Goal: Task Accomplishment & Management: Manage account settings

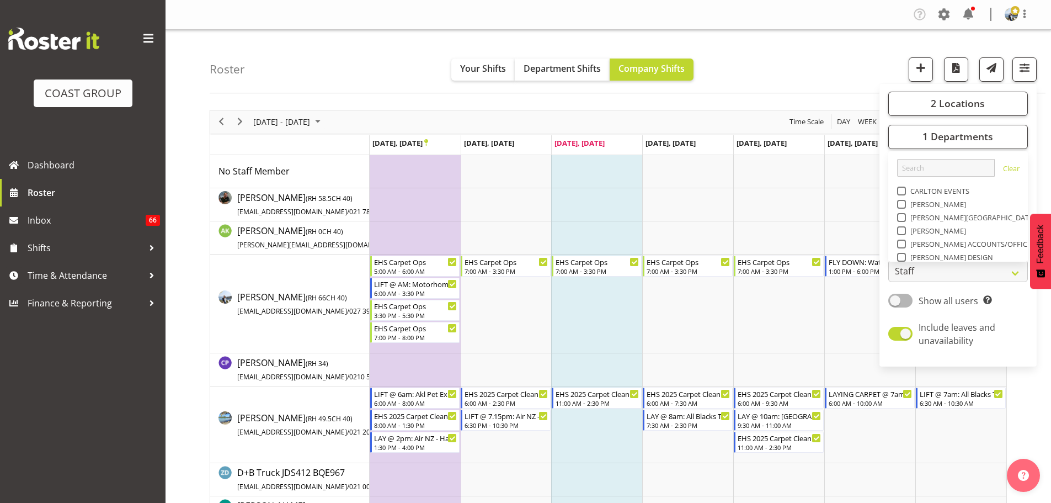
scroll to position [258, 0]
click at [767, 71] on div "Roster Your Shifts Department Shifts Company Shifts 2 Locations Clear CARLTON E…" at bounding box center [628, 61] width 836 height 63
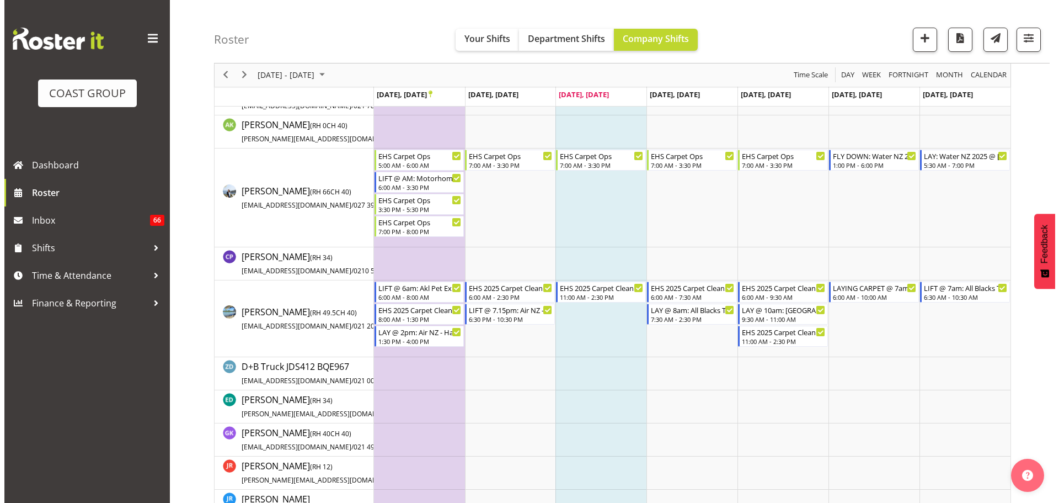
scroll to position [110, 0]
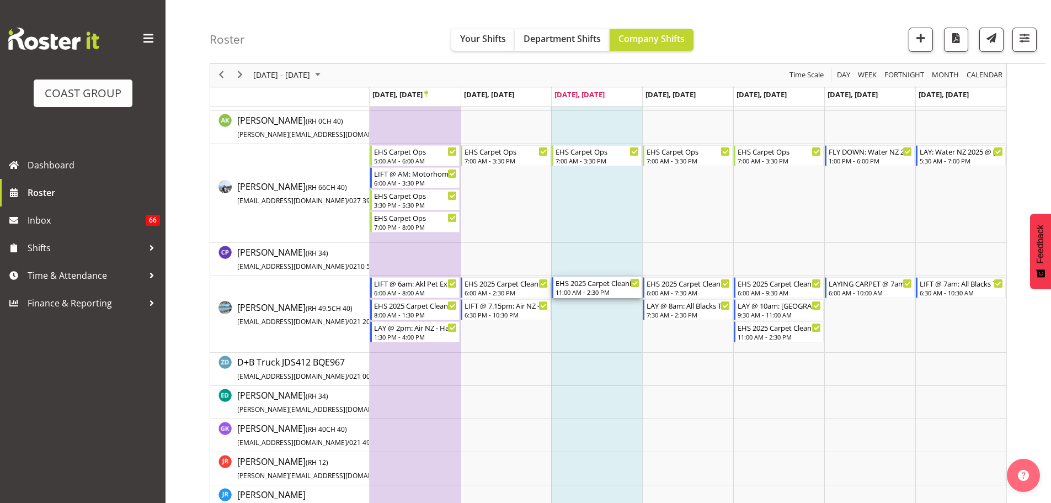
click at [611, 286] on div "EHS 2025 Carpet Cleaning, Maintenance, etc" at bounding box center [598, 282] width 84 height 11
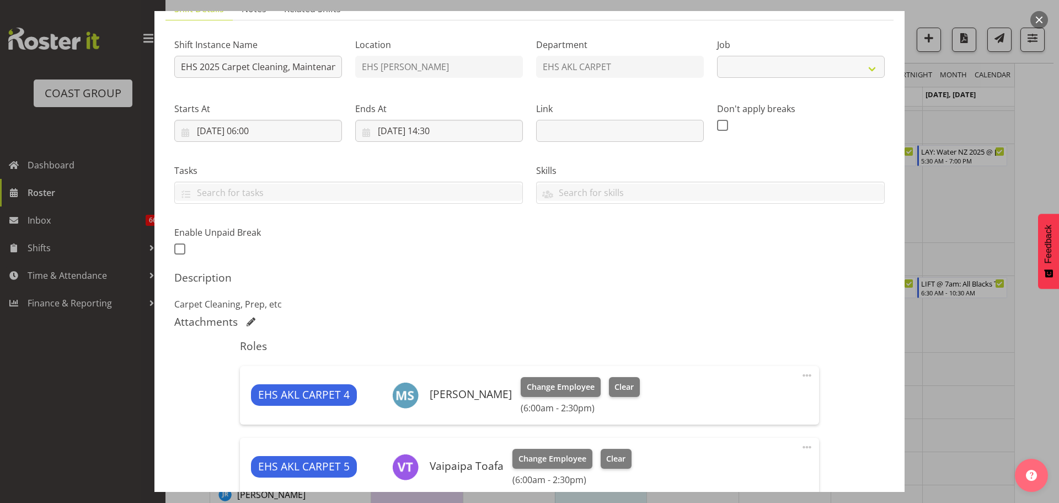
select select "69"
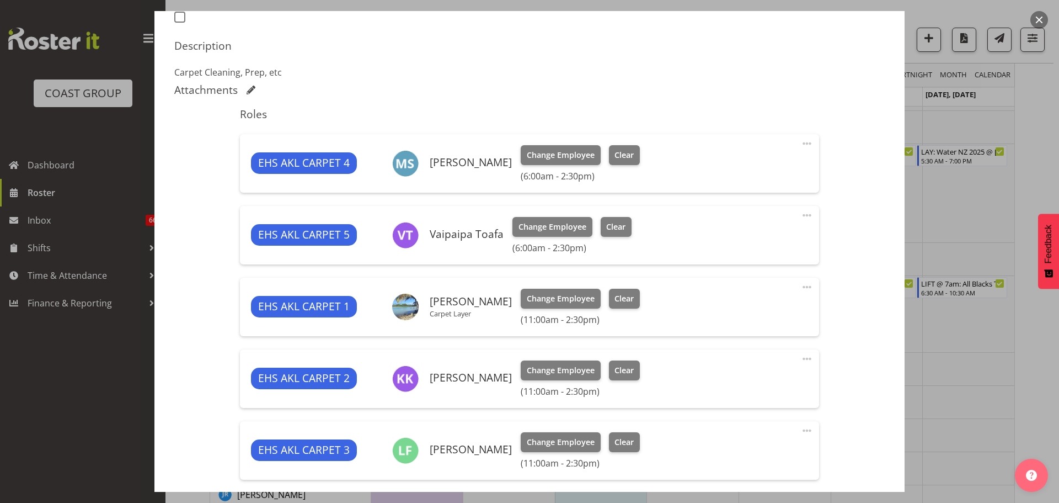
scroll to position [386, 0]
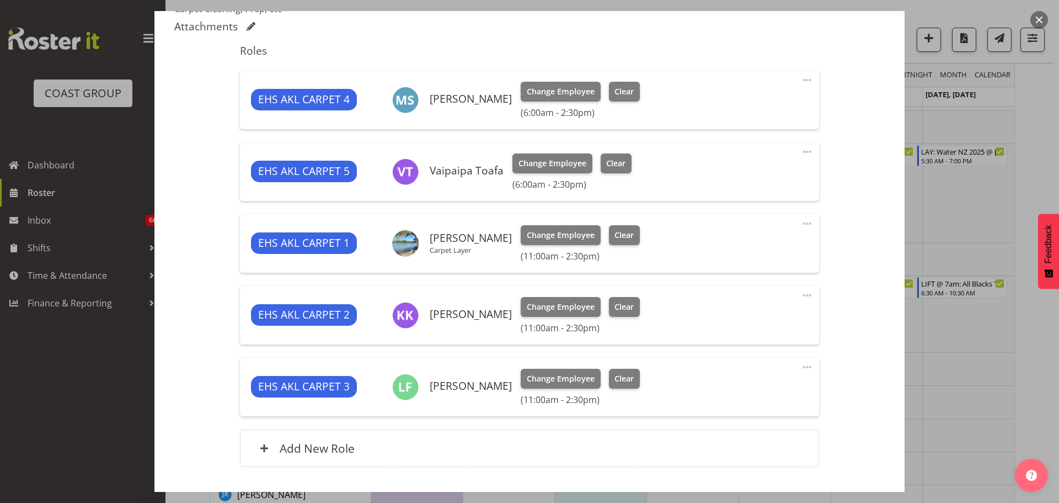
click at [803, 223] on span at bounding box center [806, 223] width 13 height 13
click at [781, 242] on link "Edit" at bounding box center [761, 248] width 106 height 20
select select "8"
select select "2025"
select select "11"
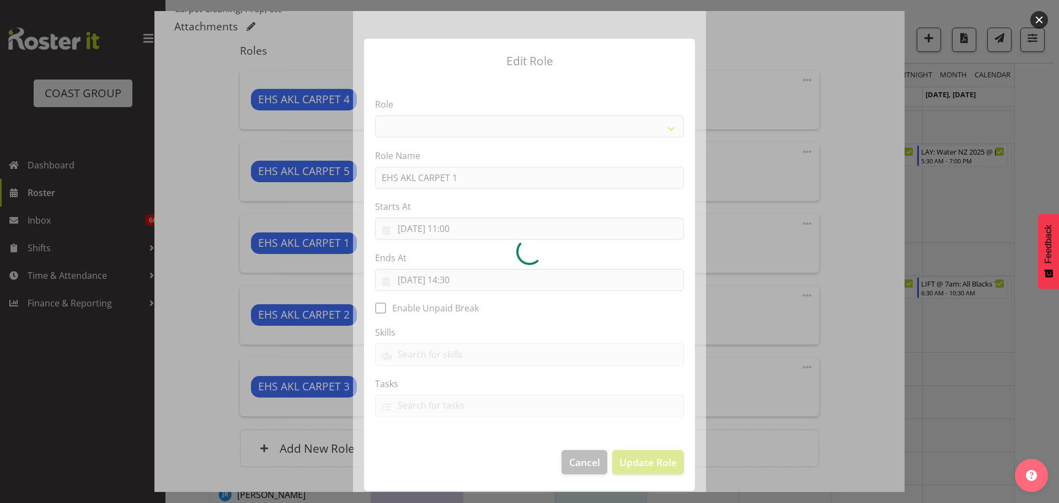
select select "190"
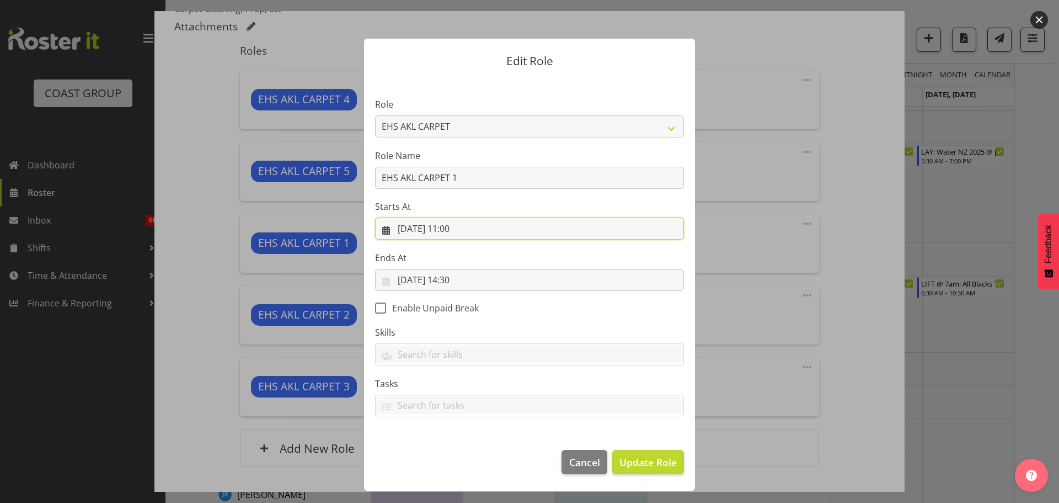
click at [458, 229] on input "24/09/2025, 11:00" at bounding box center [529, 228] width 309 height 22
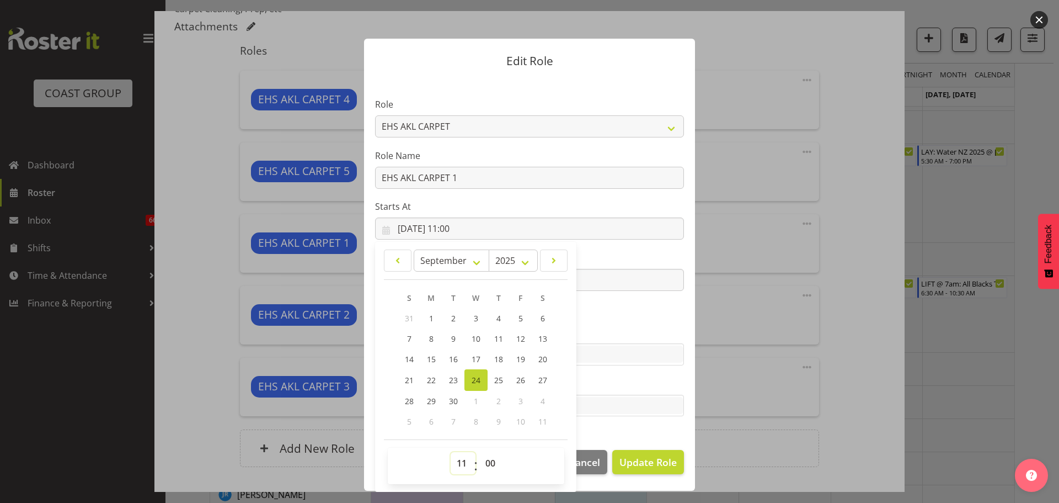
click at [459, 461] on select "00 01 02 03 04 05 06 07 08 09 10 11 12 13 14 15 16 17 18 19 20 21 22 23" at bounding box center [463, 463] width 25 height 22
select select "6"
click at [451, 452] on select "00 01 02 03 04 05 06 07 08 09 10 11 12 13 14 15 16 17 18 19 20 21 22 23" at bounding box center [463, 463] width 25 height 22
type input "24/09/2025, 06:00"
click at [600, 329] on label "Skills" at bounding box center [529, 331] width 309 height 13
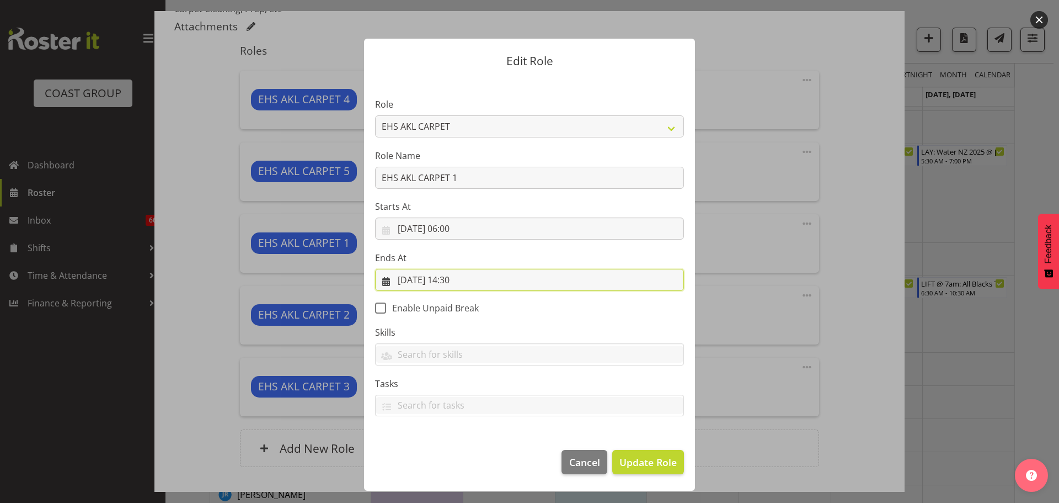
click at [454, 282] on input "24/09/2025, 14:30" at bounding box center [529, 280] width 309 height 22
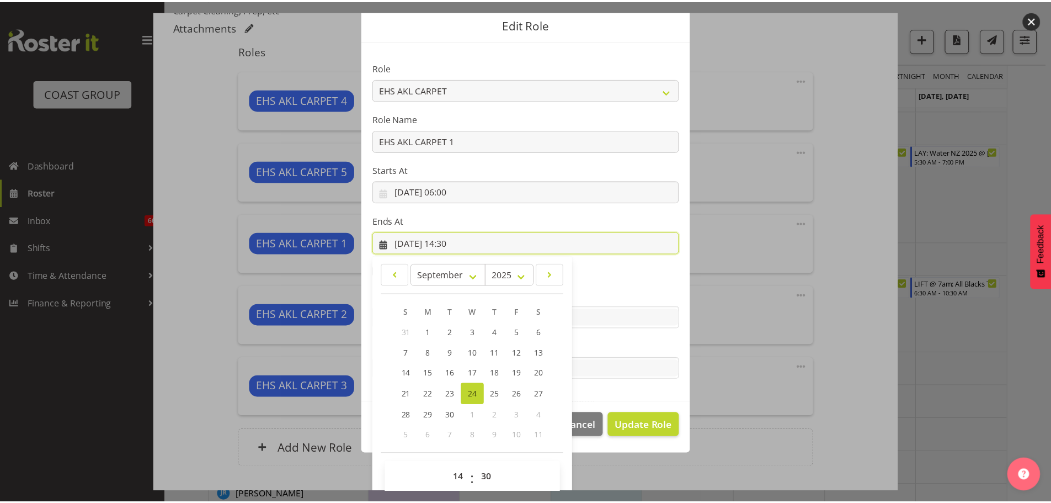
scroll to position [51, 0]
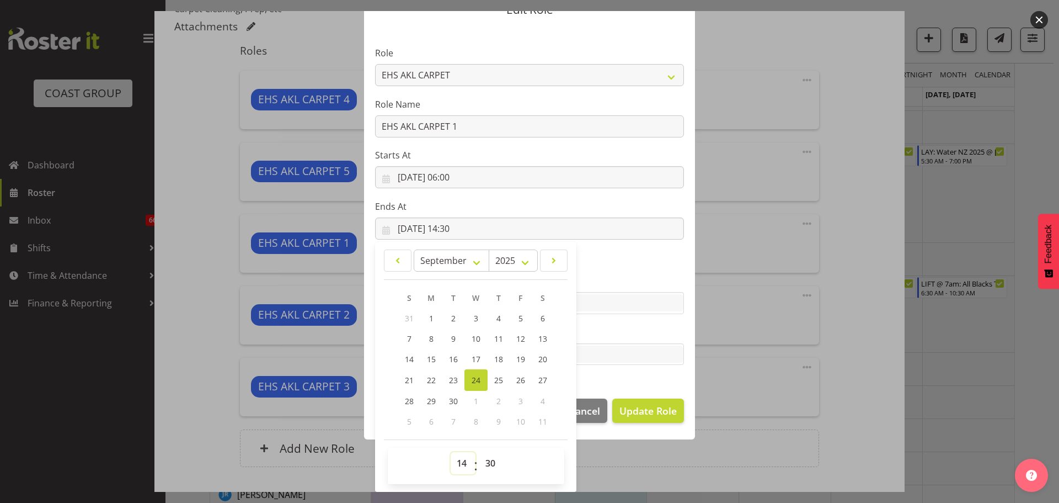
click at [463, 462] on select "00 01 02 03 04 05 06 07 08 09 10 11 12 13 14 15 16 17 18 19 20 21 22 23" at bounding box center [463, 463] width 25 height 22
select select "11"
click at [451, 452] on select "00 01 02 03 04 05 06 07 08 09 10 11 12 13 14 15 16 17 18 19 20 21 22 23" at bounding box center [463, 463] width 25 height 22
type input "24/09/2025, 11:30"
click at [640, 415] on span "Update Role" at bounding box center [647, 410] width 57 height 14
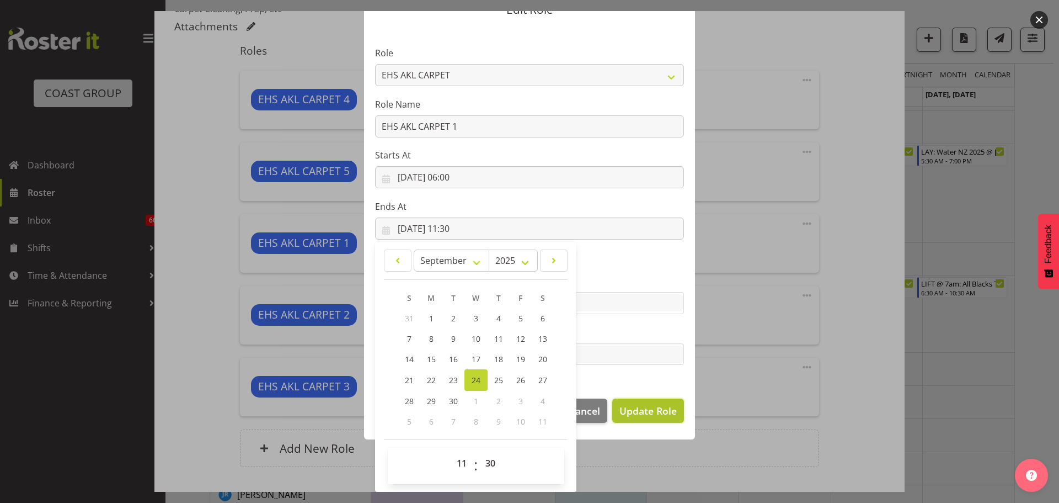
select select
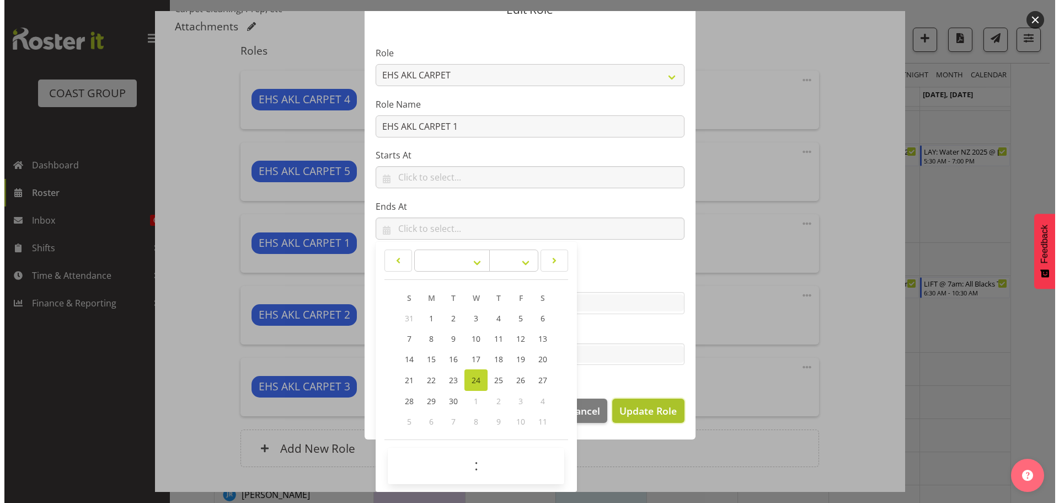
scroll to position [50, 0]
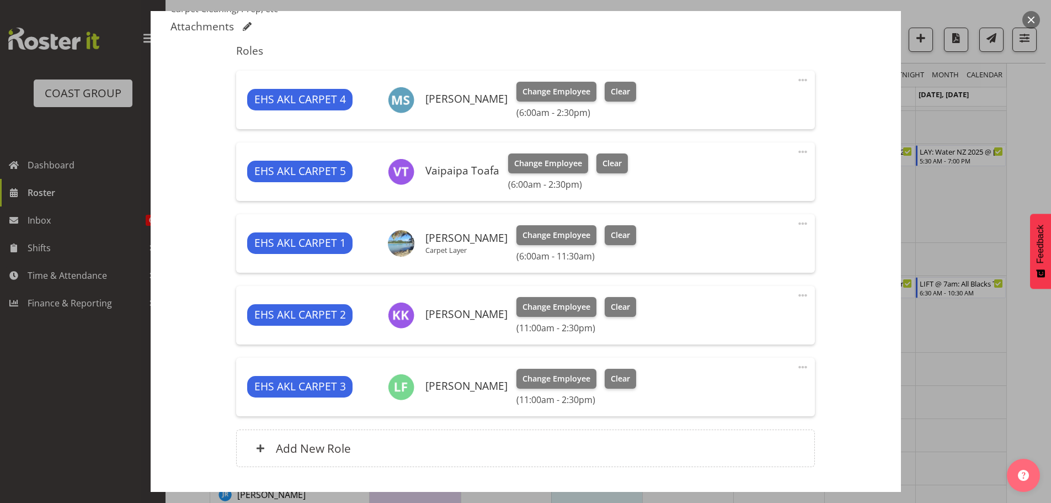
click at [796, 293] on span at bounding box center [802, 295] width 13 height 13
click at [740, 313] on link "Edit" at bounding box center [756, 319] width 106 height 20
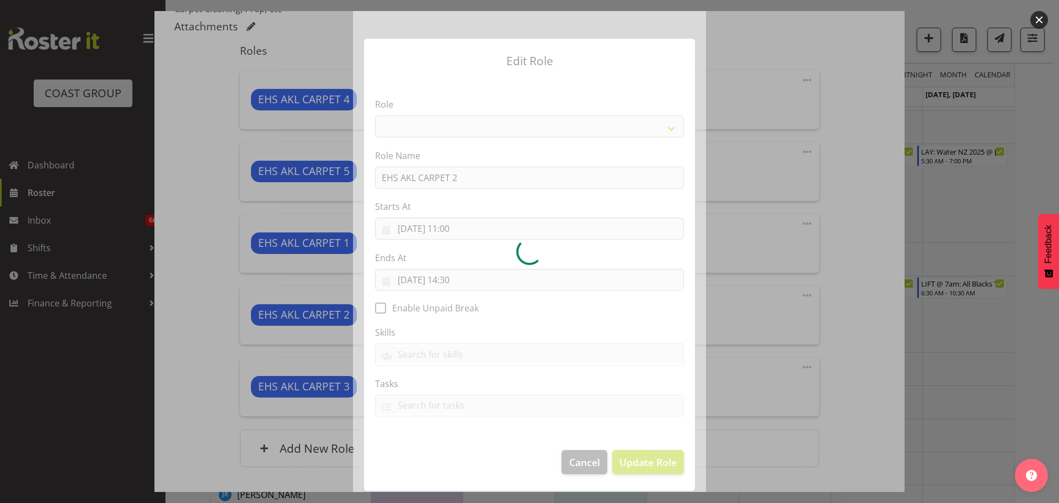
select select "190"
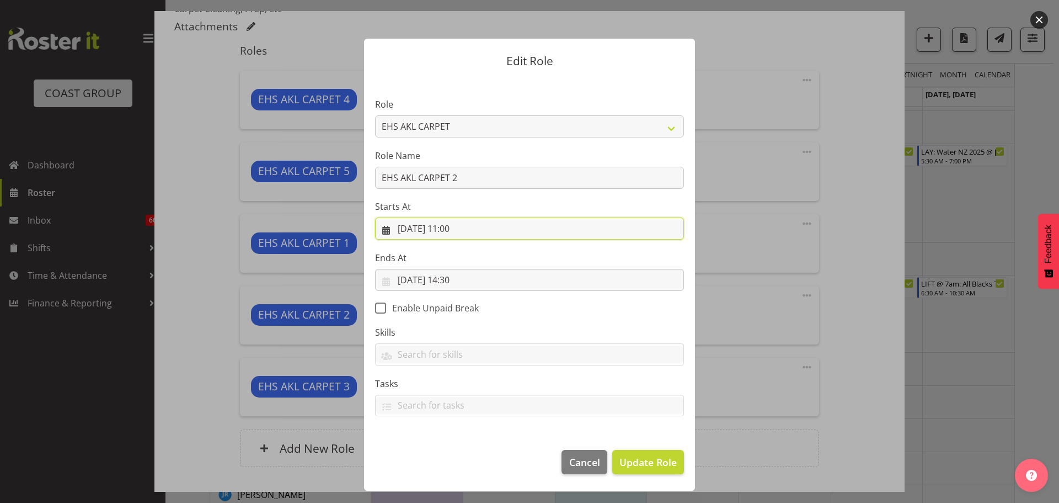
click at [456, 229] on input "24/09/2025, 11:00" at bounding box center [529, 228] width 309 height 22
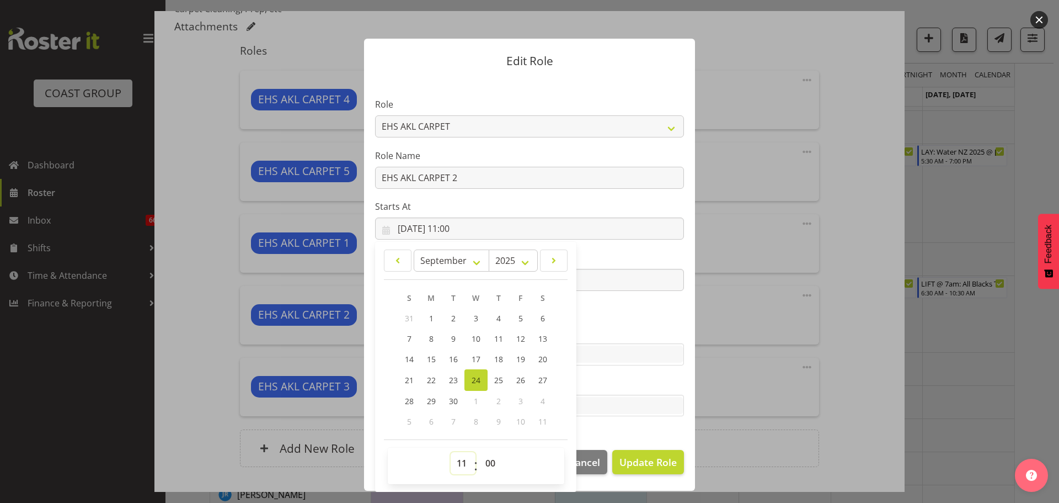
click at [456, 457] on select "00 01 02 03 04 05 06 07 08 09 10 11 12 13 14 15 16 17 18 19 20 21 22 23" at bounding box center [463, 463] width 25 height 22
select select "6"
click at [451, 452] on select "00 01 02 03 04 05 06 07 08 09 10 11 12 13 14 15 16 17 18 19 20 21 22 23" at bounding box center [463, 463] width 25 height 22
type input "24/09/2025, 06:00"
click at [640, 308] on section "Role ACCOUNT MANAGER ACCOUNT MANAGER DW ACCOUNTS AKL DIANNA VEHICLES AKL RYMER …" at bounding box center [529, 258] width 331 height 361
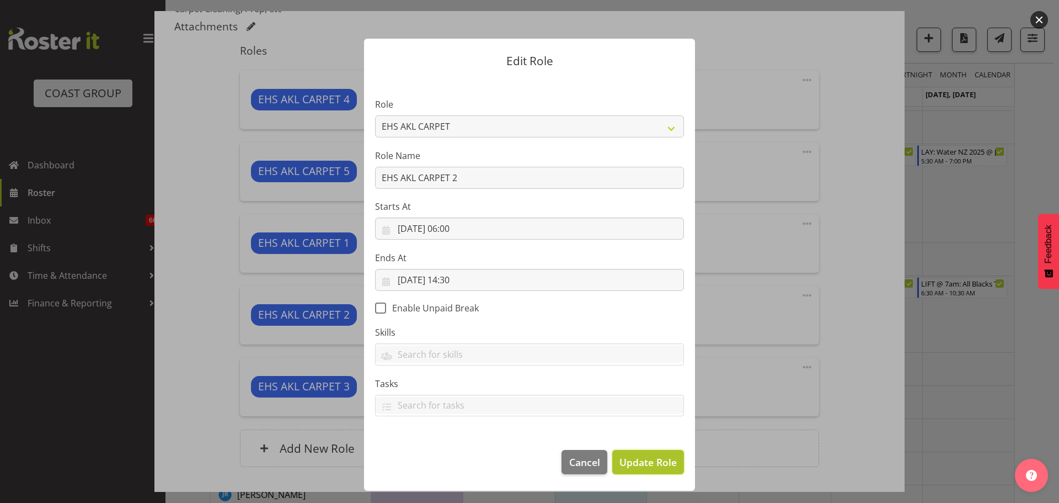
click at [657, 458] on span "Update Role" at bounding box center [647, 462] width 57 height 14
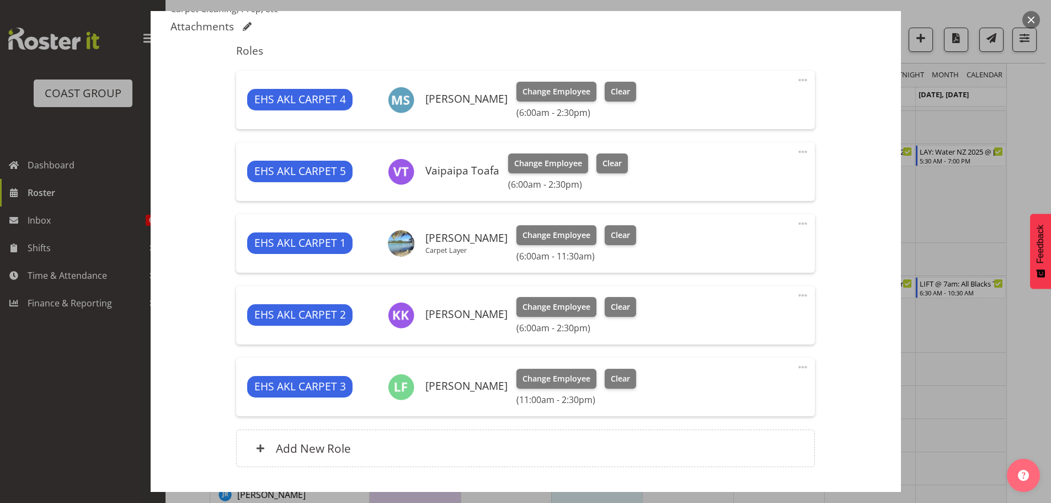
click at [796, 367] on span at bounding box center [802, 366] width 13 height 13
click at [741, 391] on link "Edit" at bounding box center [756, 391] width 106 height 20
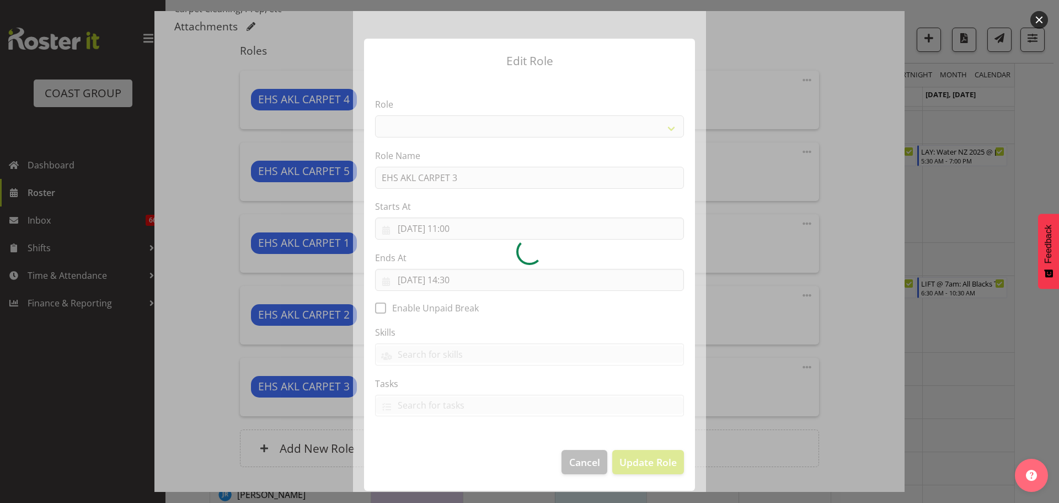
select select "190"
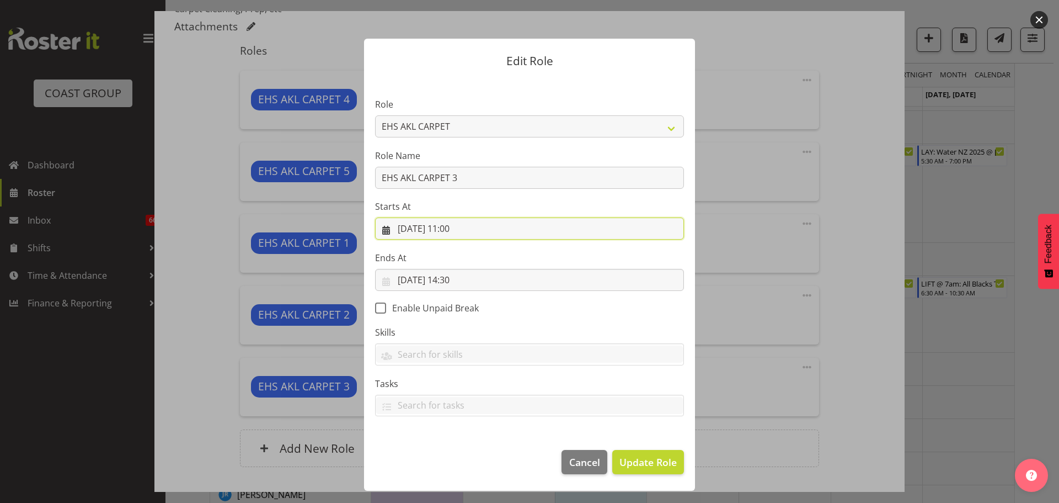
click at [458, 226] on input "24/09/2025, 11:00" at bounding box center [529, 228] width 309 height 22
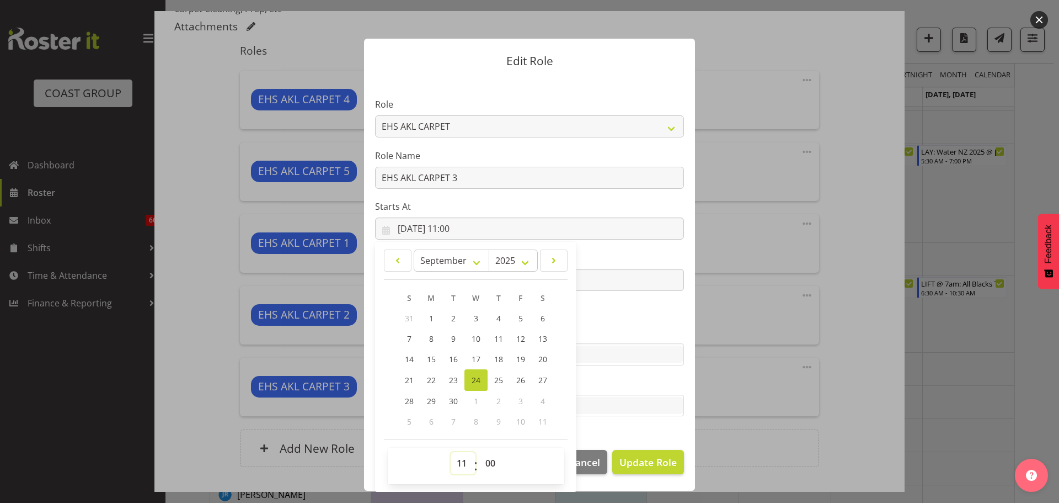
drag, startPoint x: 464, startPoint y: 457, endPoint x: 463, endPoint y: 452, distance: 5.6
click at [464, 457] on select "00 01 02 03 04 05 06 07 08 09 10 11 12 13 14 15 16 17 18 19 20 21 22 23" at bounding box center [463, 463] width 25 height 22
select select "6"
click at [451, 452] on select "00 01 02 03 04 05 06 07 08 09 10 11 12 13 14 15 16 17 18 19 20 21 22 23" at bounding box center [463, 463] width 25 height 22
type input "24/09/2025, 06:00"
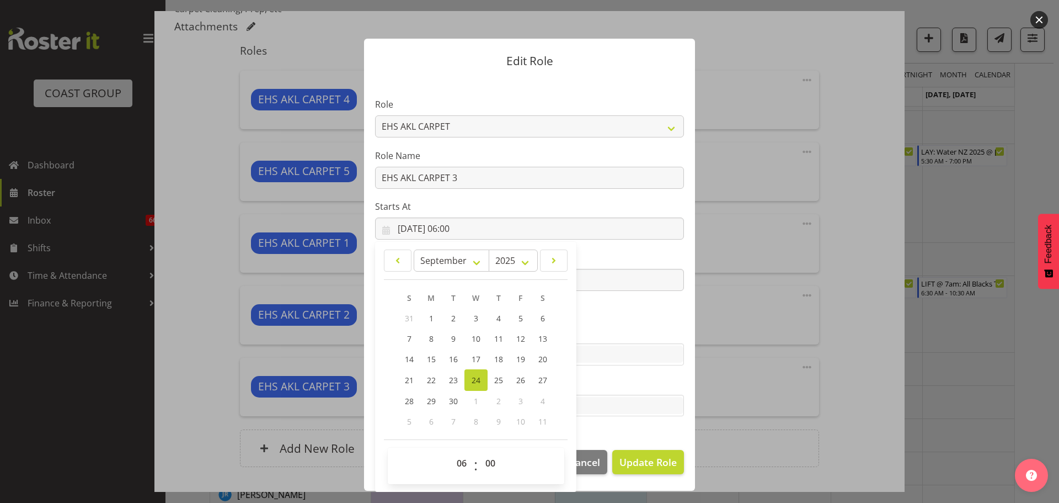
click at [653, 204] on label "Starts At" at bounding box center [529, 206] width 309 height 13
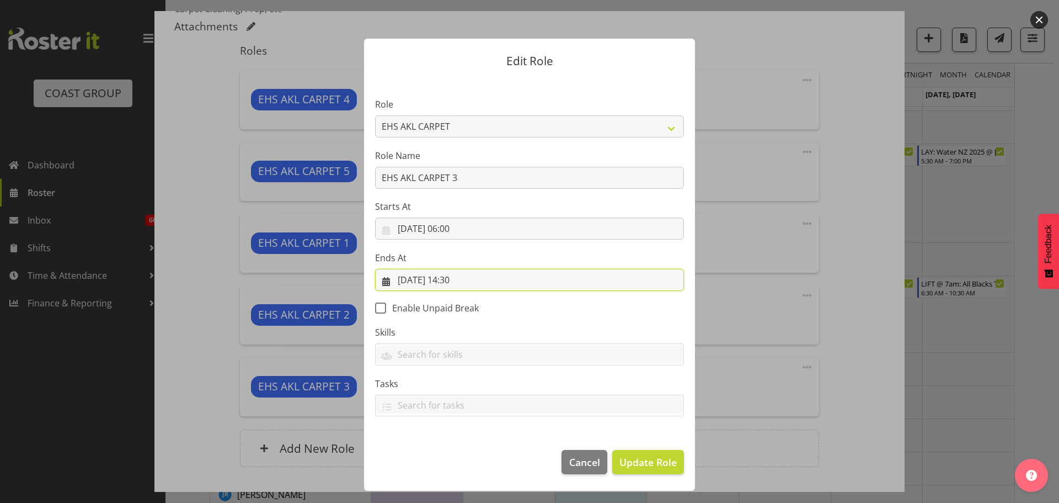
click at [452, 274] on input "24/09/2025, 14:30" at bounding box center [529, 280] width 309 height 22
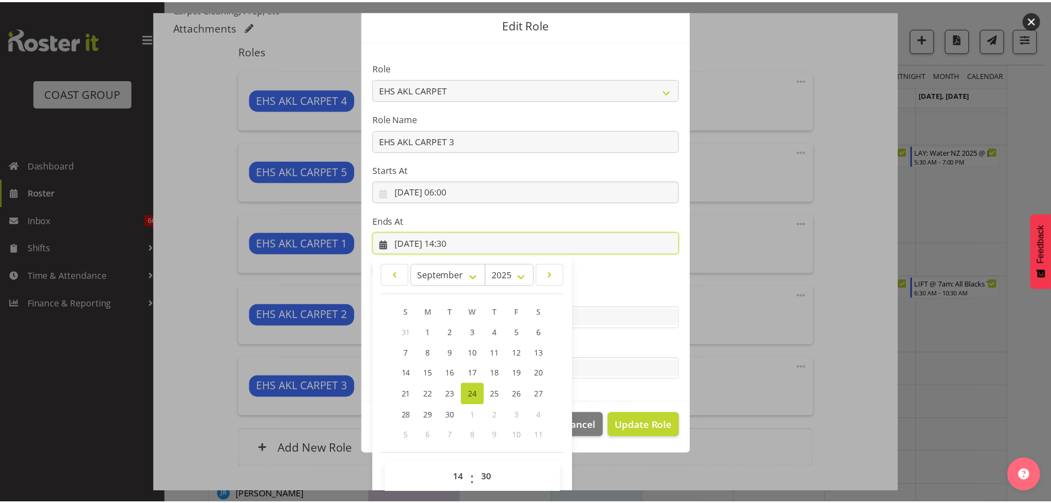
scroll to position [51, 0]
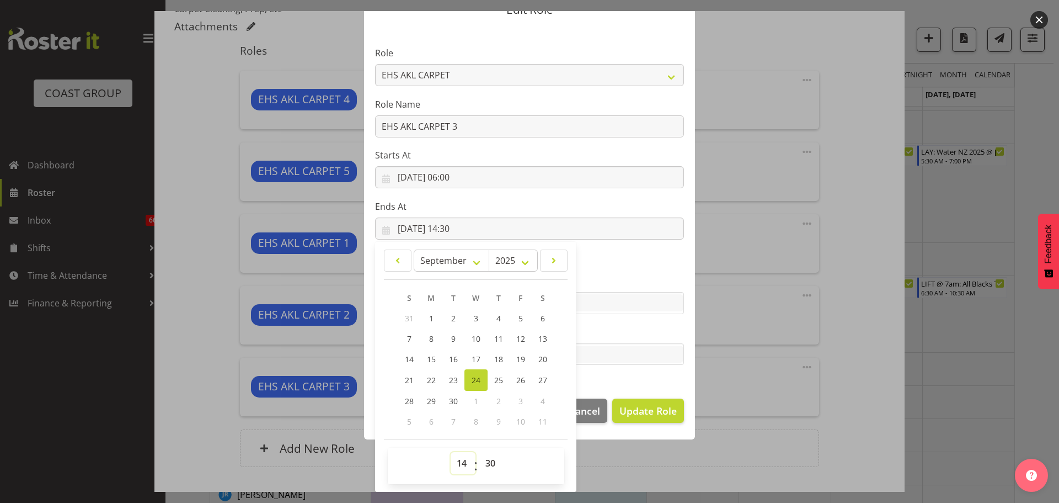
click at [460, 459] on select "00 01 02 03 04 05 06 07 08 09 10 11 12 13 14 15 16 17 18 19 20 21 22 23" at bounding box center [463, 463] width 25 height 22
select select "11"
click at [451, 452] on select "00 01 02 03 04 05 06 07 08 09 10 11 12 13 14 15 16 17 18 19 20 21 22 23" at bounding box center [463, 463] width 25 height 22
type input "24/09/2025, 11:30"
click at [659, 416] on span "Update Role" at bounding box center [647, 410] width 57 height 14
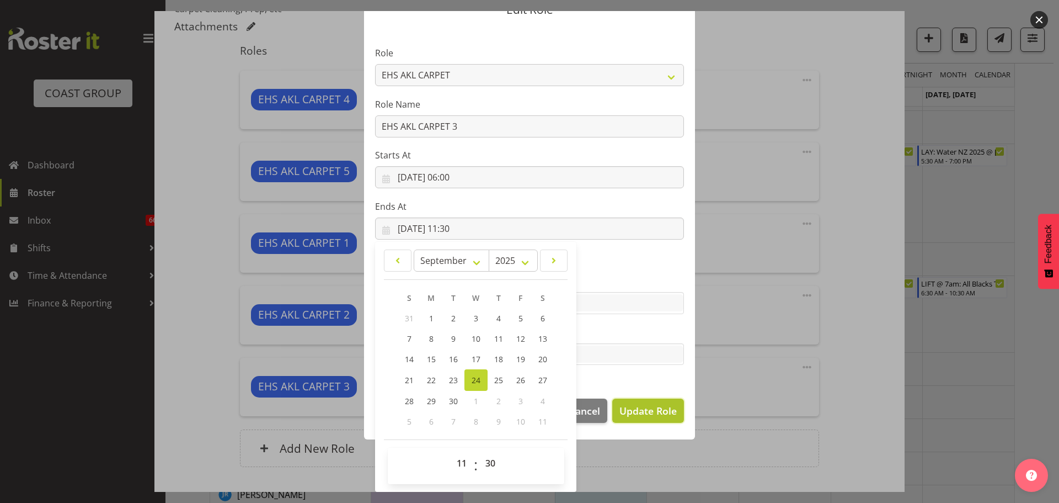
select select
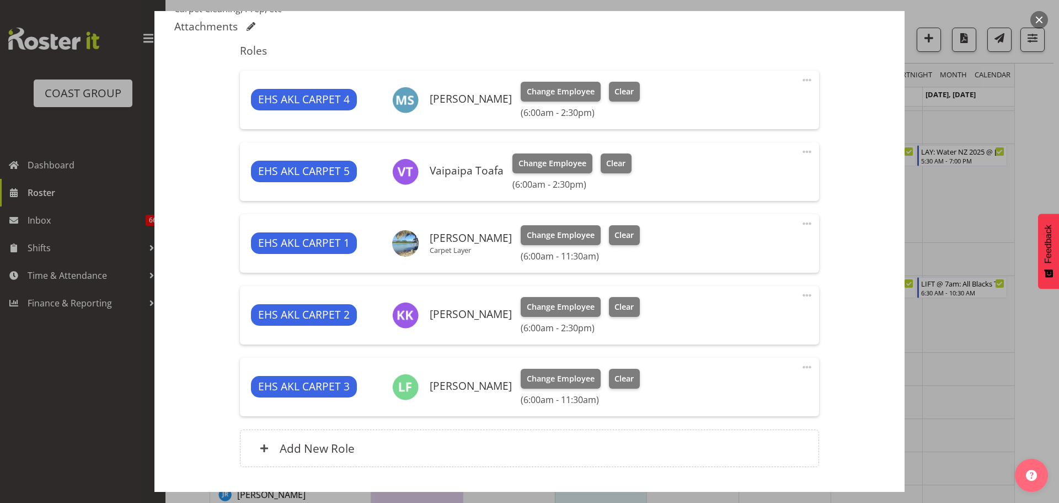
scroll to position [0, 0]
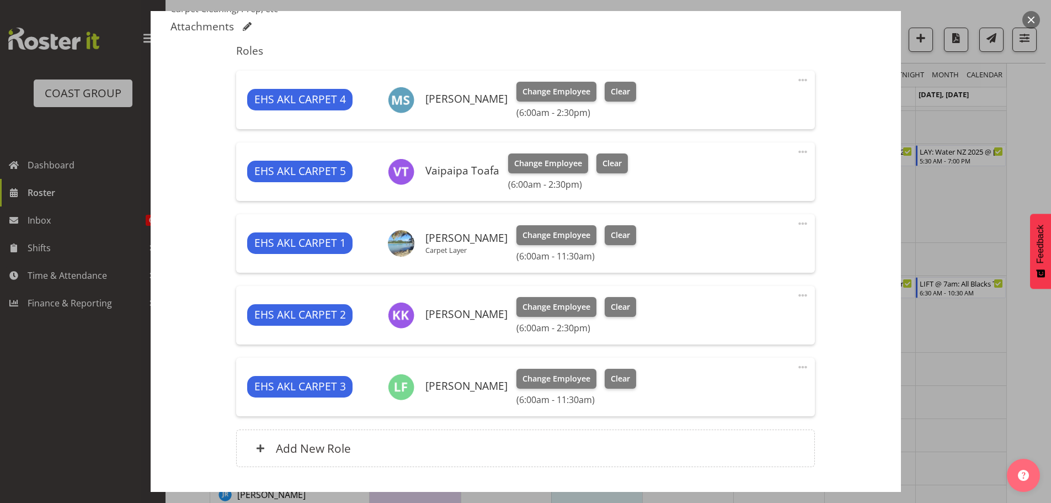
click at [798, 149] on span at bounding box center [802, 151] width 13 height 13
click at [750, 175] on link "Edit" at bounding box center [756, 176] width 106 height 20
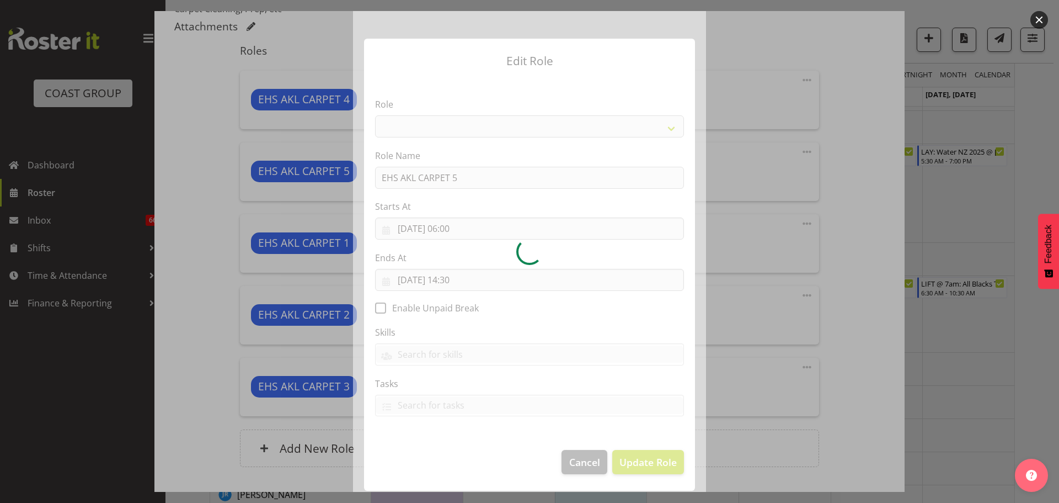
select select "190"
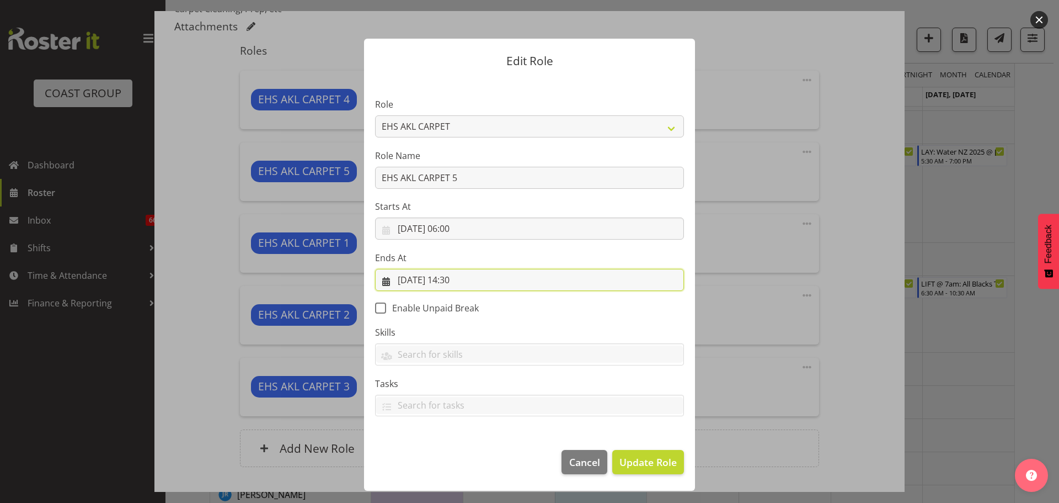
click at [462, 279] on input "24/09/2025, 14:30" at bounding box center [529, 280] width 309 height 22
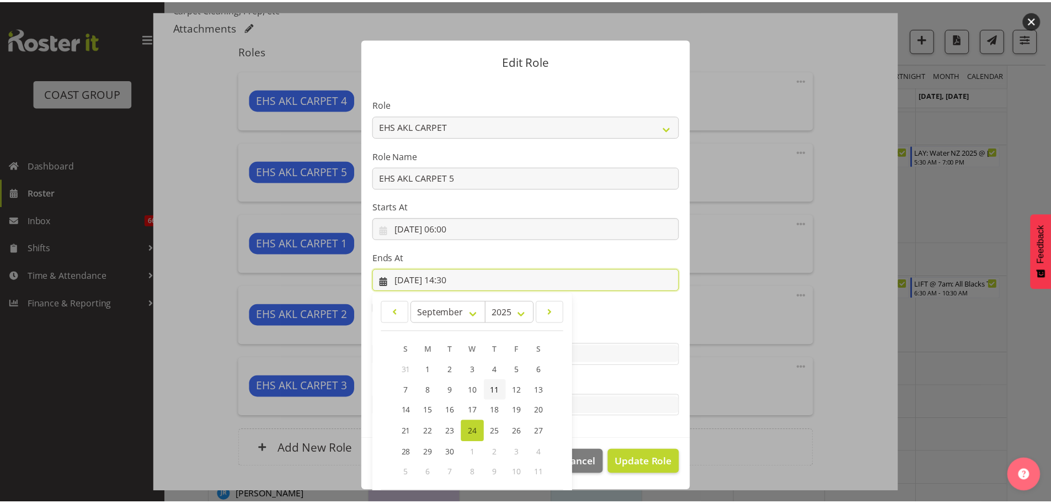
scroll to position [51, 0]
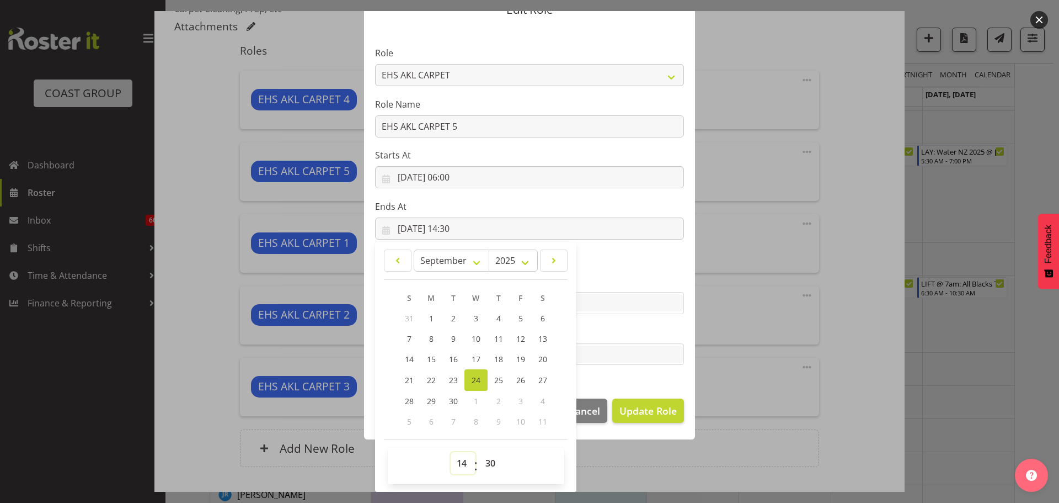
click at [460, 460] on select "00 01 02 03 04 05 06 07 08 09 10 11 12 13 14 15 16 17 18 19 20 21 22 23" at bounding box center [463, 463] width 25 height 22
select select "11"
click at [451, 452] on select "00 01 02 03 04 05 06 07 08 09 10 11 12 13 14 15 16 17 18 19 20 21 22 23" at bounding box center [463, 463] width 25 height 22
type input "24/09/2025, 11:30"
click at [642, 412] on span "Update Role" at bounding box center [647, 410] width 57 height 14
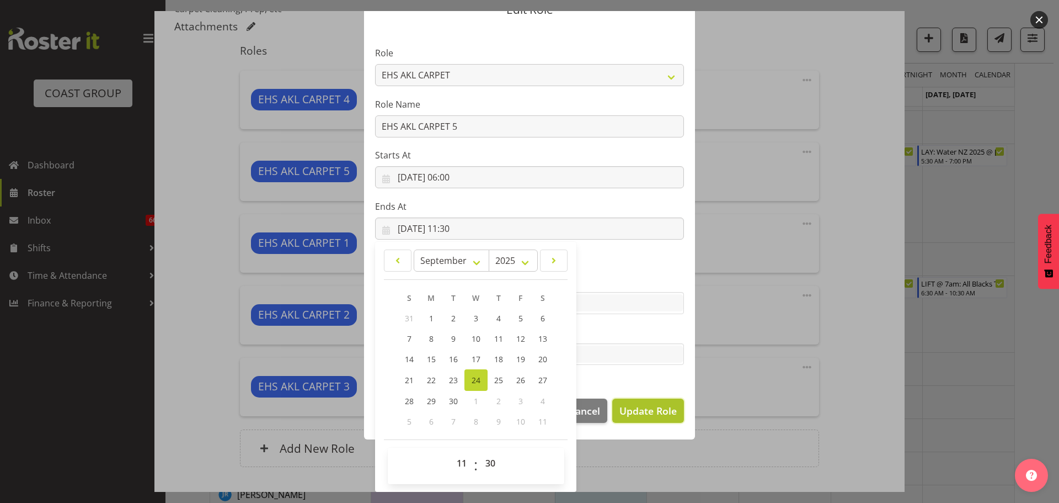
select select
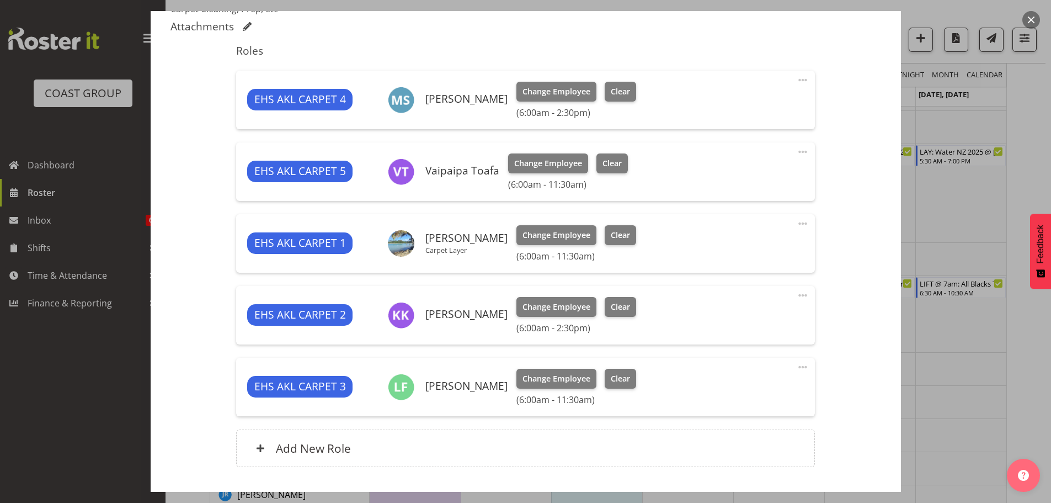
scroll to position [50, 0]
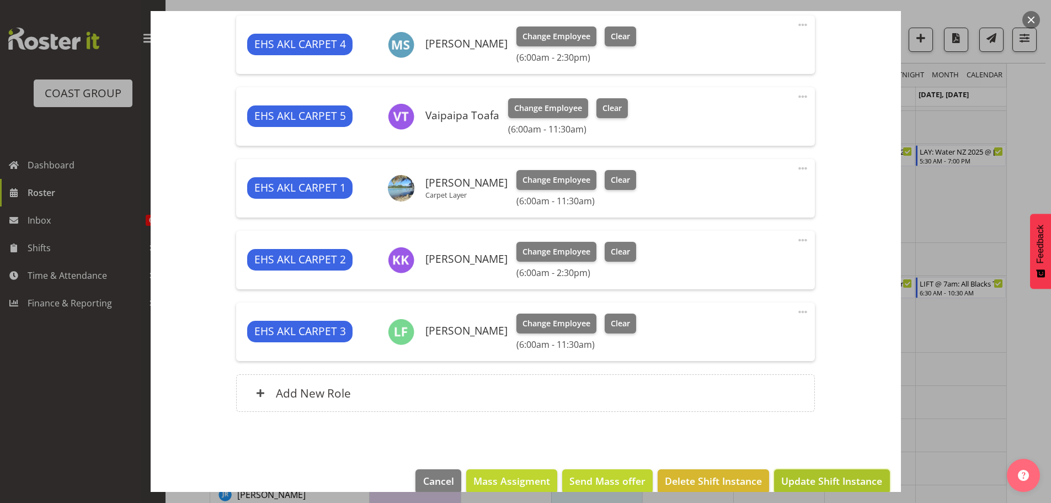
click at [843, 481] on span "Update Shift Instance" at bounding box center [831, 480] width 101 height 14
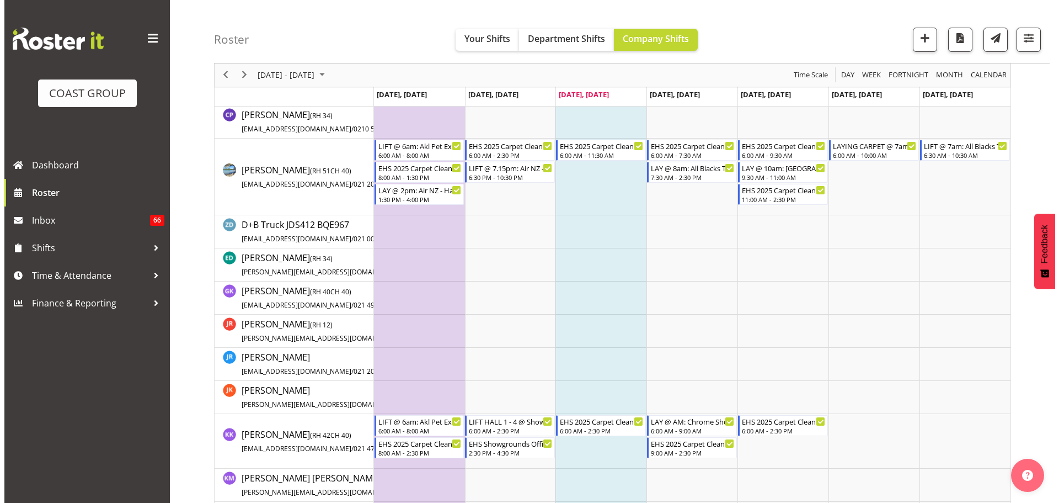
scroll to position [221, 0]
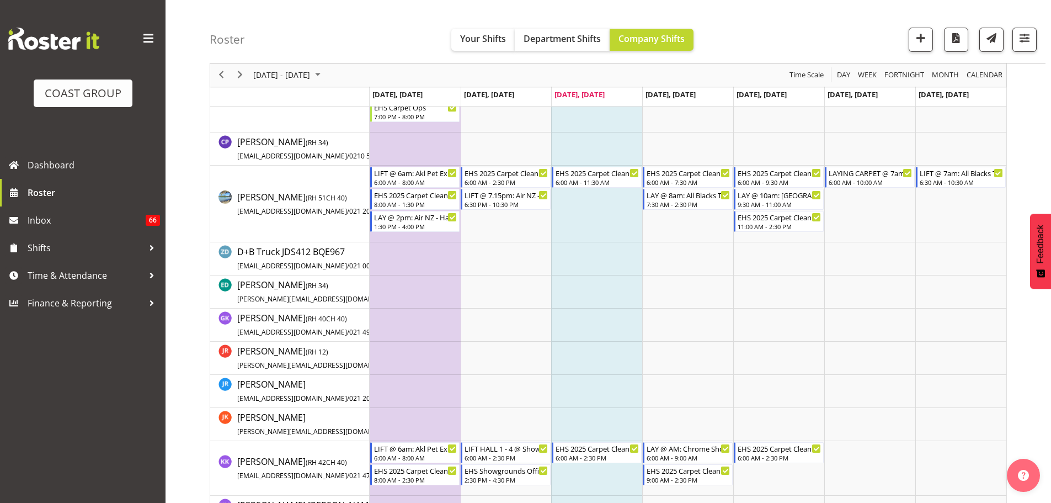
click at [579, 201] on td "Timeline Week of September 24, 2025" at bounding box center [596, 203] width 91 height 77
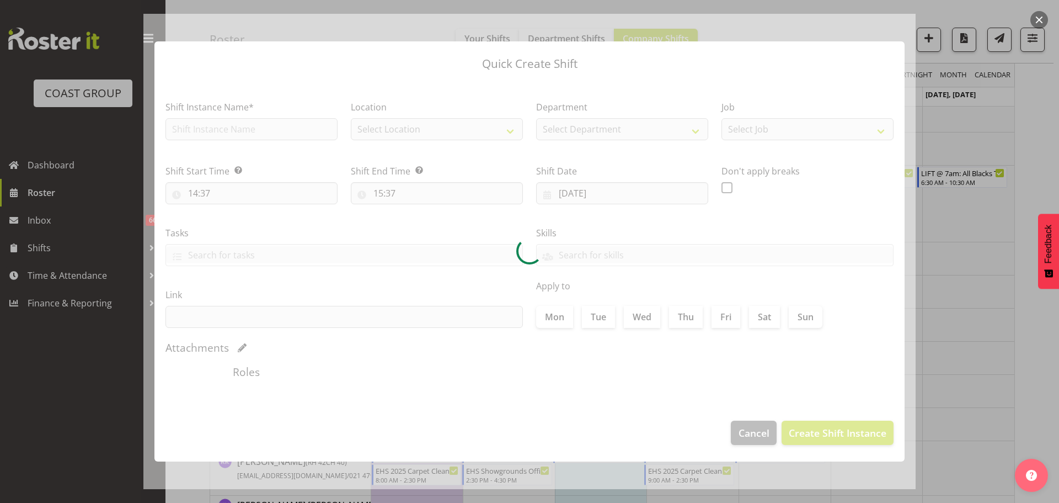
checkbox input "true"
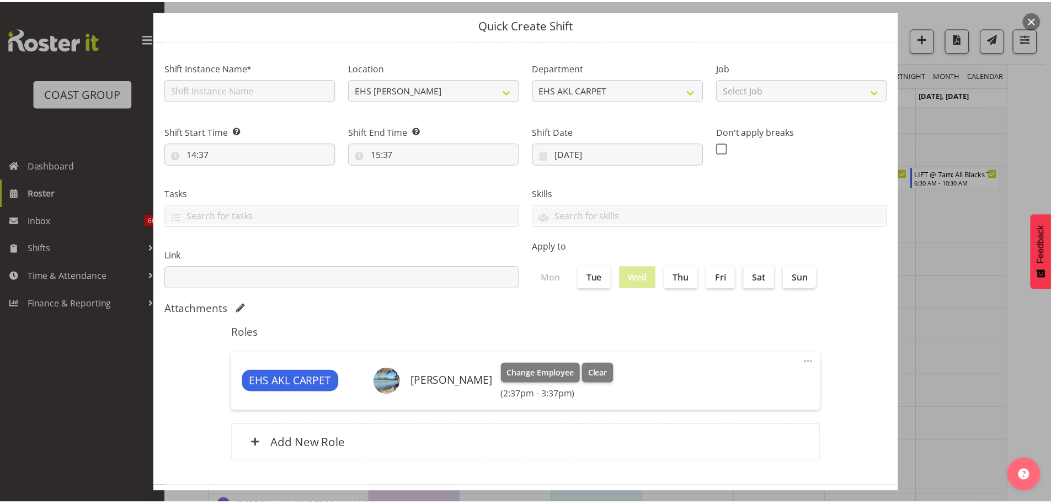
scroll to position [55, 0]
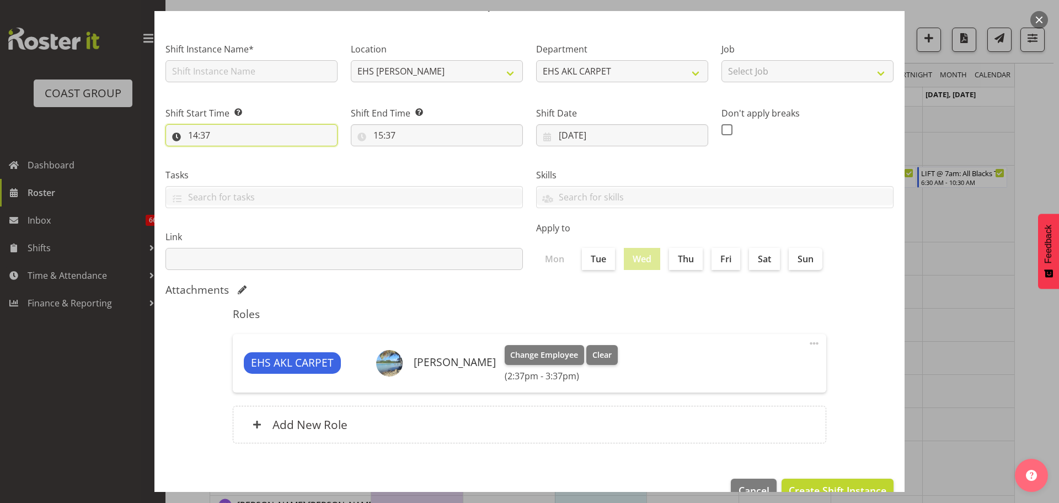
click at [195, 136] on input "14:37" at bounding box center [251, 135] width 172 height 22
click at [245, 167] on select "00 01 02 03 04 05 06 07 08 09 10 11 12 13 14 15 16 17 18 19 20 21 22 23" at bounding box center [240, 164] width 25 height 22
select select "11"
click at [228, 153] on select "00 01 02 03 04 05 06 07 08 09 10 11 12 13 14 15 16 17 18 19 20 21 22 23" at bounding box center [240, 164] width 25 height 22
type input "11:37"
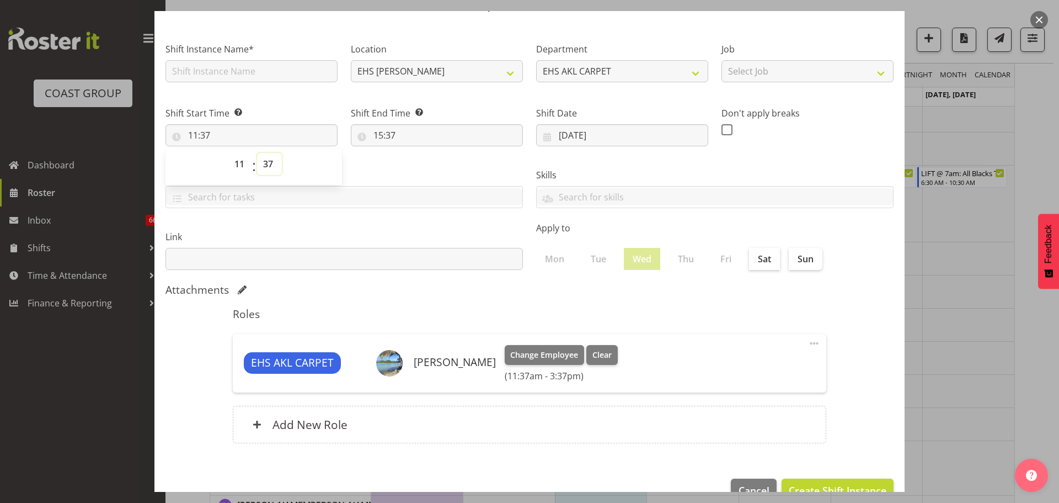
click at [265, 168] on select "00 01 02 03 04 05 06 07 08 09 10 11 12 13 14 15 16 17 18 19 20 21 22 23 24 25 2…" at bounding box center [269, 164] width 25 height 22
select select "30"
click at [257, 153] on select "00 01 02 03 04 05 06 07 08 09 10 11 12 13 14 15 16 17 18 19 20 21 22 23 24 25 2…" at bounding box center [269, 164] width 25 height 22
type input "11:30"
click at [365, 425] on div "Add New Role" at bounding box center [530, 424] width 594 height 38
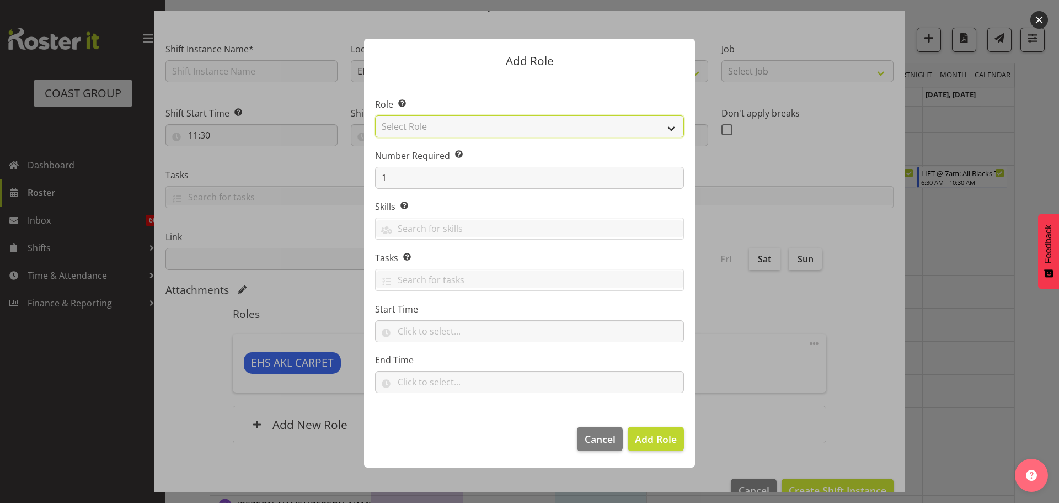
click at [426, 125] on select "Select Role ACCOUNT MANAGER ACCOUNT MANAGER DW ACCOUNTS [PERSON_NAME] VEHICLES …" at bounding box center [529, 126] width 309 height 22
select select "190"
click at [375, 115] on select "Select Role ACCOUNT MANAGER ACCOUNT MANAGER DW ACCOUNTS [PERSON_NAME] VEHICLES …" at bounding box center [529, 126] width 309 height 22
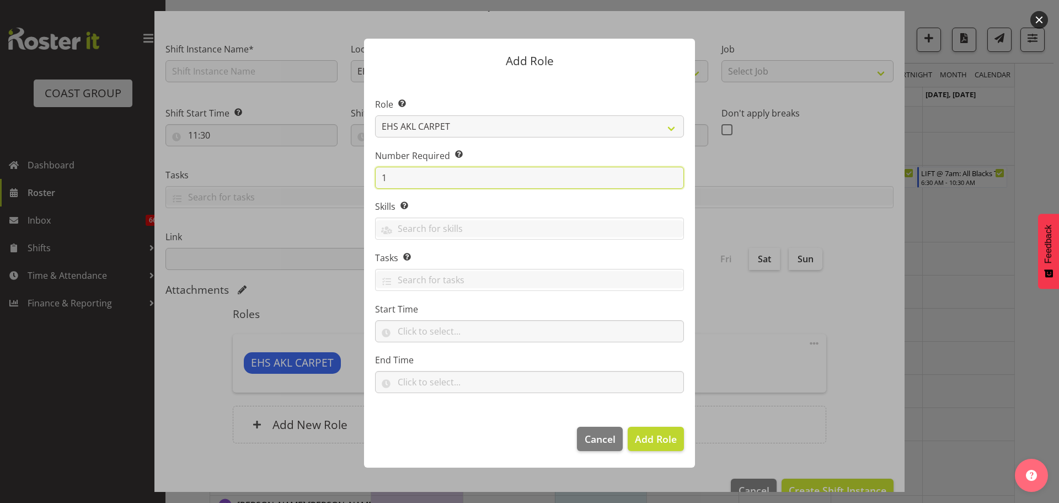
drag, startPoint x: 408, startPoint y: 182, endPoint x: 360, endPoint y: 174, distance: 48.6
click at [362, 175] on div "Add Role Role Select the role you wish to add to the shift. ACCOUNT MANAGER ACC…" at bounding box center [529, 251] width 353 height 480
type input "2"
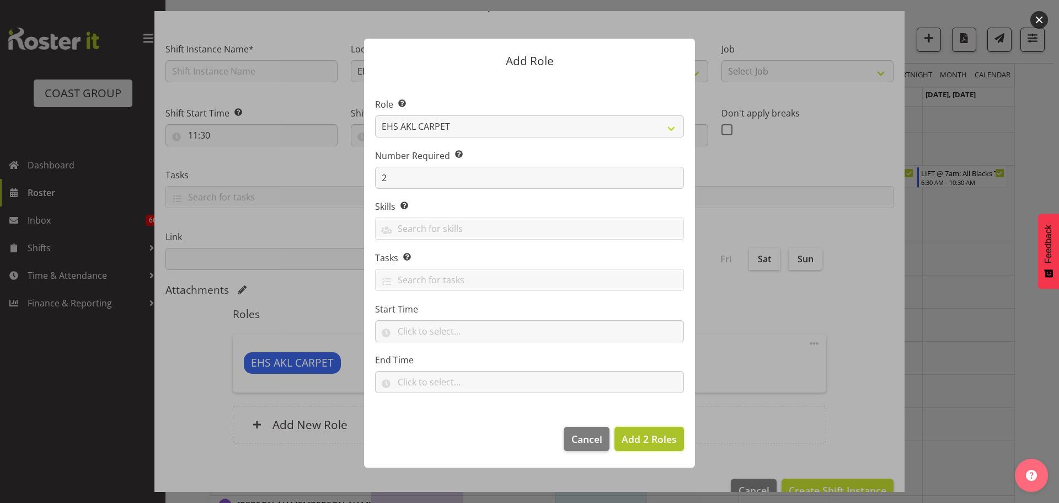
click at [668, 441] on span "Add 2 Roles" at bounding box center [649, 438] width 55 height 13
type input "11:30"
type input "15:37"
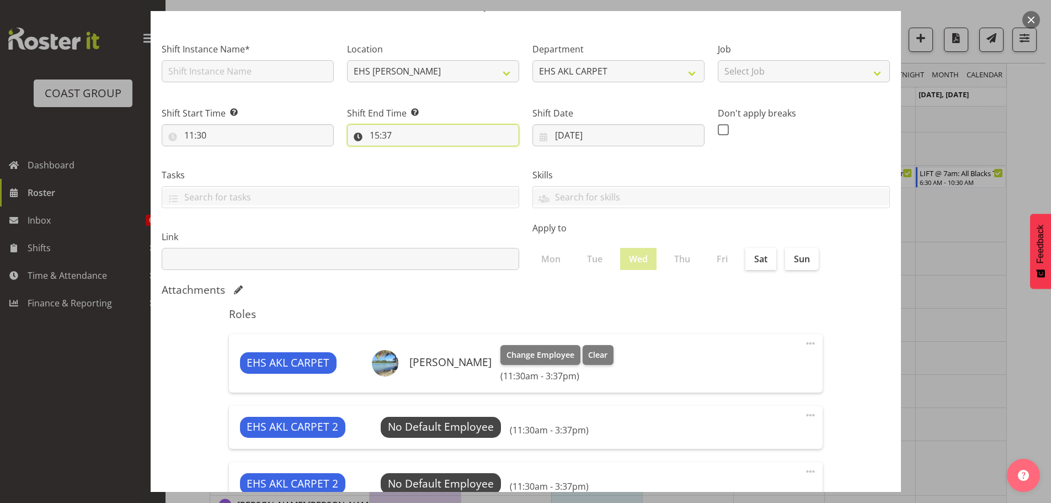
click at [382, 138] on input "15:37" at bounding box center [433, 135] width 172 height 22
click at [450, 162] on select "00 01 02 03 04 05 06 07 08 09 10 11 12 13 14 15 16 17 18 19 20 21 22 23 24 25 2…" at bounding box center [451, 164] width 25 height 22
select select "30"
click at [439, 153] on select "00 01 02 03 04 05 06 07 08 09 10 11 12 13 14 15 16 17 18 19 20 21 22 23 24 25 2…" at bounding box center [451, 164] width 25 height 22
type input "15:30"
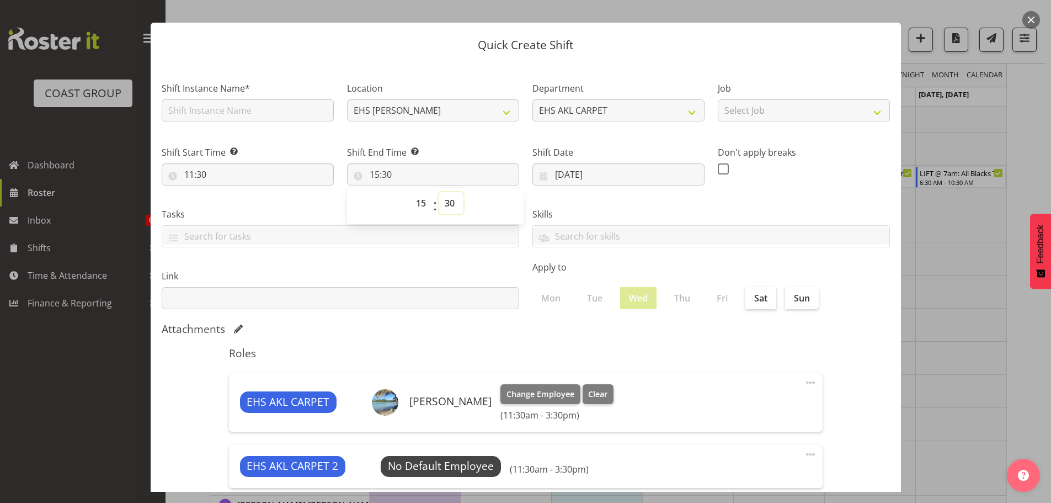
scroll to position [0, 0]
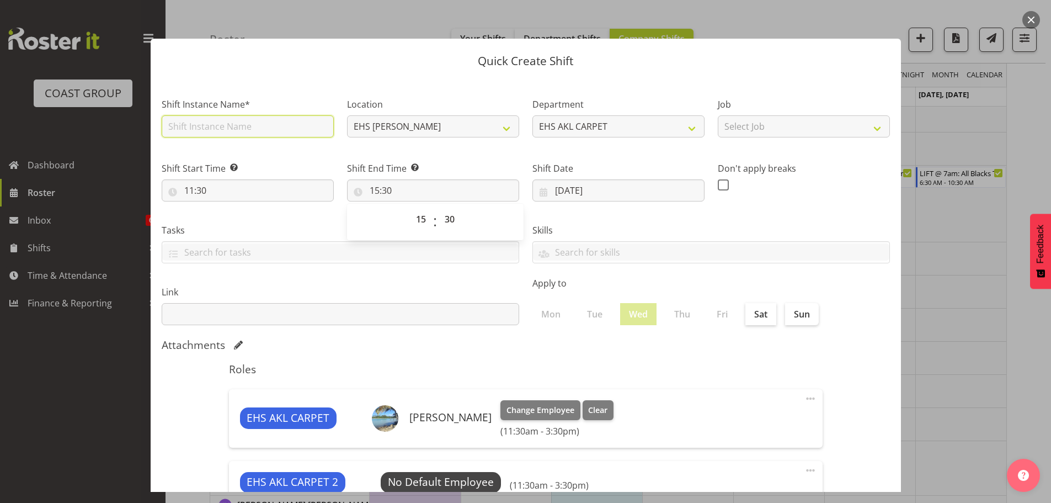
click at [232, 120] on input "text" at bounding box center [248, 126] width 172 height 22
type input "LAY: Chrome Showcase @ Akl Showgrounds"
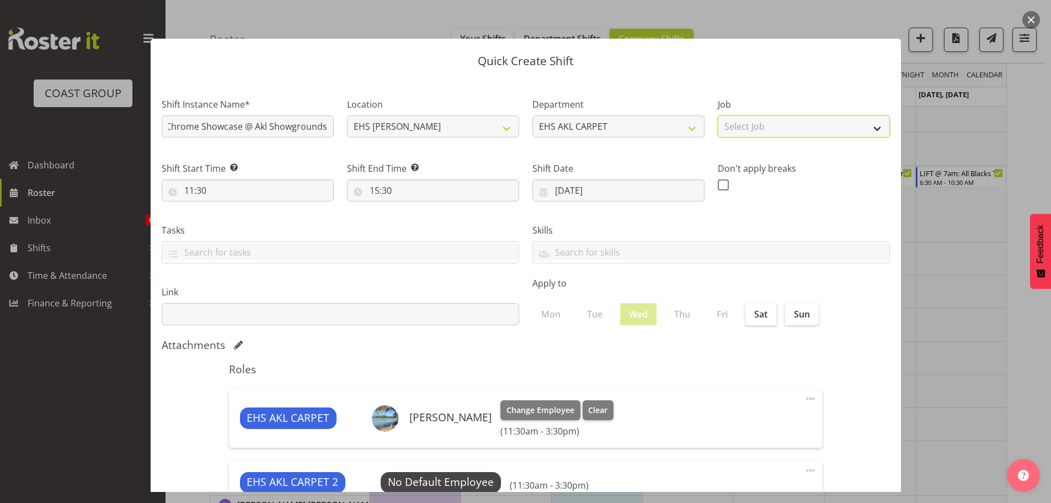
click at [760, 119] on select "Select Job 1 Carlton Events 1 Carlton Hamilton 1 Carlton Wellington 1 EHS WAREH…" at bounding box center [804, 126] width 172 height 22
select select "10208"
click at [718, 115] on select "Select Job 1 Carlton Events 1 Carlton Hamilton 1 Carlton Wellington 1 EHS WAREH…" at bounding box center [804, 126] width 172 height 22
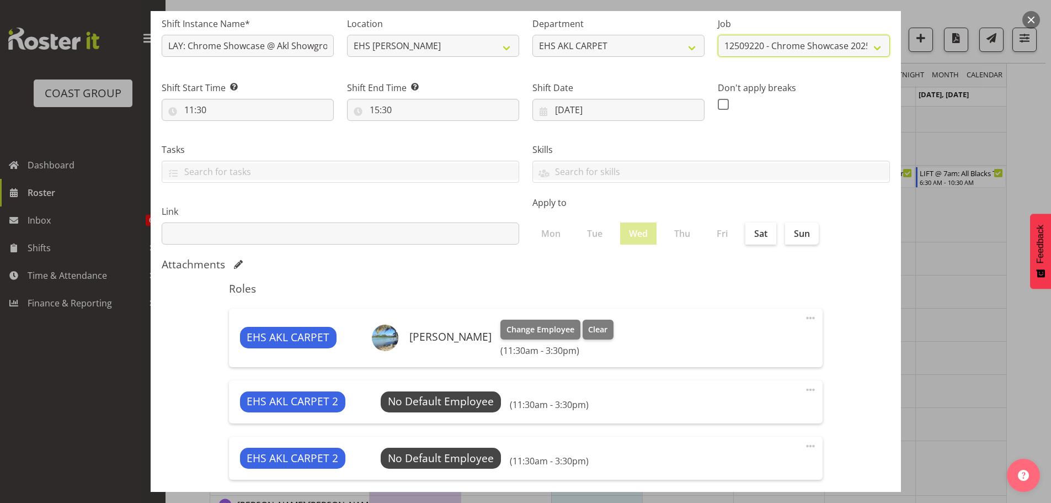
scroll to position [165, 0]
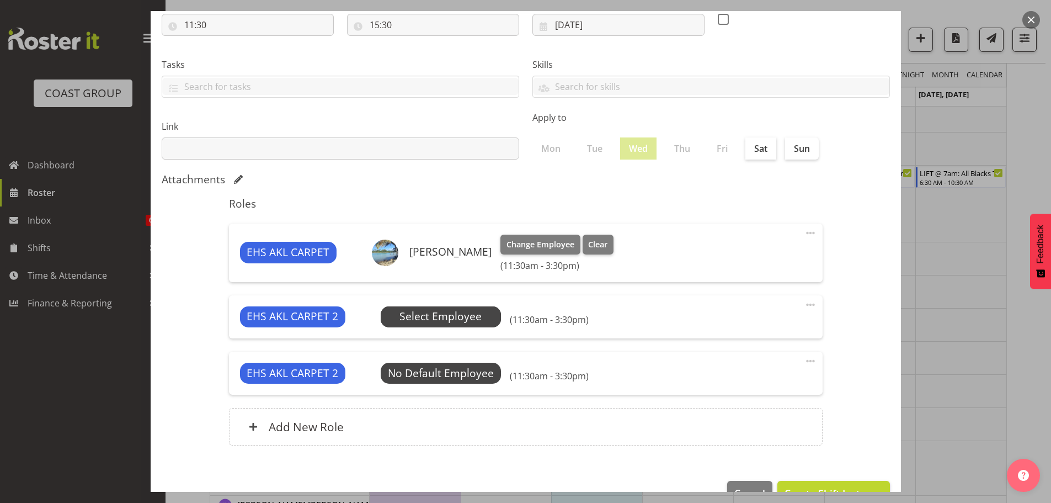
click at [426, 326] on span "Select Employee" at bounding box center [441, 316] width 120 height 21
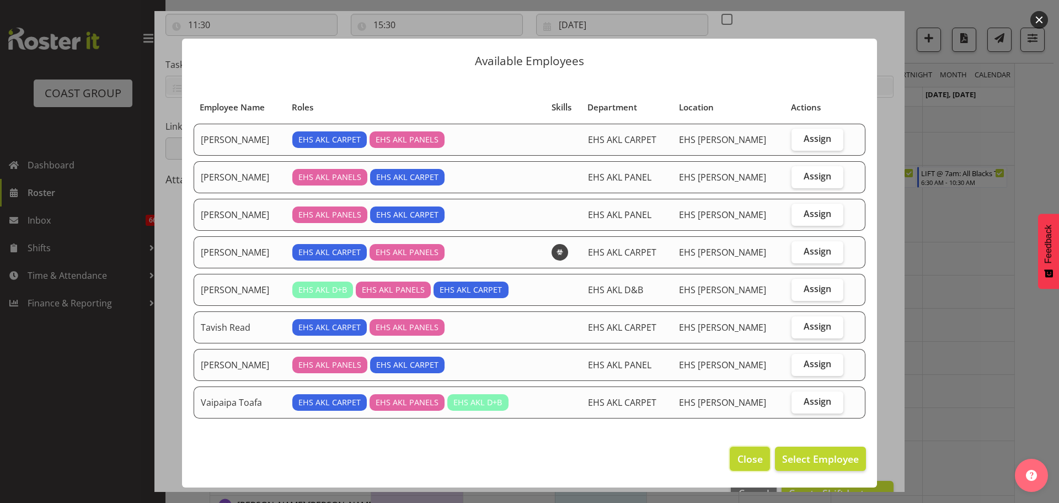
click at [754, 337] on div "Available Employees Employee Name Roles Skills Department Location Actions Char…" at bounding box center [529, 251] width 717 height 480
click at [820, 404] on span "Assign" at bounding box center [818, 401] width 28 height 11
click at [799, 404] on input "Assign" at bounding box center [795, 401] width 7 height 7
checkbox input "true"
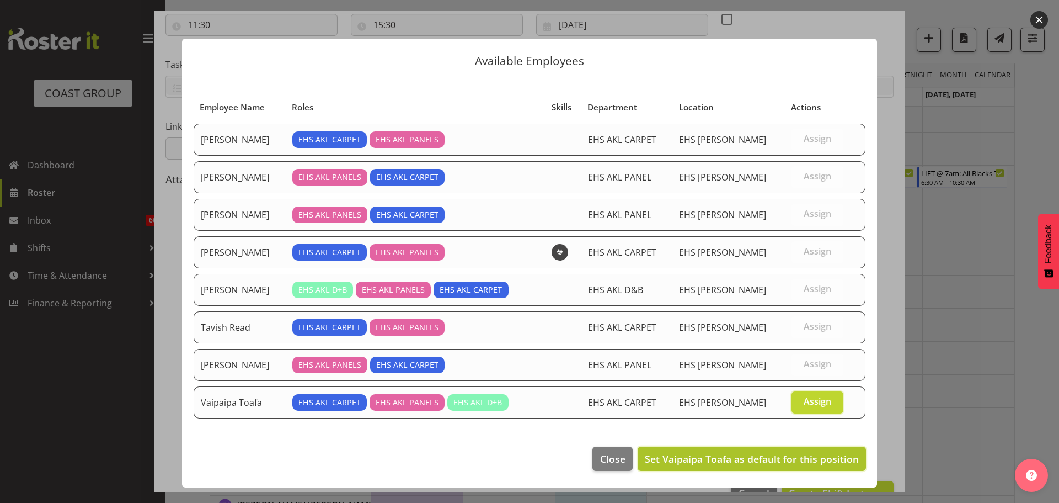
click at [805, 460] on span "Set Vaipaipa Toafa as default for this position" at bounding box center [752, 458] width 214 height 13
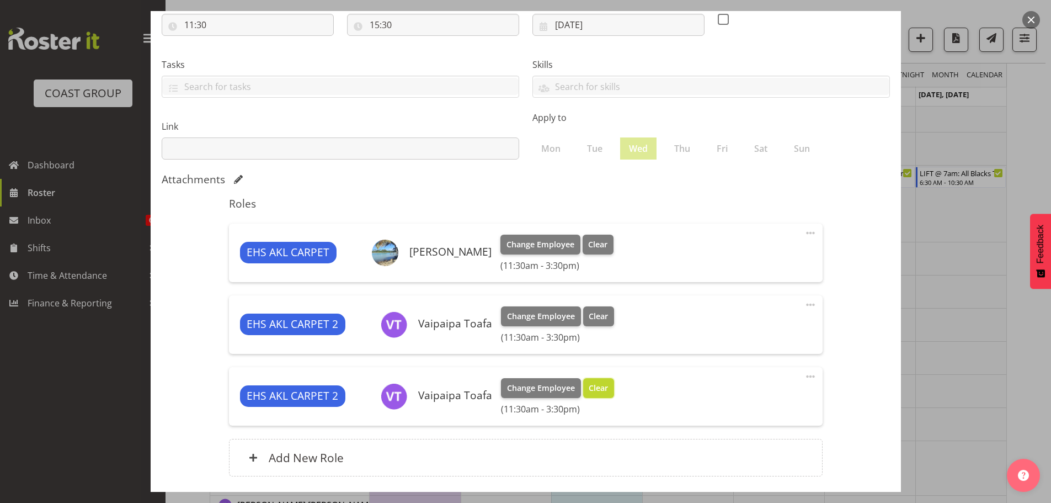
click at [607, 387] on button "Clear" at bounding box center [598, 388] width 31 height 20
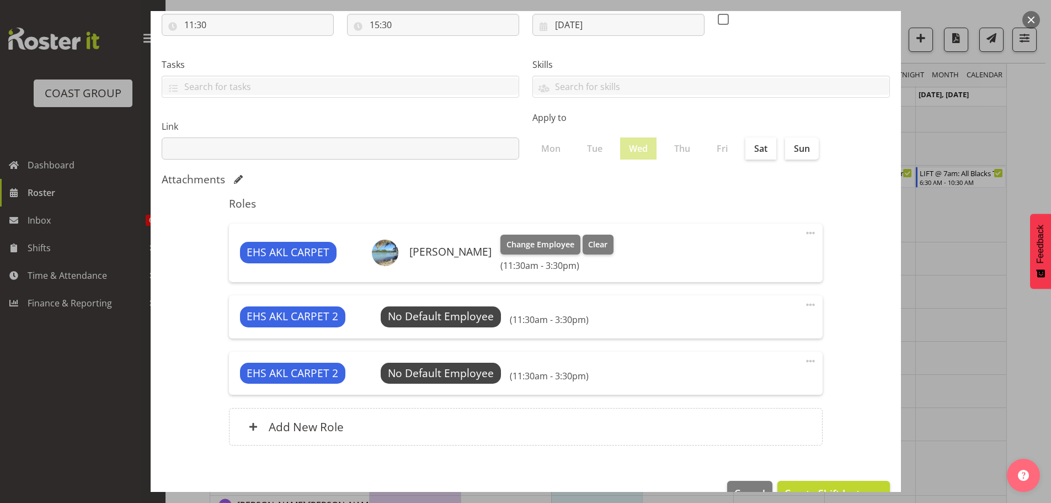
click at [805, 360] on span at bounding box center [810, 360] width 13 height 13
click at [759, 409] on link "Delete" at bounding box center [764, 405] width 106 height 20
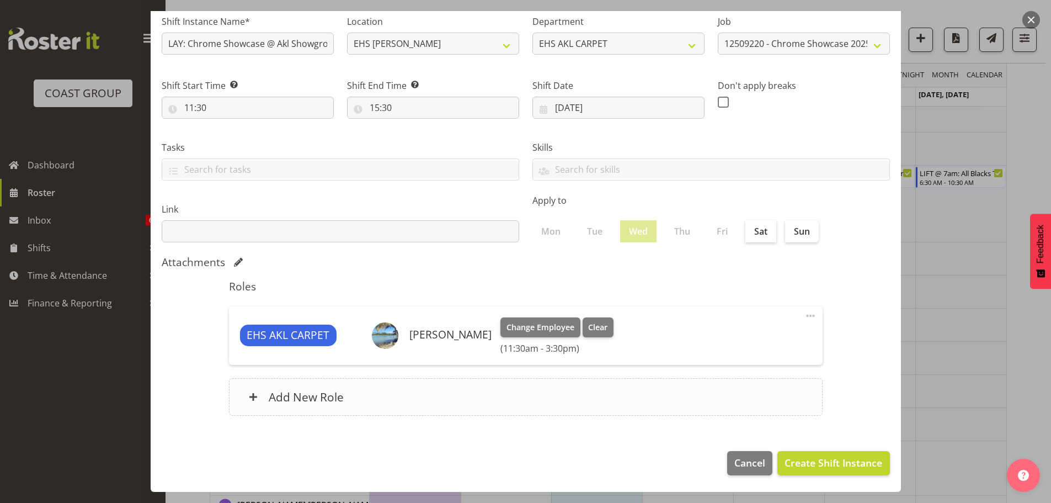
click at [485, 399] on div "Add New Role" at bounding box center [526, 397] width 594 height 38
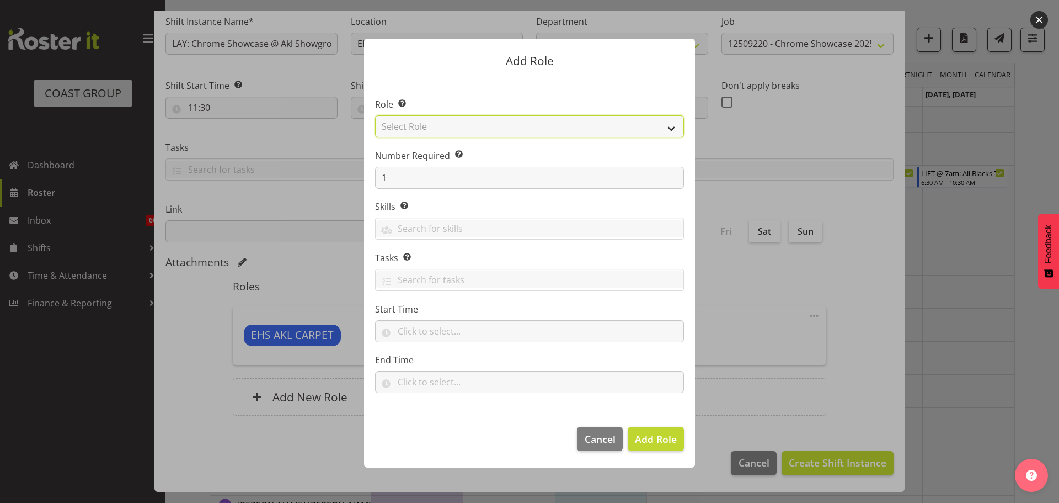
click at [441, 122] on select "Select Role ACCOUNT MANAGER ACCOUNT MANAGER DW ACCOUNTS [PERSON_NAME] VEHICLES …" at bounding box center [529, 126] width 309 height 22
select select "190"
click at [375, 115] on select "Select Role ACCOUNT MANAGER ACCOUNT MANAGER DW ACCOUNTS [PERSON_NAME] VEHICLES …" at bounding box center [529, 126] width 309 height 22
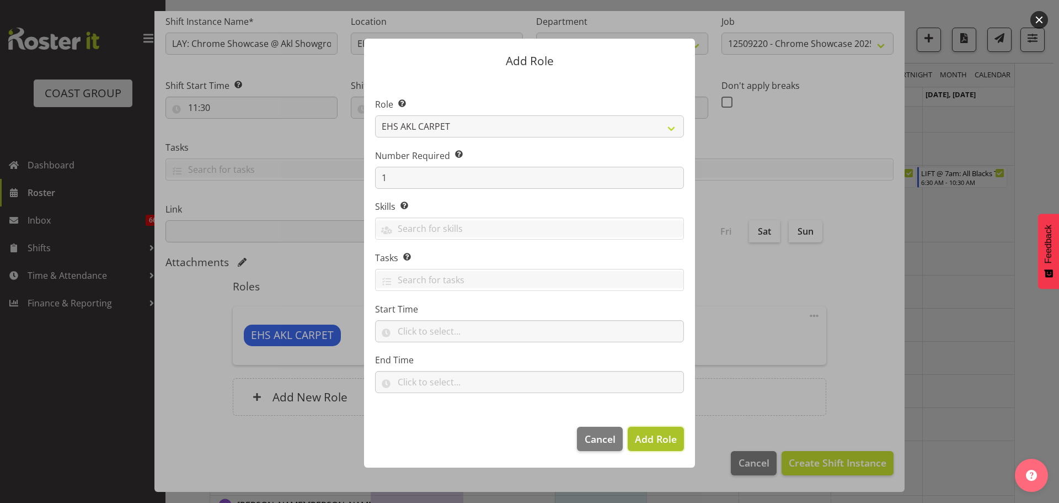
click at [670, 440] on span "Add Role" at bounding box center [656, 438] width 42 height 13
type input "11:30"
type input "15:30"
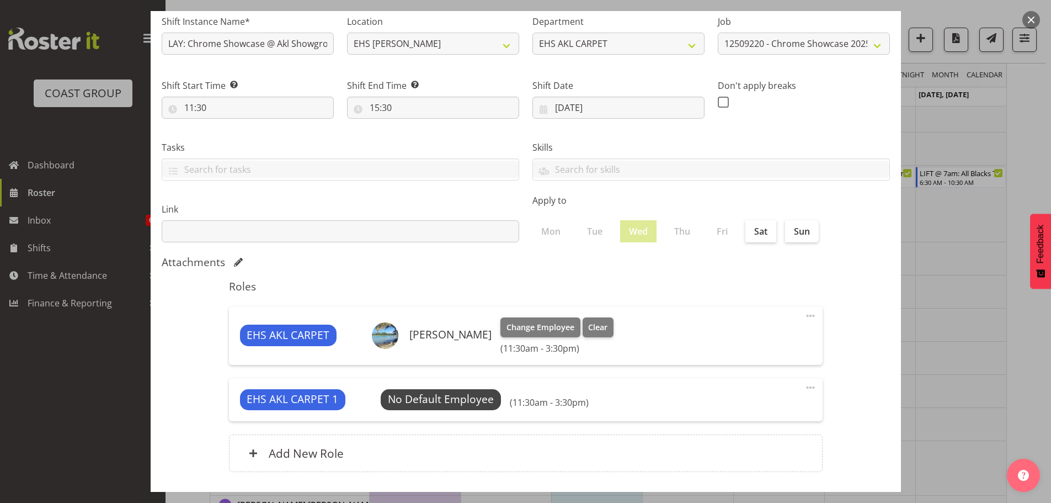
scroll to position [139, 0]
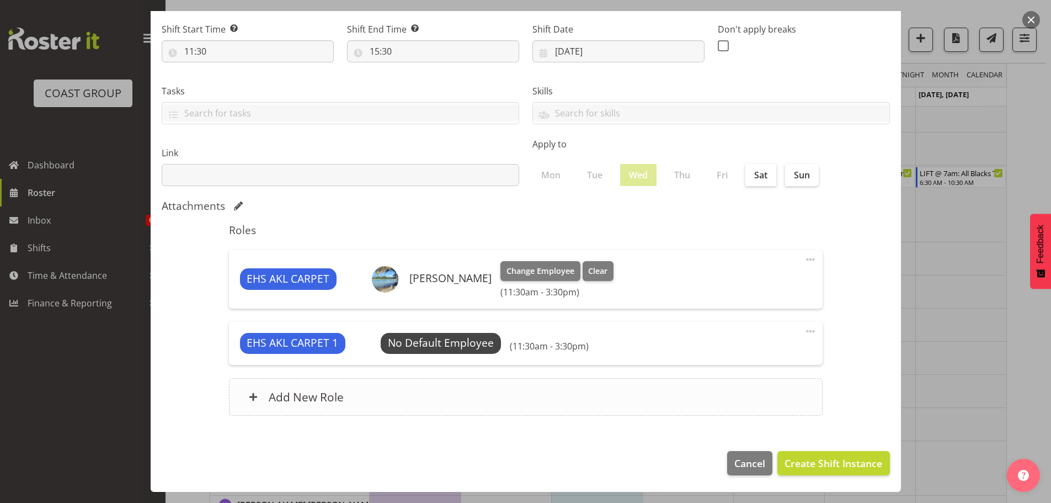
click at [474, 392] on div "Add New Role" at bounding box center [526, 397] width 594 height 38
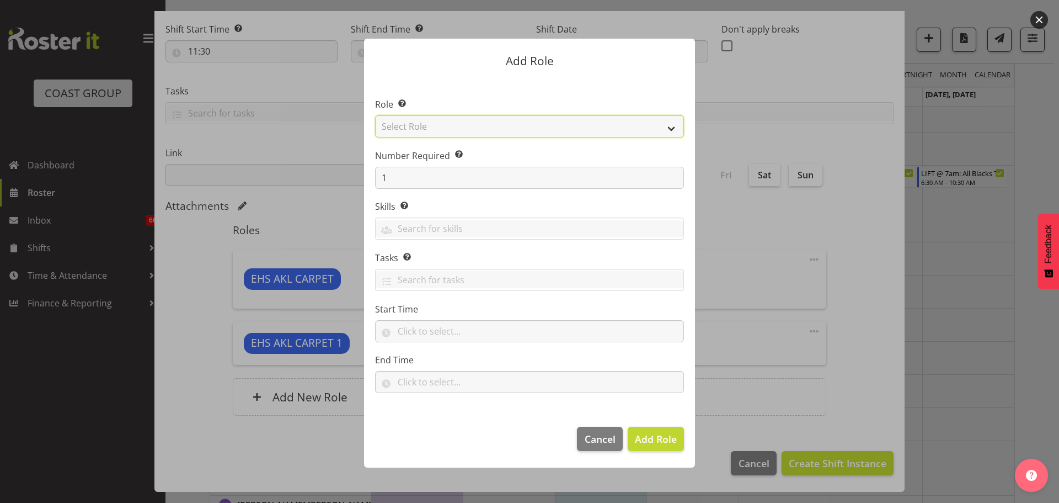
click at [497, 129] on select "Select Role ACCOUNT MANAGER ACCOUNT MANAGER DW ACCOUNTS [PERSON_NAME] VEHICLES …" at bounding box center [529, 126] width 309 height 22
select select "190"
click at [375, 115] on select "Select Role ACCOUNT MANAGER ACCOUNT MANAGER DW ACCOUNTS [PERSON_NAME] VEHICLES …" at bounding box center [529, 126] width 309 height 22
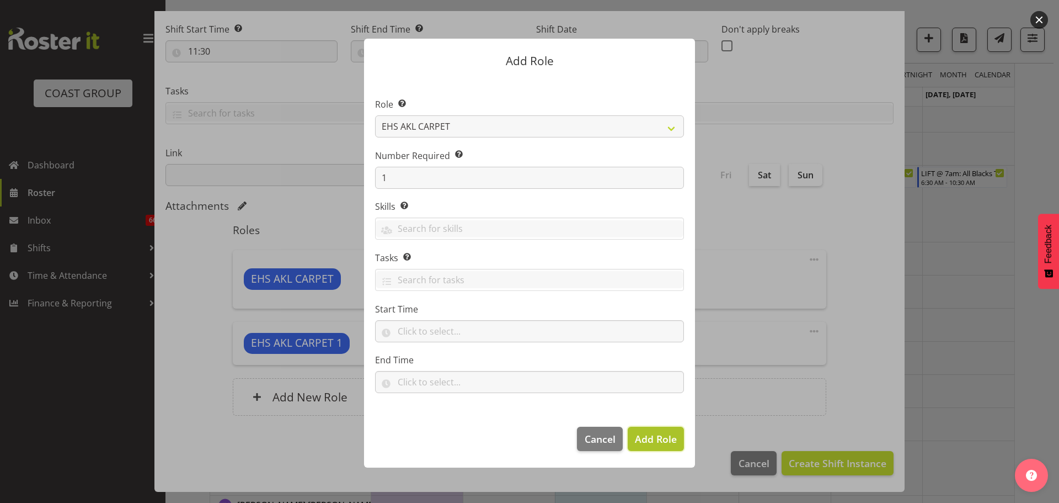
click at [666, 440] on span "Add Role" at bounding box center [656, 438] width 42 height 13
type input "11:30"
type input "15:30"
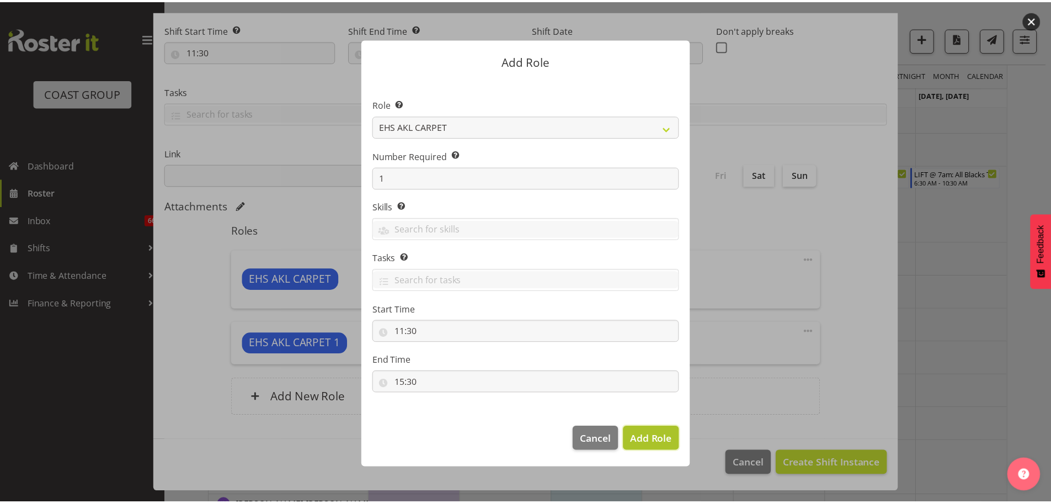
scroll to position [165, 0]
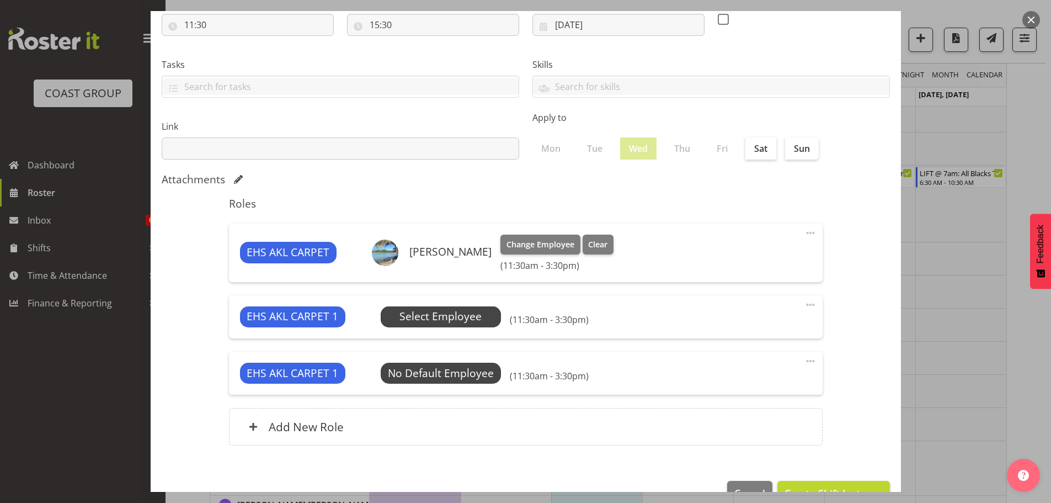
click at [471, 314] on span "Select Employee" at bounding box center [440, 316] width 82 height 16
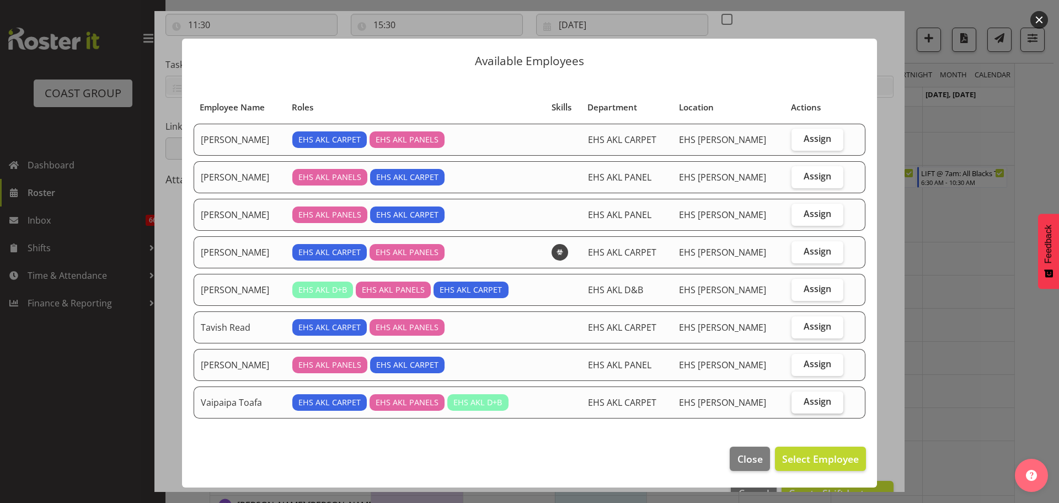
click at [817, 401] on span "Assign" at bounding box center [818, 401] width 28 height 11
click at [799, 401] on input "Assign" at bounding box center [795, 401] width 7 height 7
checkbox input "true"
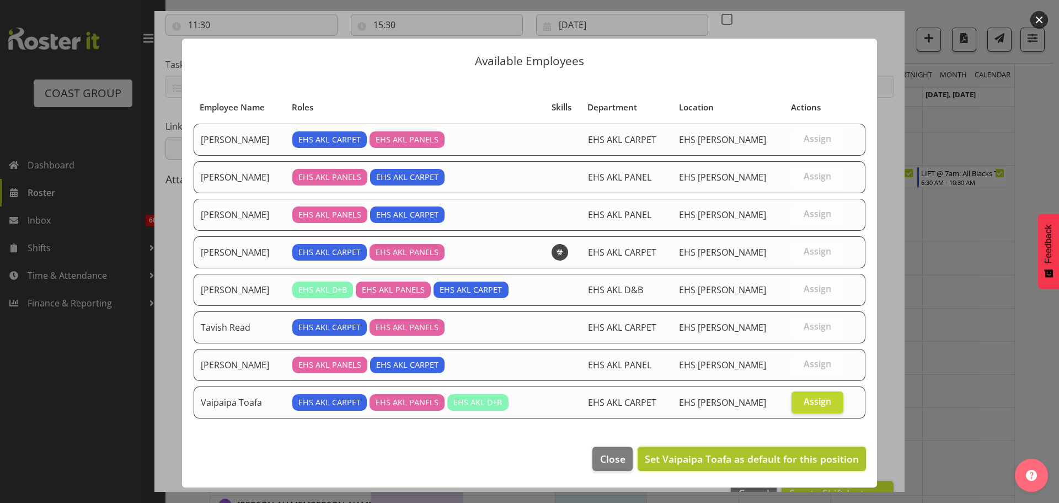
click at [809, 453] on span "Set Vaipaipa Toafa as default for this position" at bounding box center [752, 458] width 214 height 13
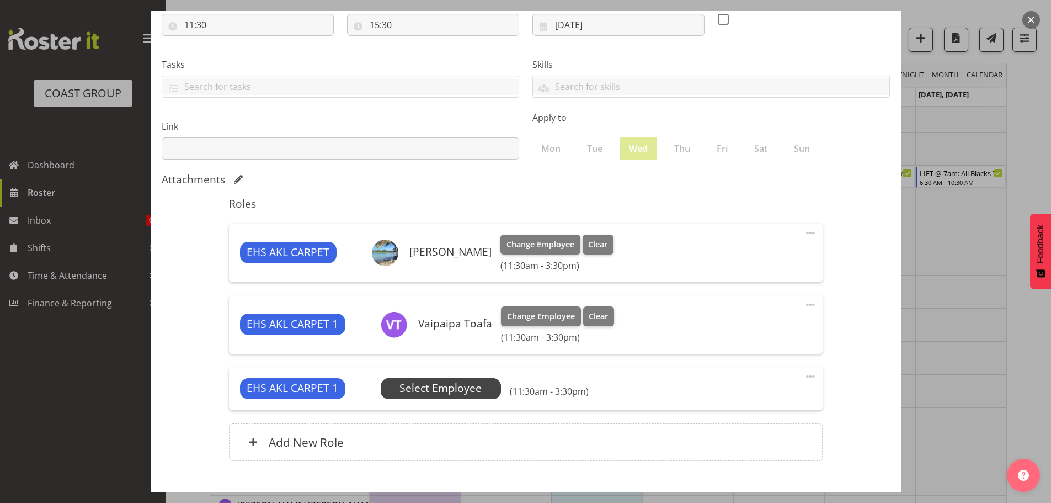
click at [471, 381] on span "Select Employee" at bounding box center [440, 388] width 82 height 16
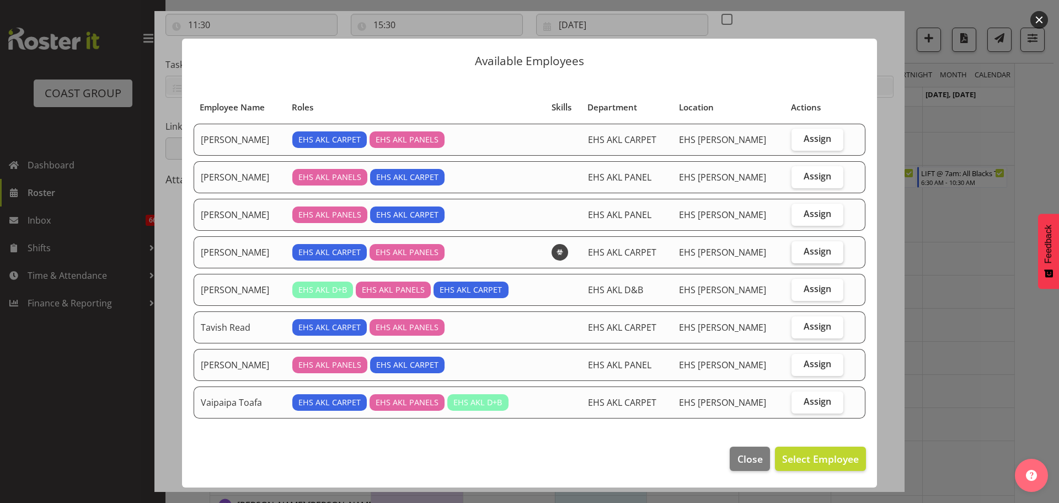
click at [806, 247] on span "Assign" at bounding box center [818, 250] width 28 height 11
click at [799, 248] on input "Assign" at bounding box center [795, 251] width 7 height 7
checkbox input "true"
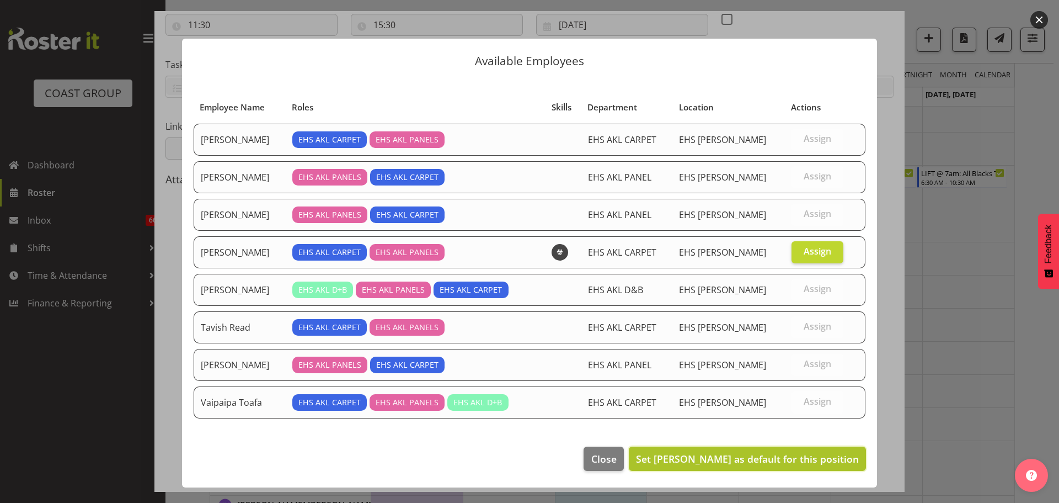
click at [803, 463] on span "Set Leo Faalogo as default for this position" at bounding box center [747, 458] width 223 height 13
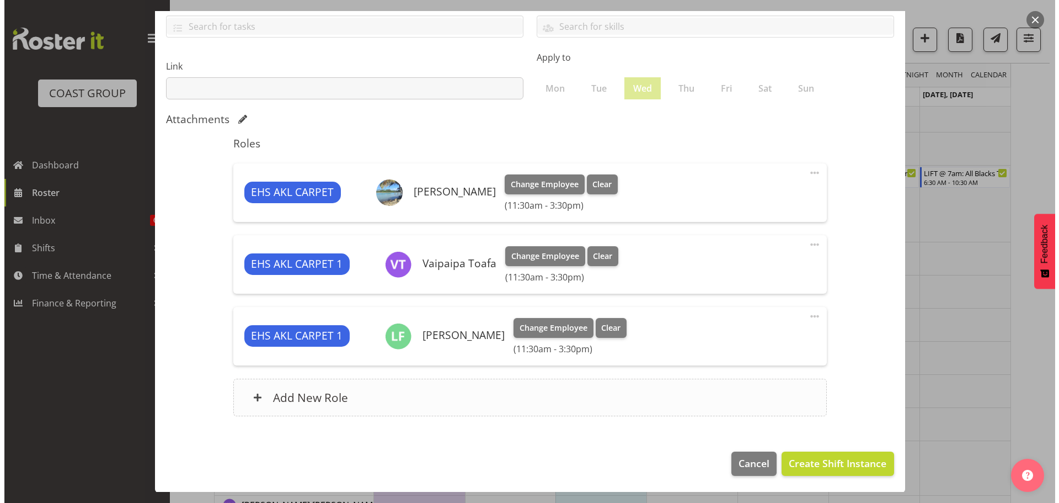
scroll to position [226, 0]
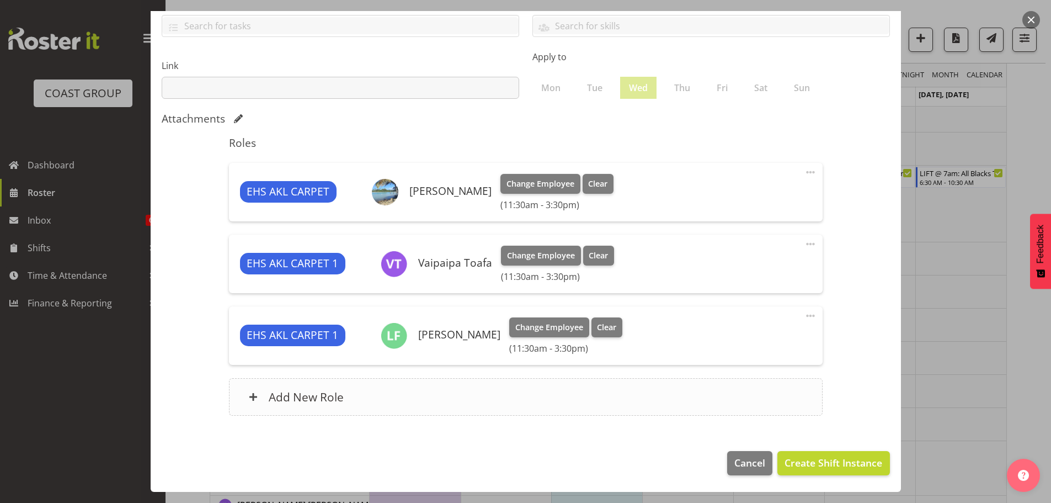
click at [398, 388] on div "Add New Role" at bounding box center [526, 397] width 594 height 38
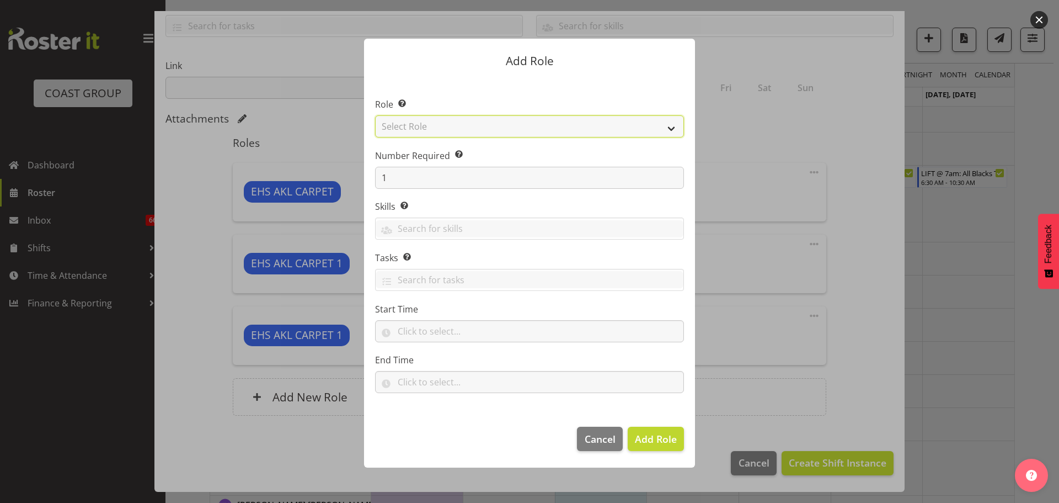
click at [426, 123] on select "Select Role ACCOUNT MANAGER ACCOUNT MANAGER DW ACCOUNTS AKL DIANNA VEHICLES AKL…" at bounding box center [529, 126] width 309 height 22
select select "81"
click at [375, 115] on select "Select Role ACCOUNT MANAGER ACCOUNT MANAGER DW ACCOUNTS AKL DIANNA VEHICLES AKL…" at bounding box center [529, 126] width 309 height 22
click at [674, 439] on span "Add Role" at bounding box center [656, 438] width 42 height 13
type input "11:30"
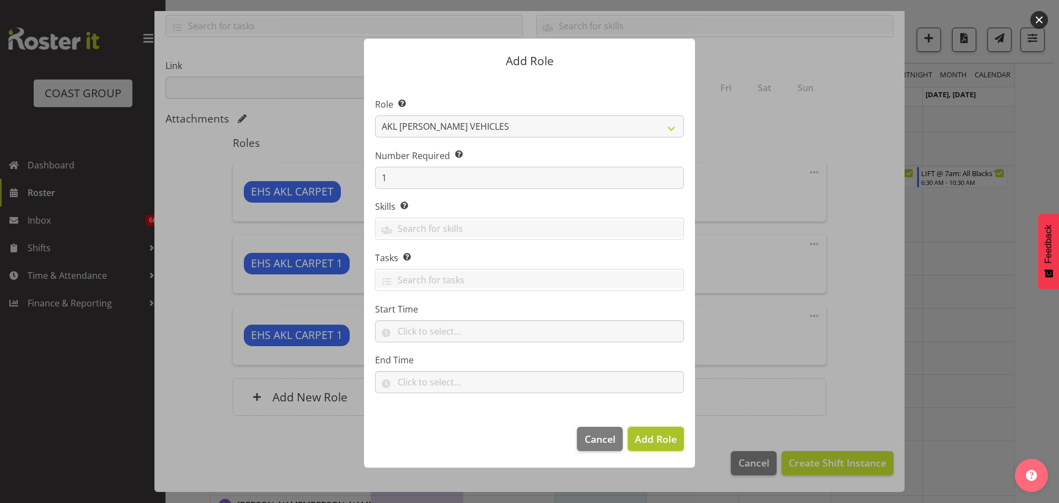
type input "15:30"
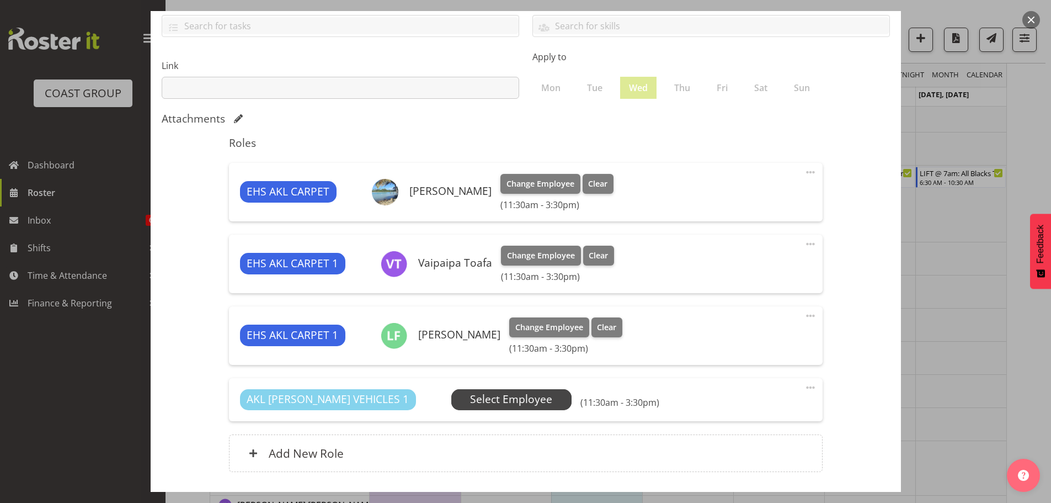
click at [483, 399] on span "Select Employee" at bounding box center [511, 399] width 82 height 16
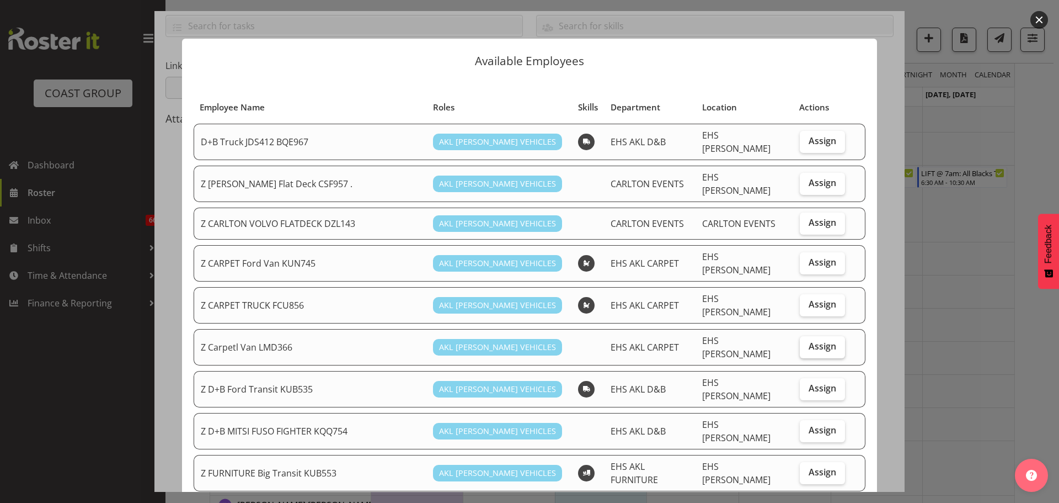
click at [824, 340] on span "Assign" at bounding box center [823, 345] width 28 height 11
click at [807, 343] on input "Assign" at bounding box center [803, 346] width 7 height 7
checkbox input "true"
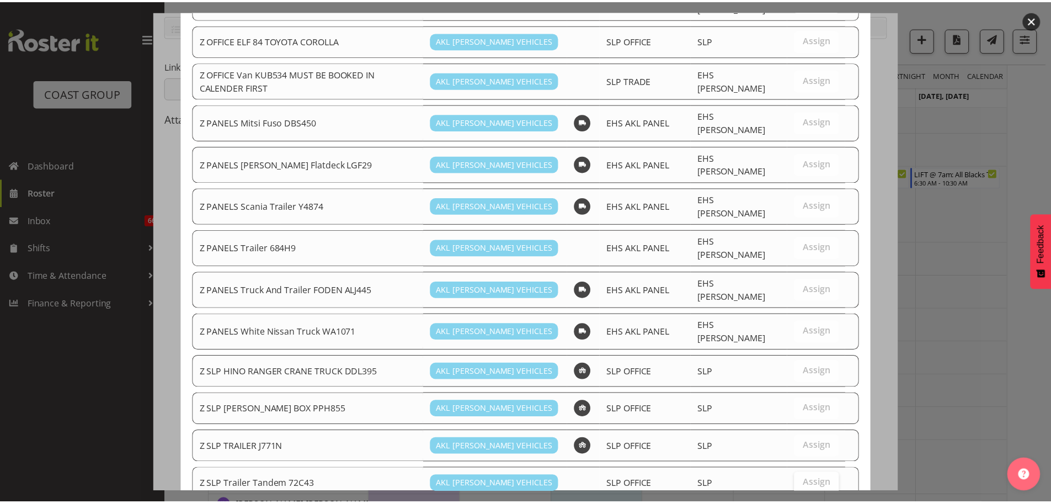
scroll to position [558, 0]
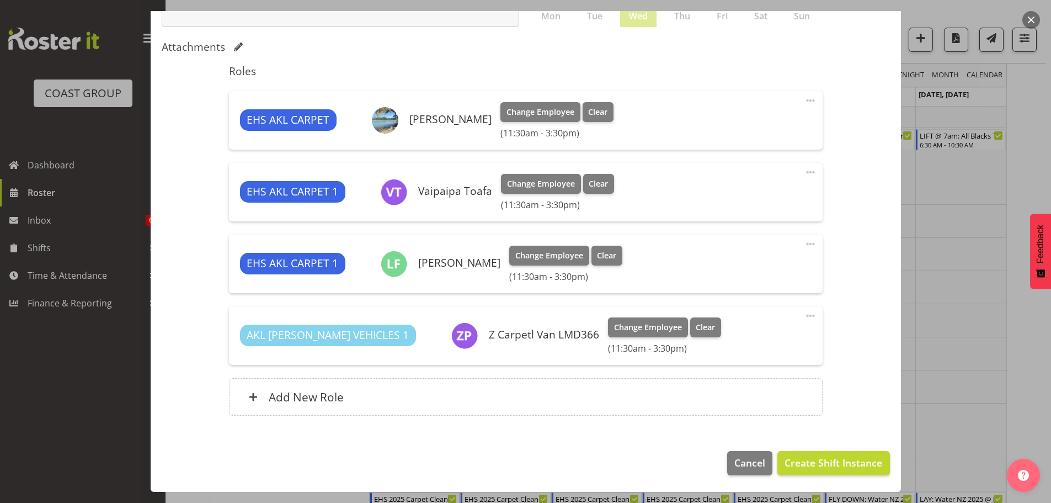
scroll to position [276, 0]
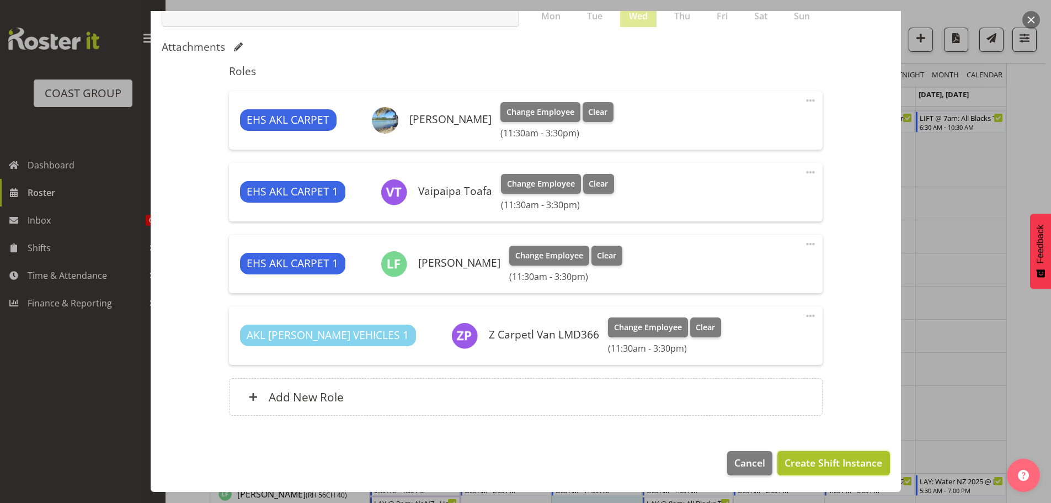
click at [820, 466] on span "Create Shift Instance" at bounding box center [833, 462] width 98 height 14
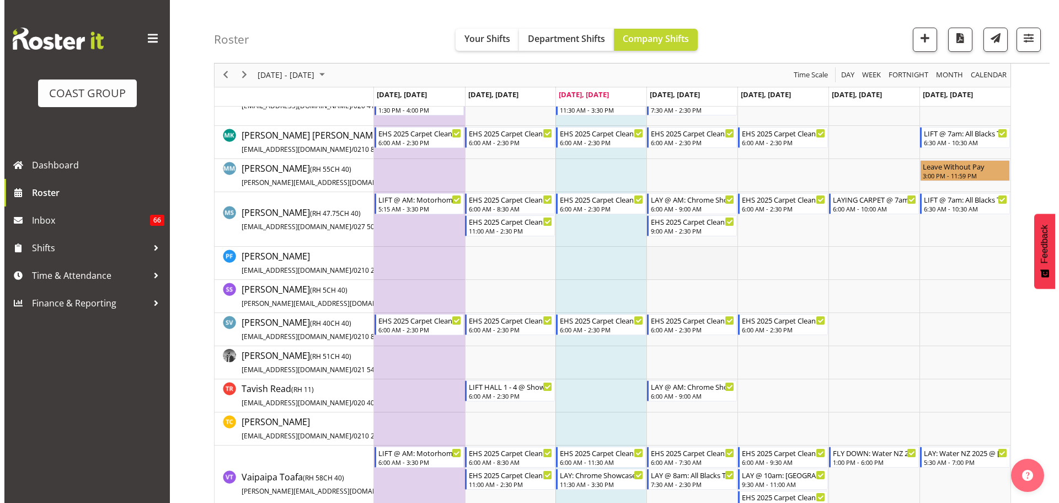
scroll to position [607, 0]
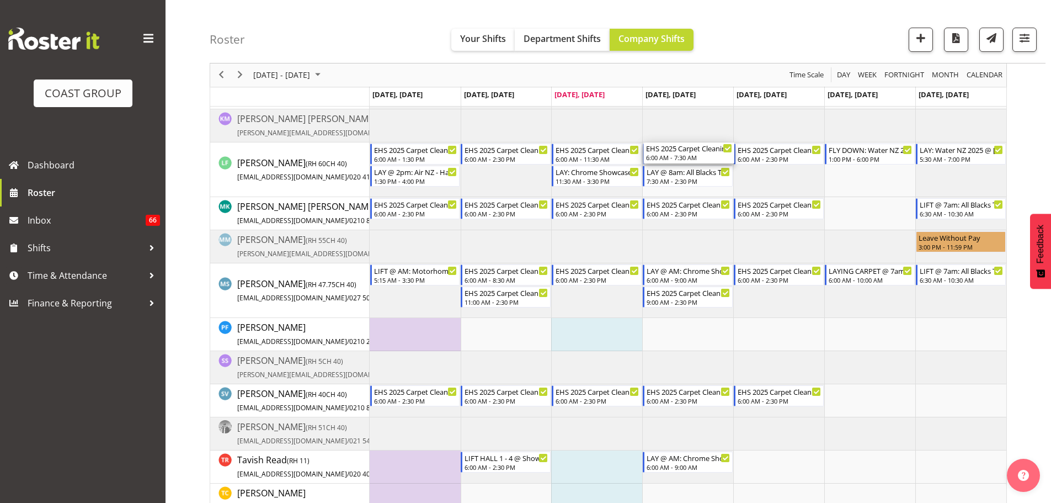
drag, startPoint x: 671, startPoint y: 158, endPoint x: 701, endPoint y: 157, distance: 29.3
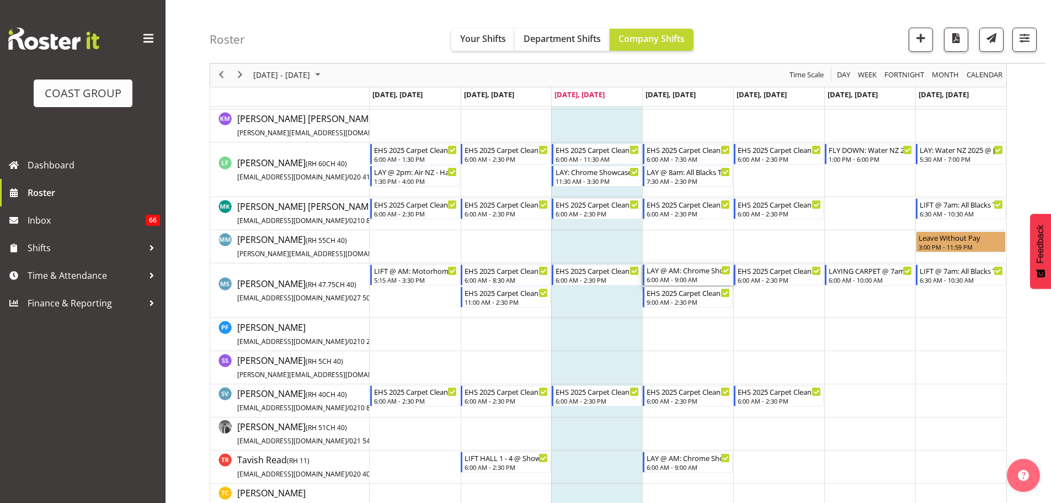
click at [703, 276] on div "6:00 AM - 9:00 AM" at bounding box center [689, 279] width 84 height 9
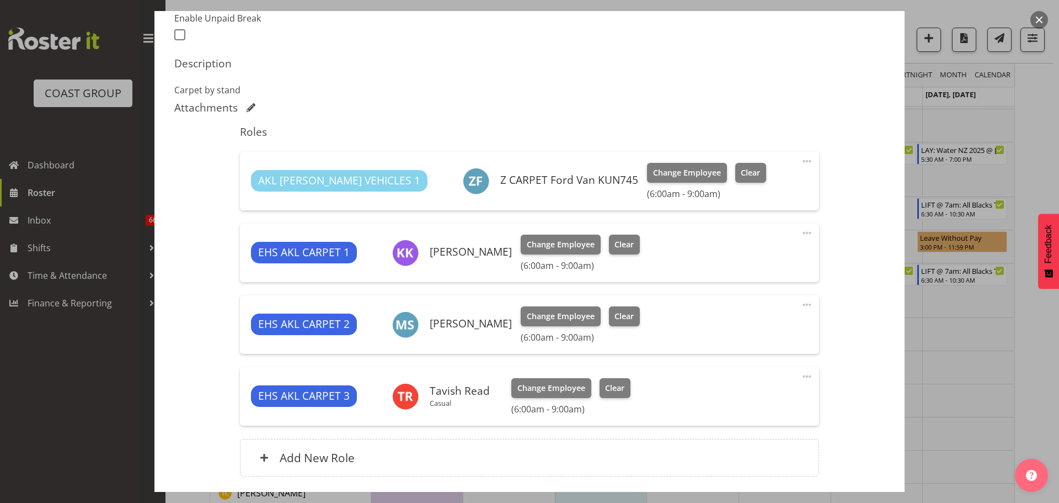
scroll to position [331, 0]
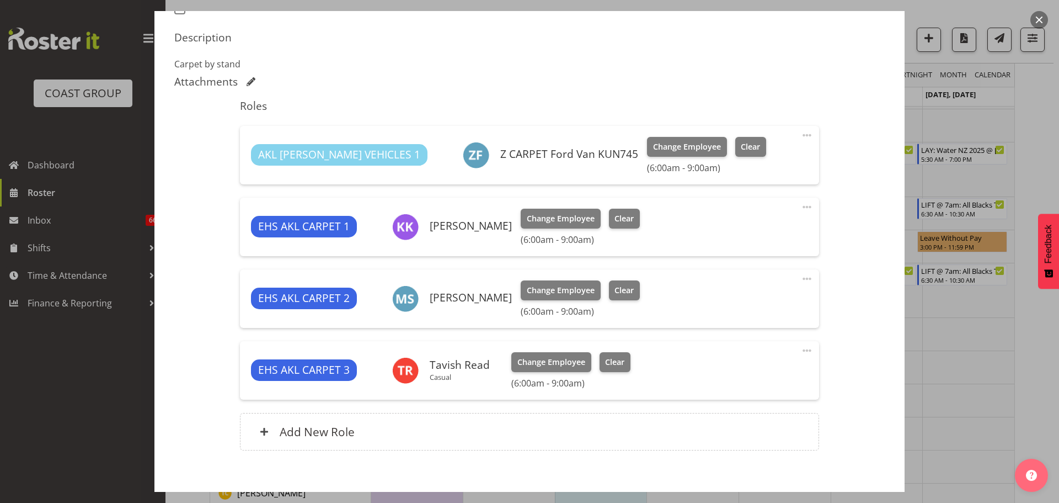
select select "10208"
click at [804, 280] on span at bounding box center [806, 278] width 13 height 13
click at [762, 339] on link "Delete" at bounding box center [761, 343] width 106 height 20
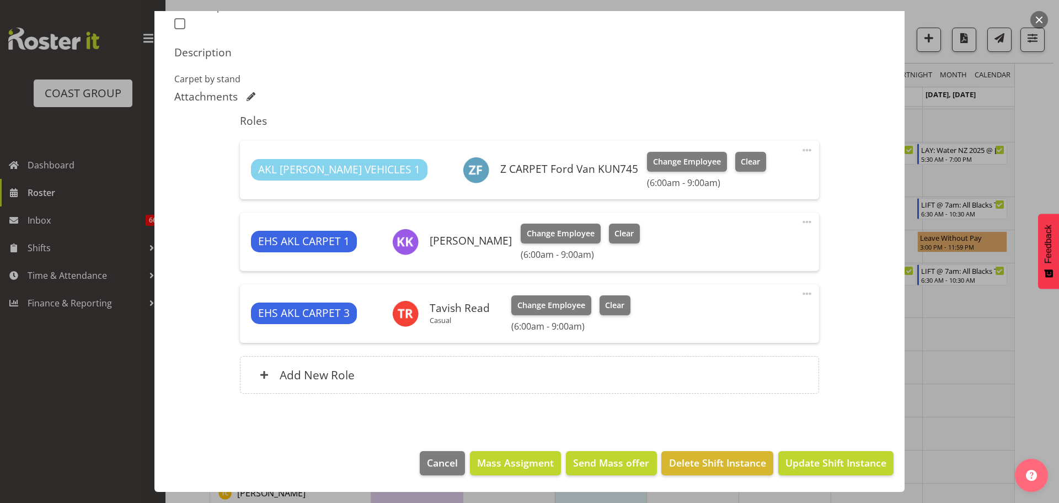
scroll to position [316, 0]
click at [802, 150] on span at bounding box center [806, 149] width 13 height 13
click at [784, 211] on link "Delete" at bounding box center [761, 214] width 106 height 20
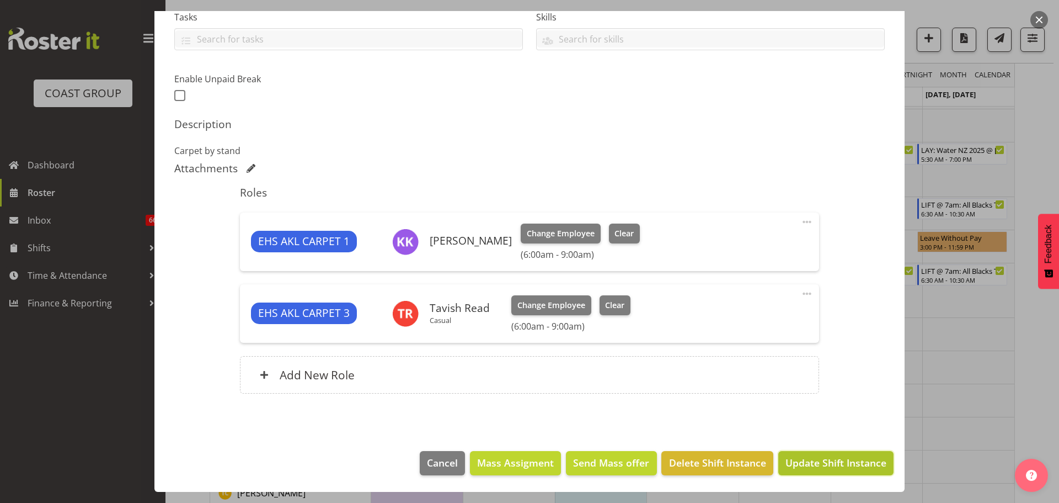
click at [836, 464] on span "Update Shift Instance" at bounding box center [836, 462] width 101 height 14
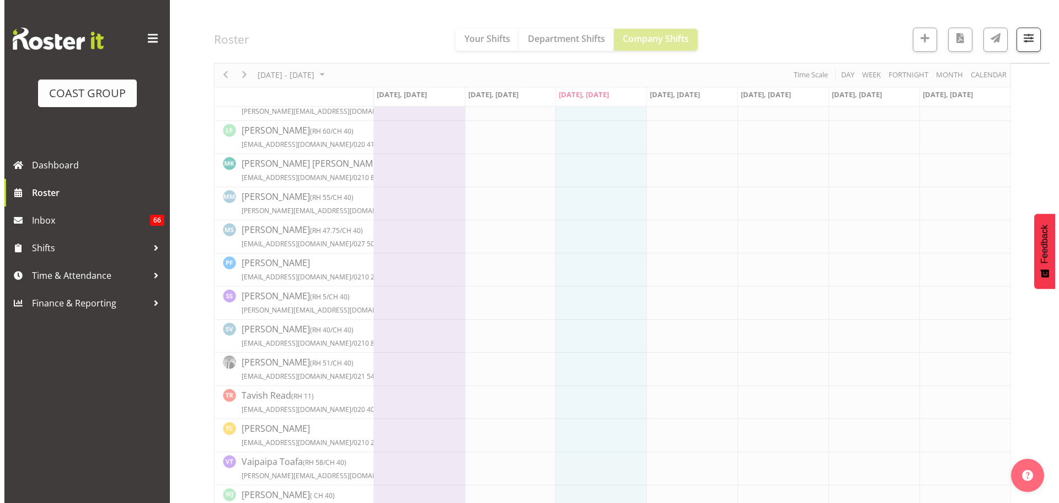
scroll to position [607, 0]
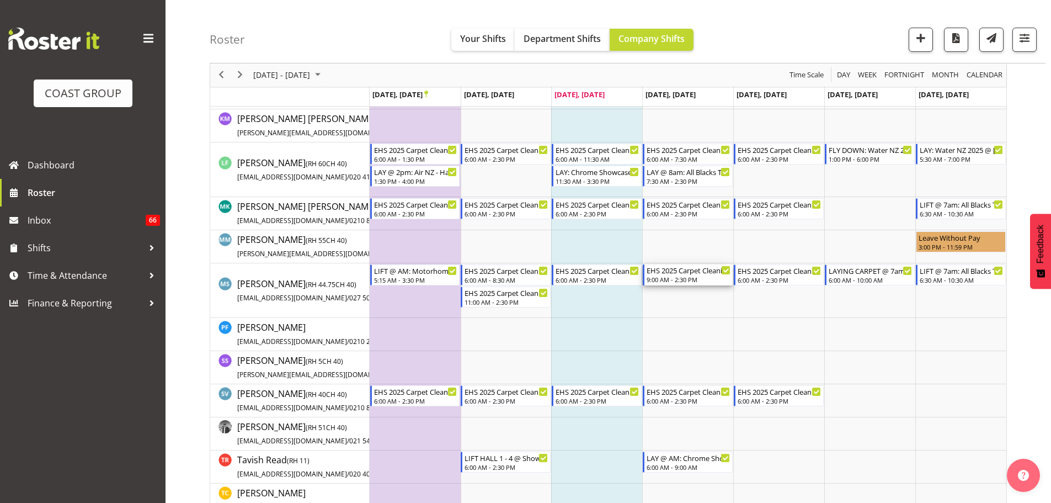
click at [701, 276] on div "9:00 AM - 2:30 PM" at bounding box center [689, 279] width 84 height 9
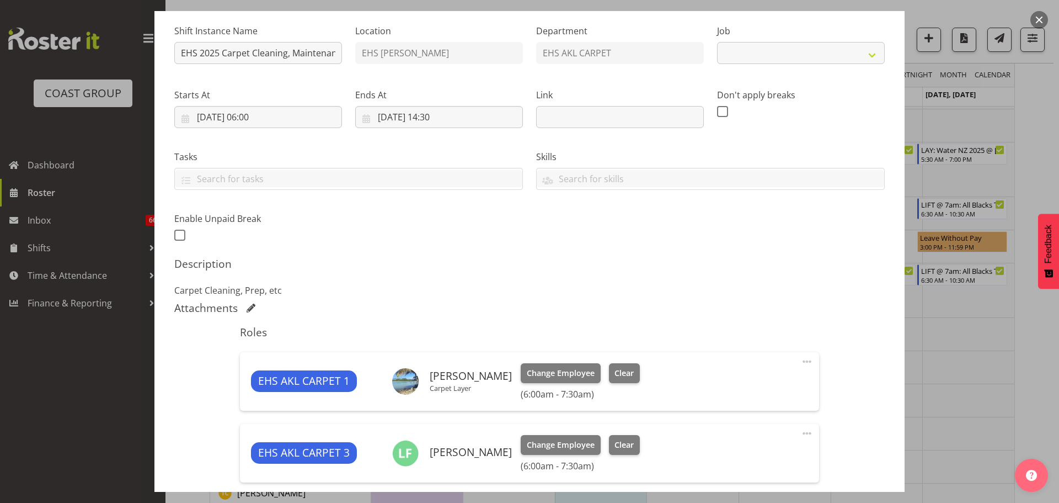
select select "69"
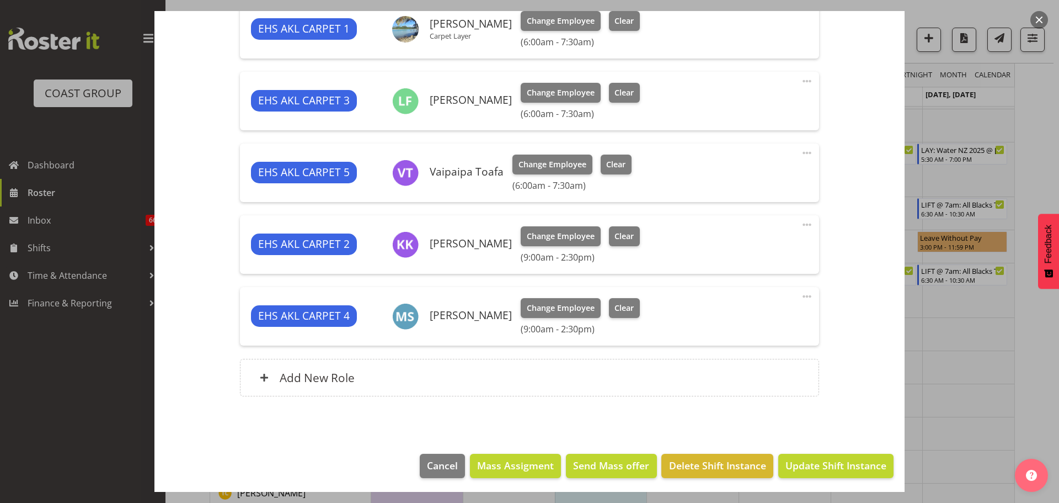
scroll to position [460, 0]
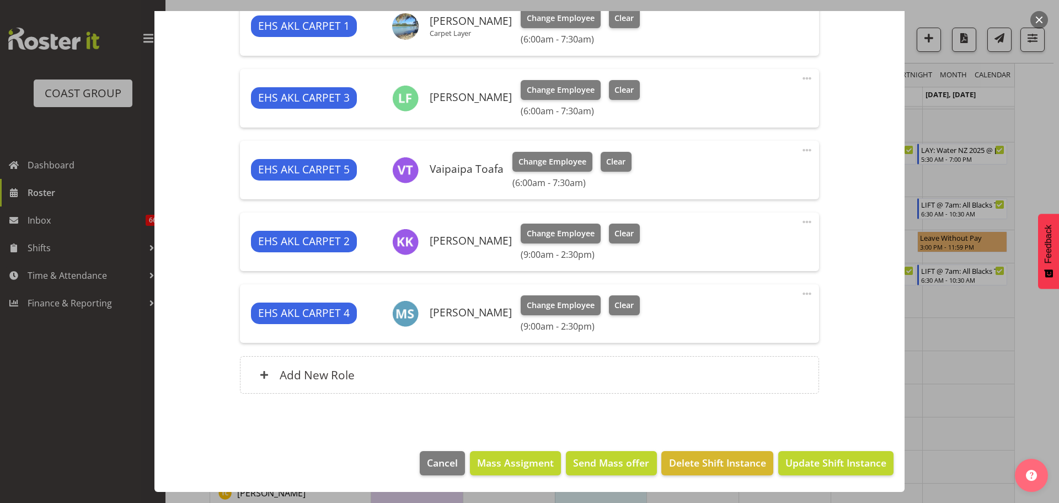
click at [804, 292] on span at bounding box center [806, 293] width 13 height 13
click at [787, 311] on link "Edit" at bounding box center [761, 318] width 106 height 20
select select "8"
select select "2025"
select select "14"
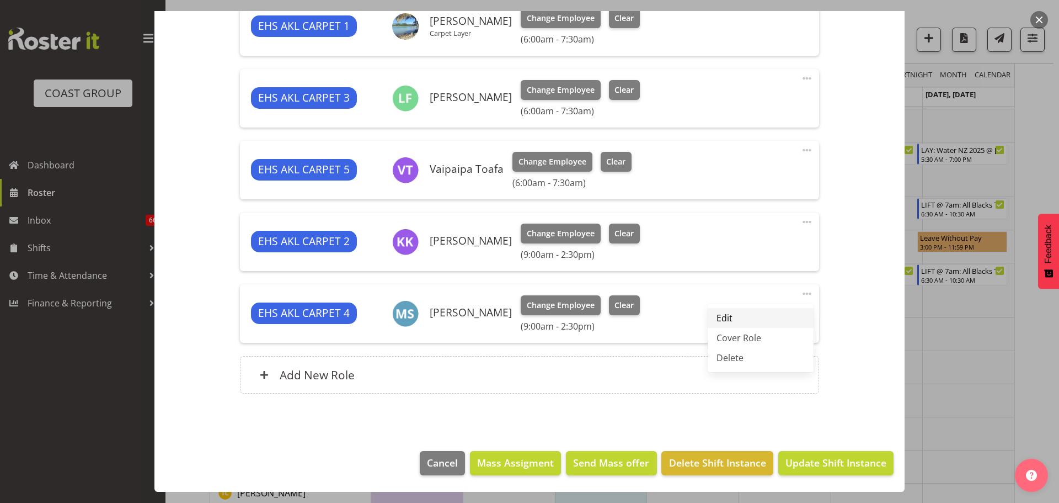
select select "30"
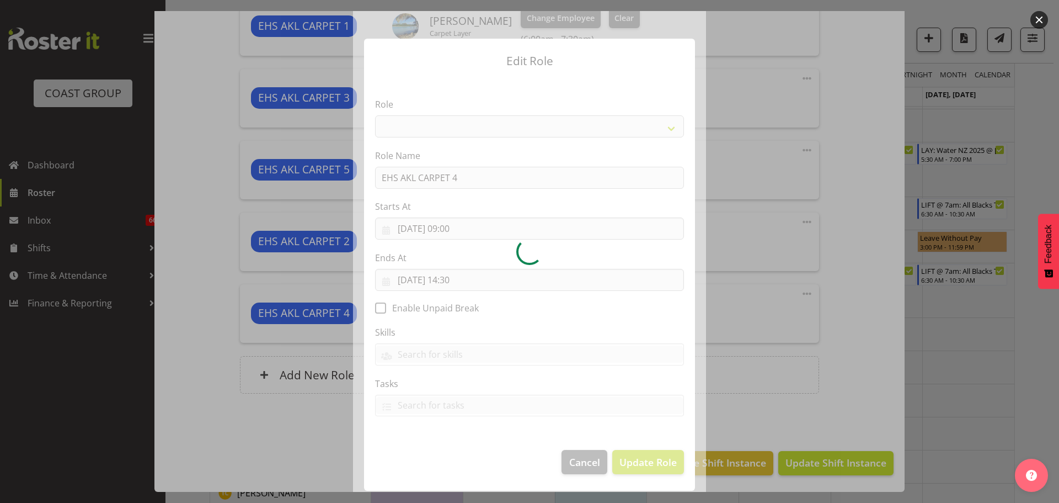
select select "190"
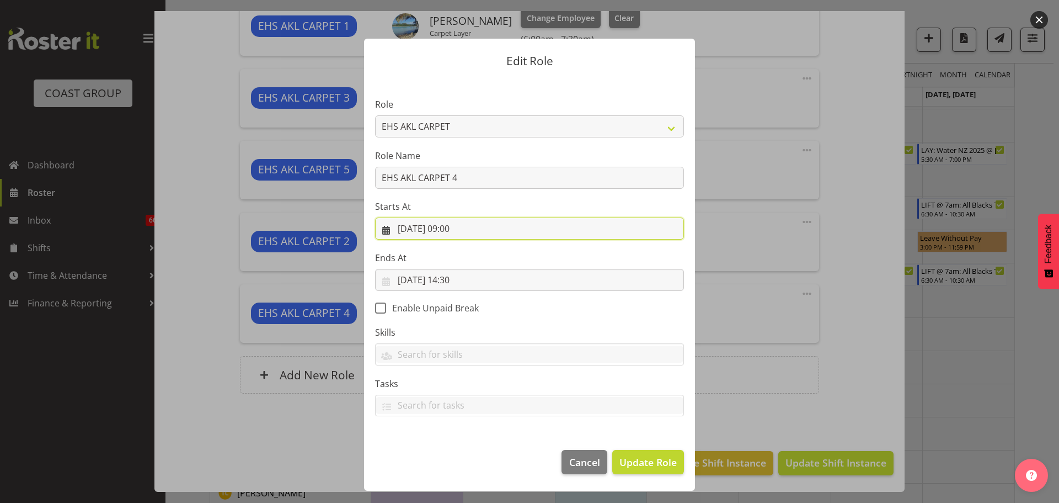
click at [456, 228] on input "25/09/2025, 09:00" at bounding box center [529, 228] width 309 height 22
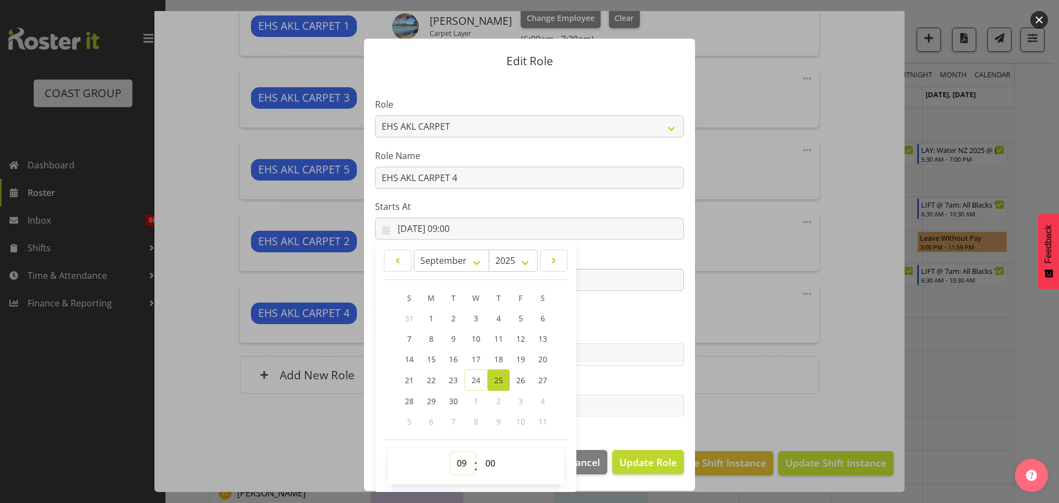
click at [458, 460] on select "00 01 02 03 04 05 06 07 08 09 10 11 12 13 14 15 16 17 18 19 20 21 22 23" at bounding box center [463, 463] width 25 height 22
select select "6"
click at [451, 452] on select "00 01 02 03 04 05 06 07 08 09 10 11 12 13 14 15 16 17 18 19 20 21 22 23" at bounding box center [463, 463] width 25 height 22
type input "25/09/2025, 06:00"
click at [625, 310] on section "Role ACCOUNT MANAGER ACCOUNT MANAGER DW ACCOUNTS AKL DIANNA VEHICLES AKL RYMER …" at bounding box center [529, 258] width 331 height 361
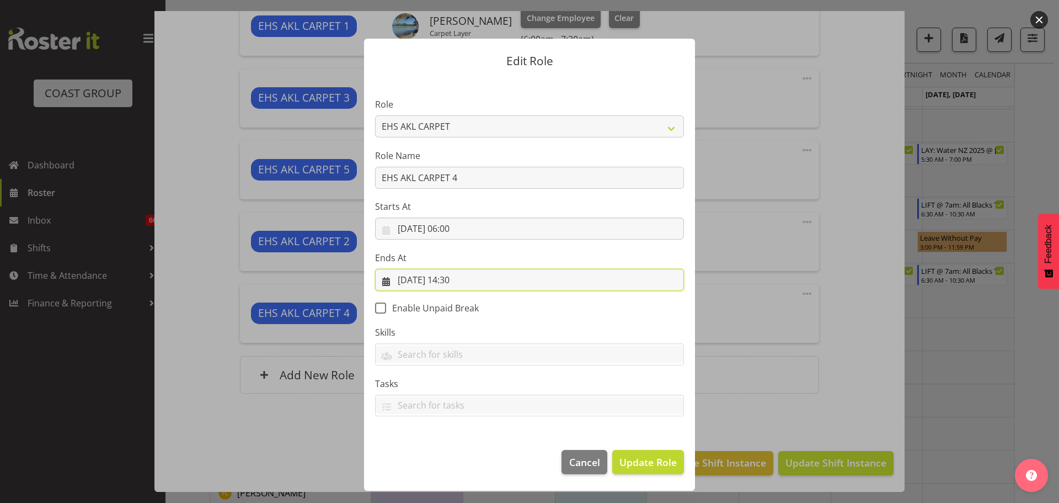
click at [460, 273] on input "25/09/2025, 14:30" at bounding box center [529, 280] width 309 height 22
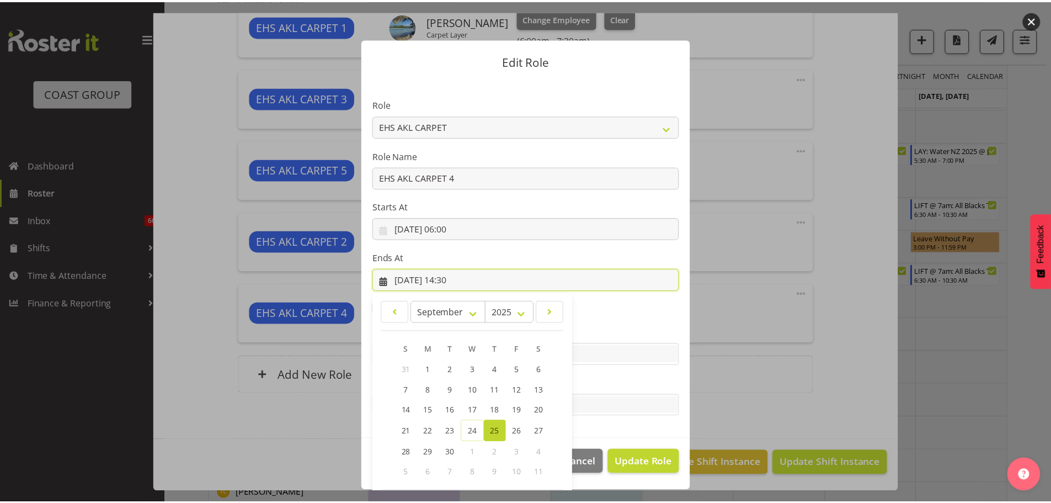
scroll to position [51, 0]
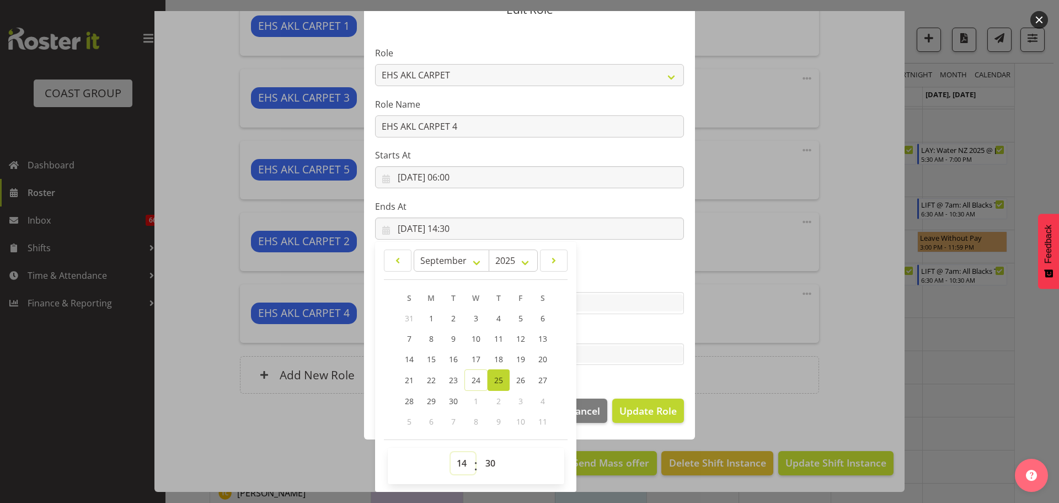
drag, startPoint x: 455, startPoint y: 461, endPoint x: 455, endPoint y: 455, distance: 6.6
click at [455, 461] on select "00 01 02 03 04 05 06 07 08 09 10 11 12 13 14 15 16 17 18 19 20 21 22 23" at bounding box center [463, 463] width 25 height 22
select select "7"
click at [451, 452] on select "00 01 02 03 04 05 06 07 08 09 10 11 12 13 14 15 16 17 18 19 20 21 22 23" at bounding box center [463, 463] width 25 height 22
type input "25/09/2025, 07:30"
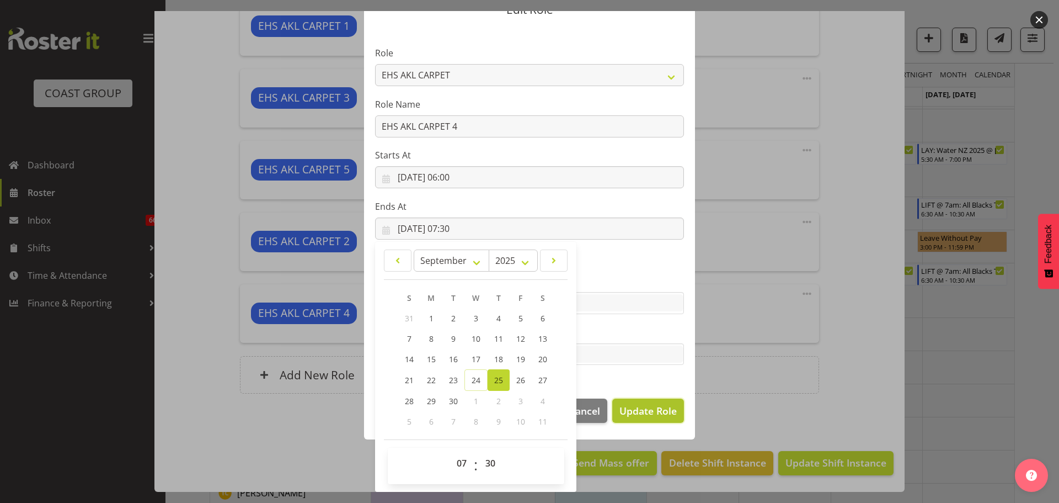
click at [651, 407] on span "Update Role" at bounding box center [647, 410] width 57 height 14
select select
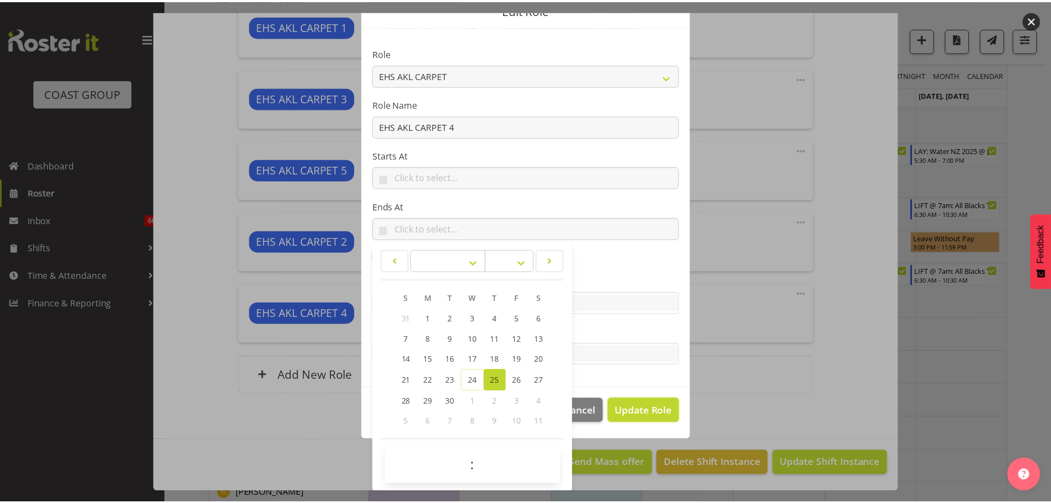
scroll to position [50, 0]
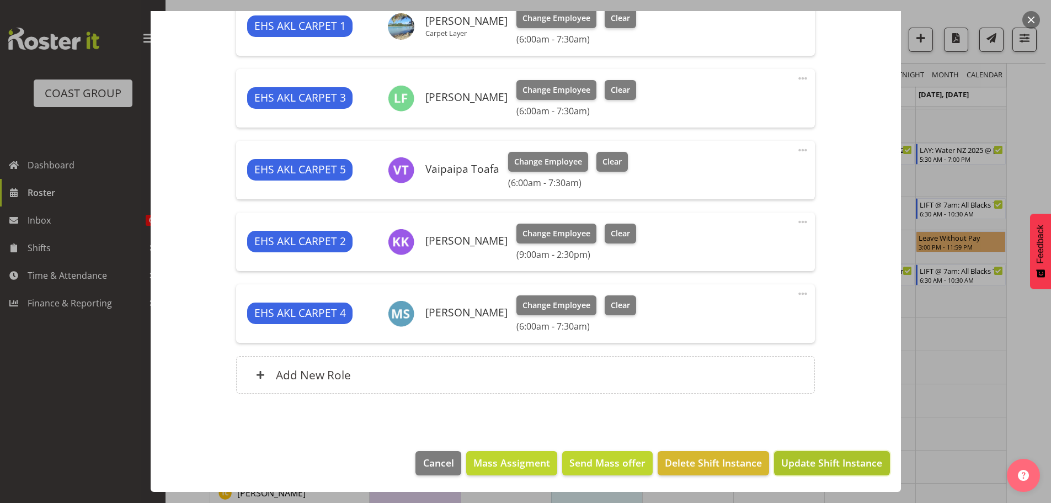
click at [841, 471] on button "Update Shift Instance" at bounding box center [831, 463] width 115 height 24
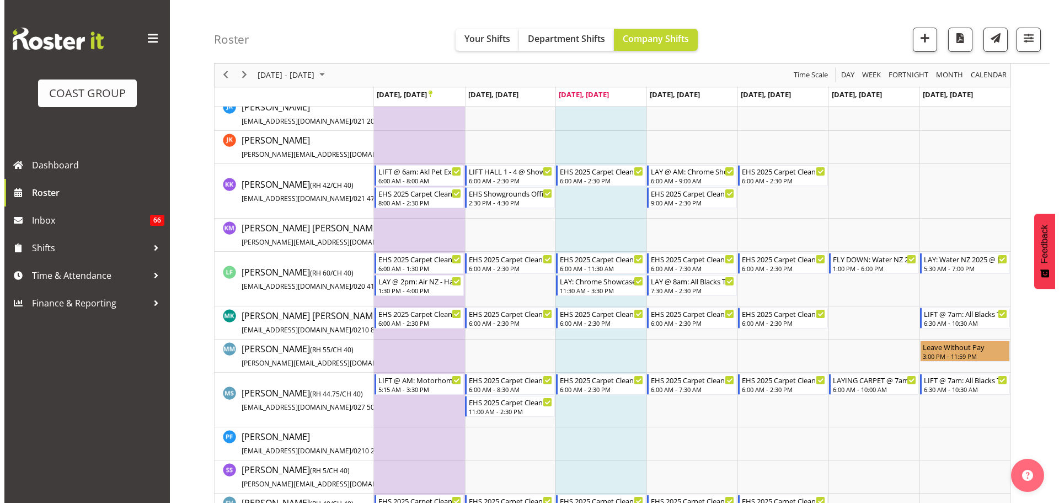
scroll to position [607, 0]
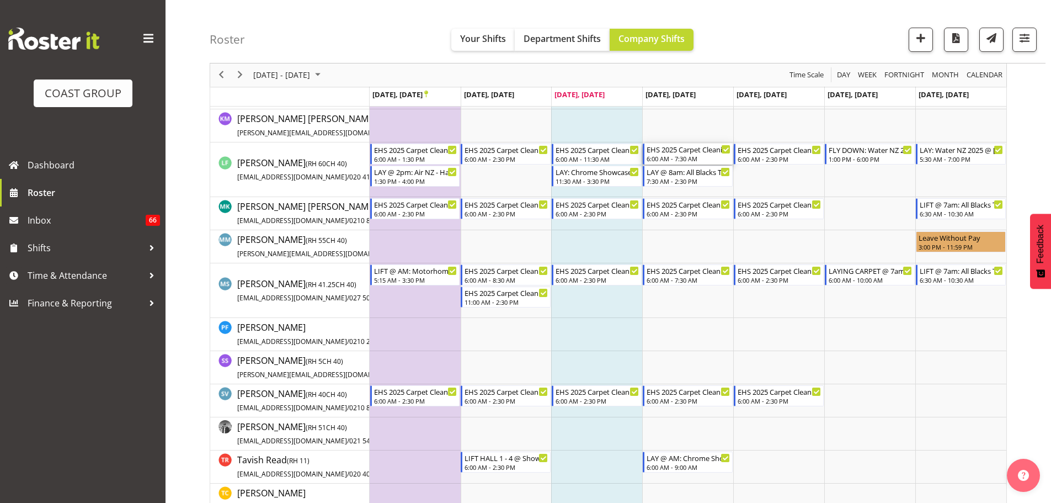
click at [679, 151] on div "EHS 2025 Carpet Cleaning, Maintenance, etc" at bounding box center [689, 148] width 84 height 11
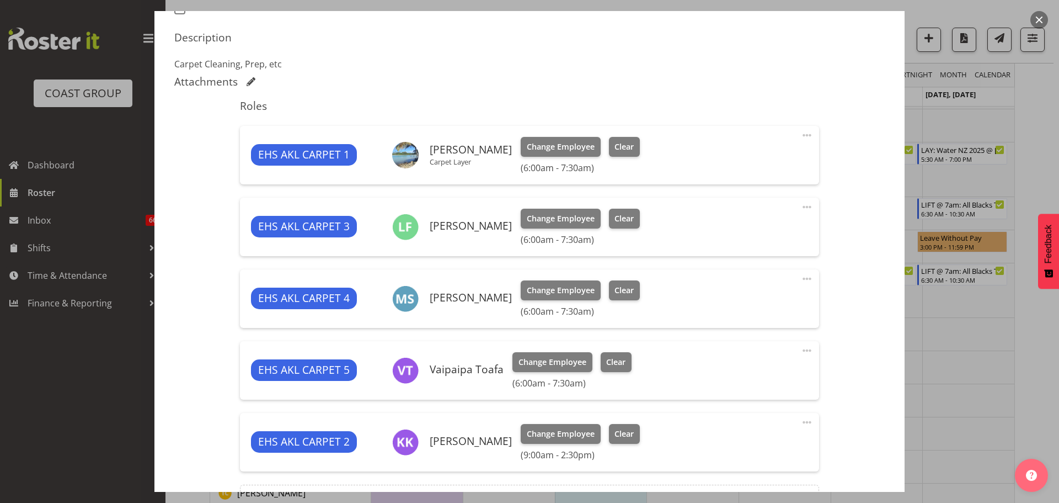
select select "69"
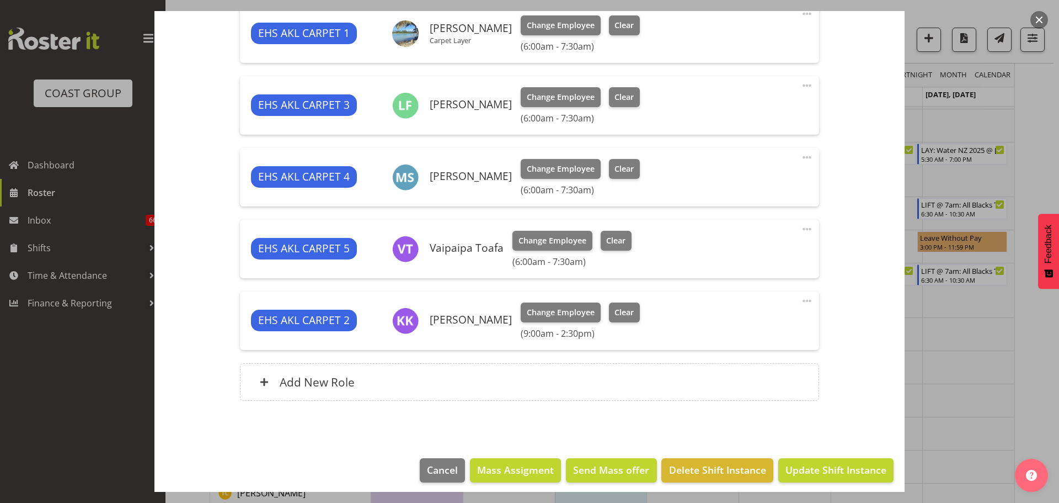
scroll to position [460, 0]
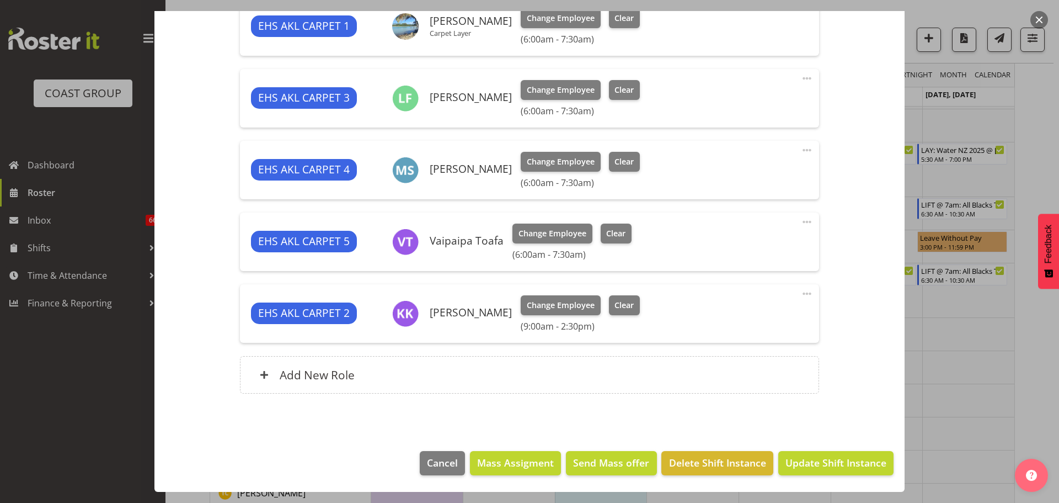
click at [800, 77] on span at bounding box center [806, 78] width 13 height 13
click at [782, 140] on link "Delete" at bounding box center [761, 142] width 106 height 20
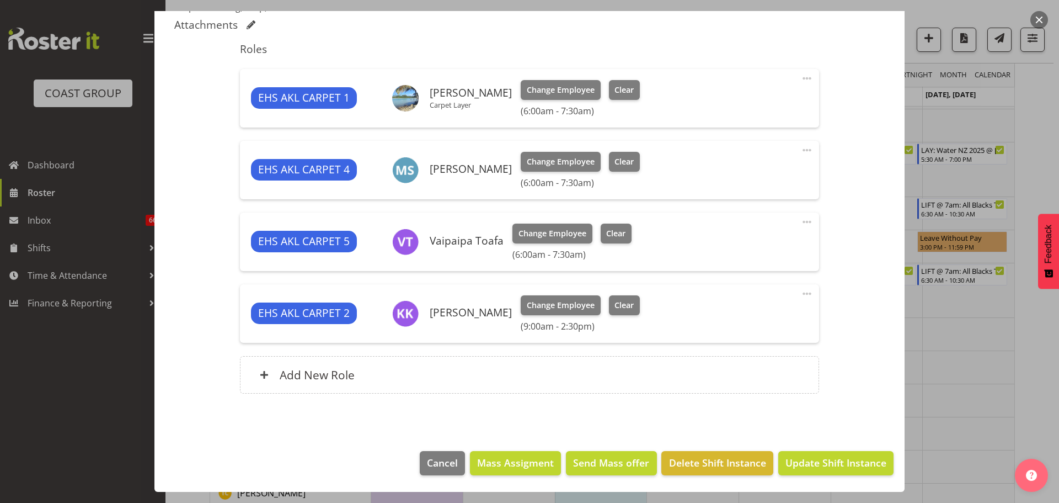
scroll to position [388, 0]
click at [842, 460] on span "Update Shift Instance" at bounding box center [836, 462] width 101 height 14
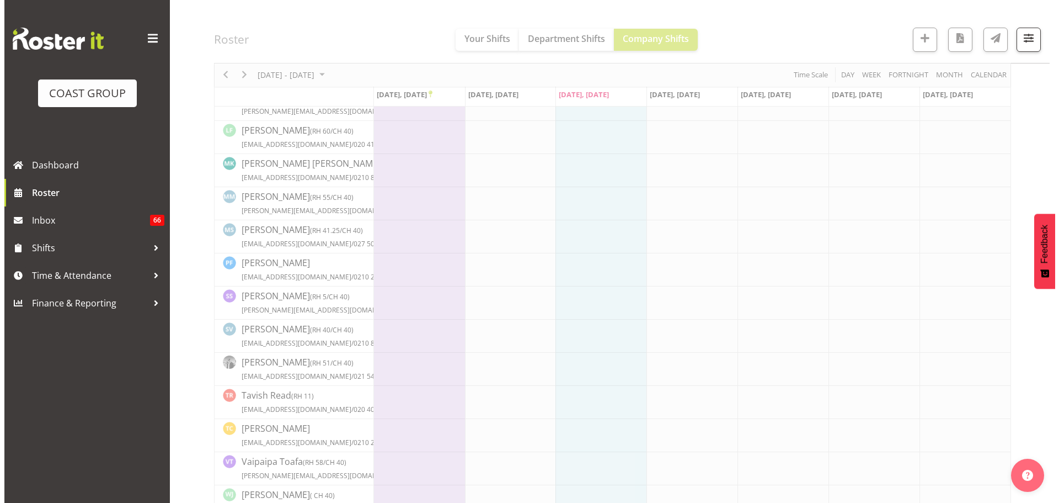
scroll to position [607, 0]
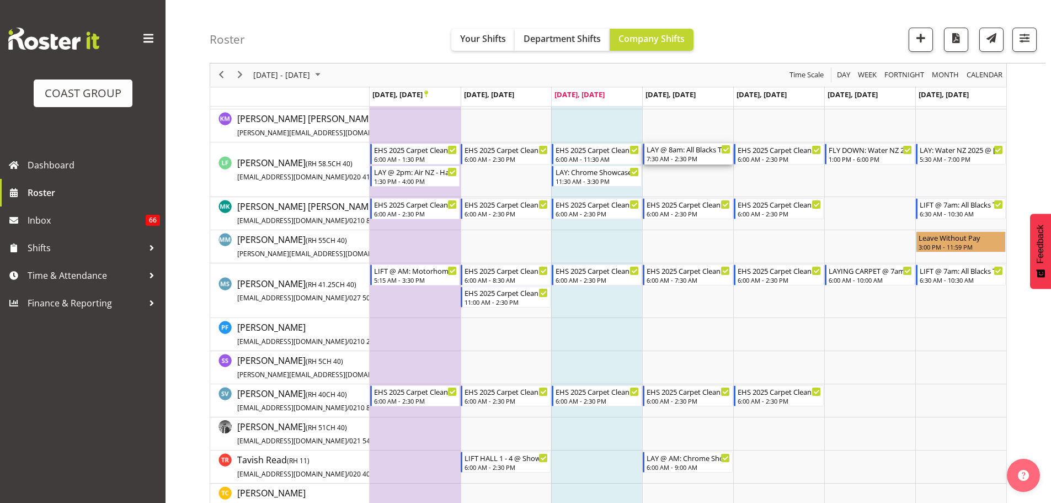
click at [682, 157] on div "7:30 AM - 2:30 PM" at bounding box center [689, 158] width 84 height 9
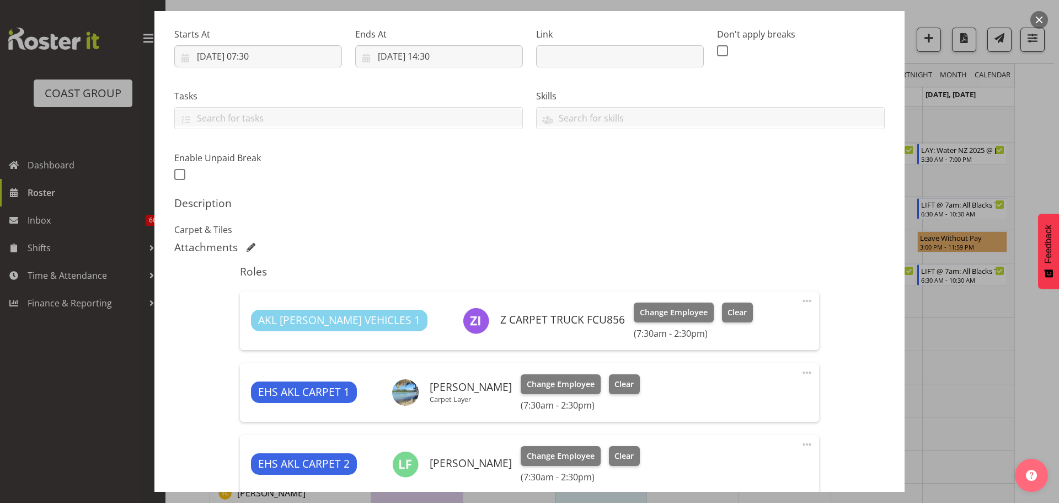
select select "10497"
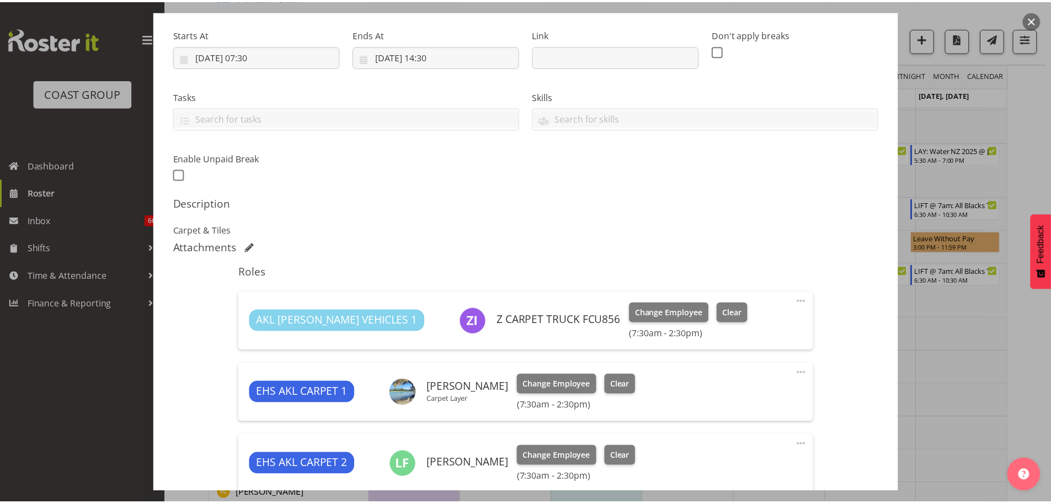
scroll to position [386, 0]
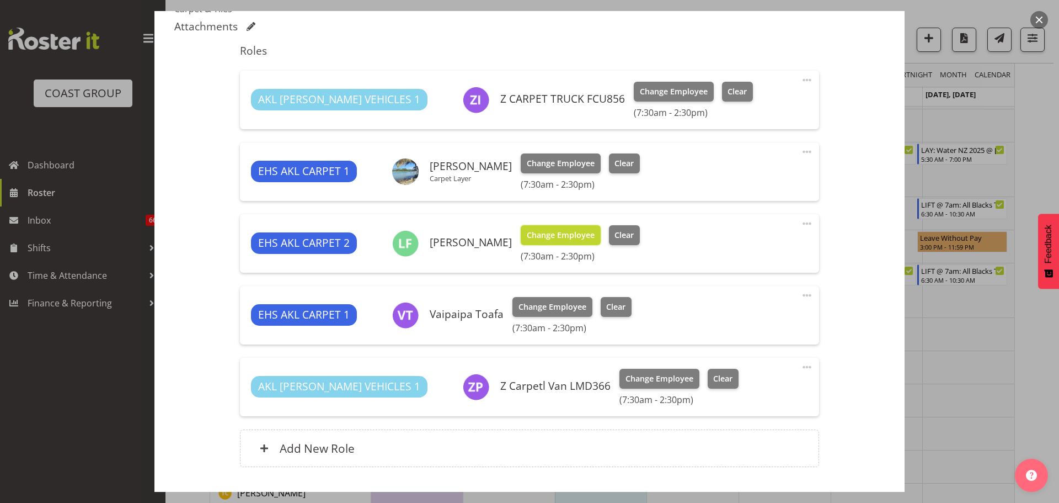
click at [528, 229] on span "Change Employee" at bounding box center [561, 235] width 68 height 12
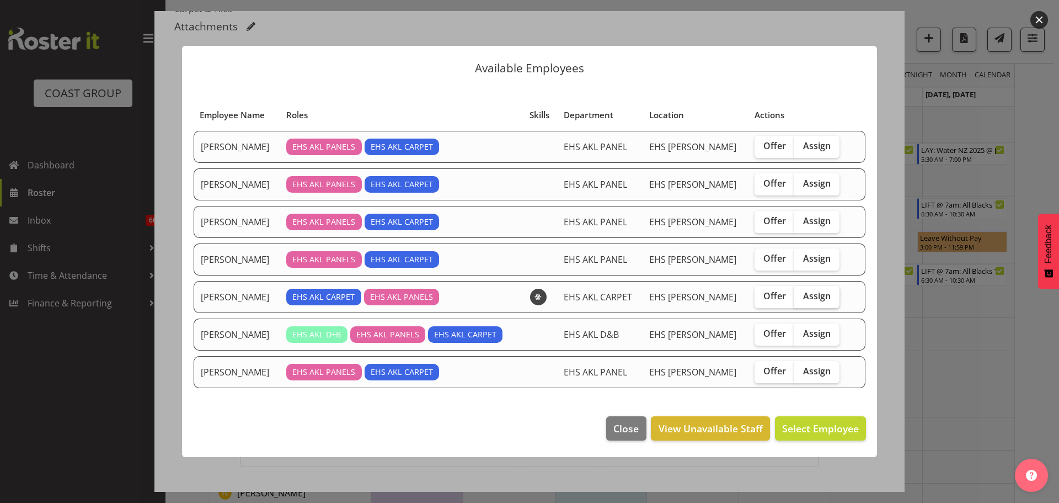
click at [831, 298] on label "Assign" at bounding box center [816, 297] width 45 height 22
click at [802, 298] on input "Assign" at bounding box center [797, 295] width 7 height 7
checkbox input "true"
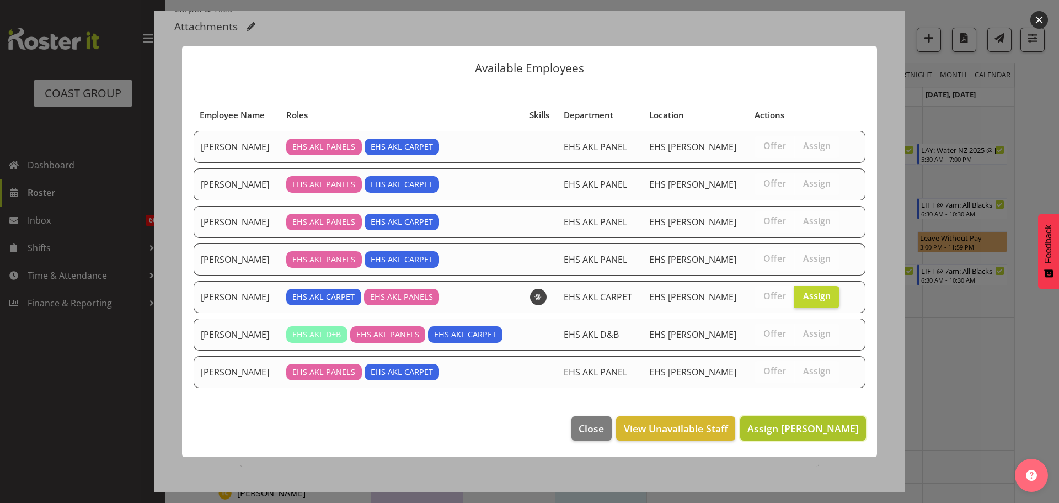
click at [835, 420] on button "Assign Mike Schaumkell" at bounding box center [803, 428] width 126 height 24
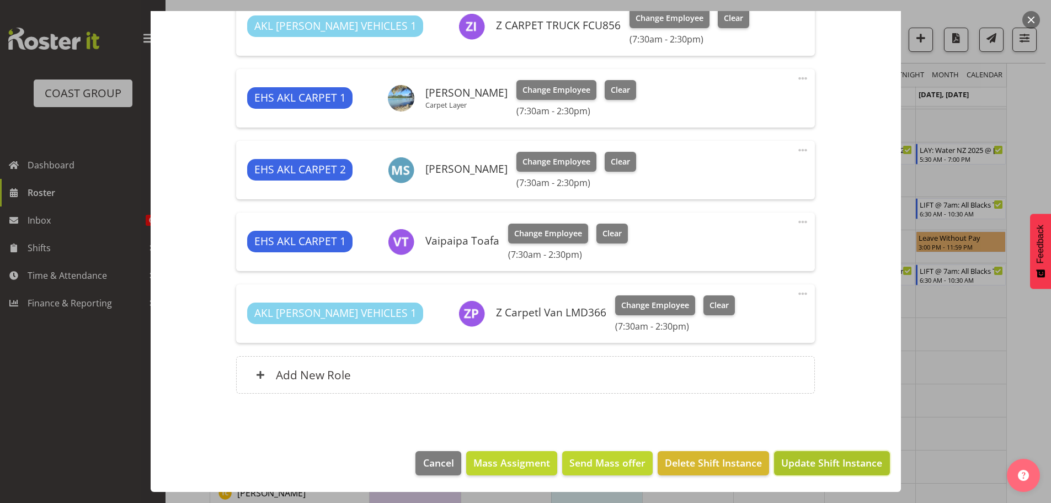
click at [854, 462] on span "Update Shift Instance" at bounding box center [831, 462] width 101 height 14
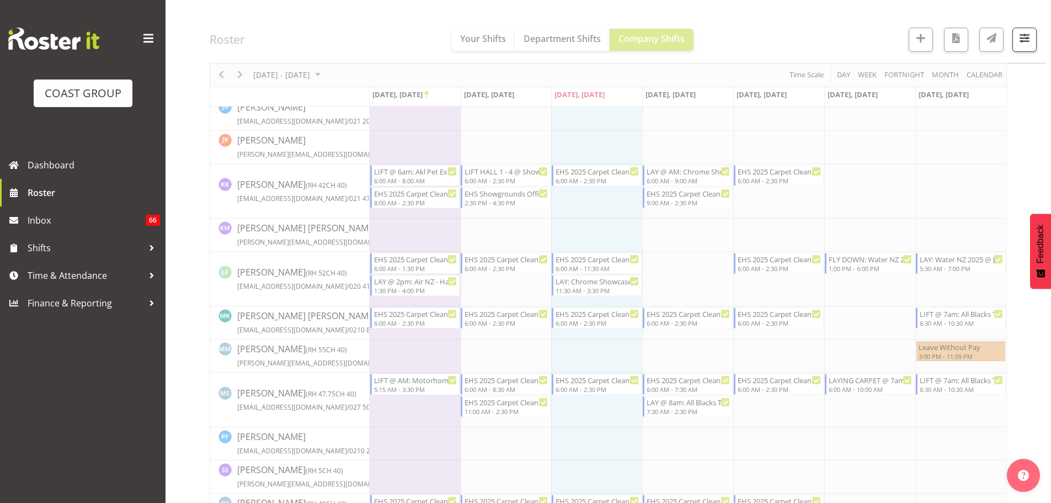
scroll to position [607, 0]
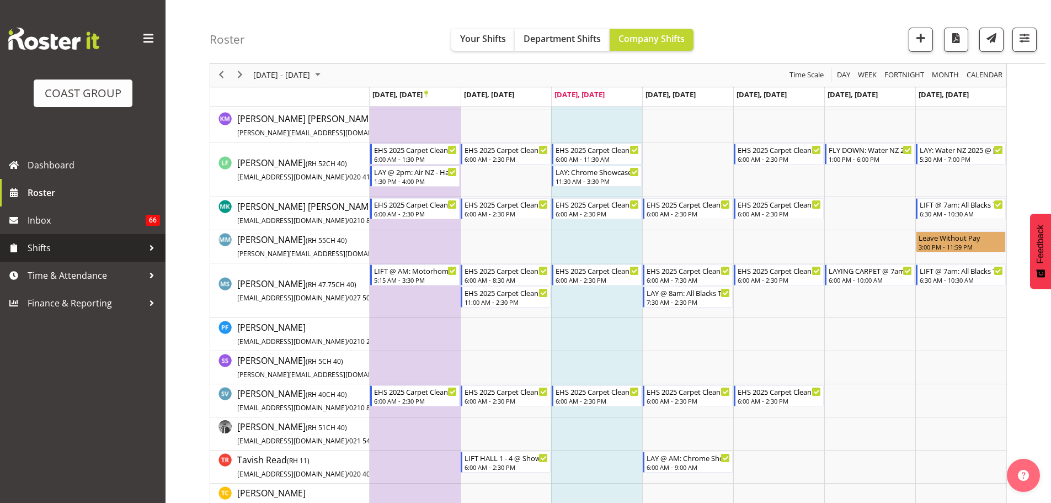
click at [47, 253] on span "Shifts" at bounding box center [86, 247] width 116 height 17
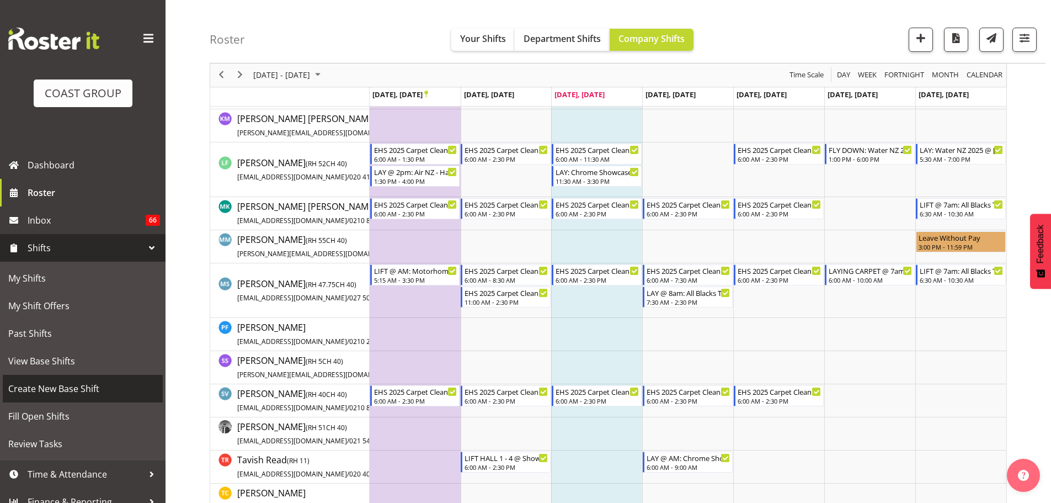
click at [50, 392] on span "Create New Base Shift" at bounding box center [82, 388] width 149 height 17
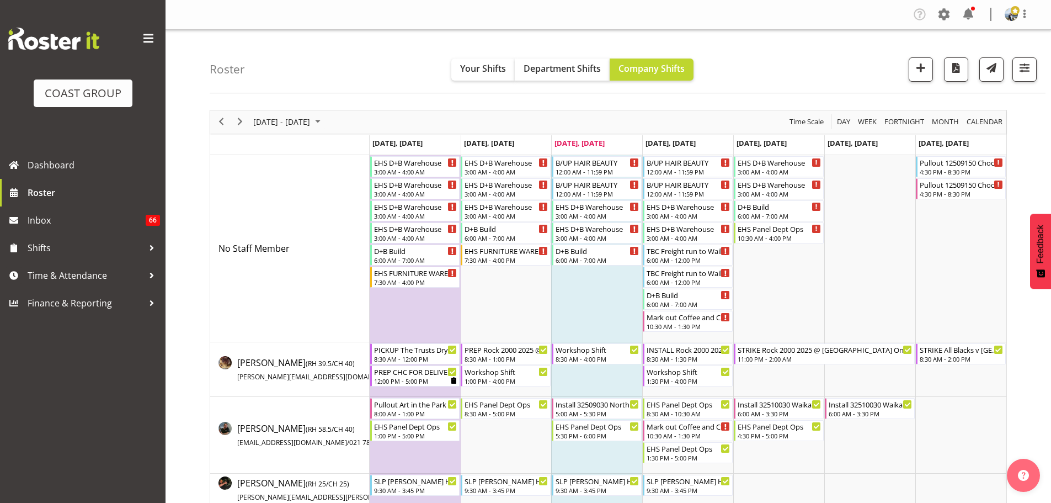
scroll to position [2979, 0]
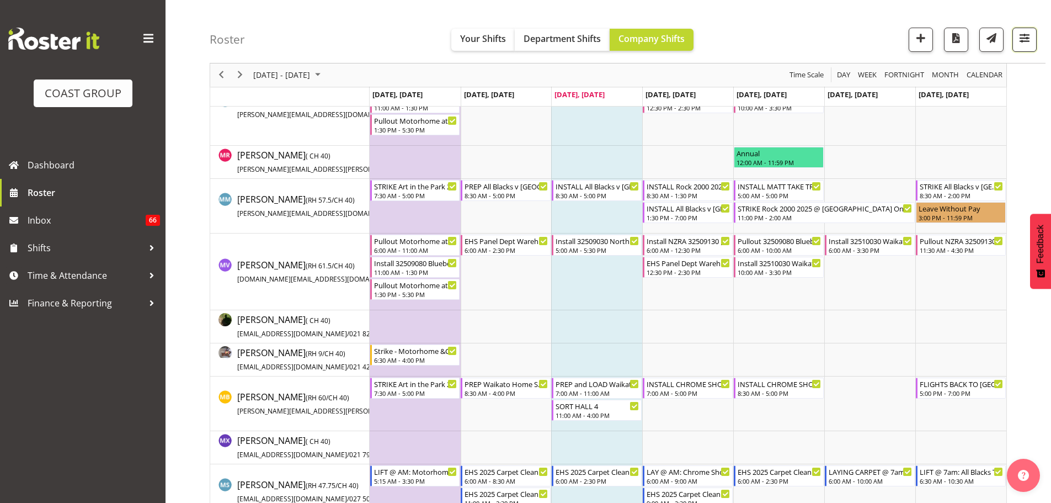
click at [1027, 49] on button "button" at bounding box center [1024, 40] width 24 height 24
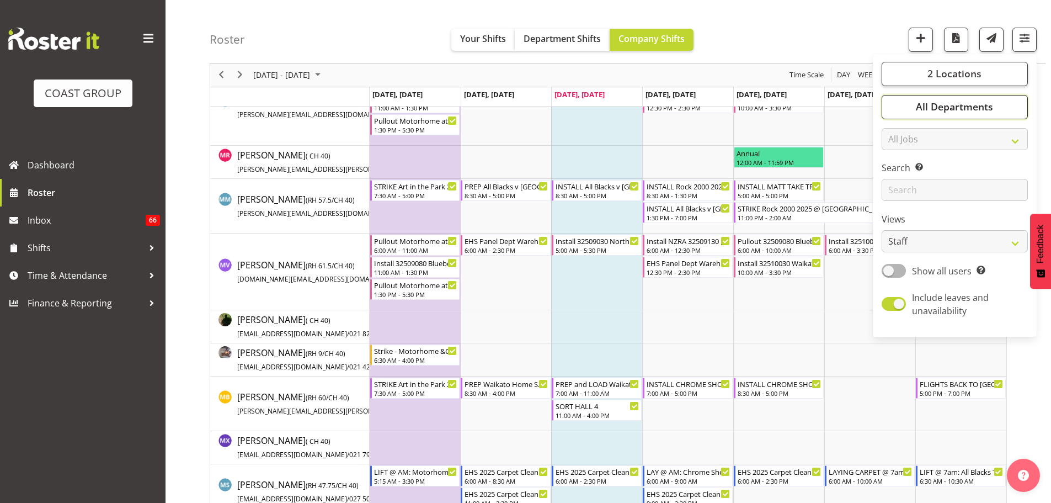
click at [1001, 116] on button "All Departments" at bounding box center [955, 107] width 146 height 24
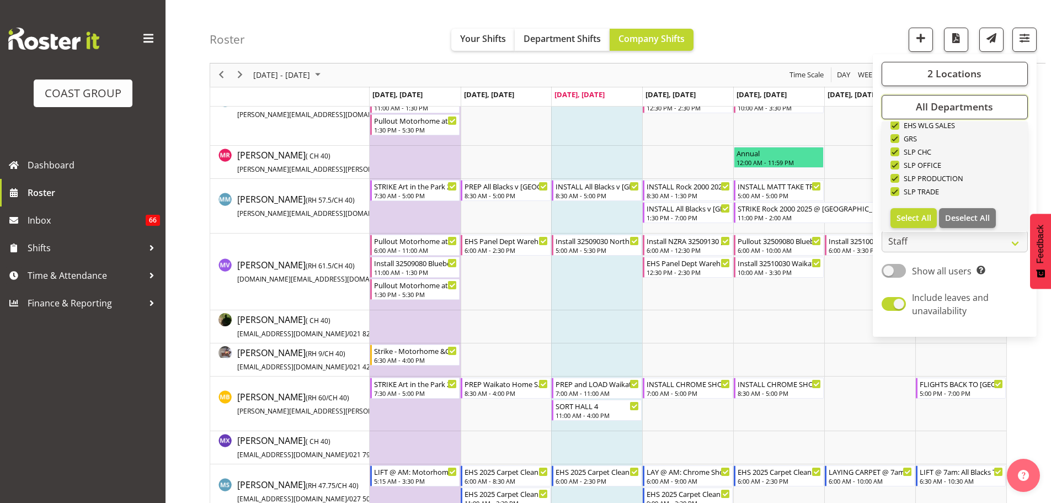
scroll to position [424, 0]
click at [972, 213] on span "Deselect All" at bounding box center [967, 214] width 45 height 10
checkbox input "false"
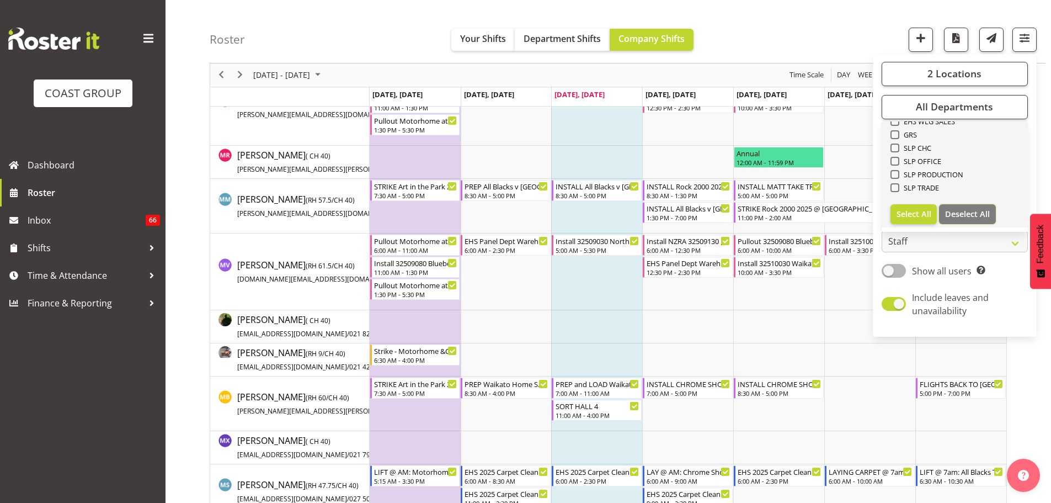
checkbox input "false"
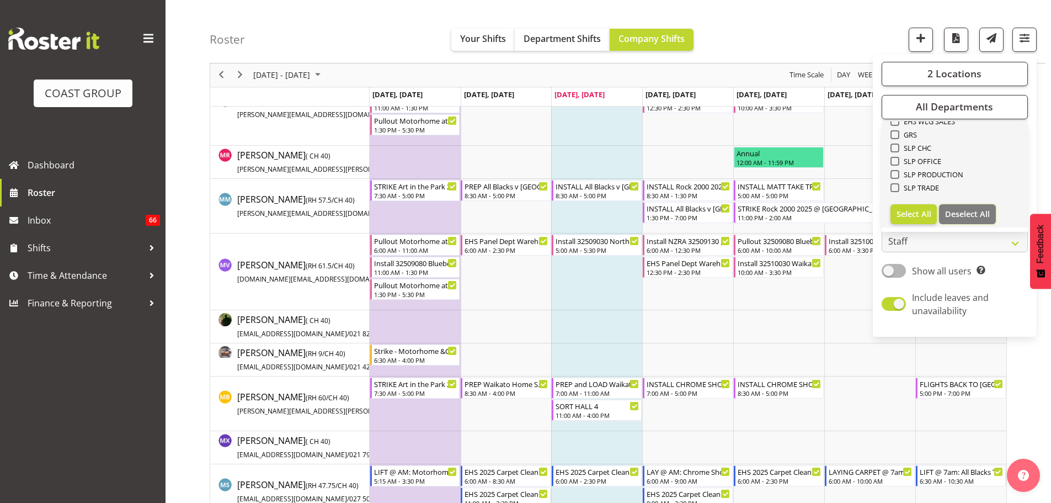
checkbox input "false"
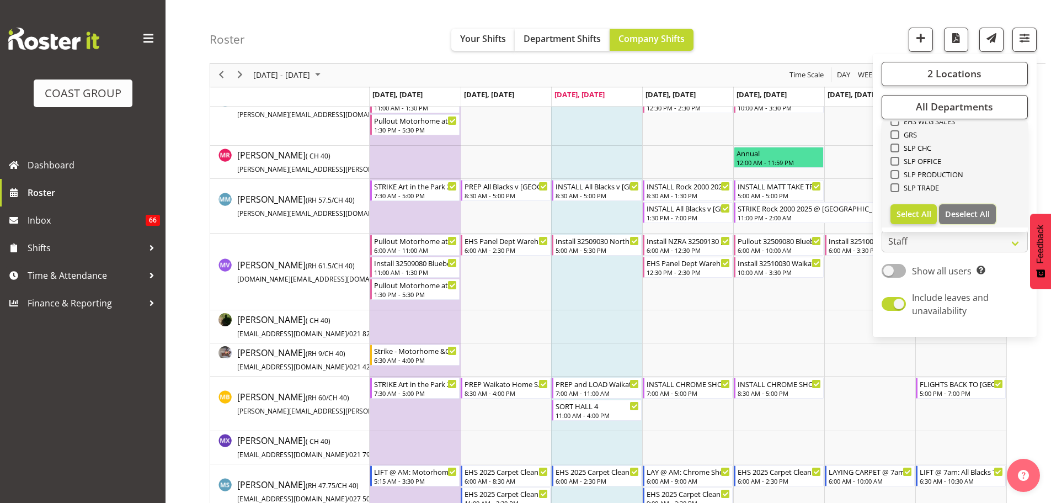
checkbox input "false"
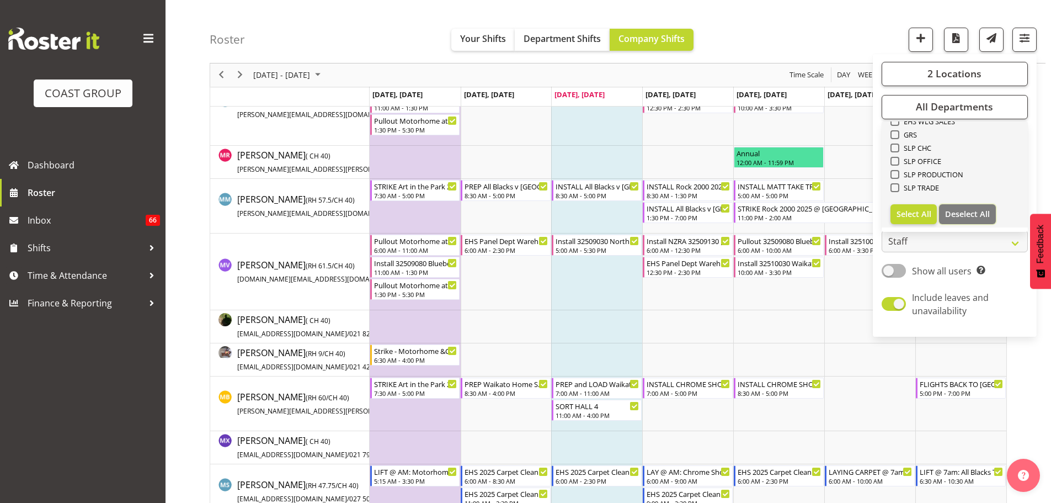
checkbox input "false"
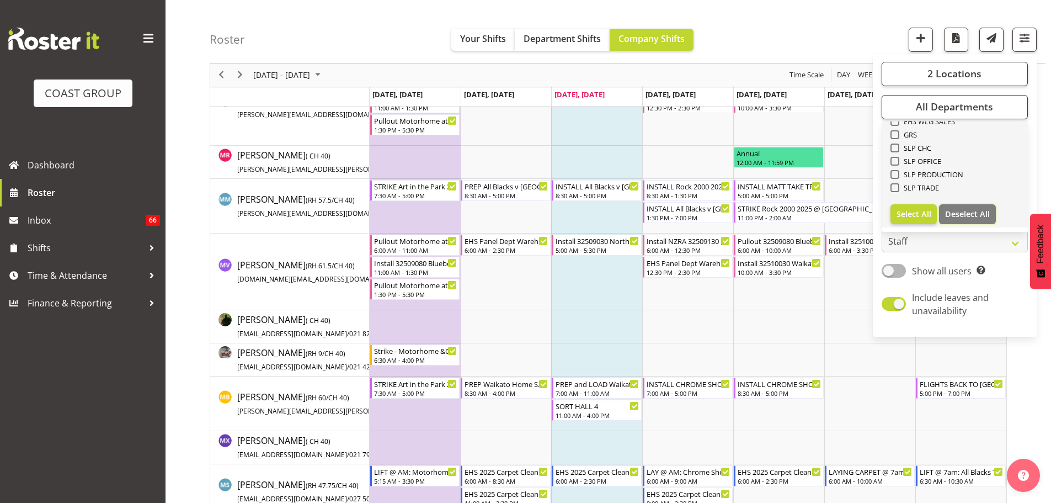
checkbox input "false"
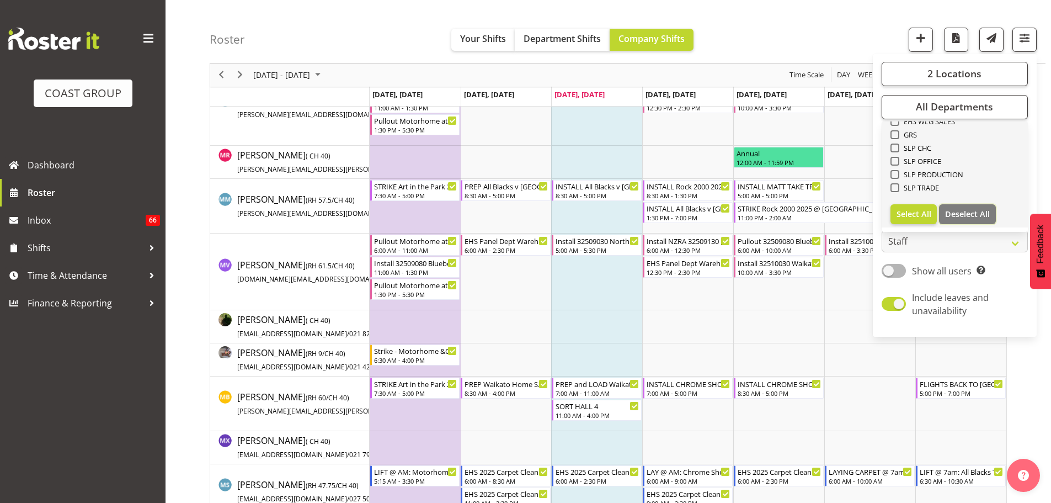
checkbox input "false"
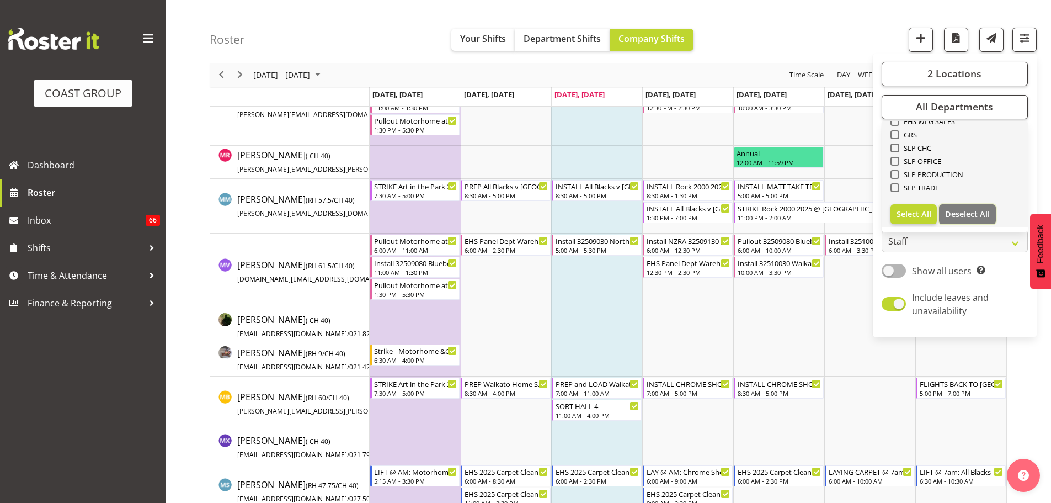
checkbox input "false"
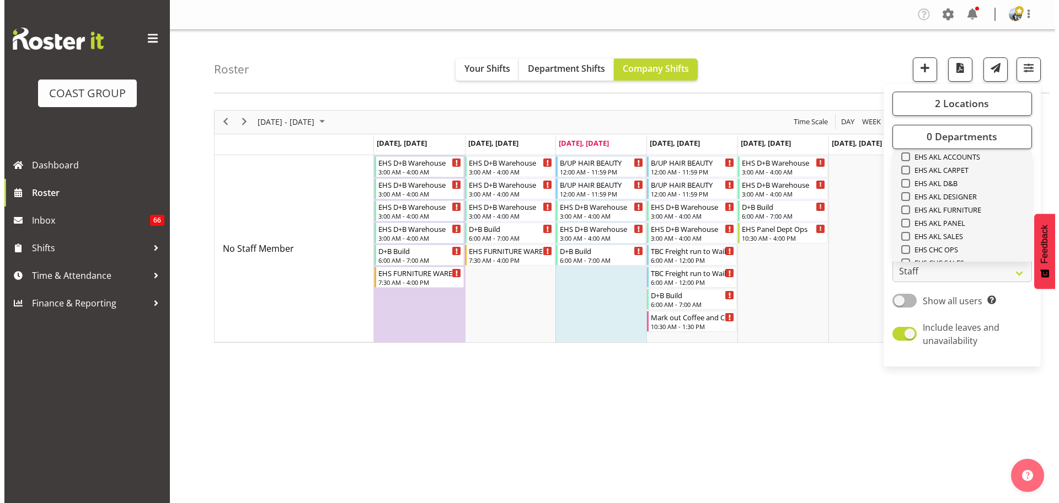
scroll to position [258, 0]
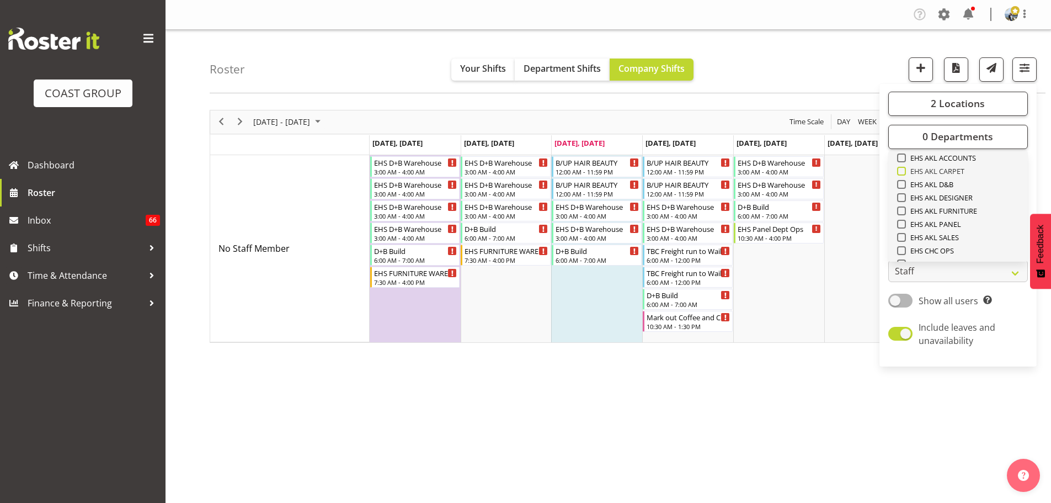
click at [960, 172] on span "EHS AKL CARPET" at bounding box center [935, 171] width 59 height 9
click at [904, 172] on input "EHS AKL CARPET" at bounding box center [900, 170] width 7 height 7
checkbox input "true"
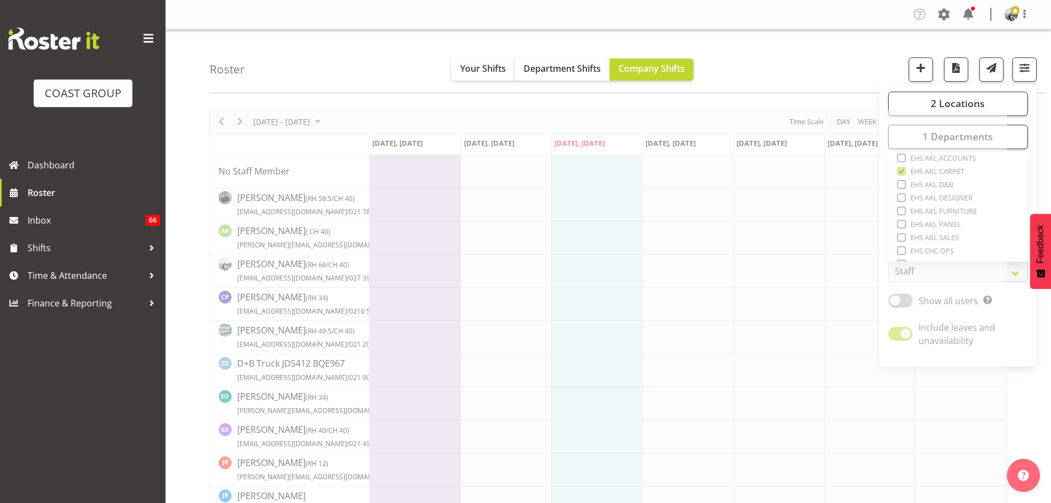
click at [815, 76] on div "Roster Your Shifts Department Shifts Company Shifts 2 Locations Clear CARLTON E…" at bounding box center [628, 61] width 836 height 63
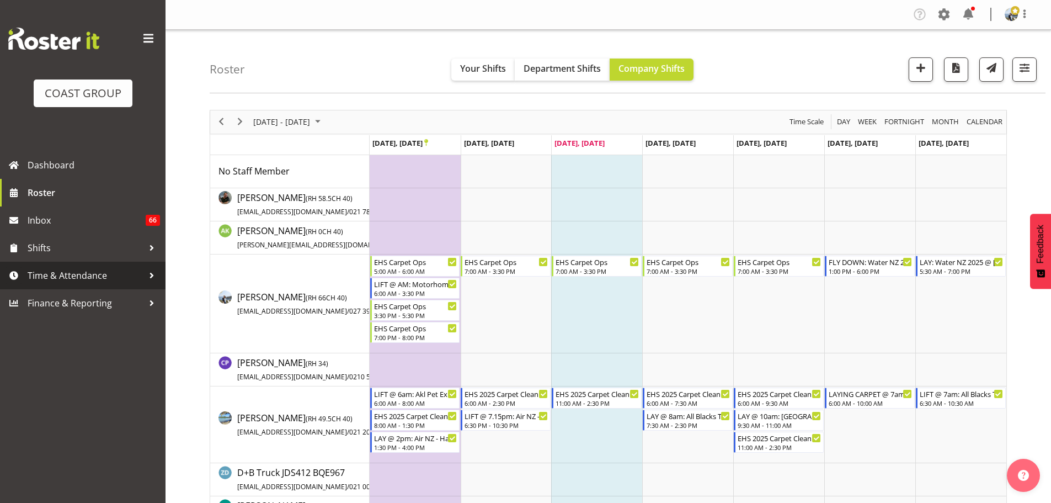
click at [88, 272] on span "Time & Attendance" at bounding box center [86, 275] width 116 height 17
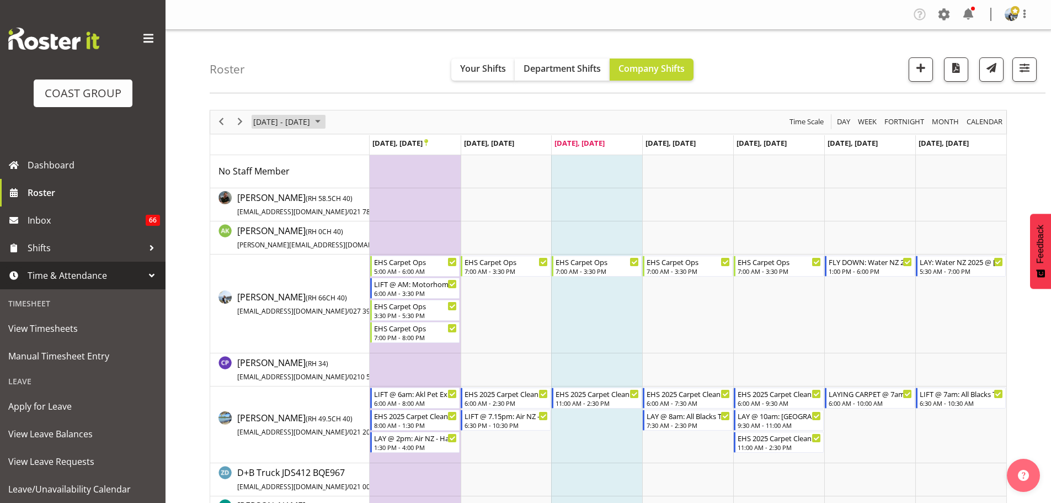
click at [282, 121] on span "September 22 - 28, 2025" at bounding box center [281, 122] width 59 height 14
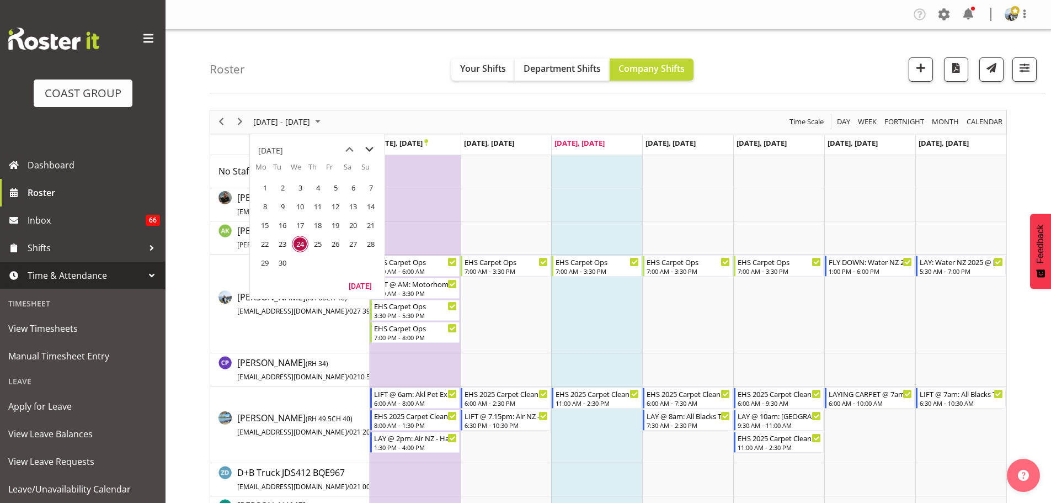
click at [370, 147] on span "next month" at bounding box center [369, 150] width 19 height 20
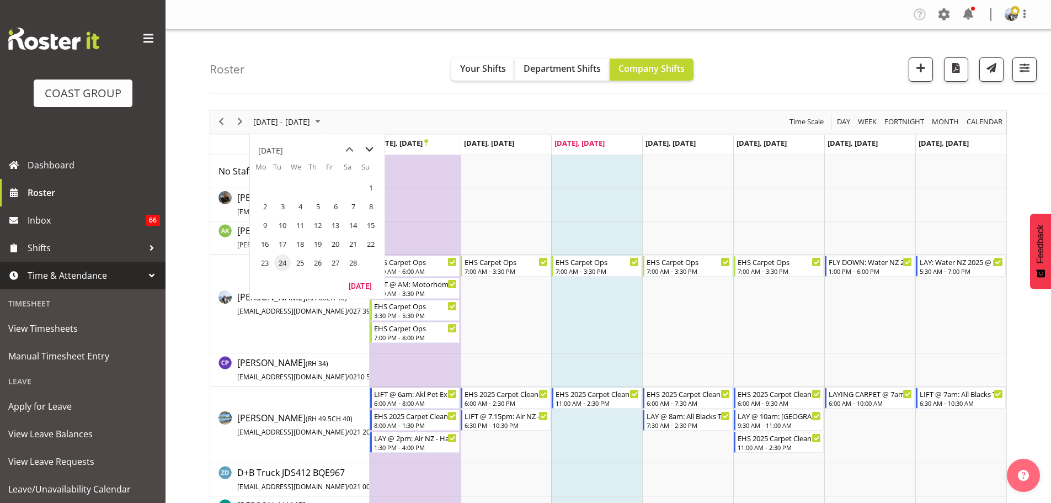
click at [370, 147] on span "next month" at bounding box center [369, 150] width 19 height 20
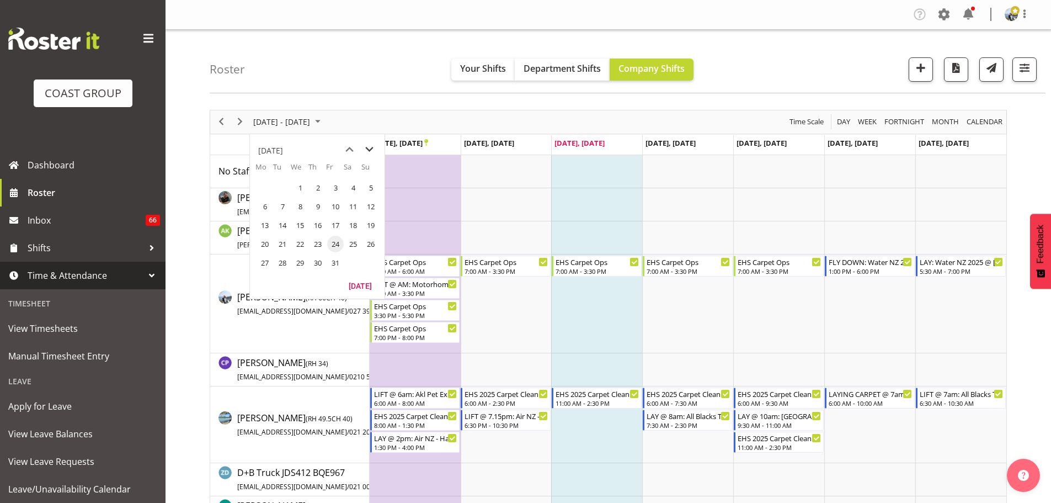
click at [370, 147] on span "next month" at bounding box center [369, 150] width 19 height 20
click at [270, 206] on span "3" at bounding box center [265, 206] width 17 height 17
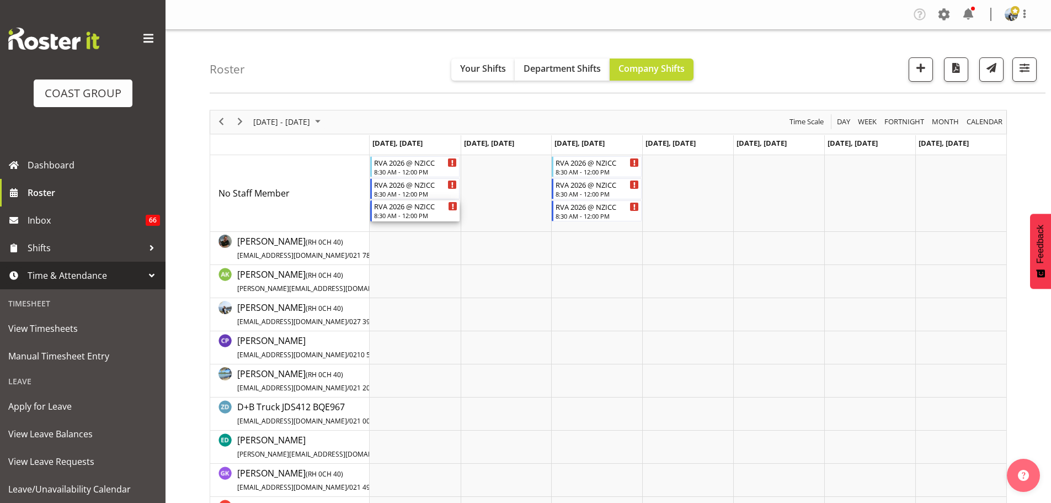
click at [387, 205] on div "RVA 2026 @ NZICC" at bounding box center [416, 205] width 84 height 11
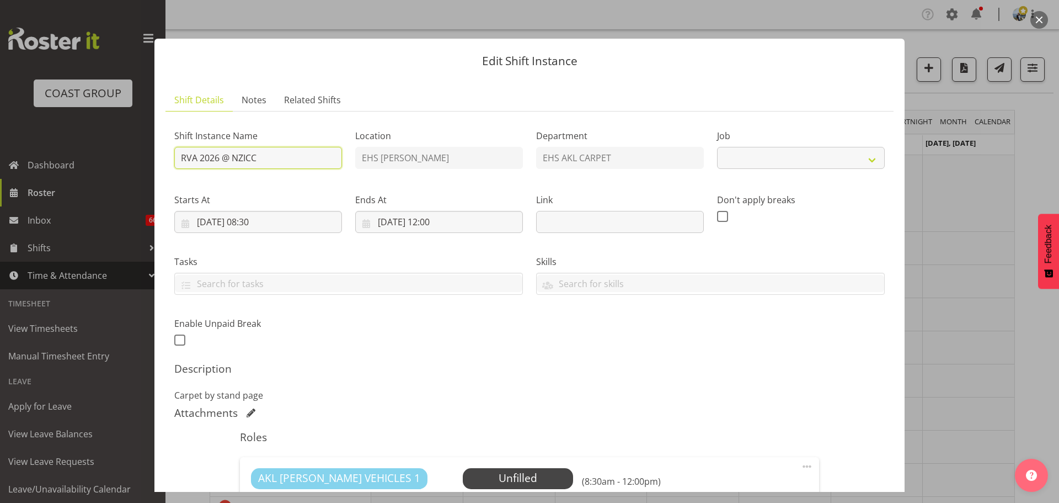
select select "10617"
click at [180, 159] on input "RVA 2026 @ NZICC" at bounding box center [258, 158] width 168 height 22
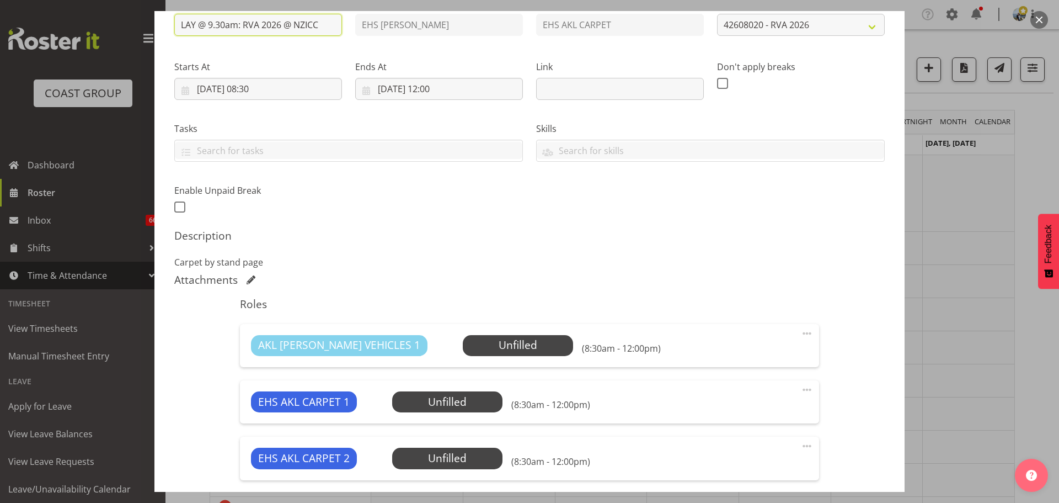
scroll to position [270, 0]
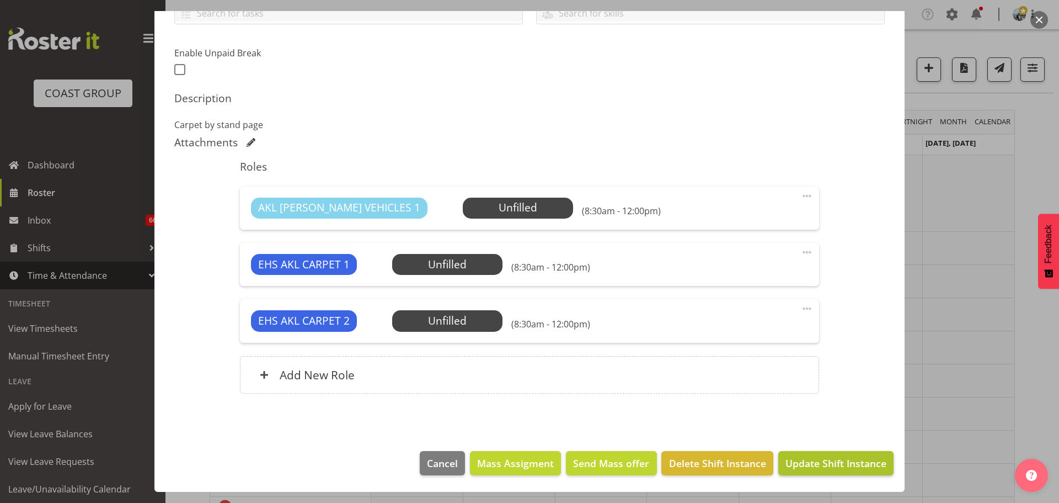
type input "LAY @ 9.30am: RVA 2026 @ NZICC"
click at [856, 461] on span "Update Shift Instance" at bounding box center [836, 463] width 101 height 14
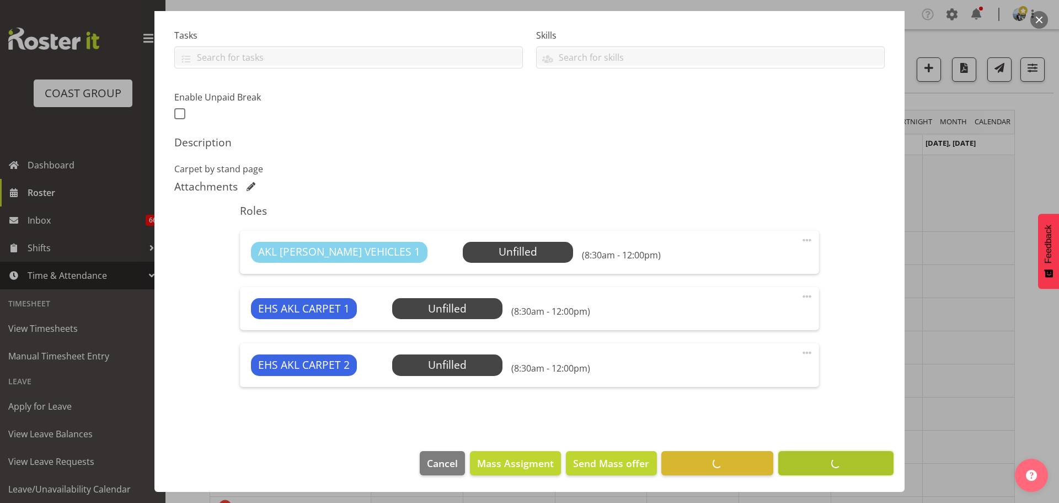
scroll to position [226, 0]
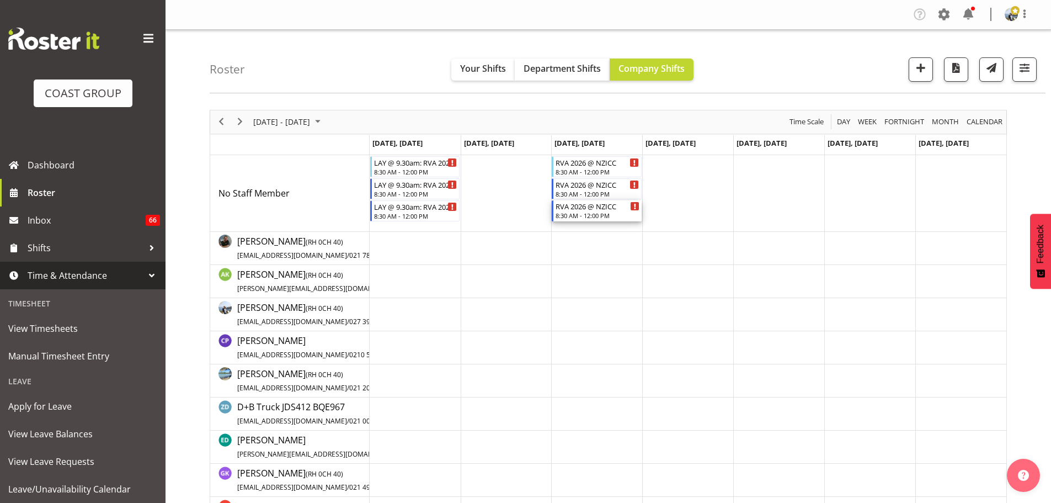
click at [576, 210] on div "RVA 2026 @ NZICC" at bounding box center [598, 205] width 84 height 11
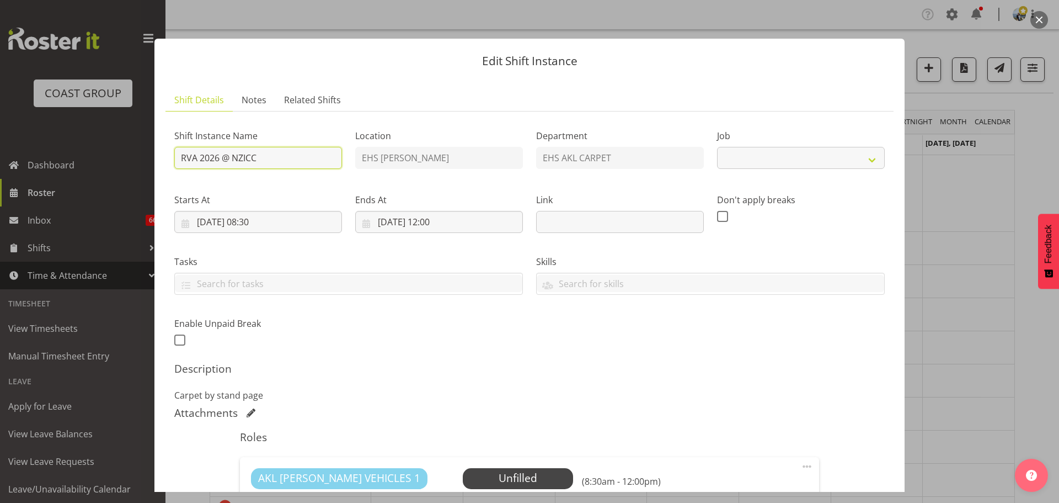
click at [177, 157] on input "RVA 2026 @ NZICC" at bounding box center [258, 158] width 168 height 22
select select "10617"
type input "LIFT @ 2pm: RVA 2026 @ NZICC"
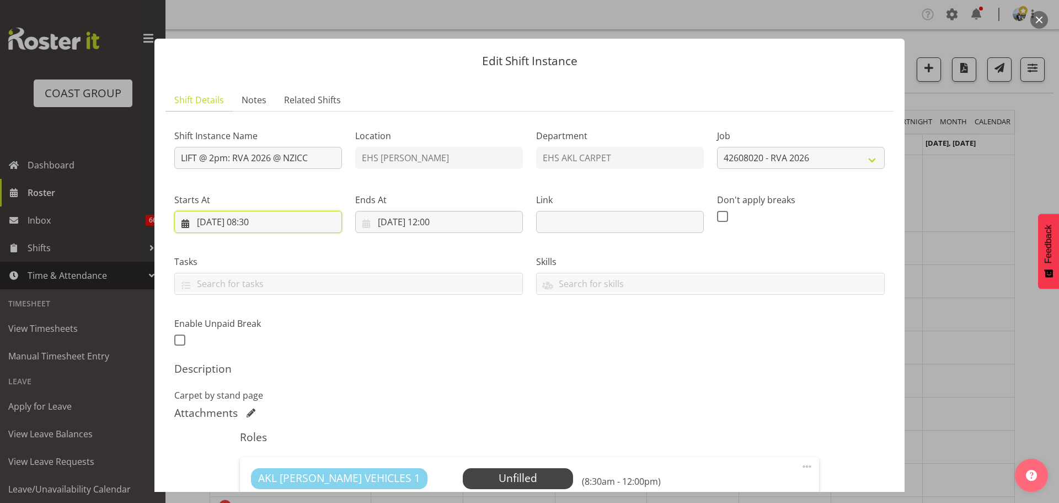
click at [261, 223] on input "05/08/2026, 08:30" at bounding box center [258, 222] width 168 height 22
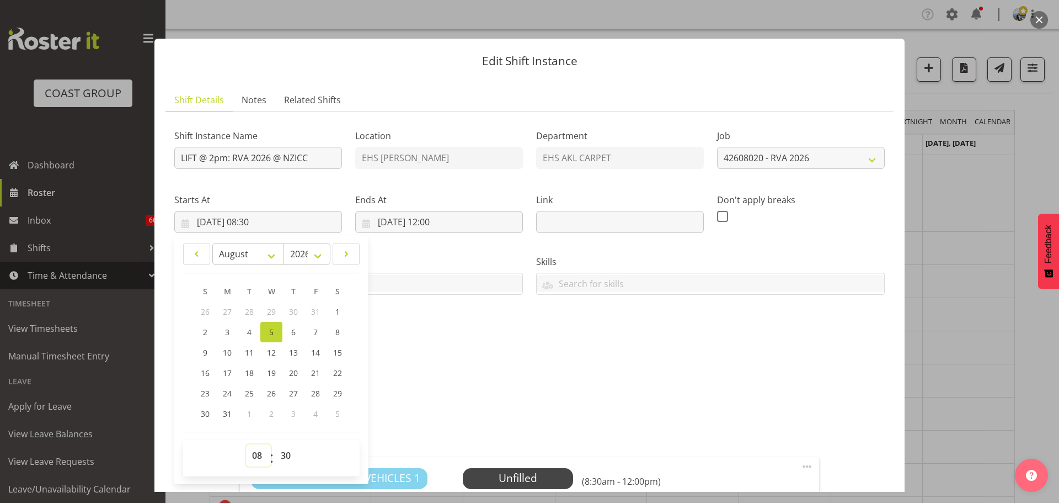
click at [258, 458] on select "00 01 02 03 04 05 06 07 08 09 10 11 12 13 14 15 16 17 18 19 20 21 22 23" at bounding box center [258, 455] width 25 height 22
select select "13"
click at [246, 444] on select "00 01 02 03 04 05 06 07 08 09 10 11 12 13 14 15 16 17 18 19 20 21 22 23" at bounding box center [258, 455] width 25 height 22
type input "05/08/2026, 13:30"
click at [435, 226] on input "05/08/2026, 12:00" at bounding box center [439, 222] width 168 height 22
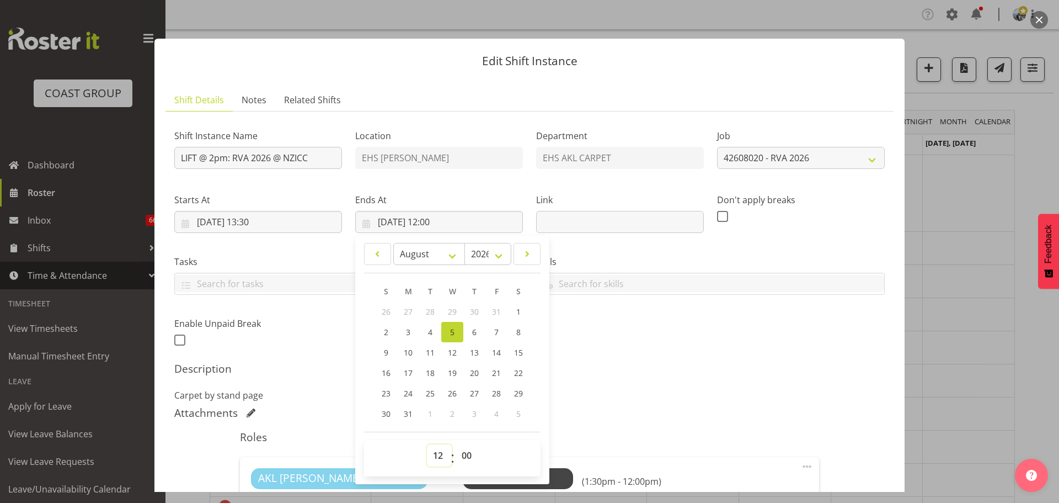
click at [437, 458] on select "00 01 02 03 04 05 06 07 08 09 10 11 12 13 14 15 16 17 18 19 20 21 22 23" at bounding box center [439, 455] width 25 height 22
select select "16"
click at [427, 444] on select "00 01 02 03 04 05 06 07 08 09 10 11 12 13 14 15 16 17 18 19 20 21 22 23" at bounding box center [439, 455] width 25 height 22
type input "05/08/2026, 16:00"
click at [722, 387] on div "Description Carpet by stand page" at bounding box center [529, 382] width 711 height 40
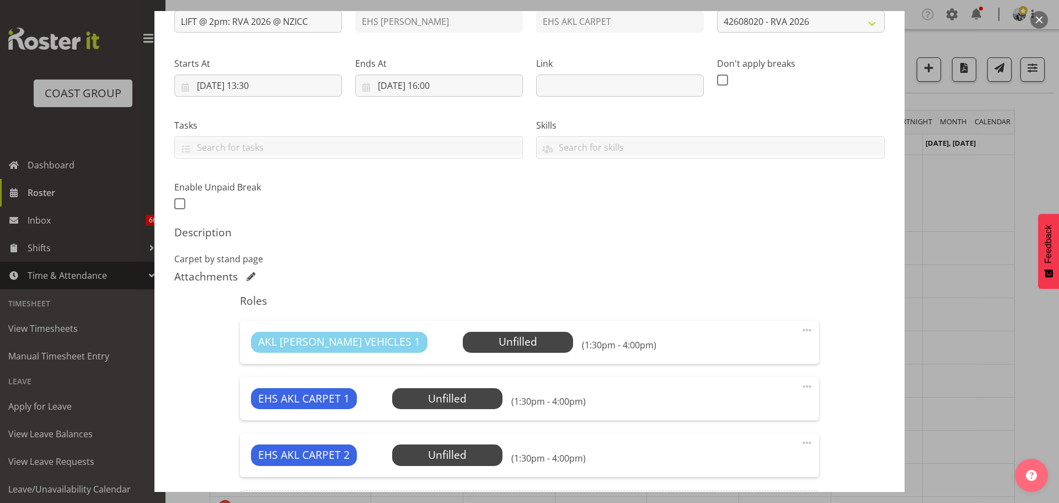
scroll to position [105, 0]
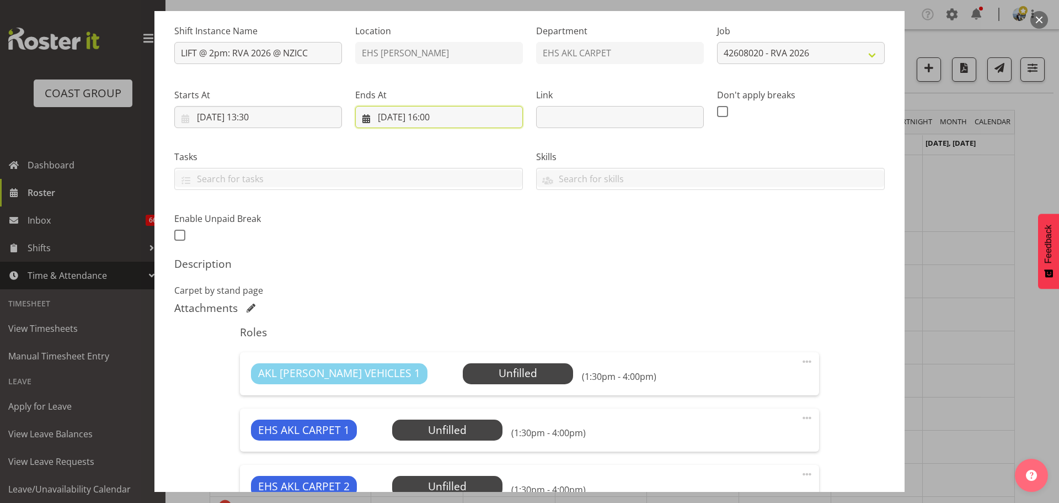
click at [443, 116] on input "05/08/2026, 16:00" at bounding box center [439, 117] width 168 height 22
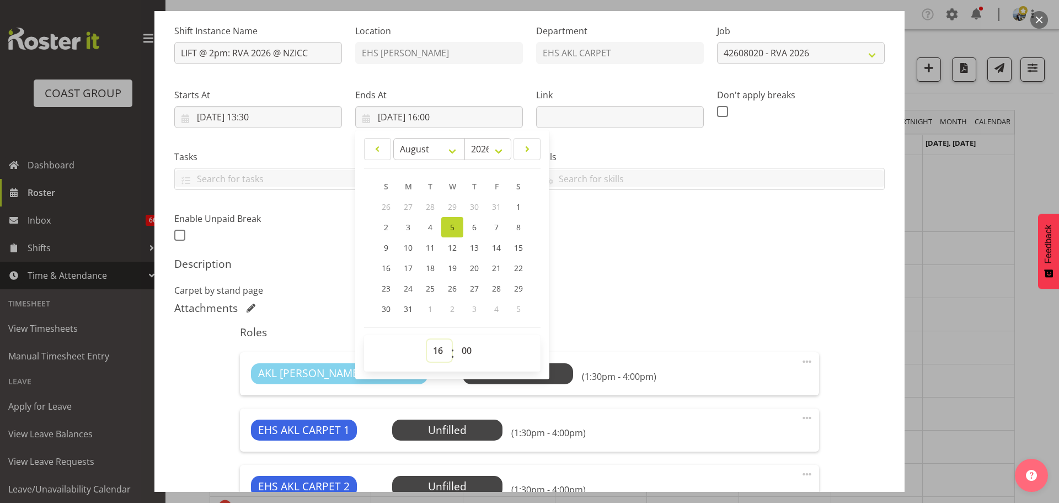
click at [437, 345] on select "00 01 02 03 04 05 06 07 08 09 10 11 12 13 14 15 16 17 18 19 20 21 22 23" at bounding box center [439, 350] width 25 height 22
click at [645, 255] on div "Shift Instance Name LIFT @ 2pm: RVA 2026 @ NZICC Location EHS RYMER Department …" at bounding box center [529, 293] width 711 height 557
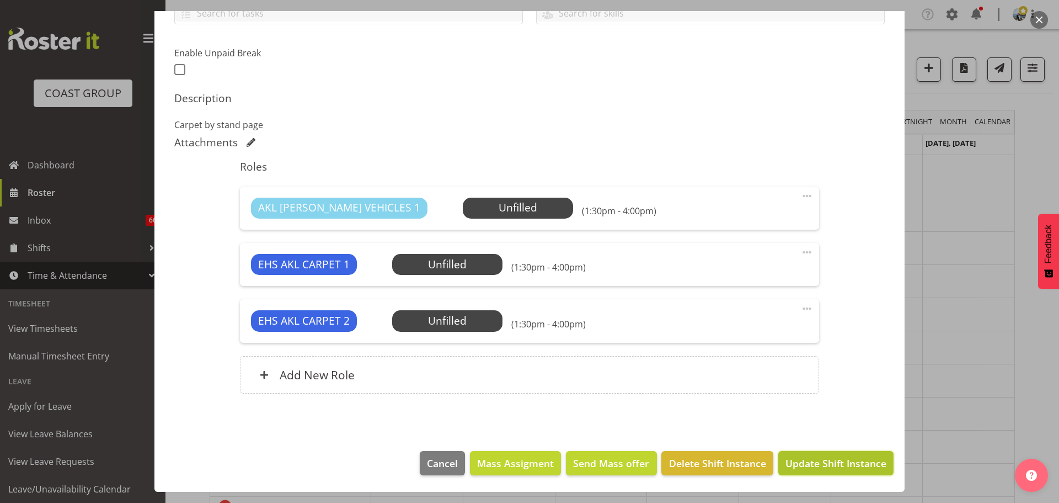
click at [800, 463] on span "Update Shift Instance" at bounding box center [836, 463] width 101 height 14
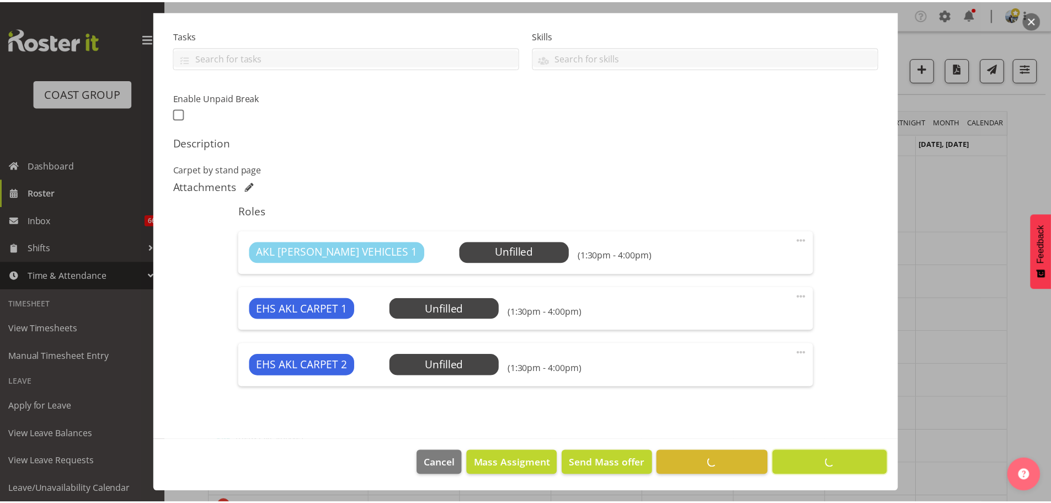
scroll to position [226, 0]
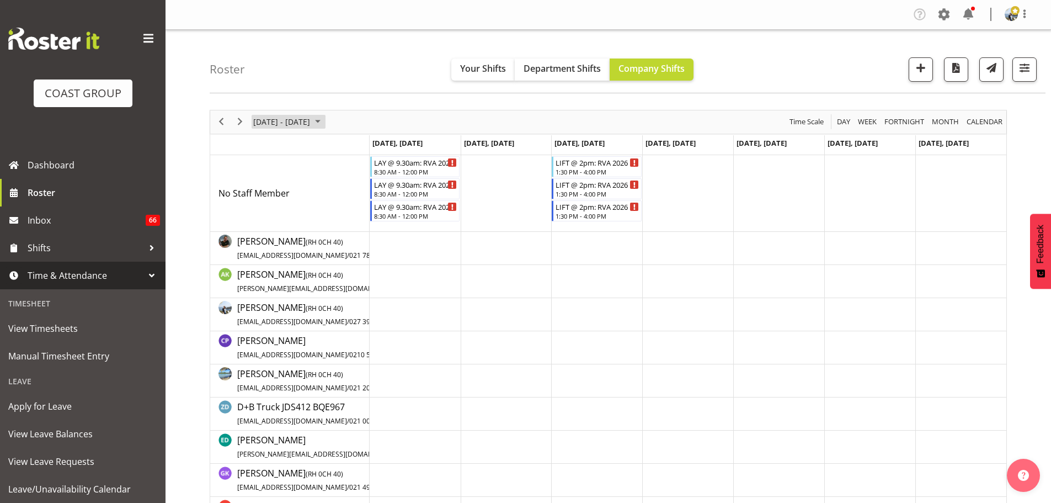
click at [295, 117] on span "August 03 - 09, 2026" at bounding box center [281, 122] width 59 height 14
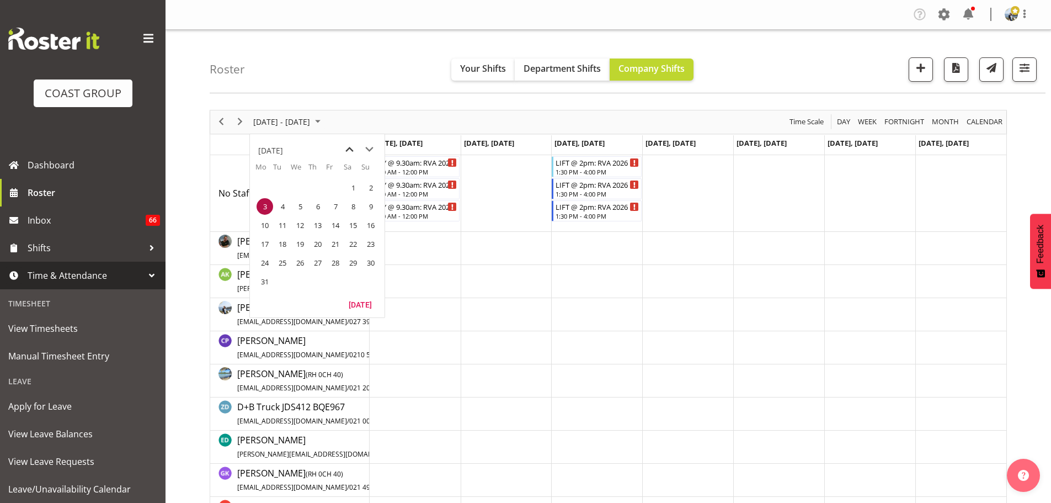
click at [341, 147] on span "previous month" at bounding box center [349, 150] width 19 height 20
click at [364, 280] on button "[DATE]" at bounding box center [360, 284] width 38 height 15
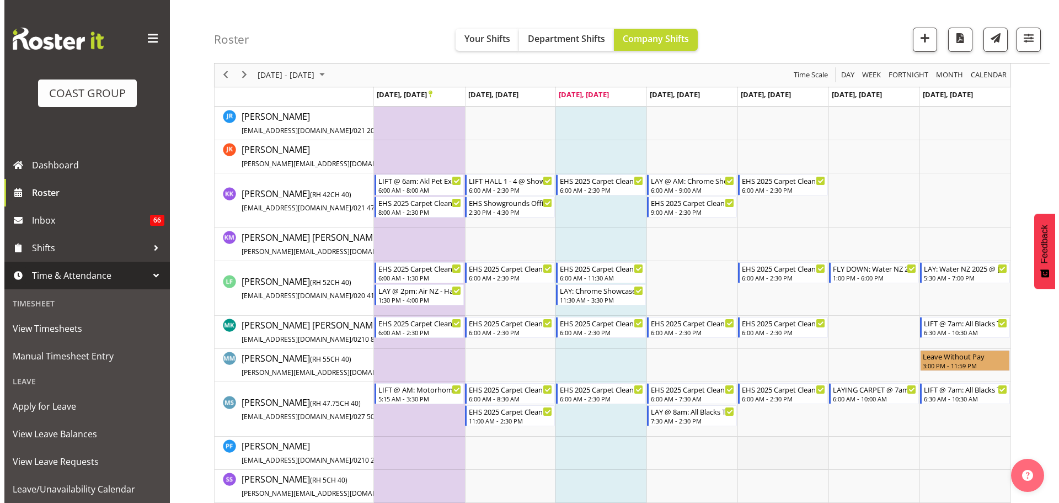
scroll to position [496, 0]
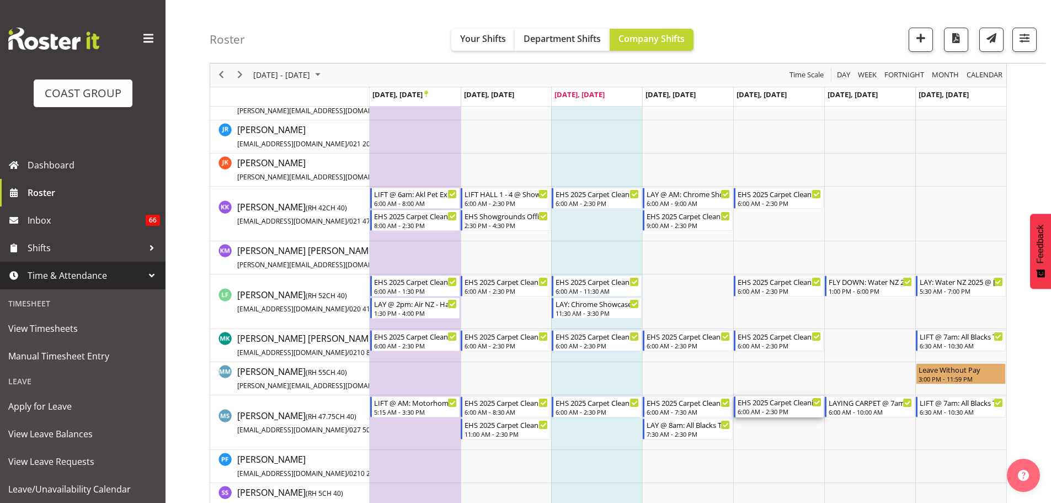
click at [783, 411] on div "6:00 AM - 2:30 PM" at bounding box center [780, 411] width 84 height 9
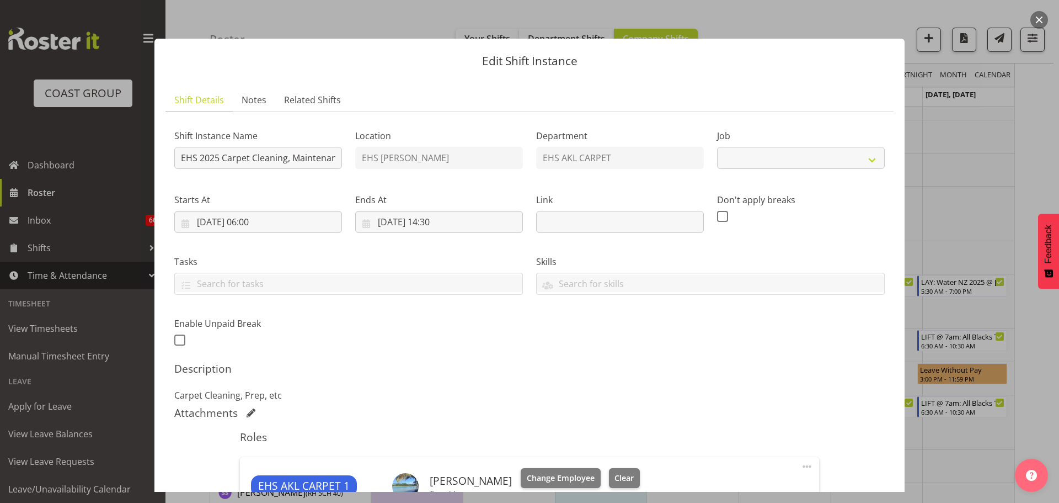
select select "69"
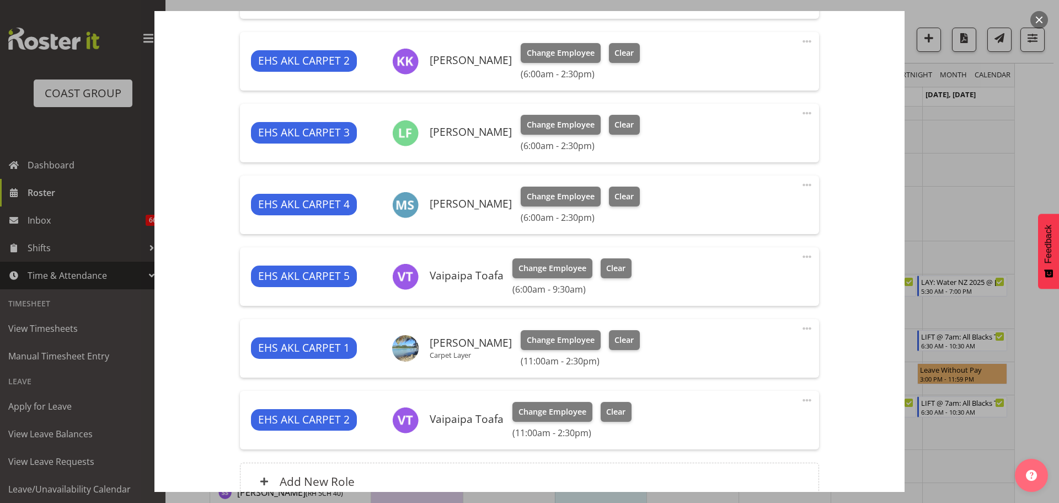
click at [800, 184] on span at bounding box center [806, 184] width 13 height 13
click at [762, 206] on link "Edit" at bounding box center [761, 209] width 106 height 20
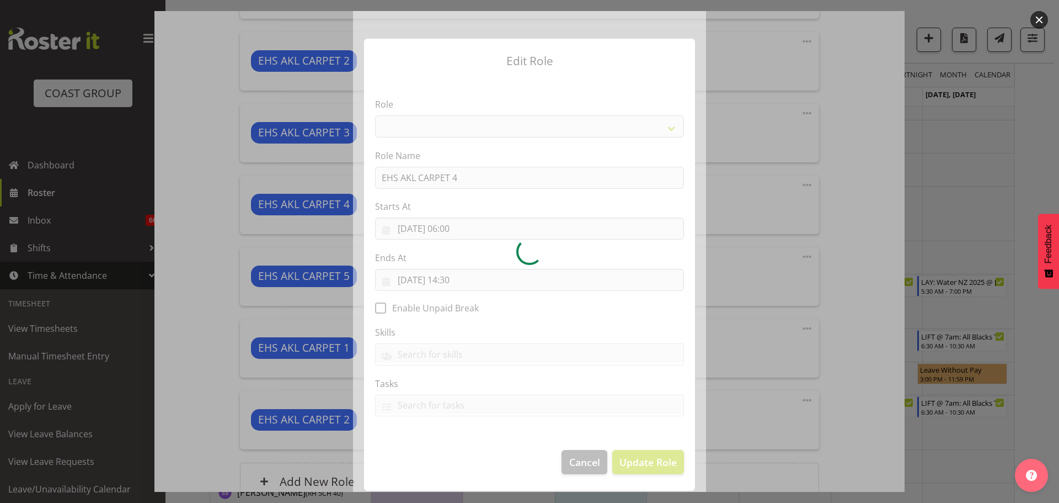
select select "190"
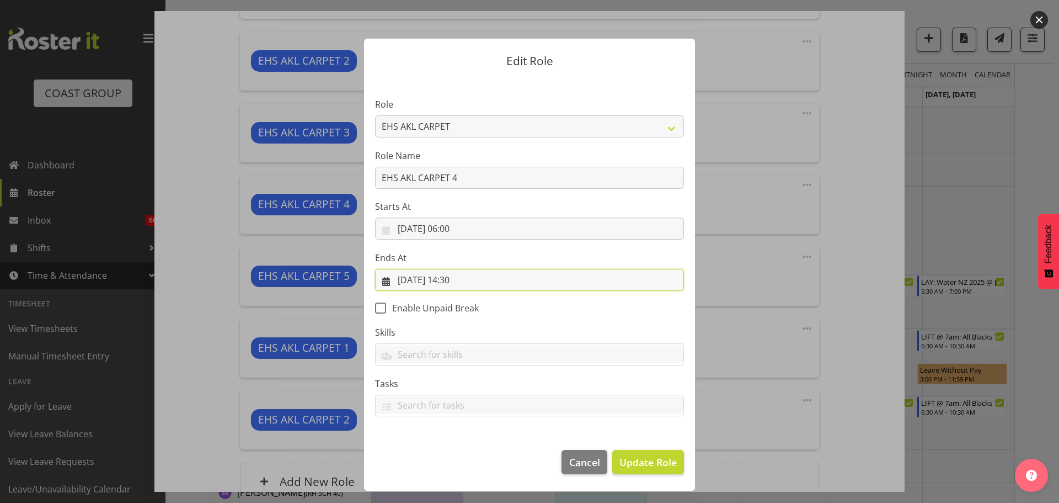
click at [452, 273] on input "26/09/2025, 14:30" at bounding box center [529, 280] width 309 height 22
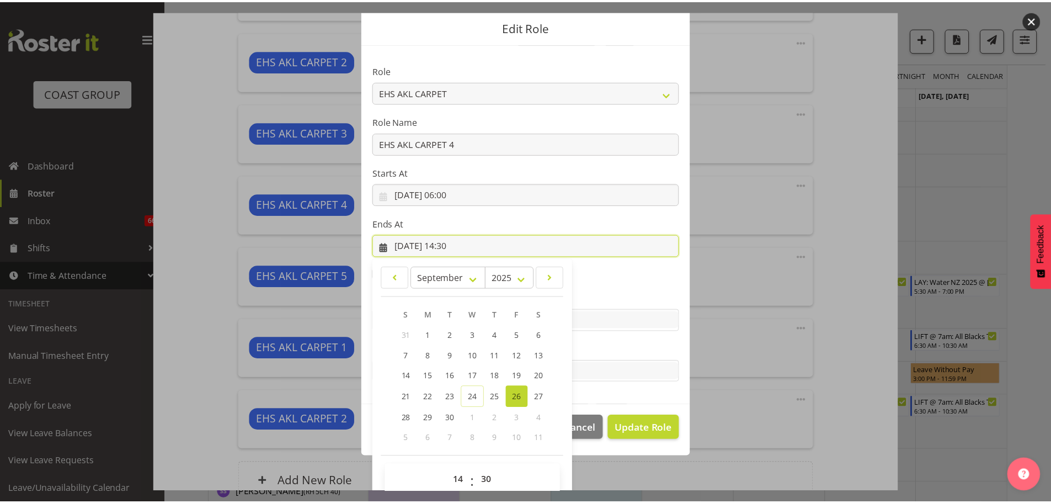
scroll to position [51, 0]
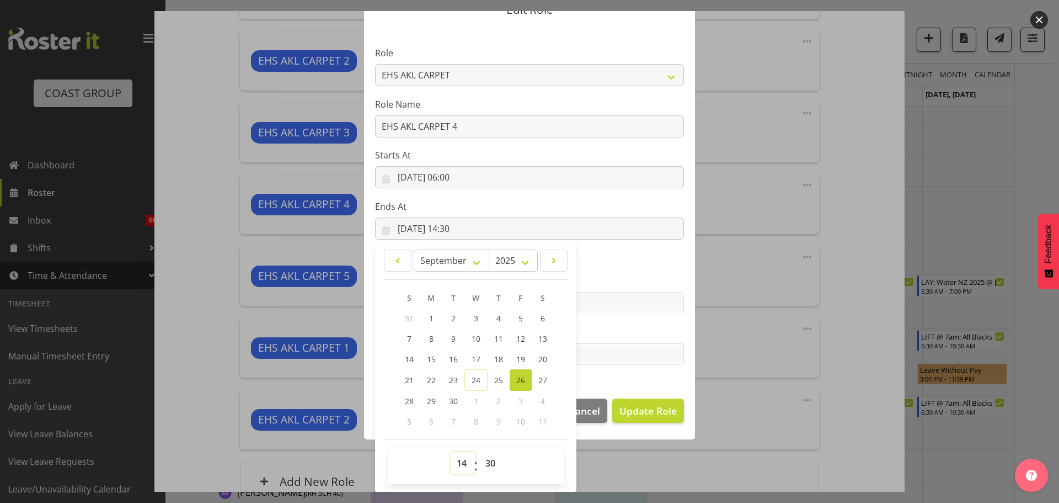
click at [451, 473] on select "00 01 02 03 04 05 06 07 08 09 10 11 12 13 14 15 16 17 18 19 20 21 22 23" at bounding box center [463, 463] width 25 height 22
select select "13"
click at [451, 452] on select "00 01 02 03 04 05 06 07 08 09 10 11 12 13 14 15 16 17 18 19 20 21 22 23" at bounding box center [463, 463] width 25 height 22
type input "26/09/2025, 13:30"
click at [489, 460] on select "00 01 02 03 04 05 06 07 08 09 10 11 12 13 14 15 16 17 18 19 20 21 22 23 24 25 2…" at bounding box center [491, 463] width 25 height 22
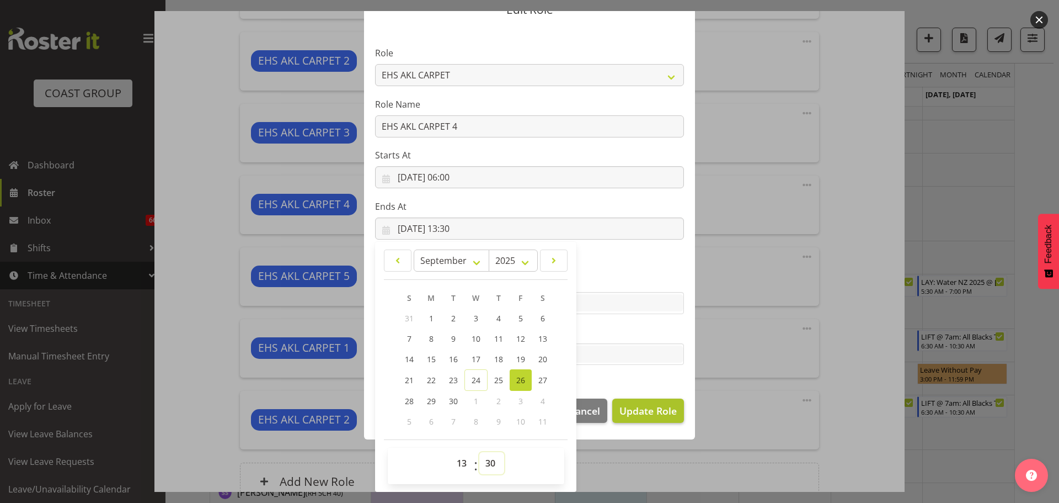
select select "0"
type input "26/09/2025, 13:00"
click at [649, 416] on span "Update Role" at bounding box center [647, 410] width 57 height 14
select select
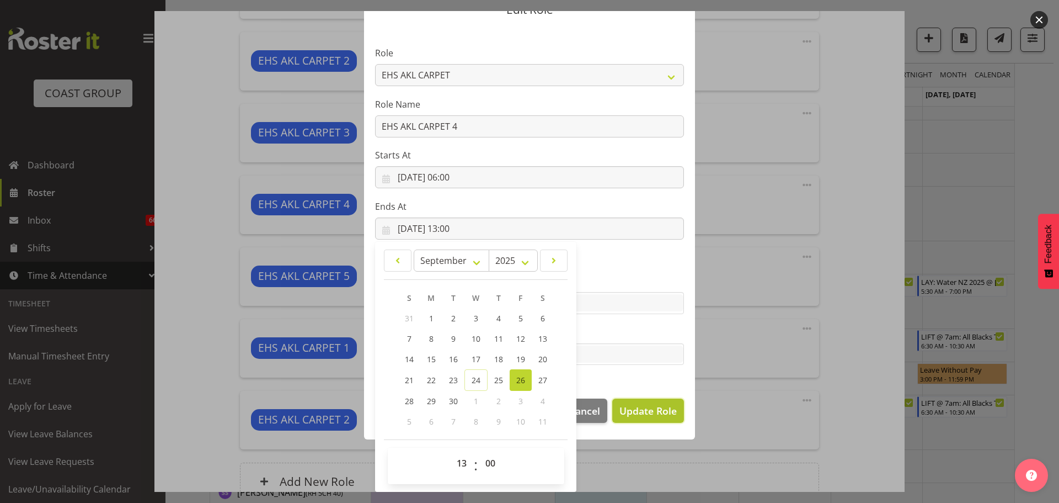
select select
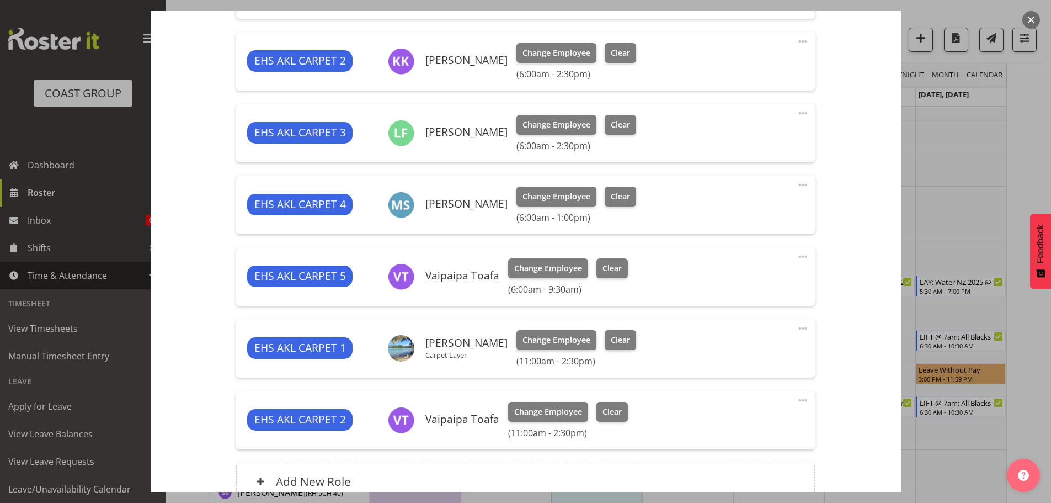
scroll to position [603, 0]
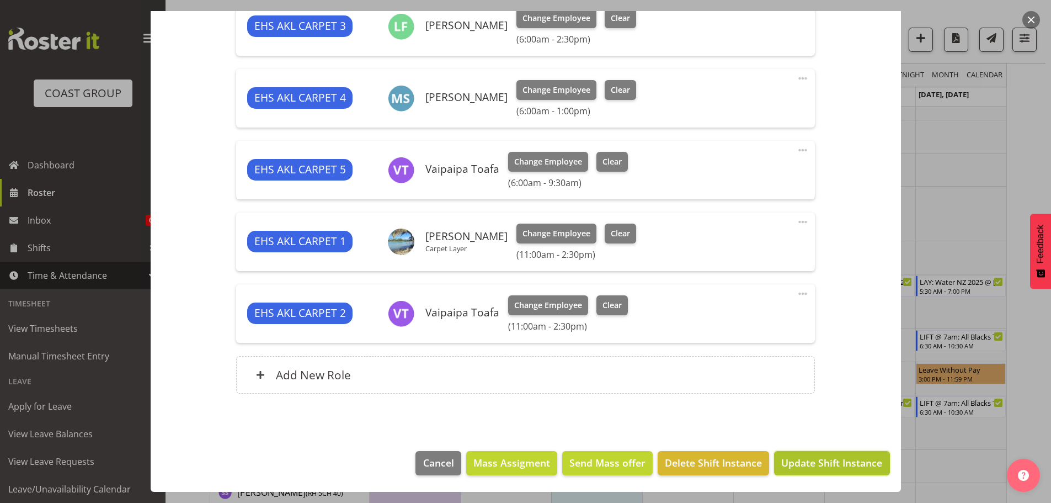
click at [827, 463] on span "Update Shift Instance" at bounding box center [831, 462] width 101 height 14
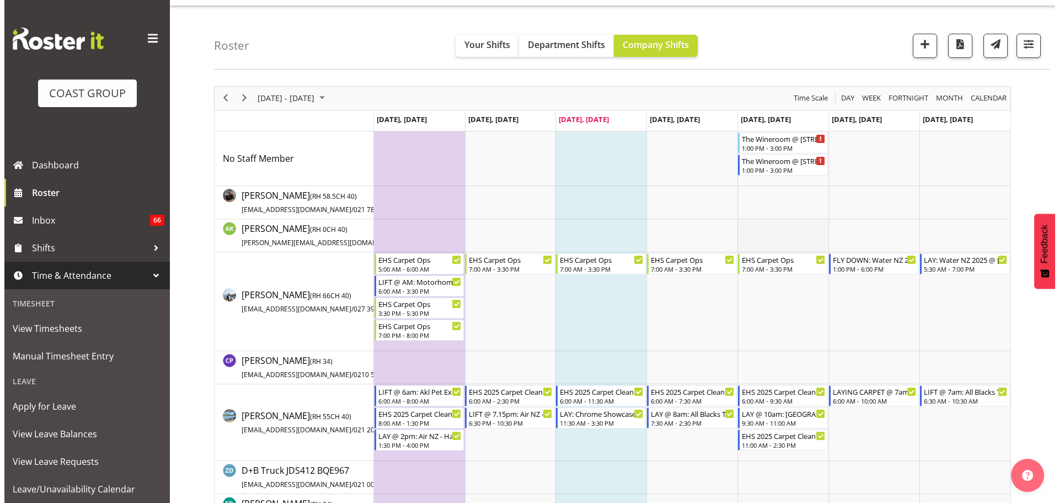
scroll to position [0, 0]
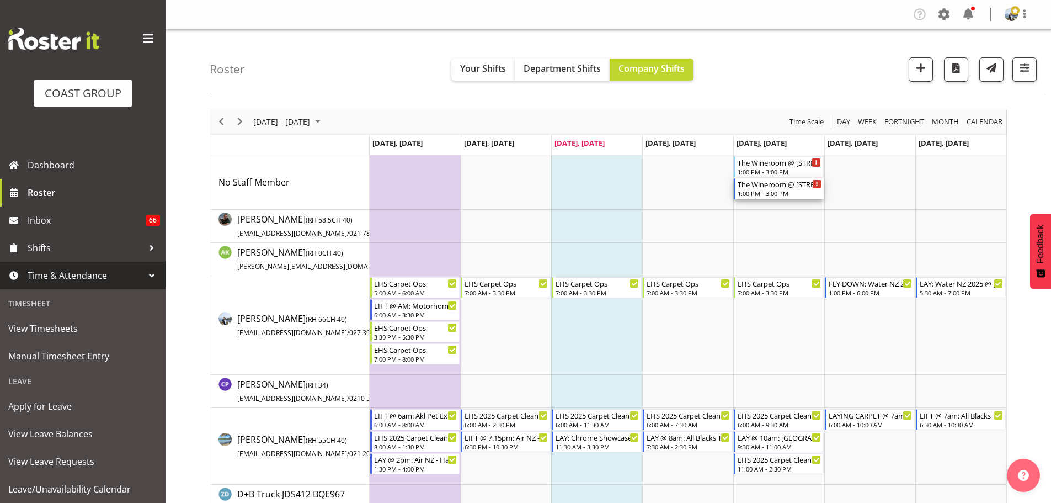
click at [776, 186] on div "The Wineroom @ 43 College Hill, Freemans Bay" at bounding box center [780, 183] width 84 height 11
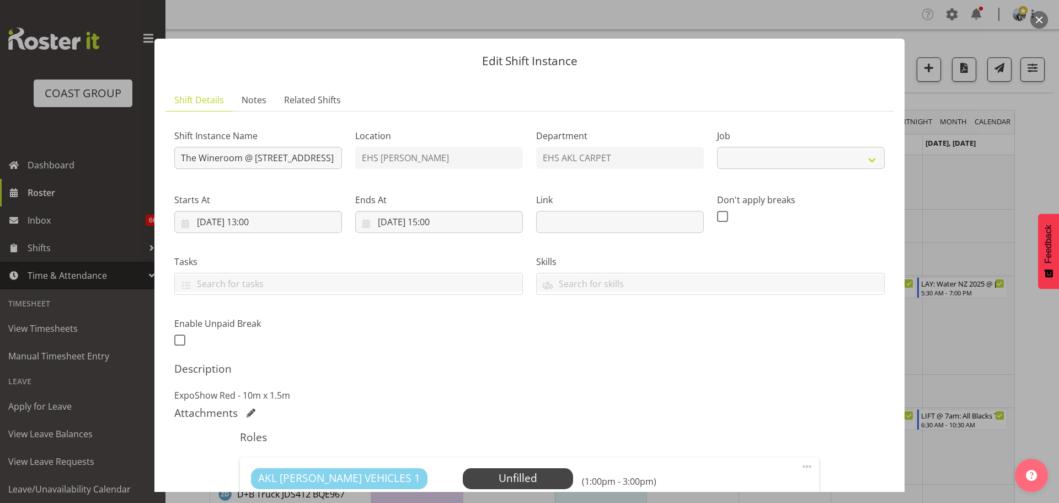
select select "8575"
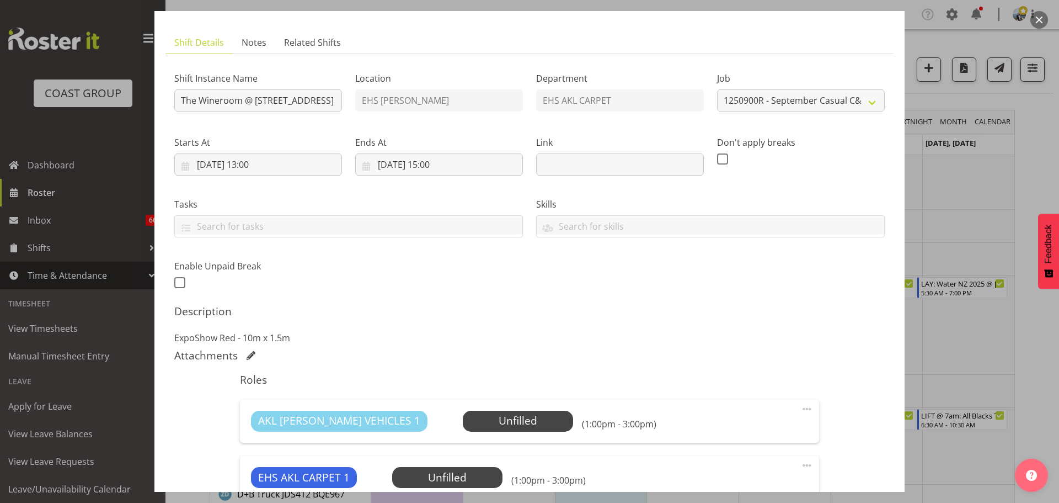
scroll to position [110, 0]
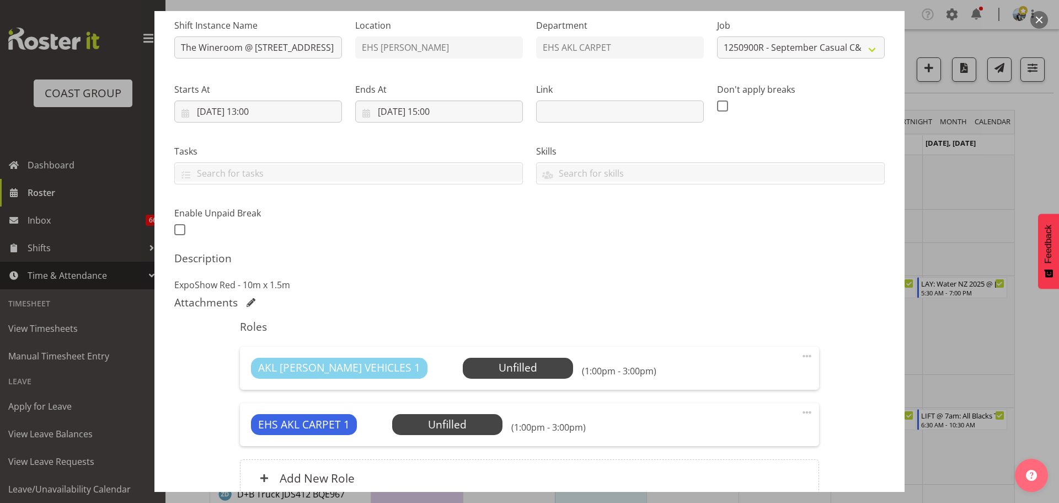
click at [173, 47] on div "Shift Instance Name The Wineroom @ 43 College Hill, Freemans Bay" at bounding box center [258, 35] width 181 height 64
click at [176, 48] on input "The Wineroom @ 43 College Hill, Freemans Bay" at bounding box center [258, 47] width 168 height 22
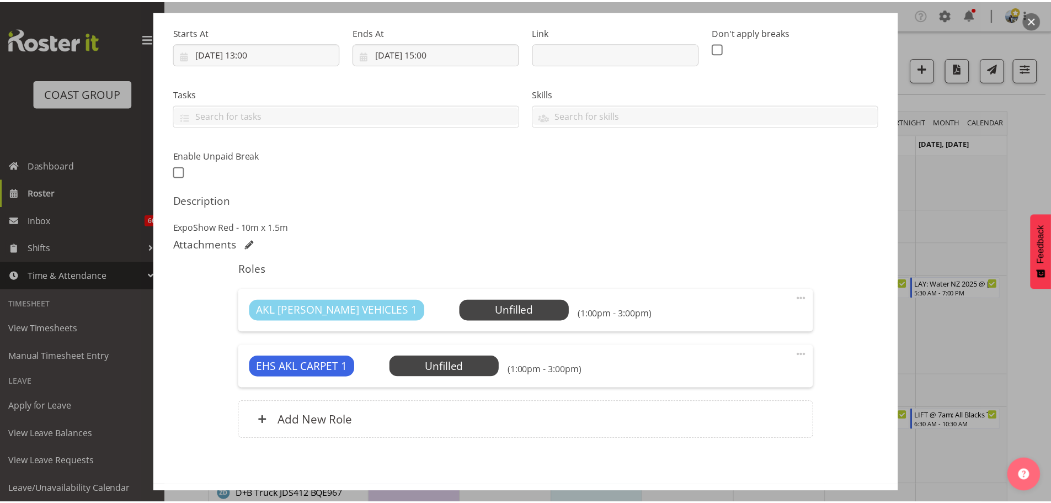
scroll to position [213, 0]
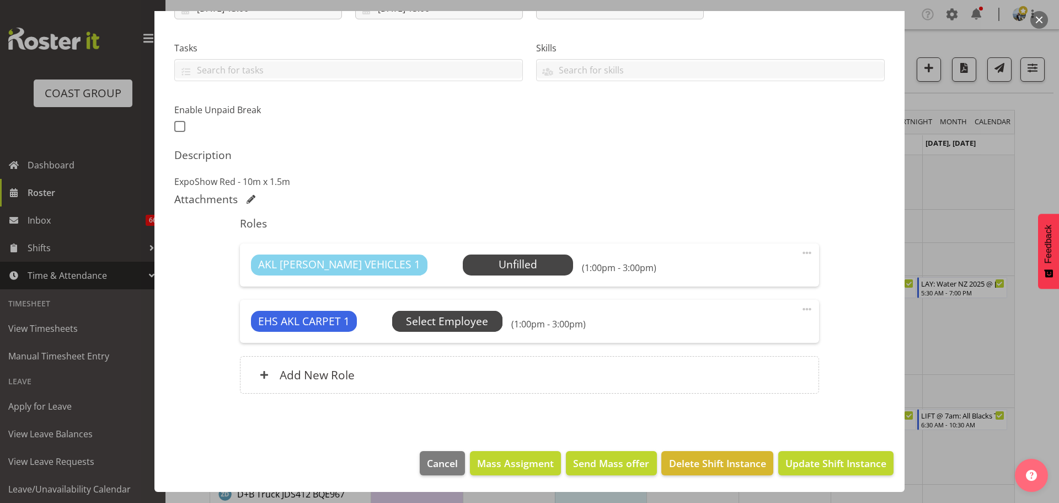
type input "LAY @ 1.30pm: The Wineroom @ 43 College Hill, Freemans Bay"
click at [493, 316] on span "Select Employee" at bounding box center [447, 321] width 110 height 21
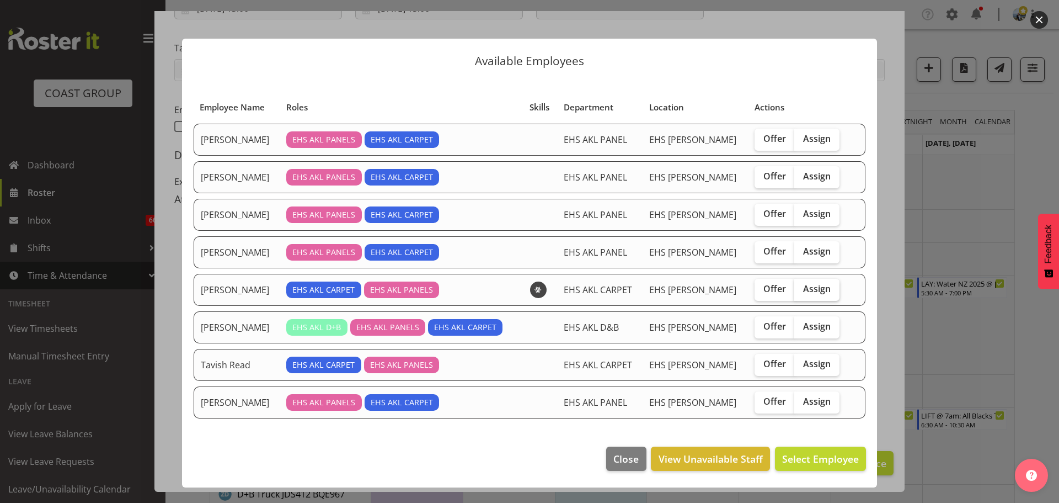
click at [825, 283] on span "Assign" at bounding box center [817, 288] width 28 height 11
click at [802, 285] on input "Assign" at bounding box center [797, 288] width 7 height 7
checkbox input "true"
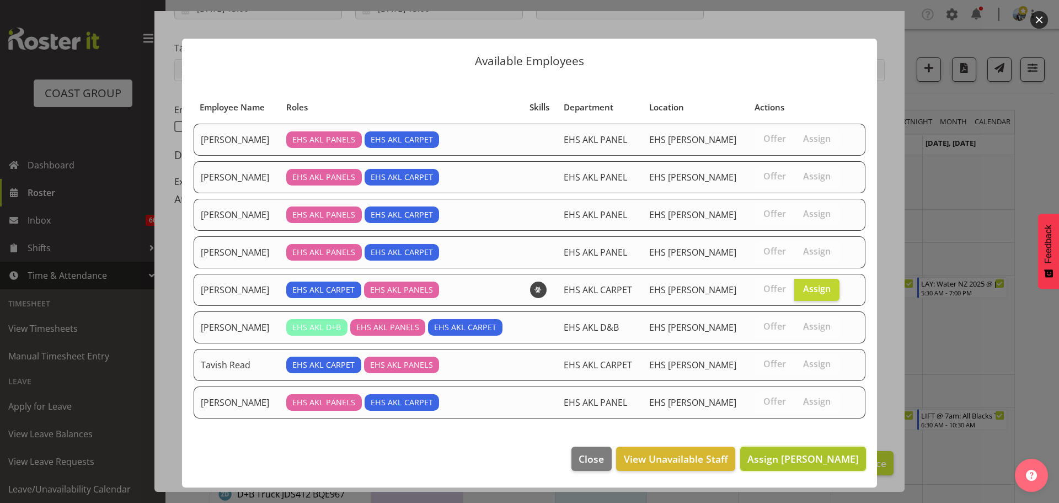
click at [784, 462] on span "Assign Mike Schaumkell" at bounding box center [802, 458] width 111 height 13
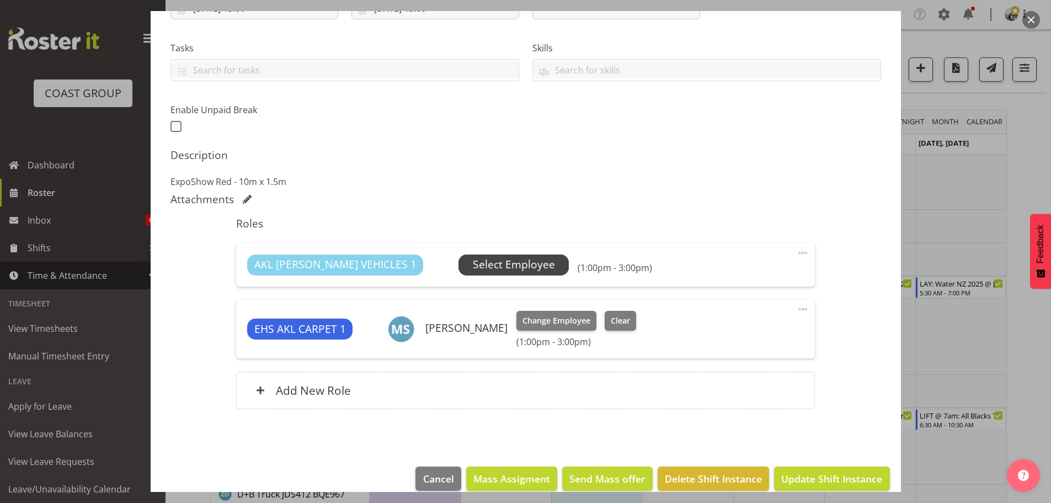
click at [498, 269] on span "Select Employee" at bounding box center [514, 265] width 82 height 16
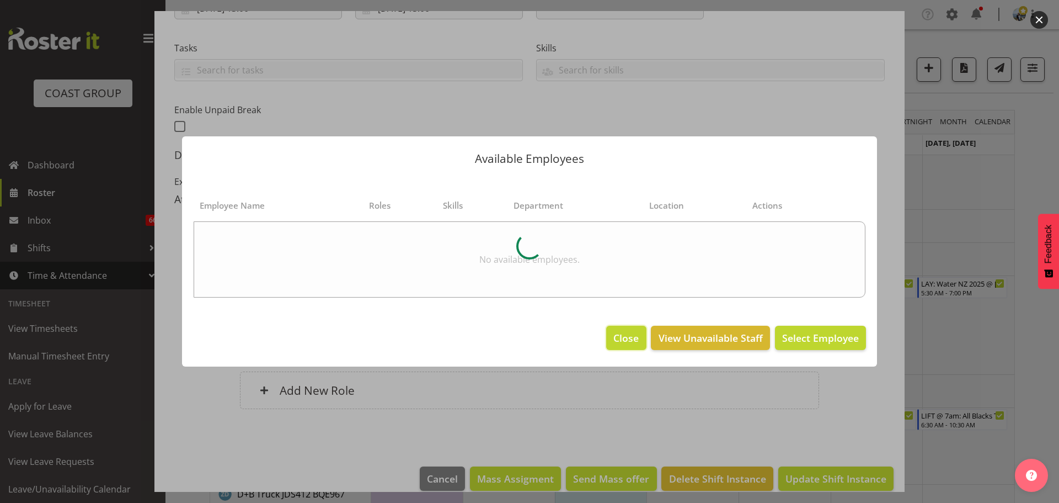
click at [624, 339] on span "Close" at bounding box center [625, 337] width 25 height 14
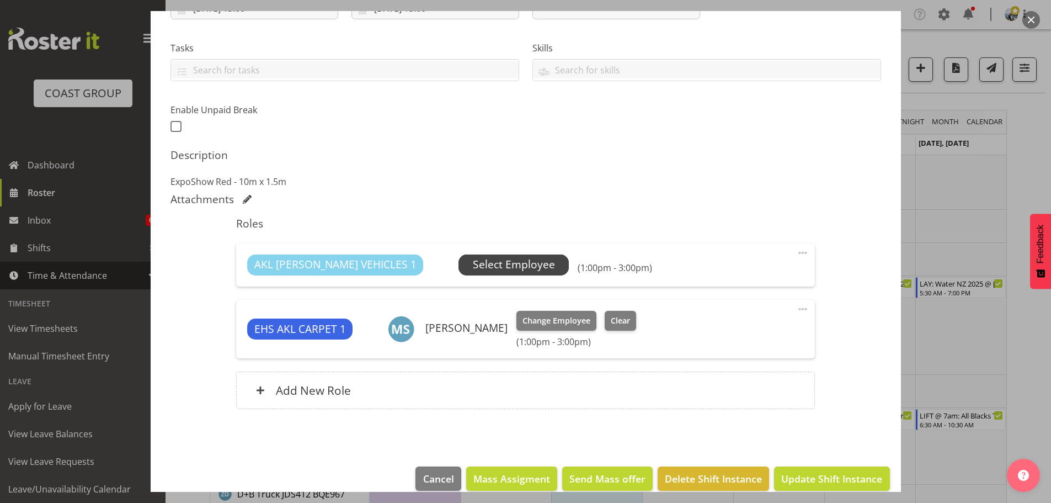
click at [473, 269] on span "Select Employee" at bounding box center [514, 265] width 82 height 16
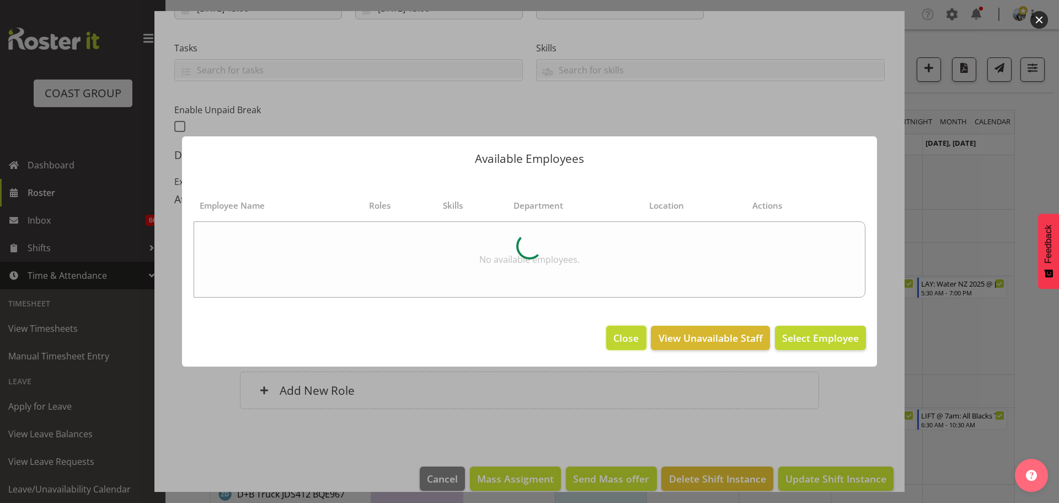
click at [617, 337] on span "Close" at bounding box center [625, 337] width 25 height 14
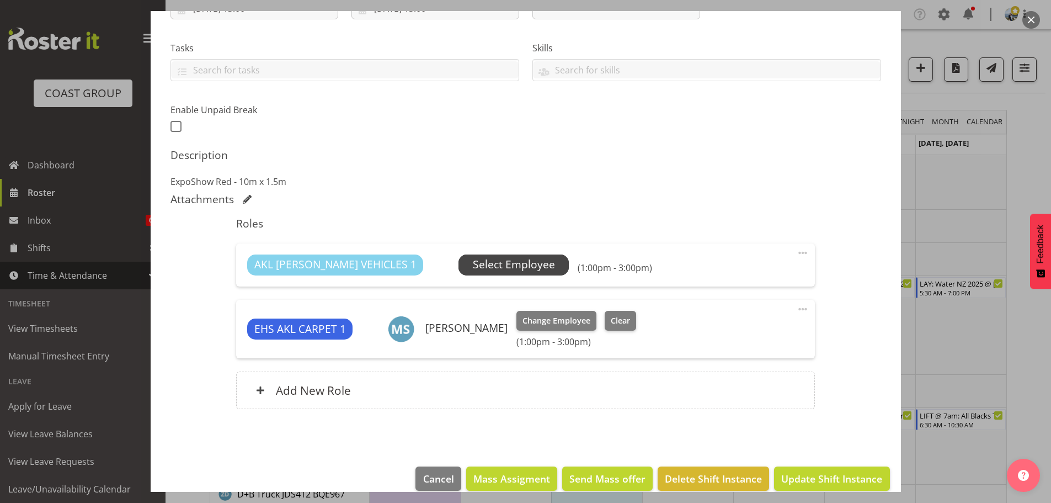
click at [483, 264] on span "Select Employee" at bounding box center [514, 265] width 82 height 16
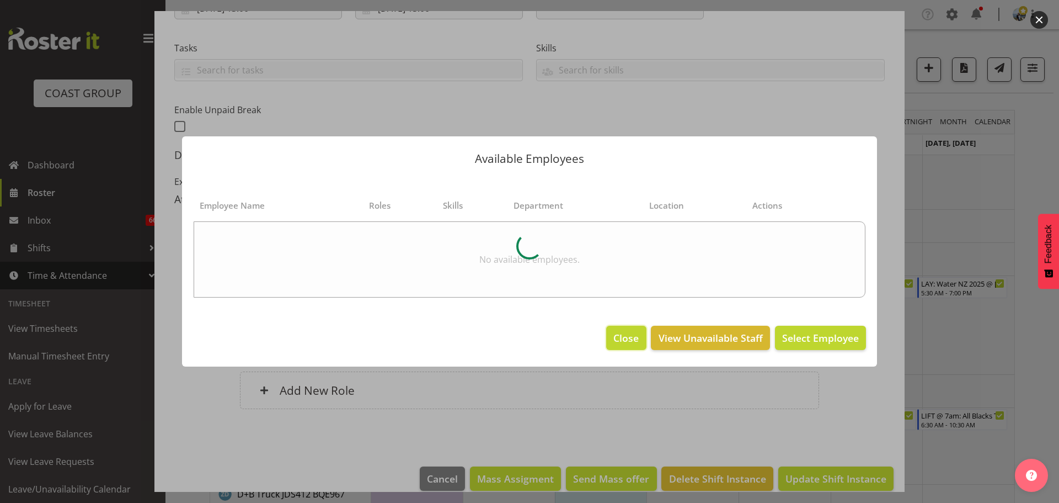
click at [626, 337] on span "Close" at bounding box center [625, 337] width 25 height 14
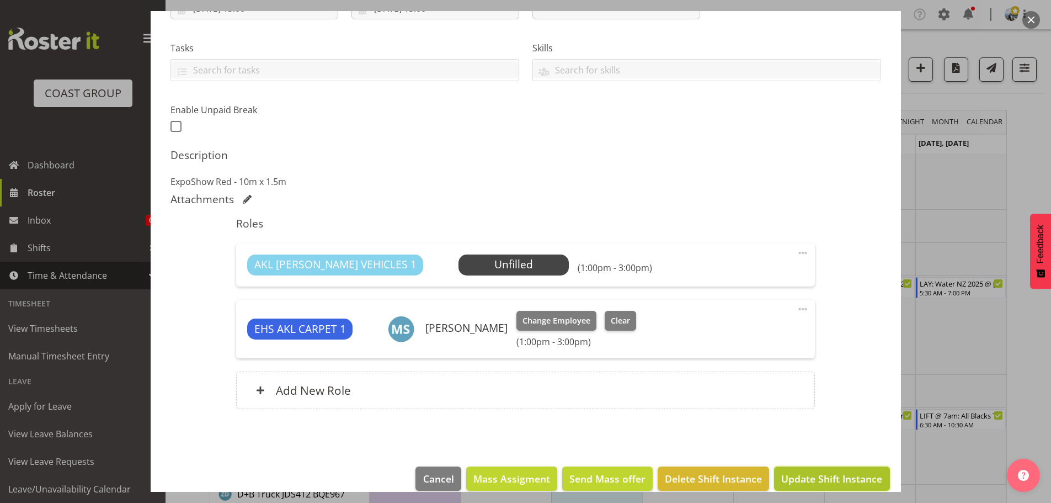
click at [812, 471] on span "Update Shift Instance" at bounding box center [831, 478] width 101 height 14
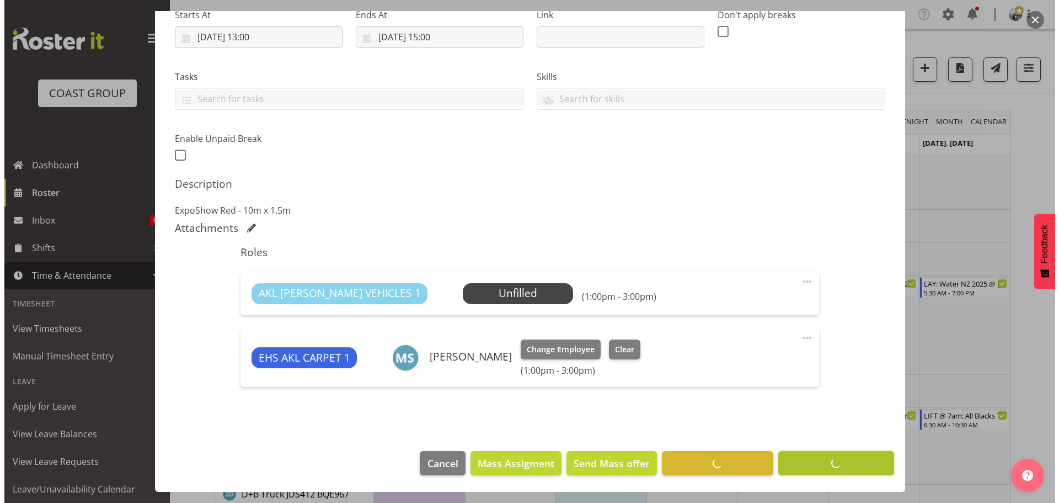
scroll to position [185, 0]
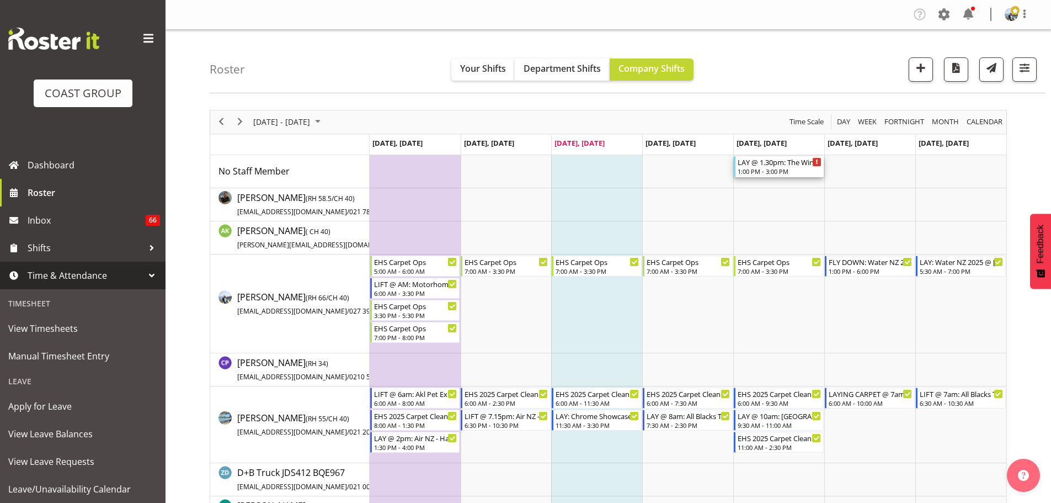
click at [760, 162] on div "LAY @ 1.30pm: The Wineroom @ 43 College Hill, Freemans Bay" at bounding box center [780, 161] width 84 height 11
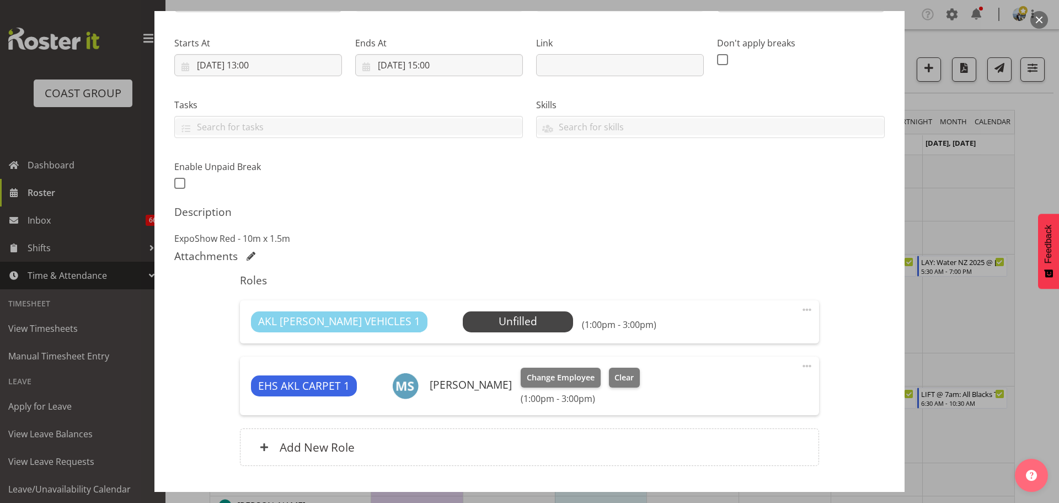
scroll to position [229, 0]
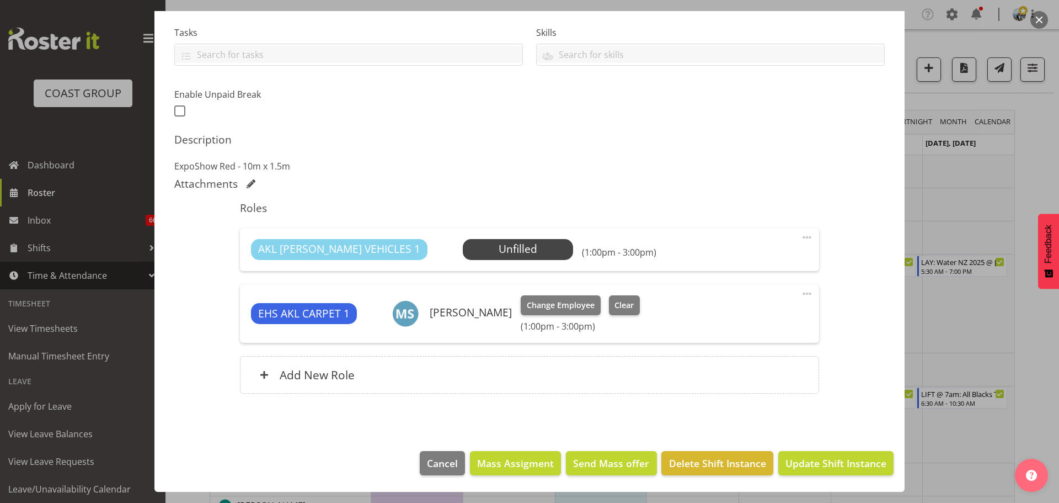
select select "8575"
click at [497, 244] on span "Select Employee" at bounding box center [518, 249] width 82 height 16
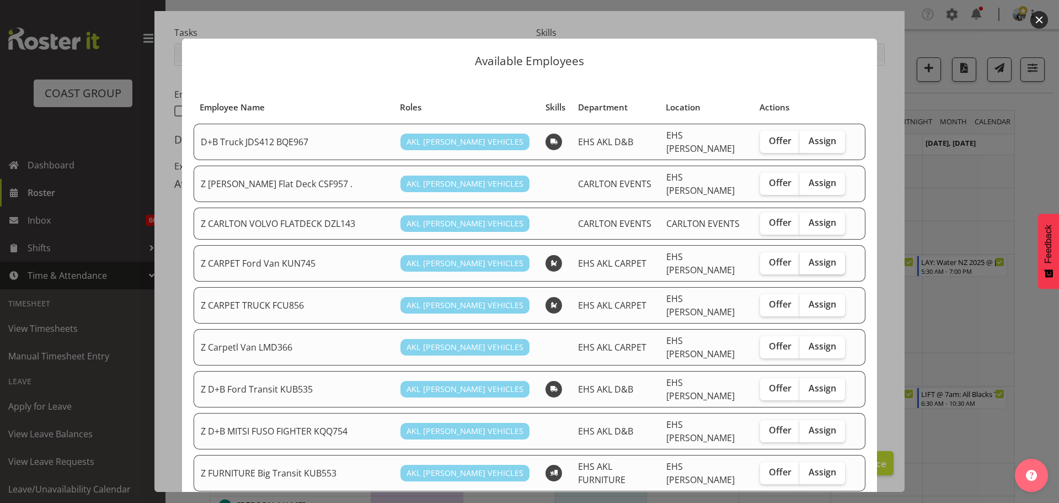
click at [821, 257] on span "Assign" at bounding box center [823, 262] width 28 height 11
click at [807, 259] on input "Assign" at bounding box center [803, 262] width 7 height 7
checkbox input "true"
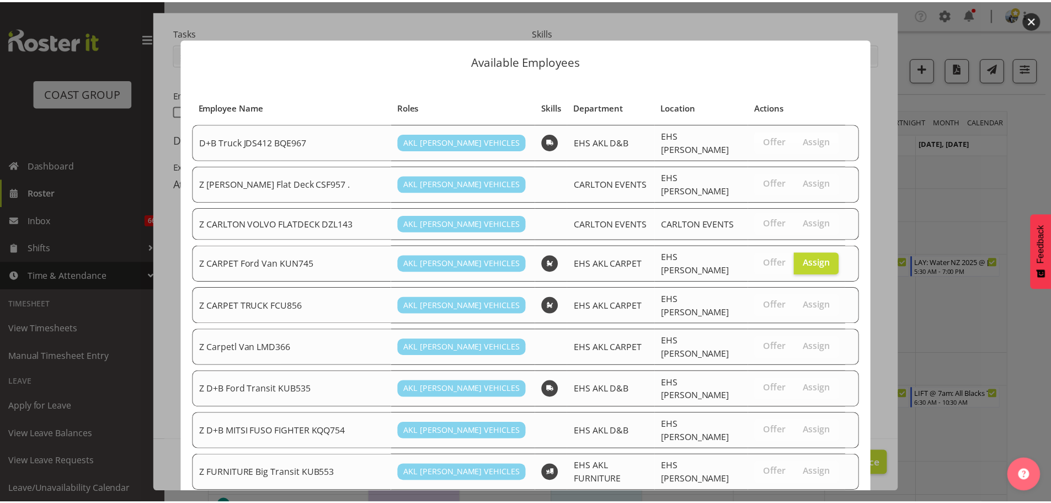
scroll to position [730, 0]
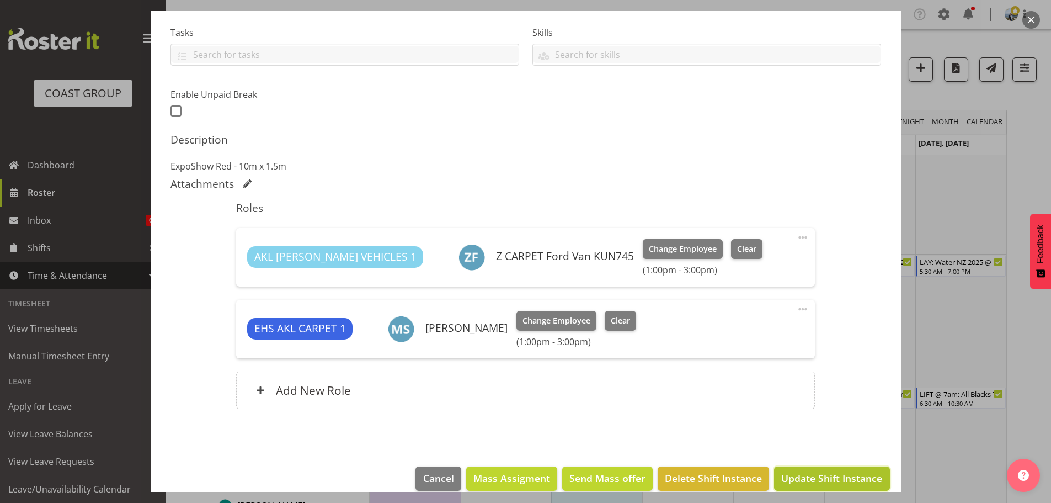
click at [851, 471] on span "Update Shift Instance" at bounding box center [831, 478] width 101 height 14
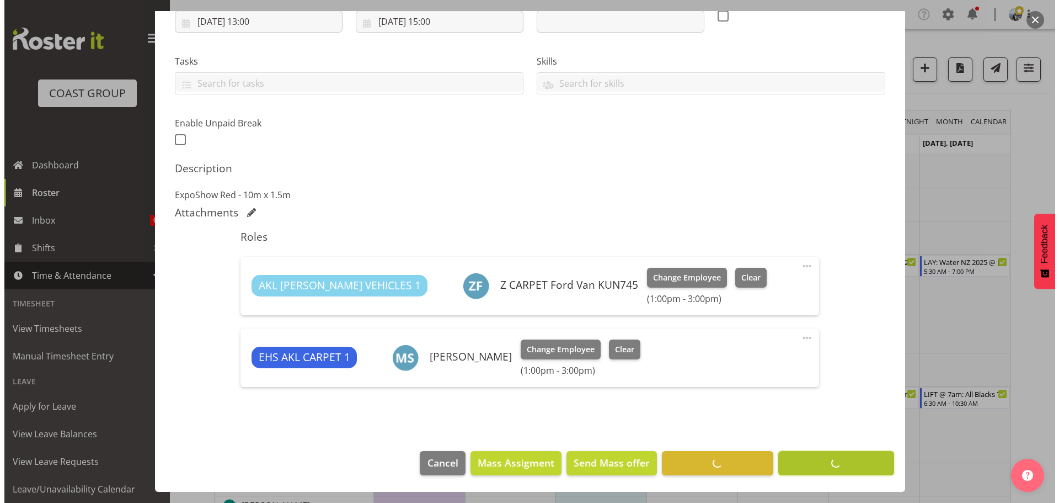
scroll to position [200, 0]
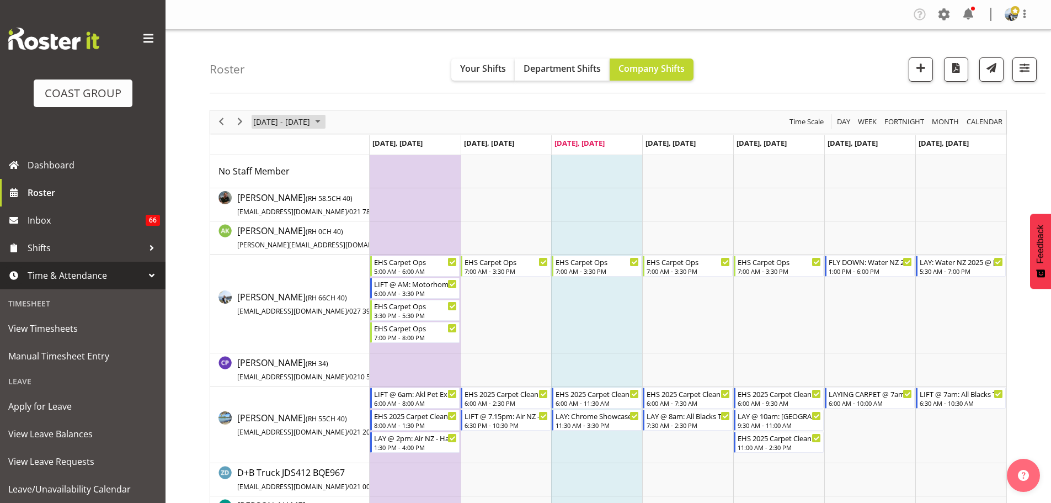
click at [285, 124] on span "September 22 - 28, 2025" at bounding box center [281, 122] width 59 height 14
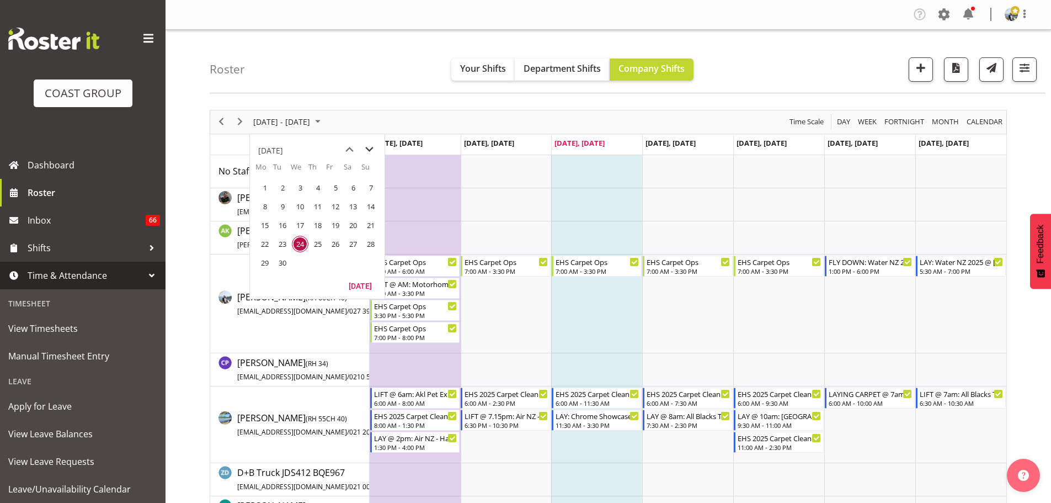
click at [367, 143] on span "next month" at bounding box center [369, 150] width 19 height 20
click at [260, 226] on span "13" at bounding box center [265, 225] width 17 height 17
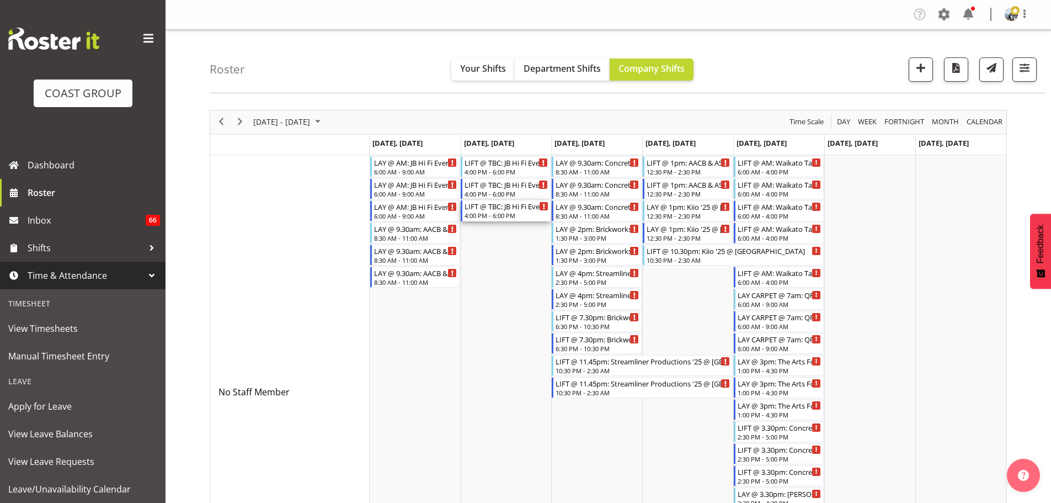
click at [491, 213] on div "4:00 PM - 6:00 PM" at bounding box center [506, 215] width 84 height 9
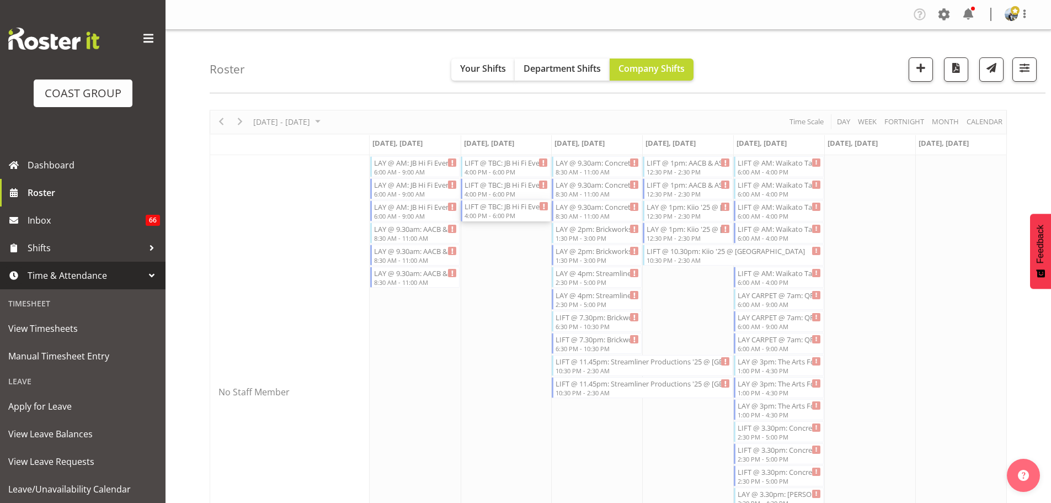
select select
select select "9"
select select "2025"
select select "16"
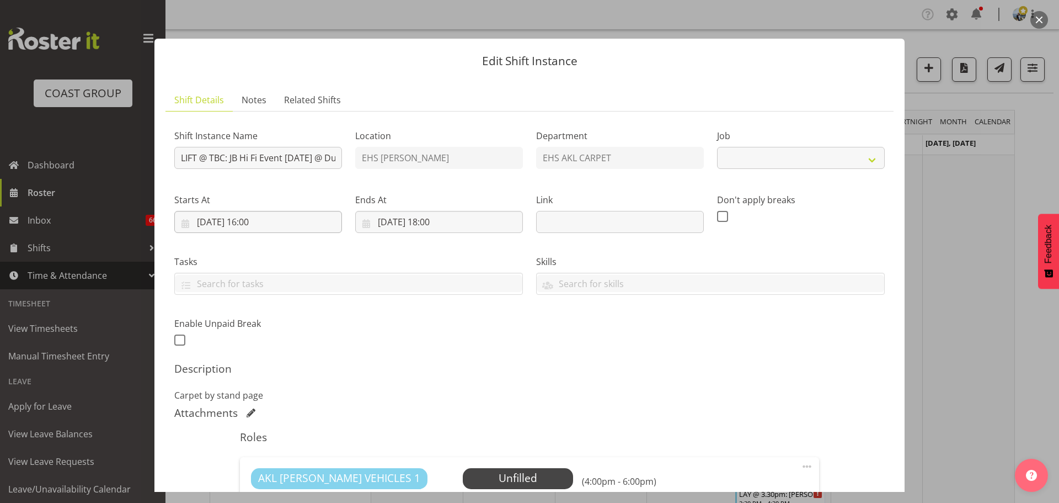
select select "10086"
click at [257, 223] on input "14/10/2025, 16:00" at bounding box center [258, 222] width 168 height 22
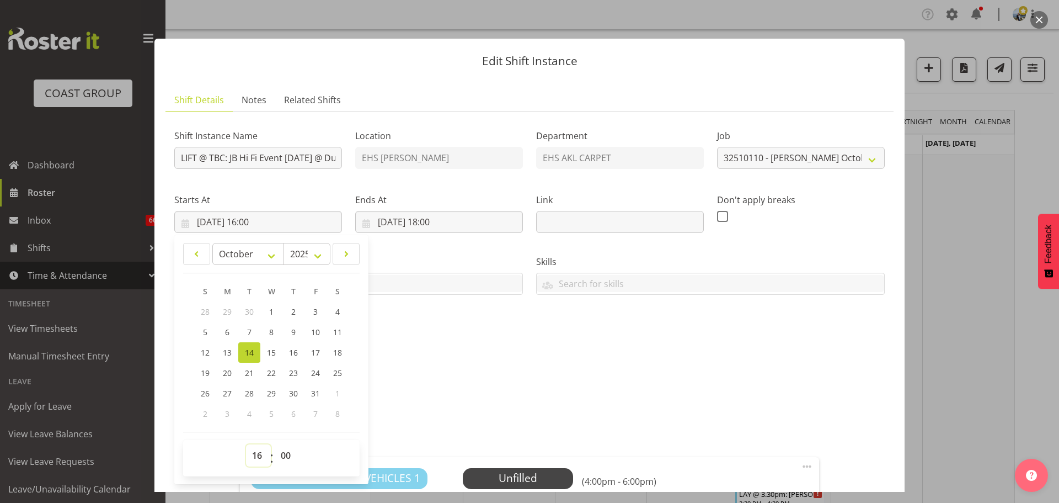
click at [250, 454] on select "00 01 02 03 04 05 06 07 08 09 10 11 12 13 14 15 16 17 18 19 20 21 22 23" at bounding box center [258, 455] width 25 height 22
click at [246, 444] on select "00 01 02 03 04 05 06 07 08 09 10 11 12 13 14 15 16 17 18 19 20 21 22 23" at bounding box center [258, 455] width 25 height 22
click at [433, 223] on input "14/10/2025, 18:00" at bounding box center [439, 222] width 168 height 22
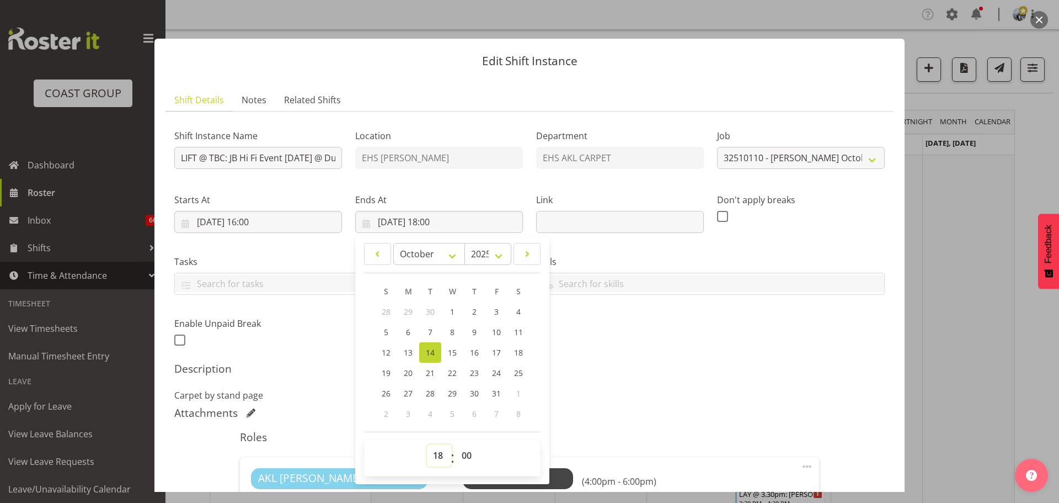
click at [437, 450] on select "00 01 02 03 04 05 06 07 08 09 10 11 12 13 14 15 16 17 18 19 20 21 22 23" at bounding box center [439, 455] width 25 height 22
select select "20"
click at [427, 444] on select "00 01 02 03 04 05 06 07 08 09 10 11 12 13 14 15 16 17 18 19 20 21 22 23" at bounding box center [439, 455] width 25 height 22
type input "14/10/2025, 20:00"
click at [683, 388] on p "Carpet by stand page" at bounding box center [529, 394] width 711 height 13
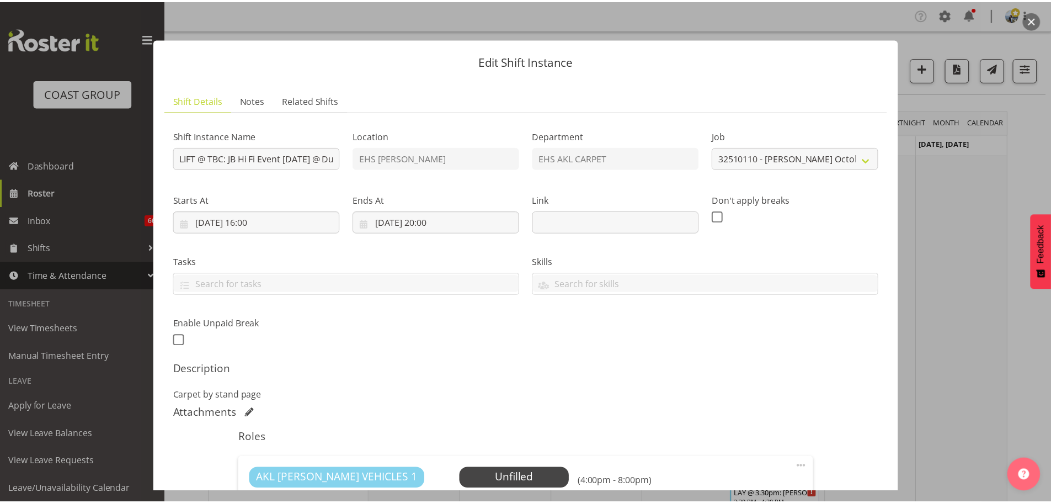
scroll to position [270, 0]
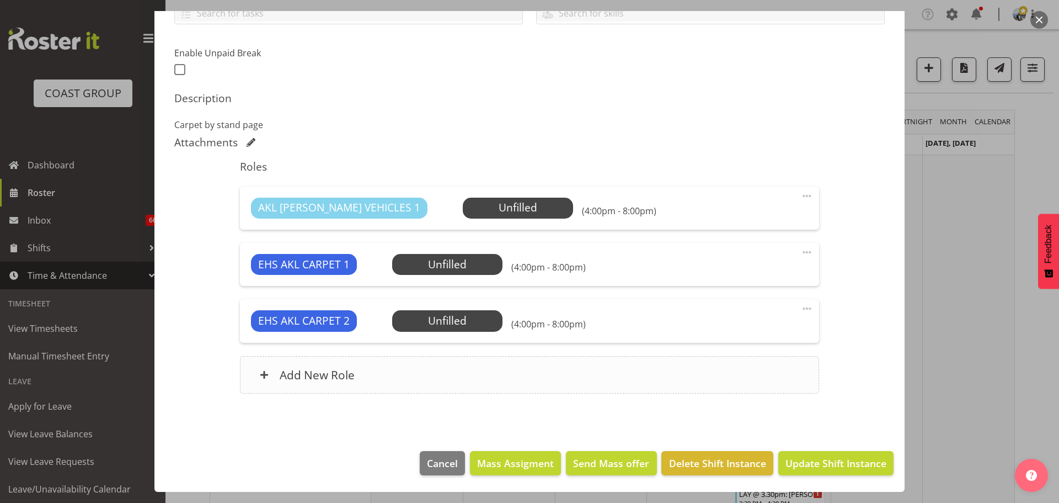
click at [485, 376] on div "Add New Role" at bounding box center [529, 375] width 579 height 38
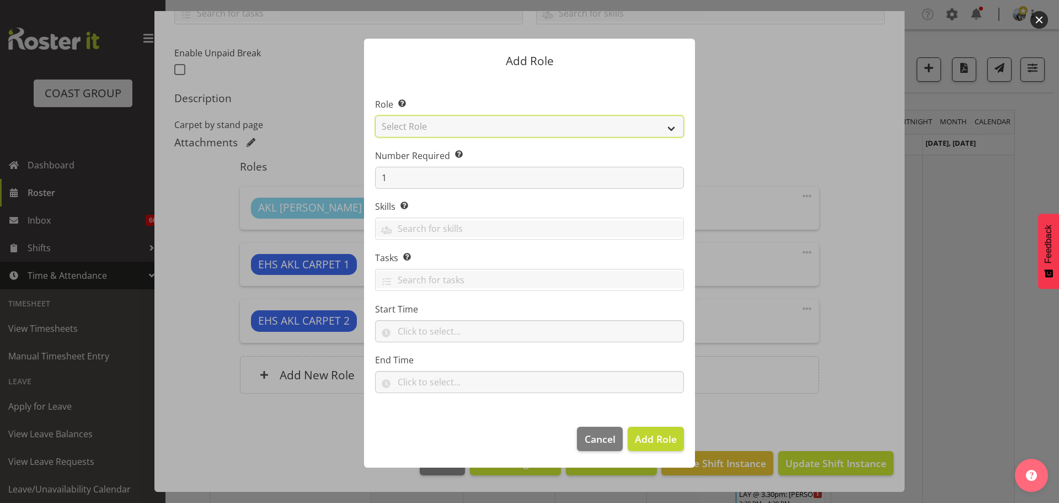
click at [459, 129] on select "Select Role ACCOUNT MANAGER ACCOUNT MANAGER DW ACCOUNTS AKL DIANNA VEHICLES AKL…" at bounding box center [529, 126] width 309 height 22
select select "190"
click at [375, 115] on select "Select Role ACCOUNT MANAGER ACCOUNT MANAGER DW ACCOUNTS AKL DIANNA VEHICLES AKL…" at bounding box center [529, 126] width 309 height 22
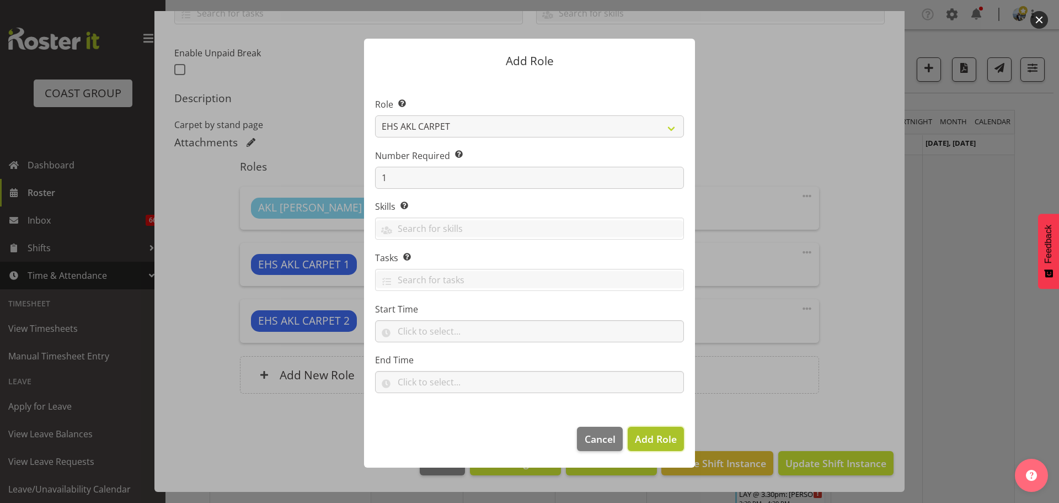
click at [646, 430] on button "Add Role" at bounding box center [656, 438] width 56 height 24
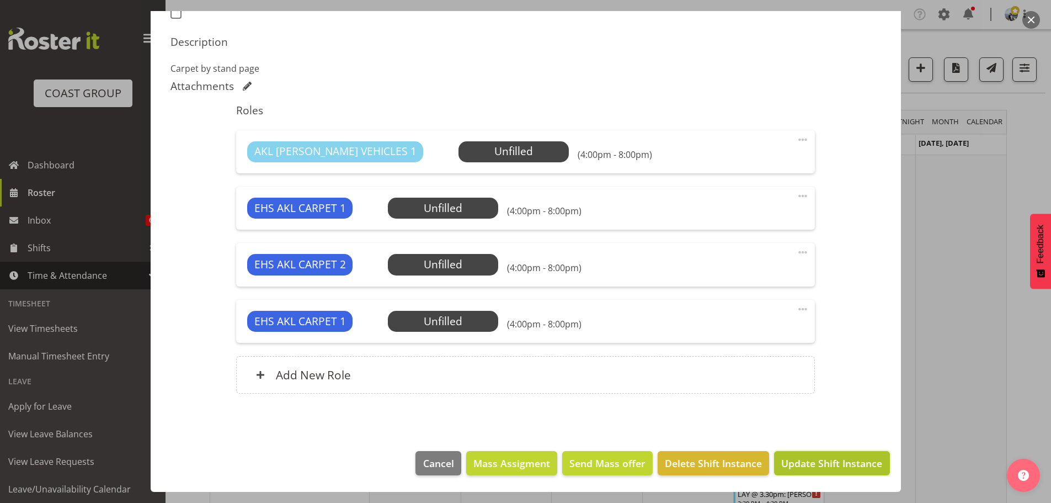
click at [862, 463] on span "Update Shift Instance" at bounding box center [831, 463] width 101 height 14
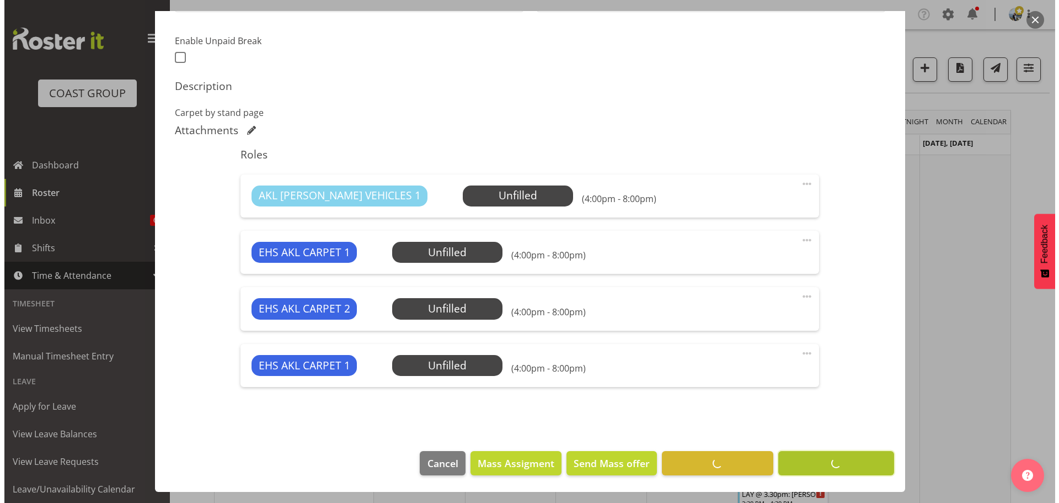
scroll to position [282, 0]
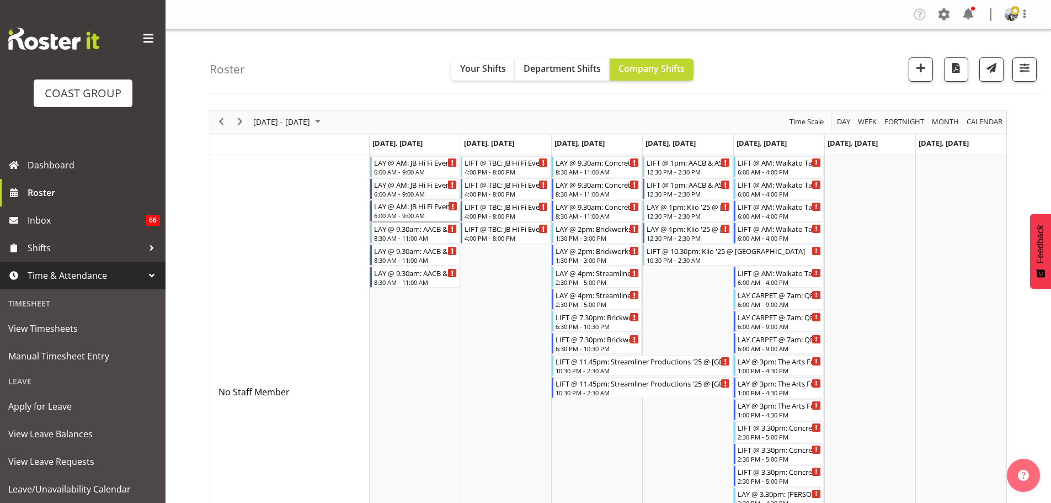
click at [438, 209] on div "LAY @ AM: JB Hi Fi Event Oct 2025 @ Due Drop Events Centre" at bounding box center [416, 205] width 84 height 11
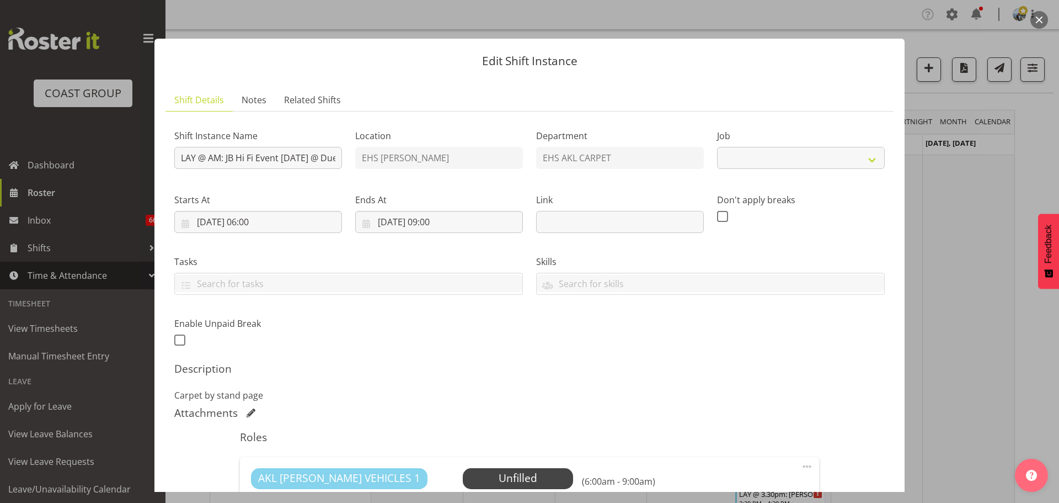
select select "10086"
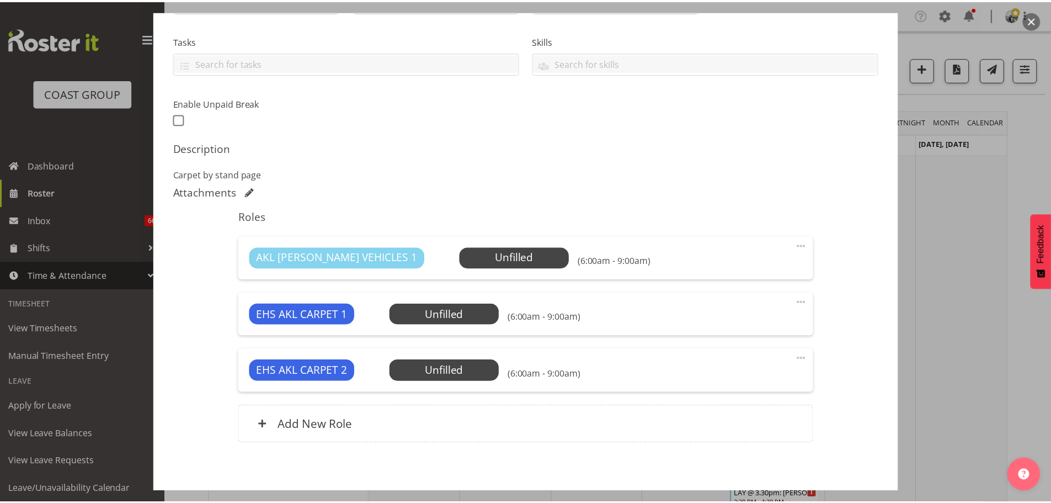
scroll to position [270, 0]
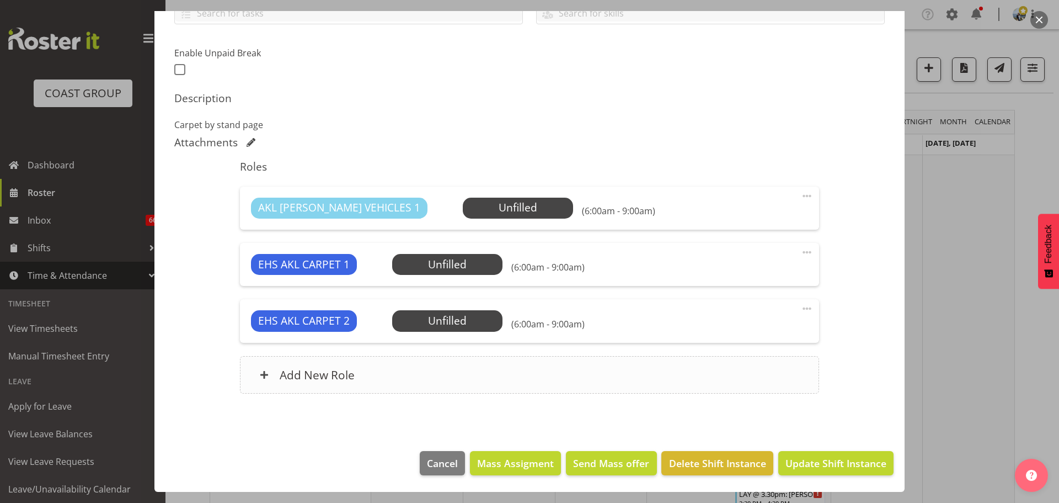
click at [435, 382] on div "Add New Role" at bounding box center [529, 375] width 579 height 38
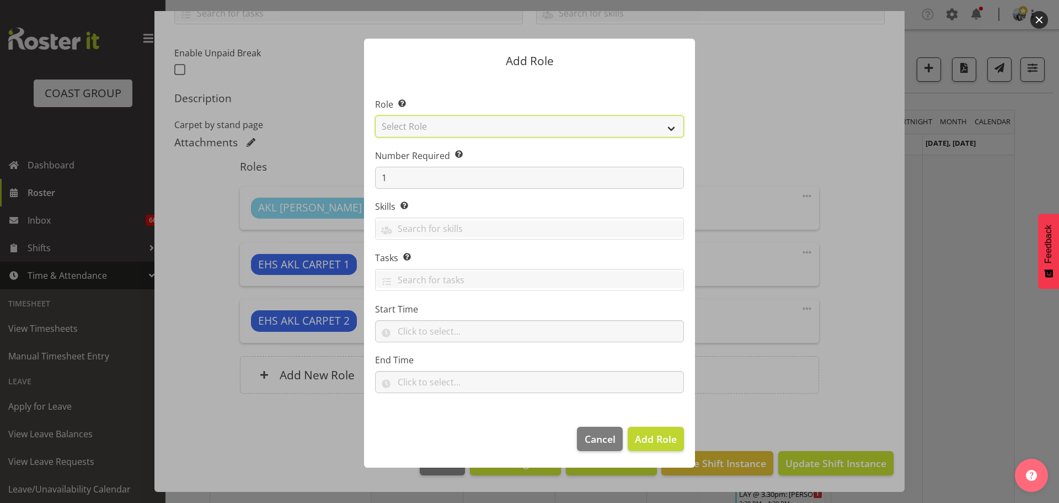
click at [439, 121] on select "Select Role ACCOUNT MANAGER ACCOUNT MANAGER DW ACCOUNTS AKL DIANNA VEHICLES AKL…" at bounding box center [529, 126] width 309 height 22
select select "190"
click at [375, 115] on select "Select Role ACCOUNT MANAGER ACCOUNT MANAGER DW ACCOUNTS AKL DIANNA VEHICLES AKL…" at bounding box center [529, 126] width 309 height 22
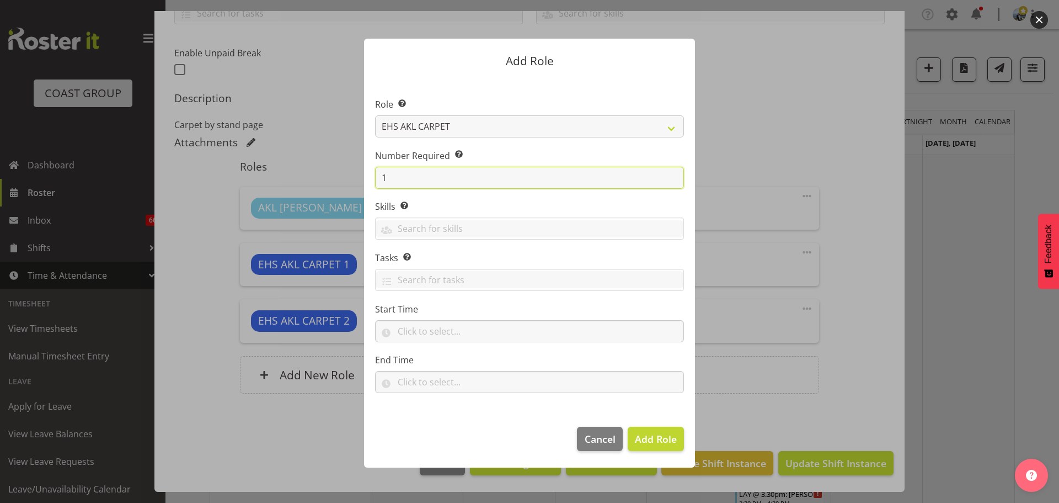
drag, startPoint x: 393, startPoint y: 180, endPoint x: 367, endPoint y: 178, distance: 26.1
click at [368, 178] on section "Role Select the role you wish to add to the shift. ACCOUNT MANAGER ACCOUNT MANA…" at bounding box center [529, 247] width 331 height 338
type input "2"
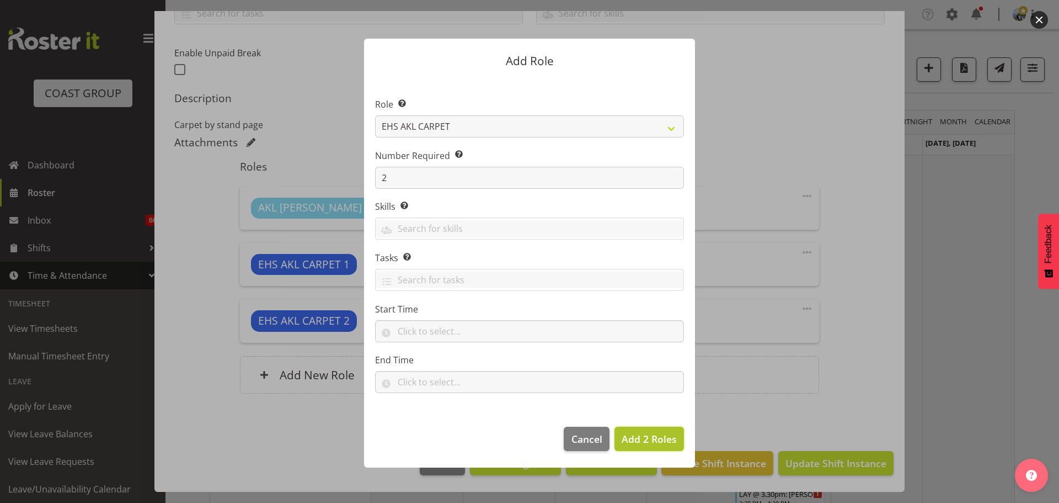
click at [665, 437] on span "Add 2 Roles" at bounding box center [649, 438] width 55 height 13
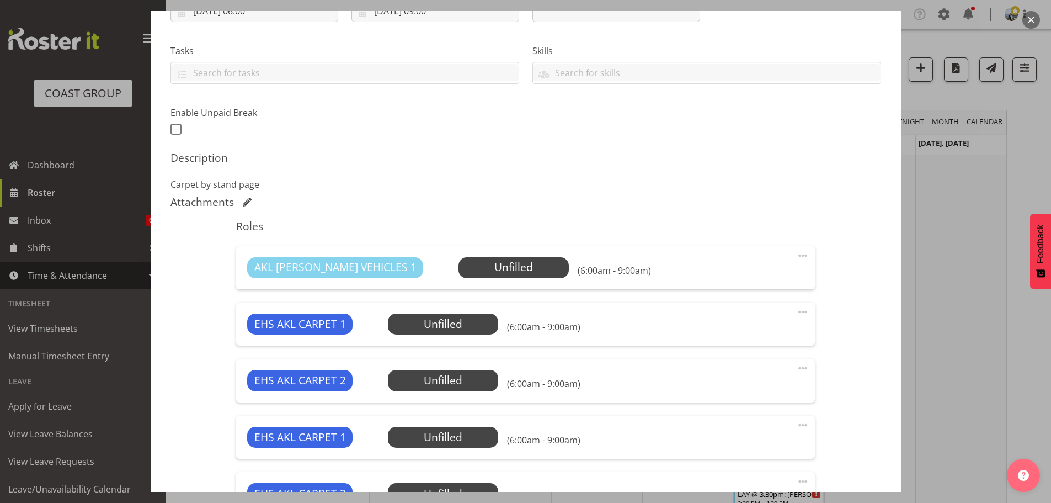
scroll to position [50, 0]
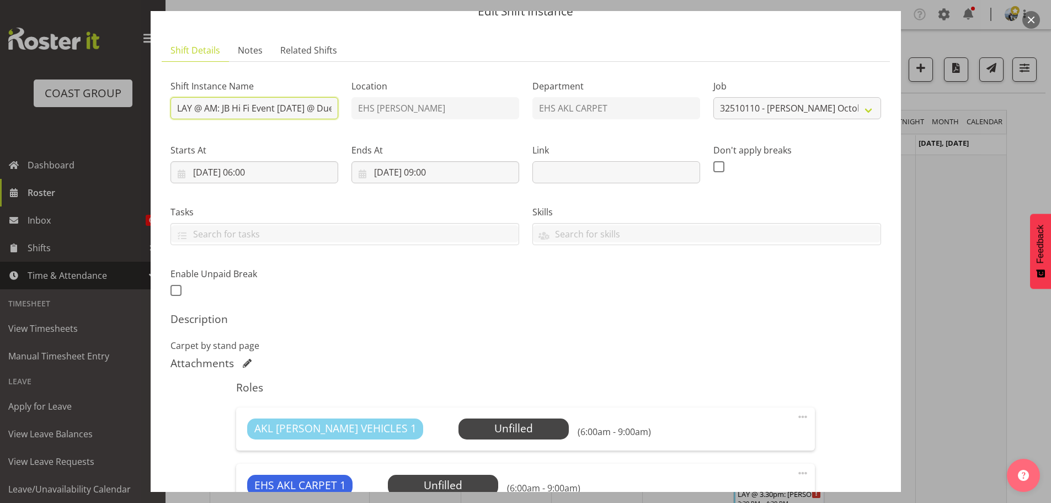
drag, startPoint x: 218, startPoint y: 109, endPoint x: 205, endPoint y: 110, distance: 12.7
click at [205, 110] on input "LAY @ AM: JB Hi Fi Event Oct 2025 @ Due Drop Events Centre" at bounding box center [254, 108] width 168 height 22
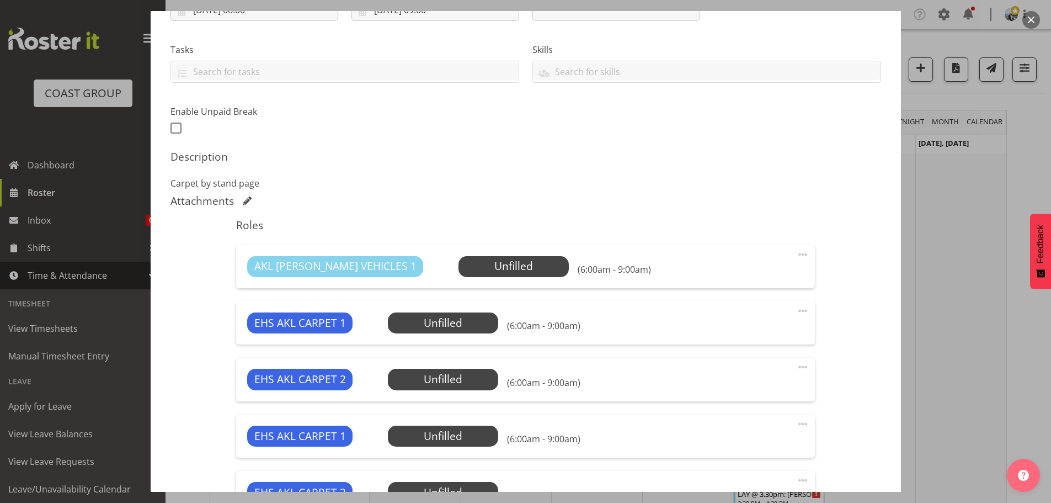
scroll to position [325, 0]
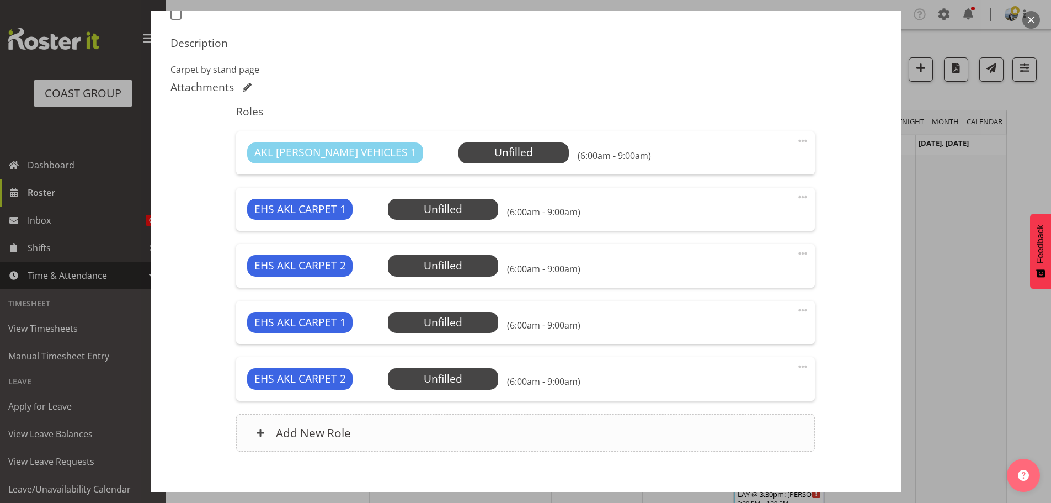
type input "LAY @ 7am: JB Hi Fi Event Oct 2025 @ Due Drop Events Centre"
click at [445, 426] on div "Add New Role" at bounding box center [525, 433] width 579 height 38
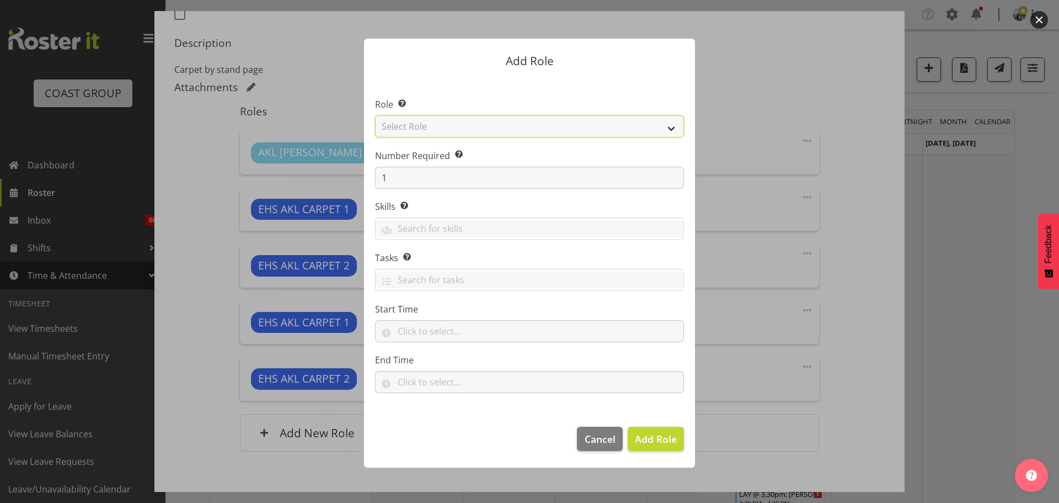
click at [435, 133] on select "Select Role ACCOUNT MANAGER ACCOUNT MANAGER DW ACCOUNTS AKL DIANNA VEHICLES AKL…" at bounding box center [529, 126] width 309 height 22
select select "81"
click at [375, 115] on select "Select Role ACCOUNT MANAGER ACCOUNT MANAGER DW ACCOUNTS AKL DIANNA VEHICLES AKL…" at bounding box center [529, 126] width 309 height 22
click at [667, 437] on span "Add Role" at bounding box center [656, 438] width 42 height 13
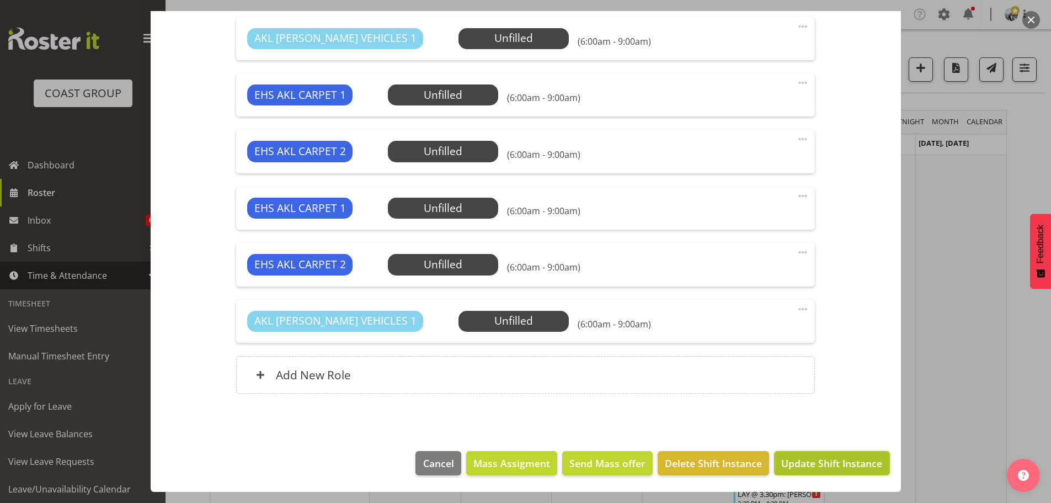
click at [868, 456] on span "Update Shift Instance" at bounding box center [831, 463] width 101 height 14
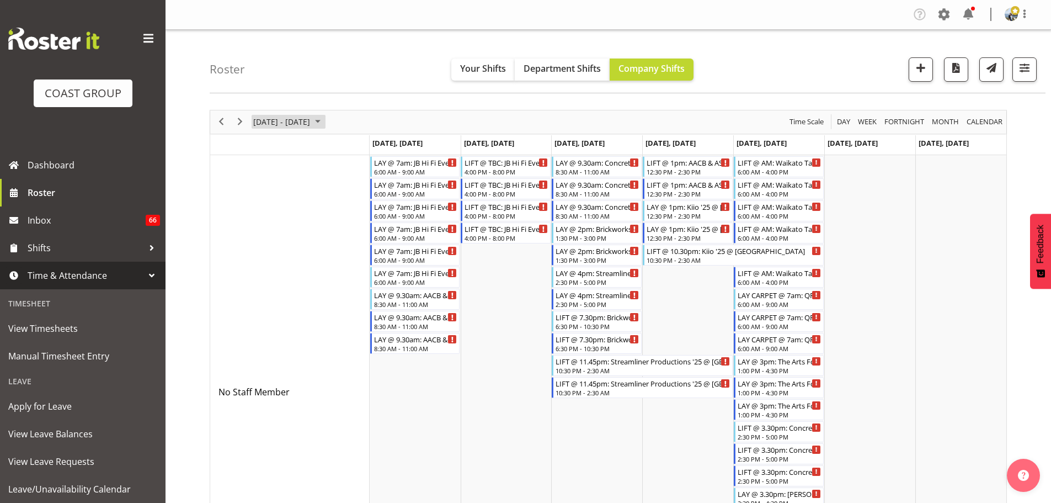
click at [252, 125] on span "October 13 - 19, 2025" at bounding box center [281, 122] width 59 height 14
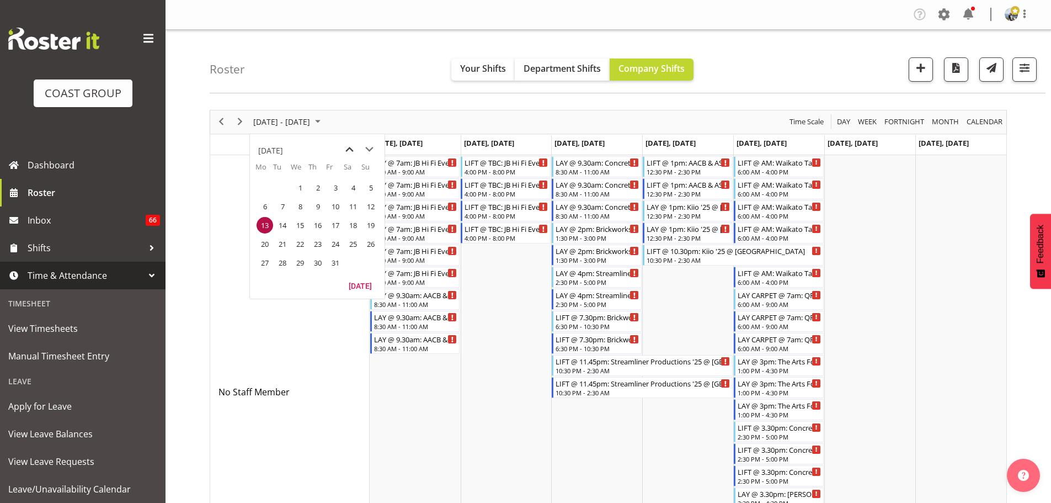
click at [350, 146] on span "previous month" at bounding box center [349, 150] width 19 height 20
click at [266, 258] on span "29" at bounding box center [265, 262] width 17 height 17
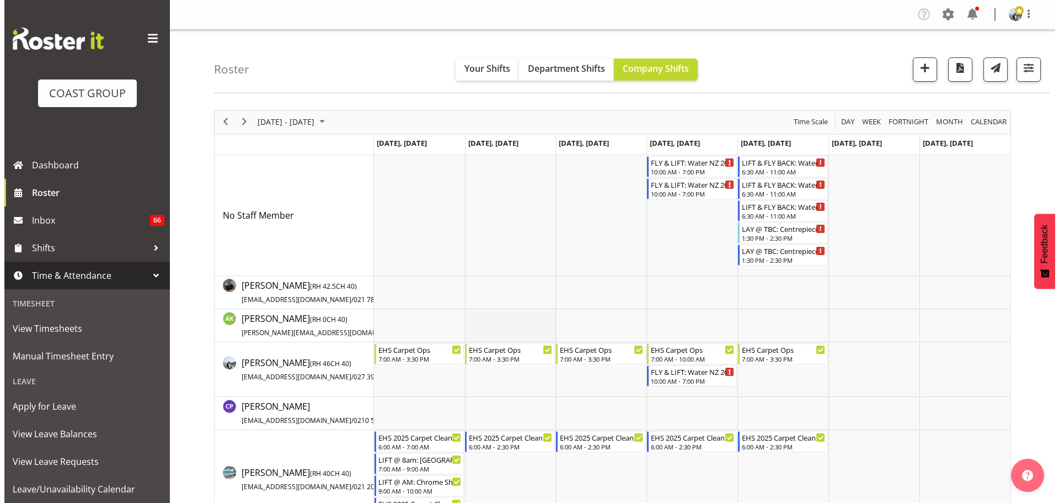
scroll to position [221, 0]
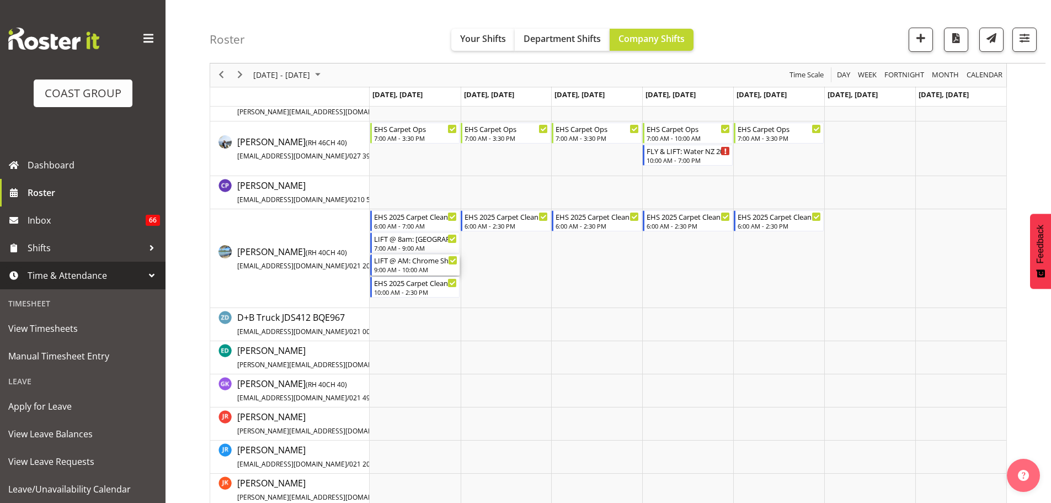
click at [420, 266] on div "9:00 AM - 10:00 AM" at bounding box center [416, 269] width 84 height 9
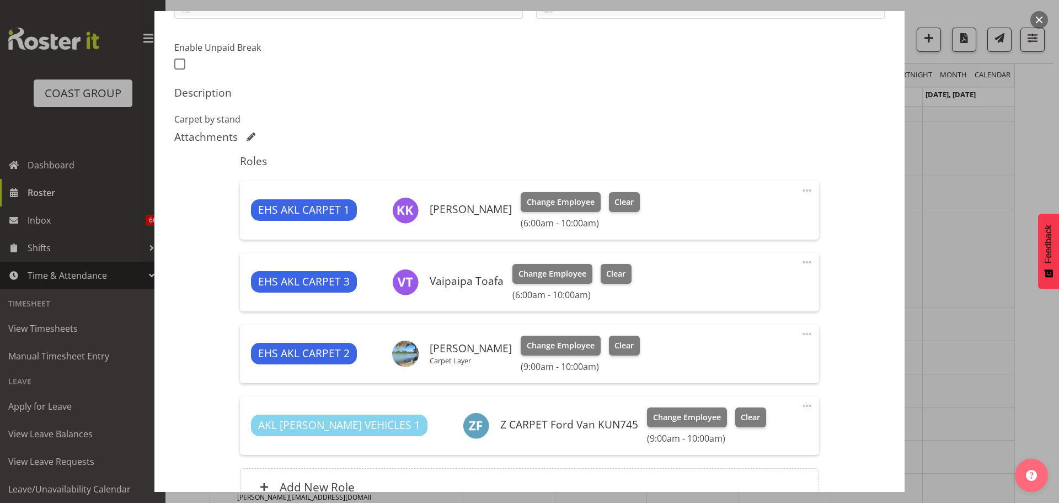
select select "10208"
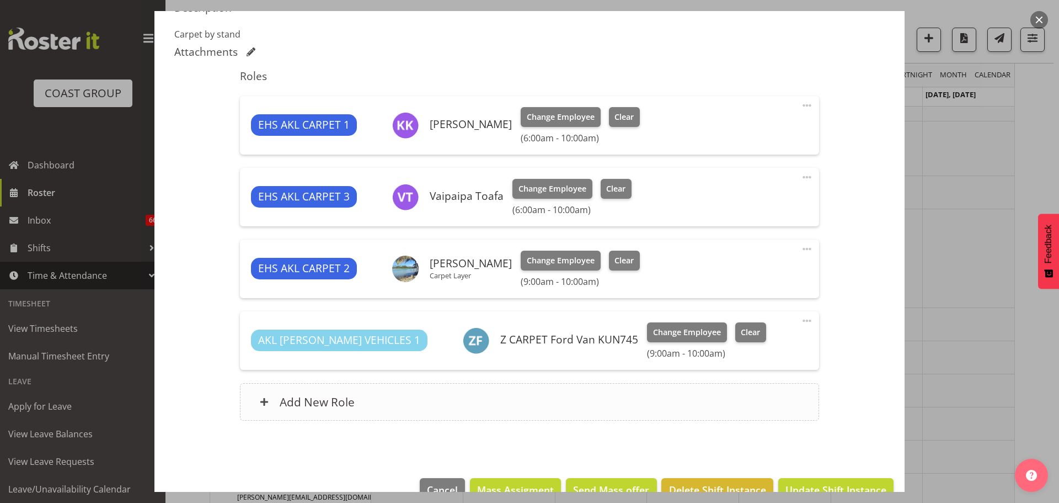
scroll to position [388, 0]
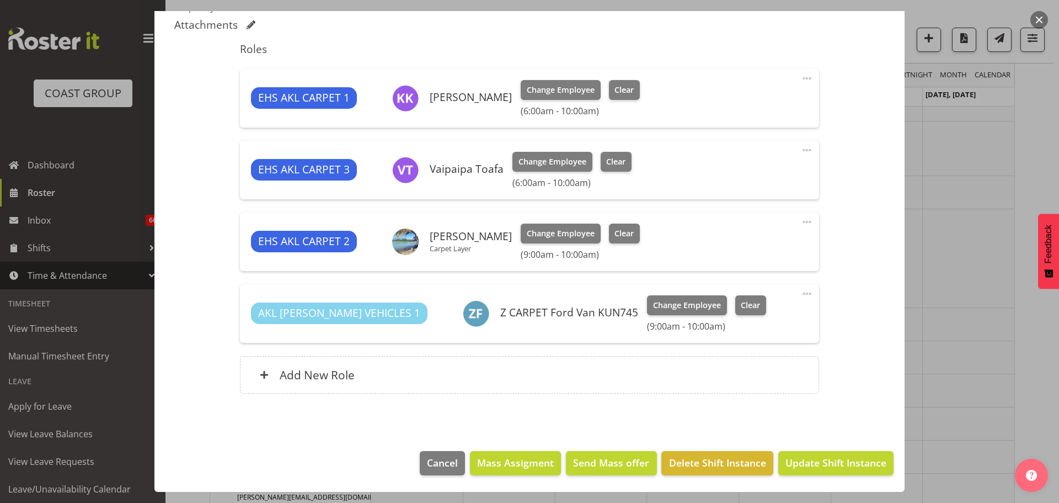
click at [804, 222] on span at bounding box center [806, 221] width 13 height 13
click at [753, 286] on link "Delete" at bounding box center [761, 286] width 106 height 20
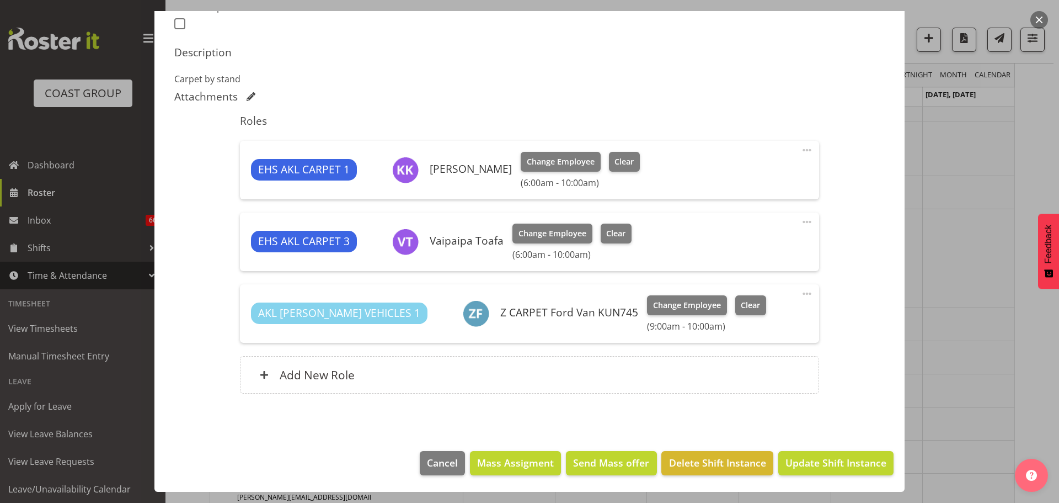
click at [800, 293] on span at bounding box center [806, 293] width 13 height 13
click at [934, 346] on div at bounding box center [529, 251] width 1059 height 503
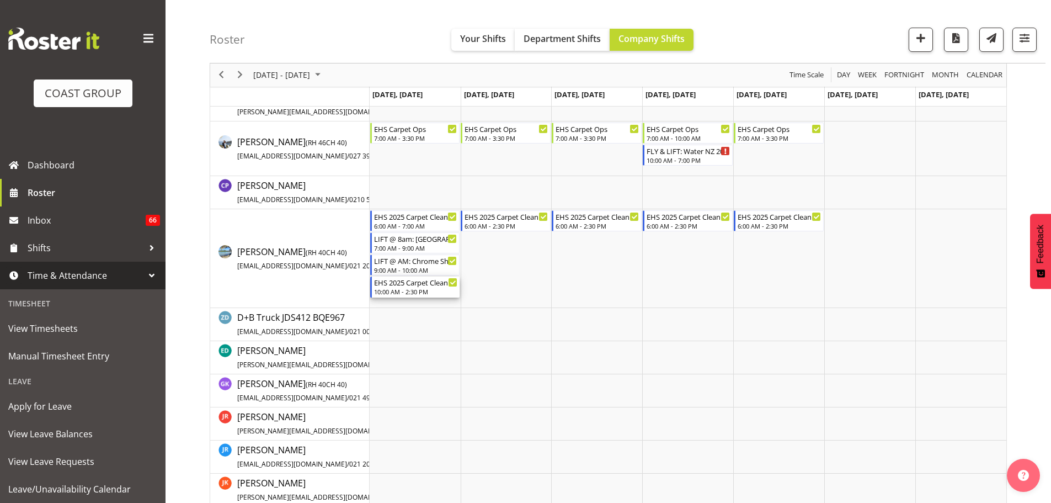
click at [417, 294] on div "10:00 AM - 2:30 PM" at bounding box center [416, 291] width 84 height 9
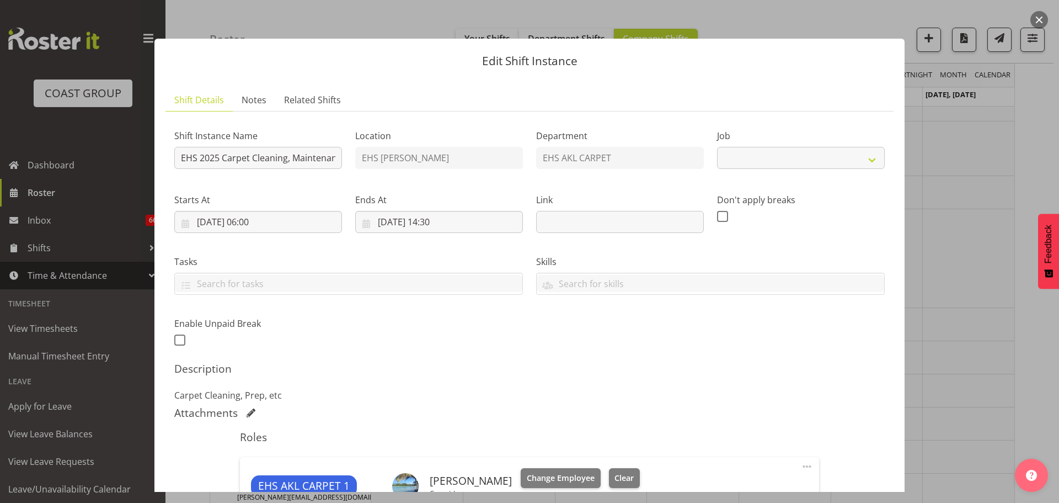
select select "69"
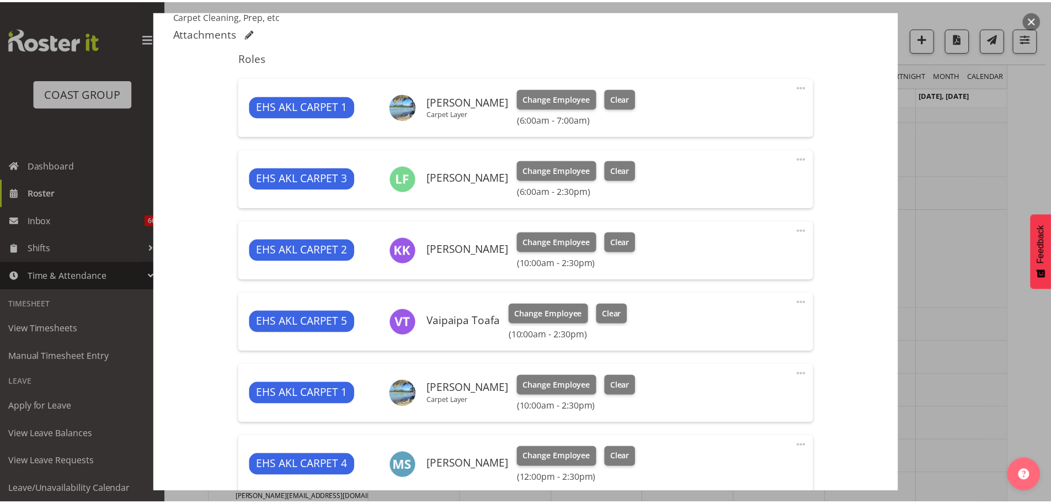
scroll to position [496, 0]
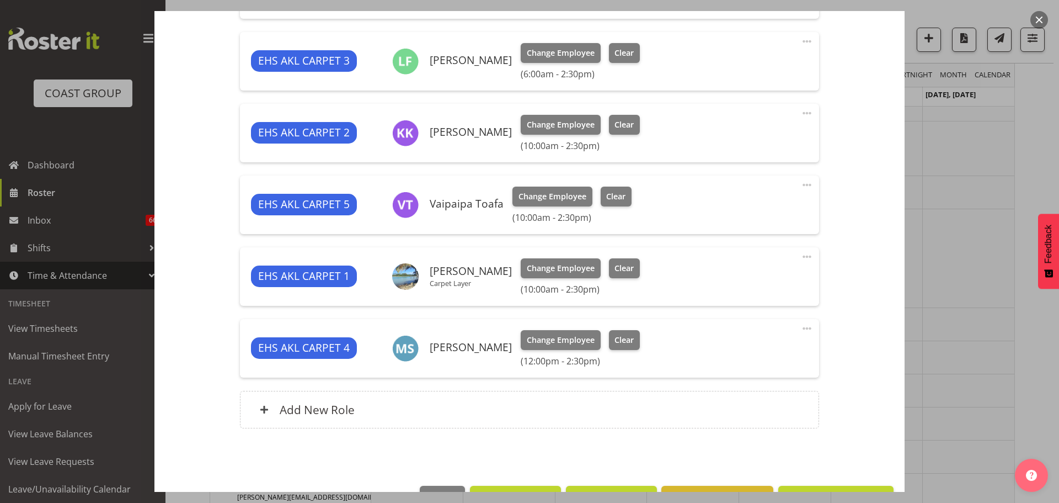
click at [800, 260] on span at bounding box center [806, 256] width 13 height 13
click at [756, 278] on link "Edit" at bounding box center [761, 281] width 106 height 20
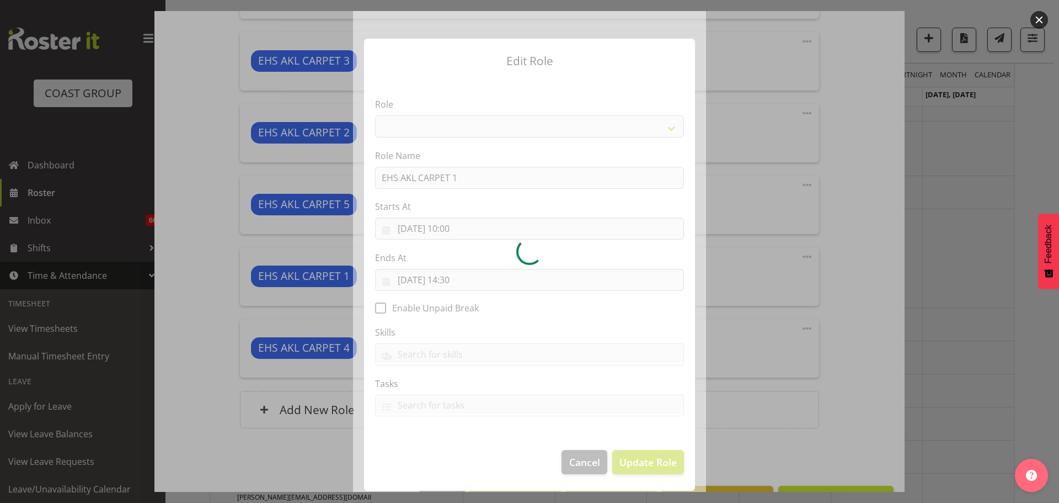
select select "190"
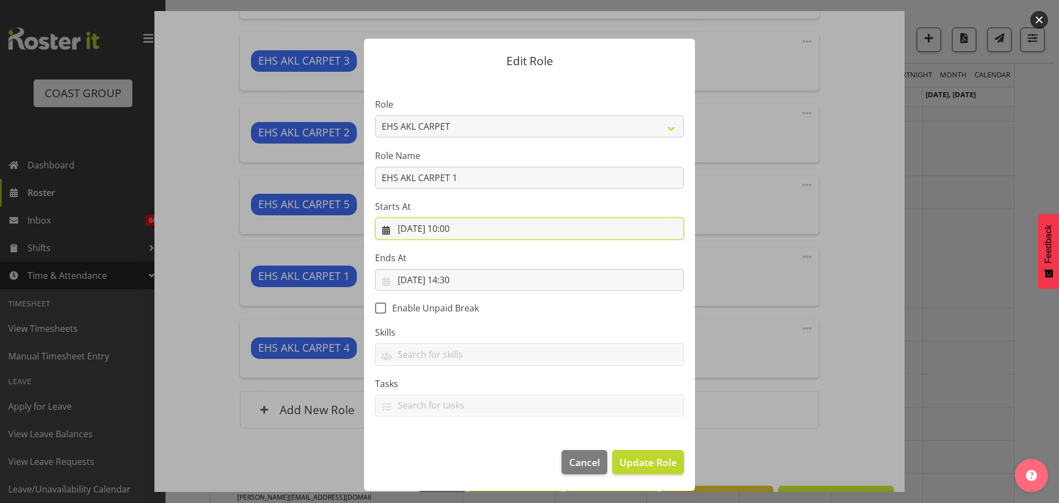
click at [461, 229] on input "29/09/2025, 10:00" at bounding box center [529, 228] width 309 height 22
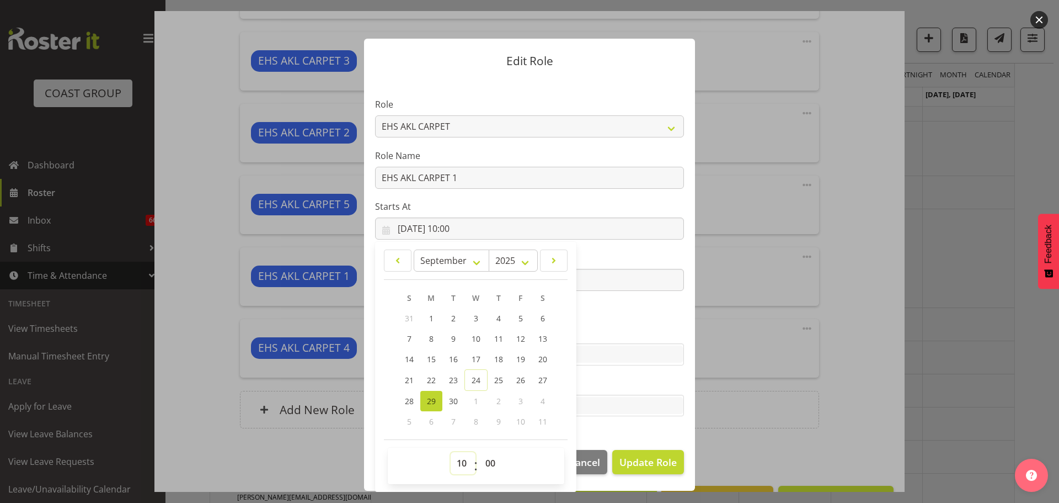
click at [457, 464] on select "00 01 02 03 04 05 06 07 08 09 10 11 12 13 14 15 16 17 18 19 20 21 22 23" at bounding box center [463, 463] width 25 height 22
select select "11"
click at [451, 452] on select "00 01 02 03 04 05 06 07 08 09 10 11 12 13 14 15 16 17 18 19 20 21 22 23" at bounding box center [463, 463] width 25 height 22
type input "29/09/2025, 11:00"
click at [667, 464] on span "Update Role" at bounding box center [647, 462] width 57 height 14
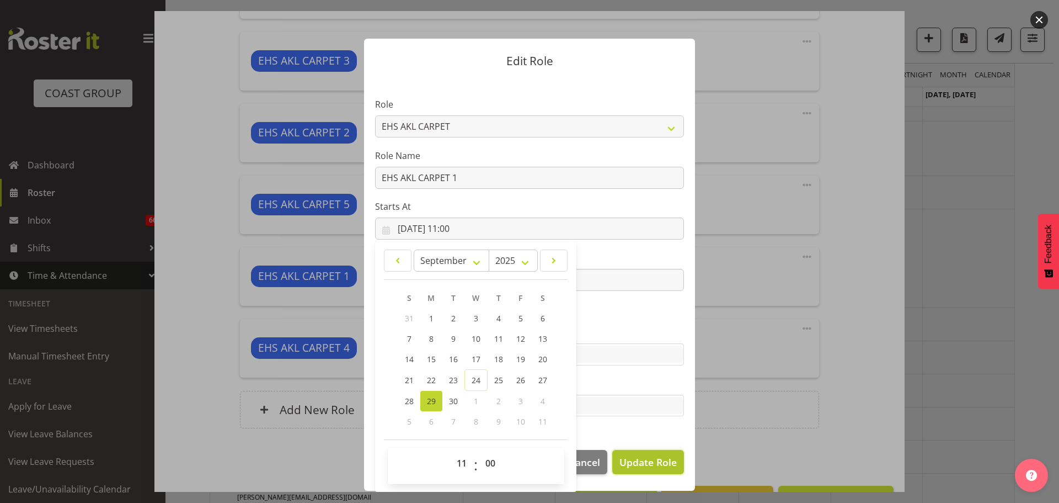
select select
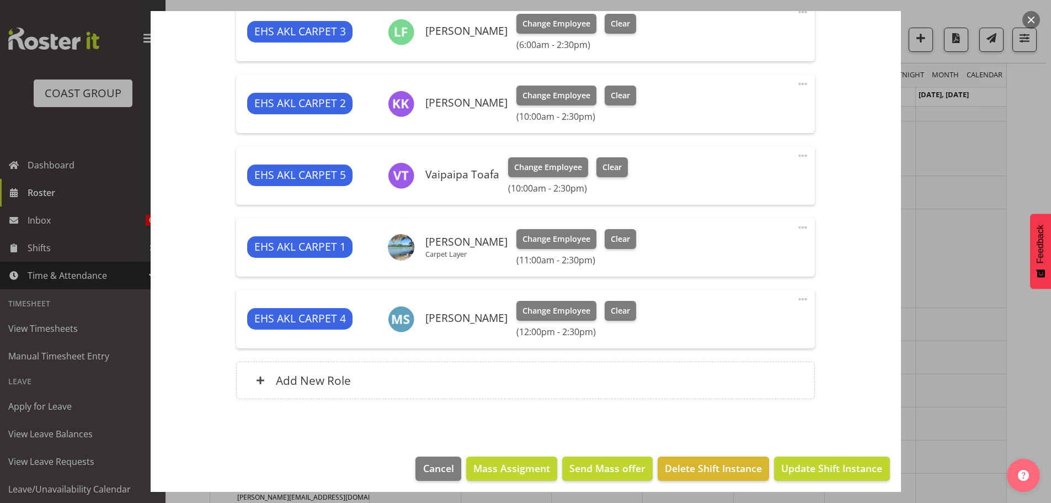
scroll to position [531, 0]
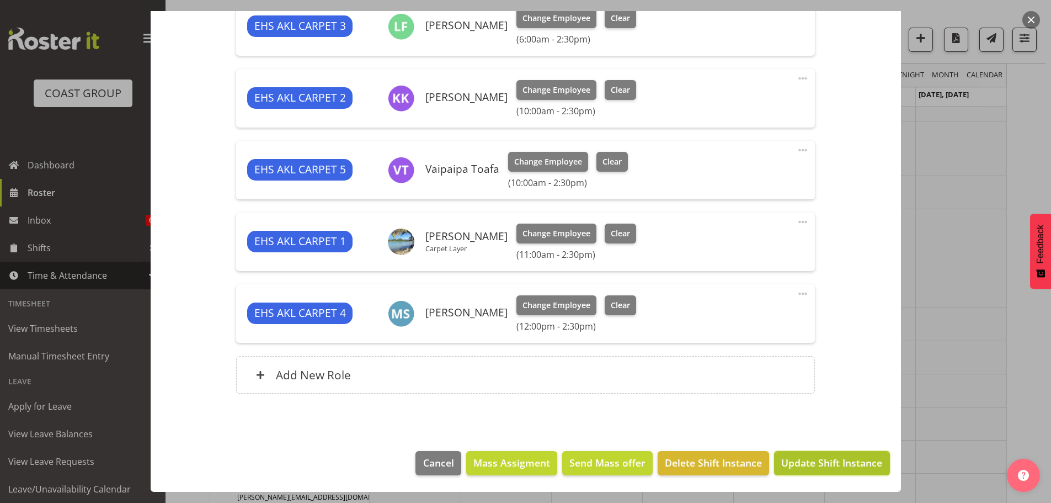
click at [825, 460] on span "Update Shift Instance" at bounding box center [831, 462] width 101 height 14
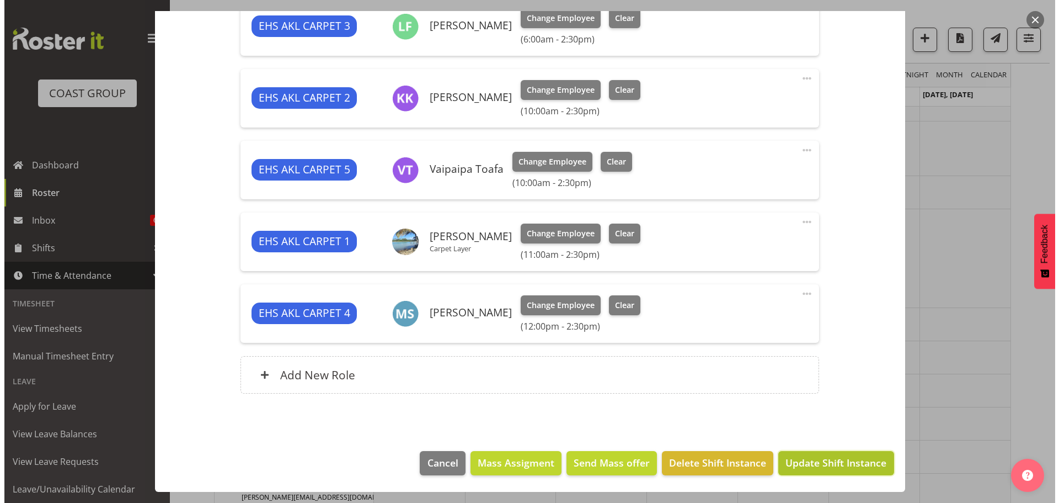
scroll to position [487, 0]
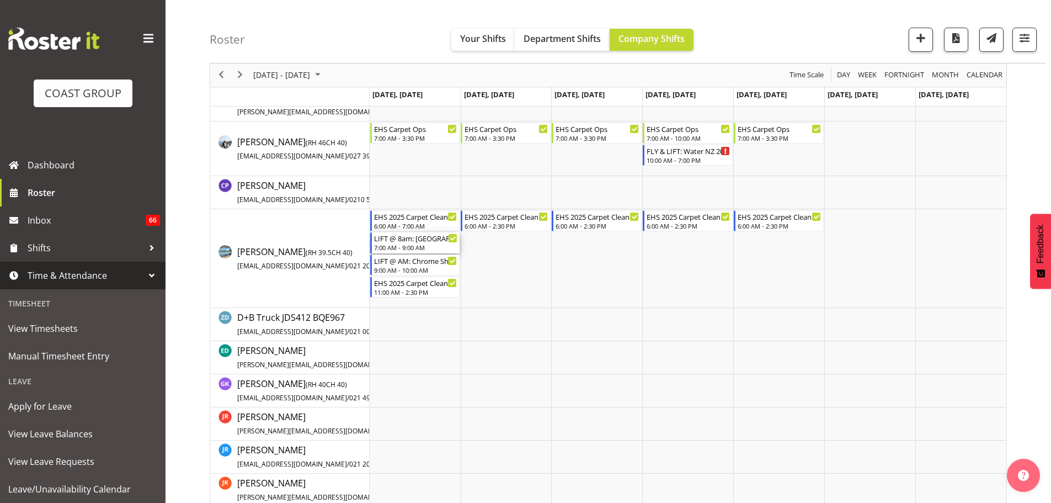
click at [424, 242] on div "LIFT @ 8am: AUT University @ AUT WZ Building" at bounding box center [416, 237] width 84 height 11
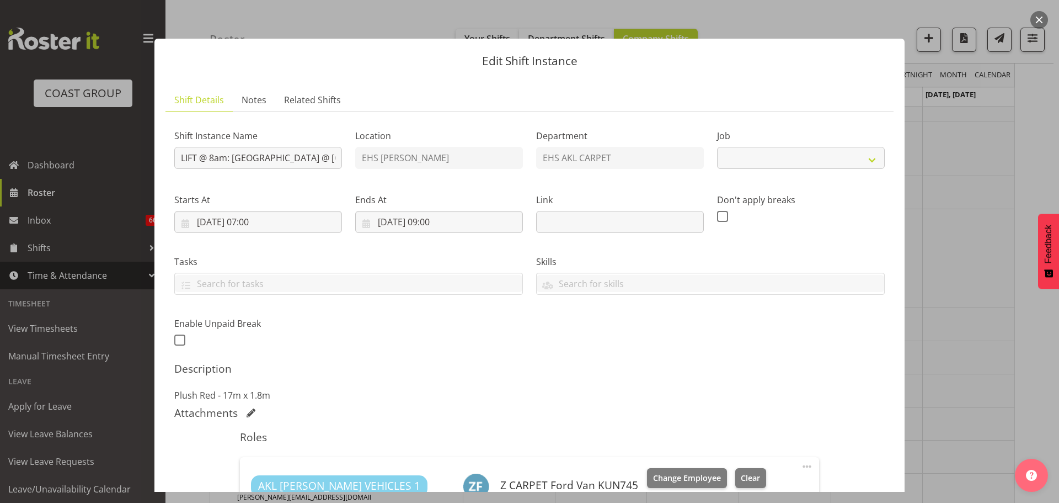
click at [998, 314] on div at bounding box center [529, 251] width 1059 height 503
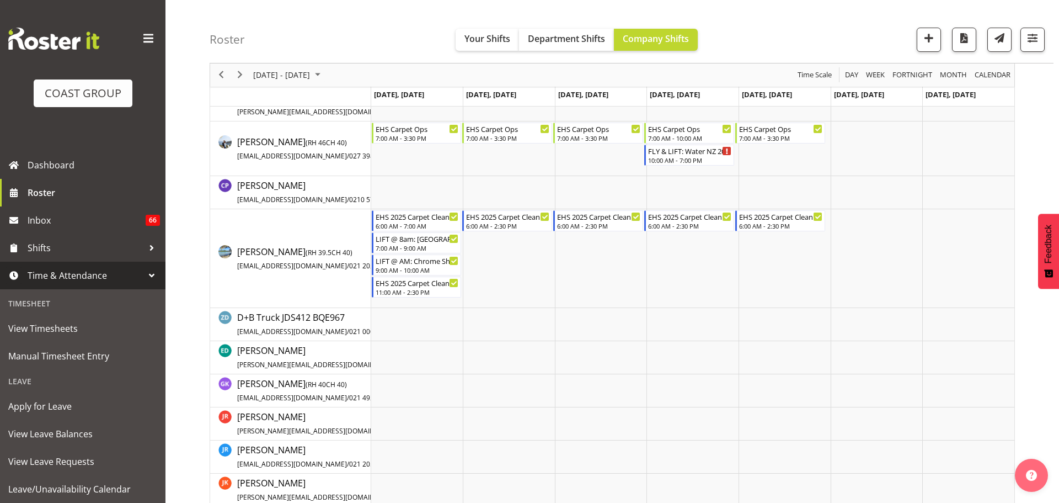
select select "8575"
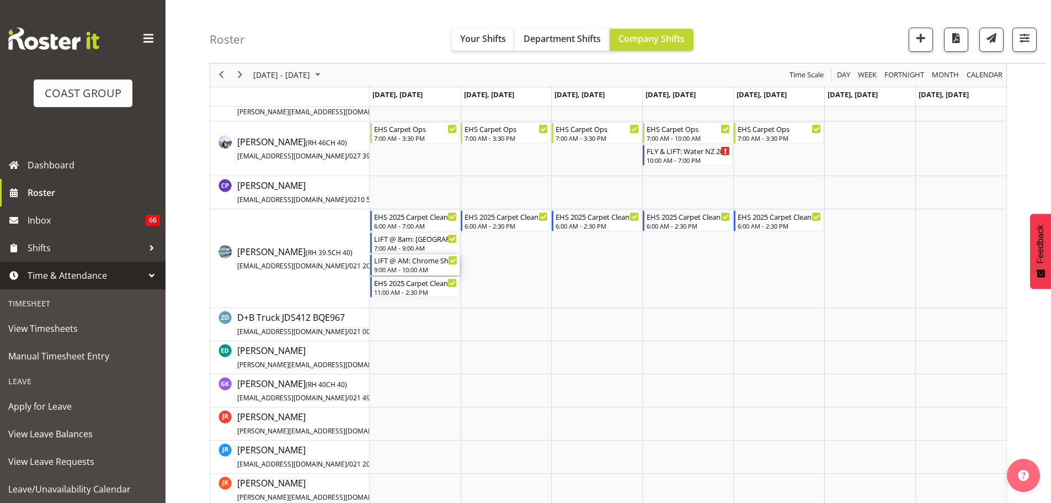
click at [408, 271] on div "9:00 AM - 10:00 AM" at bounding box center [416, 269] width 84 height 9
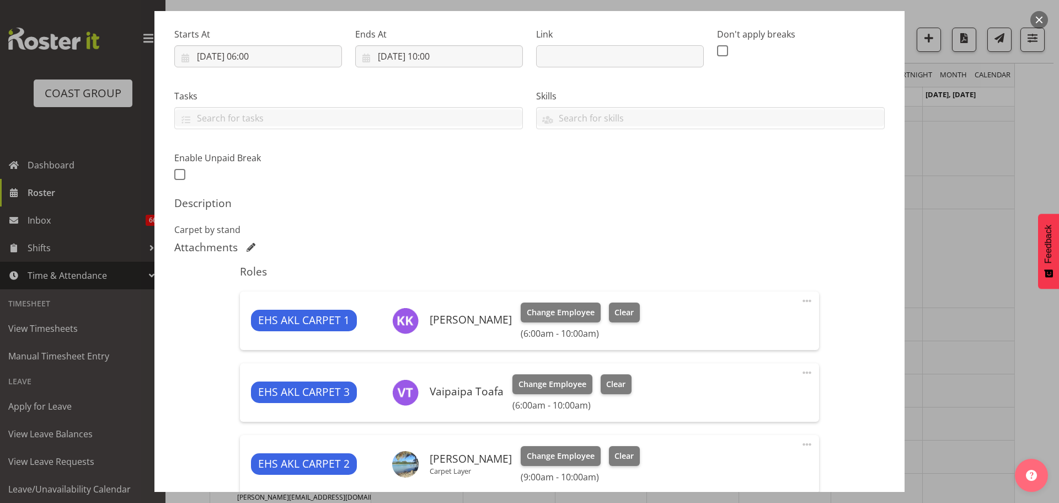
select select "10208"
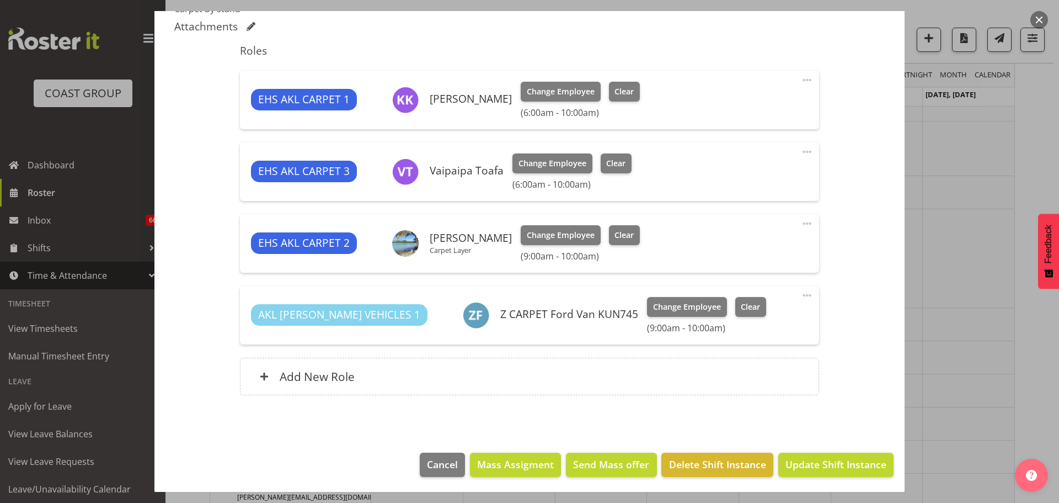
click at [804, 298] on span at bounding box center [806, 295] width 13 height 13
click at [754, 314] on link "Edit" at bounding box center [761, 319] width 106 height 20
select select "8"
select select "2025"
select select "9"
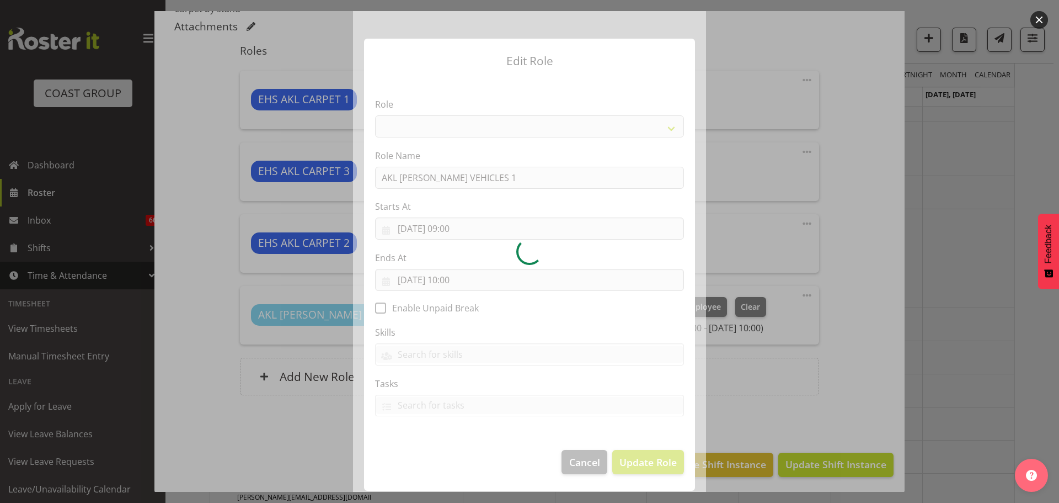
select select "81"
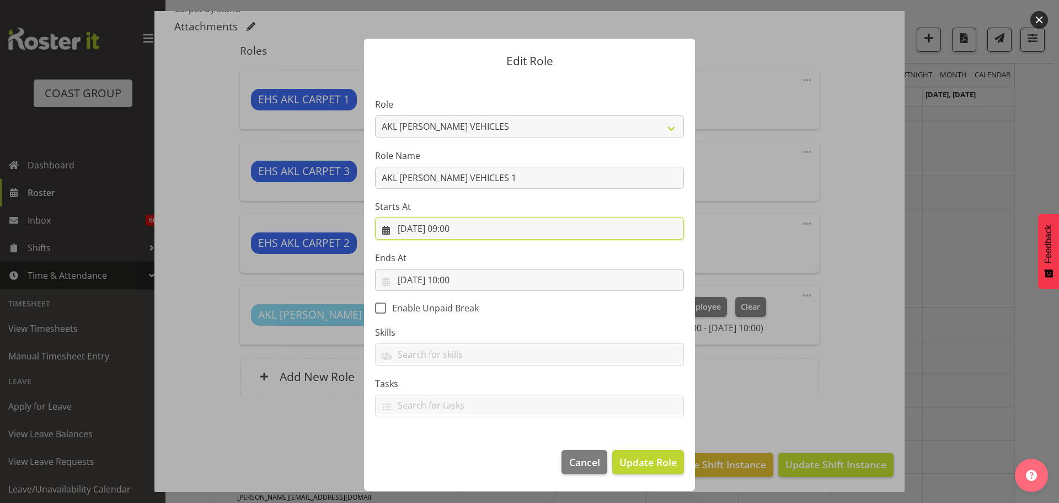
click at [461, 227] on input "29/09/2025, 09:00" at bounding box center [529, 228] width 309 height 22
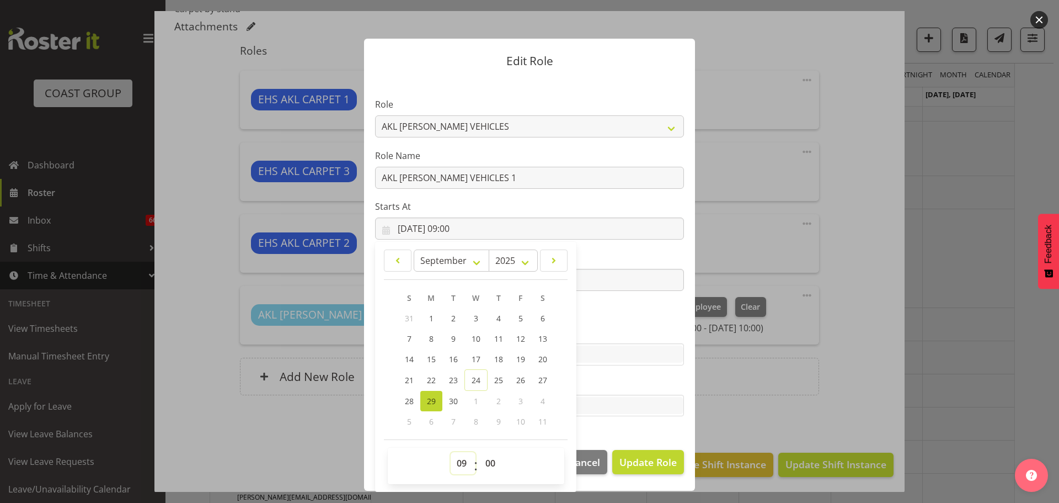
click at [461, 467] on select "00 01 02 03 04 05 06 07 08 09 10 11 12 13 14 15 16 17 18 19 20 21 22 23" at bounding box center [463, 463] width 25 height 22
select select "10"
click at [451, 452] on select "00 01 02 03 04 05 06 07 08 09 10 11 12 13 14 15 16 17 18 19 20 21 22 23" at bounding box center [463, 463] width 25 height 22
type input "29/09/2025, 10:00"
click at [664, 309] on section "Role ACCOUNT MANAGER ACCOUNT MANAGER DW ACCOUNTS AKL DIANNA VEHICLES AKL RYMER …" at bounding box center [529, 258] width 331 height 361
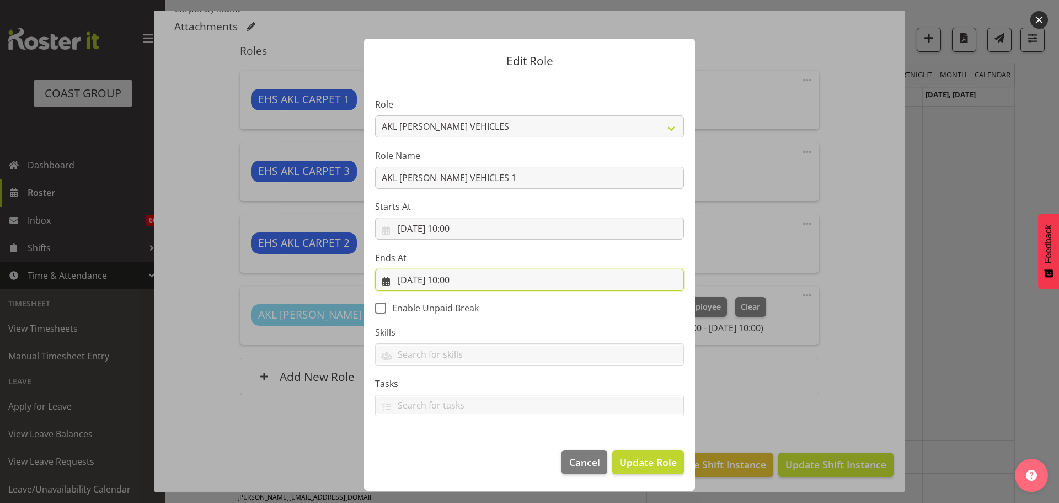
click at [461, 281] on input "29/09/2025, 10:00" at bounding box center [529, 280] width 309 height 22
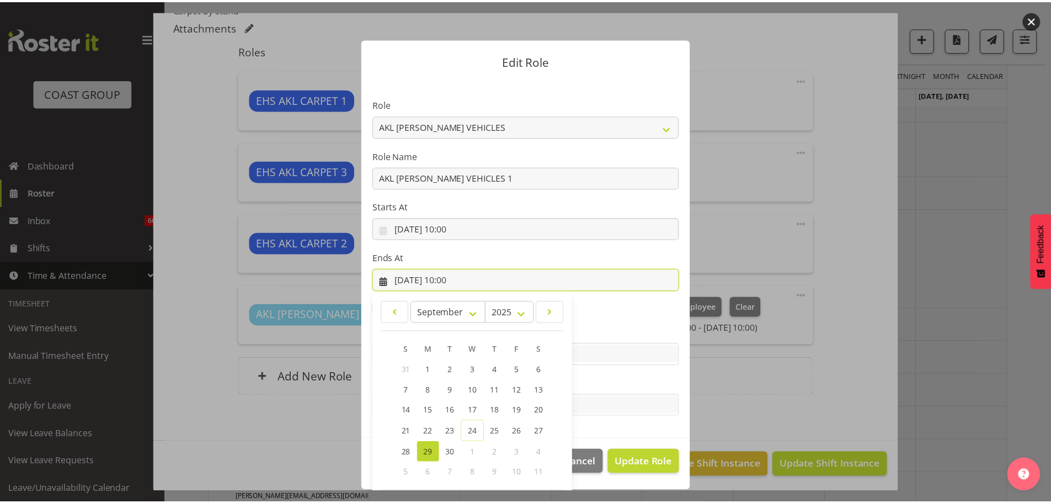
scroll to position [51, 0]
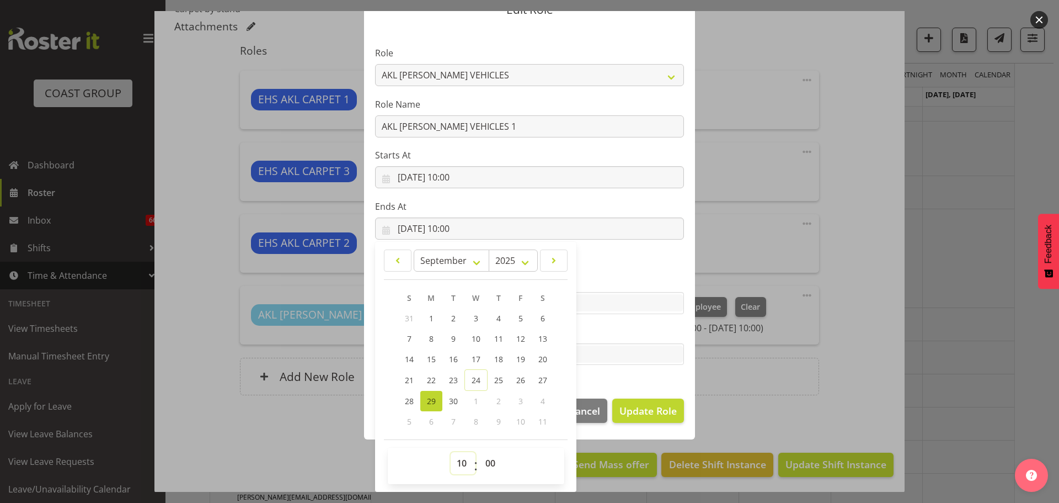
click at [459, 465] on select "00 01 02 03 04 05 06 07 08 09 10 11 12 13 14 15 16 17 18 19 20 21 22 23" at bounding box center [463, 463] width 25 height 22
select select "11"
click at [451, 452] on select "00 01 02 03 04 05 06 07 08 09 10 11 12 13 14 15 16 17 18 19 20 21 22 23" at bounding box center [463, 463] width 25 height 22
type input "29/09/2025, 11:00"
click at [663, 416] on span "Update Role" at bounding box center [647, 410] width 57 height 14
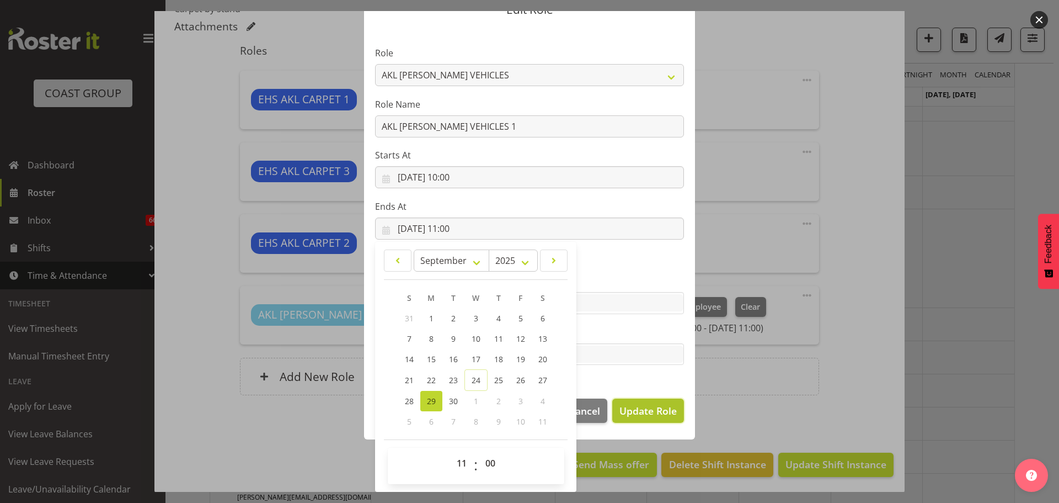
select select
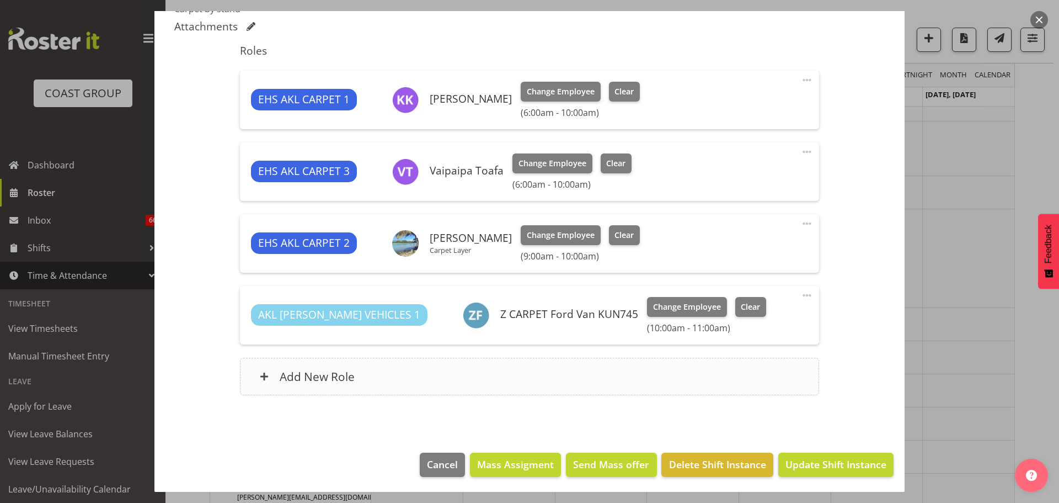
scroll to position [0, 0]
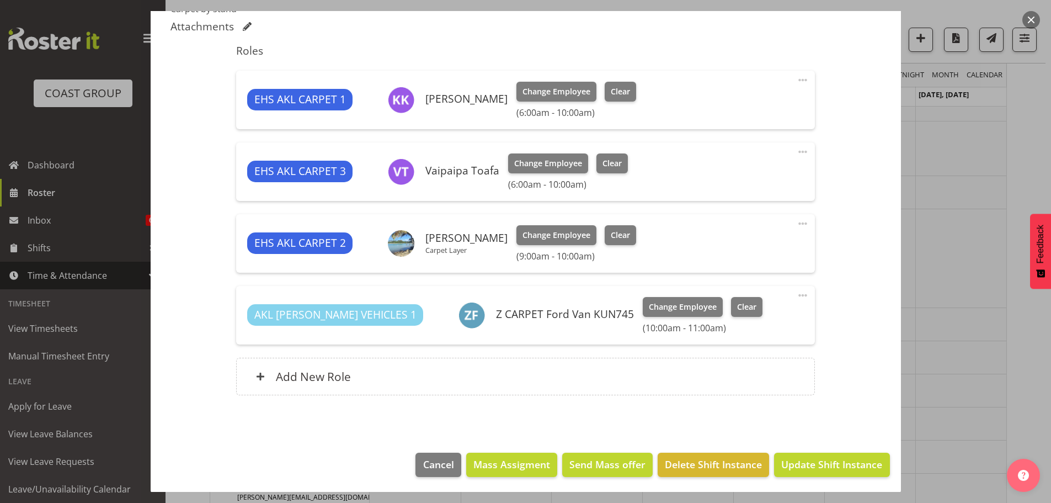
click at [798, 221] on span at bounding box center [802, 223] width 13 height 13
click at [762, 238] on link "Edit" at bounding box center [756, 248] width 106 height 20
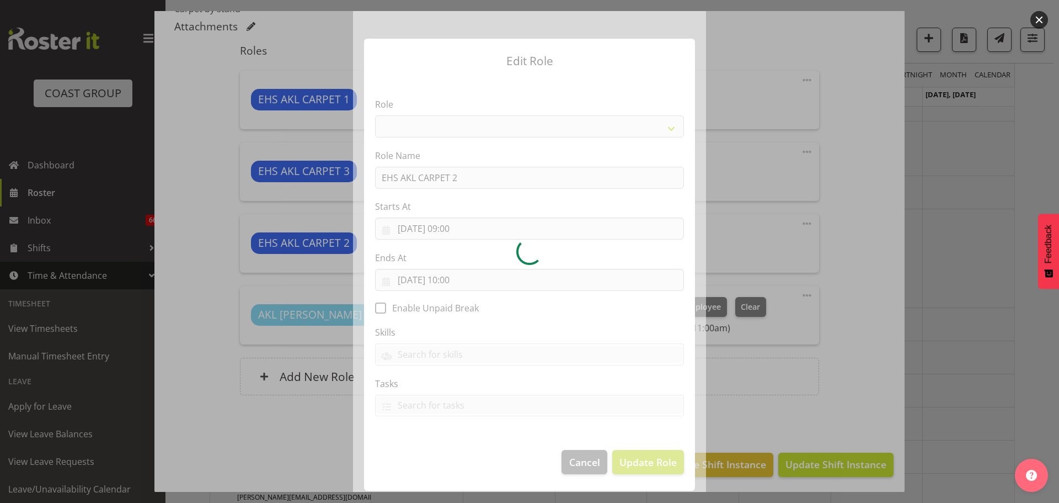
select select "190"
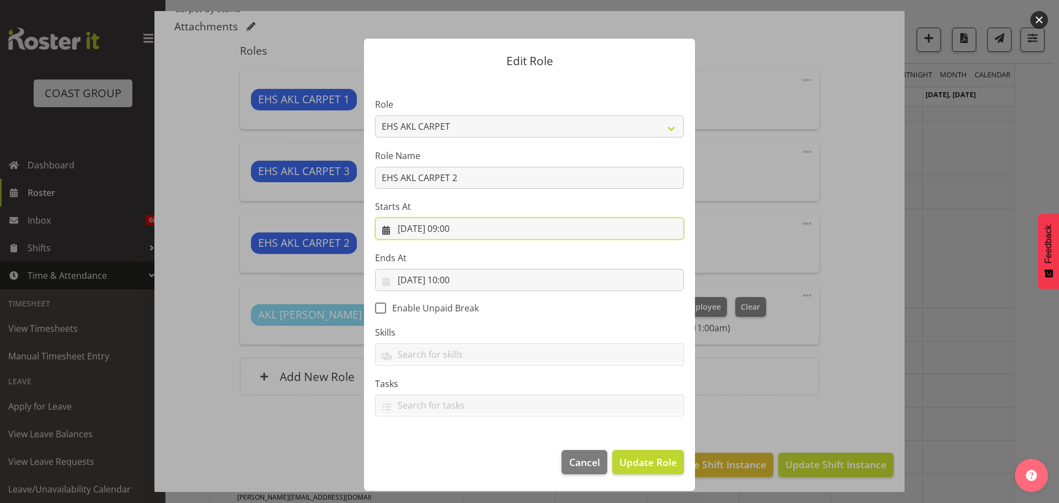
click at [450, 224] on input "29/09/2025, 09:00" at bounding box center [529, 228] width 309 height 22
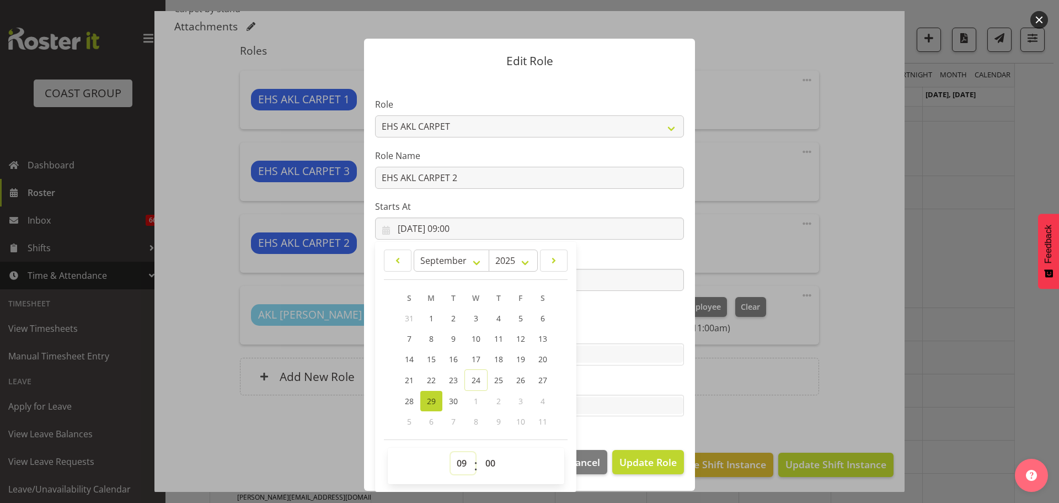
click at [462, 460] on select "00 01 02 03 04 05 06 07 08 09 10 11 12 13 14 15 16 17 18 19 20 21 22 23" at bounding box center [463, 463] width 25 height 22
select select "10"
click at [451, 452] on select "00 01 02 03 04 05 06 07 08 09 10 11 12 13 14 15 16 17 18 19 20 21 22 23" at bounding box center [463, 463] width 25 height 22
type input "29/09/2025, 10:00"
click at [637, 318] on section "Role ACCOUNT MANAGER ACCOUNT MANAGER DW ACCOUNTS AKL DIANNA VEHICLES AKL RYMER …" at bounding box center [529, 258] width 331 height 361
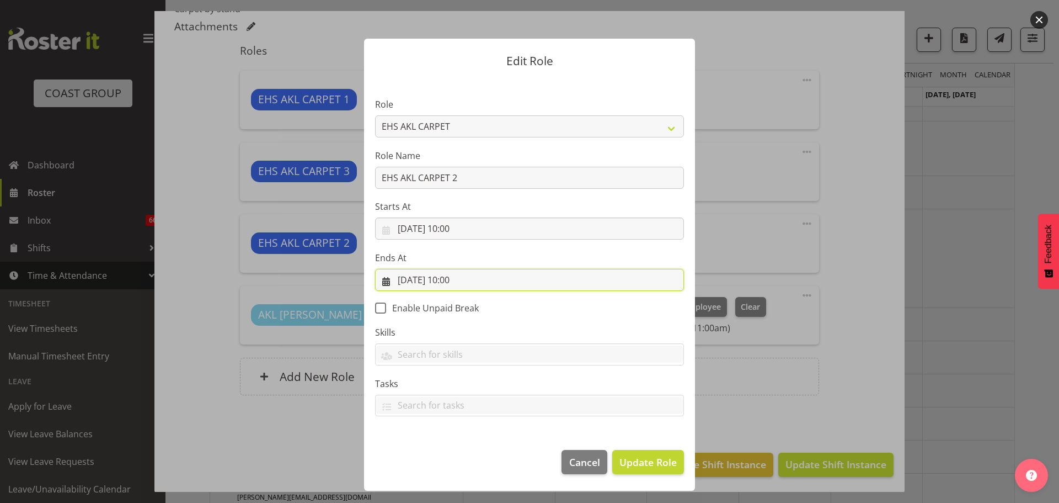
click at [456, 275] on input "29/09/2025, 10:00" at bounding box center [529, 280] width 309 height 22
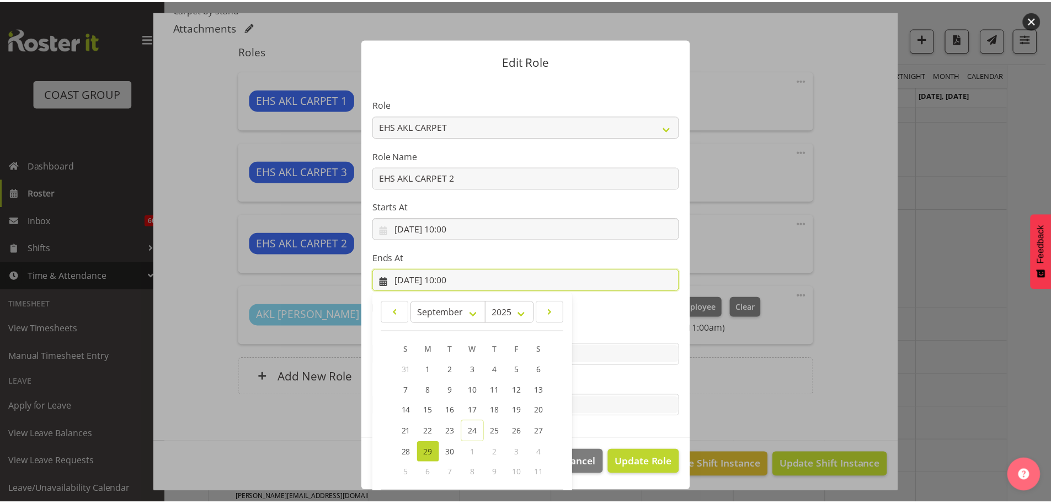
scroll to position [51, 0]
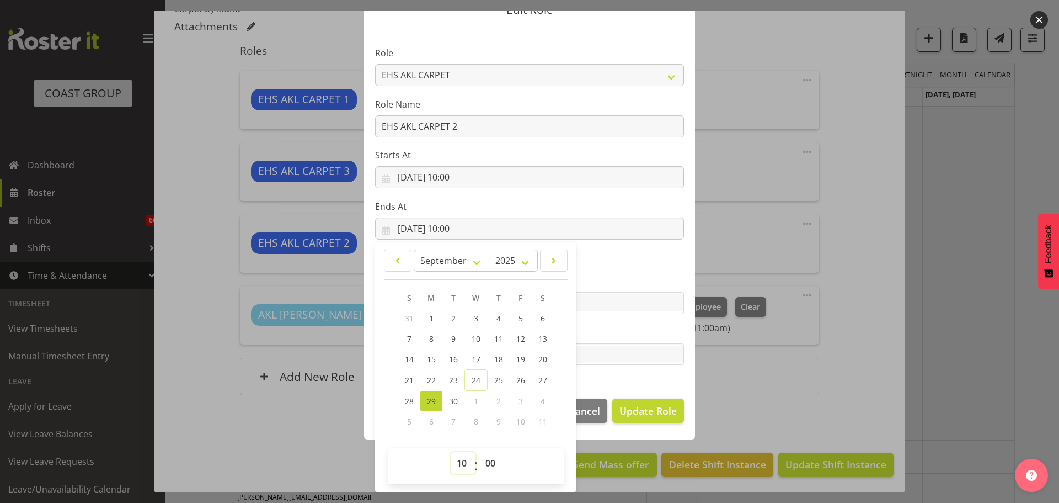
click at [461, 461] on select "00 01 02 03 04 05 06 07 08 09 10 11 12 13 14 15 16 17 18 19 20 21 22 23" at bounding box center [463, 463] width 25 height 22
select select "11"
click at [451, 452] on select "00 01 02 03 04 05 06 07 08 09 10 11 12 13 14 15 16 17 18 19 20 21 22 23" at bounding box center [463, 463] width 25 height 22
type input "29/09/2025, 11:00"
click at [658, 407] on span "Update Role" at bounding box center [647, 410] width 57 height 14
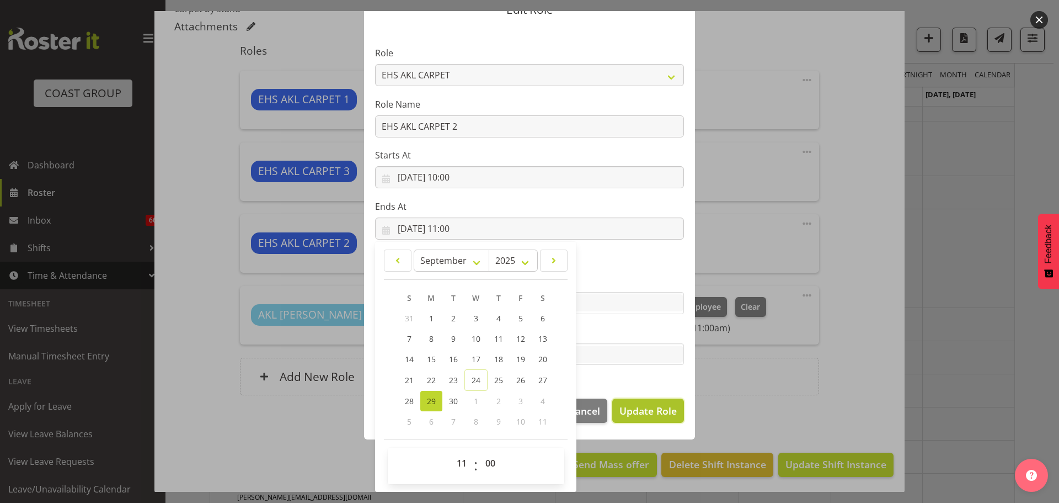
select select
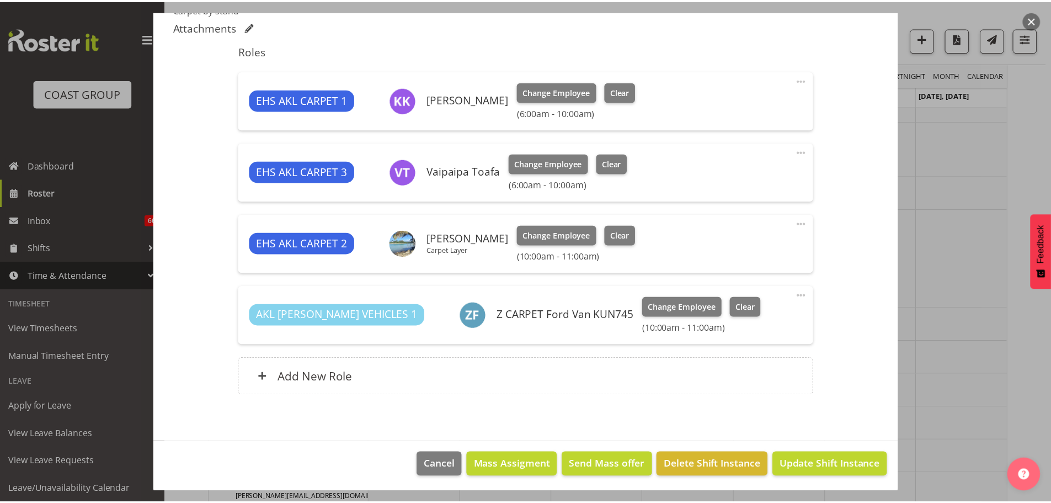
scroll to position [0, 0]
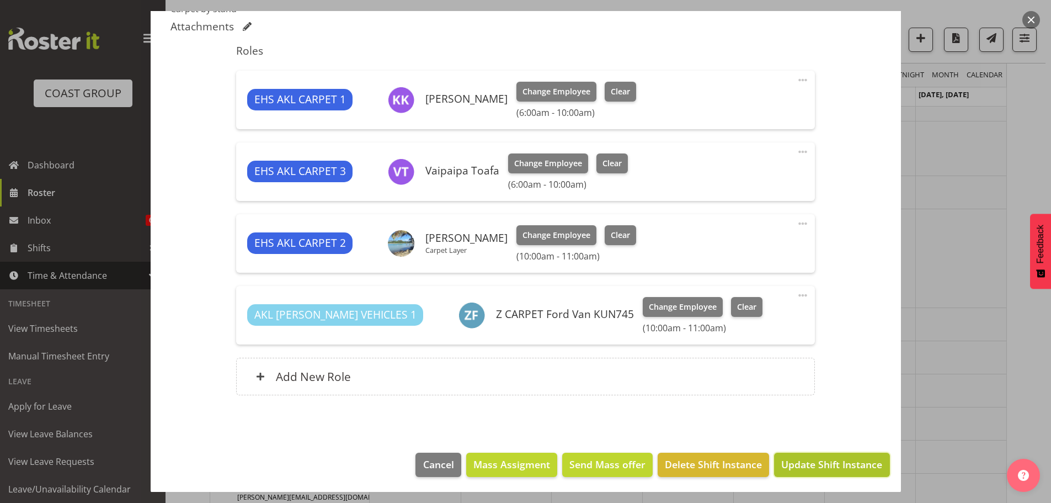
click at [834, 461] on span "Update Shift Instance" at bounding box center [831, 464] width 101 height 14
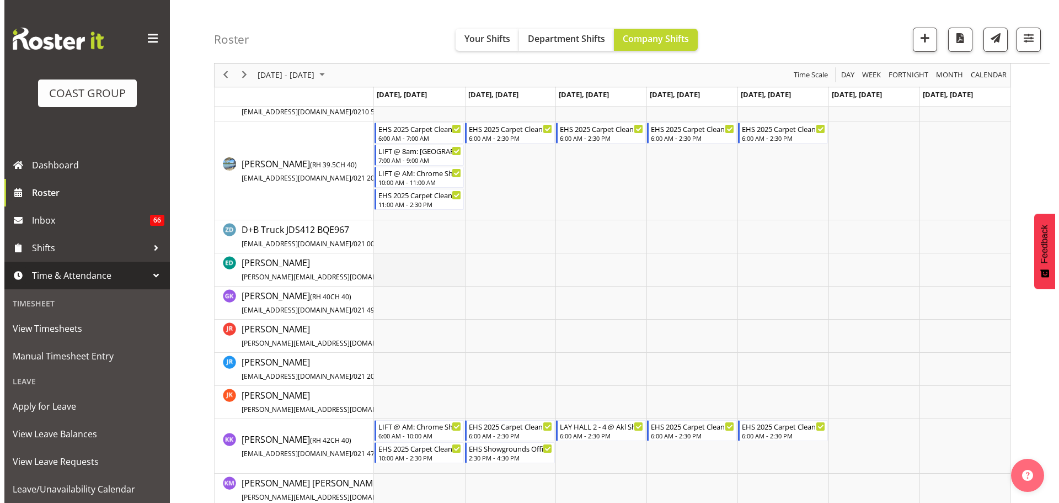
scroll to position [253, 0]
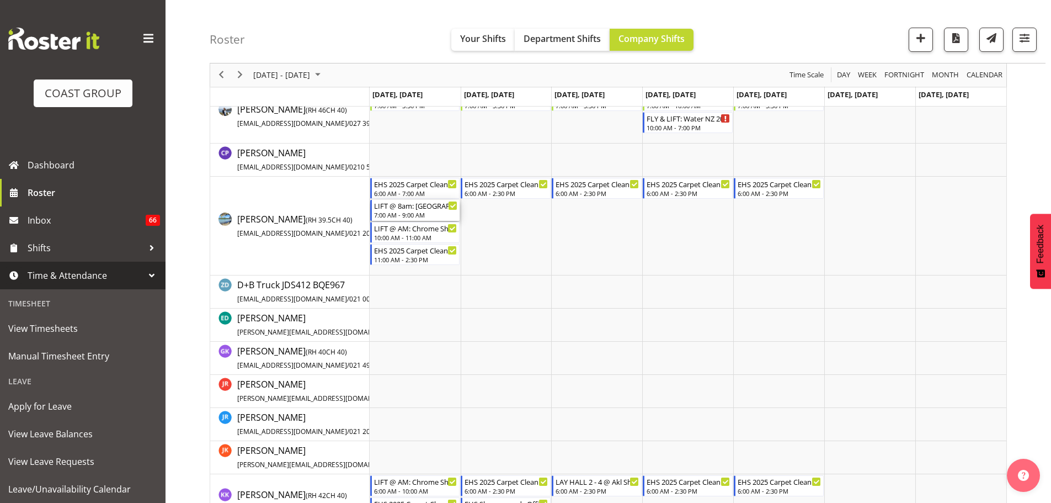
click at [423, 215] on div "7:00 AM - 9:00 AM" at bounding box center [416, 214] width 84 height 9
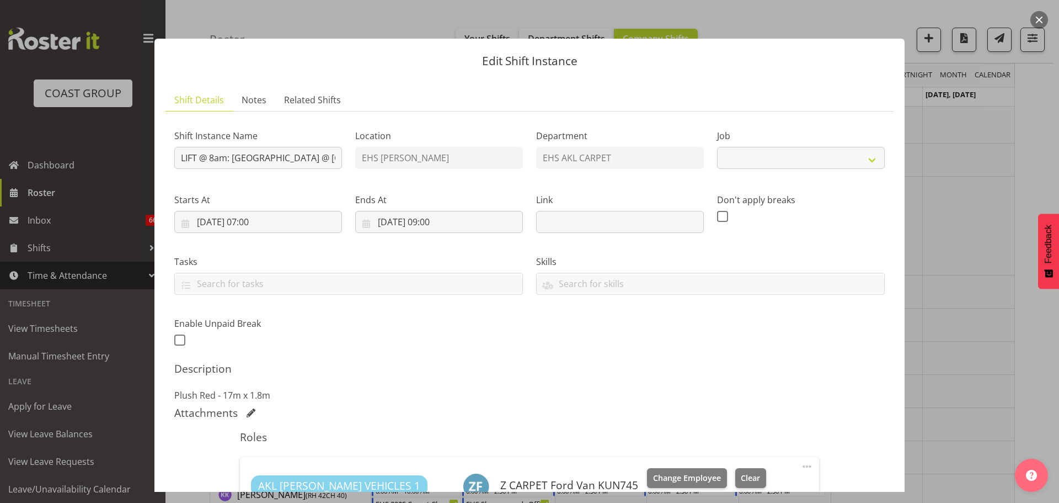
select select "8575"
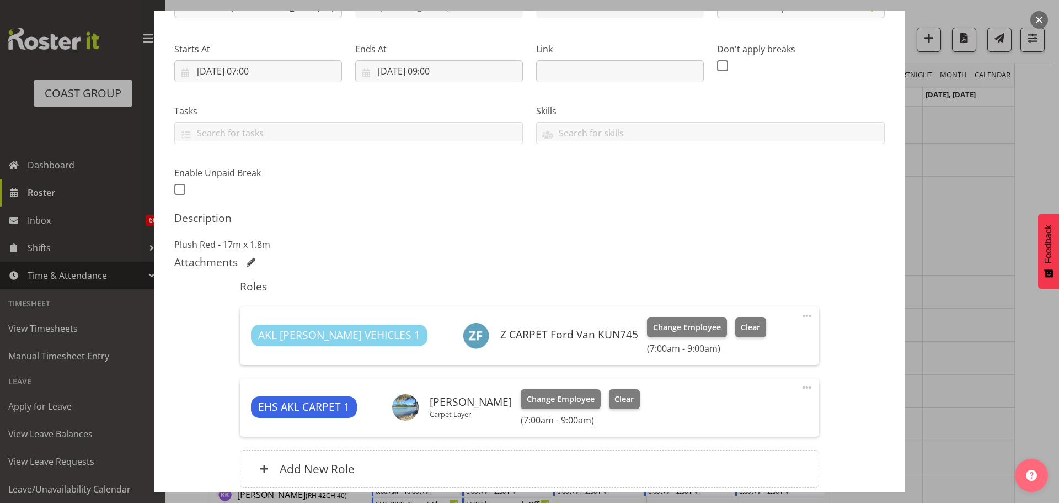
scroll to position [55, 0]
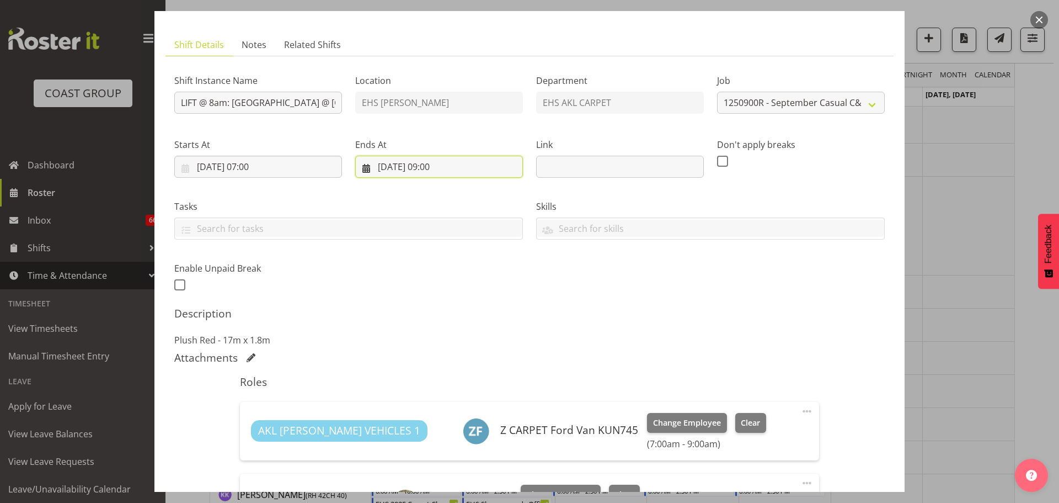
click at [445, 168] on input "29/09/2025, 09:00" at bounding box center [439, 167] width 168 height 22
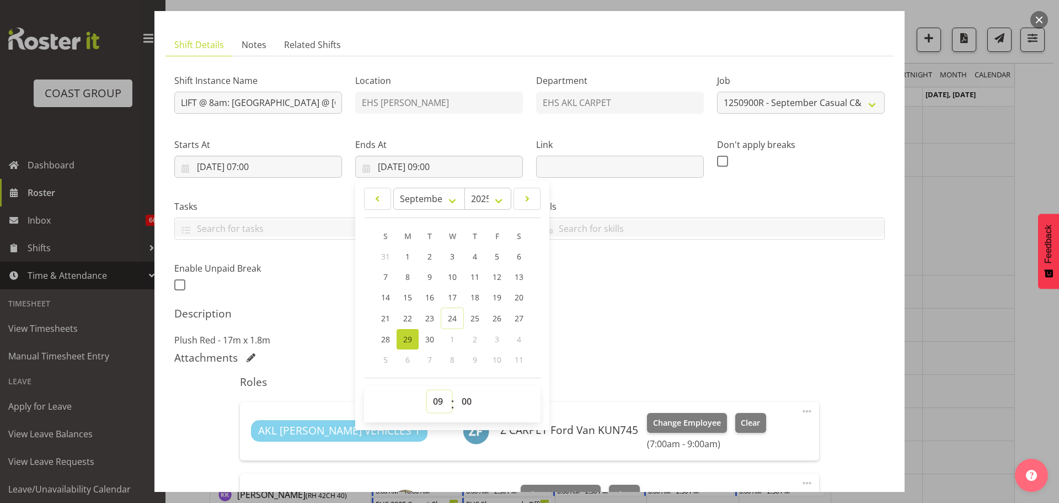
click at [438, 400] on select "00 01 02 03 04 05 06 07 08 09 10 11 12 13 14 15 16 17 18 19 20 21 22 23" at bounding box center [439, 401] width 25 height 22
select select "8"
click at [427, 390] on select "00 01 02 03 04 05 06 07 08 09 10 11 12 13 14 15 16 17 18 19 20 21 22 23" at bounding box center [439, 401] width 25 height 22
type input "29/09/2025, 08:00"
click at [469, 402] on select "00 01 02 03 04 05 06 07 08 09 10 11 12 13 14 15 16 17 18 19 20 21 22 23 24 25 2…" at bounding box center [468, 401] width 25 height 22
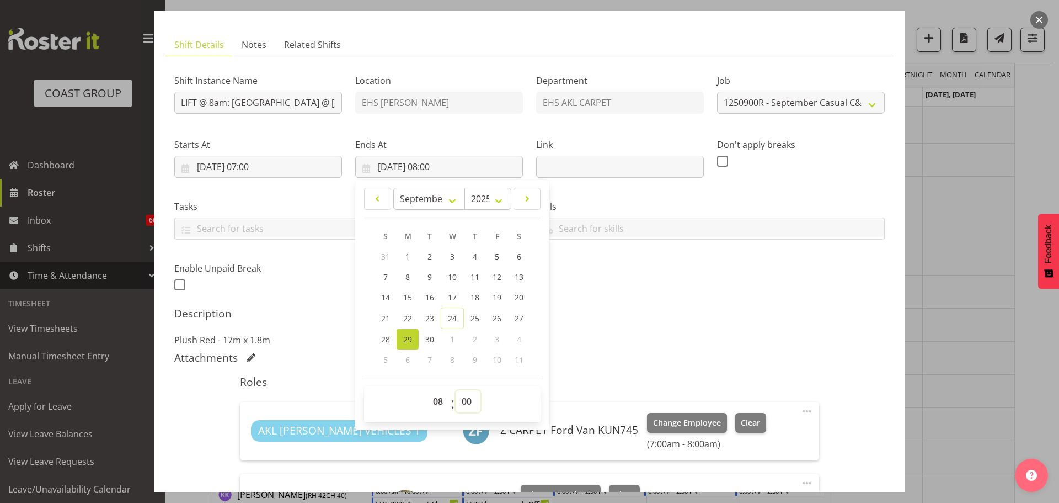
select select "30"
type input "29/09/2025, 08:30"
click at [712, 369] on div "Roles AKL RYMER VEHICLES 1 Z CARPET Ford Van KUN745 Change Employee Clear (7:00…" at bounding box center [529, 482] width 592 height 227
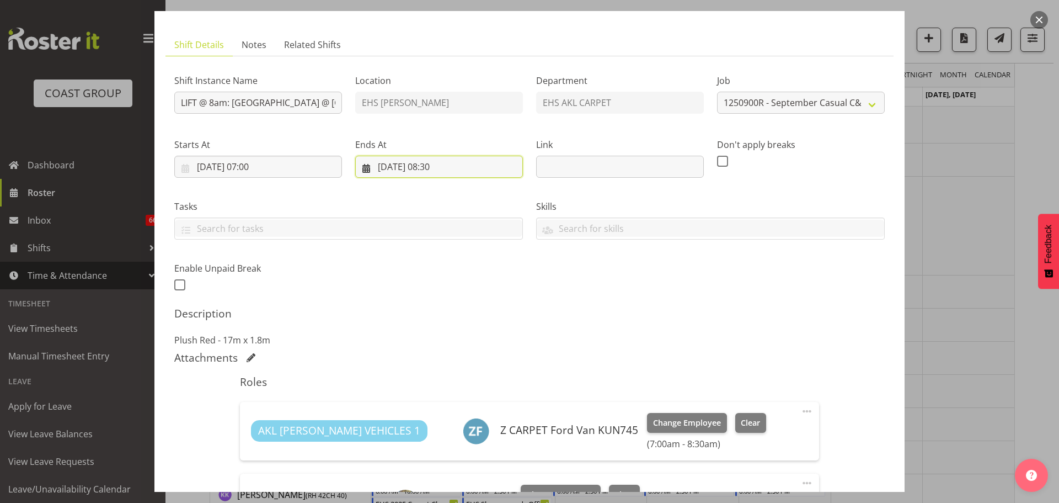
click at [443, 165] on input "29/09/2025, 08:30" at bounding box center [439, 167] width 168 height 22
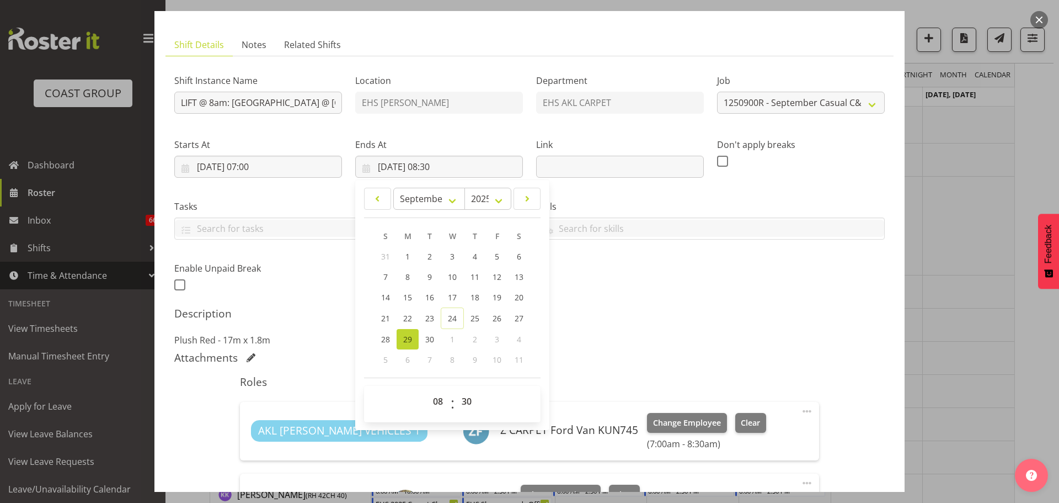
click at [707, 345] on p "Plush Red - 17m x 1.8m" at bounding box center [529, 339] width 711 height 13
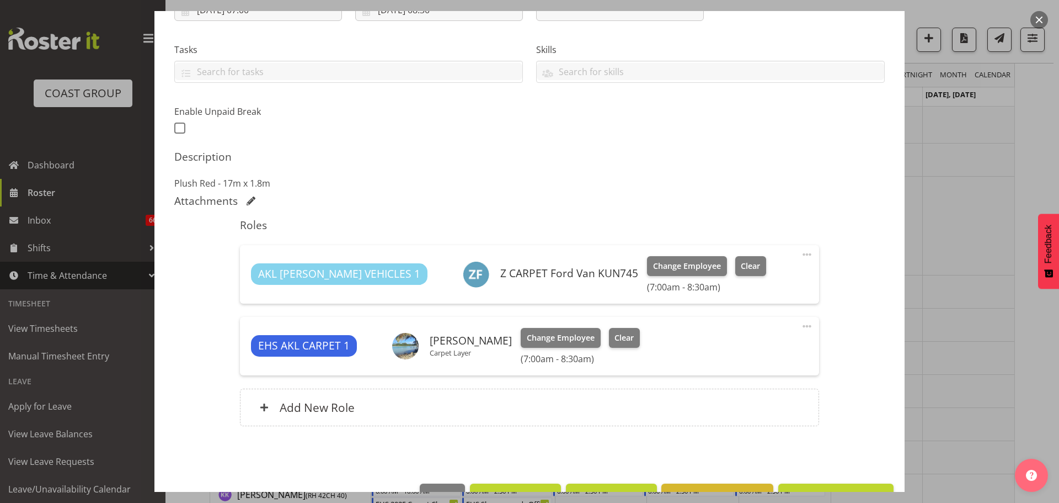
scroll to position [244, 0]
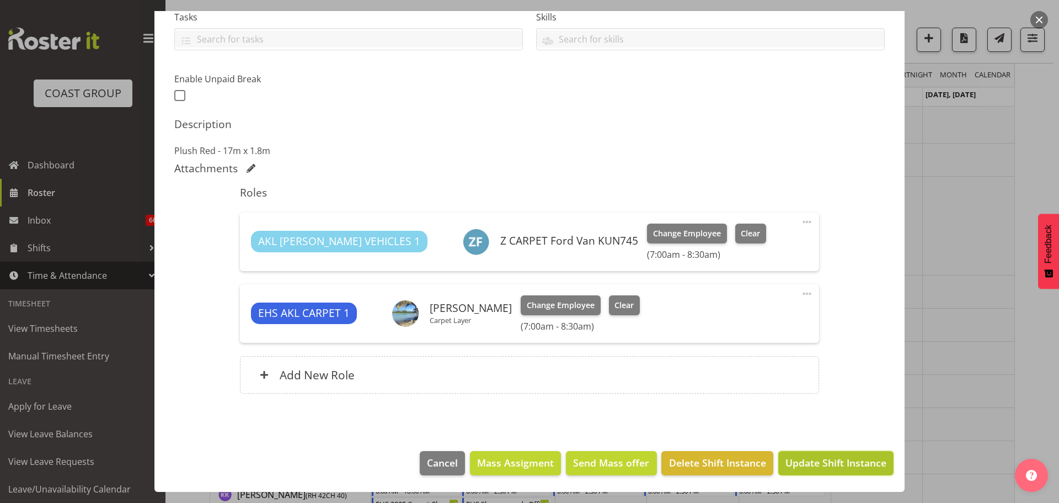
click at [799, 462] on span "Update Shift Instance" at bounding box center [836, 462] width 101 height 14
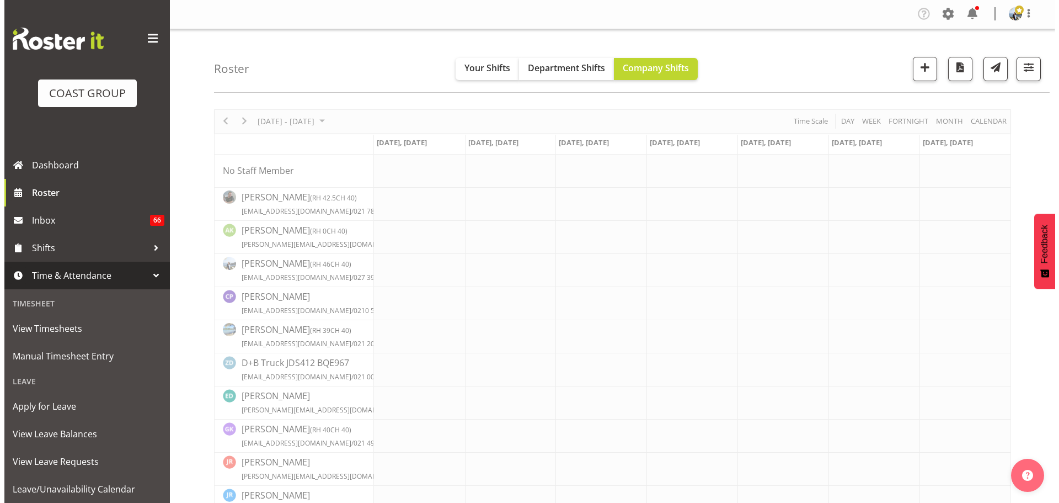
scroll to position [0, 0]
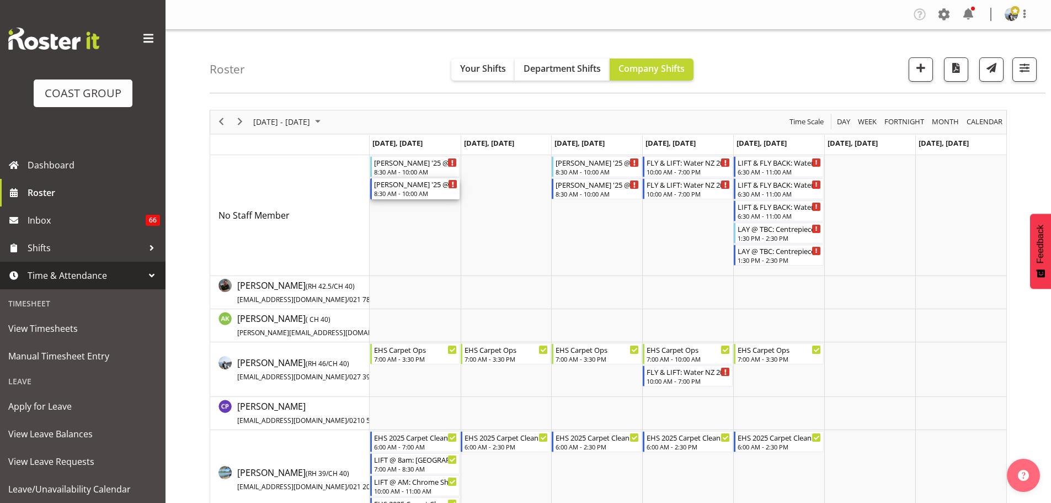
click at [407, 186] on div "Harvey Norman '25 @ Cordis Hotel" at bounding box center [416, 183] width 84 height 11
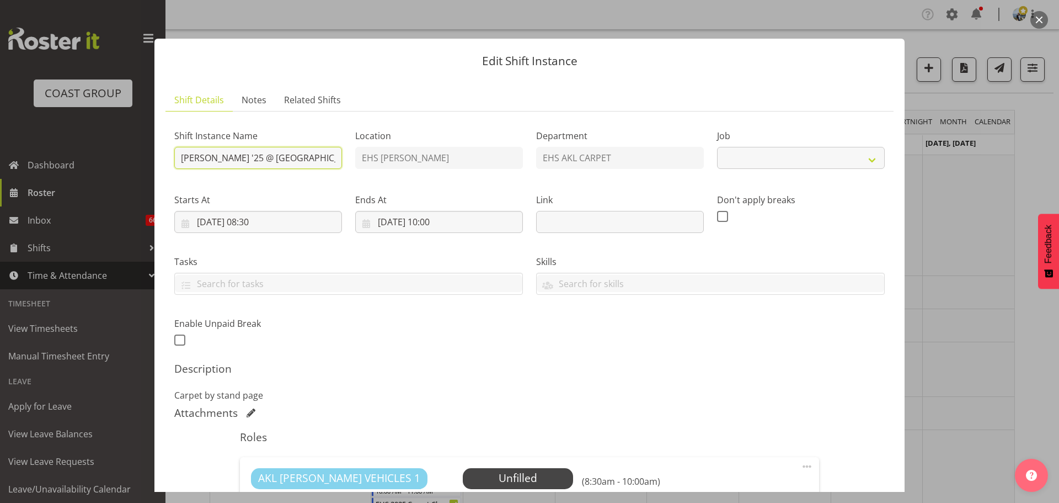
click at [182, 154] on input "Harvey Norman '25 @ Cordis Hotel" at bounding box center [258, 158] width 168 height 22
select select "9957"
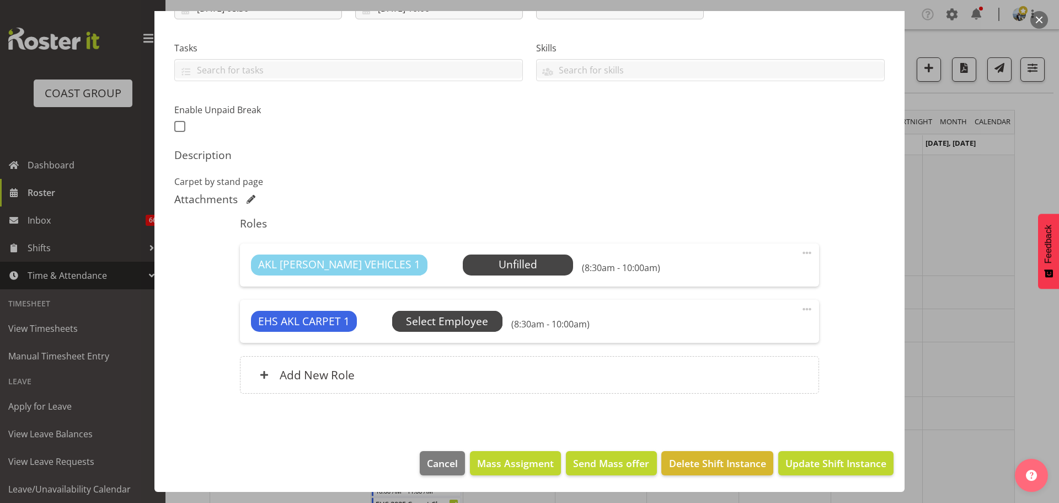
type input "LAY @ 9am: Harvey Norman '25 @ Cordis Hotel"
click at [425, 316] on span "Select Employee" at bounding box center [447, 321] width 82 height 16
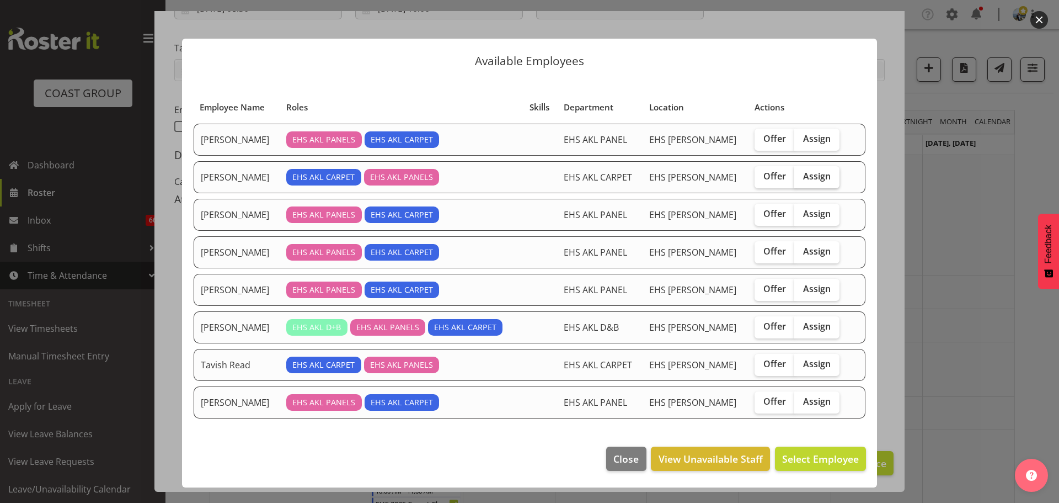
click at [807, 174] on span "Assign" at bounding box center [817, 175] width 28 height 11
click at [802, 174] on input "Assign" at bounding box center [797, 176] width 7 height 7
checkbox input "true"
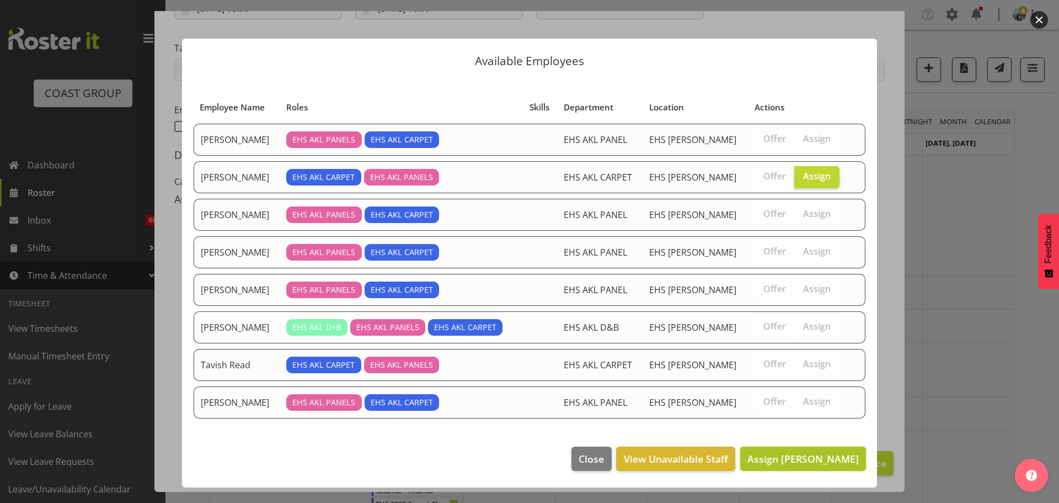
click at [811, 459] on span "Assign Charwen Vaevaepare" at bounding box center [802, 458] width 111 height 13
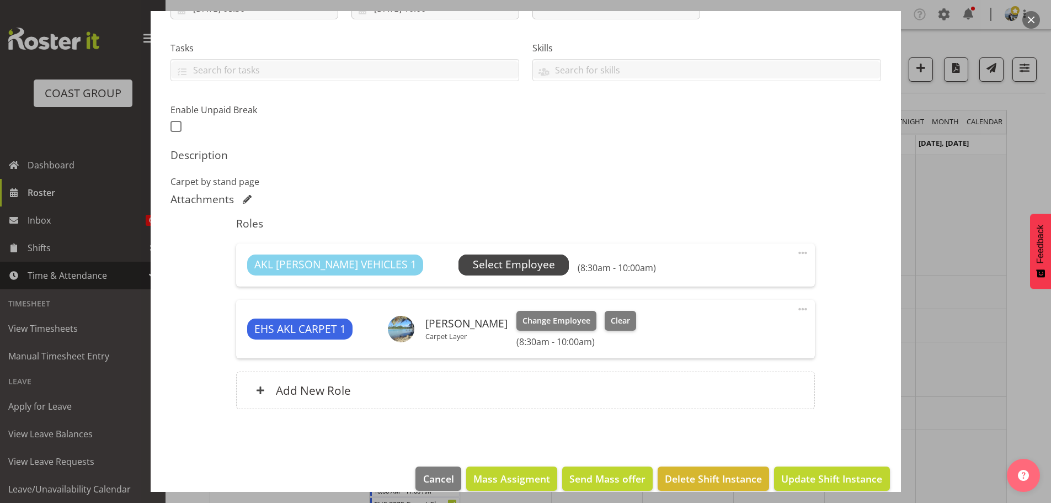
click at [473, 266] on span "Select Employee" at bounding box center [514, 265] width 82 height 16
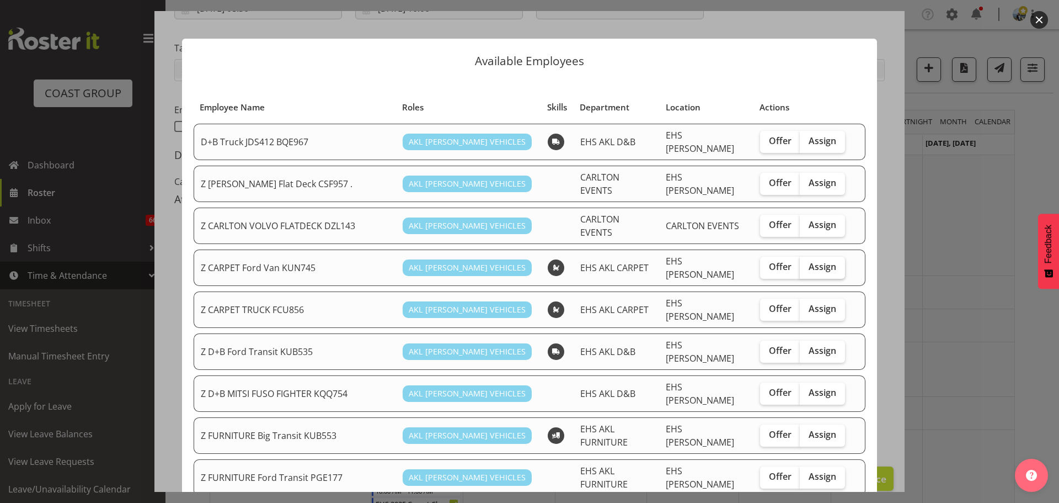
click at [813, 261] on span "Assign" at bounding box center [823, 266] width 28 height 11
click at [807, 263] on input "Assign" at bounding box center [803, 266] width 7 height 7
checkbox input "true"
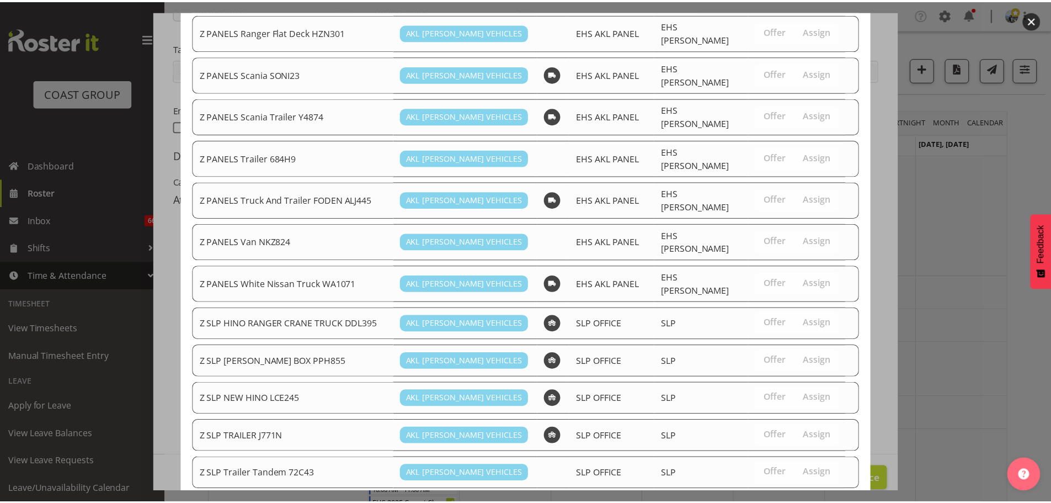
scroll to position [693, 0]
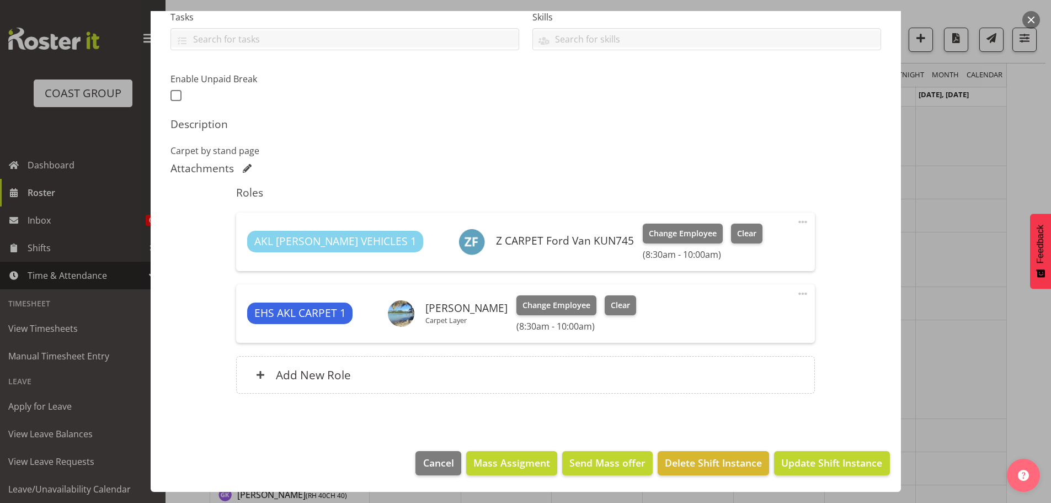
scroll to position [165, 0]
click at [821, 464] on span "Update Shift Instance" at bounding box center [831, 462] width 101 height 14
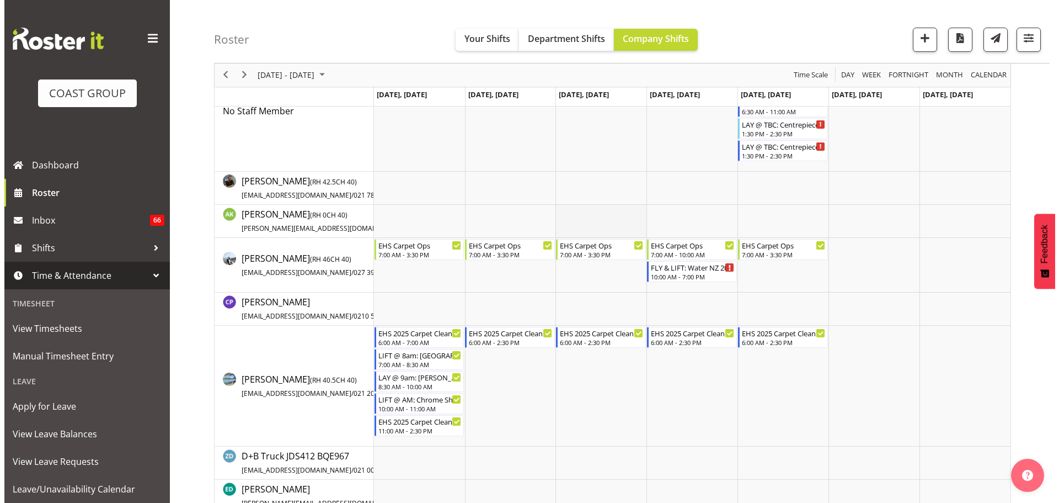
scroll to position [0, 0]
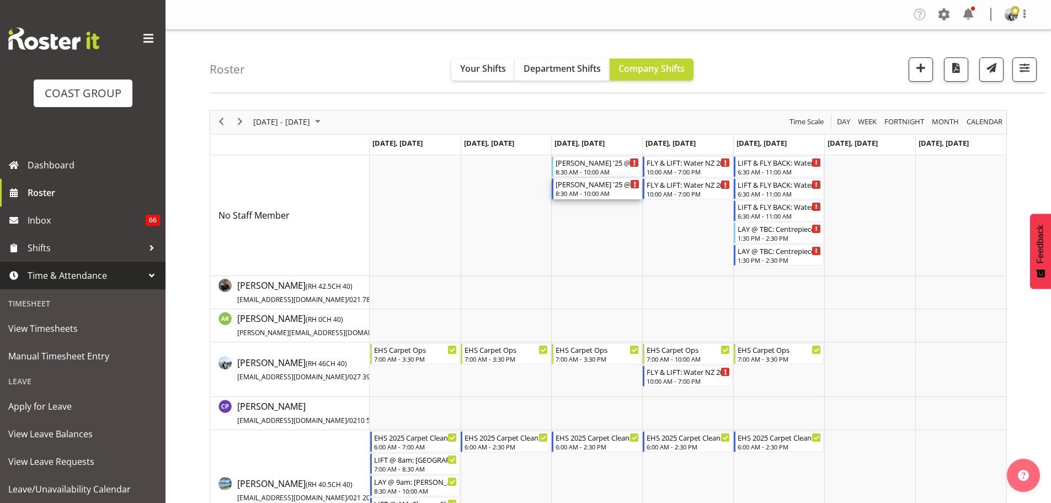
click at [605, 187] on div "Harvey Norman '25 @ Cordis Hotel" at bounding box center [598, 183] width 84 height 11
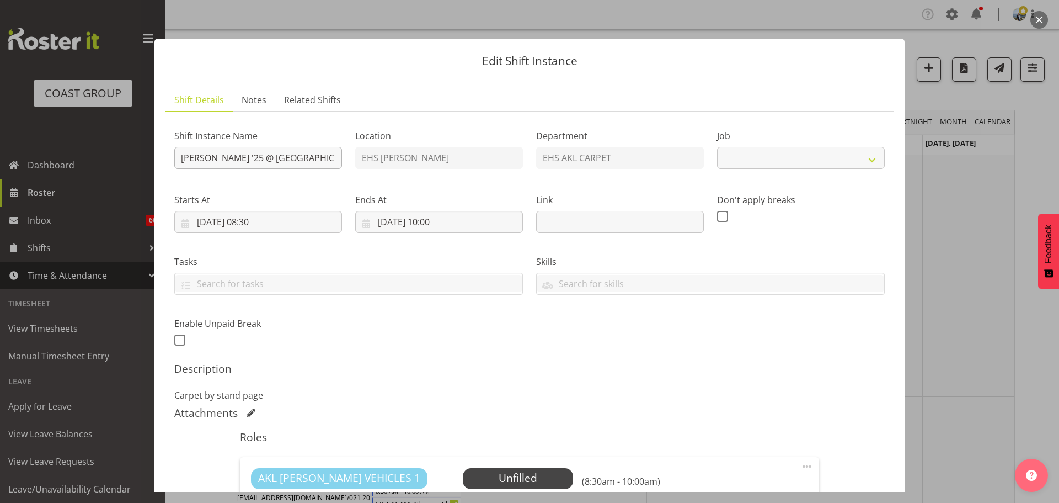
select select "9957"
click at [178, 156] on input "Harvey Norman '25 @ Cordis Hotel" at bounding box center [258, 158] width 168 height 22
type input "LIFT @ 5.30pm: Harvey Norman '25 @ Cordis Hotel"
click at [272, 221] on input "01/10/2025, 08:30" at bounding box center [258, 222] width 168 height 22
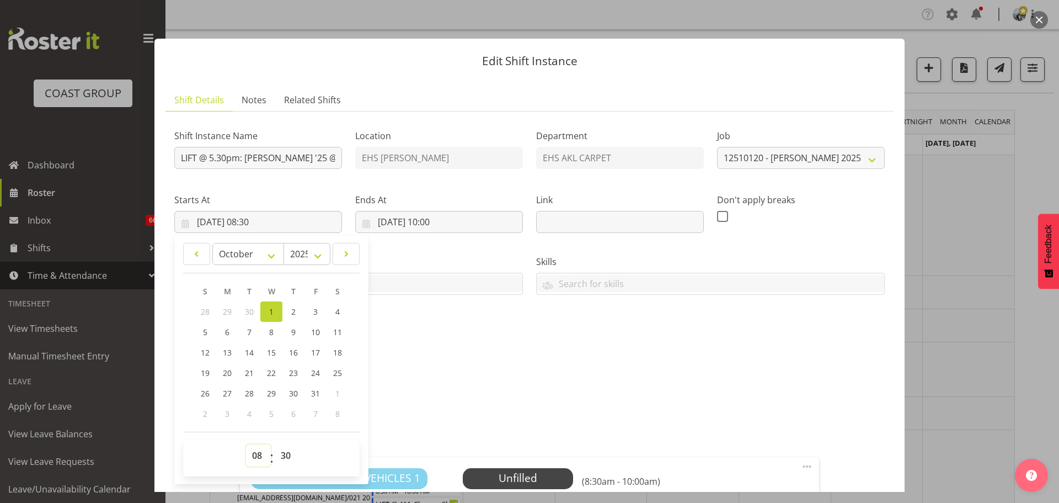
click at [254, 457] on select "00 01 02 03 04 05 06 07 08 09 10 11 12 13 14 15 16 17 18 19 20 21 22 23" at bounding box center [258, 455] width 25 height 22
select select "16"
click at [246, 444] on select "00 01 02 03 04 05 06 07 08 09 10 11 12 13 14 15 16 17 18 19 20 21 22 23" at bounding box center [258, 455] width 25 height 22
type input "01/10/2025, 16:30"
click at [437, 226] on input "01/10/2025, 10:00" at bounding box center [439, 222] width 168 height 22
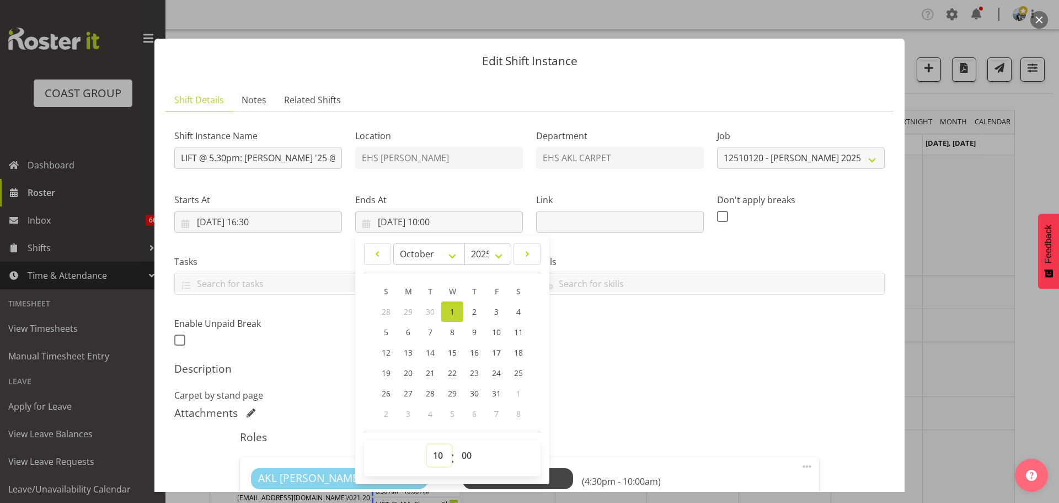
click at [441, 453] on select "00 01 02 03 04 05 06 07 08 09 10 11 12 13 14 15 16 17 18 19 20 21 22 23" at bounding box center [439, 455] width 25 height 22
select select "18"
click at [427, 444] on select "00 01 02 03 04 05 06 07 08 09 10 11 12 13 14 15 16 17 18 19 20 21 22 23" at bounding box center [439, 455] width 25 height 22
type input "01/10/2025, 18:00"
click at [613, 390] on p "Carpet by stand page" at bounding box center [529, 394] width 711 height 13
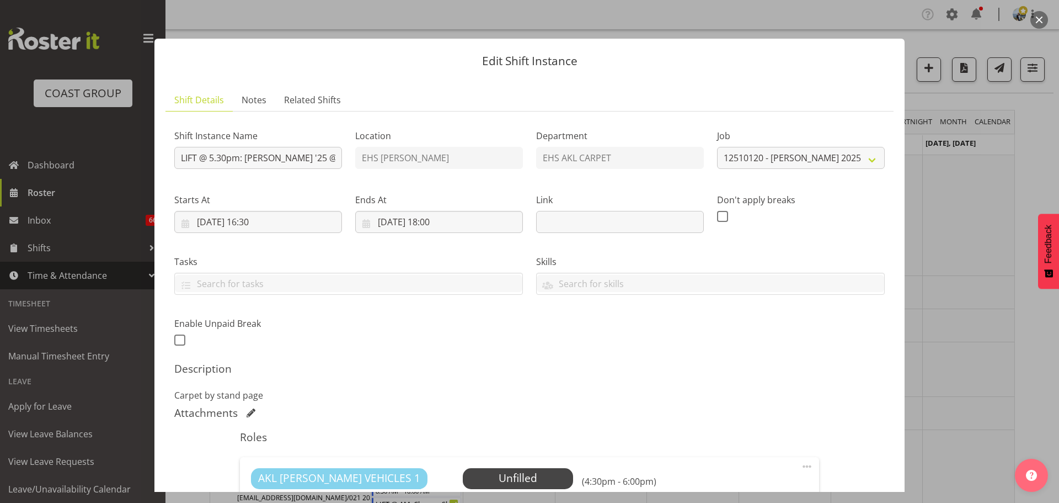
scroll to position [213, 0]
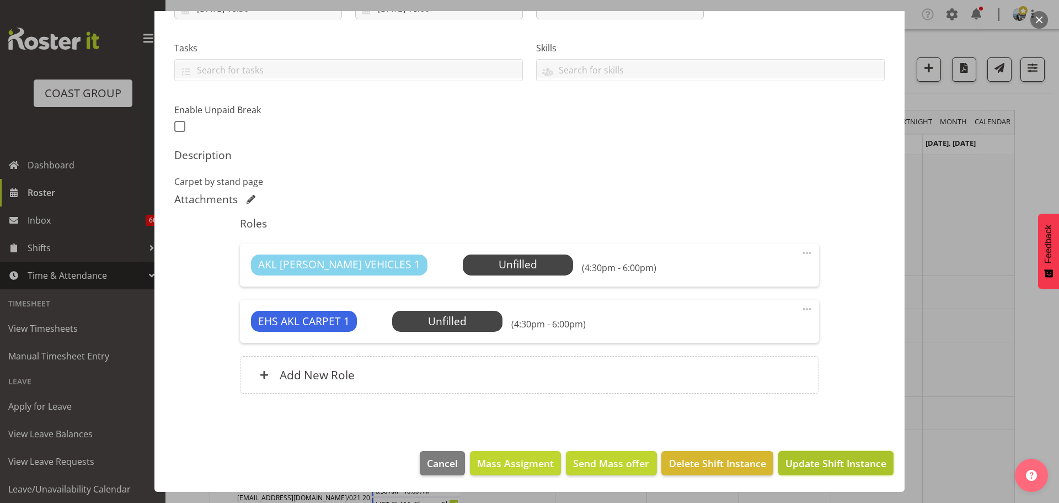
click at [830, 455] on button "Update Shift Instance" at bounding box center [835, 463] width 115 height 24
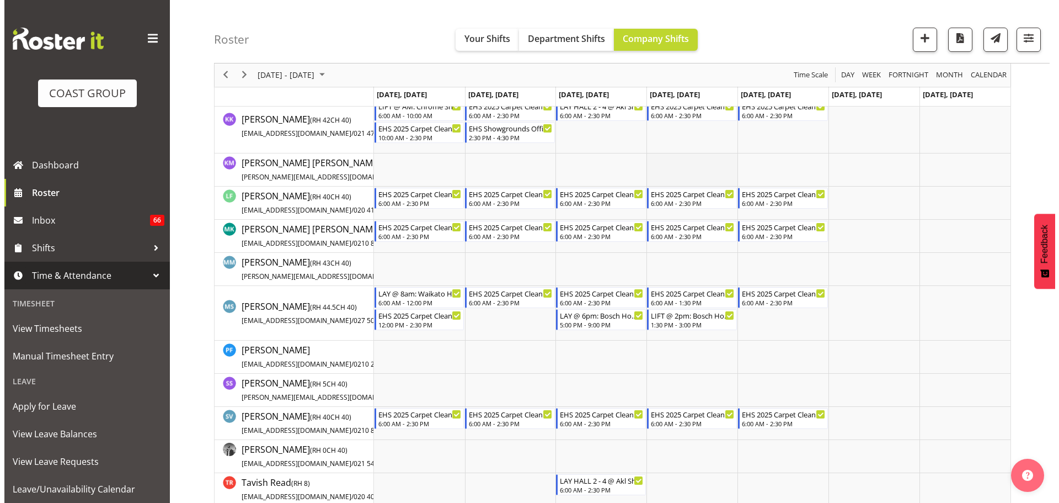
scroll to position [662, 0]
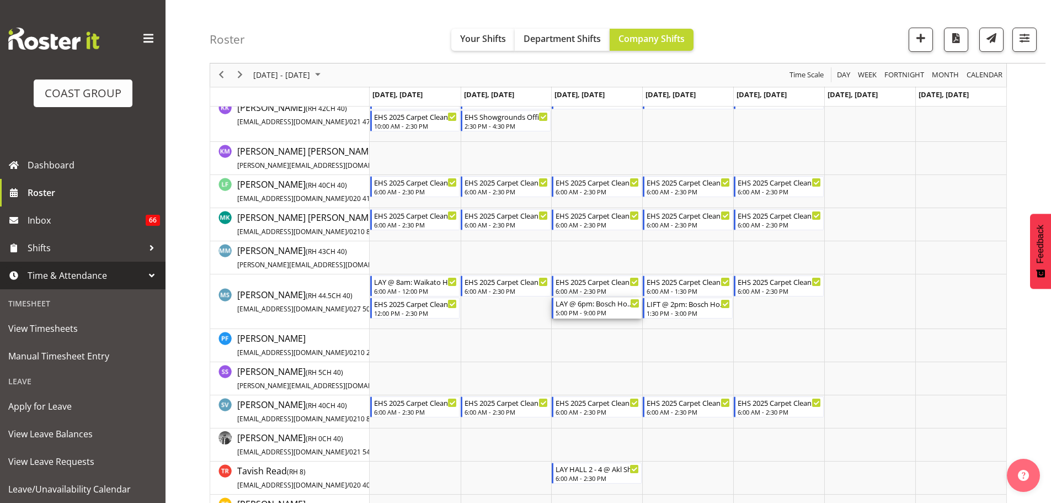
click at [580, 309] on div "5:00 PM - 9:00 PM" at bounding box center [598, 312] width 84 height 9
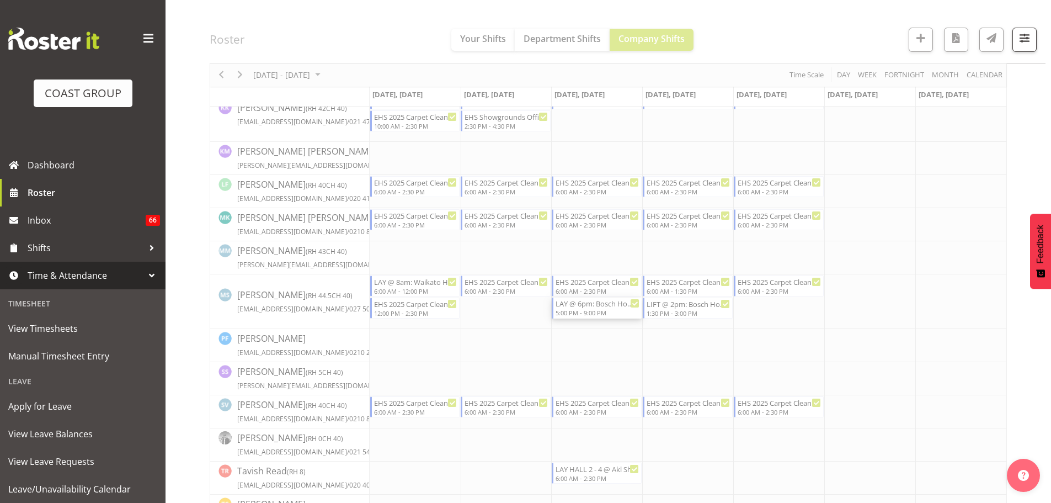
select select
select select "9"
select select "2025"
select select "17"
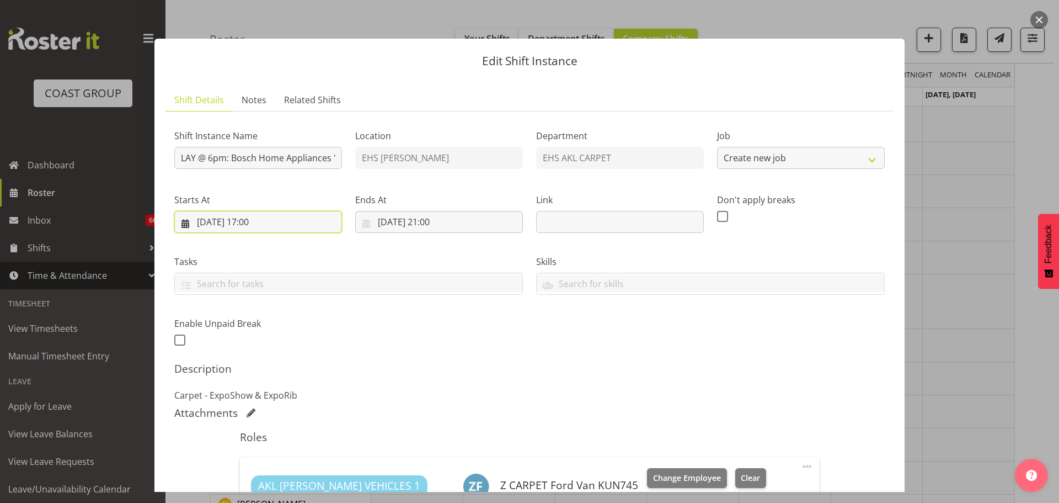
select select "8576"
click at [247, 219] on input "01/10/2025, 17:00" at bounding box center [258, 222] width 168 height 22
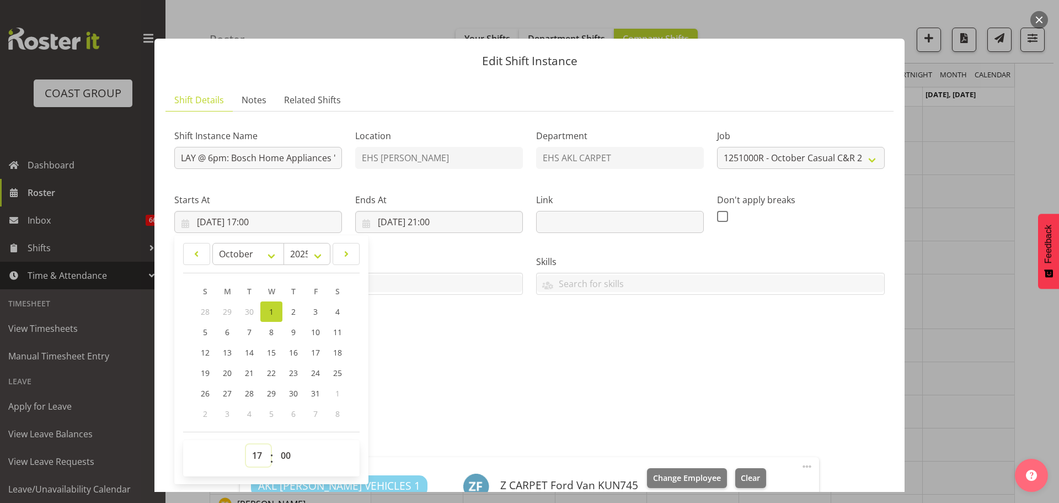
click at [260, 463] on select "00 01 02 03 04 05 06 07 08 09 10 11 12 13 14 15 16 17 18 19 20 21 22 23" at bounding box center [258, 455] width 25 height 22
select select "16"
click at [246, 444] on select "00 01 02 03 04 05 06 07 08 09 10 11 12 13 14 15 16 17 18 19 20 21 22 23" at bounding box center [258, 455] width 25 height 22
type input "01/10/2025, 16:00"
click at [440, 220] on input "01/10/2025, 21:00" at bounding box center [439, 222] width 168 height 22
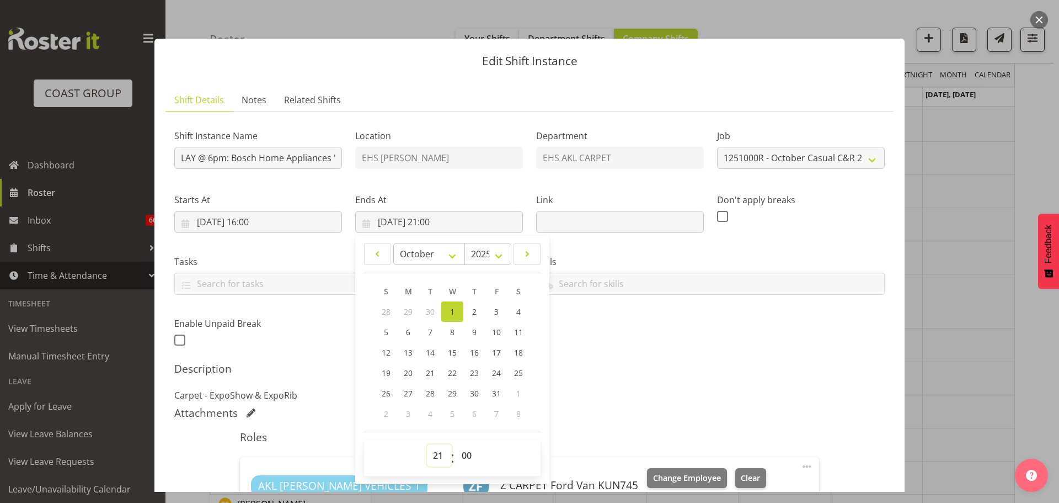
click at [434, 460] on select "00 01 02 03 04 05 06 07 08 09 10 11 12 13 14 15 16 17 18 19 20 21 22 23" at bounding box center [439, 455] width 25 height 22
select select "20"
click at [427, 444] on select "00 01 02 03 04 05 06 07 08 09 10 11 12 13 14 15 16 17 18 19 20 21 22 23" at bounding box center [439, 455] width 25 height 22
type input "01/10/2025, 20:00"
click at [767, 395] on p "Carpet - ExpoShow & ExpoRib" at bounding box center [529, 394] width 711 height 13
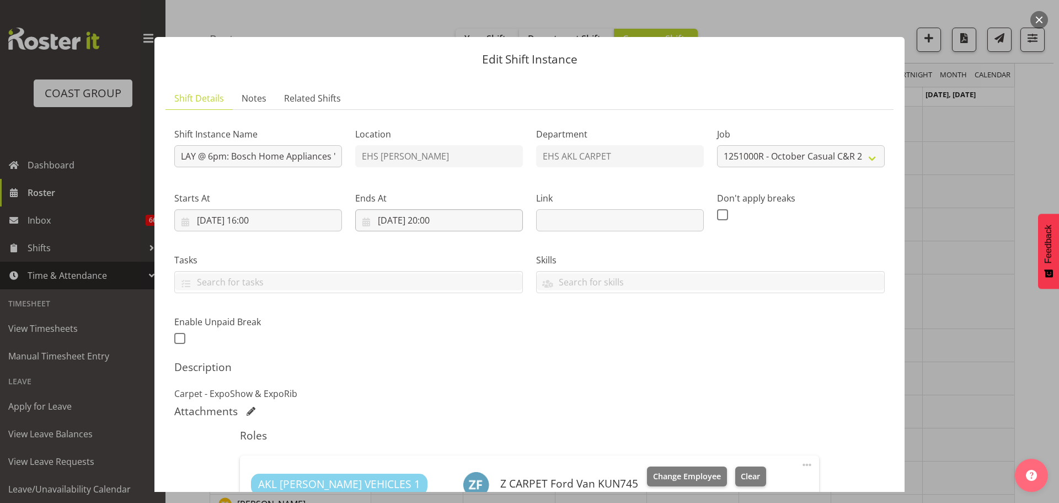
scroll to position [0, 0]
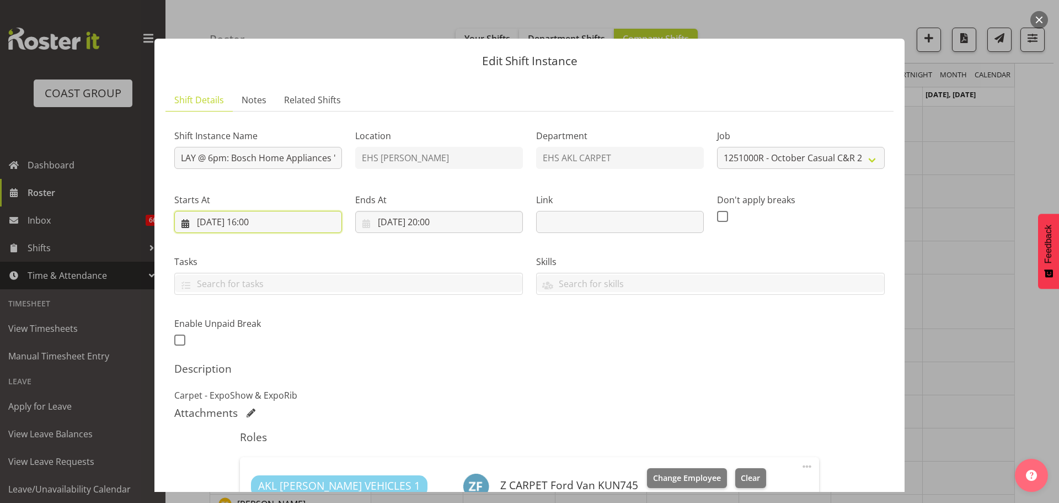
click at [257, 226] on input "01/10/2025, 16:00" at bounding box center [258, 222] width 168 height 22
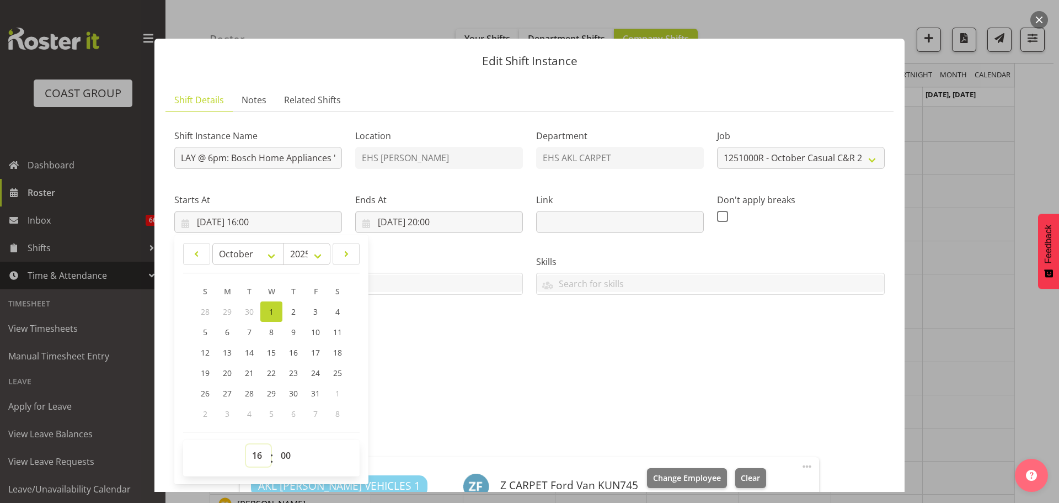
click at [257, 453] on select "00 01 02 03 04 05 06 07 08 09 10 11 12 13 14 15 16 17 18 19 20 21 22 23" at bounding box center [258, 455] width 25 height 22
select select "18"
click at [246, 444] on select "00 01 02 03 04 05 06 07 08 09 10 11 12 13 14 15 16 17 18 19 20 21 22 23" at bounding box center [258, 455] width 25 height 22
type input "01/10/2025, 18:00"
click at [623, 337] on div "Shift Instance Name LAY @ 6pm: Bosch Home Appliances '25 @ Cordis Hotel Locatio…" at bounding box center [530, 235] width 724 height 242
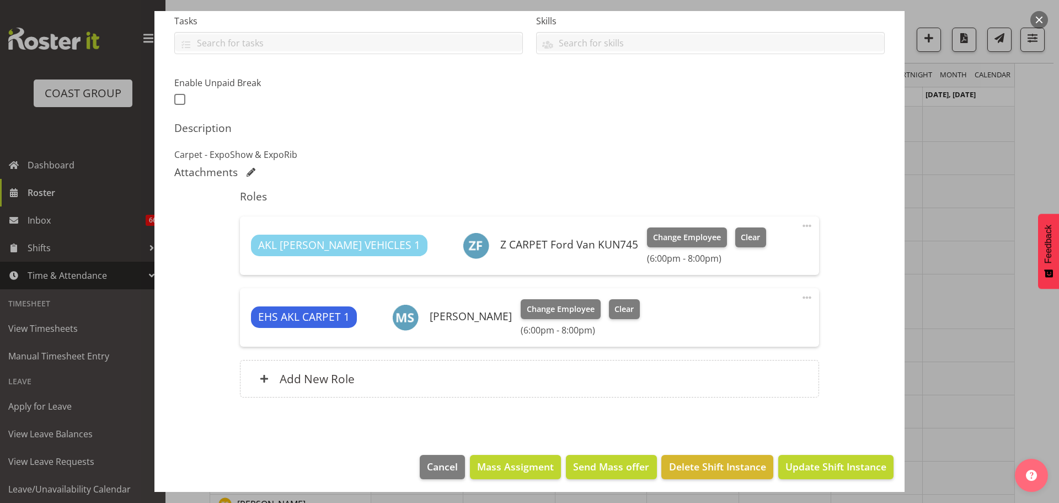
scroll to position [244, 0]
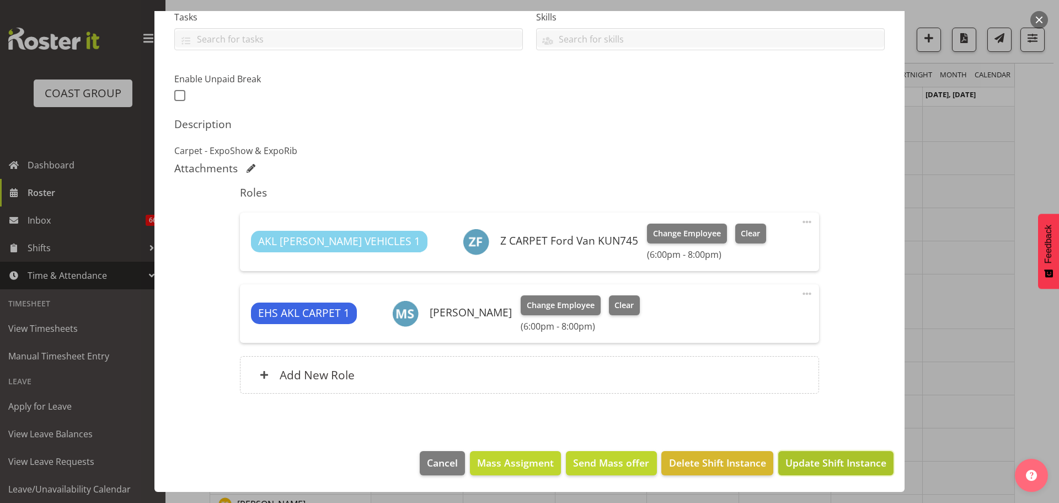
click at [871, 460] on span "Update Shift Instance" at bounding box center [836, 462] width 101 height 14
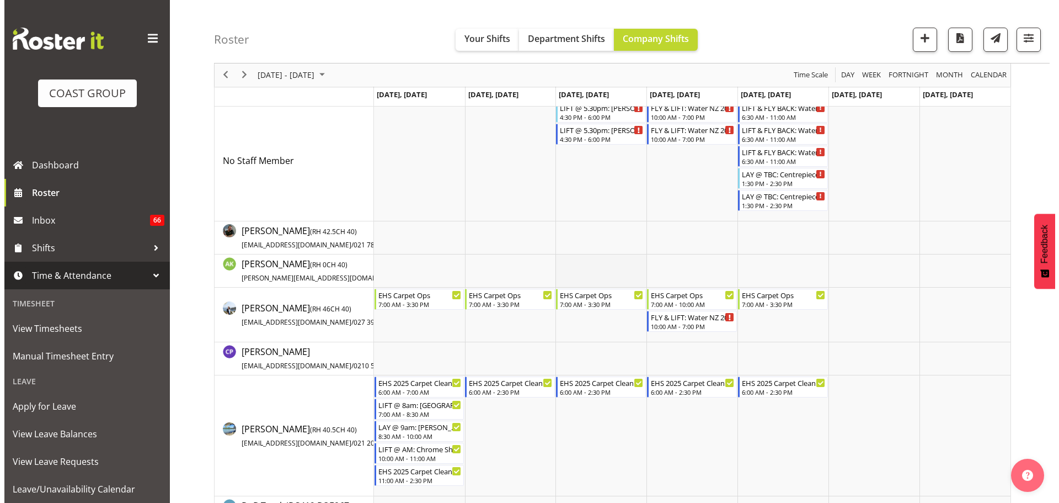
scroll to position [0, 0]
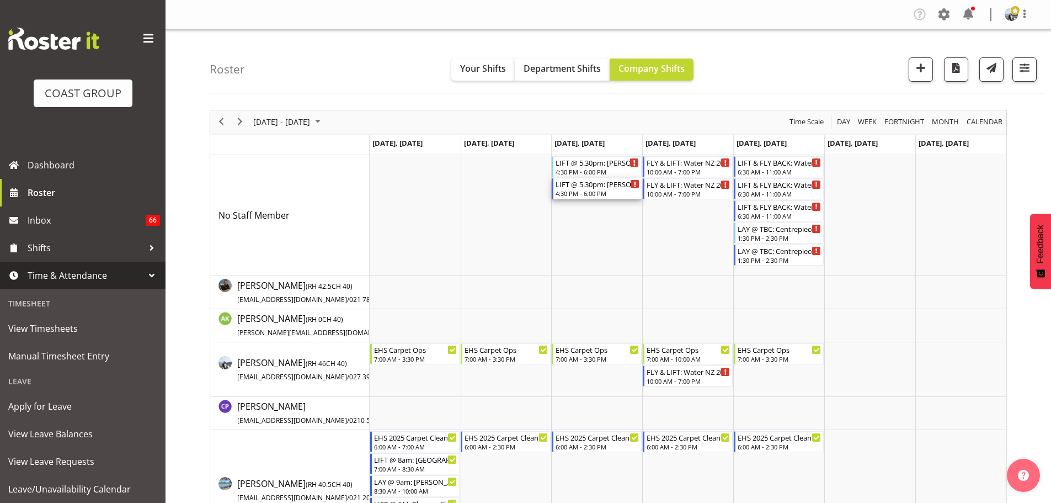
click at [574, 190] on div "4:30 PM - 6:00 PM" at bounding box center [598, 193] width 84 height 9
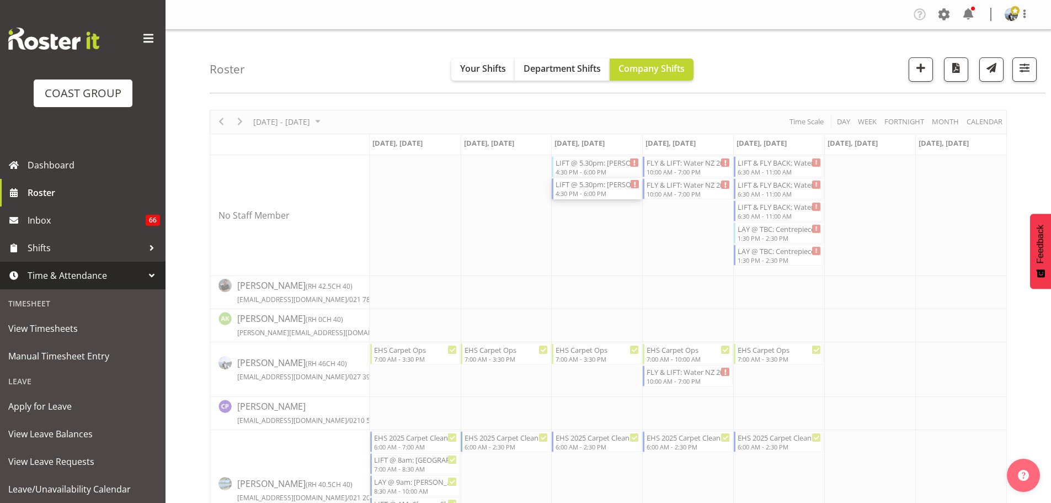
select select
select select "9"
select select "2025"
select select "16"
select select "30"
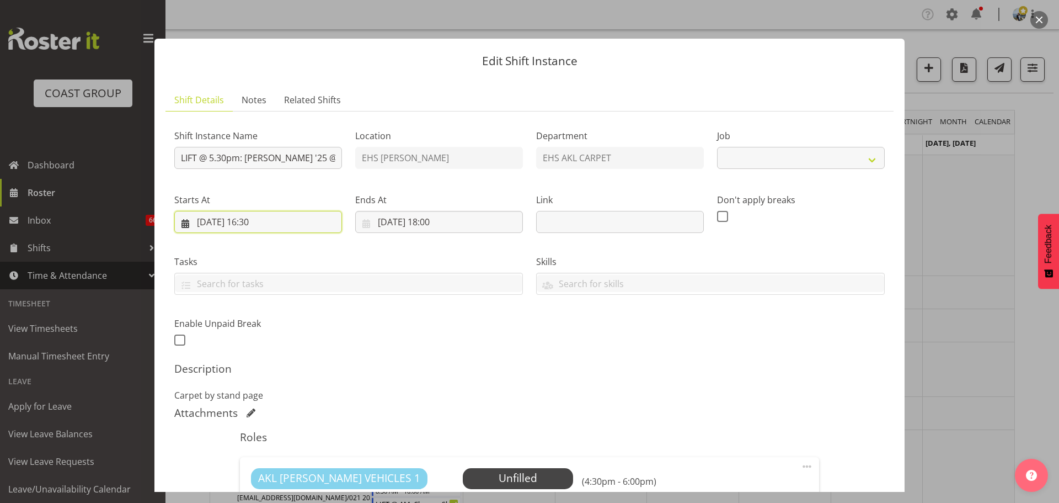
click at [266, 223] on input "01/10/2025, 16:30" at bounding box center [258, 222] width 168 height 22
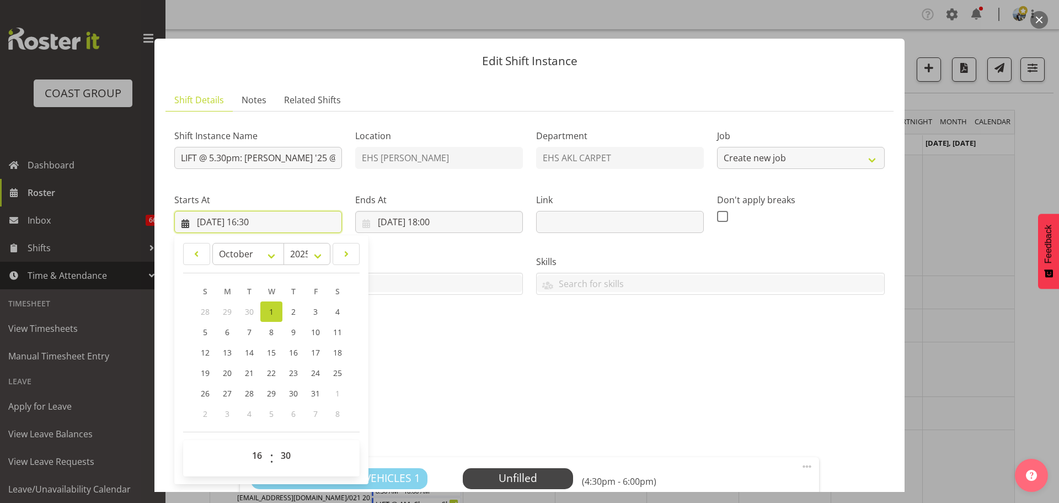
select select "9957"
click at [284, 466] on select "00 01 02 03 04 05 06 07 08 09 10 11 12 13 14 15 16 17 18 19 20 21 22 23 24 25 2…" at bounding box center [287, 455] width 25 height 22
select select "0"
type input "01/10/2025, 16:00"
click at [468, 354] on div "Shift Instance Name LIFT @ 5.30pm: Harvey Norman '25 @ Cordis Hotel Location EH…" at bounding box center [530, 235] width 724 height 242
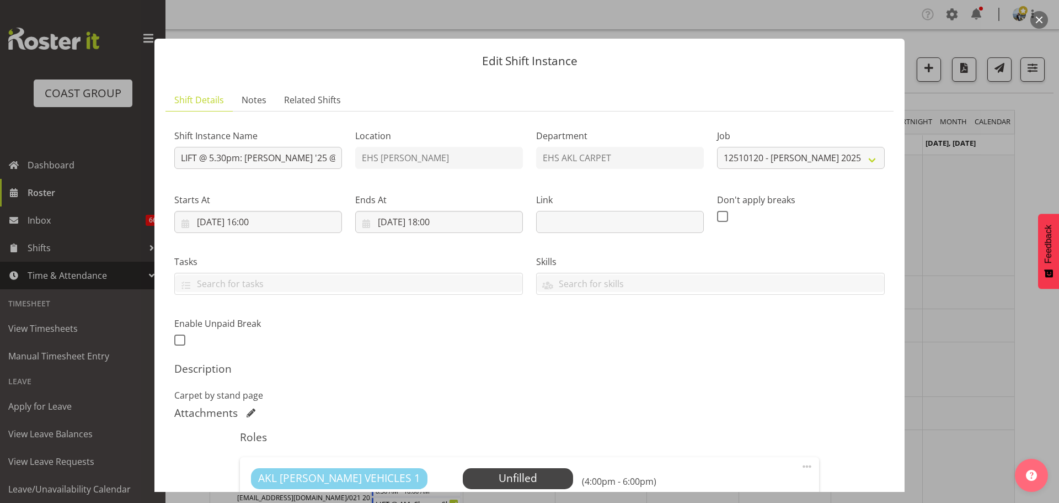
scroll to position [213, 0]
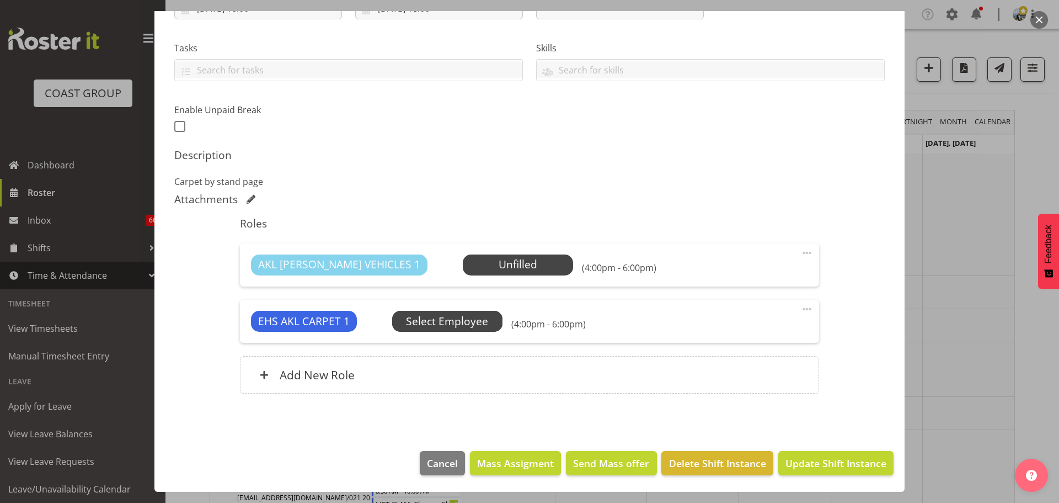
click at [458, 323] on span "Select Employee" at bounding box center [447, 321] width 82 height 16
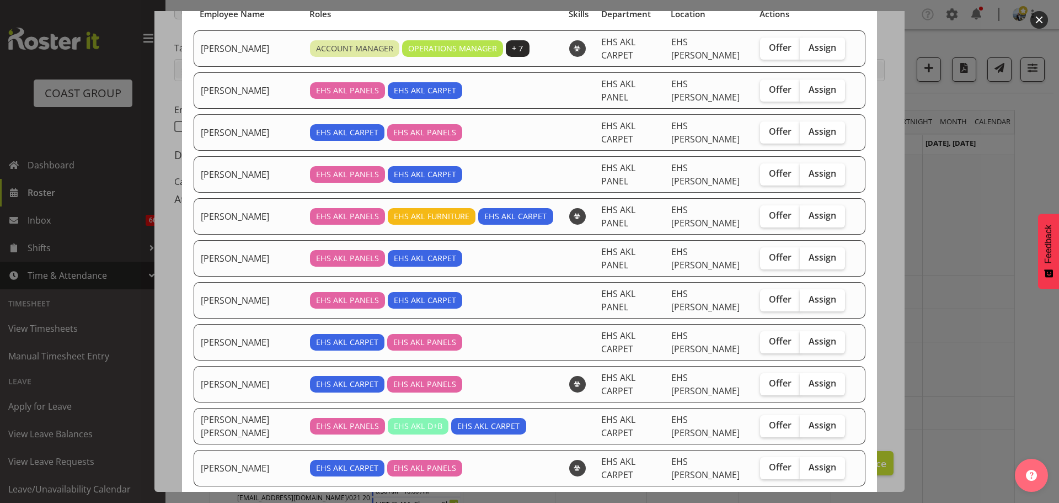
scroll to position [165, 0]
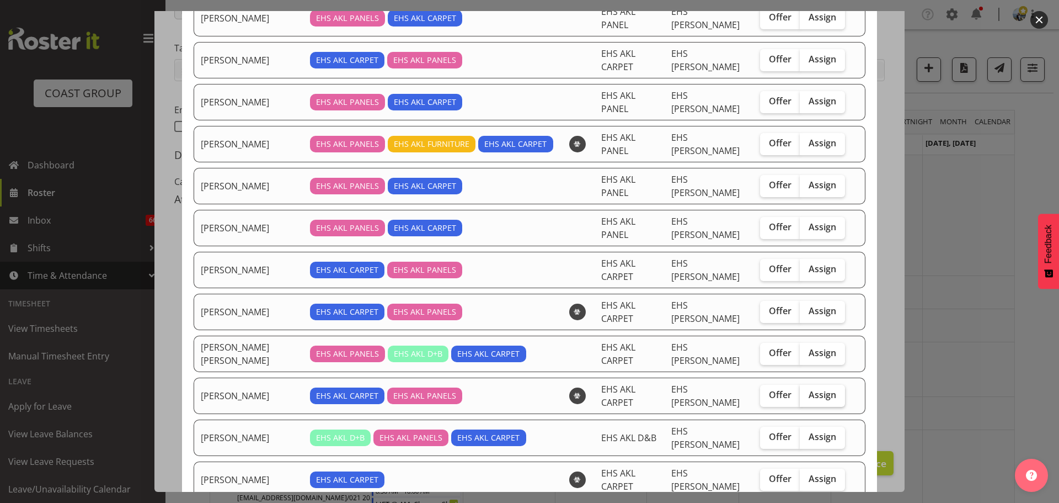
click at [827, 384] on label "Assign" at bounding box center [822, 395] width 45 height 22
click at [807, 391] on input "Assign" at bounding box center [803, 394] width 7 height 7
checkbox input "true"
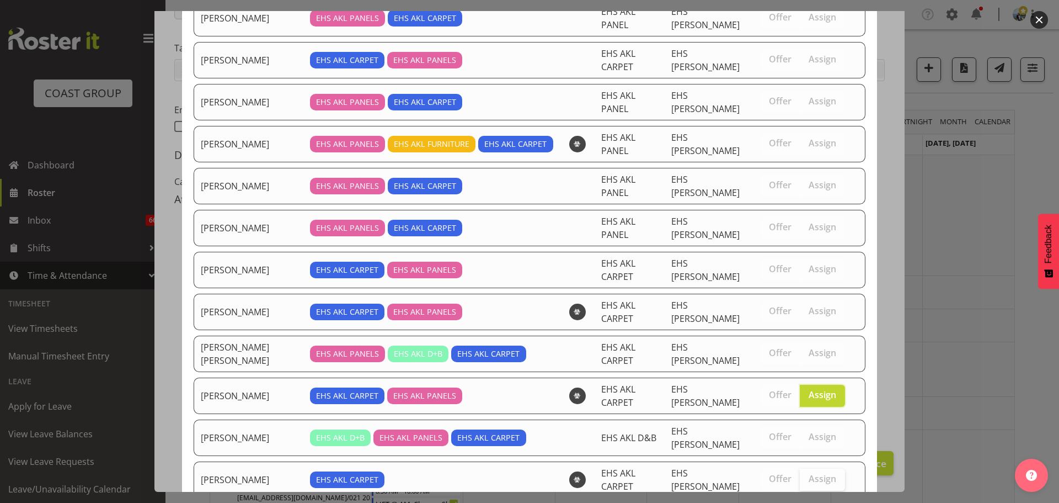
scroll to position [296, 0]
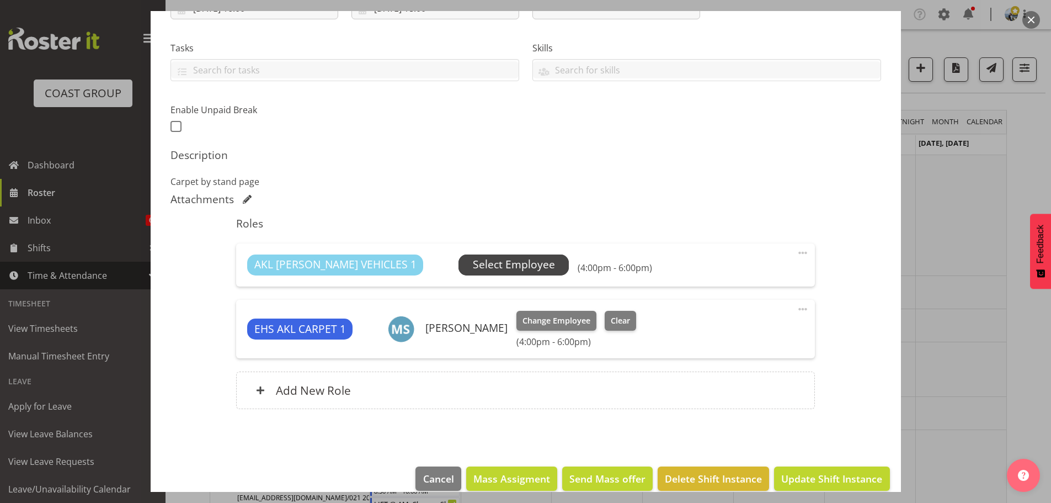
click at [473, 264] on span "Select Employee" at bounding box center [514, 265] width 82 height 16
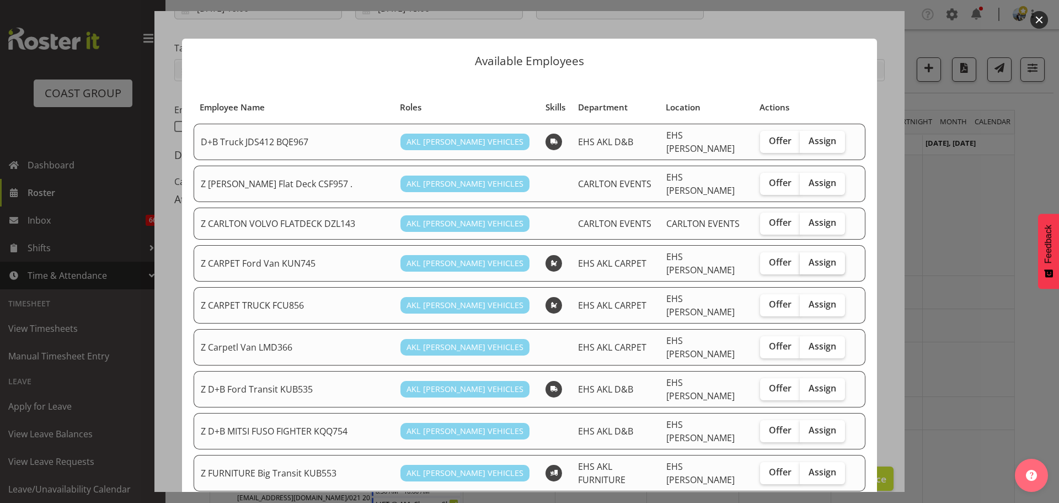
click at [820, 252] on label "Assign" at bounding box center [822, 263] width 45 height 22
click at [807, 259] on input "Assign" at bounding box center [803, 262] width 7 height 7
checkbox input "true"
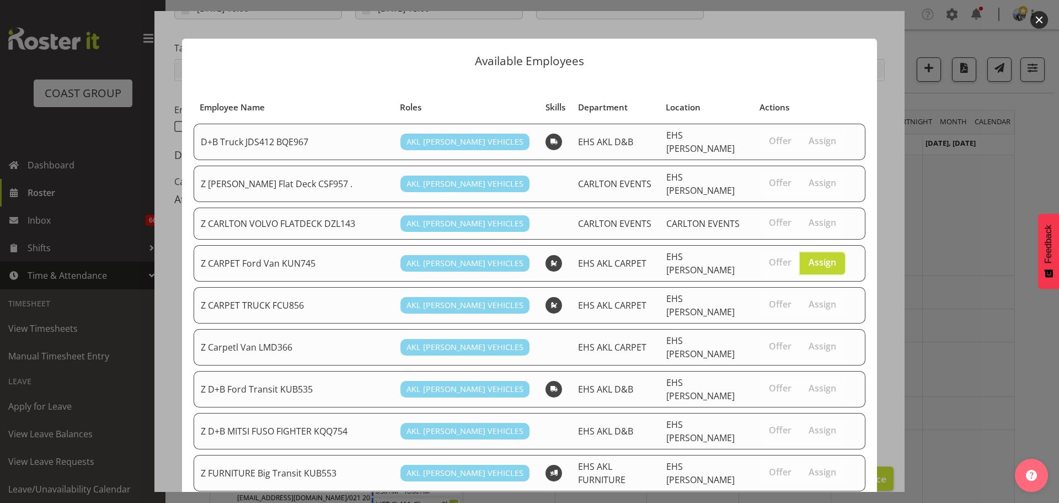
click at [879, 165] on div "Available Employees Employee Name Roles Skills Department Location Actions D+B …" at bounding box center [529, 251] width 717 height 480
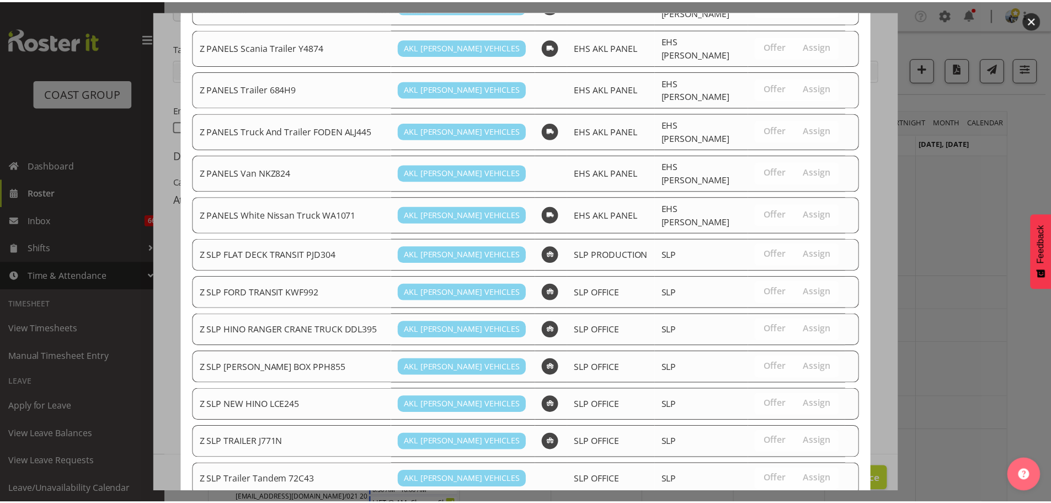
scroll to position [843, 0]
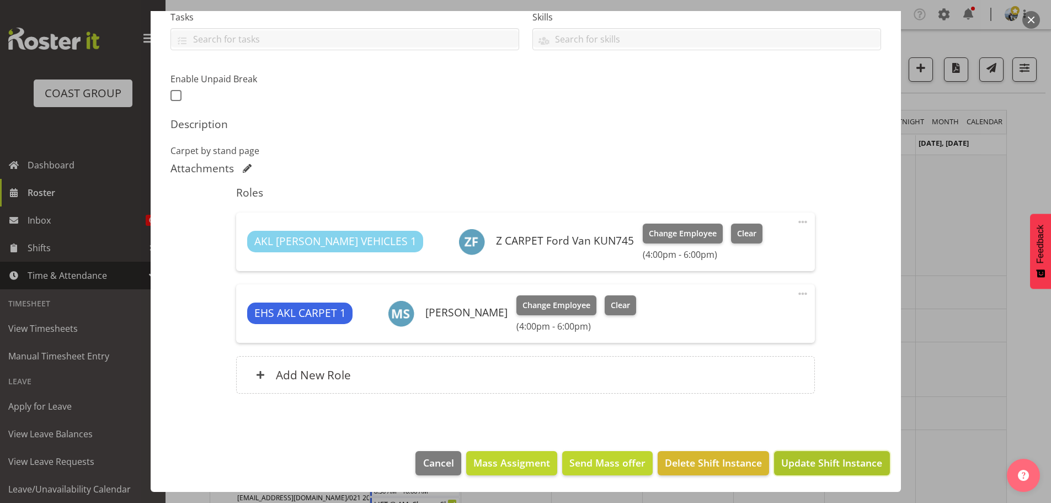
click at [823, 467] on span "Update Shift Instance" at bounding box center [831, 462] width 101 height 14
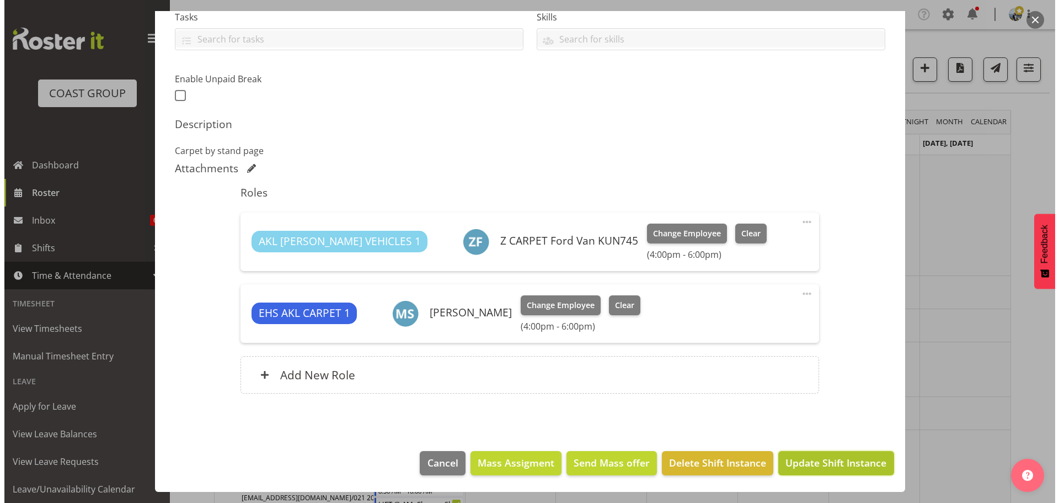
scroll to position [200, 0]
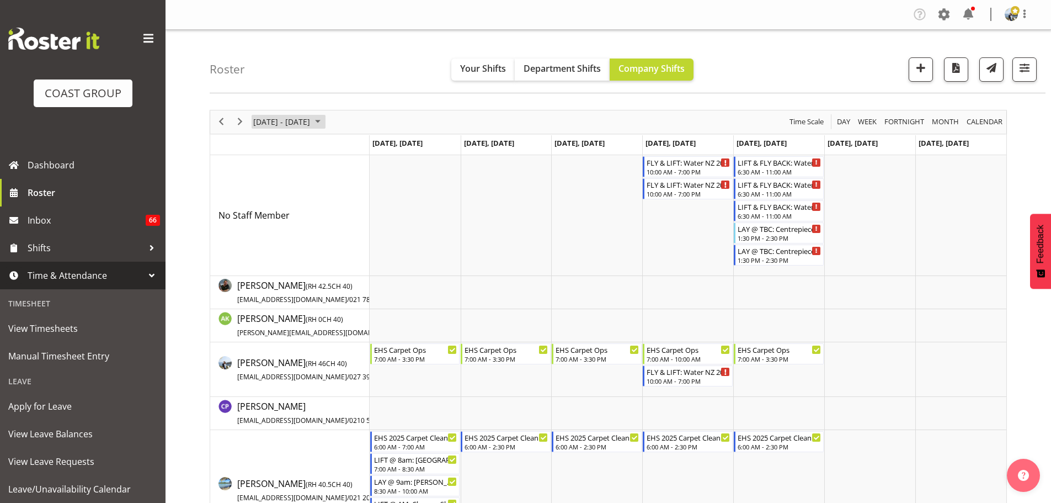
click at [293, 121] on span "Sep 29 - Oct 05, 2025" at bounding box center [281, 122] width 59 height 14
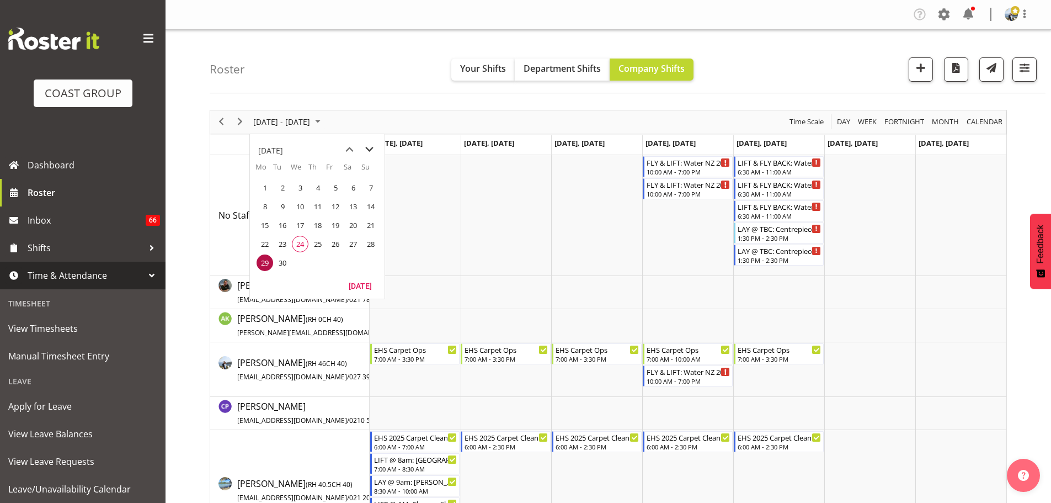
click at [371, 147] on span "next month" at bounding box center [369, 150] width 19 height 20
click at [270, 227] on span "13" at bounding box center [265, 225] width 17 height 17
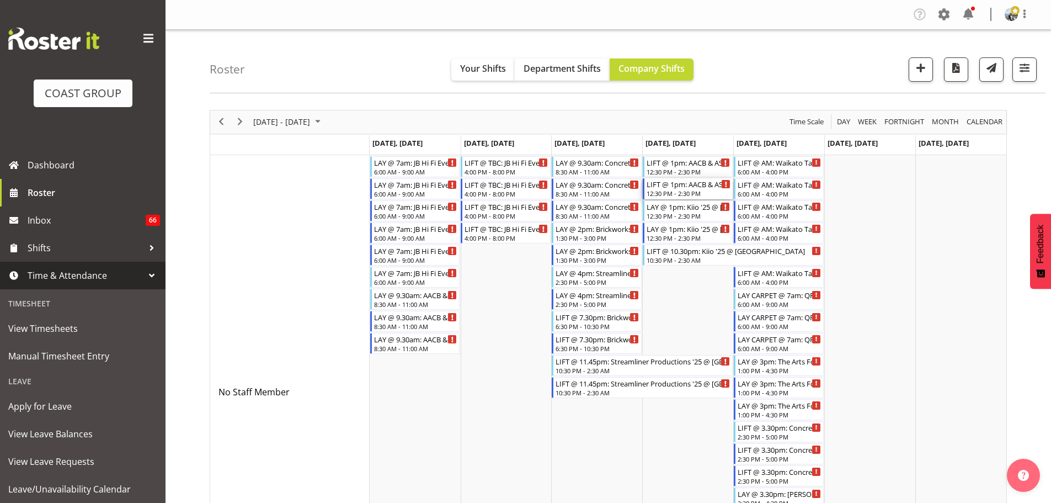
click at [695, 188] on div "LIFT @ 1pm: AACB & ASC Conference 25 @ Grand Millennium" at bounding box center [689, 183] width 84 height 11
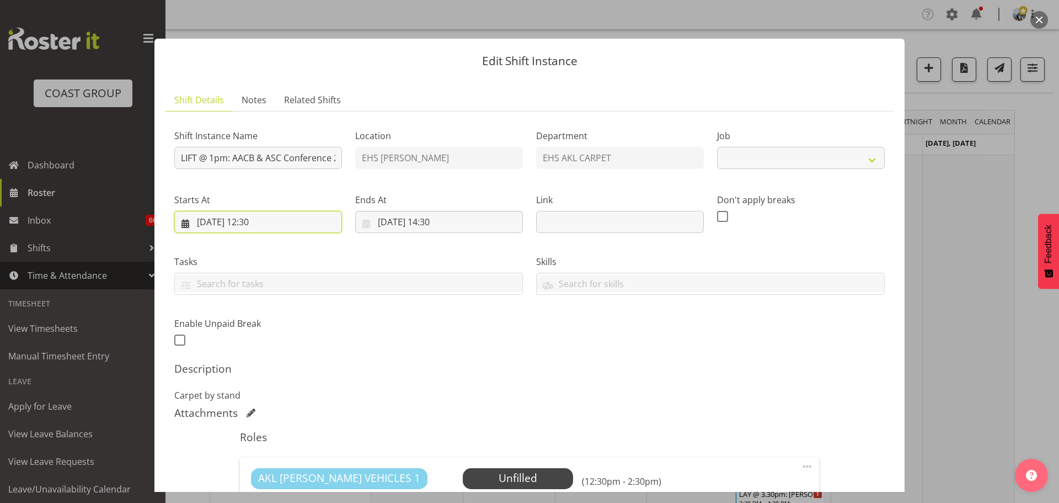
click at [225, 223] on input "16/10/2025, 12:30" at bounding box center [258, 222] width 168 height 22
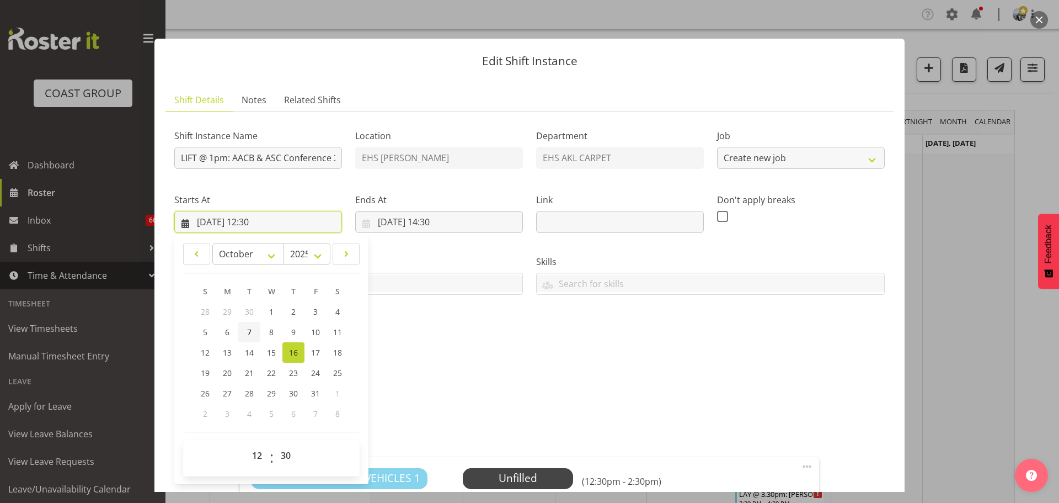
select select "8960"
click at [257, 455] on select "00 01 02 03 04 05 06 07 08 09 10 11 12 13 14 15 16 17 18 19 20 21 22 23" at bounding box center [258, 455] width 25 height 22
select select "13"
click at [246, 444] on select "00 01 02 03 04 05 06 07 08 09 10 11 12 13 14 15 16 17 18 19 20 21 22 23" at bounding box center [258, 455] width 25 height 22
type input "16/10/2025, 13:30"
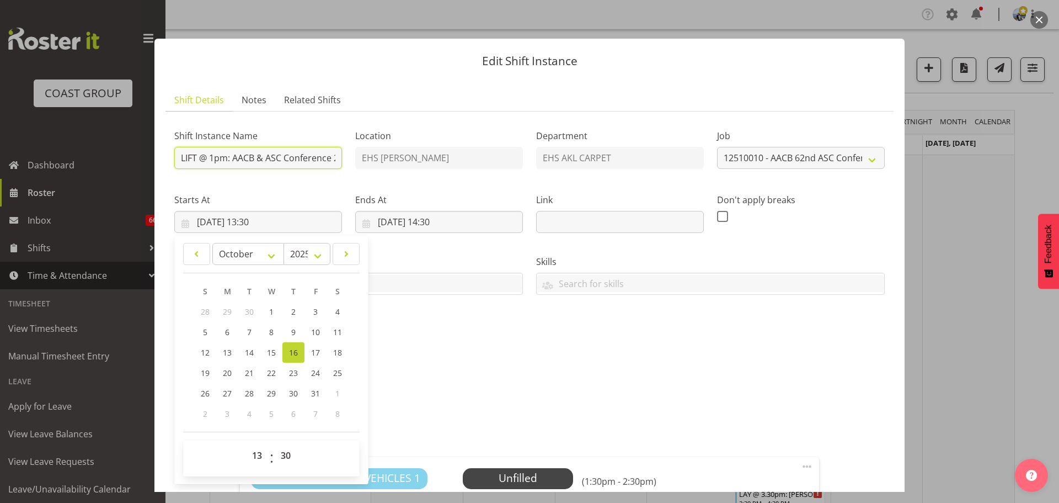
click at [215, 158] on input "LIFT @ 1pm: AACB & ASC Conference 25 @ Grand Millennium" at bounding box center [258, 158] width 168 height 22
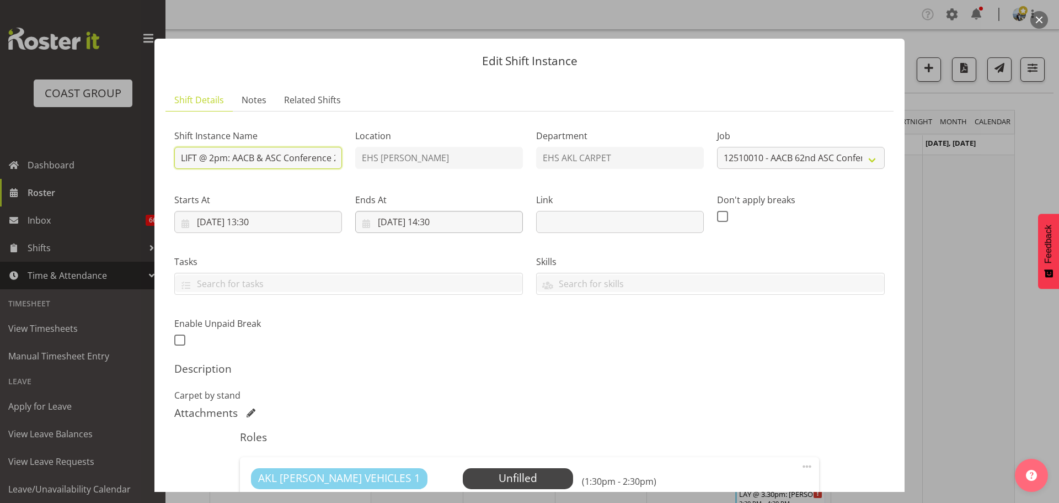
type input "LIFT @ 2pm: AACB & ASC Conference 25 @ Grand Millennium"
click at [445, 220] on input "16/10/2025, 14:30" at bounding box center [439, 222] width 168 height 22
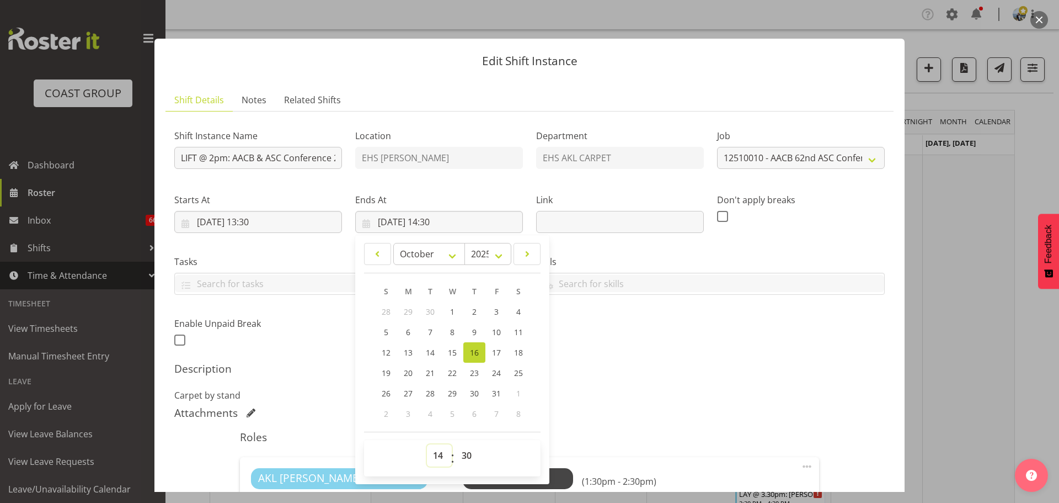
click at [432, 457] on select "00 01 02 03 04 05 06 07 08 09 10 11 12 13 14 15 16 17 18 19 20 21 22 23" at bounding box center [439, 455] width 25 height 22
select select "15"
click at [427, 444] on select "00 01 02 03 04 05 06 07 08 09 10 11 12 13 14 15 16 17 18 19 20 21 22 23" at bounding box center [439, 455] width 25 height 22
type input "16/10/2025, 15:30"
click at [459, 461] on select "00 01 02 03 04 05 06 07 08 09 10 11 12 13 14 15 16 17 18 19 20 21 22 23 24 25 2…" at bounding box center [468, 455] width 25 height 22
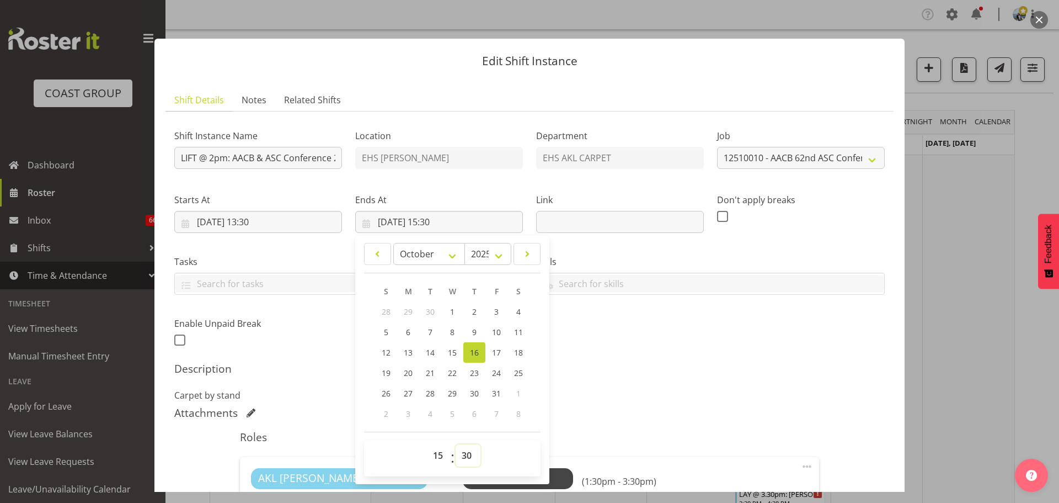
select select "0"
type input "16/10/2025, 15:00"
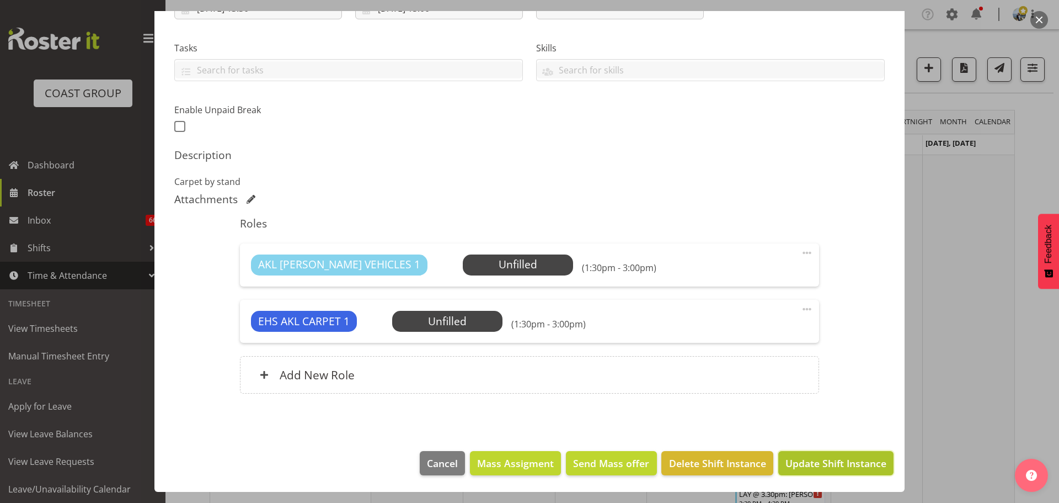
click at [853, 470] on span "Update Shift Instance" at bounding box center [836, 463] width 101 height 14
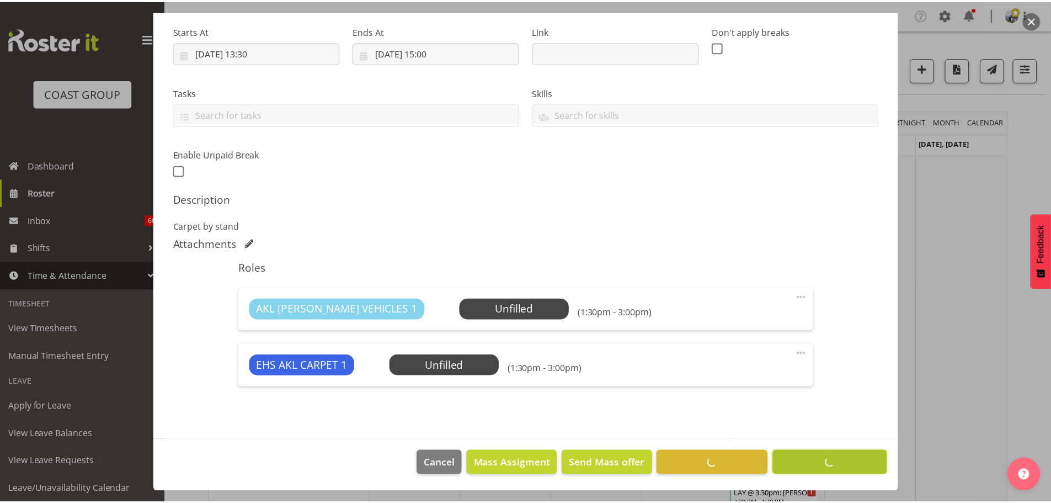
scroll to position [169, 0]
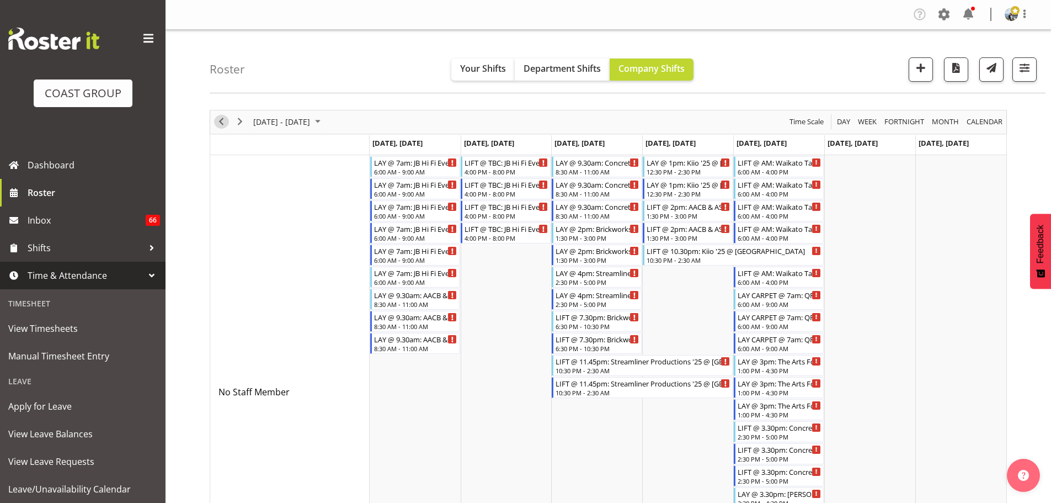
click at [224, 125] on span "Previous" at bounding box center [221, 122] width 13 height 14
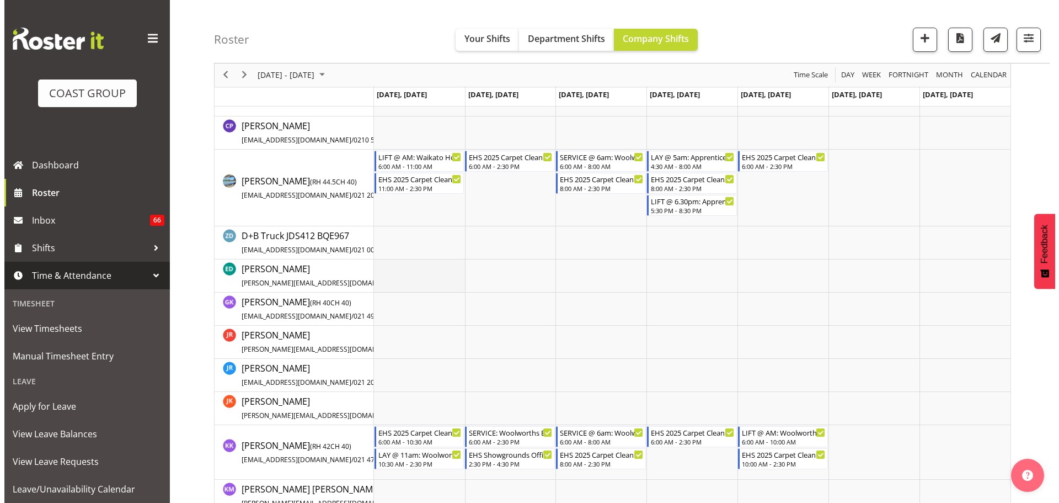
scroll to position [607, 0]
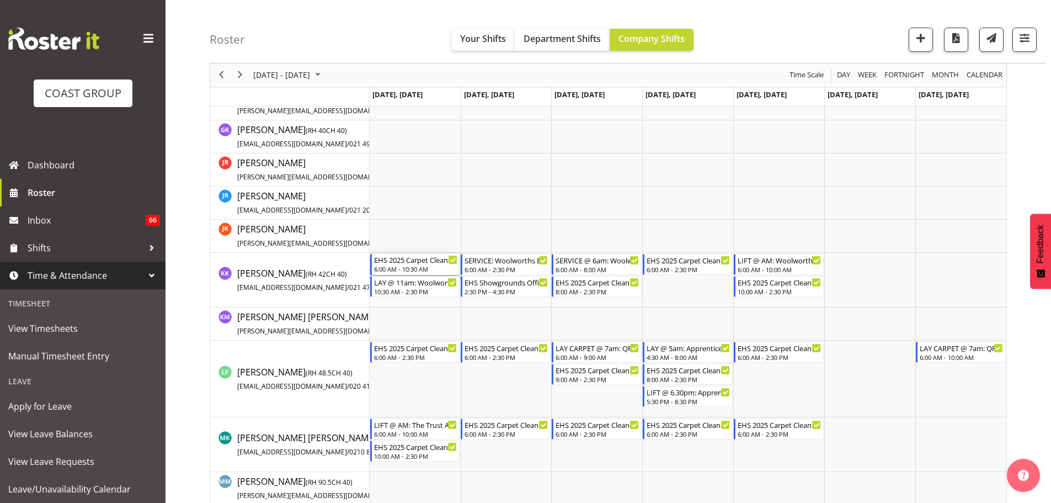
click at [418, 260] on div "EHS 2025 Carpet Cleaning, Maintenance, etc" at bounding box center [416, 259] width 84 height 11
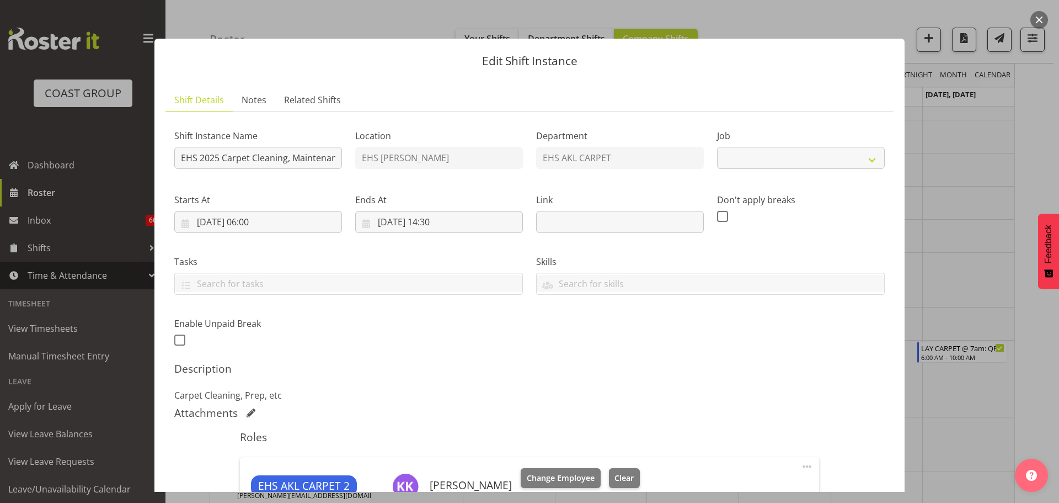
select select "69"
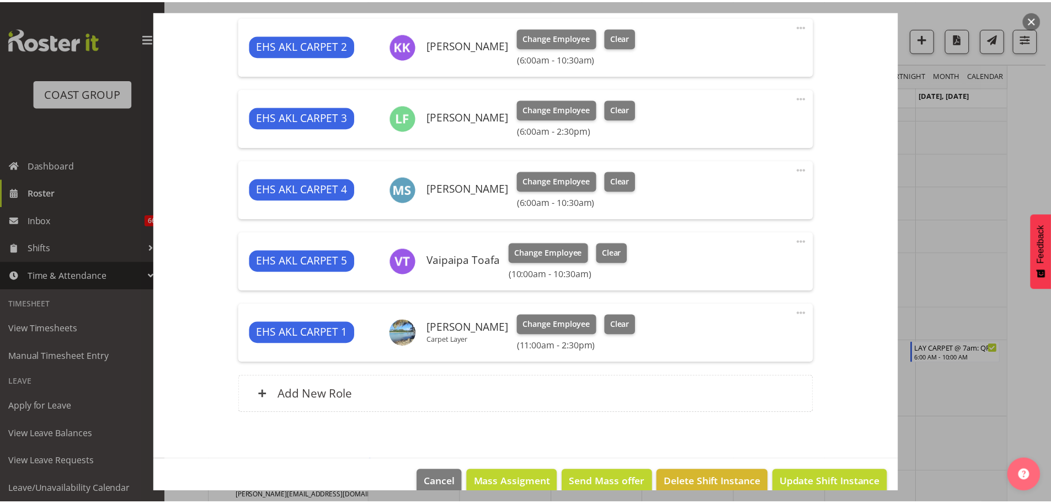
scroll to position [441, 0]
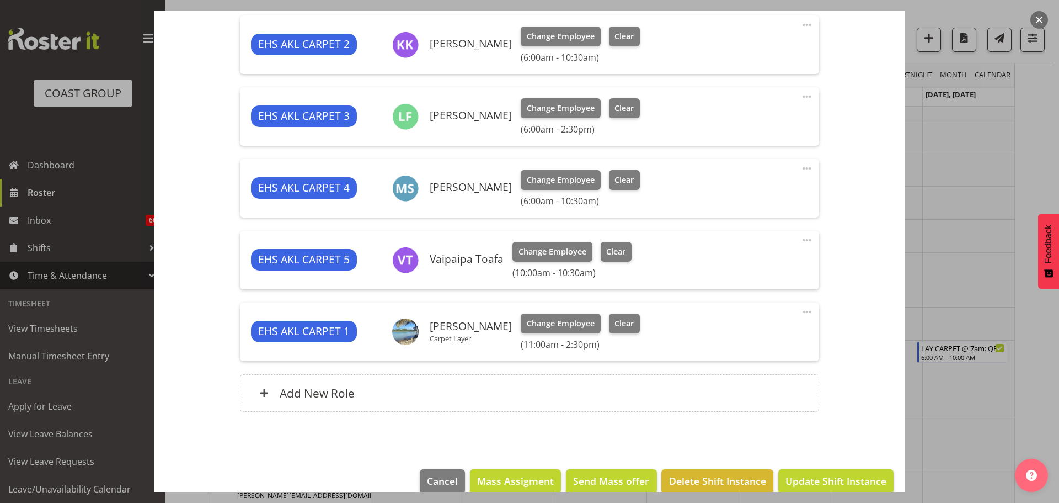
click at [969, 217] on div at bounding box center [529, 251] width 1059 height 503
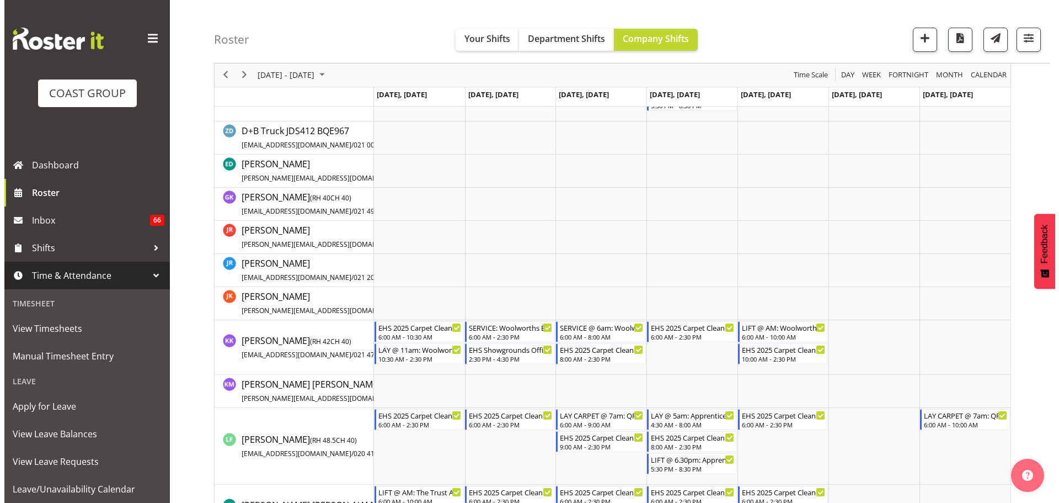
scroll to position [552, 0]
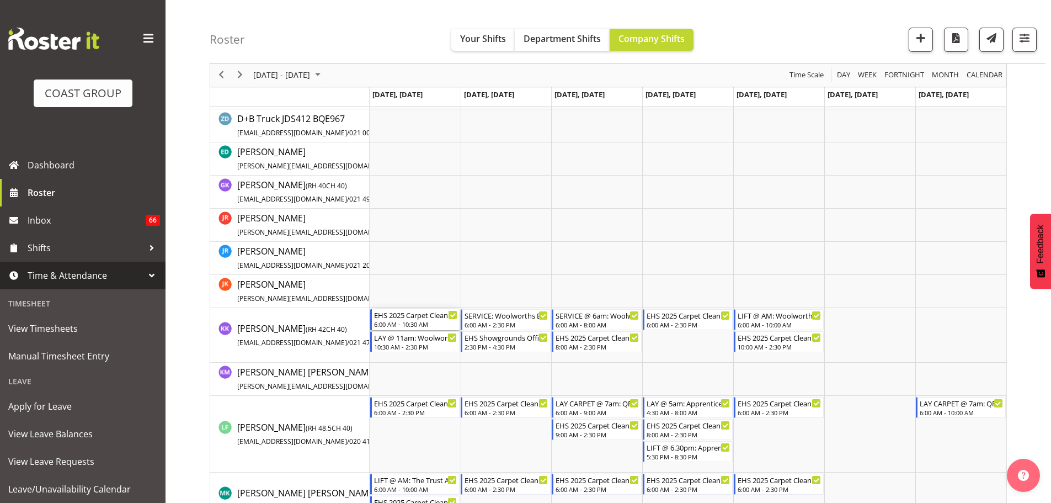
click at [387, 316] on div "EHS 2025 Carpet Cleaning, Maintenance, etc" at bounding box center [416, 314] width 84 height 11
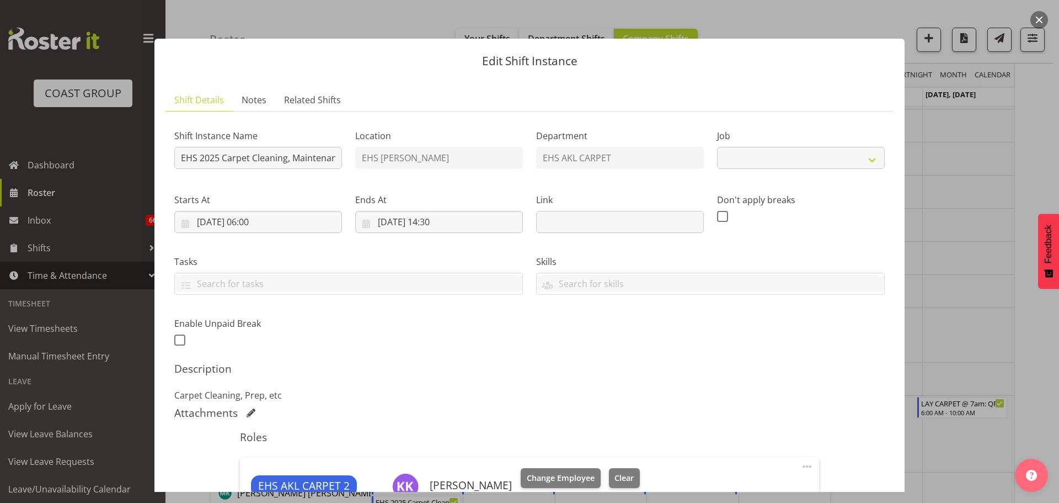
scroll to position [331, 0]
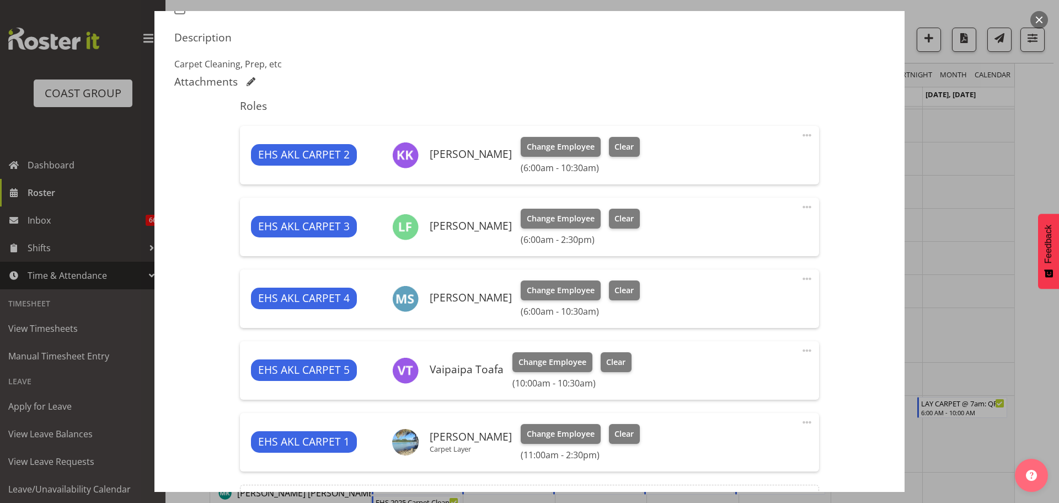
select select "69"
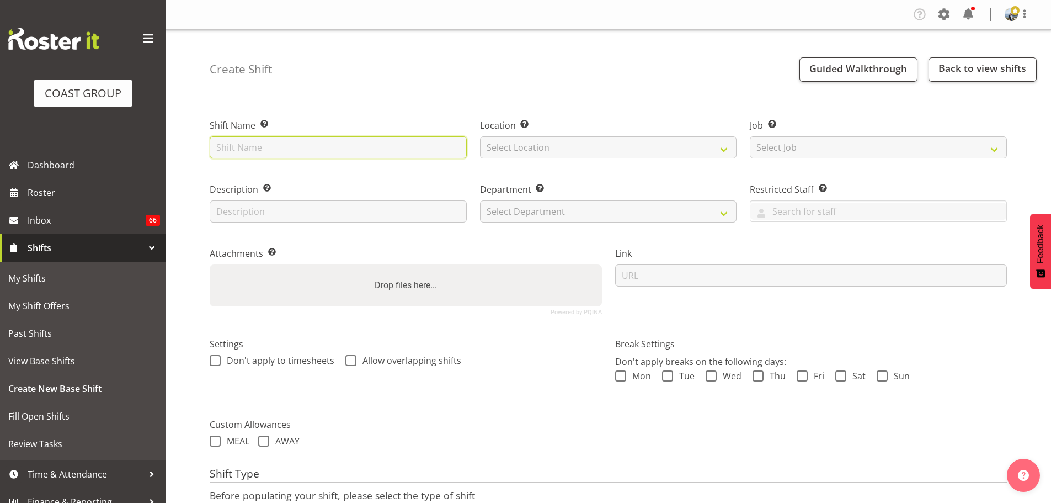
click at [254, 157] on input "text" at bounding box center [338, 147] width 257 height 22
type input "RVA 2026 @ NZICC"
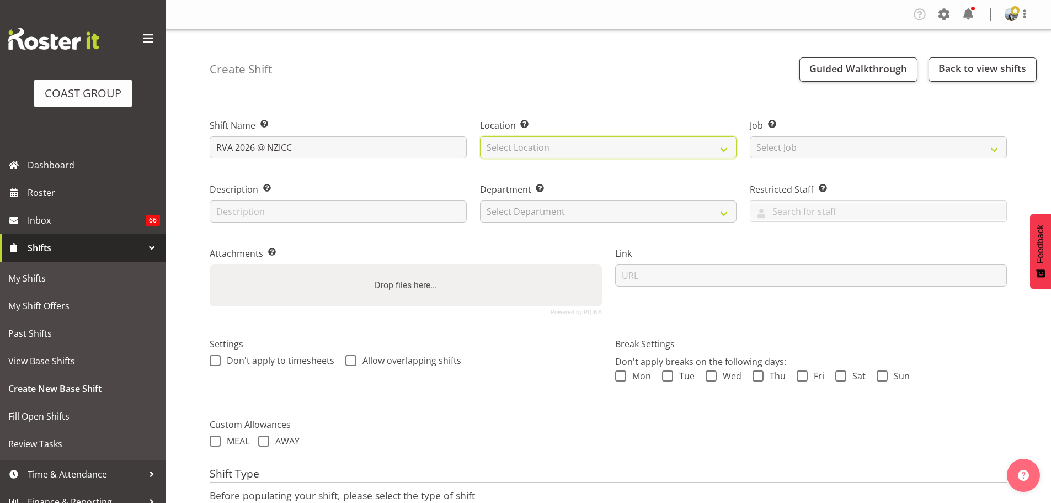
select select "35"
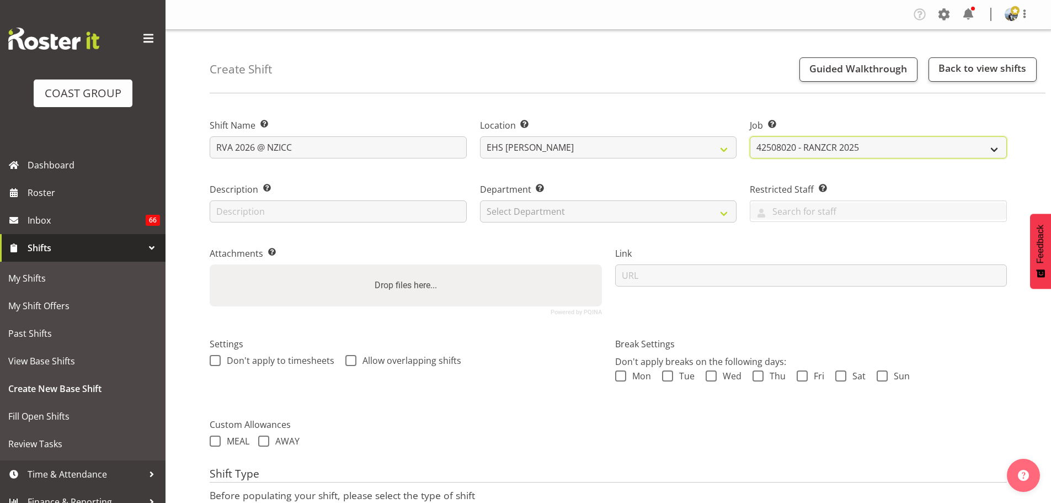
click at [866, 143] on select "Create new job 1 Carlton Events 1 Carlton Hamilton 1 Carlton Wellington 1 EHS W…" at bounding box center [878, 147] width 257 height 22
select select "10617"
click at [750, 136] on select "Create new job 1 Carlton Events 1 Carlton Hamilton 1 Carlton Wellington 1 EHS W…" at bounding box center [878, 147] width 257 height 22
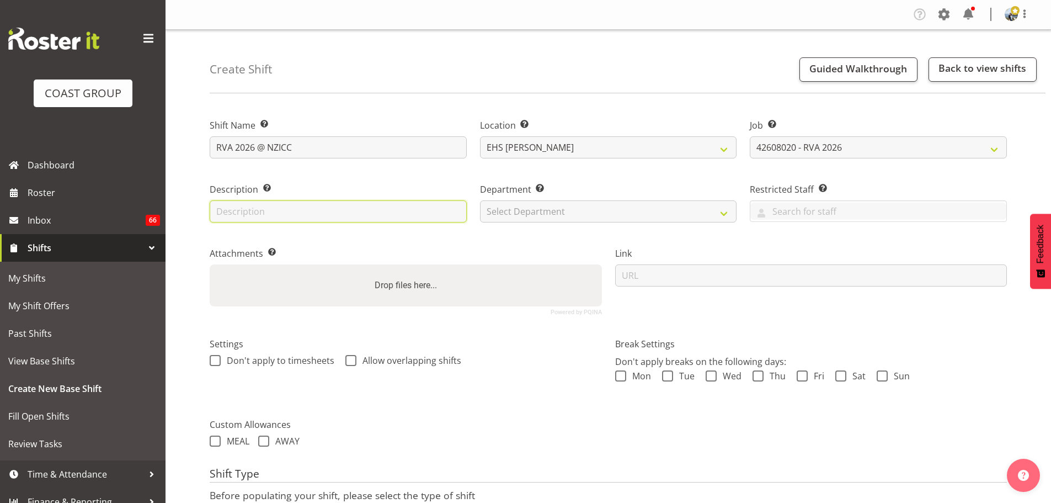
click at [432, 216] on input "text" at bounding box center [338, 211] width 257 height 22
click at [234, 215] on input "Carpt by stand" at bounding box center [338, 211] width 257 height 22
click at [312, 211] on input "Carpet by stand" at bounding box center [338, 211] width 257 height 22
type input "Carpet by stand page"
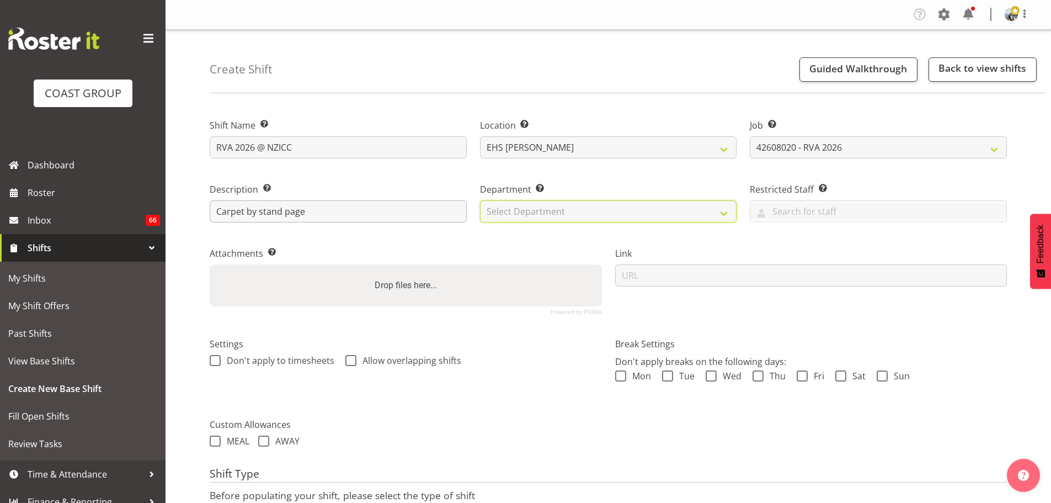
select select "35"
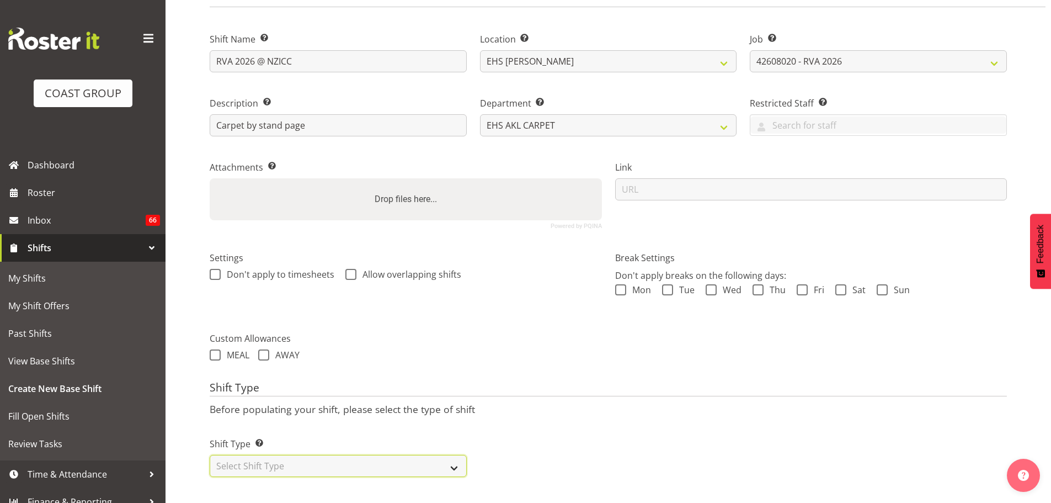
click at [327, 455] on select "Select Shift Type One Off Shift Recurring Shift Rotating Shift" at bounding box center [338, 466] width 257 height 22
select select "recurring"
click at [210, 455] on select "Select Shift Type One Off Shift Recurring Shift Rotating Shift" at bounding box center [338, 466] width 257 height 22
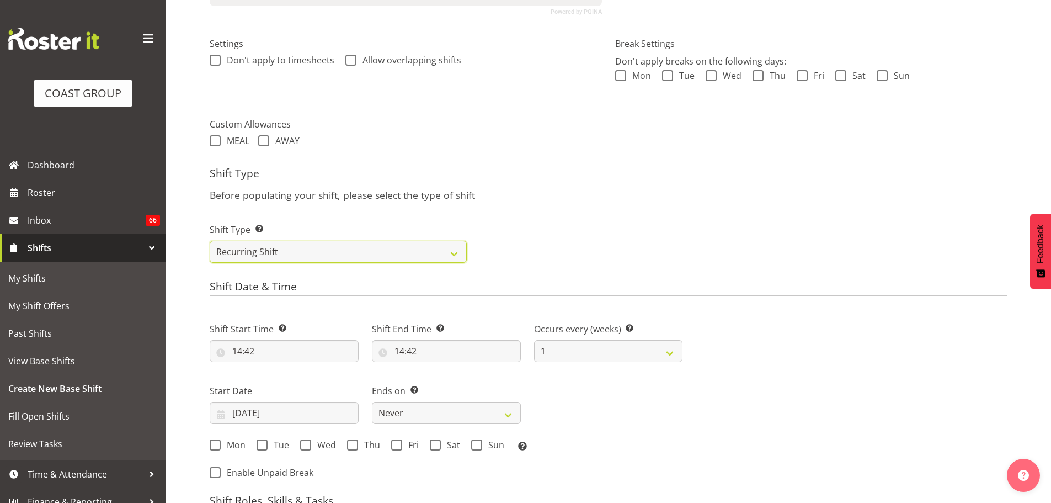
scroll to position [425, 0]
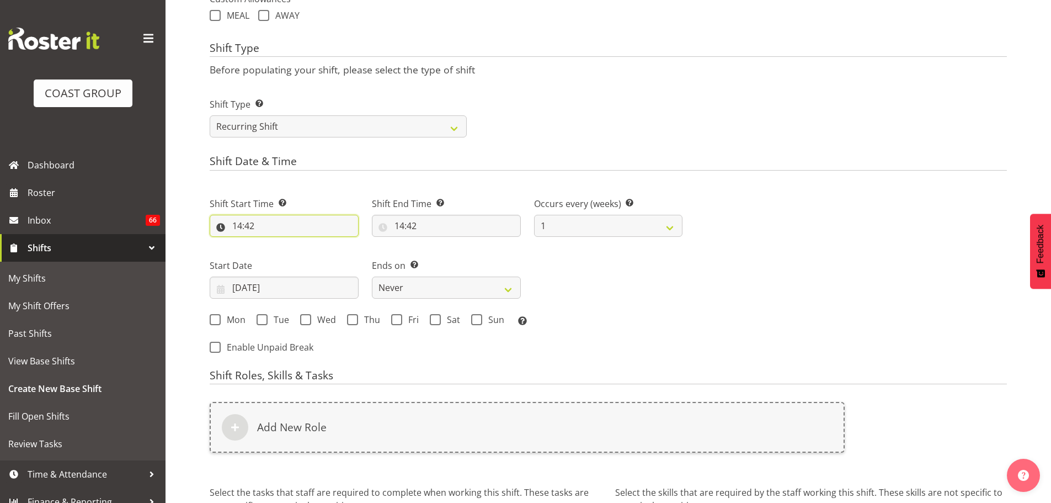
click at [250, 223] on input "14:42" at bounding box center [284, 226] width 149 height 22
click at [285, 253] on select "00 01 02 03 04 05 06 07 08 09 10 11 12 13 14 15 16 17 18 19 20 21 22 23" at bounding box center [285, 254] width 25 height 22
select select "8"
click at [273, 243] on select "00 01 02 03 04 05 06 07 08 09 10 11 12 13 14 15 16 17 18 19 20 21 22 23" at bounding box center [285, 254] width 25 height 22
type input "08:42"
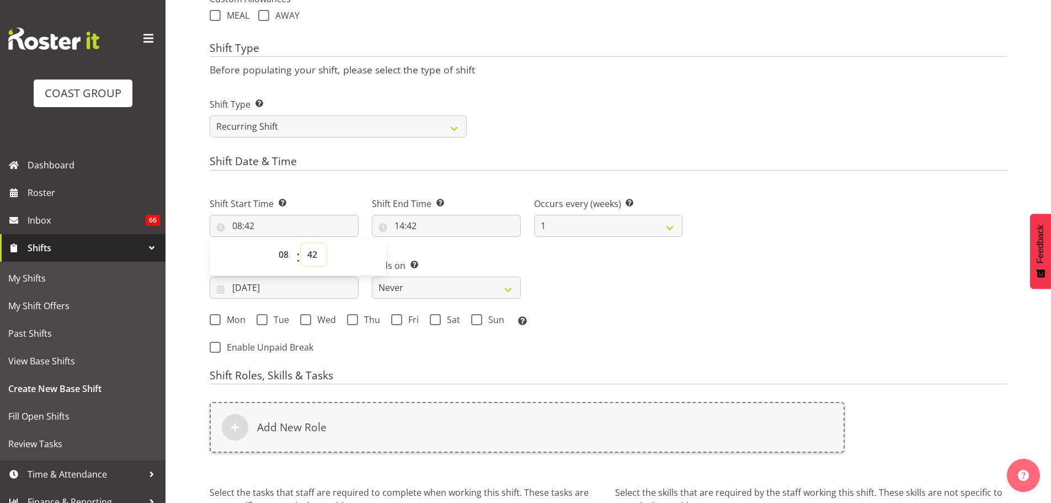
click at [315, 254] on select "00 01 02 03 04 05 06 07 08 09 10 11 12 13 14 15 16 17 18 19 20 21 22 23 24 25 2…" at bounding box center [313, 254] width 25 height 22
select select "30"
type input "08:30"
click at [405, 222] on input "14:42" at bounding box center [446, 226] width 149 height 22
click at [253, 285] on input "[DATE]" at bounding box center [284, 287] width 149 height 22
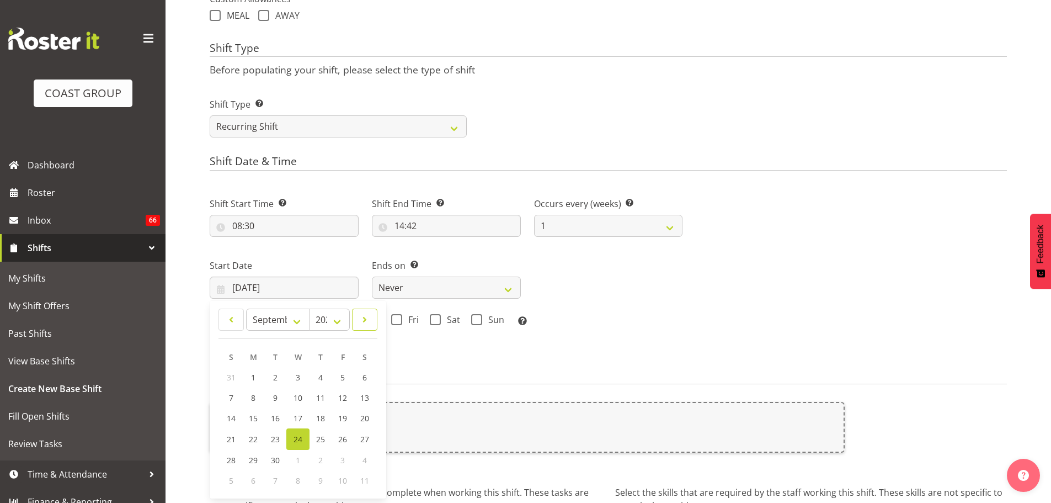
click at [363, 314] on span at bounding box center [364, 319] width 11 height 13
select select "0"
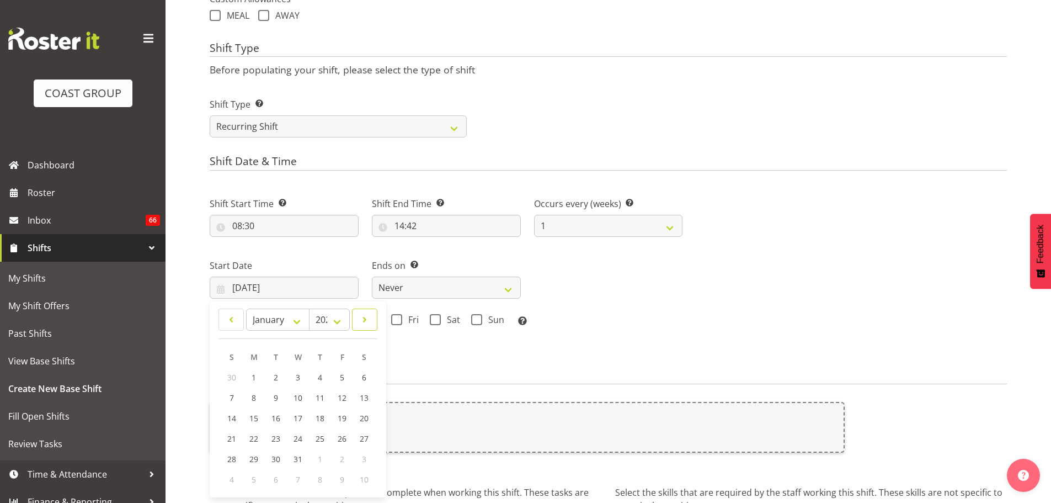
select select "2026"
click at [363, 314] on span at bounding box center [364, 319] width 11 height 13
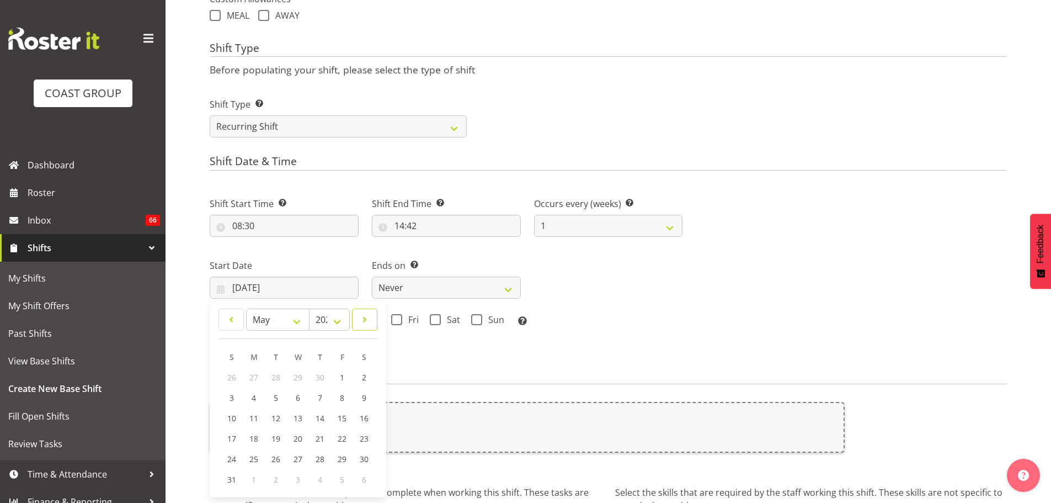
click at [363, 314] on span at bounding box center [364, 319] width 11 height 13
select select "7"
click at [253, 393] on span "3" at bounding box center [254, 397] width 4 height 10
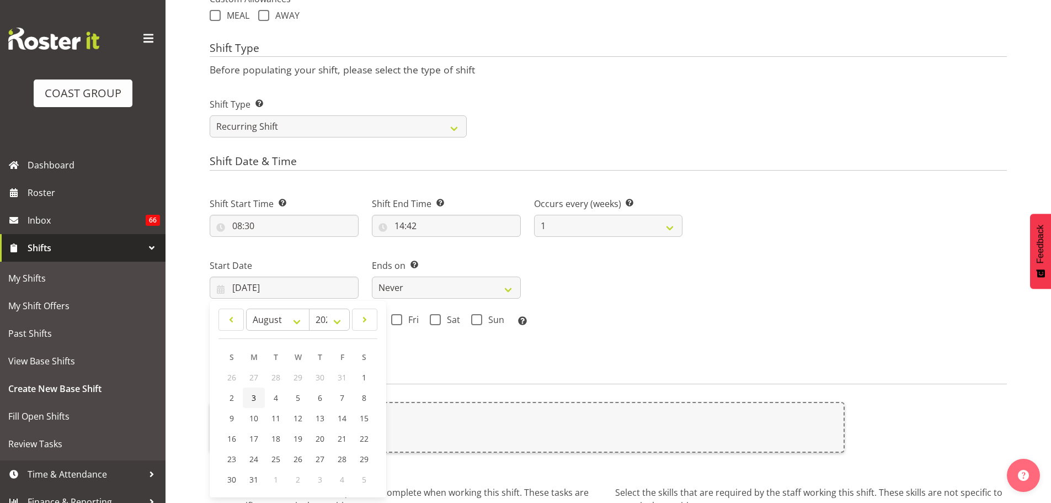
type input "03/08/2026"
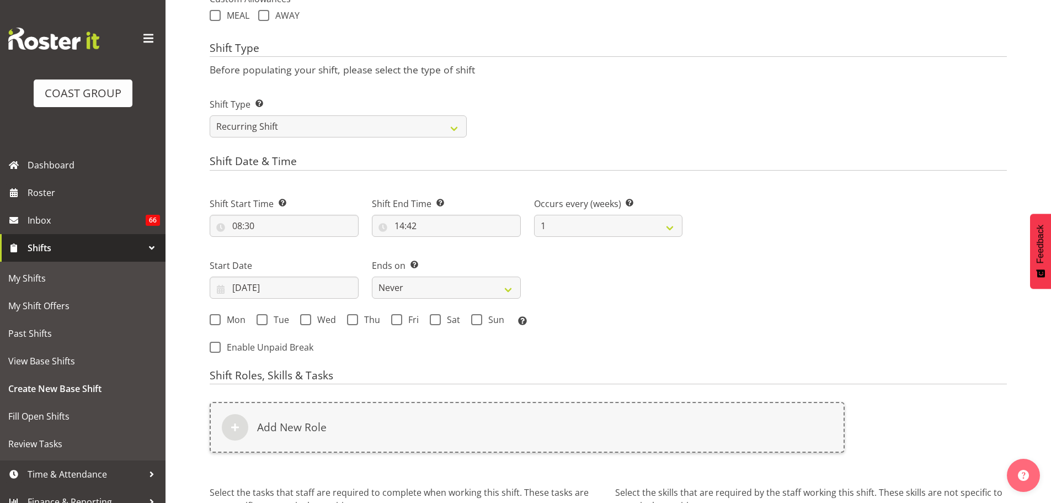
click at [225, 308] on div "Mon Tue Wed Thu Fri Sat Sun Select the days of the week you wish to create this…" at bounding box center [446, 320] width 486 height 30
click at [223, 316] on span "Mon" at bounding box center [233, 319] width 25 height 11
click at [217, 316] on input "Mon" at bounding box center [213, 319] width 7 height 7
checkbox input "true"
click at [318, 322] on span "Wed" at bounding box center [323, 319] width 25 height 11
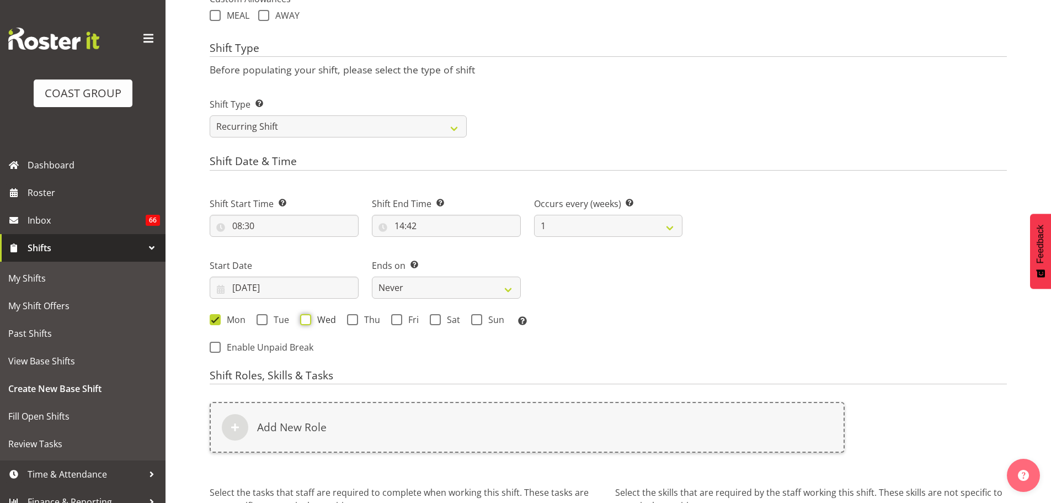
click at [307, 322] on input "Wed" at bounding box center [303, 319] width 7 height 7
checkbox input "true"
click at [466, 292] on select "Never On Date" at bounding box center [446, 287] width 149 height 22
select select "date"
click at [372, 276] on select "Never On Date" at bounding box center [446, 287] width 149 height 22
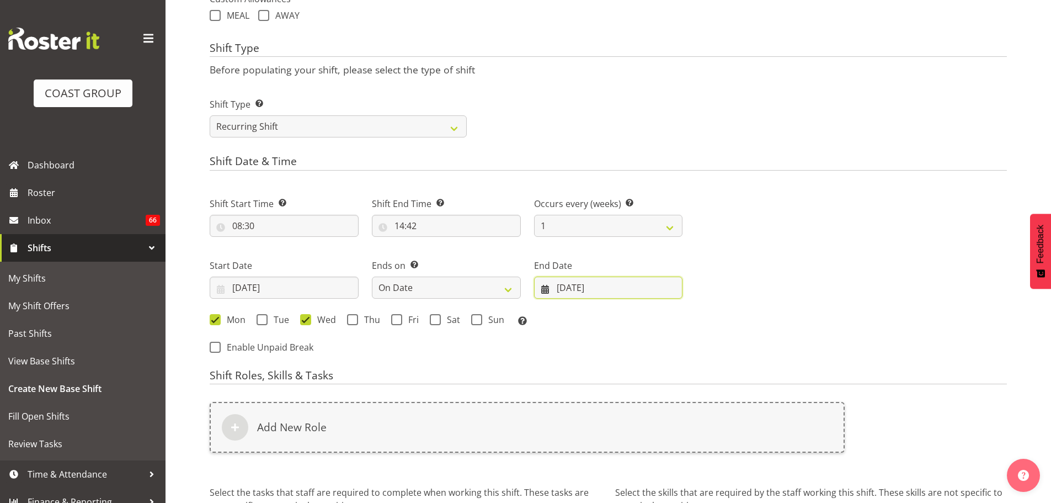
click at [559, 290] on input "[DATE]" at bounding box center [608, 287] width 149 height 22
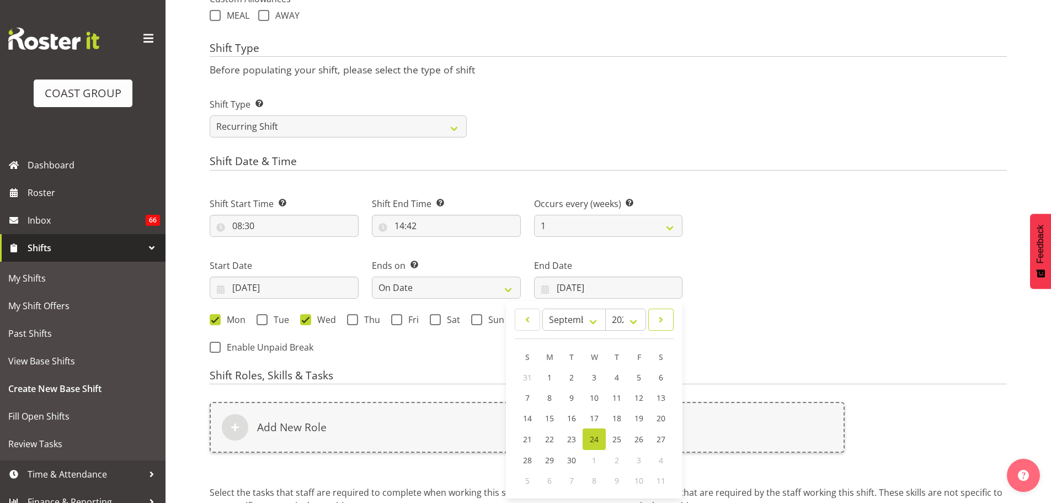
click at [660, 325] on span at bounding box center [660, 319] width 11 height 13
select select "0"
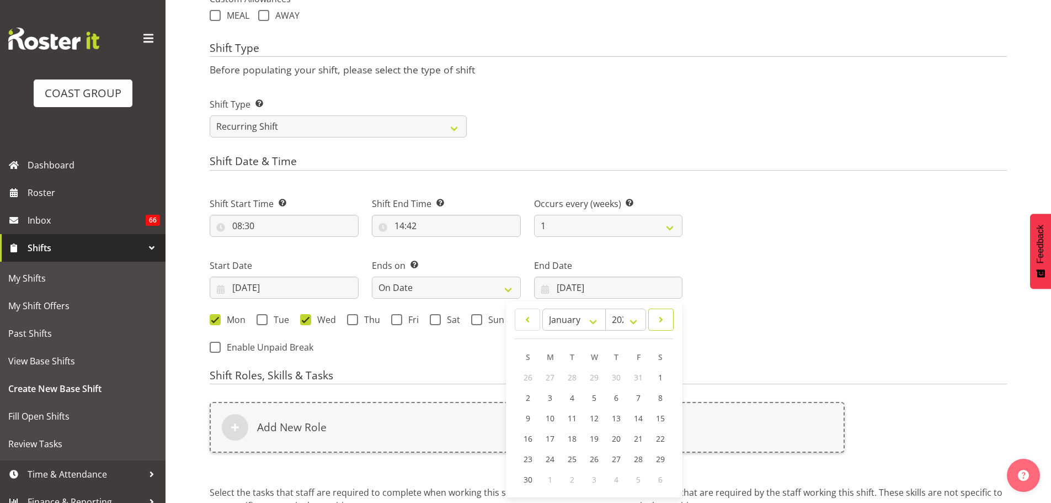
select select "2026"
click at [660, 325] on span at bounding box center [660, 319] width 11 height 13
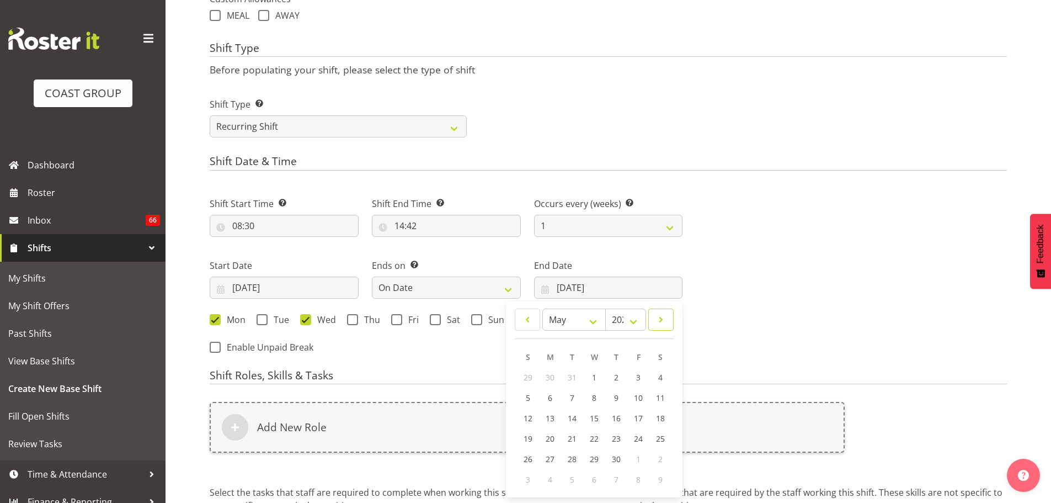
click at [660, 325] on span at bounding box center [660, 319] width 11 height 13
select select "7"
click at [633, 396] on link "7" at bounding box center [638, 397] width 22 height 20
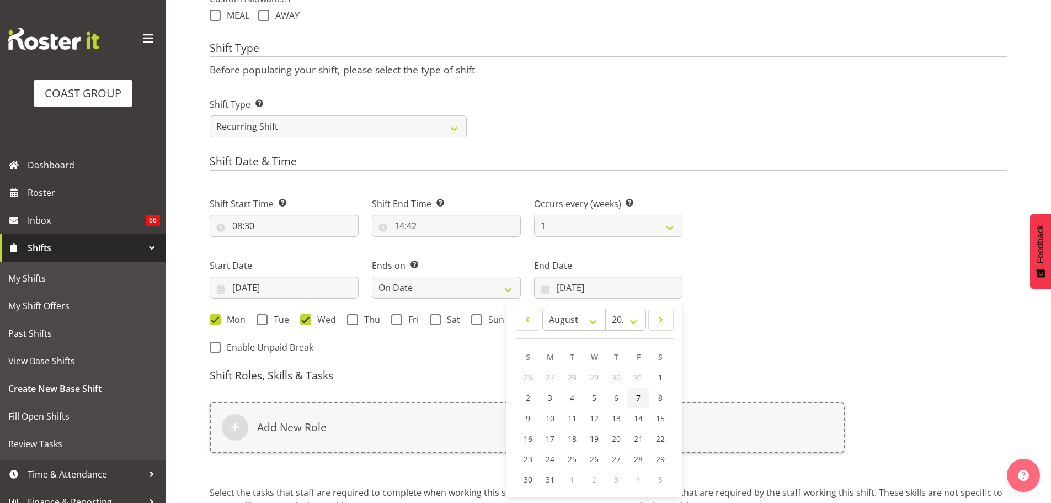
type input "07/08/2026"
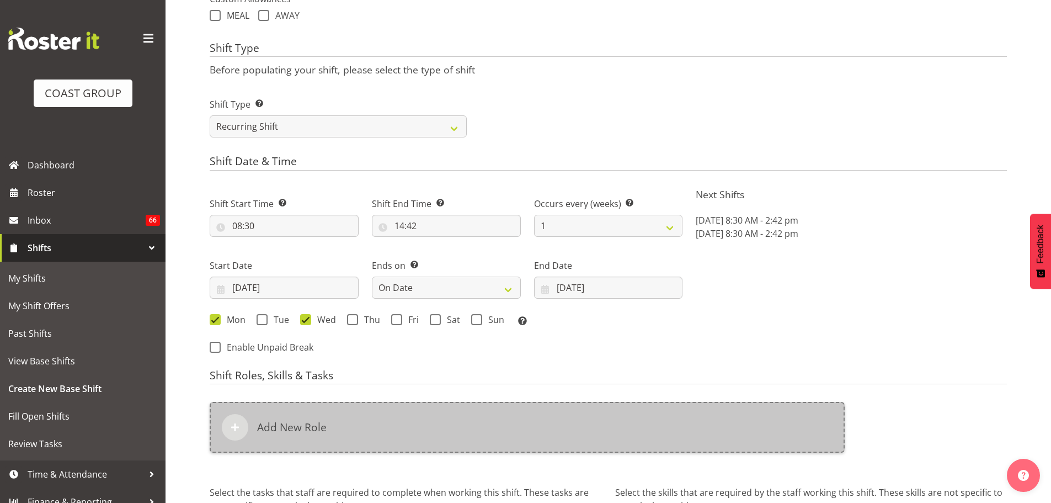
click at [361, 419] on div "Add New Role" at bounding box center [527, 427] width 635 height 51
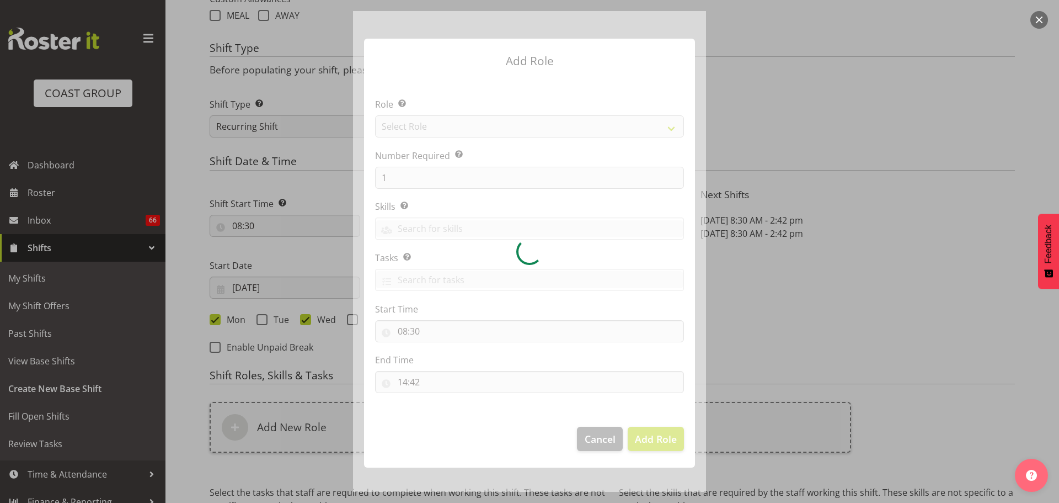
click at [596, 437] on div at bounding box center [529, 251] width 353 height 480
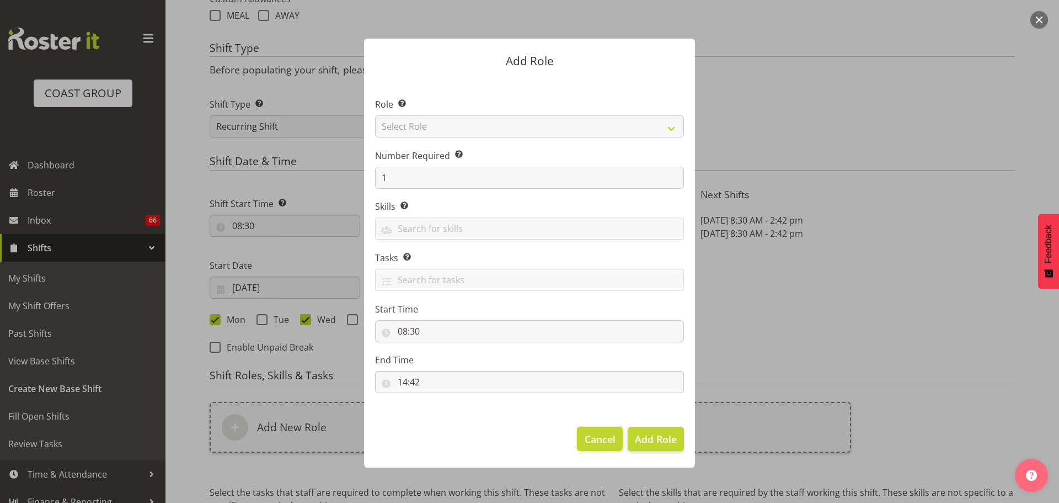
click at [599, 441] on span "Cancel" at bounding box center [600, 438] width 31 height 14
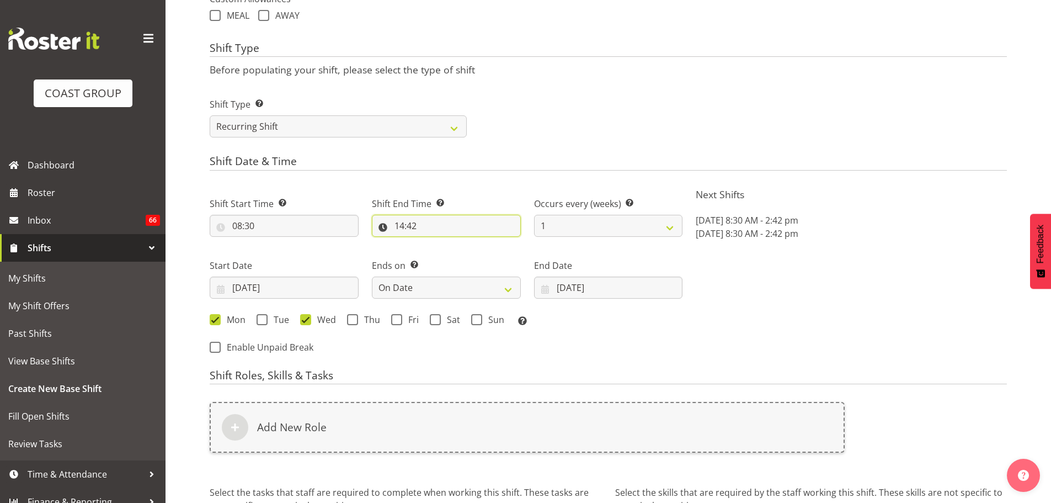
click at [394, 222] on input "14:42" at bounding box center [446, 226] width 149 height 22
click at [446, 255] on select "00 01 02 03 04 05 06 07 08 09 10 11 12 13 14 15 16 17 18 19 20 21 22 23" at bounding box center [447, 254] width 25 height 22
click at [445, 260] on select "00 01 02 03 04 05 06 07 08 09 10 11 12 13 14 15 16 17 18 19 20 21 22 23" at bounding box center [447, 254] width 25 height 22
select select "12"
click at [435, 243] on select "00 01 02 03 04 05 06 07 08 09 10 11 12 13 14 15 16 17 18 19 20 21 22 23" at bounding box center [447, 254] width 25 height 22
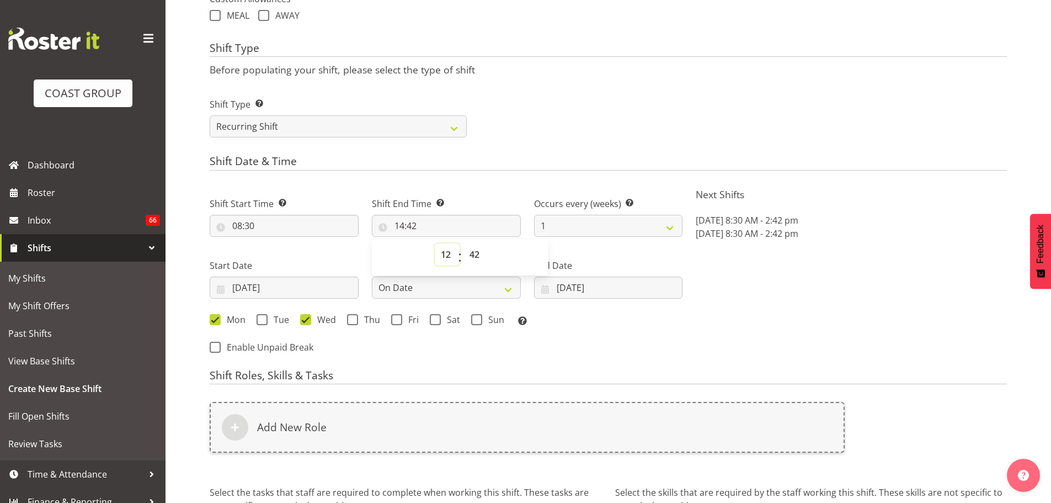
type input "12:42"
click at [482, 253] on select "00 01 02 03 04 05 06 07 08 09 10 11 12 13 14 15 16 17 18 19 20 21 22 23 24 25 2…" at bounding box center [475, 254] width 25 height 22
select select "0"
type input "12:00"
click at [771, 260] on div "Next Shifts Mon, Aug 3, 2026 8:30 AM - 2:42 pm Wed, Aug 5, 2026 8:30 AM - 2:42 …" at bounding box center [851, 271] width 324 height 181
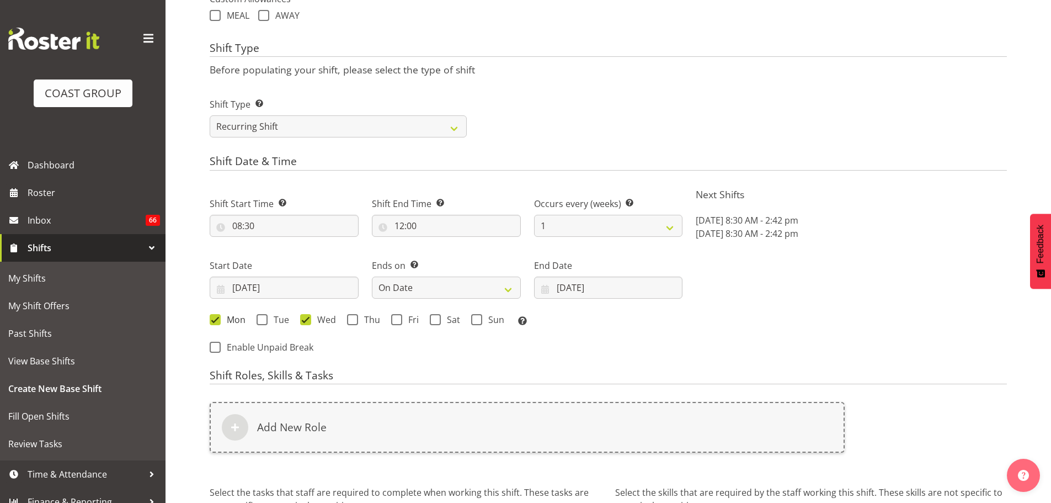
click at [216, 320] on span at bounding box center [215, 319] width 11 height 11
click at [216, 320] on input "Mon" at bounding box center [213, 319] width 7 height 7
checkbox input "false"
click at [313, 322] on span "Wed" at bounding box center [323, 319] width 25 height 11
click at [307, 322] on input "Wed" at bounding box center [303, 319] width 7 height 7
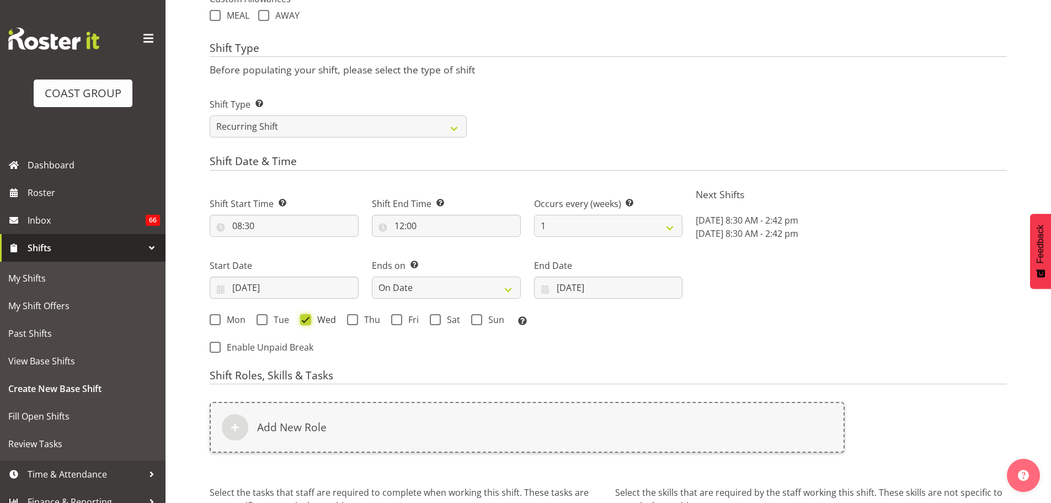
checkbox input "false"
click at [216, 321] on span at bounding box center [215, 319] width 11 height 11
click at [216, 321] on input "Mon" at bounding box center [213, 319] width 7 height 7
checkbox input "true"
click at [322, 320] on span "Wed" at bounding box center [323, 319] width 25 height 11
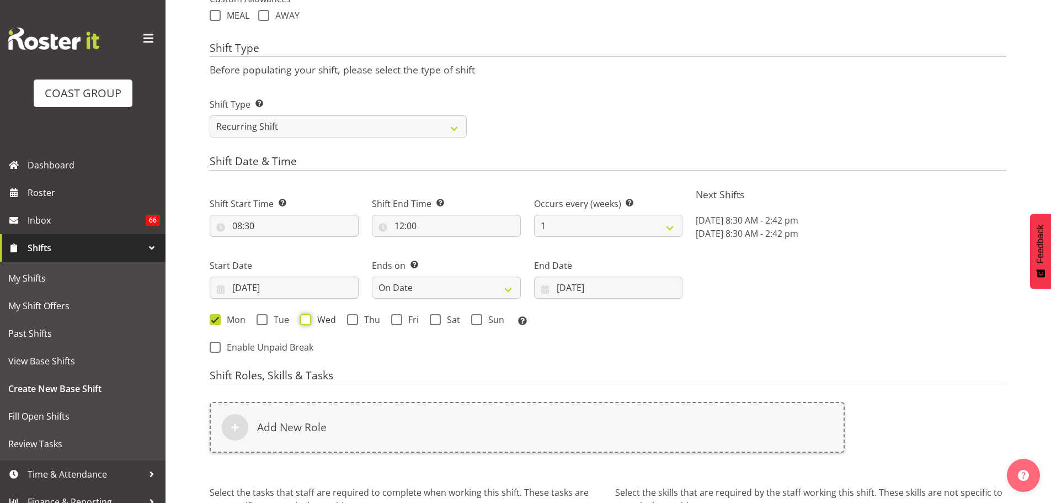
click at [307, 320] on input "Wed" at bounding box center [303, 319] width 7 height 7
checkbox input "true"
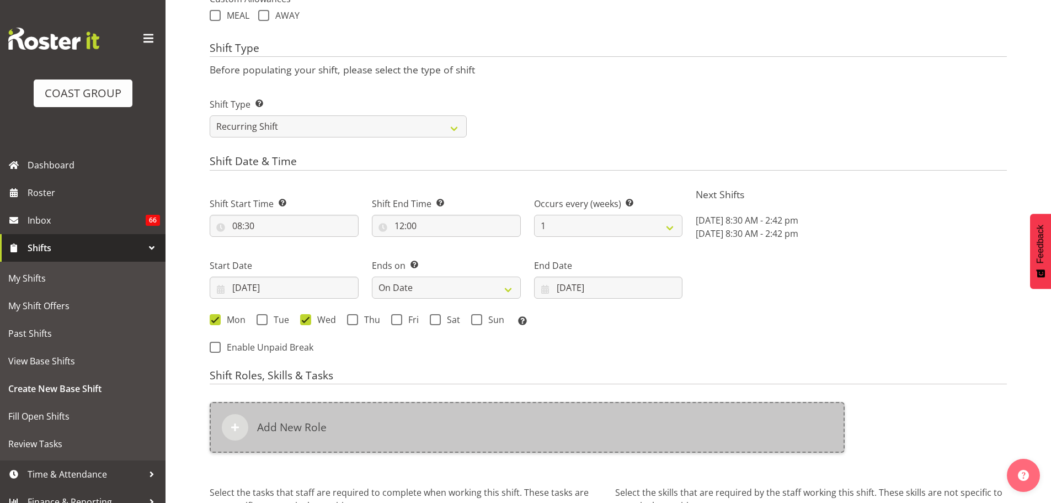
click at [488, 421] on div "Add New Role" at bounding box center [527, 427] width 635 height 51
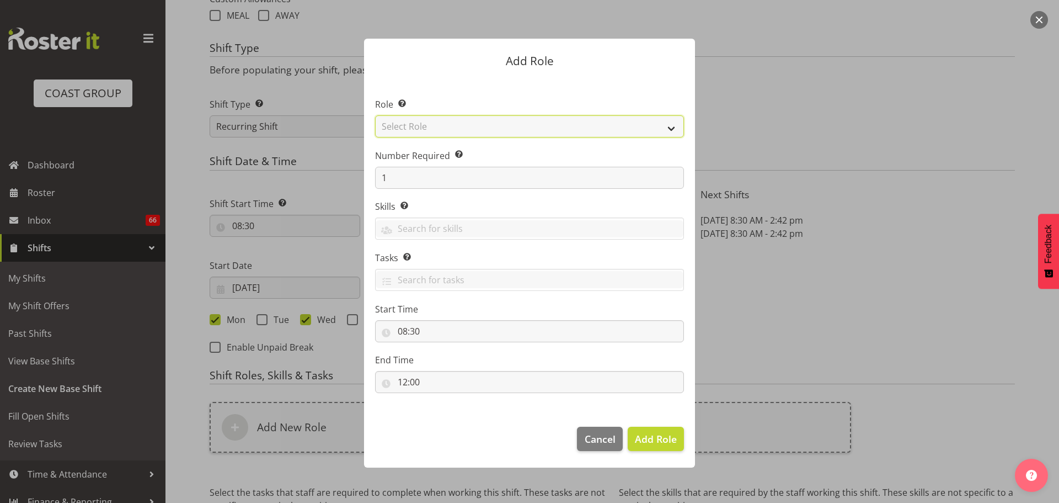
click at [538, 121] on select "Select Role ACCOUNT MANAGER ACCOUNT MANAGER DW ACCOUNTS [PERSON_NAME] VEHICLES …" at bounding box center [529, 126] width 309 height 22
select select "81"
click at [375, 115] on select "Select Role ACCOUNT MANAGER ACCOUNT MANAGER DW ACCOUNTS [PERSON_NAME] VEHICLES …" at bounding box center [529, 126] width 309 height 22
click at [680, 444] on button "Add Role" at bounding box center [656, 438] width 56 height 24
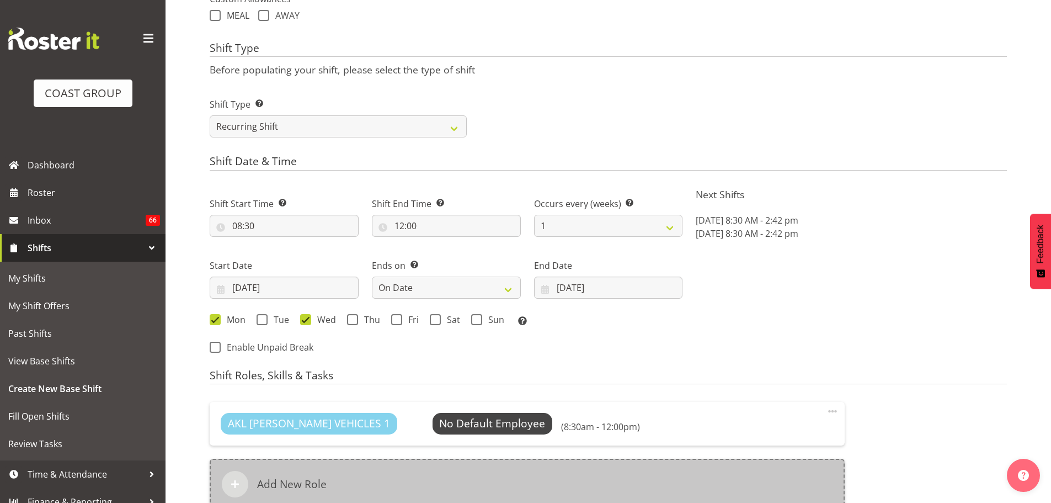
click at [504, 463] on div "Add New Role" at bounding box center [527, 483] width 635 height 51
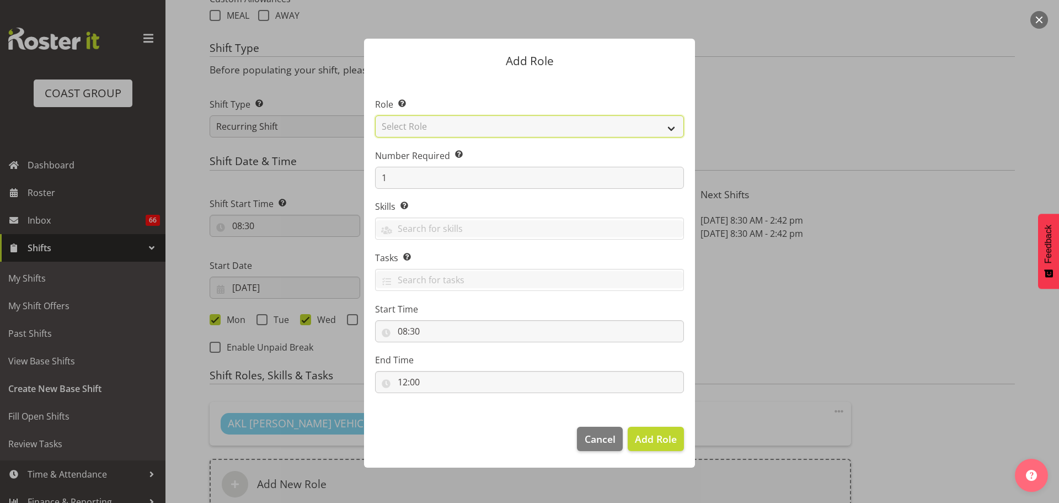
click at [422, 128] on select "Select Role ACCOUNT MANAGER ACCOUNT MANAGER DW ACCOUNTS [PERSON_NAME] VEHICLES …" at bounding box center [529, 126] width 309 height 22
select select "190"
click at [375, 115] on select "Select Role ACCOUNT MANAGER ACCOUNT MANAGER DW ACCOUNTS [PERSON_NAME] VEHICLES …" at bounding box center [529, 126] width 309 height 22
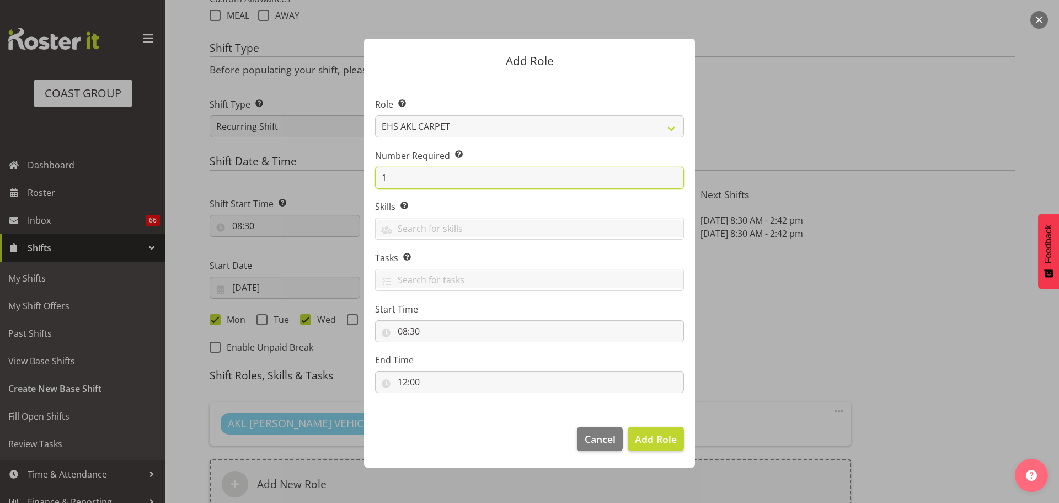
drag, startPoint x: 395, startPoint y: 177, endPoint x: 359, endPoint y: 177, distance: 35.9
click at [364, 177] on div "Add Role Role Select the role you wish to add to the shift. ACCOUNT MANAGER ACC…" at bounding box center [529, 251] width 353 height 480
type input "2"
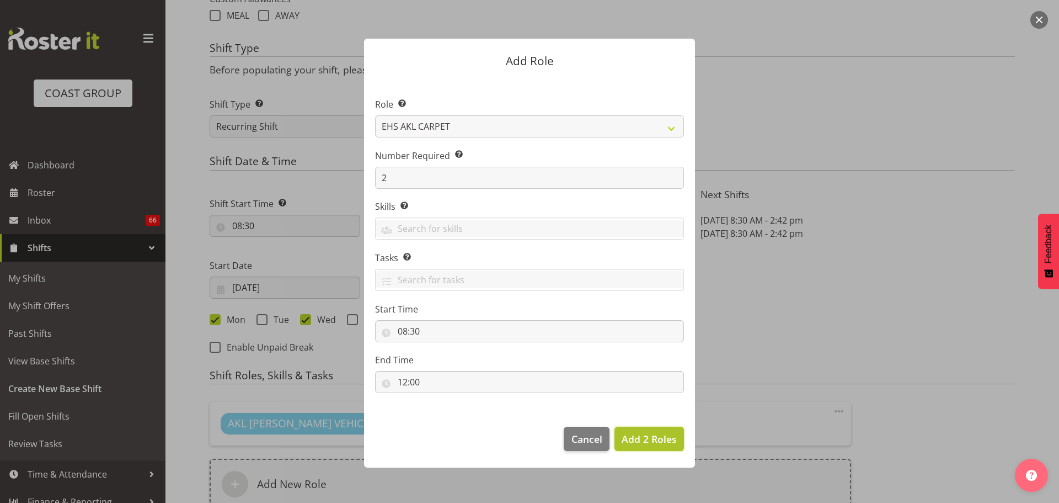
click at [658, 443] on span "Add 2 Roles" at bounding box center [649, 438] width 55 height 13
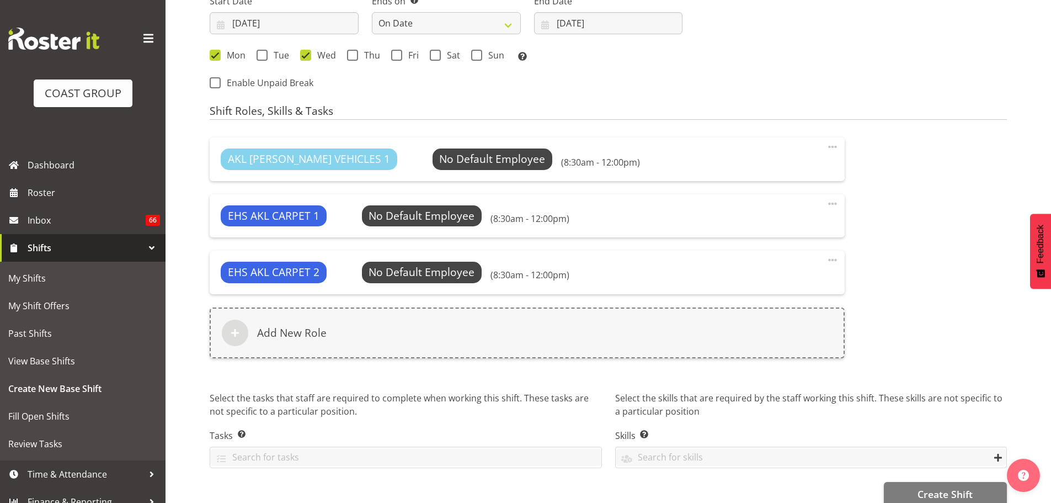
scroll to position [701, 0]
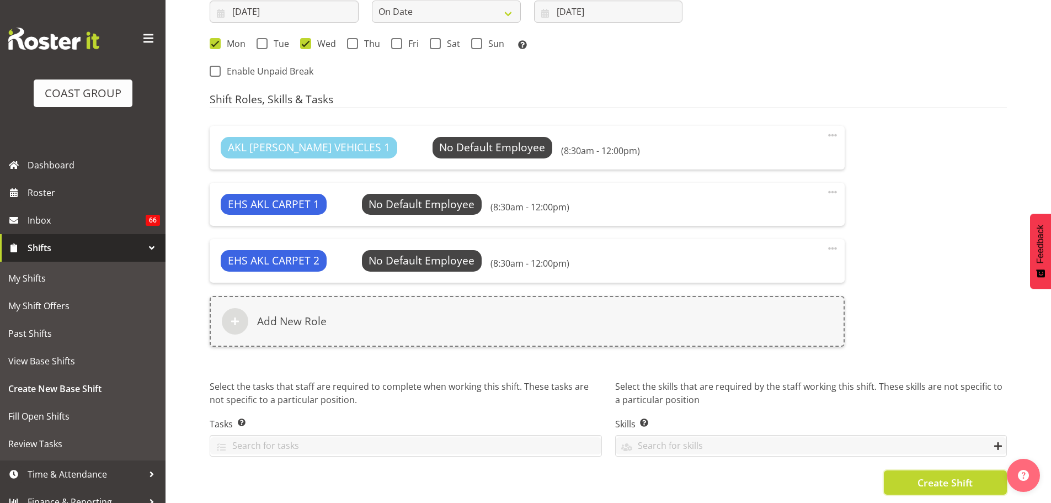
click at [942, 484] on span "Create Shift" at bounding box center [944, 482] width 55 height 14
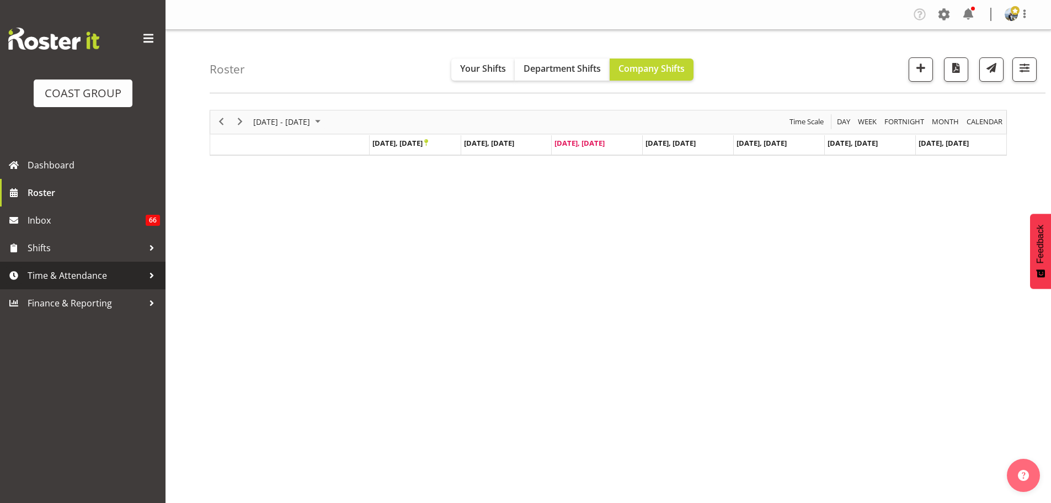
click at [70, 276] on span "Time & Attendance" at bounding box center [86, 275] width 116 height 17
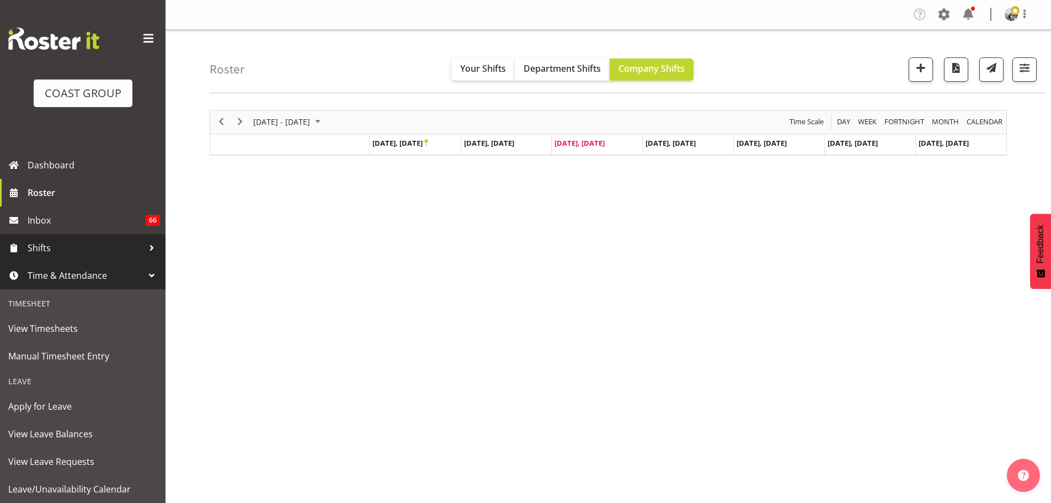
click at [68, 252] on span "Shifts" at bounding box center [86, 247] width 116 height 17
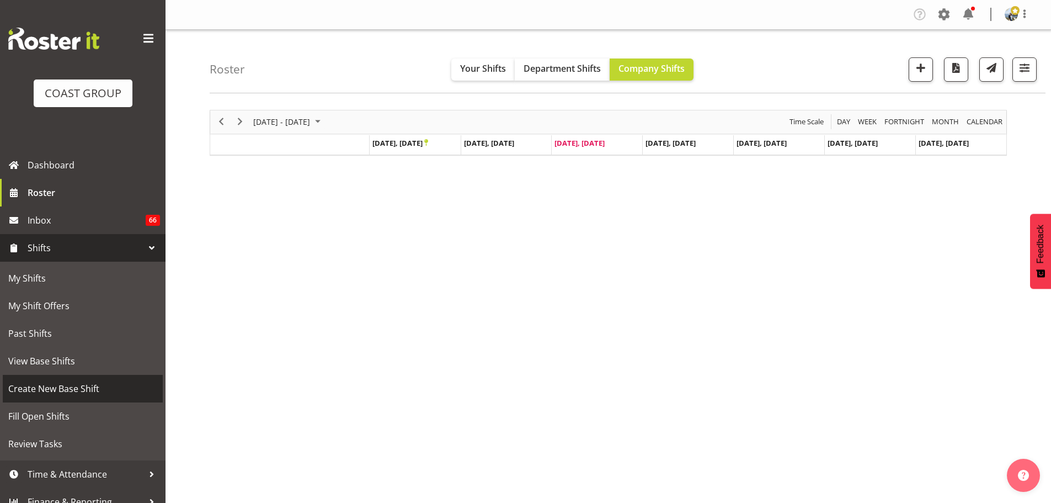
click at [70, 389] on span "Create New Base Shift" at bounding box center [82, 388] width 149 height 17
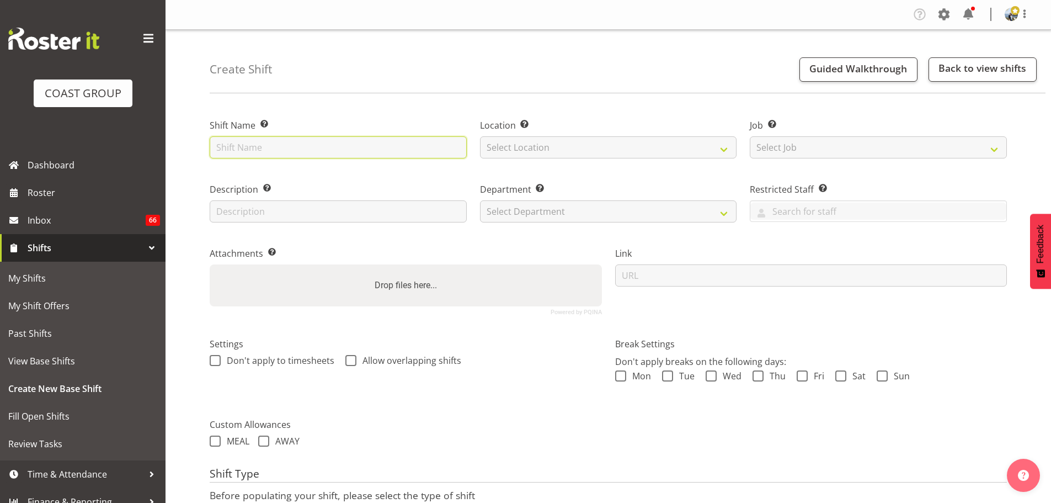
click at [274, 151] on input "text" at bounding box center [338, 147] width 257 height 22
type input "The Wineroom @ [STREET_ADDRESS]"
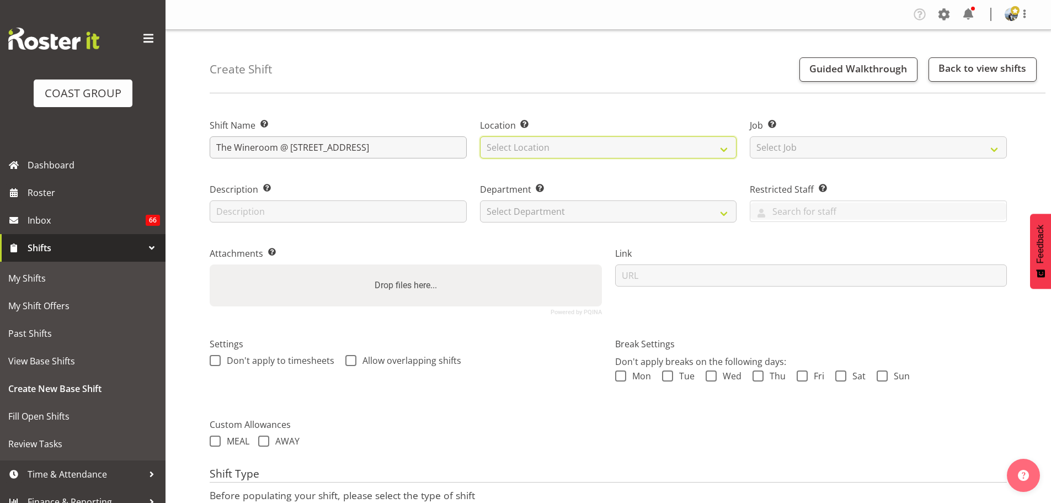
select select "35"
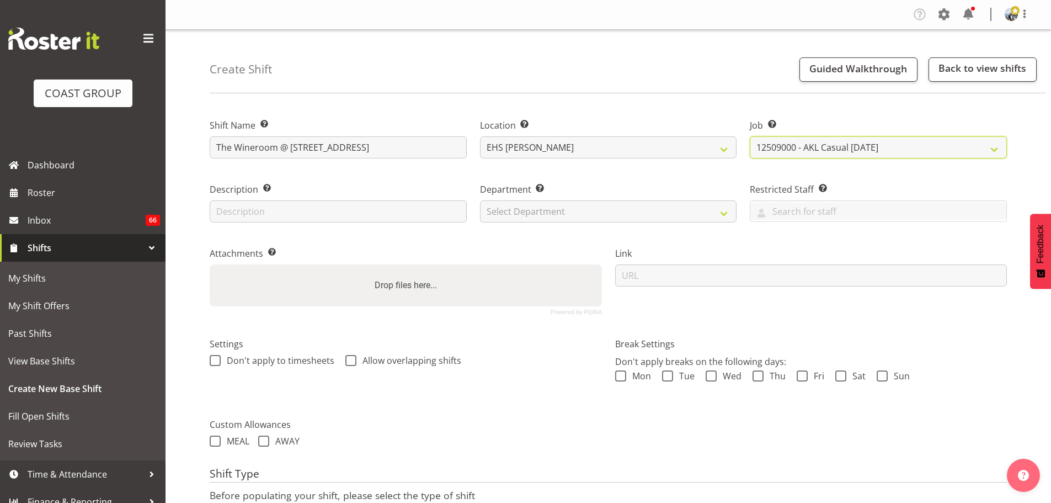
select select "8575"
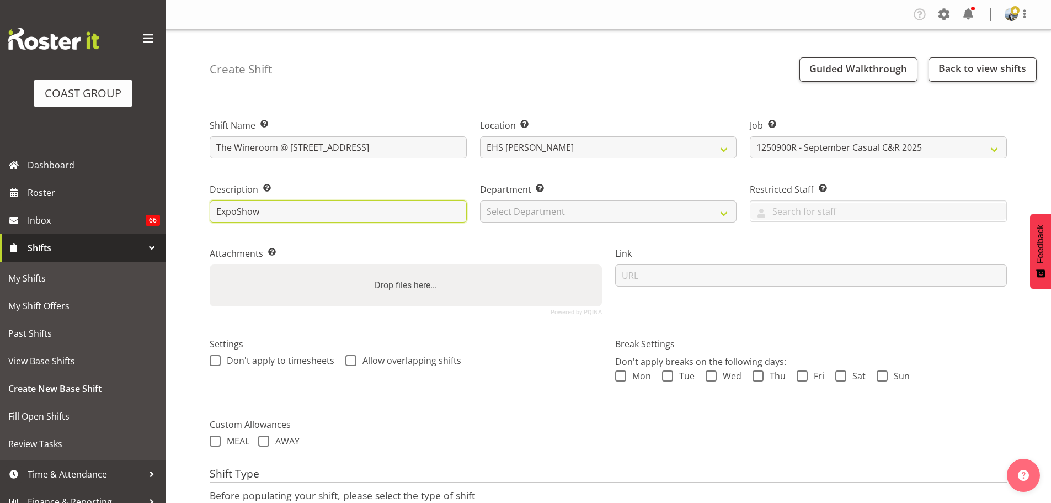
click at [324, 202] on input "ExpoShow" at bounding box center [338, 211] width 257 height 22
type input "ExpoShow Red - 10m x 1.5m"
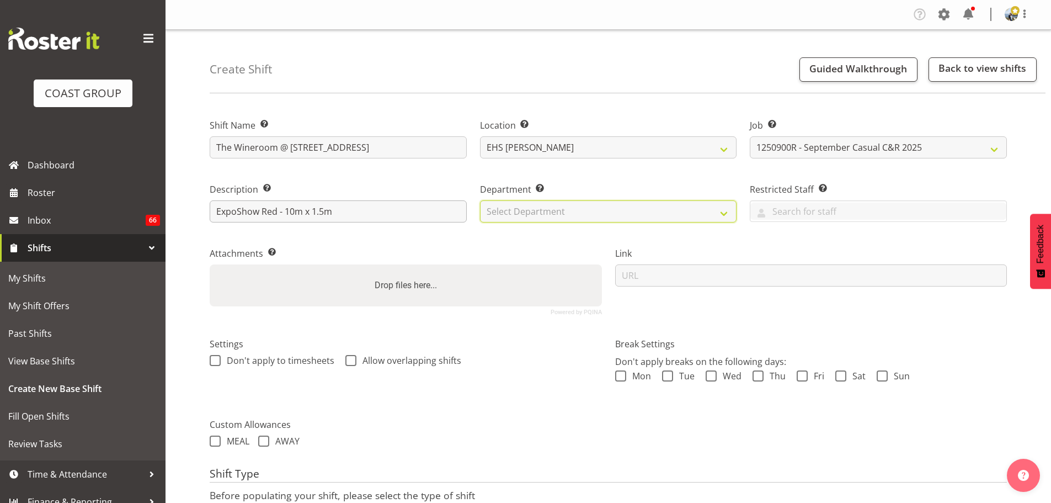
select select "35"
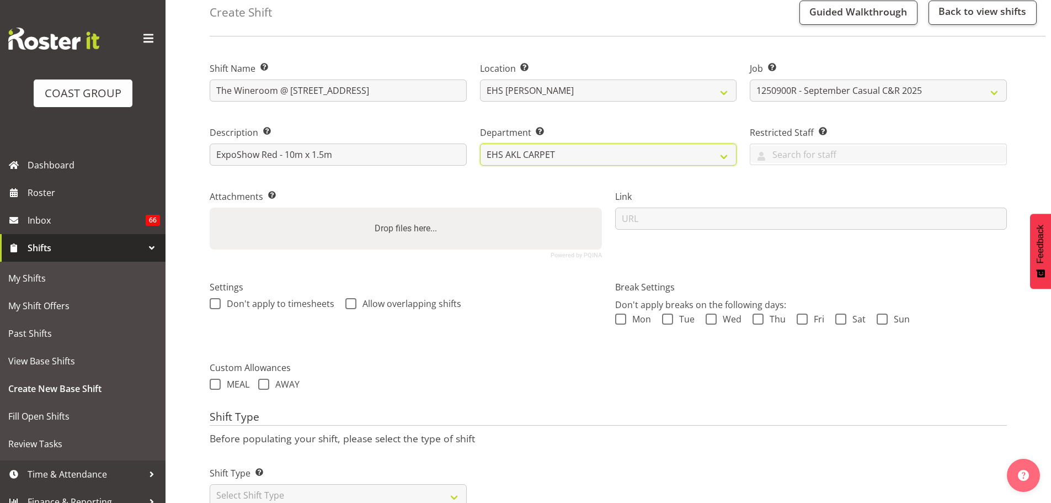
scroll to position [94, 0]
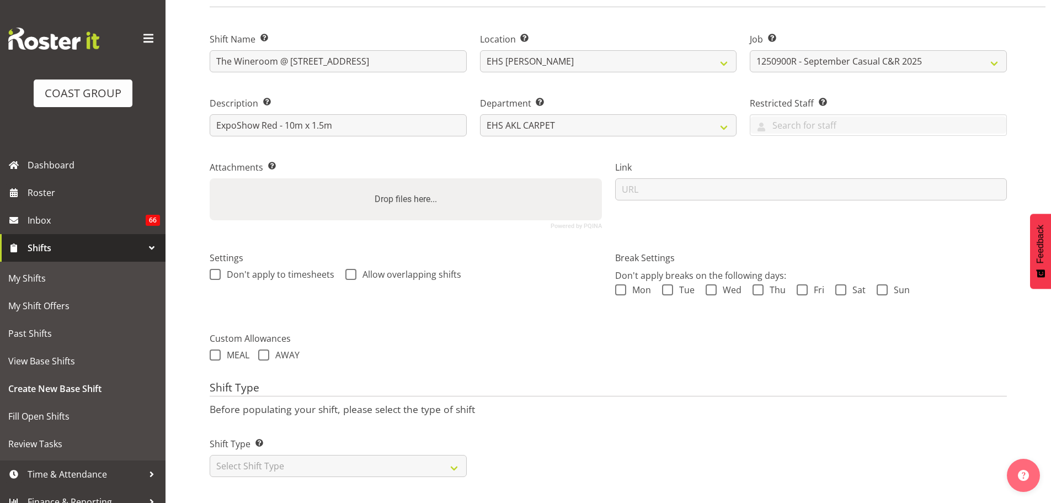
click at [354, 442] on div "Shift Type Shift Types: One Off – Select this if you would like a single shift …" at bounding box center [338, 457] width 257 height 40
click at [354, 455] on select "Select Shift Type One Off Shift Recurring Shift Rotating Shift" at bounding box center [338, 466] width 257 height 22
select select "one_off"
click at [210, 455] on select "Select Shift Type One Off Shift Recurring Shift Rotating Shift" at bounding box center [338, 466] width 257 height 22
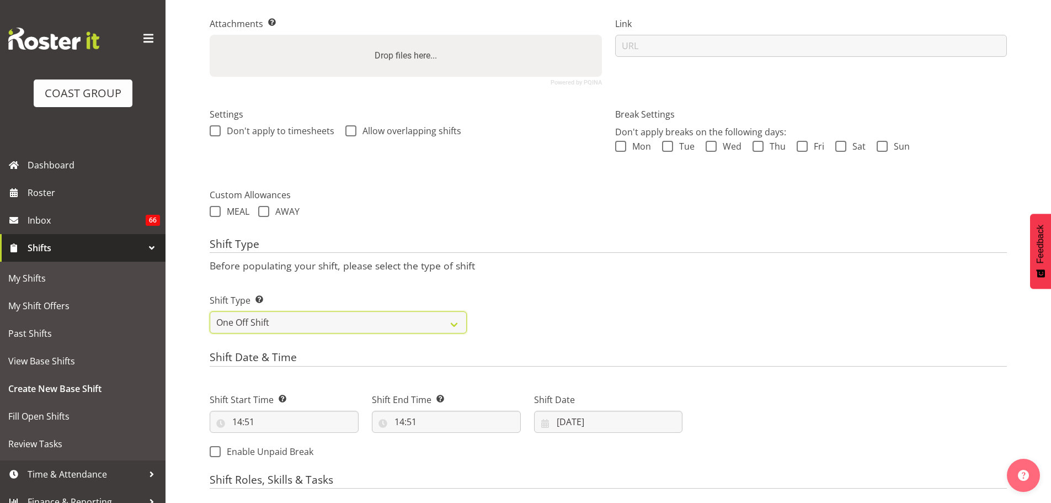
scroll to position [425, 0]
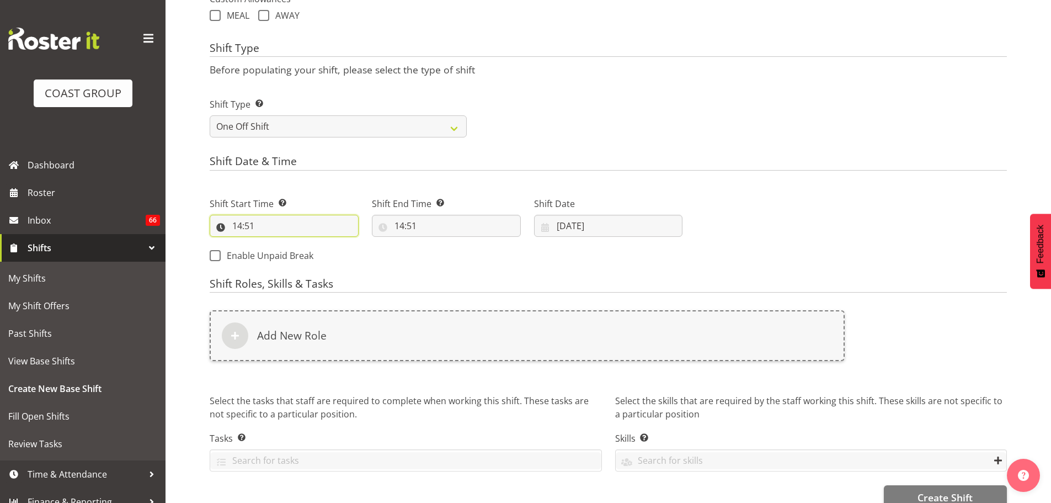
click at [248, 222] on input "14:51" at bounding box center [284, 226] width 149 height 22
click at [283, 261] on select "00 01 02 03 04 05 06 07 08 09 10 11 12 13 14 15 16 17 18 19 20 21 22 23" at bounding box center [285, 254] width 25 height 22
select select "13"
click at [273, 243] on select "00 01 02 03 04 05 06 07 08 09 10 11 12 13 14 15 16 17 18 19 20 21 22 23" at bounding box center [285, 254] width 25 height 22
type input "13:51"
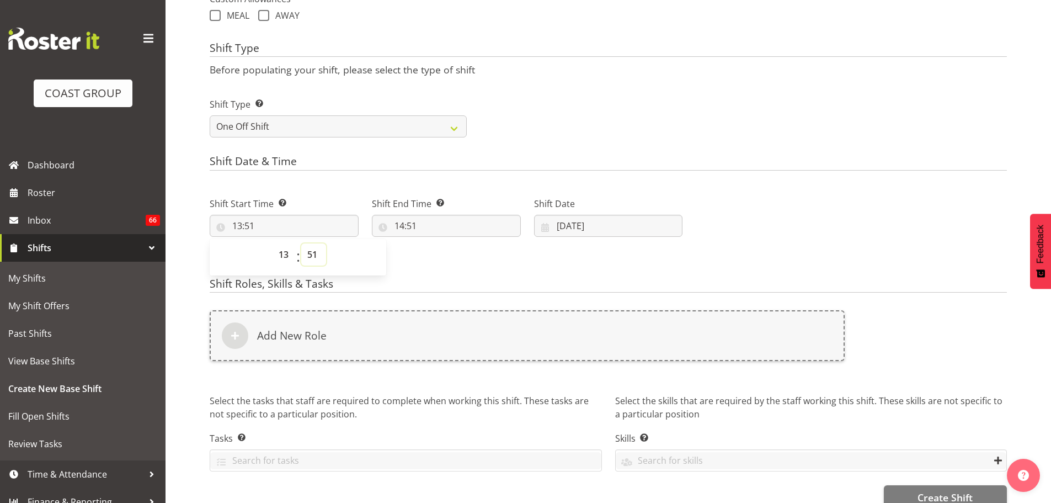
click at [308, 258] on select "00 01 02 03 04 05 06 07 08 09 10 11 12 13 14 15 16 17 18 19 20 21 22 23 24 25 2…" at bounding box center [313, 254] width 25 height 22
select select "0"
type input "13:00"
click at [399, 226] on input "14:51" at bounding box center [446, 226] width 149 height 22
click at [450, 259] on select "00 01 02 03 04 05 06 07 08 09 10 11 12 13 14 15 16 17 18 19 20 21 22 23" at bounding box center [447, 254] width 25 height 22
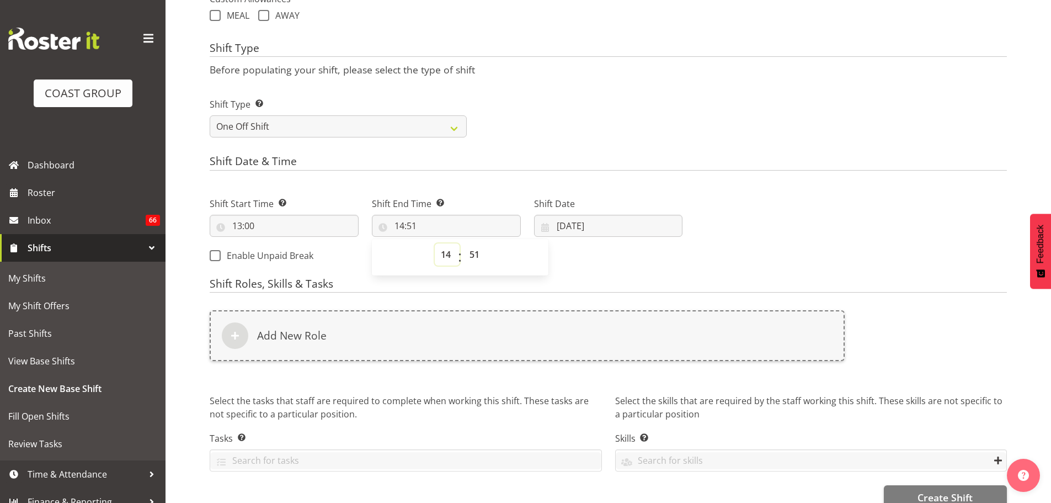
select select "15"
click at [435, 243] on select "00 01 02 03 04 05 06 07 08 09 10 11 12 13 14 15 16 17 18 19 20 21 22 23" at bounding box center [447, 254] width 25 height 22
type input "15:51"
click at [469, 258] on select "00 01 02 03 04 05 06 07 08 09 10 11 12 13 14 15 16 17 18 19 20 21 22 23 24 25 2…" at bounding box center [475, 254] width 25 height 22
select select "0"
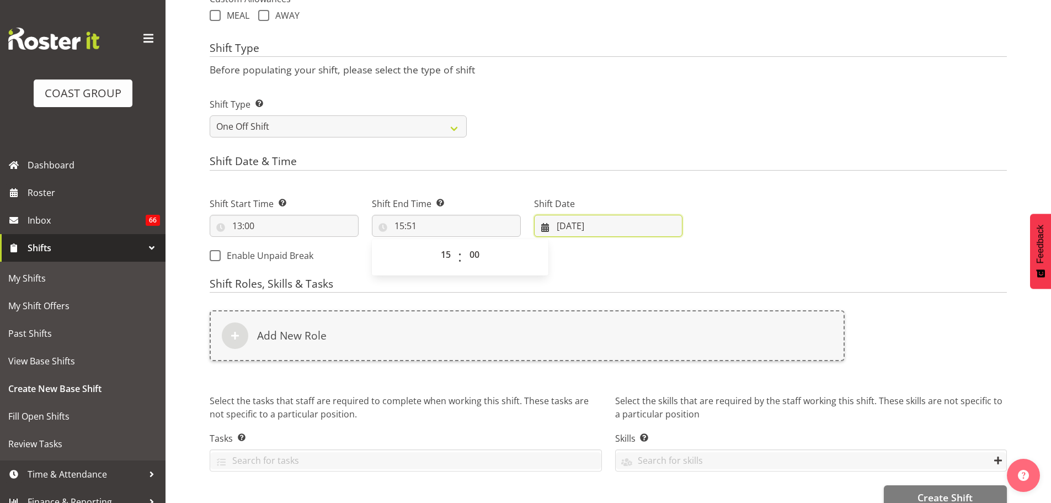
type input "15:00"
click at [578, 223] on input "[DATE]" at bounding box center [608, 226] width 149 height 22
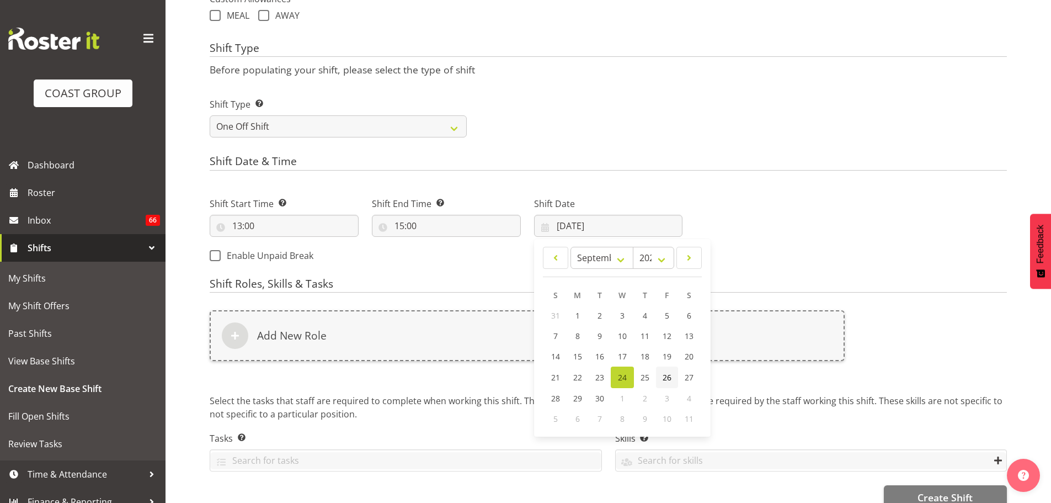
click at [661, 373] on link "26" at bounding box center [667, 377] width 22 height 22
type input "[DATE]"
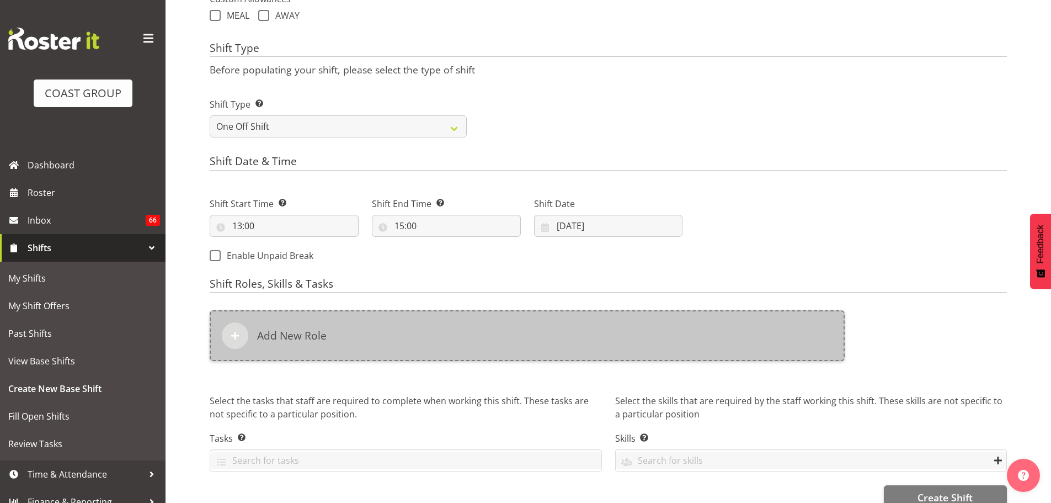
click at [405, 331] on div "Add New Role" at bounding box center [527, 335] width 635 height 51
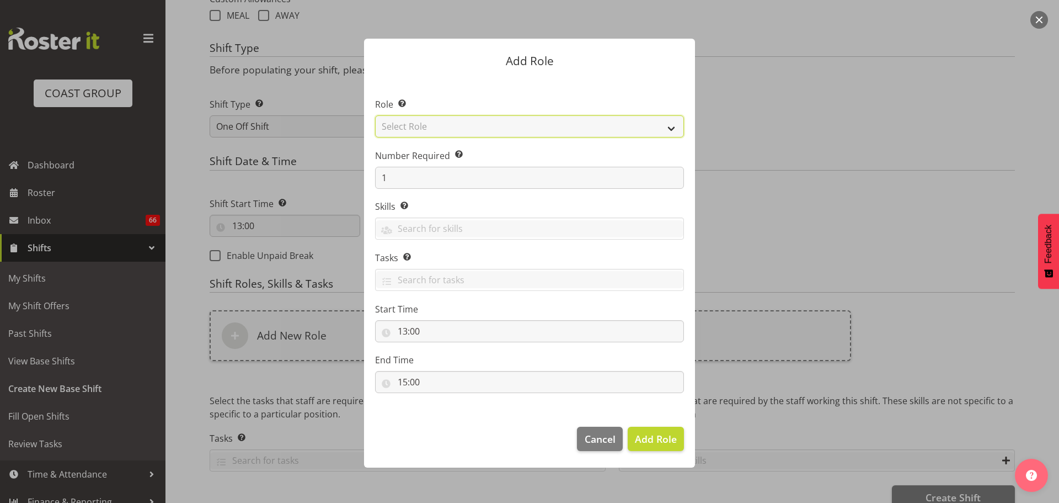
click at [441, 130] on select "Select Role ACCOUNT MANAGER ACCOUNT MANAGER DW ACCOUNTS [PERSON_NAME] VEHICLES …" at bounding box center [529, 126] width 309 height 22
select select "81"
click at [375, 115] on select "Select Role ACCOUNT MANAGER ACCOUNT MANAGER DW ACCOUNTS [PERSON_NAME] VEHICLES …" at bounding box center [529, 126] width 309 height 22
drag, startPoint x: 664, startPoint y: 440, endPoint x: 654, endPoint y: 435, distance: 11.1
click at [664, 439] on span "Add Role" at bounding box center [656, 438] width 42 height 13
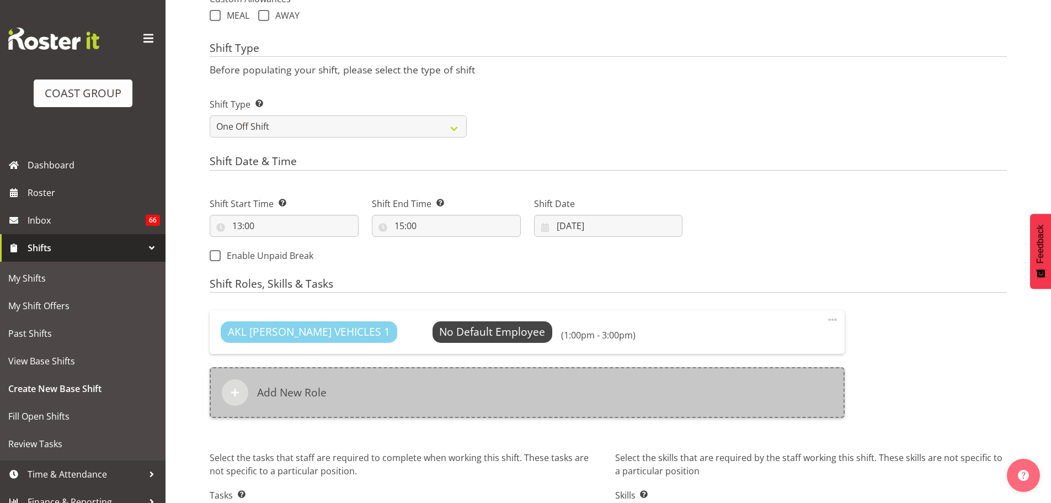
click at [419, 376] on div "Add New Role" at bounding box center [527, 392] width 635 height 51
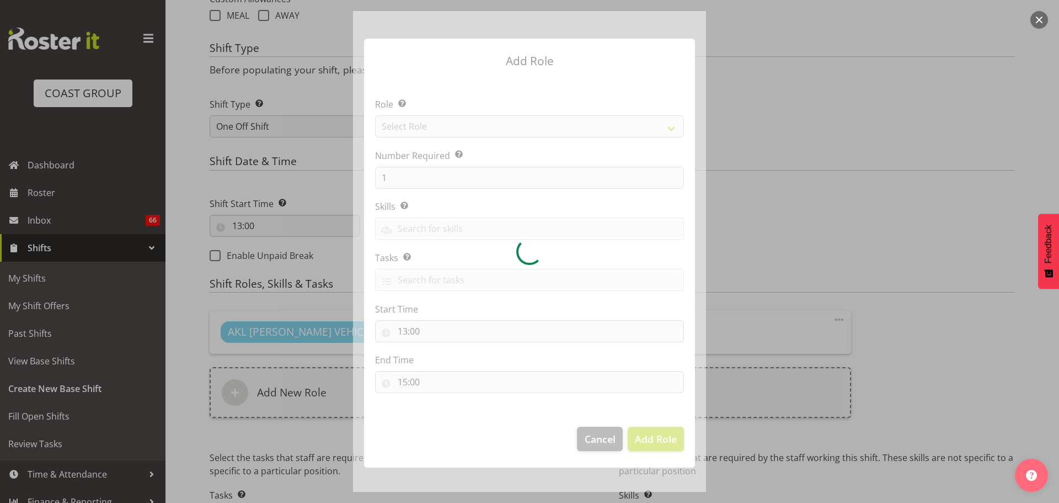
click at [483, 132] on div at bounding box center [529, 251] width 353 height 480
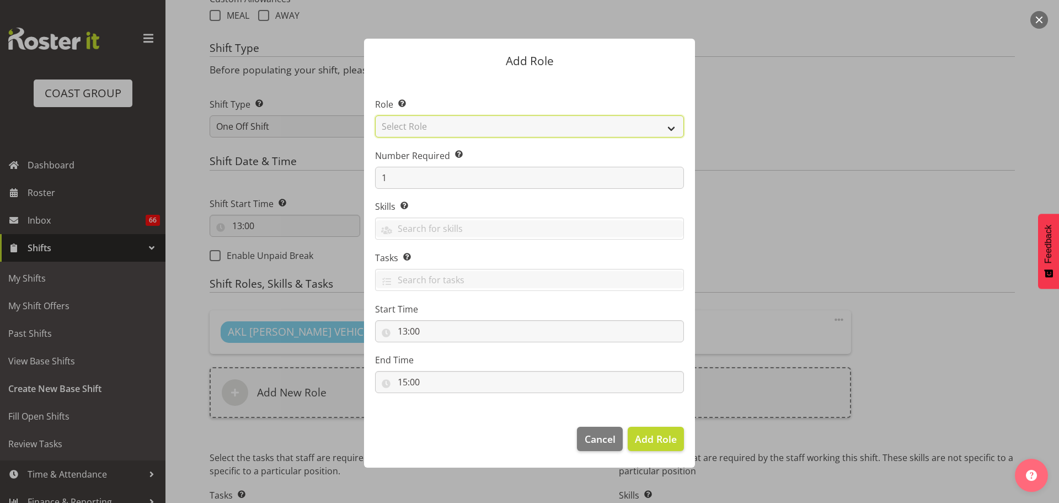
click at [483, 132] on select "Select Role ACCOUNT MANAGER ACCOUNT MANAGER DW ACCOUNTS AKL DIANNA VEHICLES AKL…" at bounding box center [529, 126] width 309 height 22
select select "190"
click at [375, 115] on select "Select Role ACCOUNT MANAGER ACCOUNT MANAGER DW ACCOUNTS AKL DIANNA VEHICLES AKL…" at bounding box center [529, 126] width 309 height 22
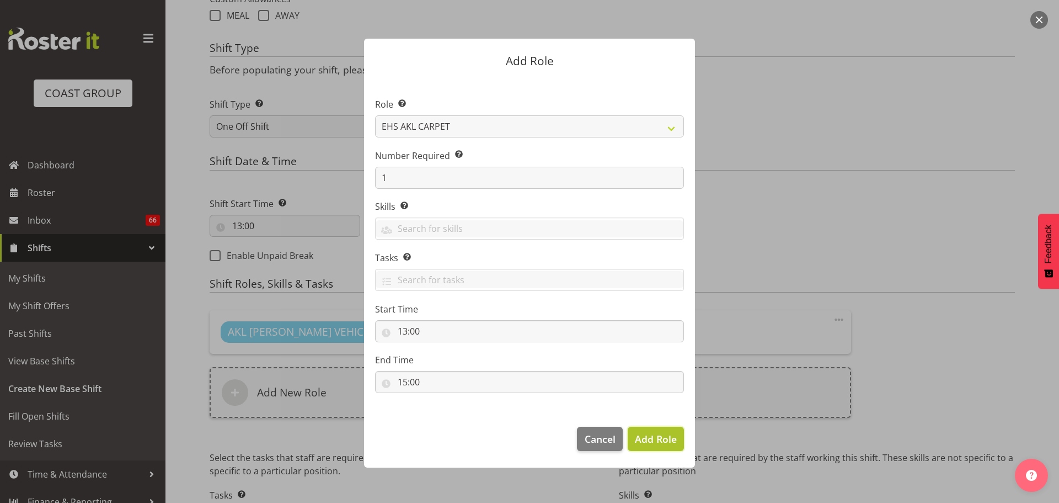
click at [666, 438] on span "Add Role" at bounding box center [656, 438] width 42 height 13
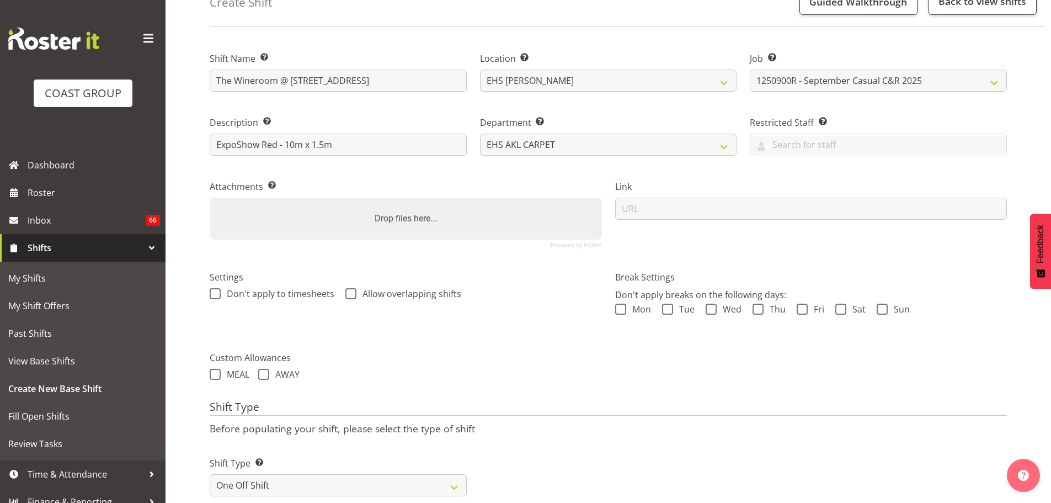
scroll to position [0, 0]
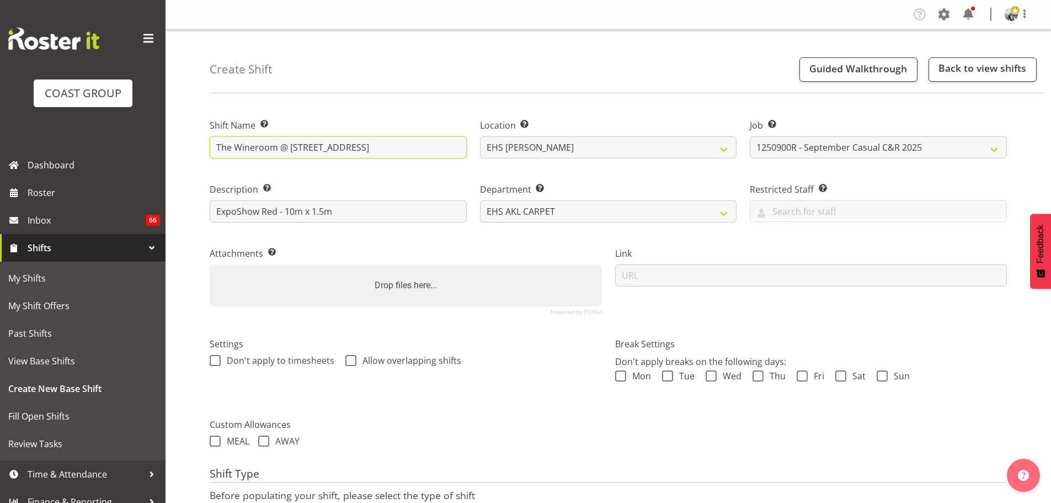
click at [217, 142] on input "The Wineroom @ 43 College Hill, Freemans Bay" at bounding box center [338, 147] width 257 height 22
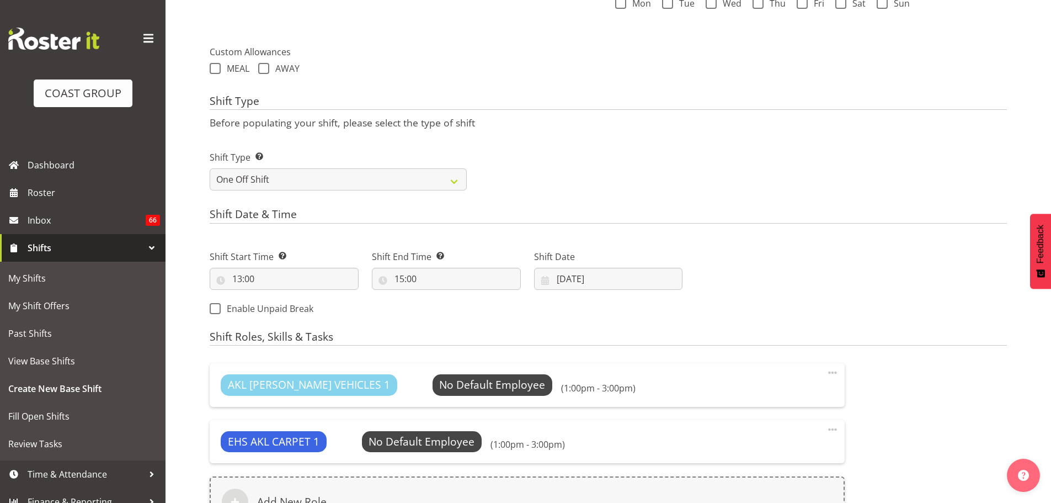
scroll to position [562, 0]
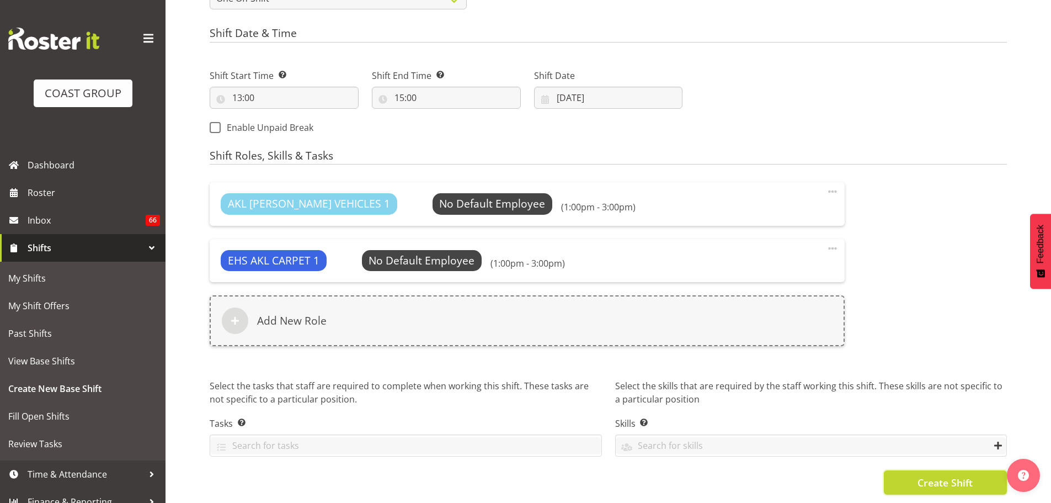
click at [945, 475] on span "Create Shift" at bounding box center [944, 482] width 55 height 14
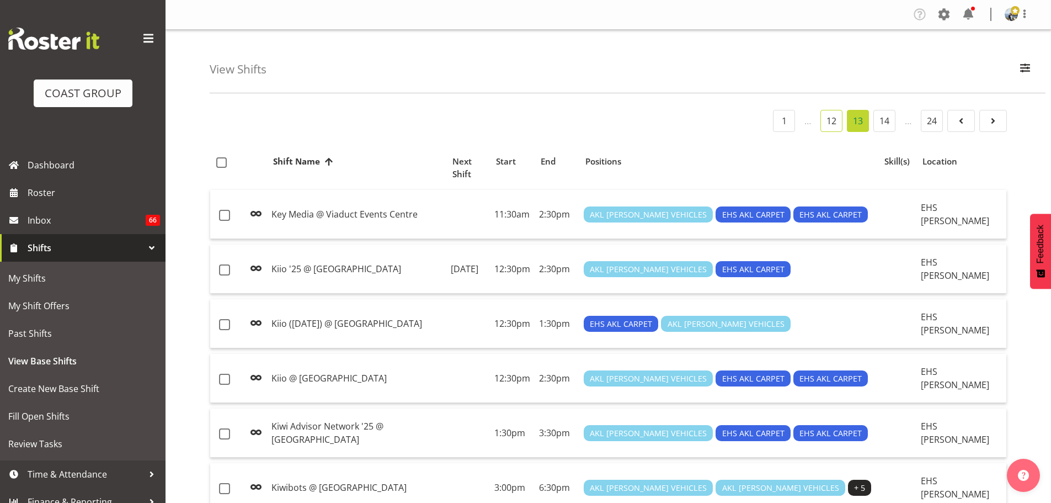
click at [840, 123] on link "12" at bounding box center [831, 121] width 22 height 22
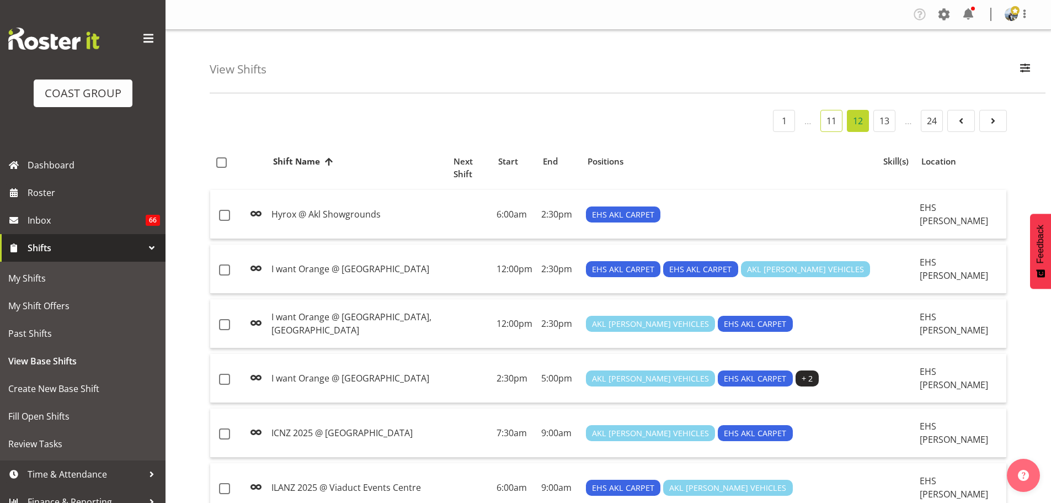
click at [830, 125] on link "11" at bounding box center [831, 121] width 22 height 22
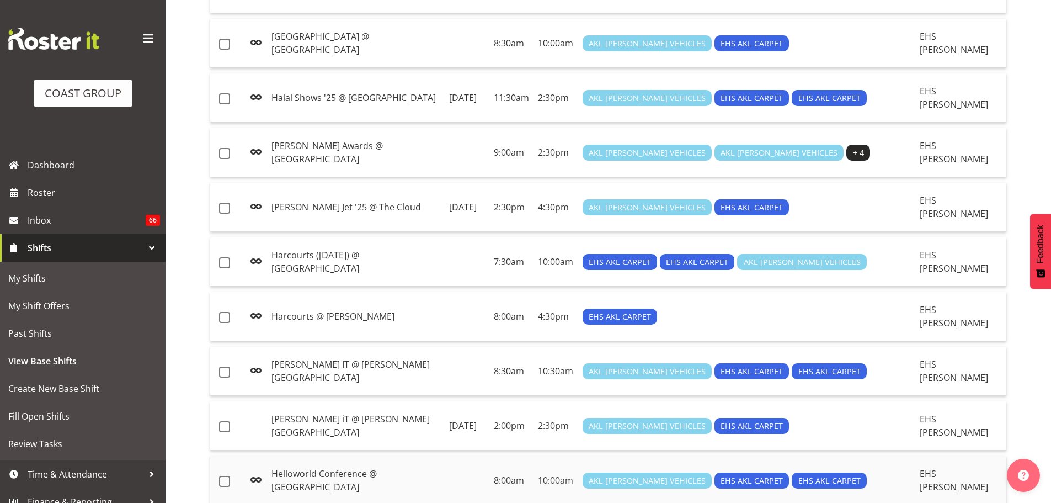
scroll to position [441, 0]
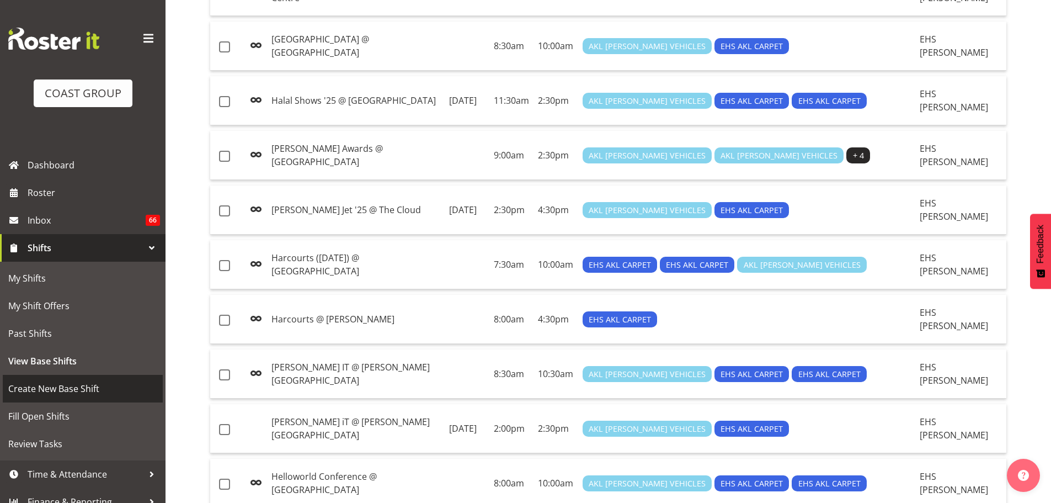
click at [68, 385] on span "Create New Base Shift" at bounding box center [82, 388] width 149 height 17
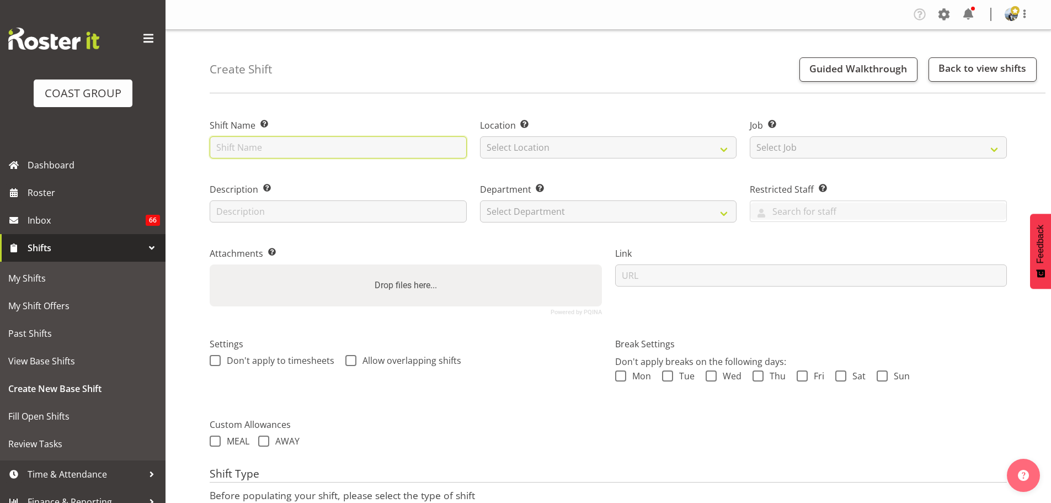
click at [265, 154] on input "text" at bounding box center [338, 147] width 257 height 22
type input "[PERSON_NAME] '25 @ [GEOGRAPHIC_DATA]"
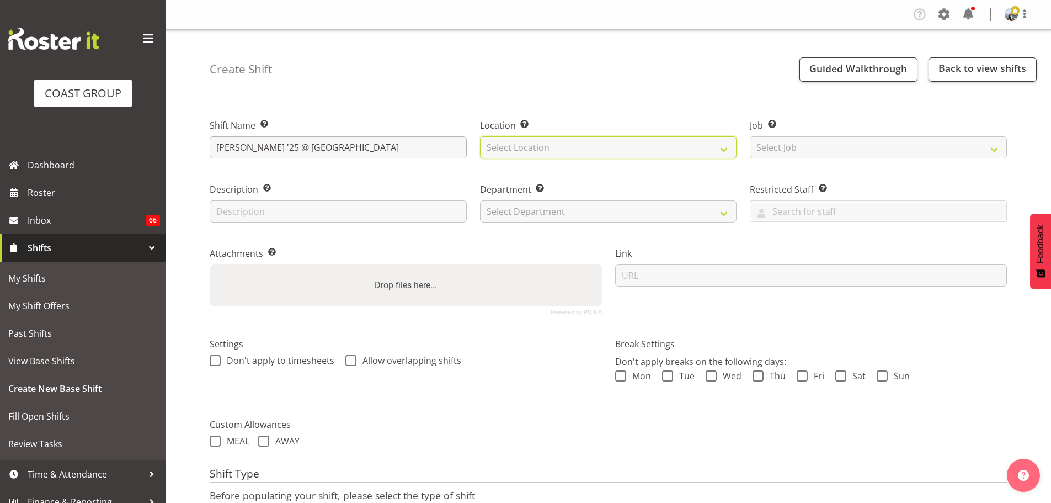
select select "35"
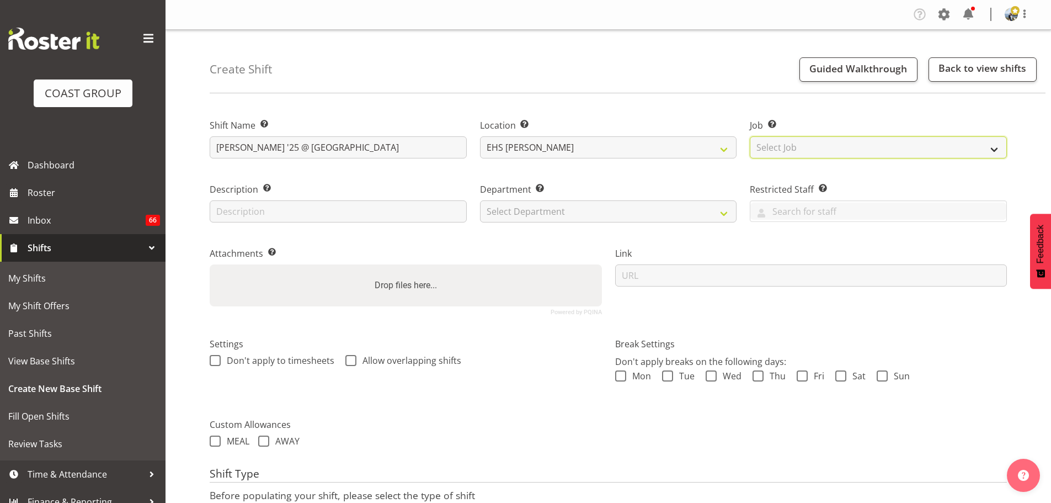
click at [779, 140] on select "Select Job Create new job 1 Carlton Events 1 Carlton Hamilton 1 Carlton Welling…" at bounding box center [878, 147] width 257 height 22
select select "9957"
click at [750, 136] on select "Select Job Create new job 1 Carlton Events 1 Carlton Hamilton 1 Carlton Welling…" at bounding box center [878, 147] width 257 height 22
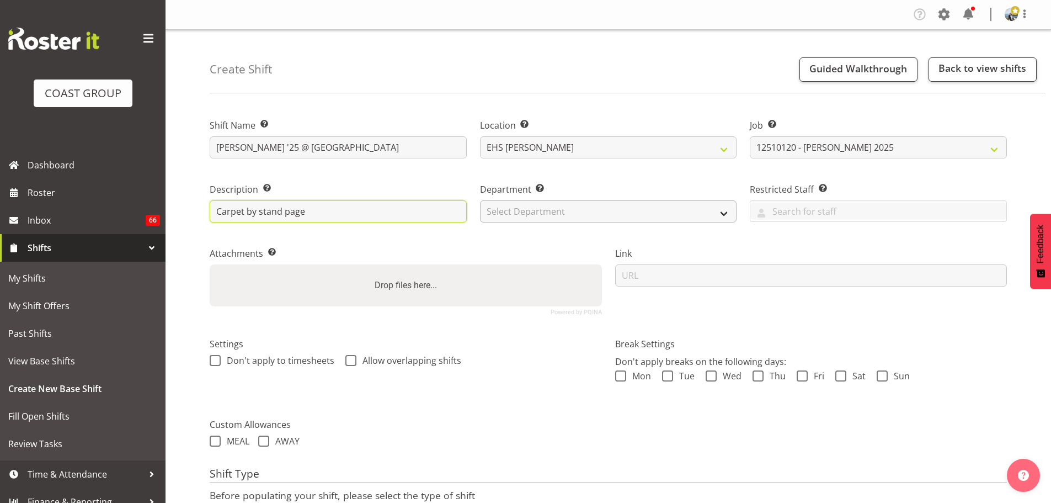
type input "Carpet by stand page"
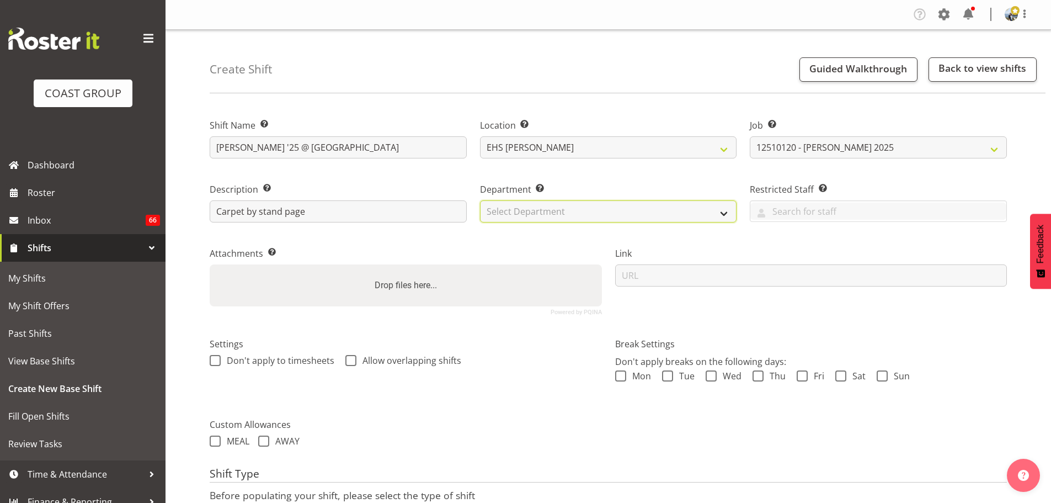
click at [551, 208] on select "Select Department EHS AKL CARPET EHS AKL PANEL EHS AKL CARPET EHS AKL SALES EHS…" at bounding box center [608, 211] width 257 height 22
select select "35"
click at [480, 200] on select "Select Department EHS AKL CARPET EHS AKL PANEL EHS AKL CARPET EHS AKL SALES EHS…" at bounding box center [608, 211] width 257 height 22
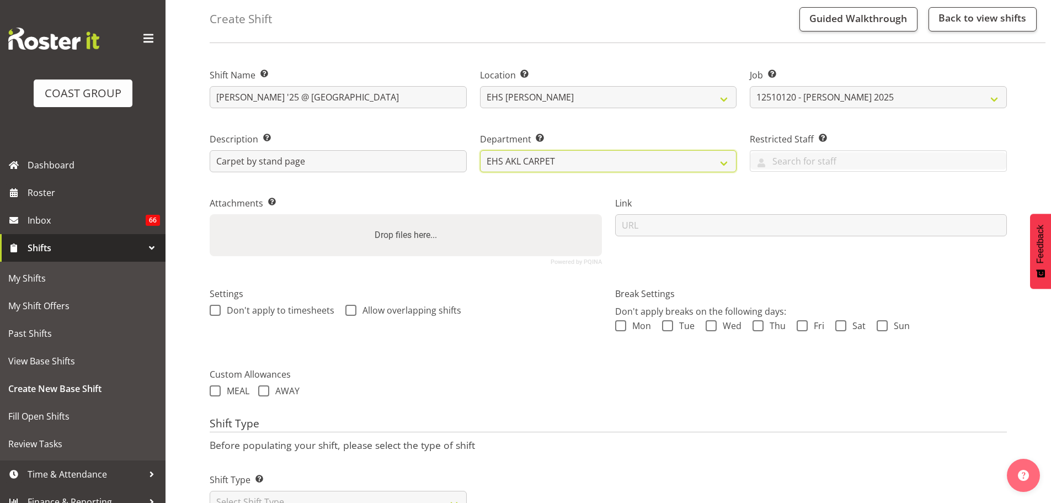
scroll to position [94, 0]
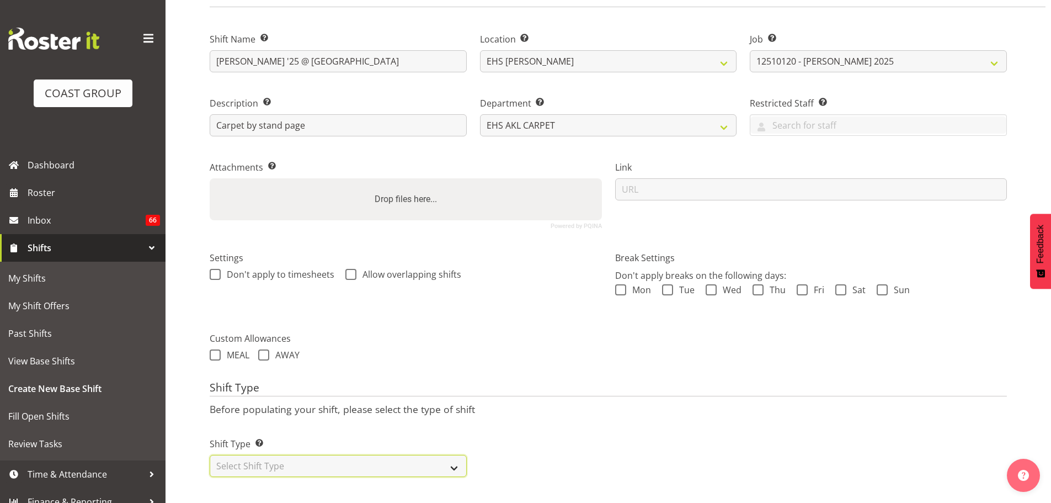
click at [299, 455] on select "Select Shift Type One Off Shift Recurring Shift Rotating Shift" at bounding box center [338, 466] width 257 height 22
select select "recurring"
click at [210, 455] on select "Select Shift Type One Off Shift Recurring Shift Rotating Shift" at bounding box center [338, 466] width 257 height 22
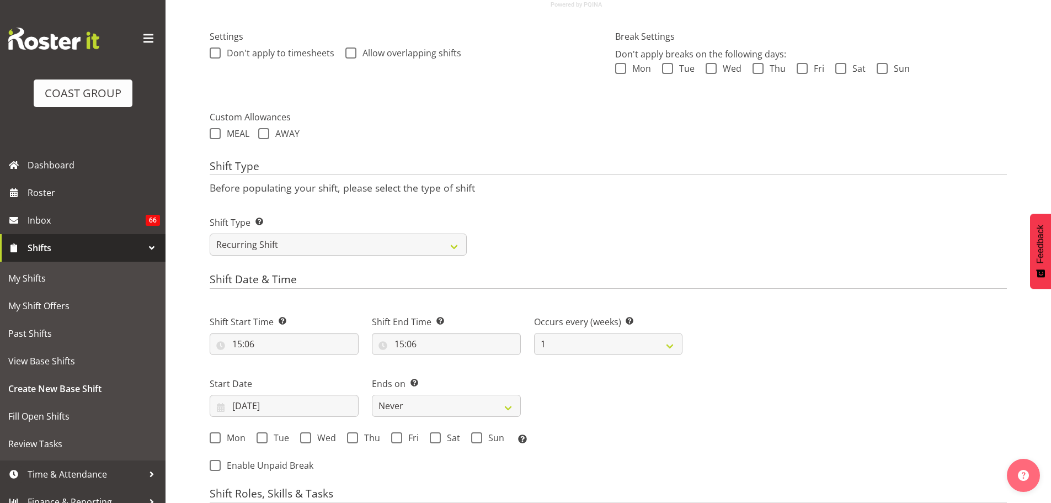
scroll to position [315, 0]
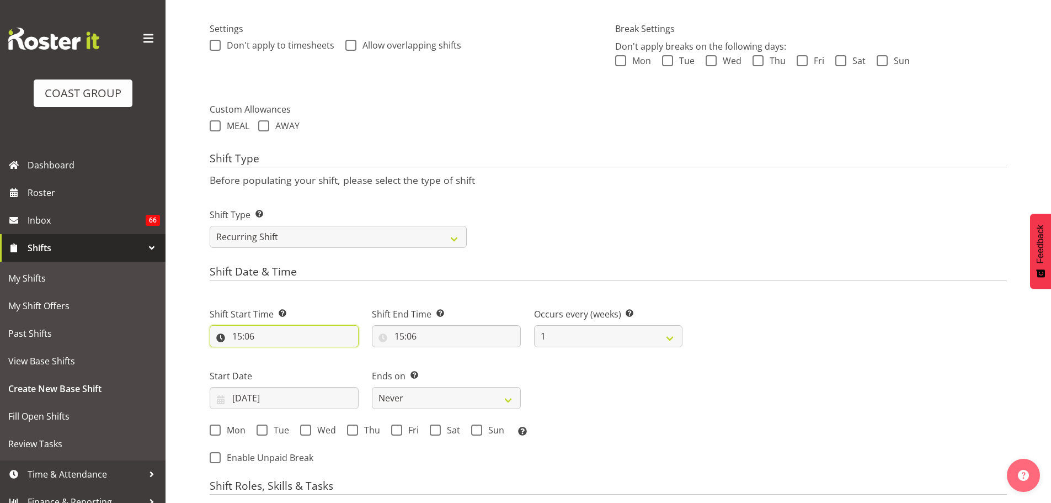
click at [242, 339] on input "15:06" at bounding box center [284, 336] width 149 height 22
click at [281, 367] on select "00 01 02 03 04 05 06 07 08 09 10 11 12 13 14 15 16 17 18 19 20 21 22 23" at bounding box center [285, 365] width 25 height 22
select select "8"
click at [273, 354] on select "00 01 02 03 04 05 06 07 08 09 10 11 12 13 14 15 16 17 18 19 20 21 22 23" at bounding box center [285, 365] width 25 height 22
type input "08:06"
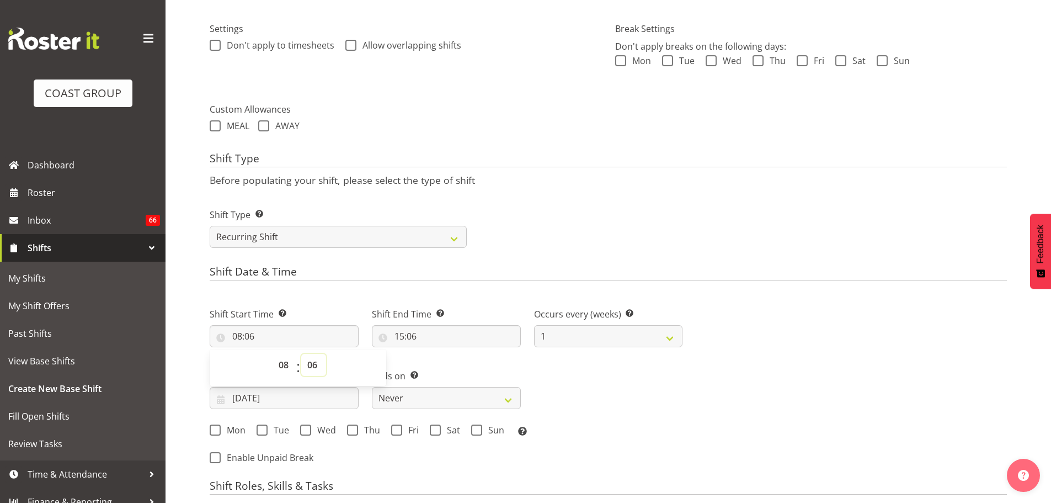
click at [314, 370] on select "00 01 02 03 04 05 06 07 08 09 10 11 12 13 14 15 16 17 18 19 20 21 22 23 24 25 2…" at bounding box center [313, 365] width 25 height 22
select select "30"
type input "08:30"
click at [399, 332] on input "15:06" at bounding box center [446, 336] width 149 height 22
click at [444, 367] on select "00 01 02 03 04 05 06 07 08 09 10 11 12 13 14 15 16 17 18 19 20 21 22 23" at bounding box center [447, 365] width 25 height 22
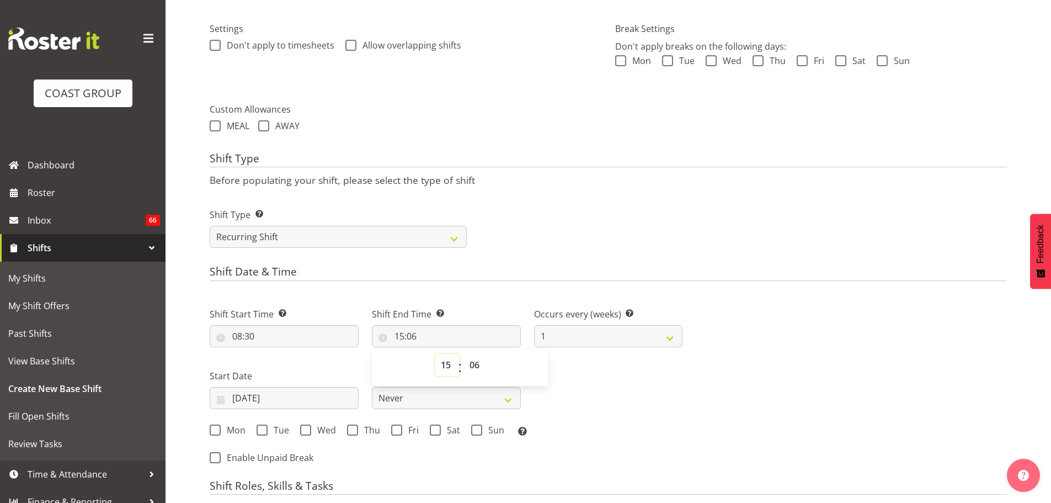
select select "10"
click at [435, 354] on select "00 01 02 03 04 05 06 07 08 09 10 11 12 13 14 15 16 17 18 19 20 21 22 23" at bounding box center [447, 365] width 25 height 22
type input "10:06"
click at [478, 366] on select "00 01 02 03 04 05 06 07 08 09 10 11 12 13 14 15 16 17 18 19 20 21 22 23 24 25 2…" at bounding box center [475, 365] width 25 height 22
select select "0"
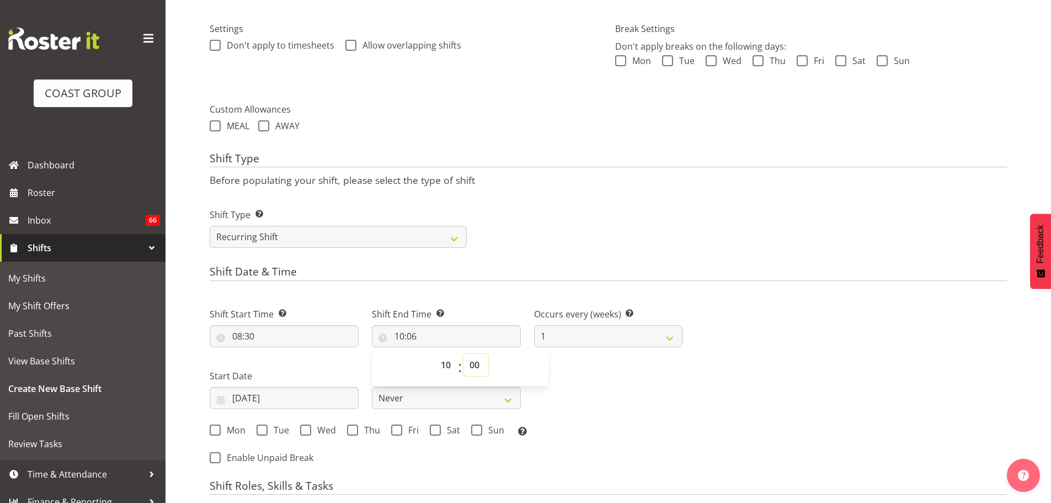
click at [463, 354] on select "00 01 02 03 04 05 06 07 08 09 10 11 12 13 14 15 16 17 18 19 20 21 22 23 24 25 2…" at bounding box center [475, 365] width 25 height 22
type input "10:00"
click at [744, 292] on div "Next Shifts" at bounding box center [851, 382] width 324 height 181
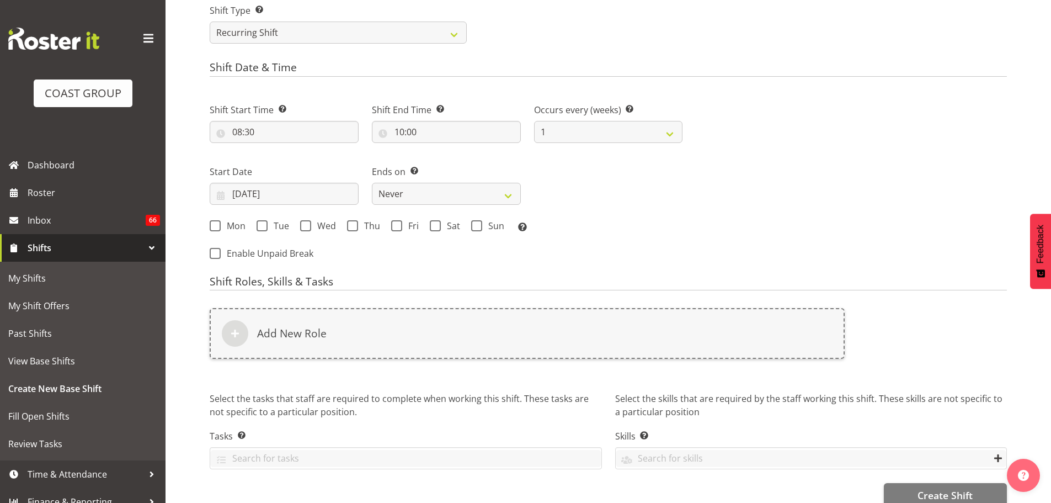
scroll to position [536, 0]
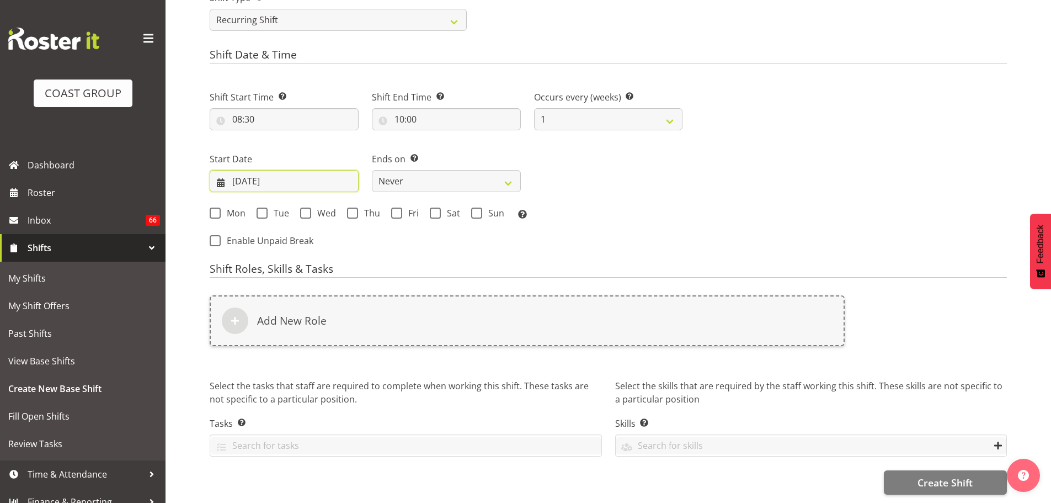
click at [261, 182] on input "24/09/2025" at bounding box center [284, 181] width 149 height 22
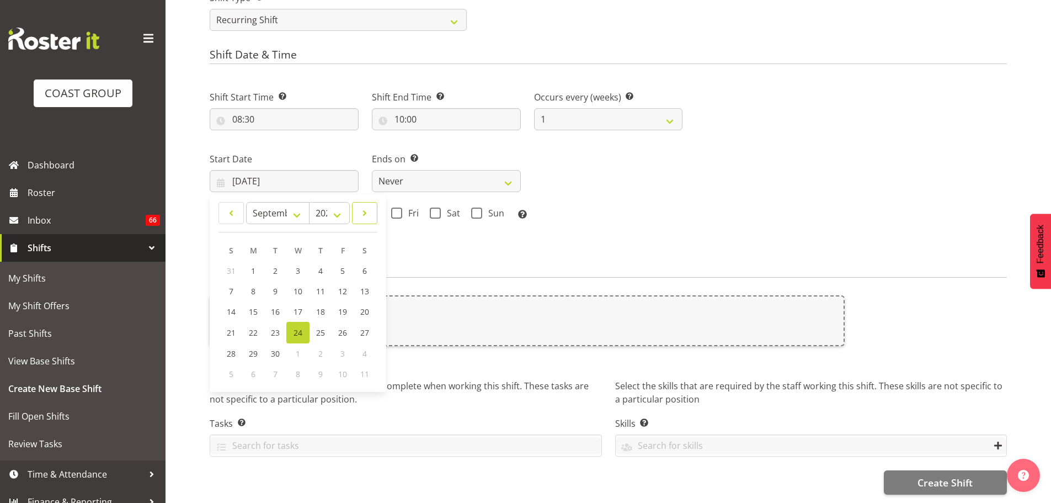
click at [367, 210] on span at bounding box center [364, 212] width 11 height 13
click at [227, 206] on span at bounding box center [231, 212] width 11 height 13
select select "8"
click at [248, 346] on link "29" at bounding box center [253, 353] width 22 height 20
type input "29/09/2025"
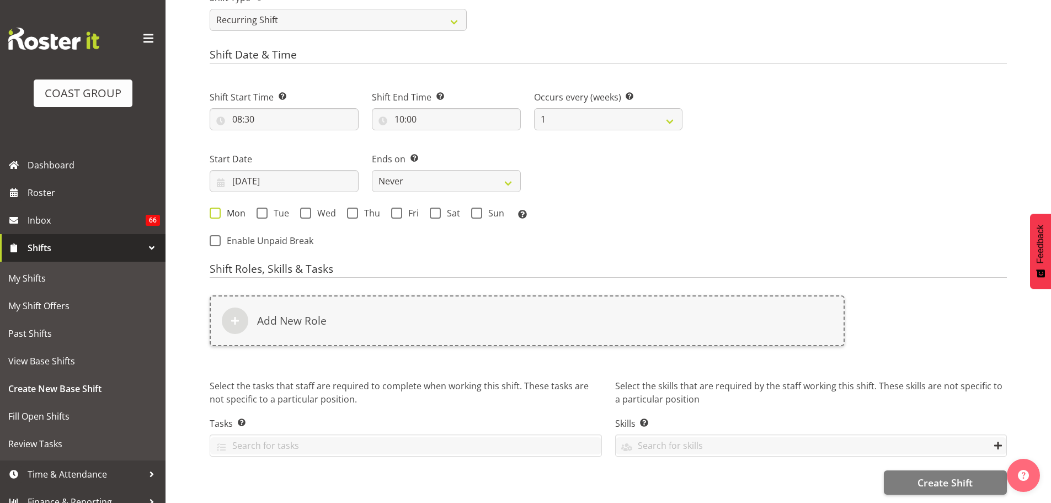
click at [225, 212] on span "Mon" at bounding box center [233, 212] width 25 height 11
click at [217, 212] on input "Mon" at bounding box center [213, 212] width 7 height 7
checkbox input "true"
click at [327, 213] on span "Wed" at bounding box center [323, 212] width 25 height 11
click at [307, 213] on input "Wed" at bounding box center [303, 212] width 7 height 7
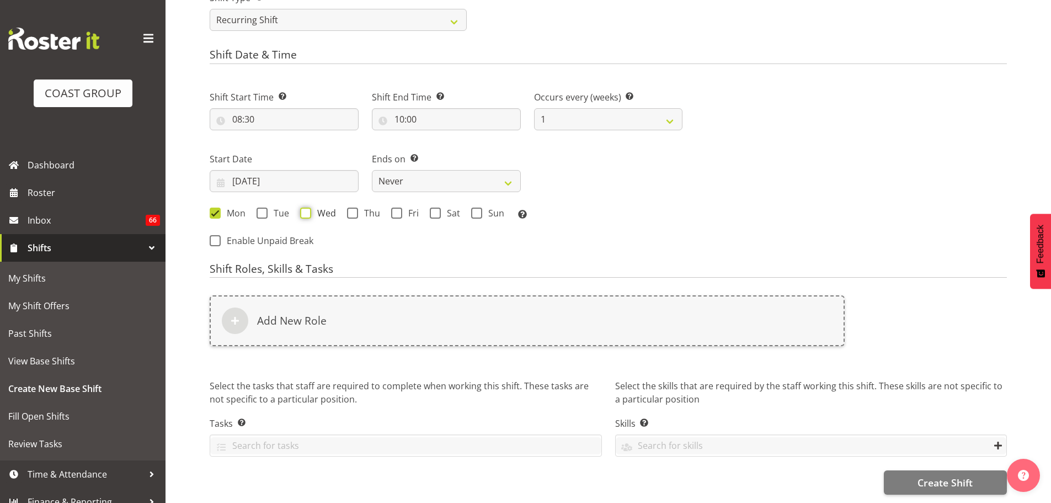
checkbox input "true"
click at [430, 176] on select "Never On Date" at bounding box center [446, 181] width 149 height 22
select select "date"
click at [372, 170] on select "Never On Date" at bounding box center [446, 181] width 149 height 22
select select "8"
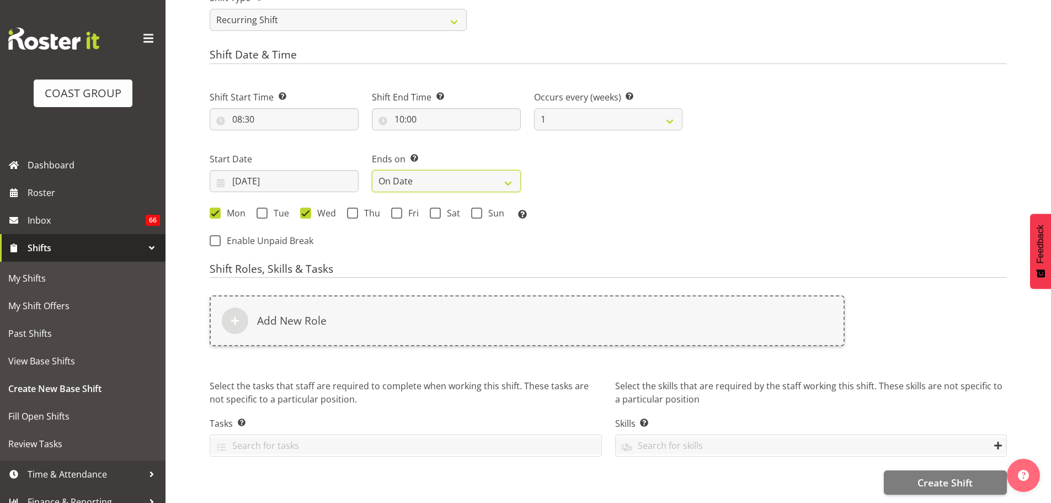
select select "2025"
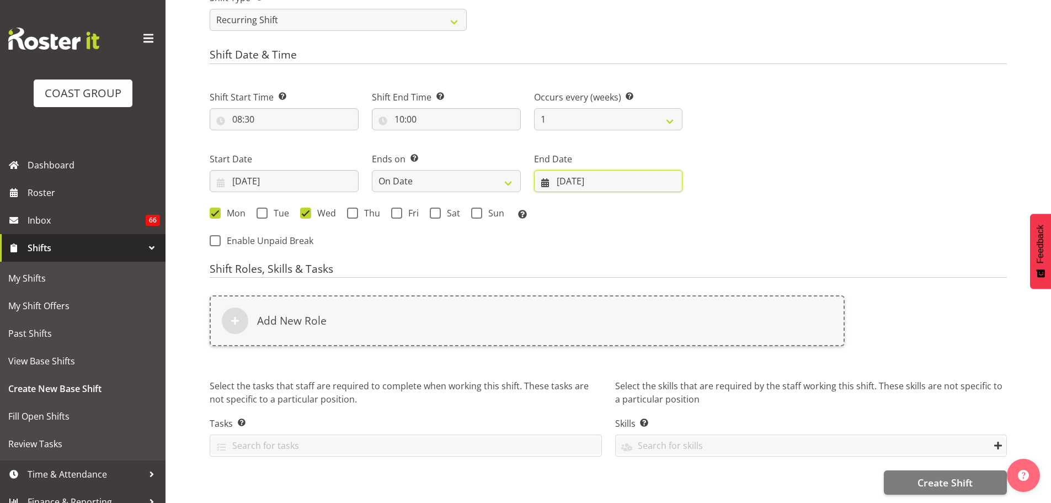
click at [589, 175] on input "24/09/2025" at bounding box center [608, 181] width 149 height 22
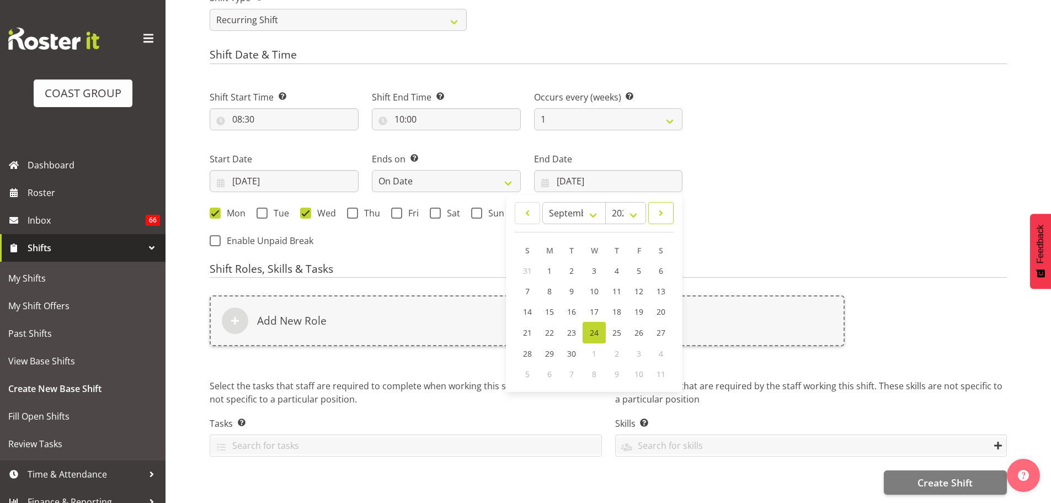
click at [663, 206] on span at bounding box center [660, 212] width 11 height 13
select select "9"
click at [604, 265] on link "1" at bounding box center [594, 270] width 22 height 20
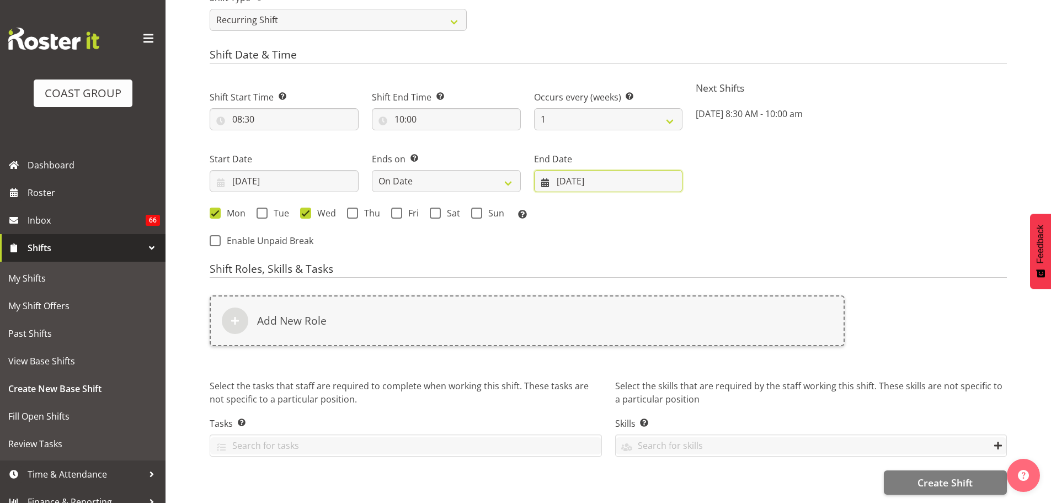
click at [651, 170] on input "01/10/2025" at bounding box center [608, 181] width 149 height 22
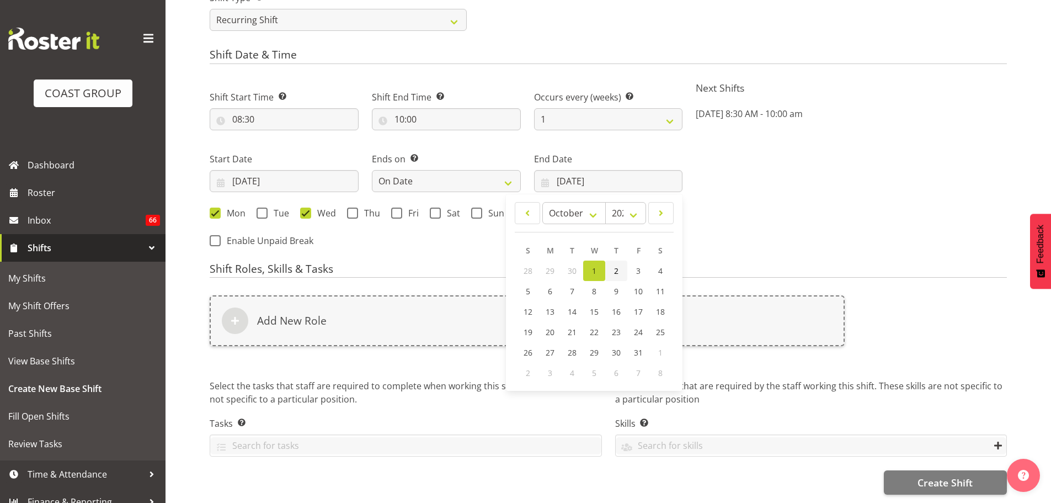
click at [618, 274] on link "2" at bounding box center [616, 270] width 22 height 20
type input "02/10/2025"
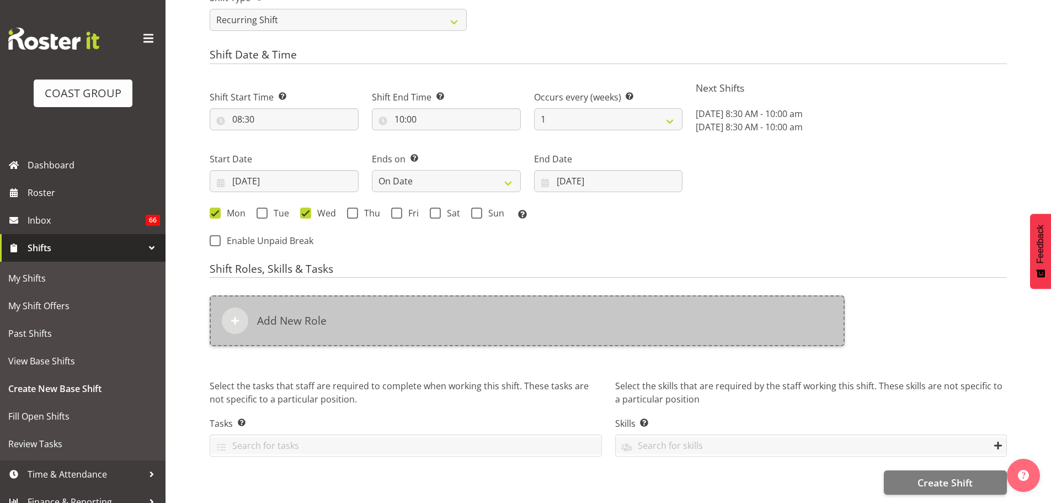
click at [711, 325] on div "Add New Role" at bounding box center [527, 320] width 635 height 51
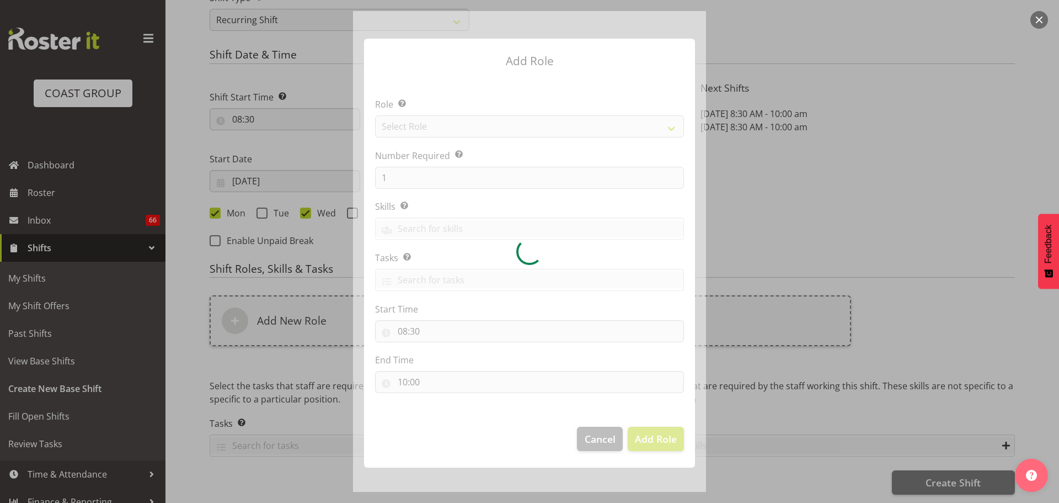
click at [549, 130] on div at bounding box center [529, 251] width 353 height 480
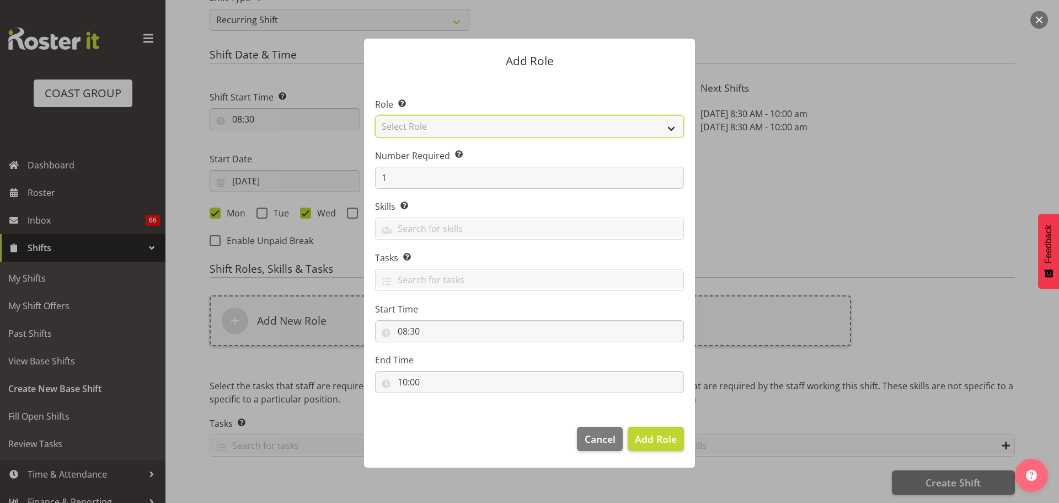
click at [460, 129] on select "Select Role ACCOUNT MANAGER ACCOUNT MANAGER DW ACCOUNTS [PERSON_NAME] VEHICLES …" at bounding box center [529, 126] width 309 height 22
select select "81"
click at [375, 115] on select "Select Role ACCOUNT MANAGER ACCOUNT MANAGER DW ACCOUNTS [PERSON_NAME] VEHICLES …" at bounding box center [529, 126] width 309 height 22
click at [660, 436] on span "Add Role" at bounding box center [656, 438] width 42 height 13
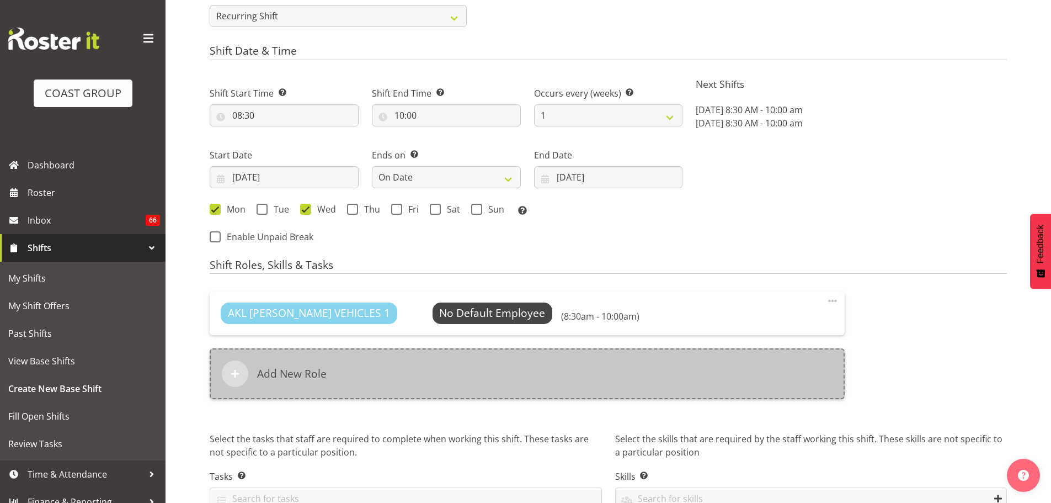
click at [422, 367] on div "Add New Role" at bounding box center [527, 373] width 635 height 51
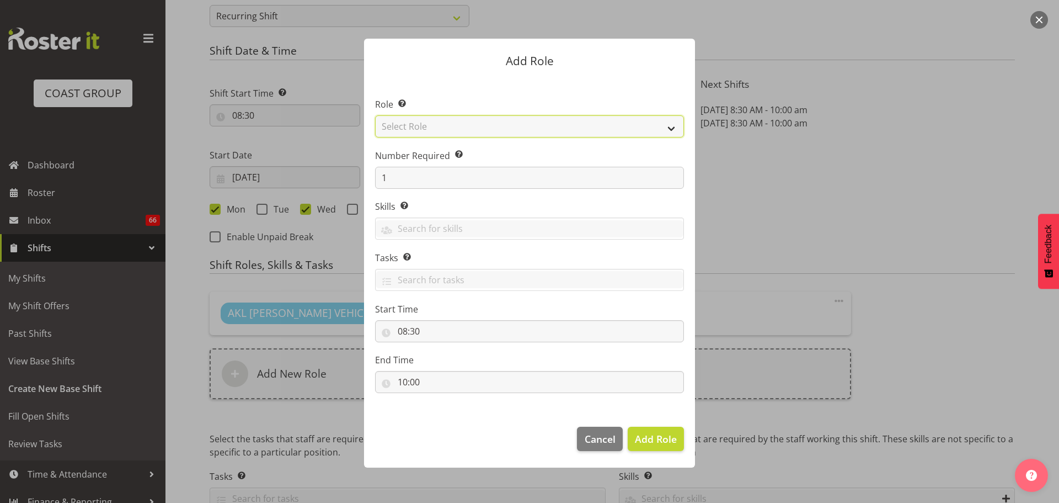
click at [404, 119] on select "Select Role ACCOUNT MANAGER ACCOUNT MANAGER DW ACCOUNTS [PERSON_NAME] VEHICLES …" at bounding box center [529, 126] width 309 height 22
select select "190"
click at [375, 115] on select "Select Role ACCOUNT MANAGER ACCOUNT MANAGER DW ACCOUNTS [PERSON_NAME] VEHICLES …" at bounding box center [529, 126] width 309 height 22
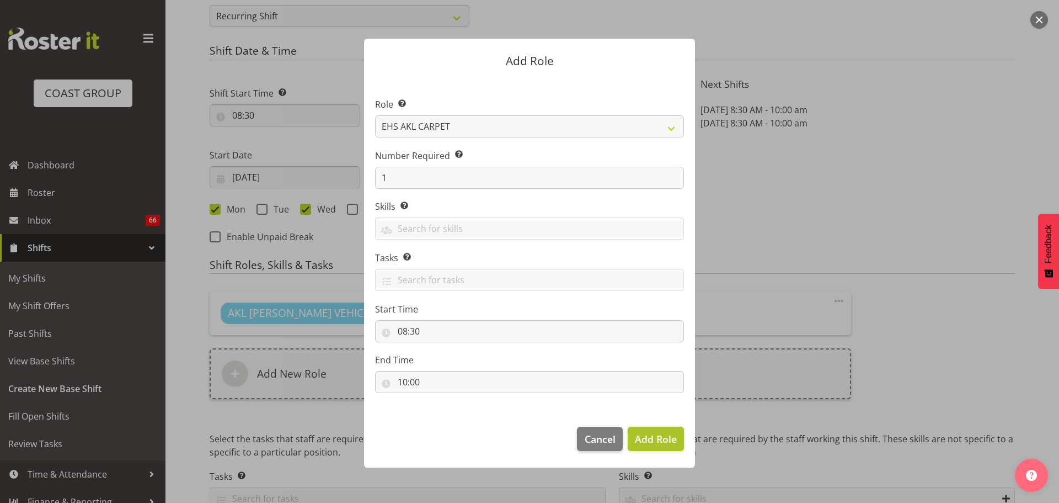
click at [661, 446] on span "Add Role" at bounding box center [656, 438] width 42 height 14
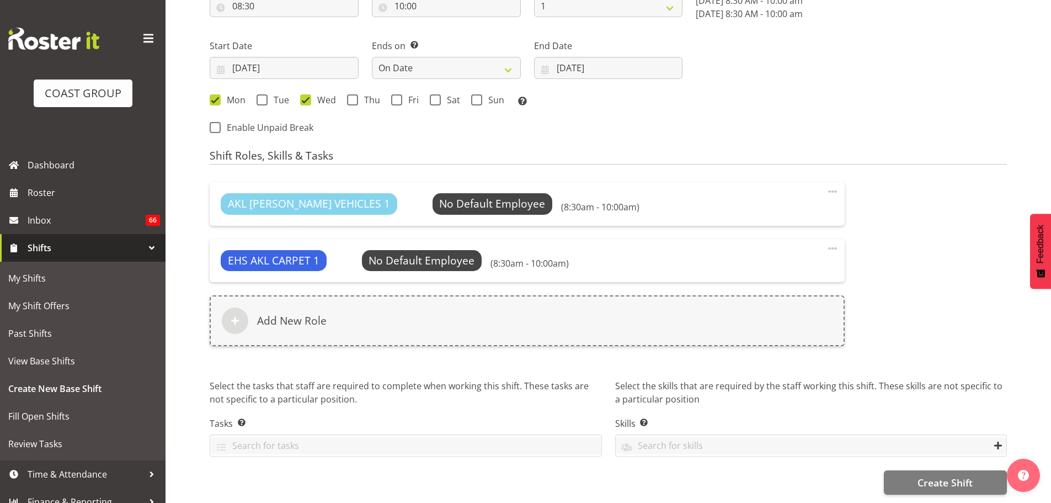
scroll to position [653, 0]
click at [936, 475] on span "Create Shift" at bounding box center [944, 482] width 55 height 14
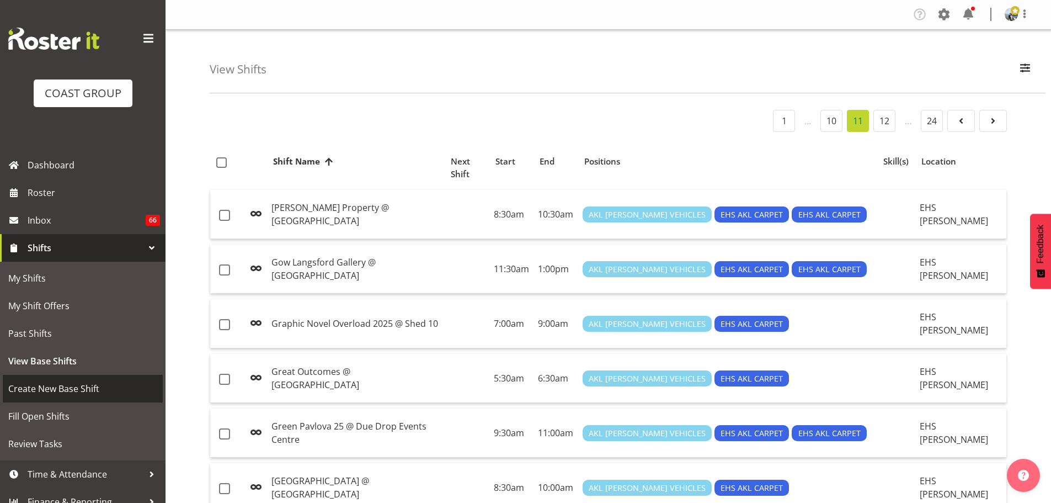
click at [97, 391] on span "Create New Base Shift" at bounding box center [82, 388] width 149 height 17
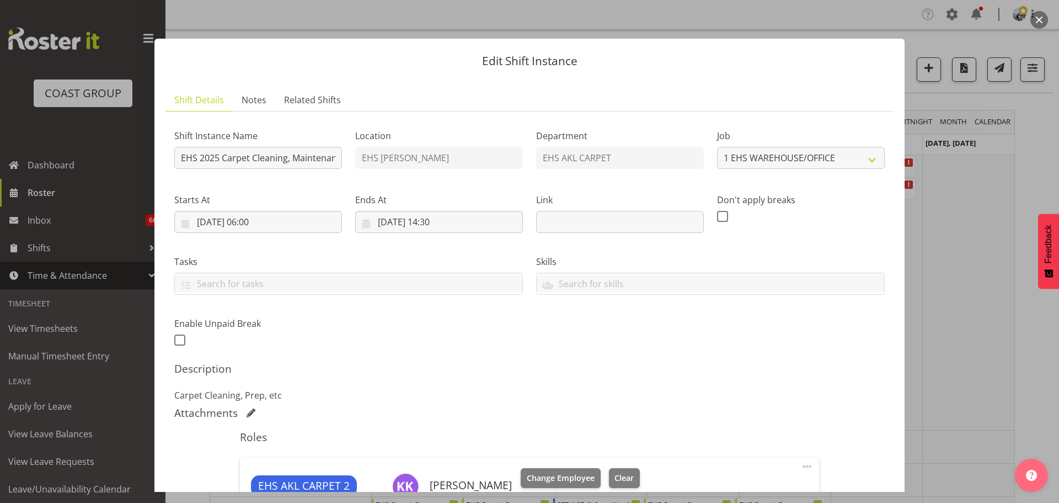
select select "69"
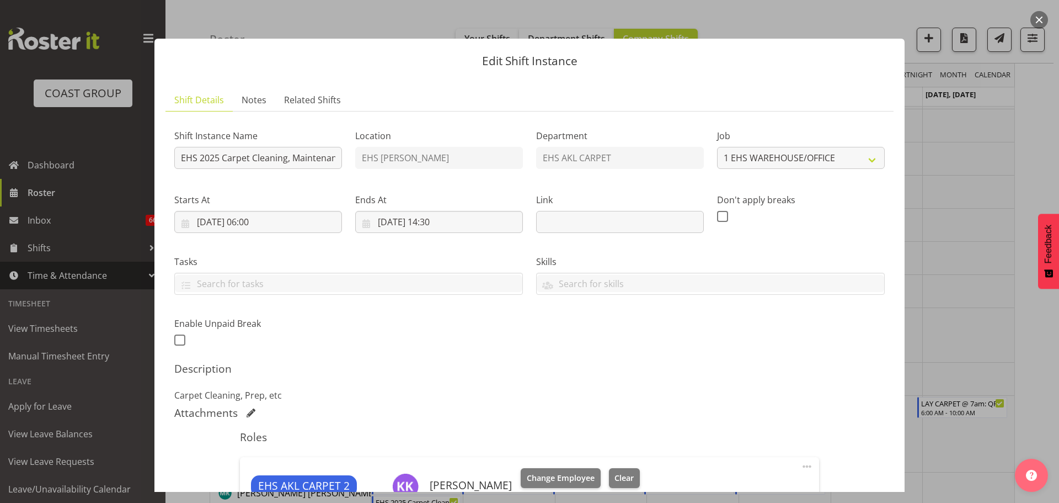
scroll to position [331, 0]
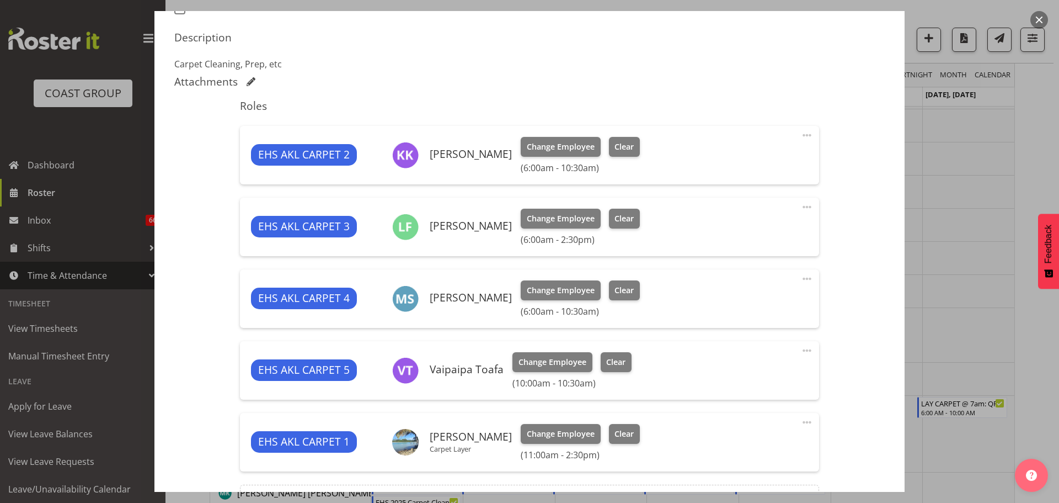
click at [800, 135] on span at bounding box center [806, 135] width 13 height 13
click at [752, 158] on link "Edit" at bounding box center [761, 159] width 106 height 20
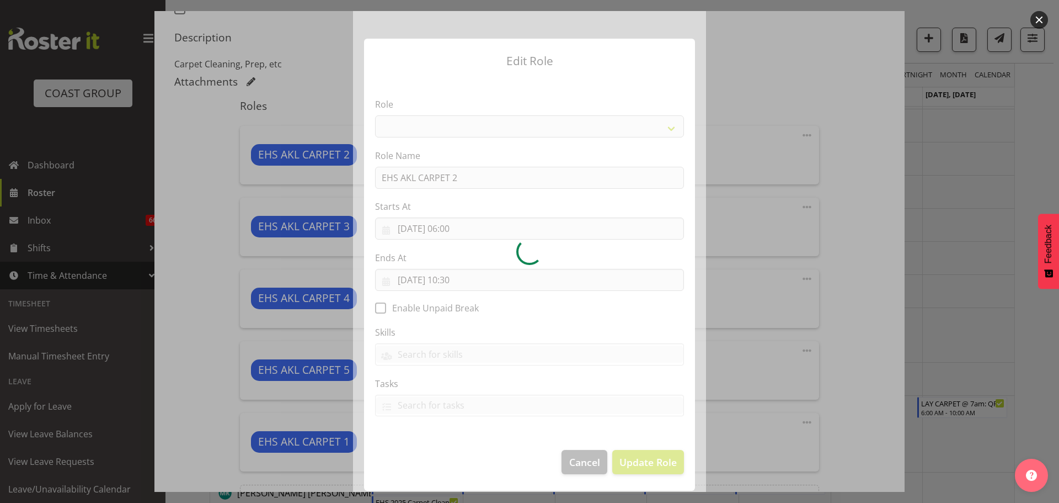
select select "190"
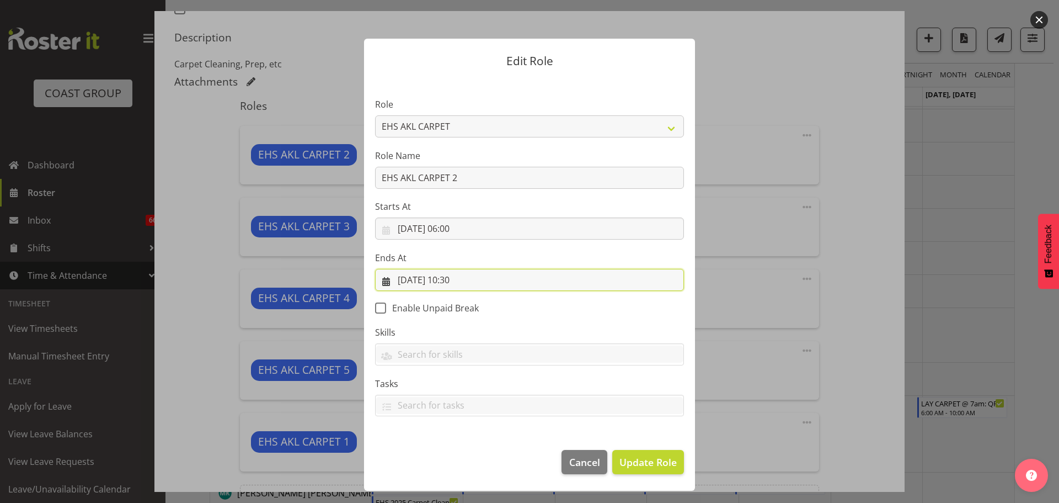
click at [463, 276] on input "[DATE] 10:30" at bounding box center [529, 280] width 309 height 22
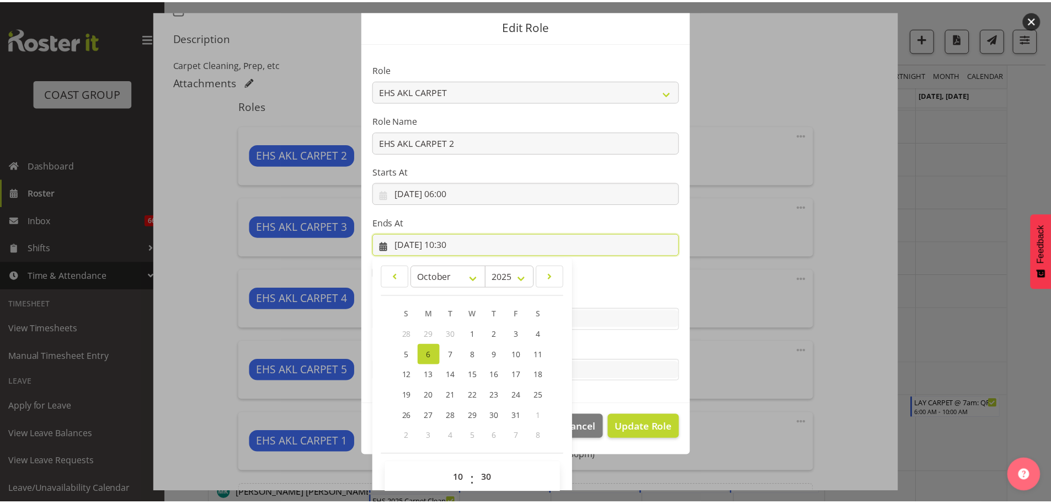
scroll to position [50, 0]
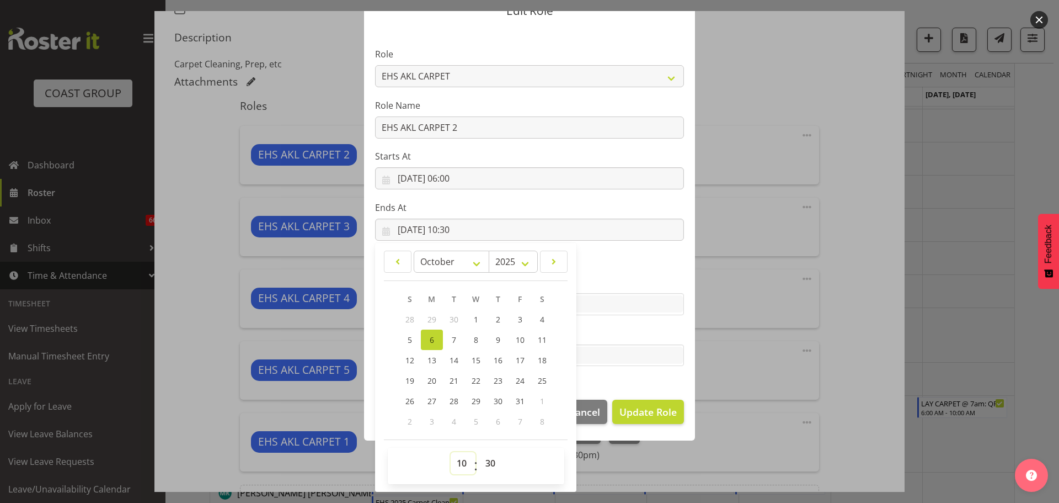
click at [460, 462] on select "00 01 02 03 04 05 06 07 08 09 10 11 12 13 14 15 16 17 18 19 20 21 22 23" at bounding box center [463, 463] width 25 height 22
select select "9"
click at [451, 452] on select "00 01 02 03 04 05 06 07 08 09 10 11 12 13 14 15 16 17 18 19 20 21 22 23" at bounding box center [463, 463] width 25 height 22
type input "[DATE] 09:30"
click at [660, 412] on span "Update Role" at bounding box center [647, 411] width 57 height 14
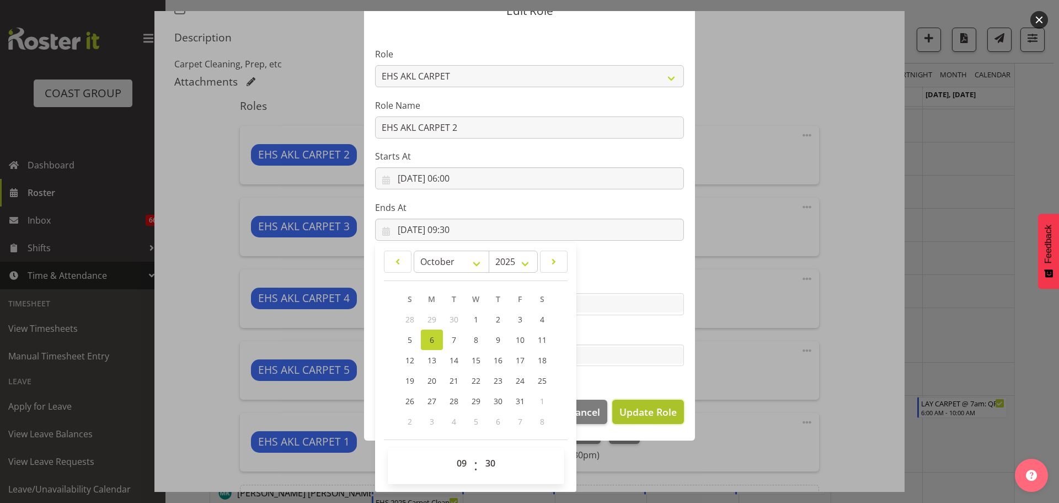
select select
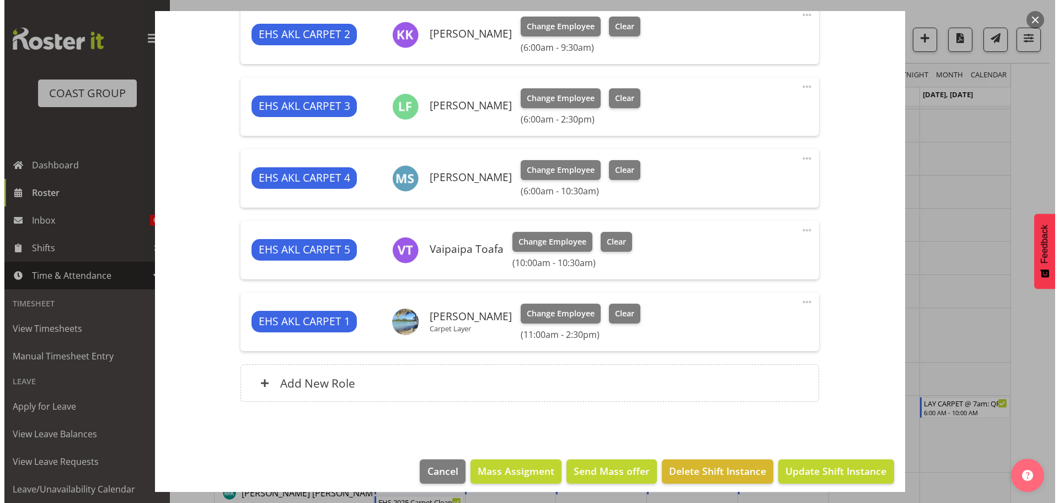
scroll to position [460, 0]
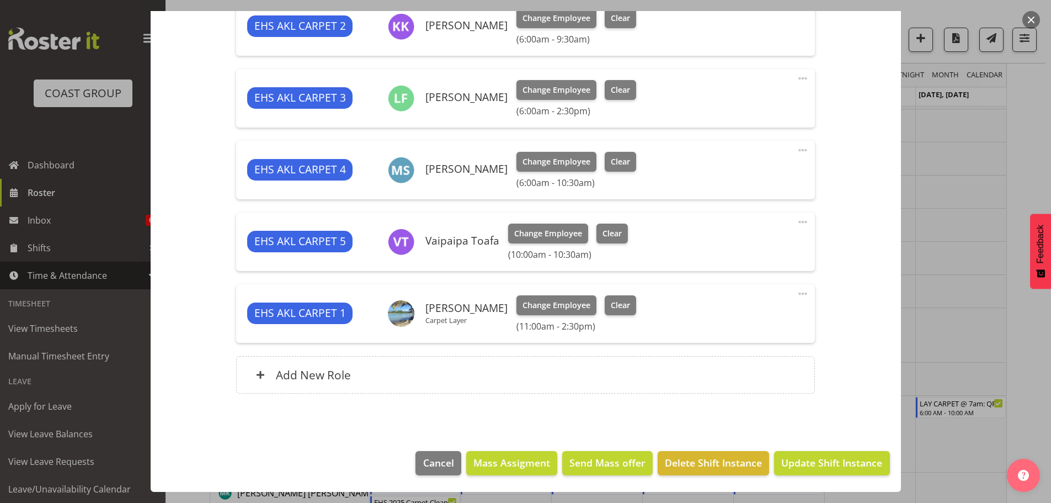
click at [800, 149] on span at bounding box center [802, 149] width 13 height 13
click at [766, 176] on link "Edit" at bounding box center [756, 174] width 106 height 20
select select "9"
select select "2025"
select select "10"
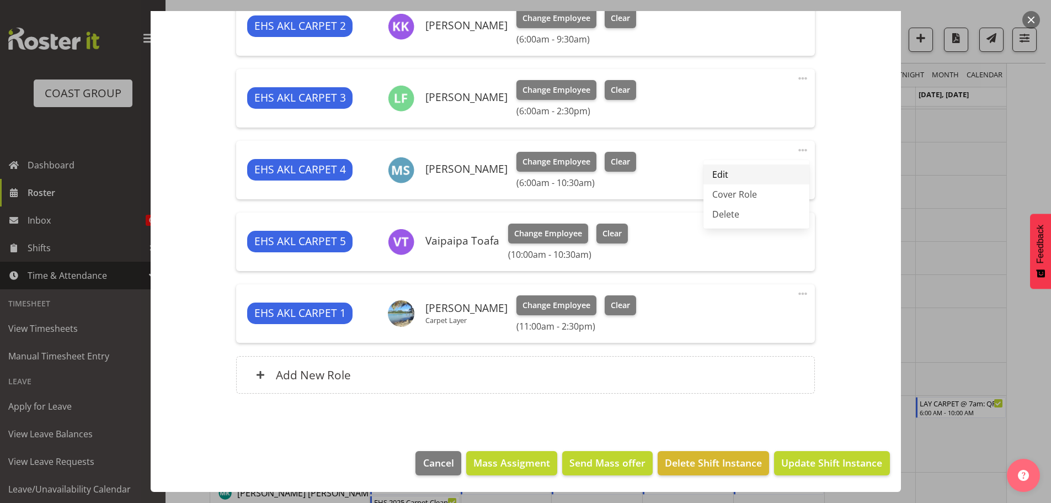
select select "30"
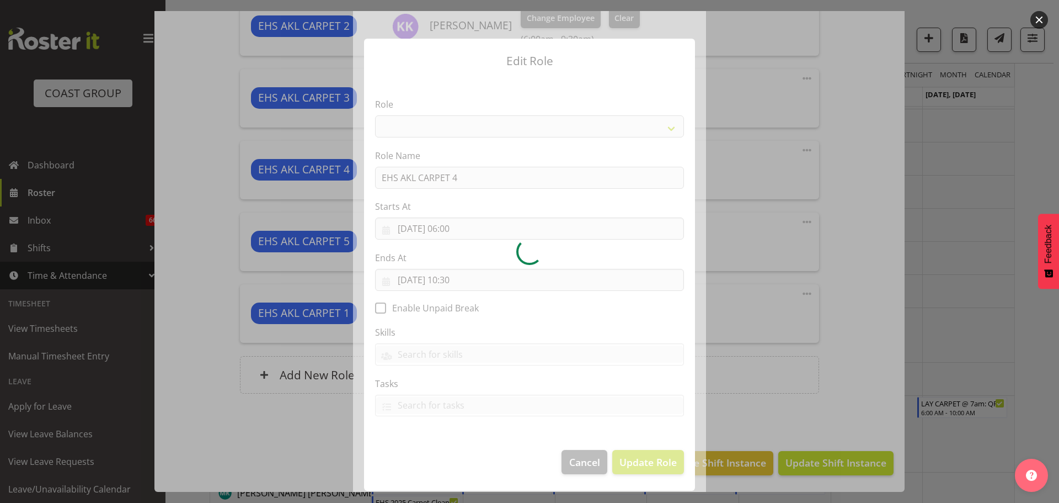
select select "190"
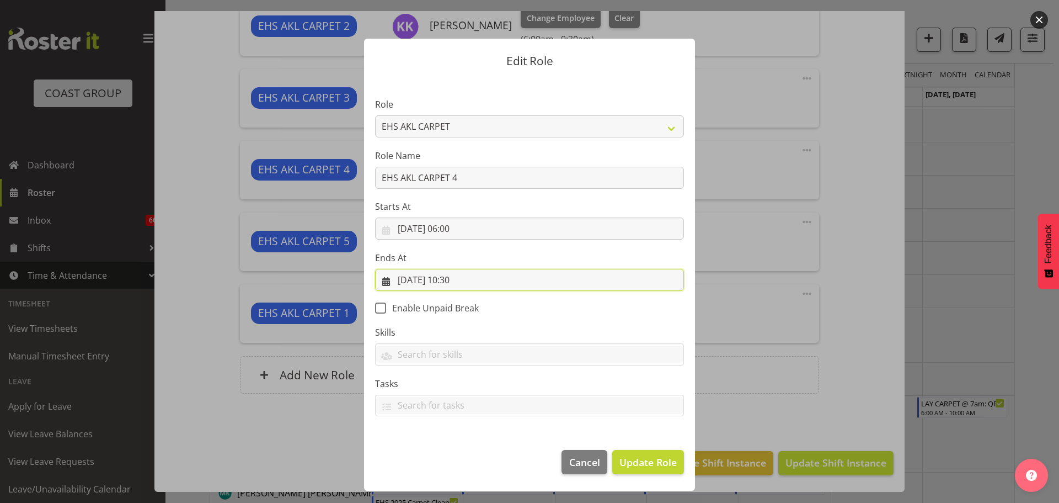
click at [457, 283] on input "[DATE] 10:30" at bounding box center [529, 280] width 309 height 22
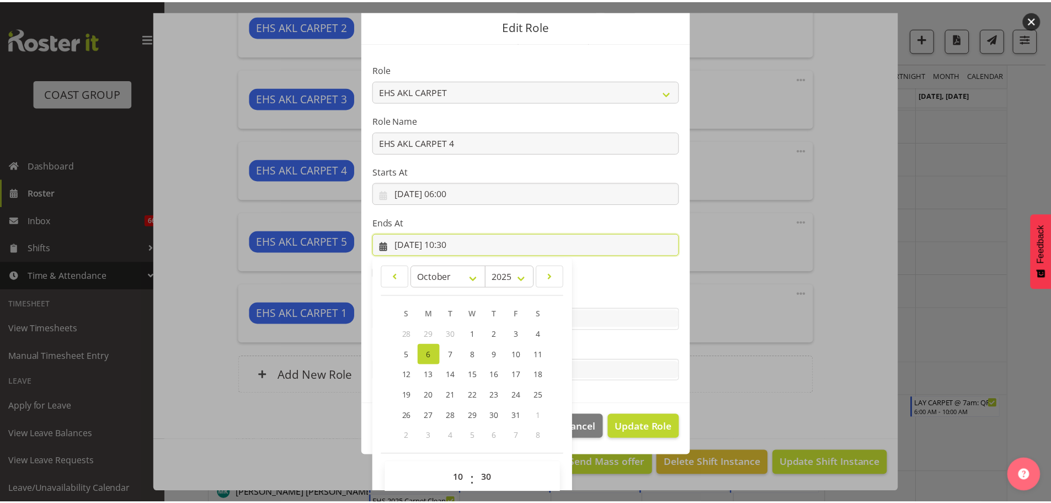
scroll to position [50, 0]
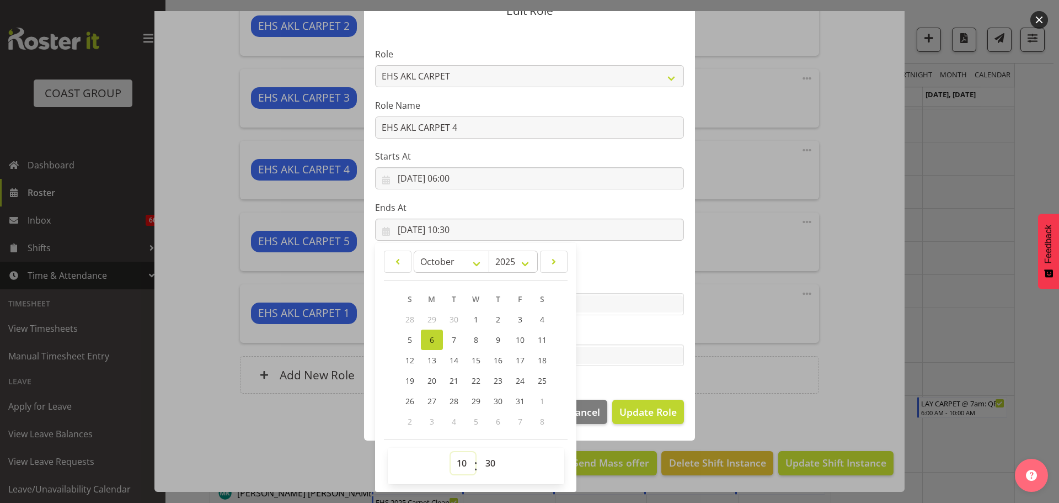
click at [455, 466] on select "00 01 02 03 04 05 06 07 08 09 10 11 12 13 14 15 16 17 18 19 20 21 22 23" at bounding box center [463, 463] width 25 height 22
select select "9"
click at [451, 452] on select "00 01 02 03 04 05 06 07 08 09 10 11 12 13 14 15 16 17 18 19 20 21 22 23" at bounding box center [463, 463] width 25 height 22
type input "[DATE] 09:30"
click at [649, 405] on span "Update Role" at bounding box center [647, 411] width 57 height 14
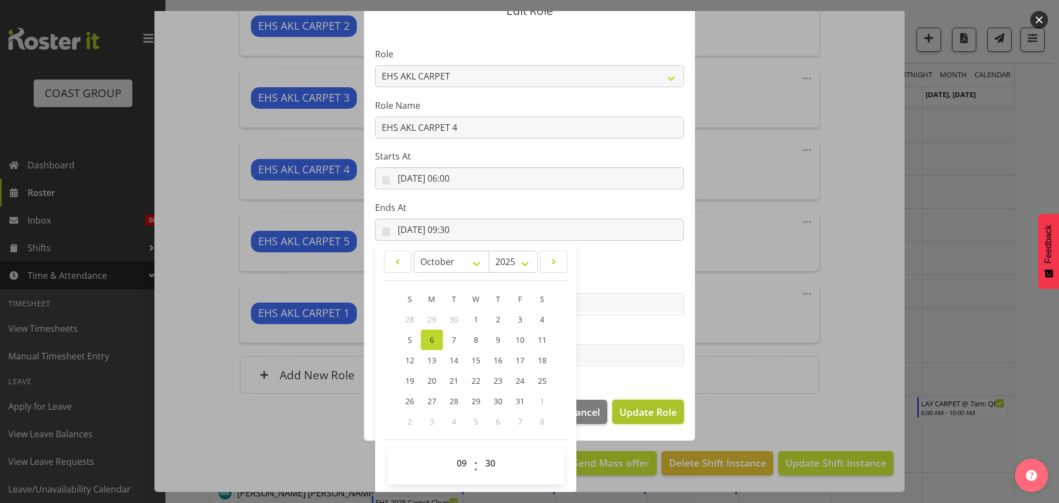
select select
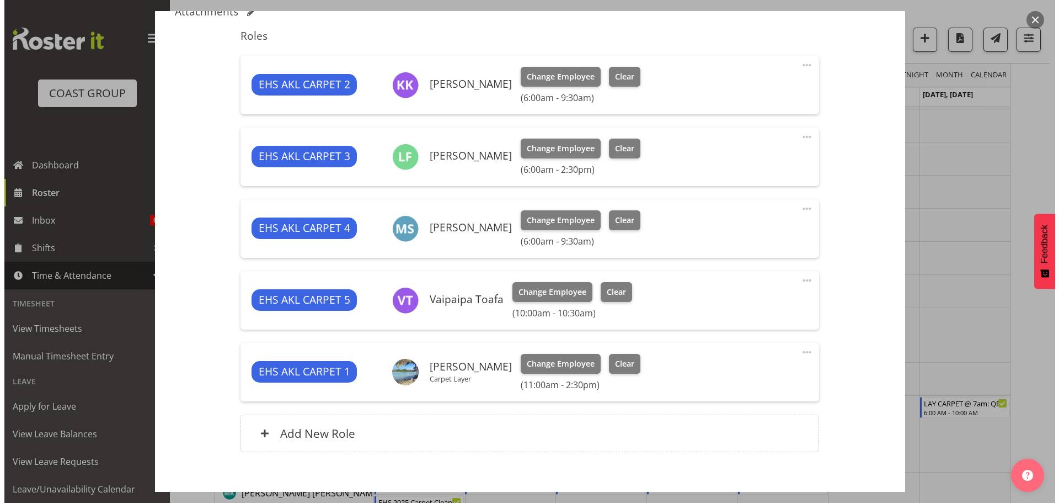
scroll to position [349, 0]
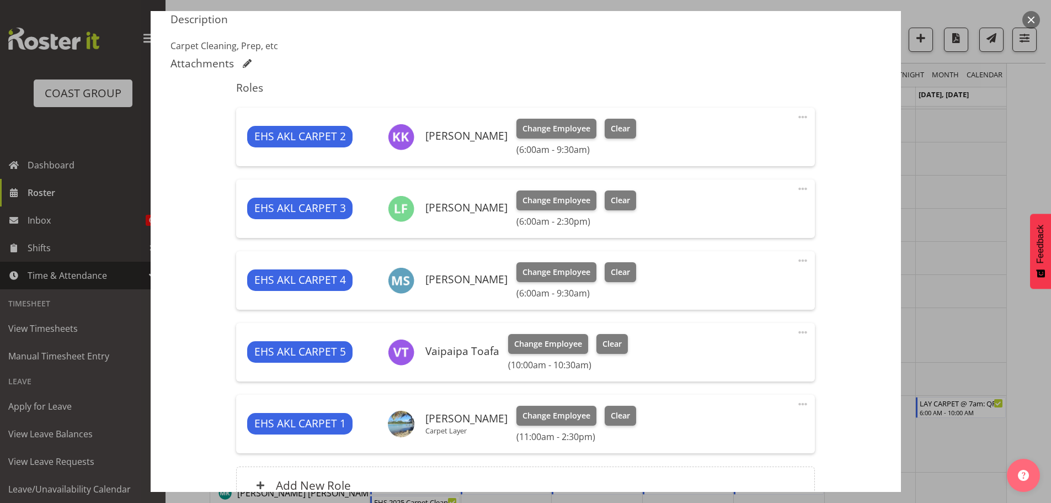
click at [796, 189] on span at bounding box center [802, 188] width 13 height 13
click at [767, 205] on link "Edit" at bounding box center [756, 213] width 106 height 20
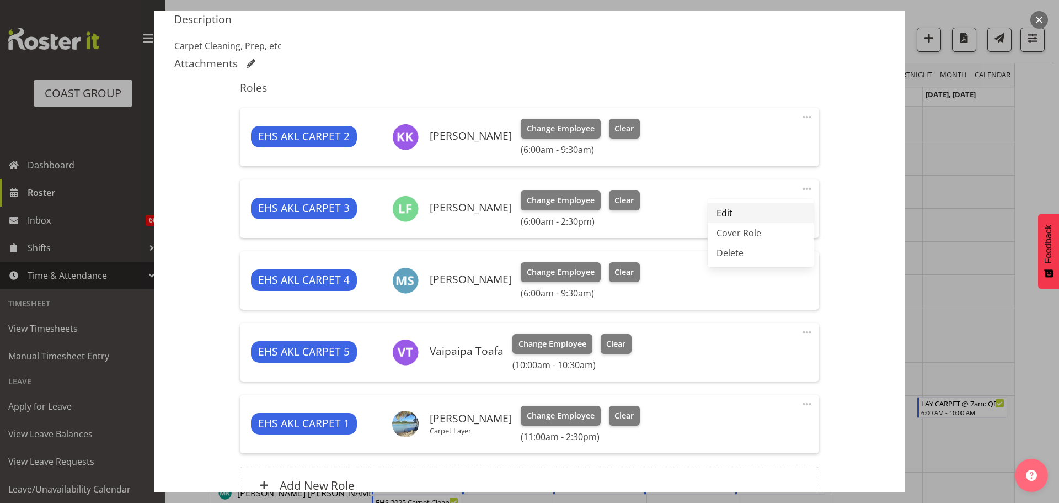
select select "9"
select select "2025"
select select "14"
select select "30"
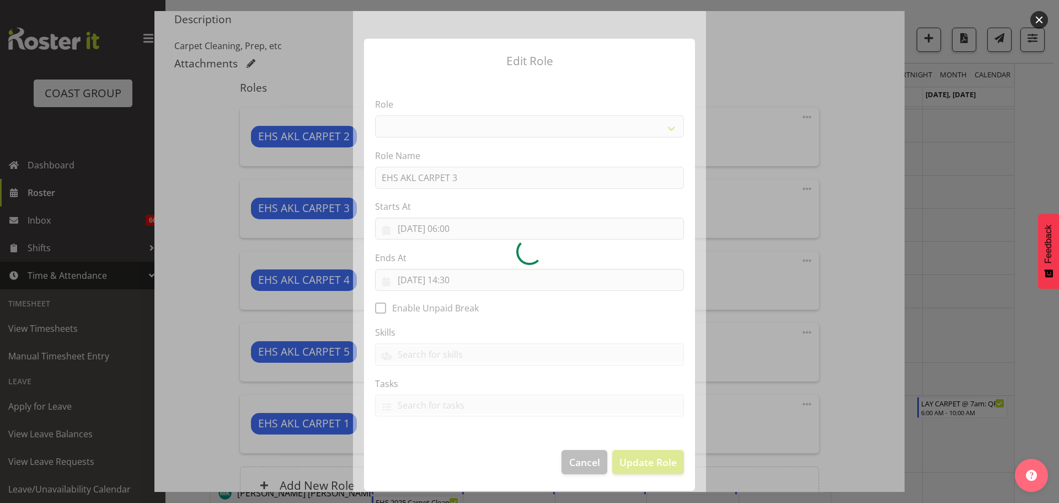
select select "190"
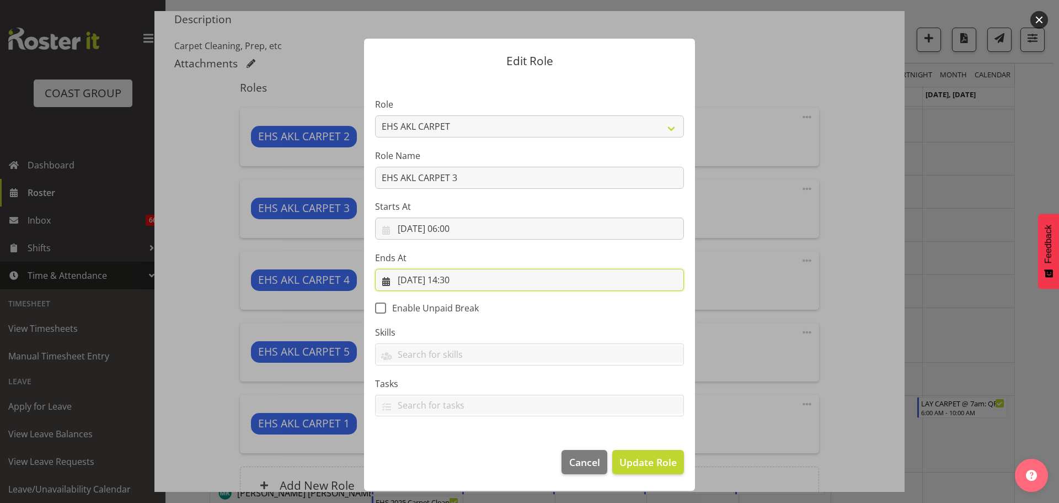
click at [465, 280] on input "[DATE] 14:30" at bounding box center [529, 280] width 309 height 22
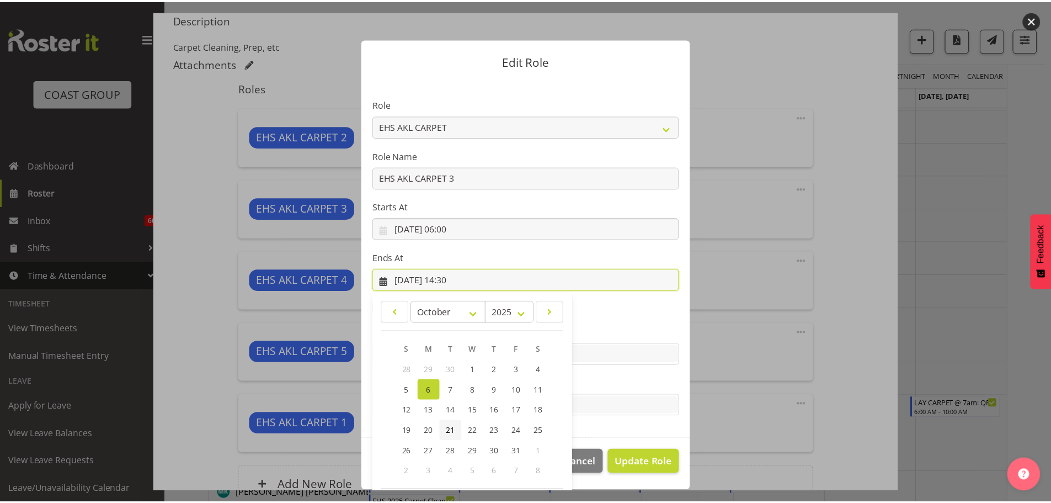
scroll to position [50, 0]
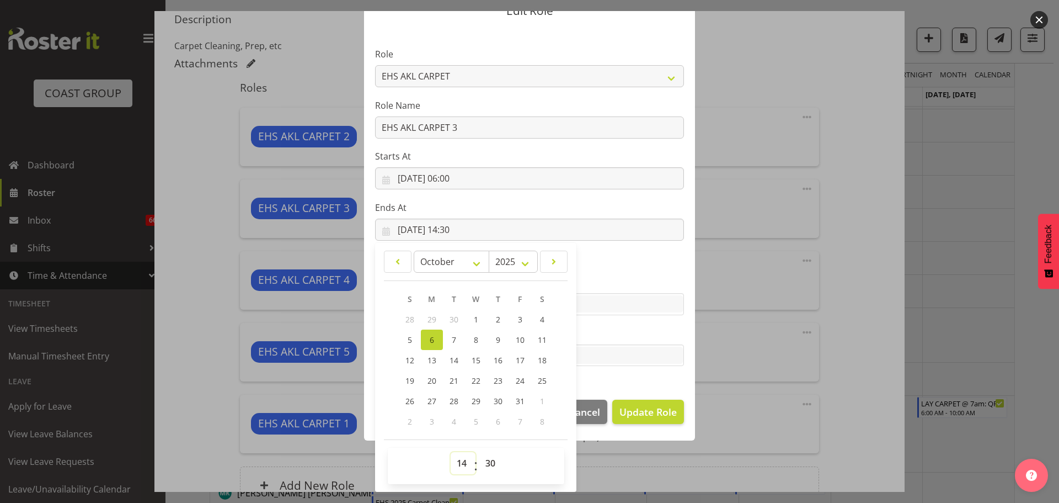
click at [462, 458] on select "00 01 02 03 04 05 06 07 08 09 10 11 12 13 14 15 16 17 18 19 20 21 22 23" at bounding box center [463, 463] width 25 height 22
click at [643, 412] on span "Update Role" at bounding box center [647, 411] width 57 height 14
select select
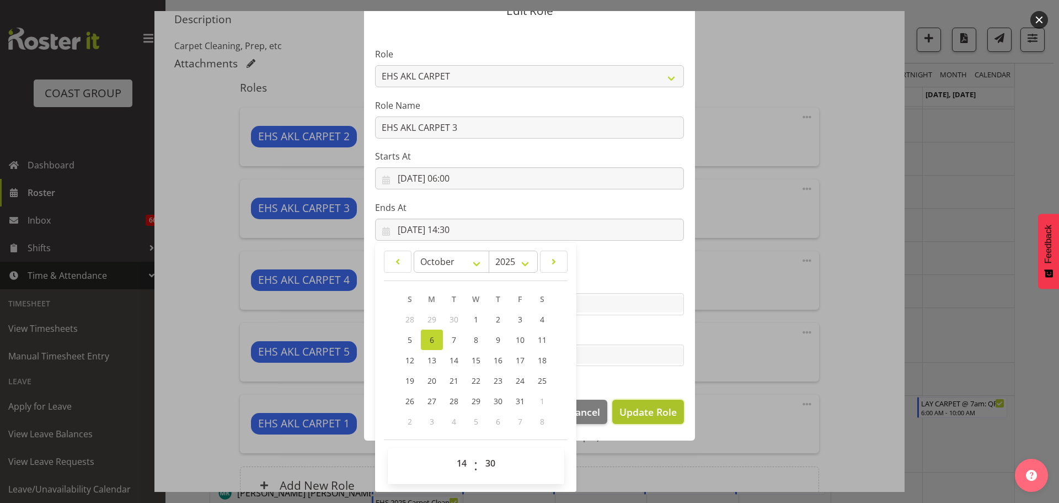
select select
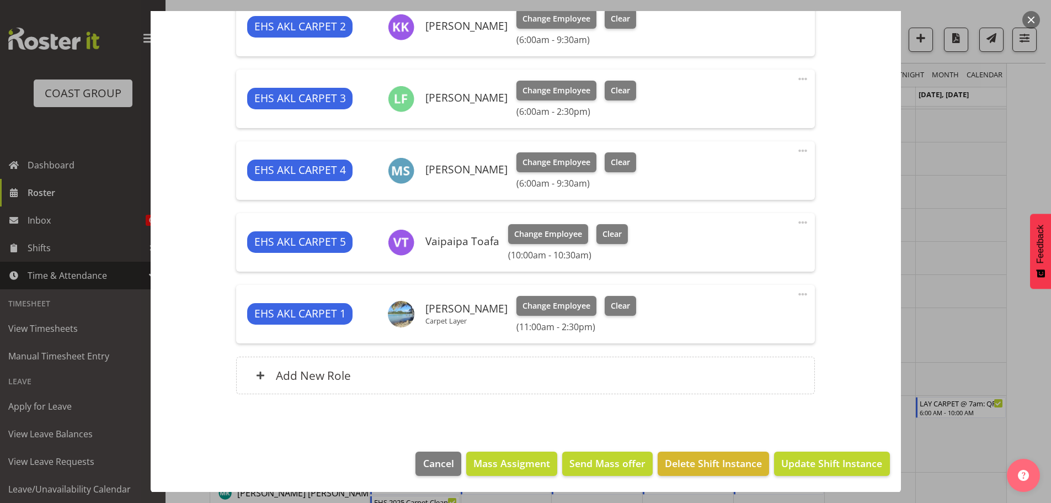
scroll to position [460, 0]
click at [842, 461] on span "Update Shift Instance" at bounding box center [831, 462] width 101 height 14
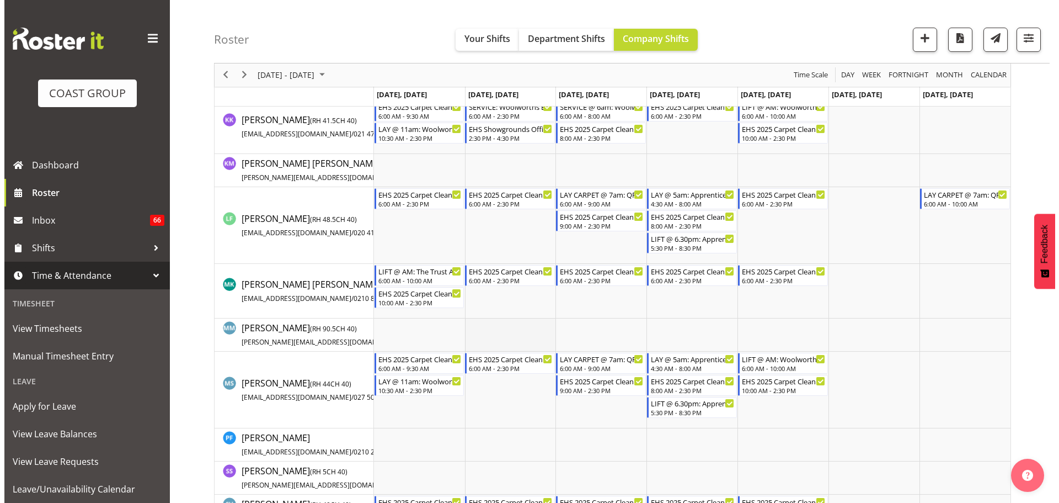
scroll to position [784, 0]
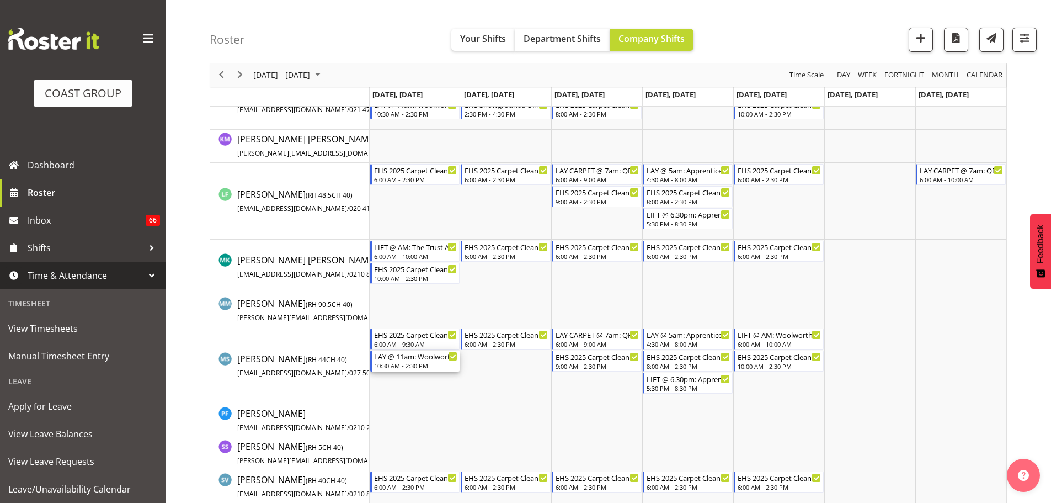
click at [428, 366] on div "10:30 AM - 2:30 PM" at bounding box center [416, 365] width 84 height 9
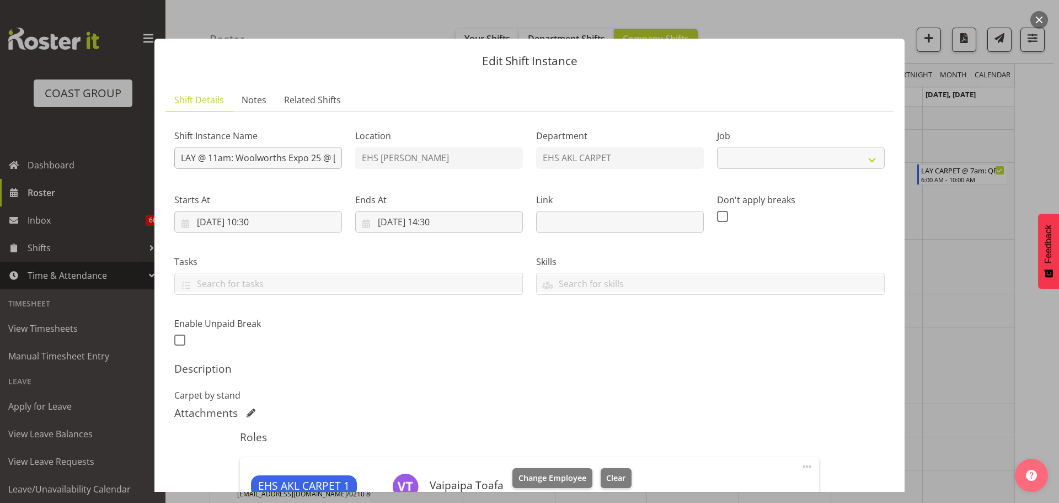
select select "10237"
click at [226, 157] on input "LAY @ 11am: Woolworths Expo 25 @ Akl Showgrounds" at bounding box center [258, 158] width 168 height 22
drag, startPoint x: 230, startPoint y: 159, endPoint x: 210, endPoint y: 160, distance: 20.4
click at [210, 160] on input "LAY @ 11am: Woolworths Expo 25 @ Akl Showgrounds" at bounding box center [258, 158] width 168 height 22
type input "LAY @ AM: Woolworths Expo 25 @ Akl Showgrounds"
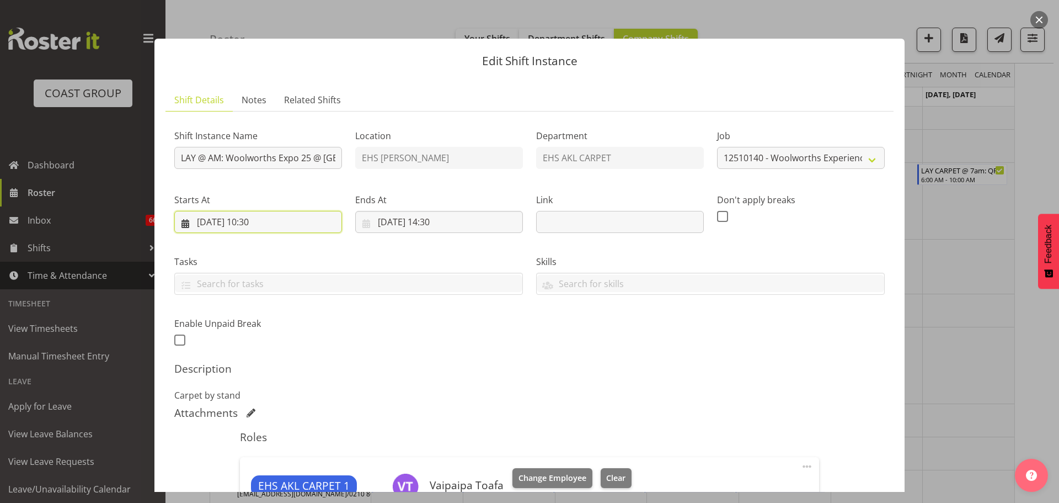
click at [264, 218] on input "06/10/2025, 10:30" at bounding box center [258, 222] width 168 height 22
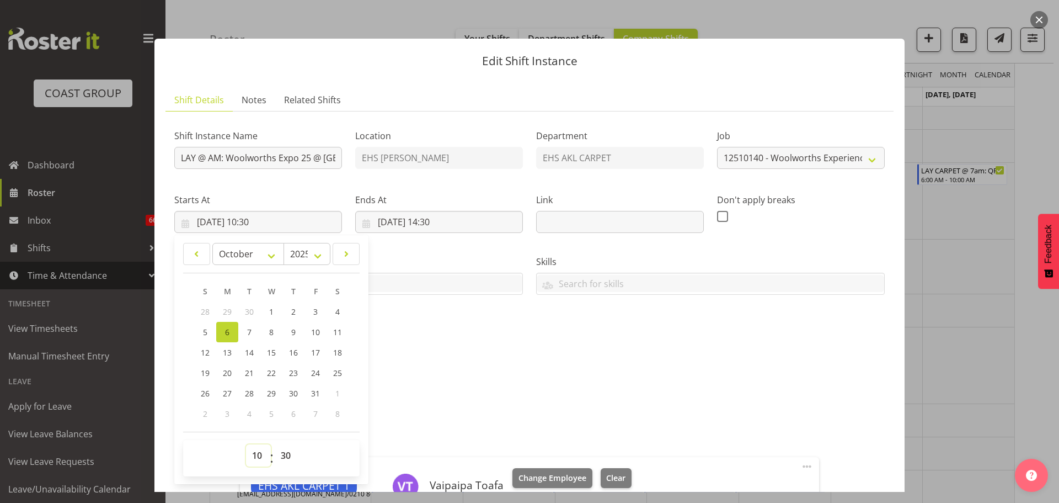
click at [266, 458] on select "00 01 02 03 04 05 06 07 08 09 10 11 12 13 14 15 16 17 18 19 20 21 22 23" at bounding box center [258, 455] width 25 height 22
select select "9"
click at [246, 444] on select "00 01 02 03 04 05 06 07 08 09 10 11 12 13 14 15 16 17 18 19 20 21 22 23" at bounding box center [258, 455] width 25 height 22
type input "06/10/2025, 09:30"
click at [571, 357] on div "Shift Instance Name LAY @ AM: Woolworths Expo 25 @ Akl Showgrounds Location EHS…" at bounding box center [529, 457] width 711 height 674
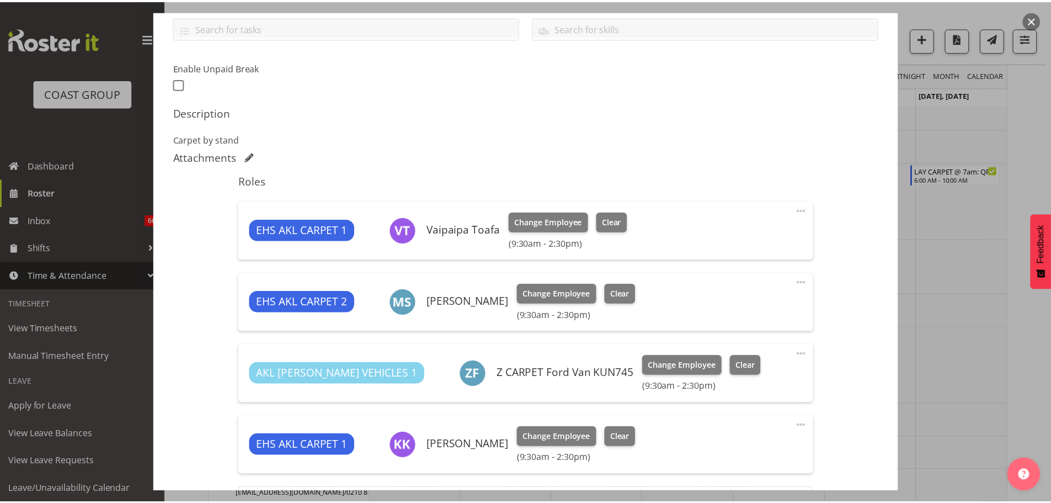
scroll to position [331, 0]
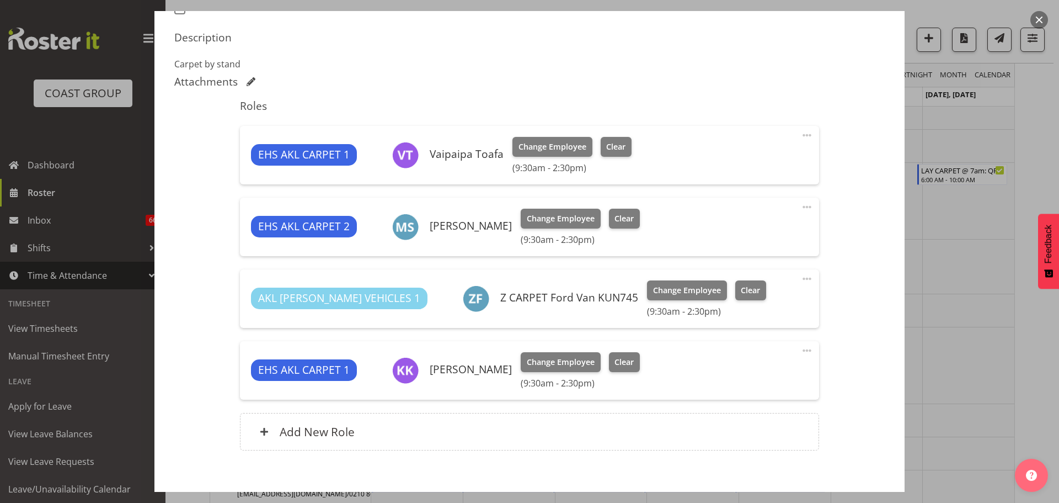
click at [998, 344] on div at bounding box center [529, 251] width 1059 height 503
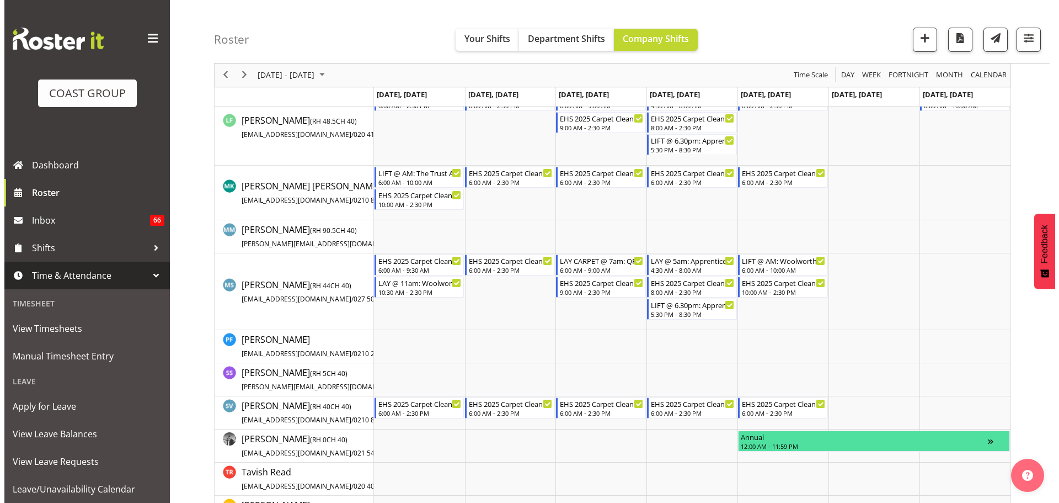
scroll to position [1060, 0]
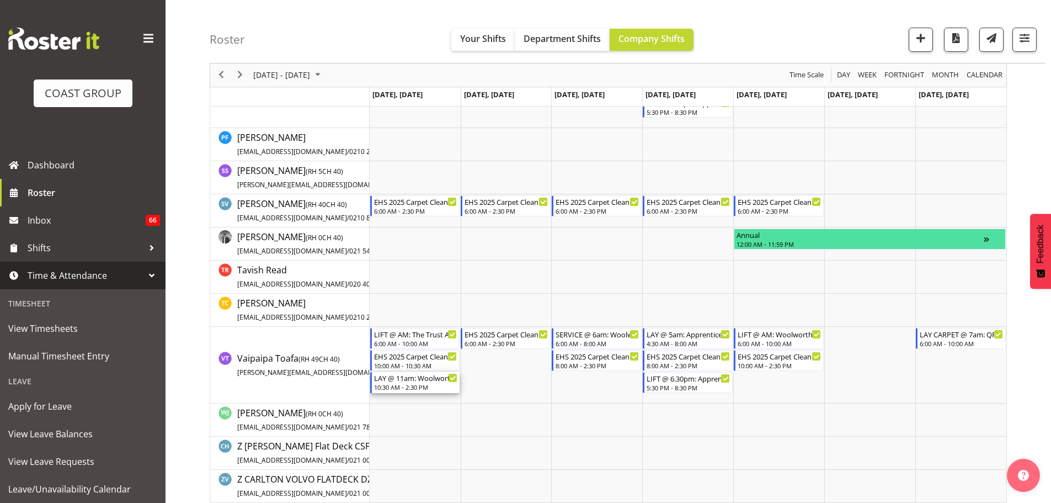
click at [407, 388] on div "10:30 AM - 2:30 PM" at bounding box center [416, 386] width 84 height 9
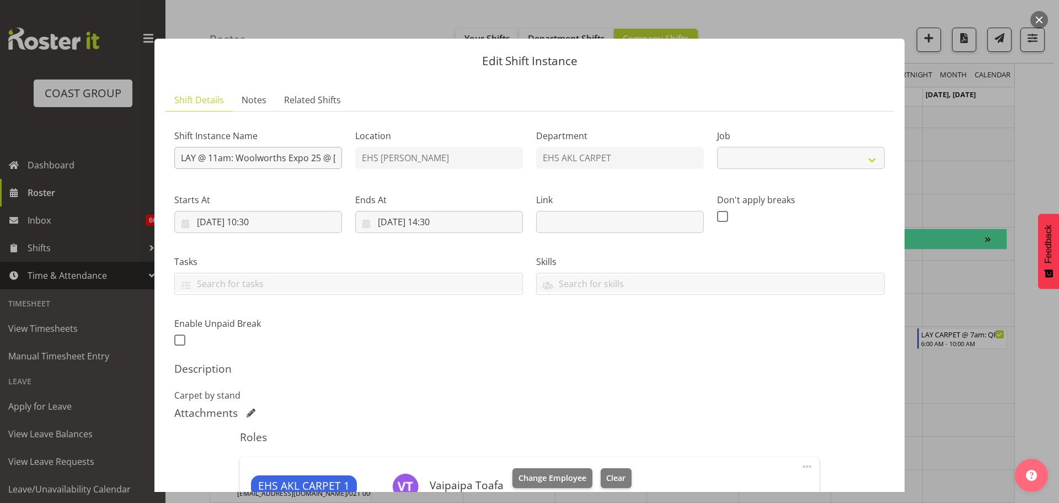
select select "10237"
drag, startPoint x: 229, startPoint y: 158, endPoint x: 207, endPoint y: 161, distance: 22.3
click at [207, 161] on input "LAY @ 11am: Woolworths Expo 25 @ Akl Showgrounds" at bounding box center [258, 158] width 168 height 22
type input "LAY @ AM: Woolworths Expo 25 @ Akl Showgrounds"
click at [373, 345] on div "Shift Instance Name LAY @ AM: Woolworths Expo 25 @ Akl Showgrounds Location EHS…" at bounding box center [530, 235] width 724 height 242
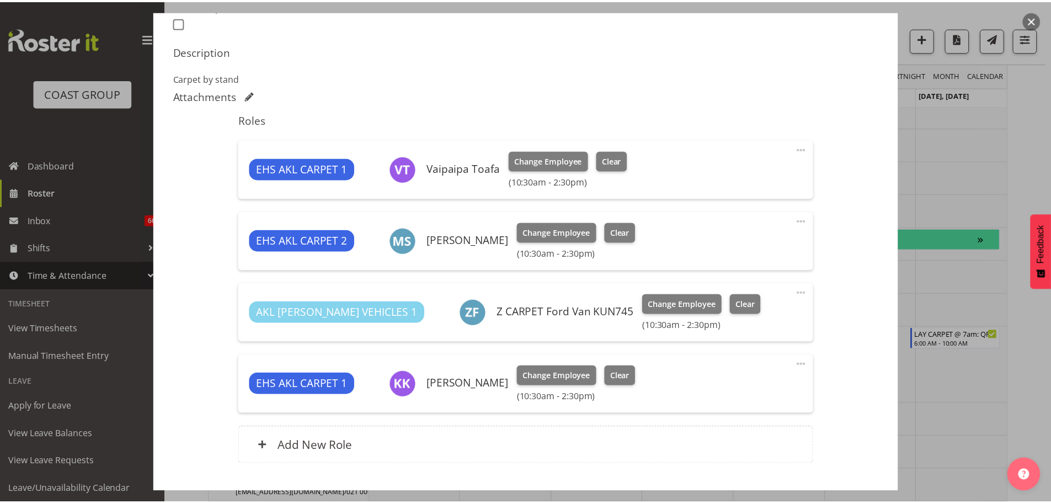
scroll to position [331, 0]
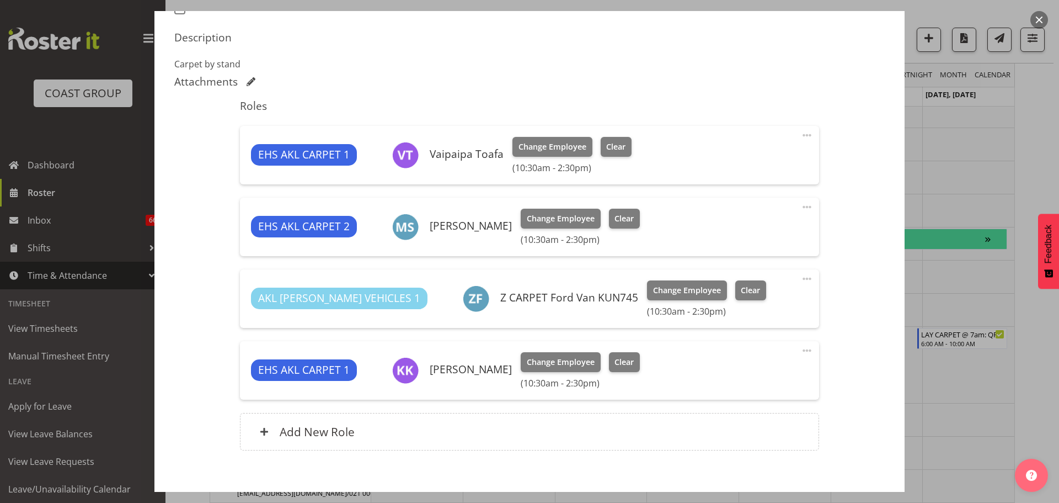
click at [802, 205] on span at bounding box center [806, 206] width 13 height 13
click at [752, 236] on link "Edit" at bounding box center [761, 231] width 106 height 20
select select "9"
select select "2025"
select select "10"
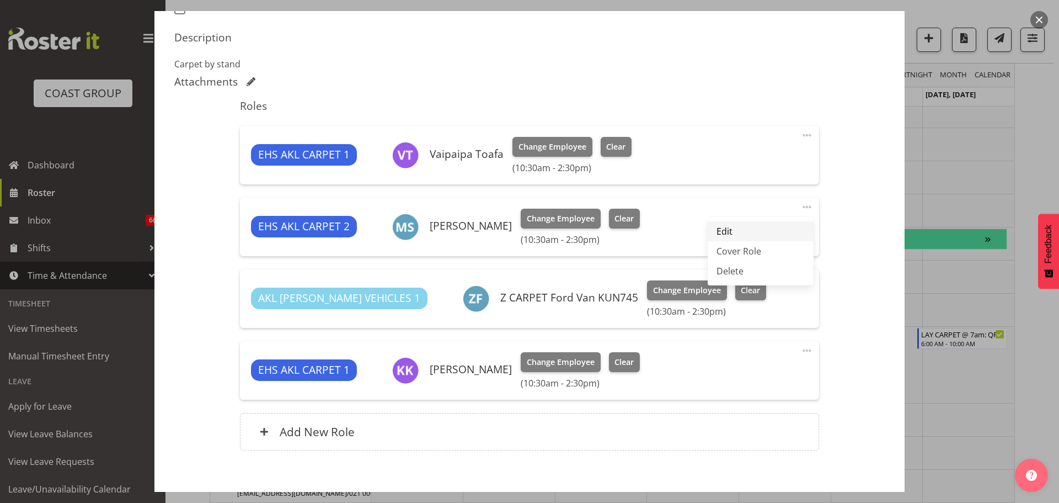
select select "30"
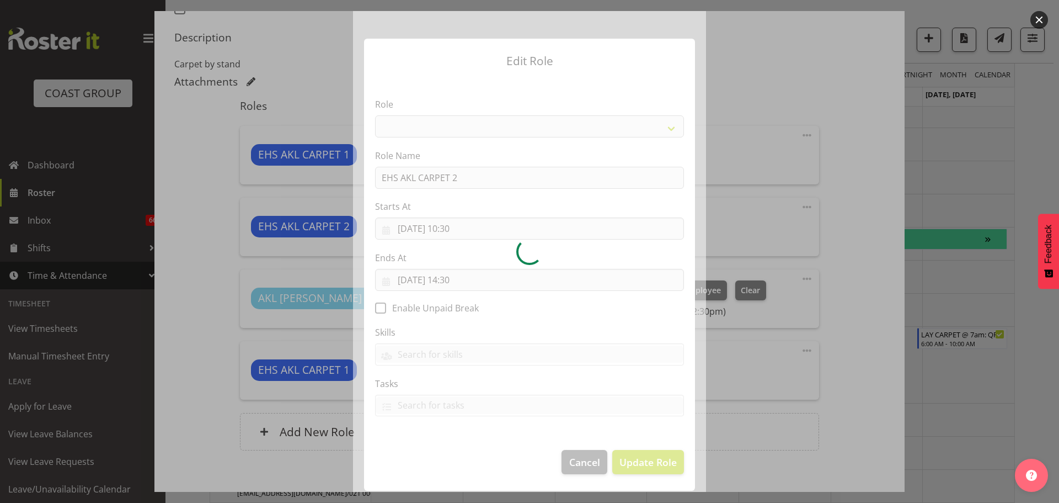
select select "190"
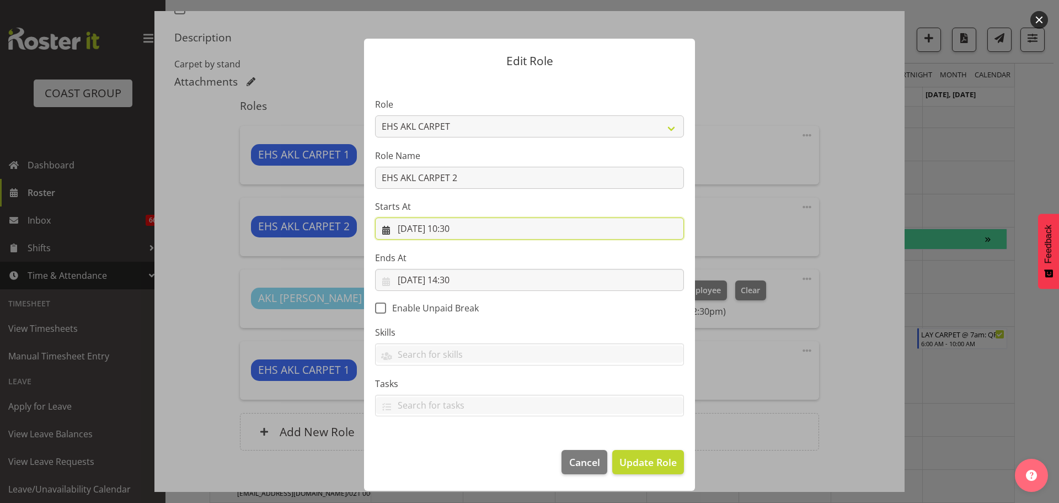
click at [464, 231] on input "06/10/2025, 10:30" at bounding box center [529, 228] width 309 height 22
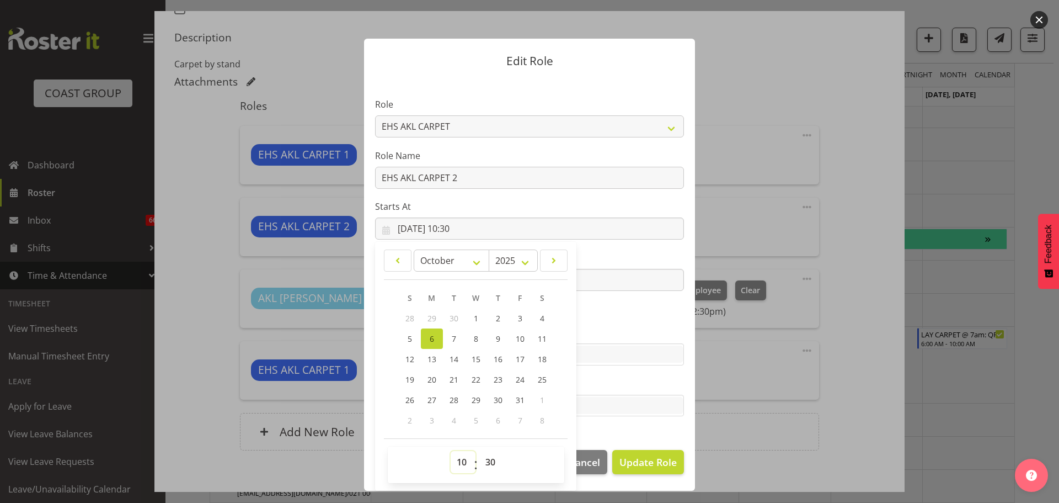
click at [458, 463] on select "00 01 02 03 04 05 06 07 08 09 10 11 12 13 14 15 16 17 18 19 20 21 22 23" at bounding box center [463, 462] width 25 height 22
select select "9"
click at [451, 451] on select "00 01 02 03 04 05 06 07 08 09 10 11 12 13 14 15 16 17 18 19 20 21 22 23" at bounding box center [463, 462] width 25 height 22
type input "06/10/2025, 09:30"
click at [654, 460] on span "Update Role" at bounding box center [647, 462] width 57 height 14
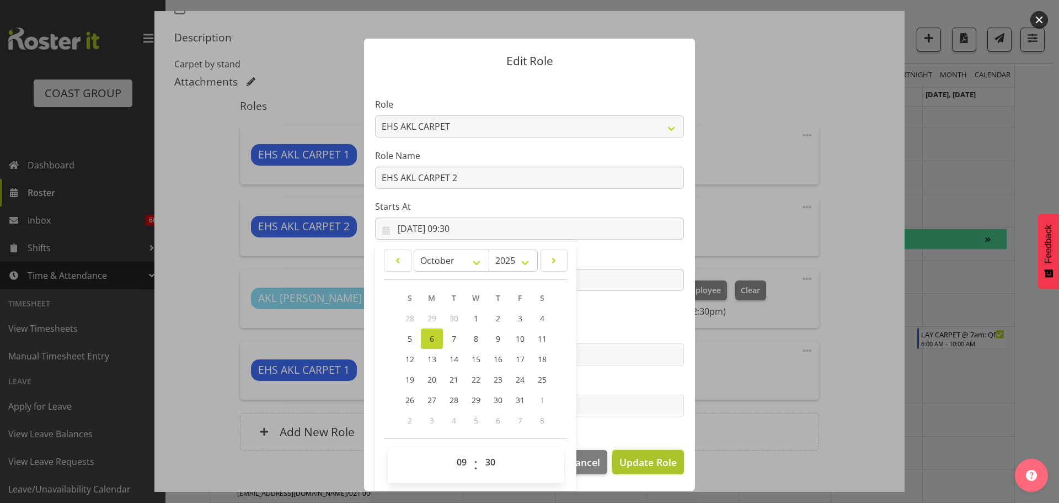
select select
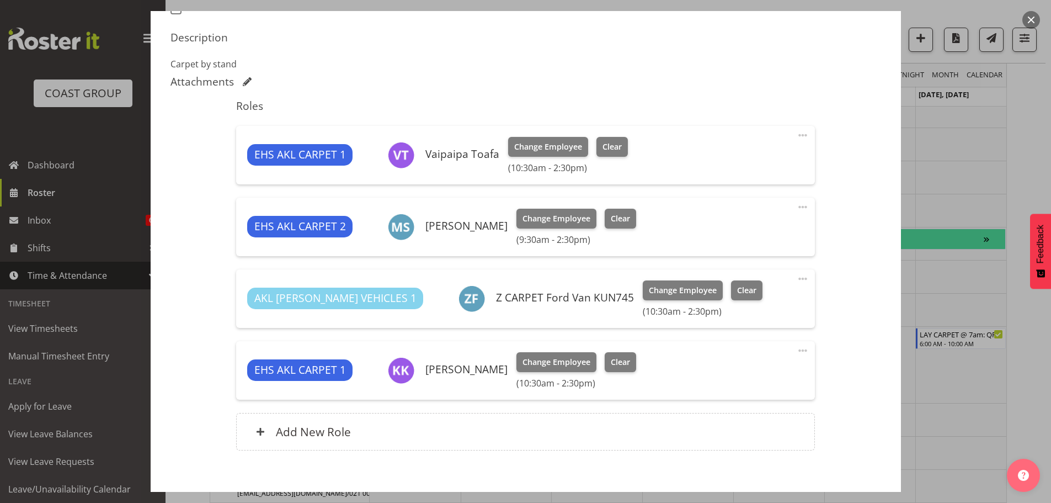
click at [797, 351] on span at bounding box center [802, 350] width 13 height 13
click at [759, 368] on link "Edit" at bounding box center [756, 375] width 106 height 20
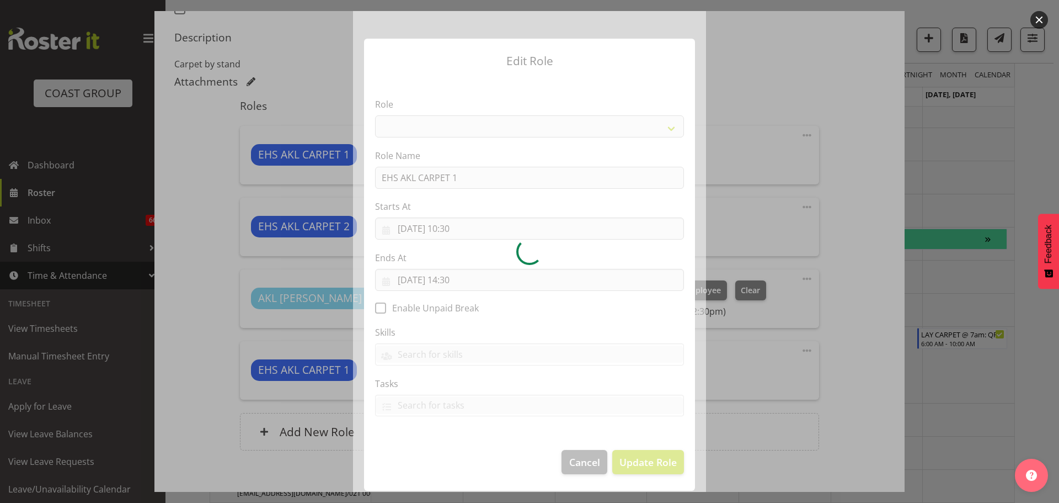
select select "190"
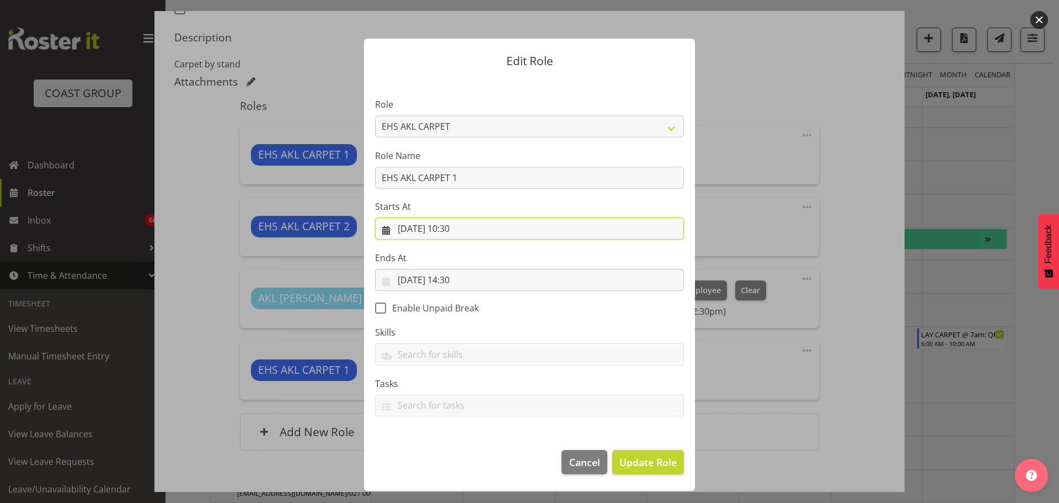
click at [463, 231] on input "06/10/2025, 10:30" at bounding box center [529, 228] width 309 height 22
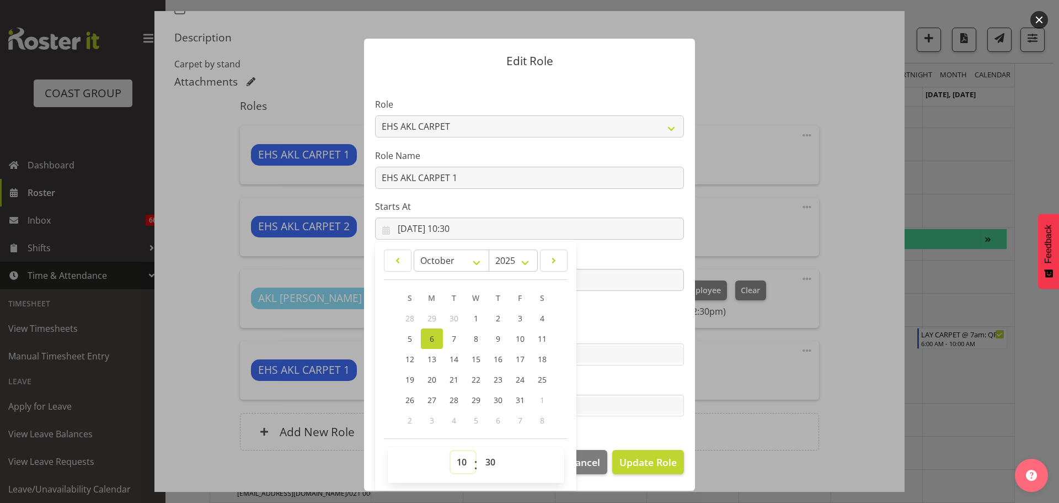
click at [460, 457] on select "00 01 02 03 04 05 06 07 08 09 10 11 12 13 14 15 16 17 18 19 20 21 22 23" at bounding box center [463, 462] width 25 height 22
select select "9"
click at [451, 451] on select "00 01 02 03 04 05 06 07 08 09 10 11 12 13 14 15 16 17 18 19 20 21 22 23" at bounding box center [463, 462] width 25 height 22
type input "06/10/2025, 09:30"
click at [650, 464] on span "Update Role" at bounding box center [647, 462] width 57 height 14
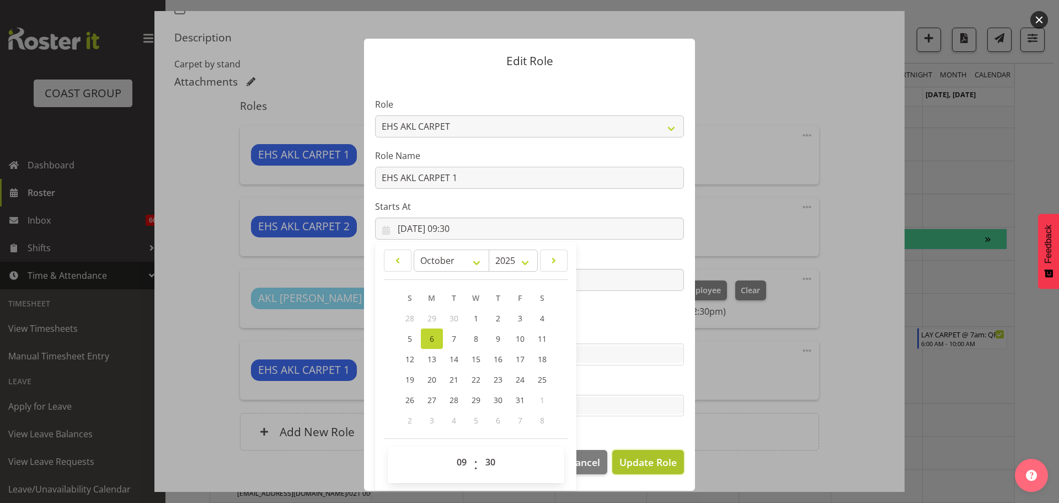
select select
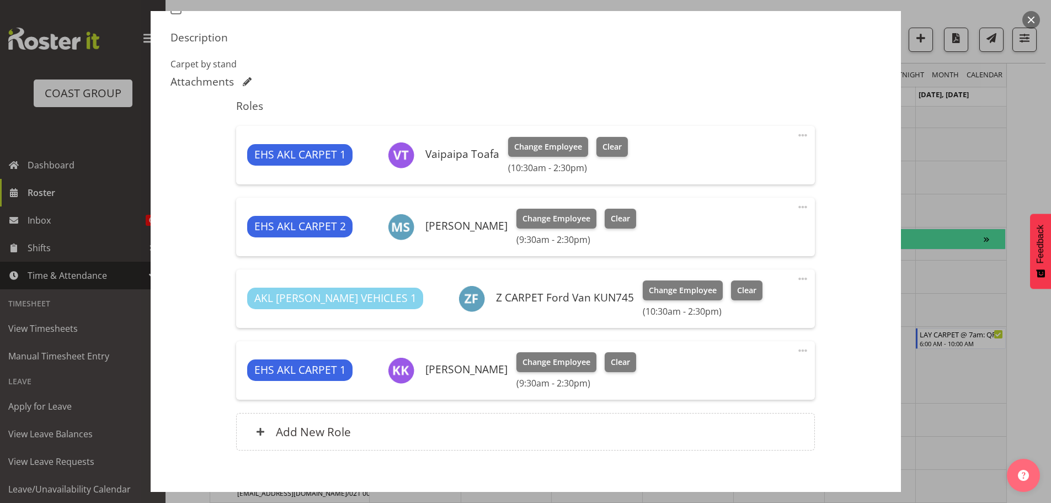
click at [804, 285] on div "AKL RYMER VEHICLES 1 Z CARPET Ford Van KUN745 Change Employee Clear (10:30am - …" at bounding box center [525, 298] width 579 height 58
click at [796, 281] on span at bounding box center [802, 278] width 13 height 13
click at [756, 299] on link "Edit" at bounding box center [756, 303] width 106 height 20
select select "9"
select select "2025"
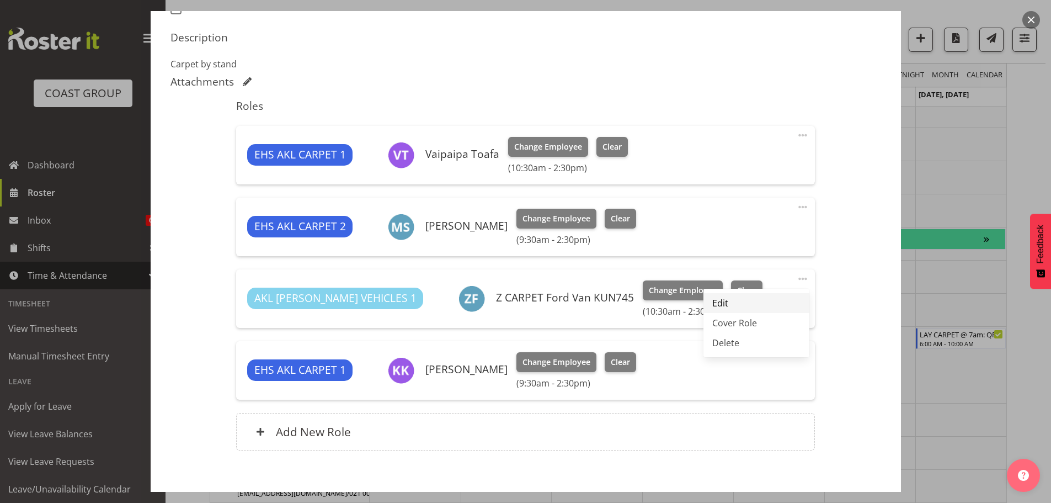
select select "10"
select select "30"
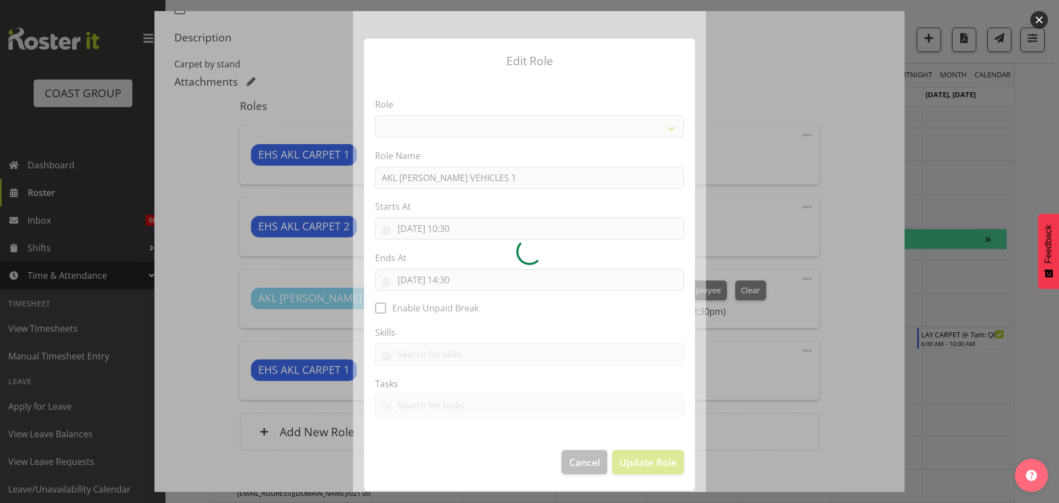
select select "81"
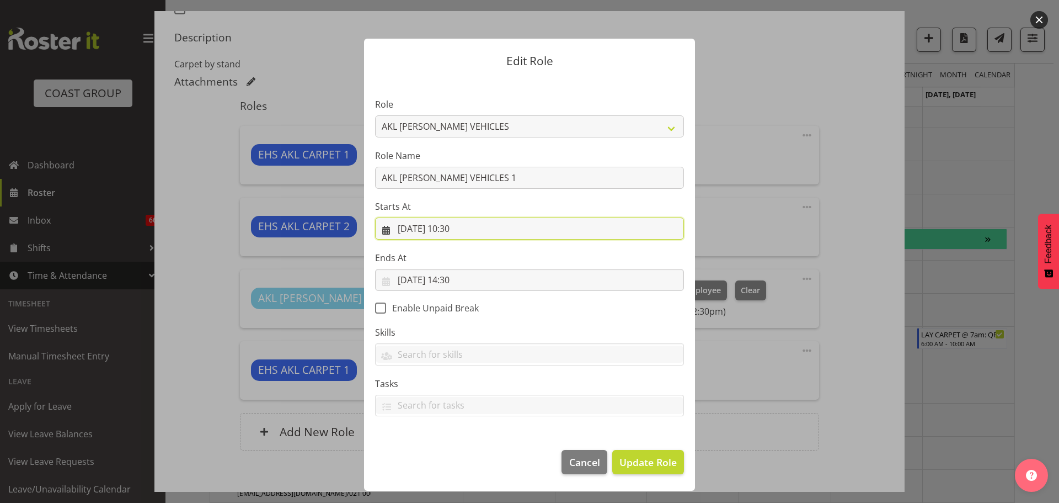
click at [463, 228] on input "06/10/2025, 10:30" at bounding box center [529, 228] width 309 height 22
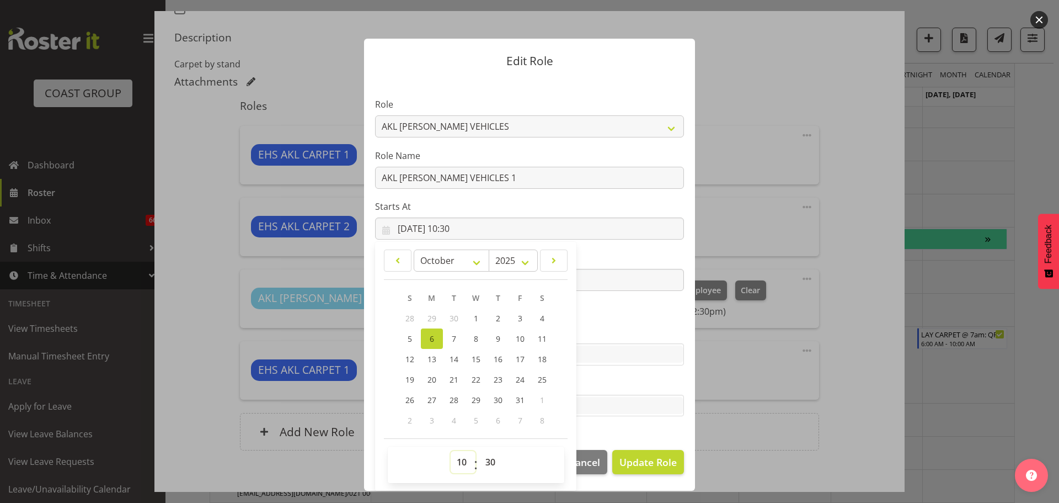
click at [460, 468] on select "00 01 02 03 04 05 06 07 08 09 10 11 12 13 14 15 16 17 18 19 20 21 22 23" at bounding box center [463, 462] width 25 height 22
select select "9"
click at [451, 451] on select "00 01 02 03 04 05 06 07 08 09 10 11 12 13 14 15 16 17 18 19 20 21 22 23" at bounding box center [463, 462] width 25 height 22
type input "06/10/2025, 09:30"
click at [673, 457] on span "Update Role" at bounding box center [647, 462] width 57 height 14
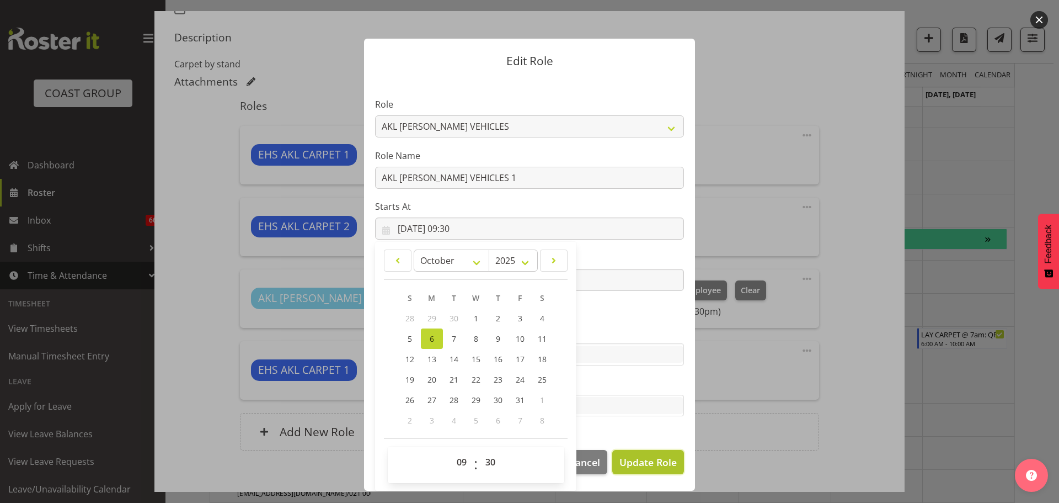
select select
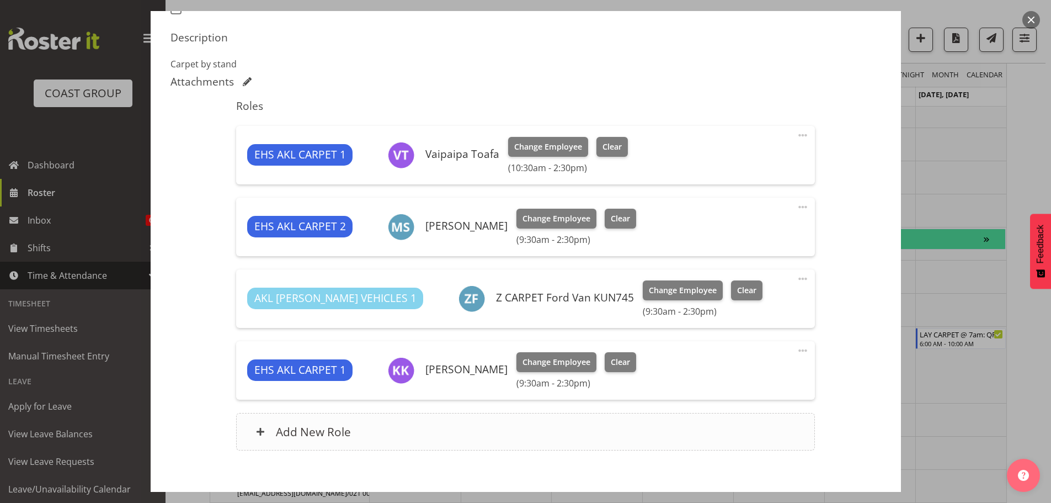
click at [581, 429] on div "Add New Role" at bounding box center [525, 432] width 579 height 38
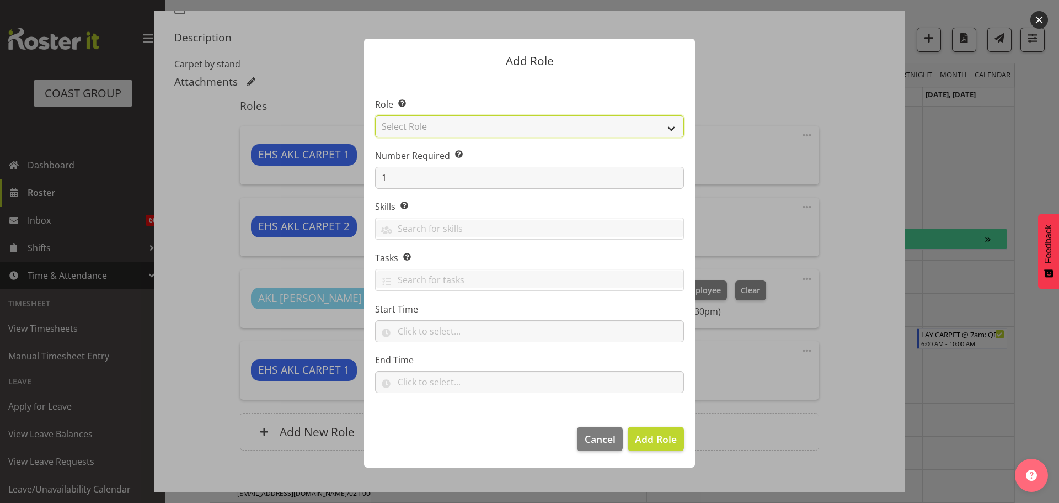
click at [432, 126] on select "Select Role ACCOUNT MANAGER ACCOUNT MANAGER DW ACCOUNTS AKL DIANNA VEHICLES AKL…" at bounding box center [529, 126] width 309 height 22
select select "190"
click at [375, 115] on select "Select Role ACCOUNT MANAGER ACCOUNT MANAGER DW ACCOUNTS AKL DIANNA VEHICLES AKL…" at bounding box center [529, 126] width 309 height 22
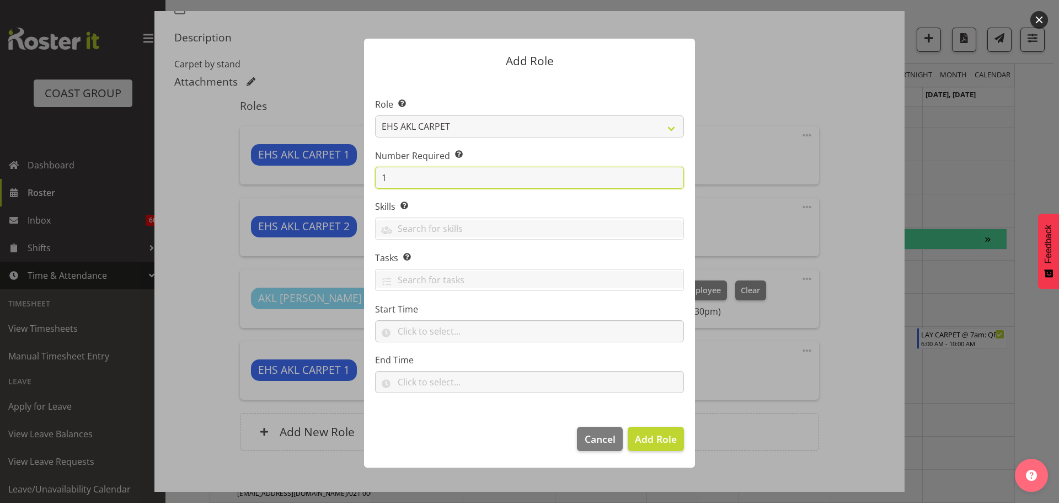
drag, startPoint x: 393, startPoint y: 170, endPoint x: 364, endPoint y: 169, distance: 29.3
click at [364, 169] on section "Role Select the role you wish to add to the shift. ACCOUNT MANAGER ACCOUNT MANA…" at bounding box center [529, 247] width 331 height 338
type input "2"
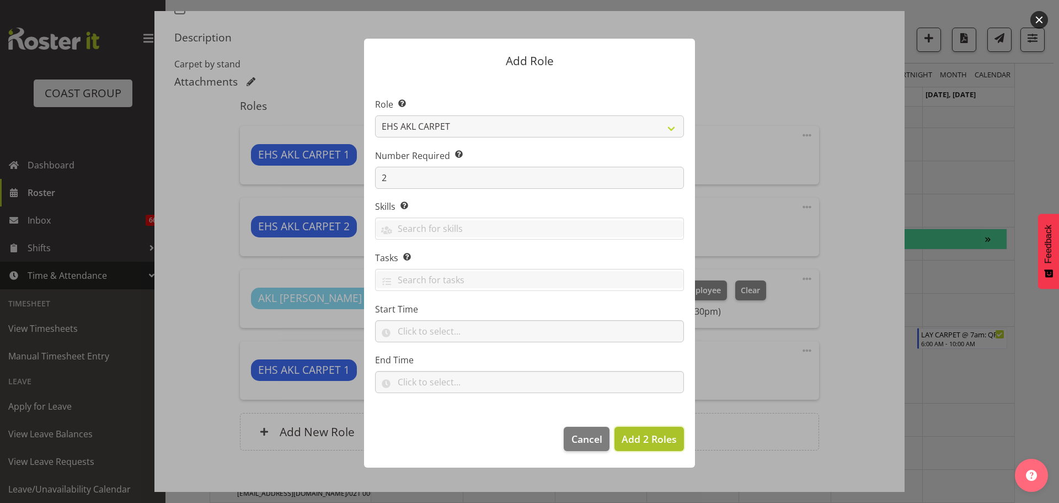
click at [656, 432] on span "Add 2 Roles" at bounding box center [649, 438] width 55 height 13
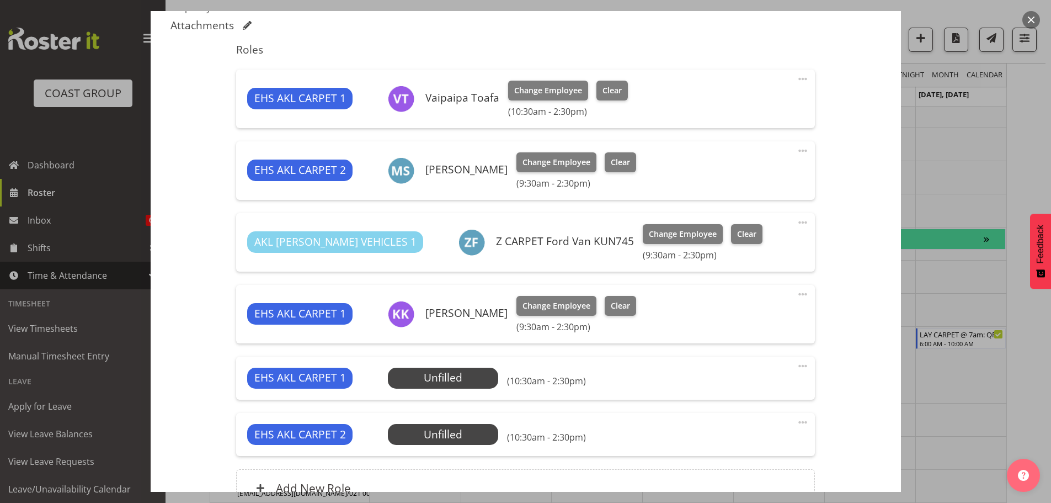
scroll to position [496, 0]
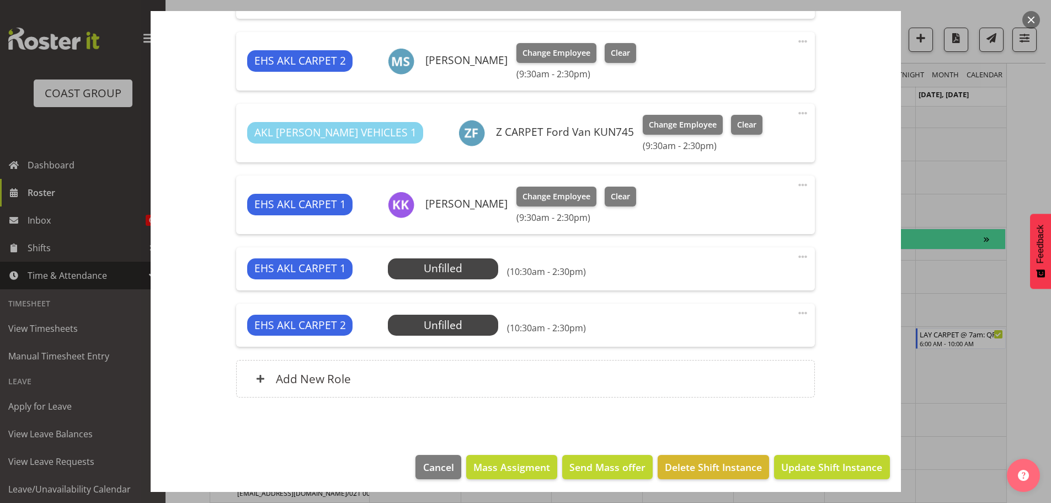
click at [796, 313] on span at bounding box center [802, 312] width 13 height 13
click at [767, 330] on link "Edit" at bounding box center [756, 337] width 106 height 20
select select "9"
select select "2025"
select select "10"
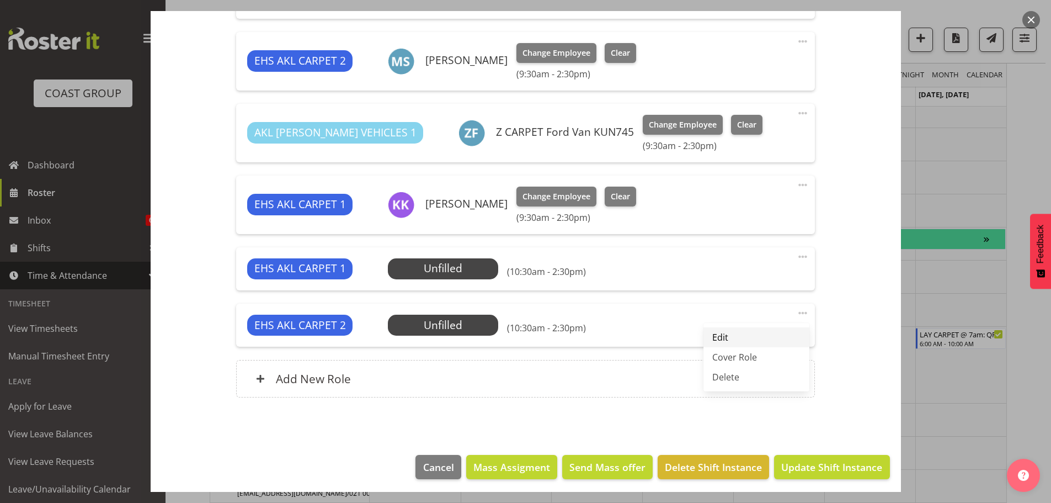
select select "30"
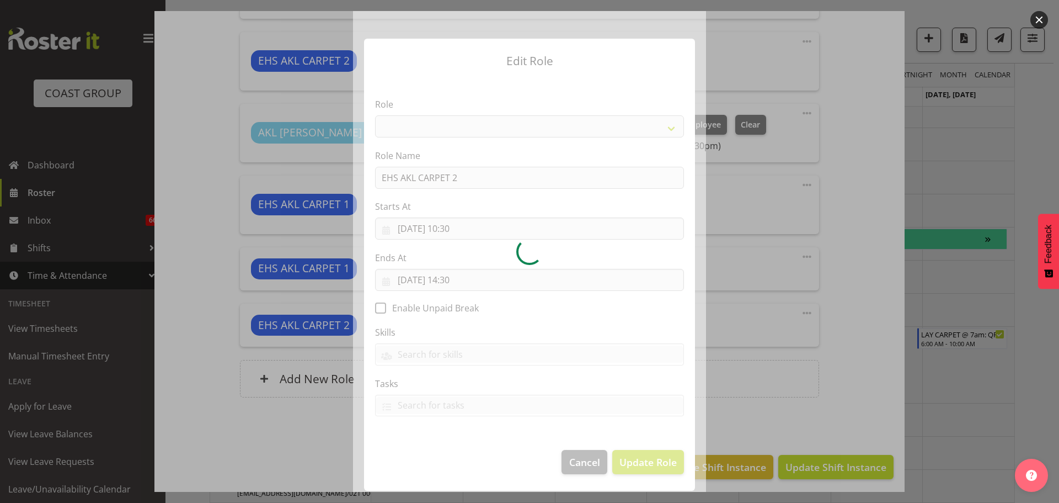
select select "190"
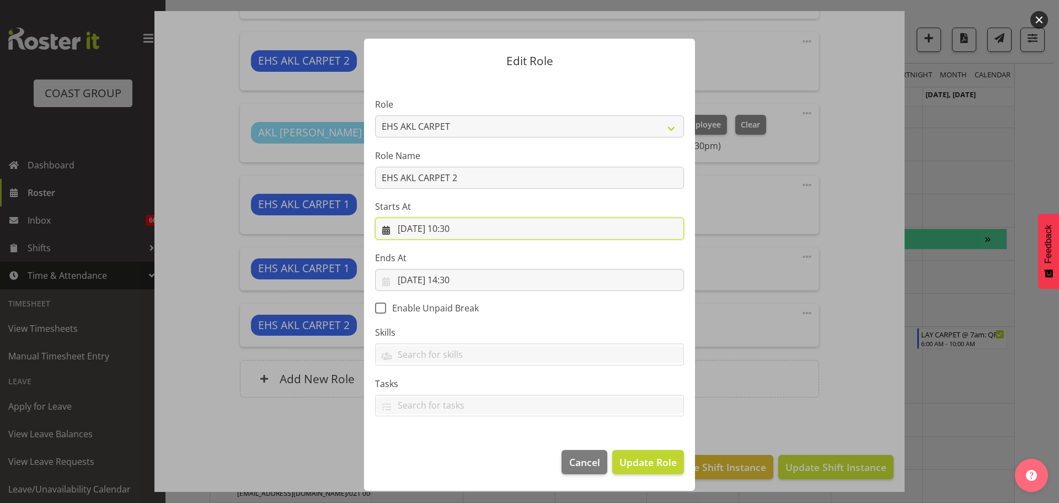
click at [466, 228] on input "06/10/2025, 10:30" at bounding box center [529, 228] width 309 height 22
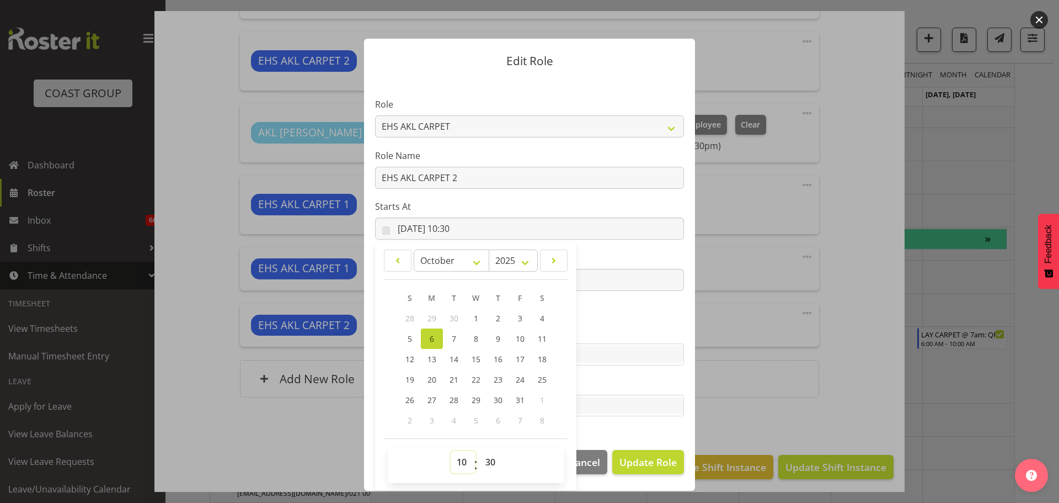
drag, startPoint x: 459, startPoint y: 461, endPoint x: 460, endPoint y: 454, distance: 7.3
click at [459, 461] on select "00 01 02 03 04 05 06 07 08 09 10 11 12 13 14 15 16 17 18 19 20 21 22 23" at bounding box center [463, 462] width 25 height 22
select select "9"
click at [451, 451] on select "00 01 02 03 04 05 06 07 08 09 10 11 12 13 14 15 16 17 18 19 20 21 22 23" at bounding box center [463, 462] width 25 height 22
type input "06/10/2025, 09:30"
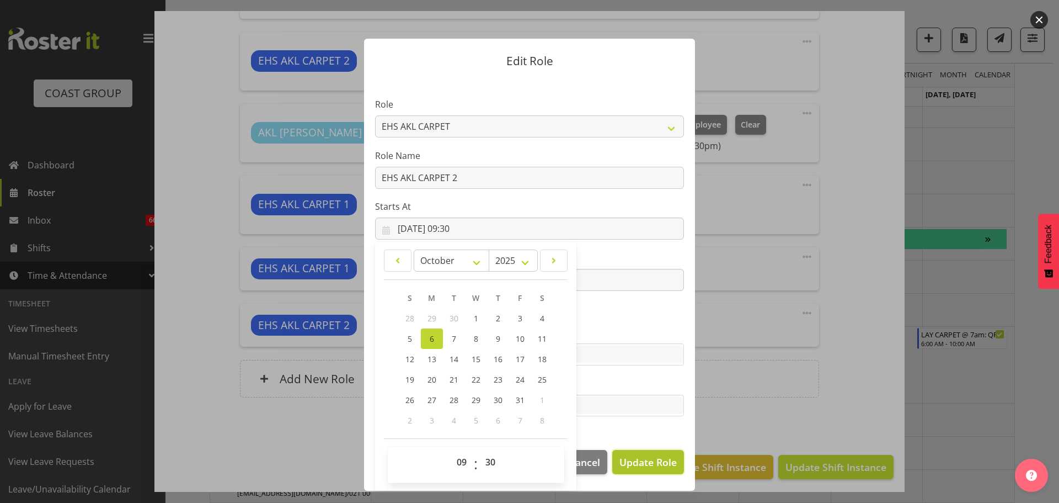
click at [644, 450] on button "Update Role" at bounding box center [648, 462] width 72 height 24
select select
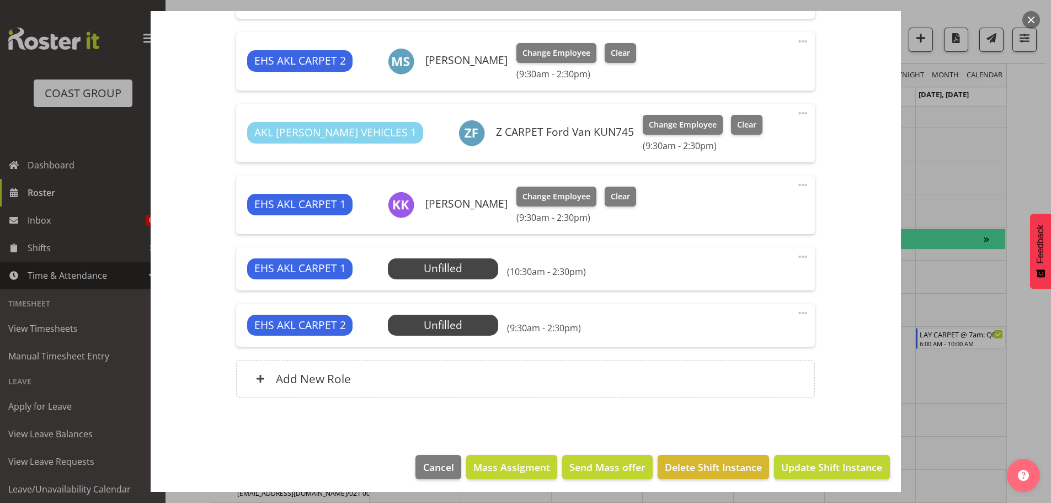
click at [796, 255] on span at bounding box center [802, 256] width 13 height 13
click at [785, 274] on link "Edit" at bounding box center [756, 281] width 106 height 20
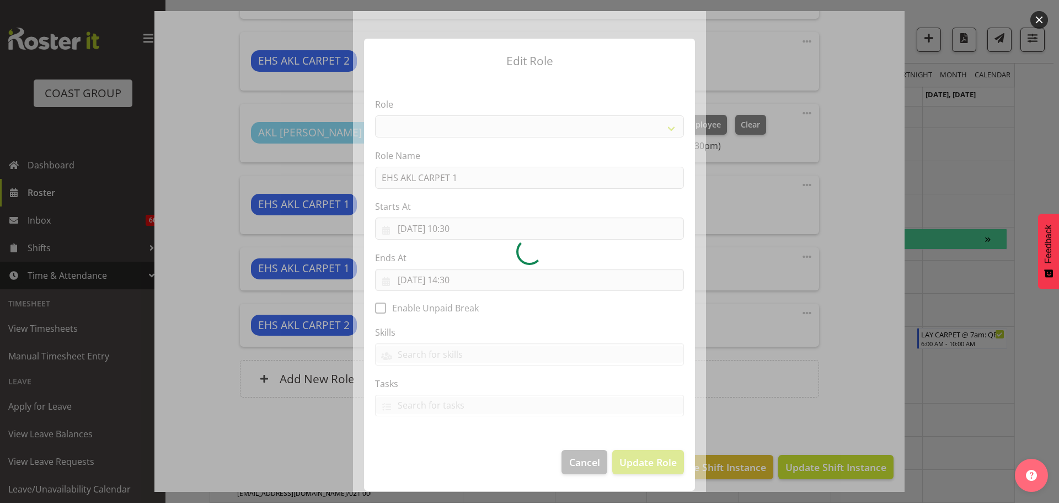
select select "190"
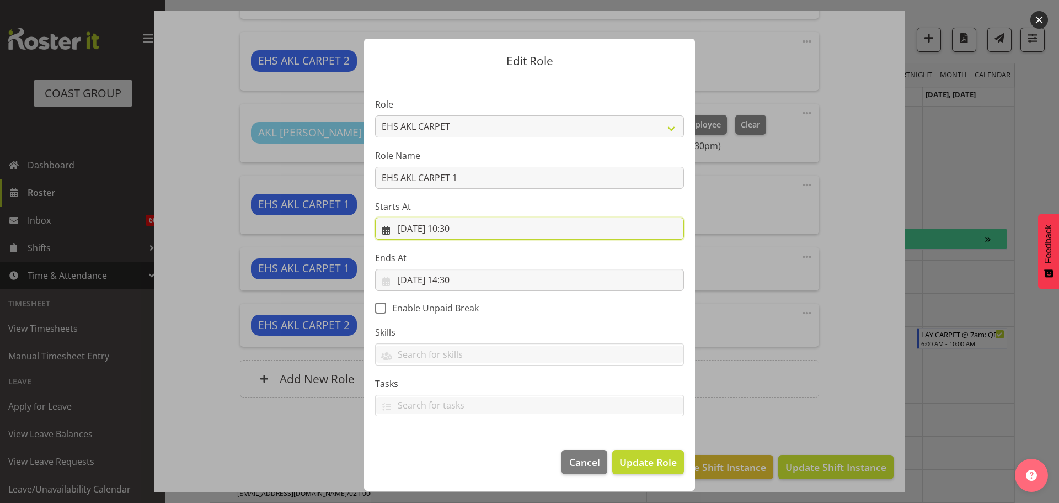
click at [467, 230] on input "06/10/2025, 10:30" at bounding box center [529, 228] width 309 height 22
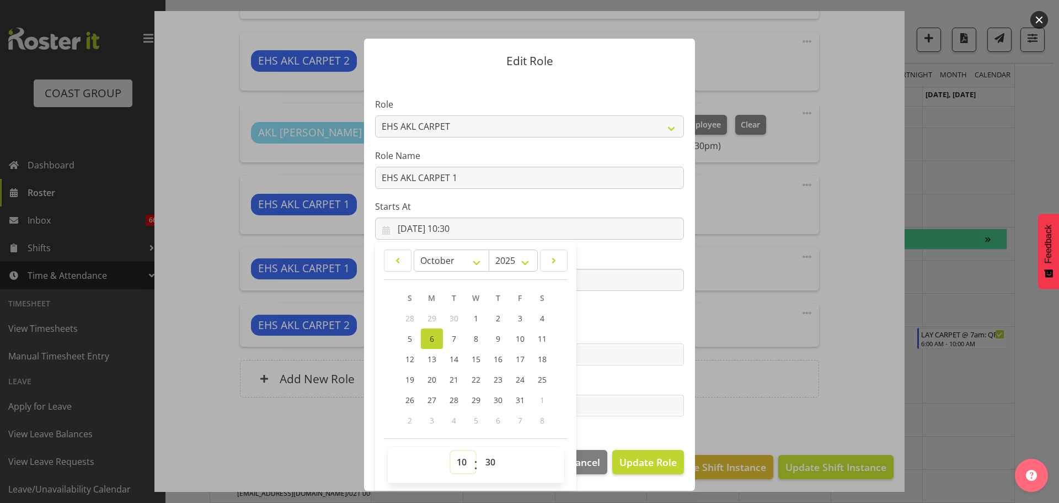
click at [458, 466] on select "00 01 02 03 04 05 06 07 08 09 10 11 12 13 14 15 16 17 18 19 20 21 22 23" at bounding box center [463, 462] width 25 height 22
select select "9"
click at [451, 451] on select "00 01 02 03 04 05 06 07 08 09 10 11 12 13 14 15 16 17 18 19 20 21 22 23" at bounding box center [463, 462] width 25 height 22
type input "06/10/2025, 09:30"
click at [639, 451] on button "Update Role" at bounding box center [648, 462] width 72 height 24
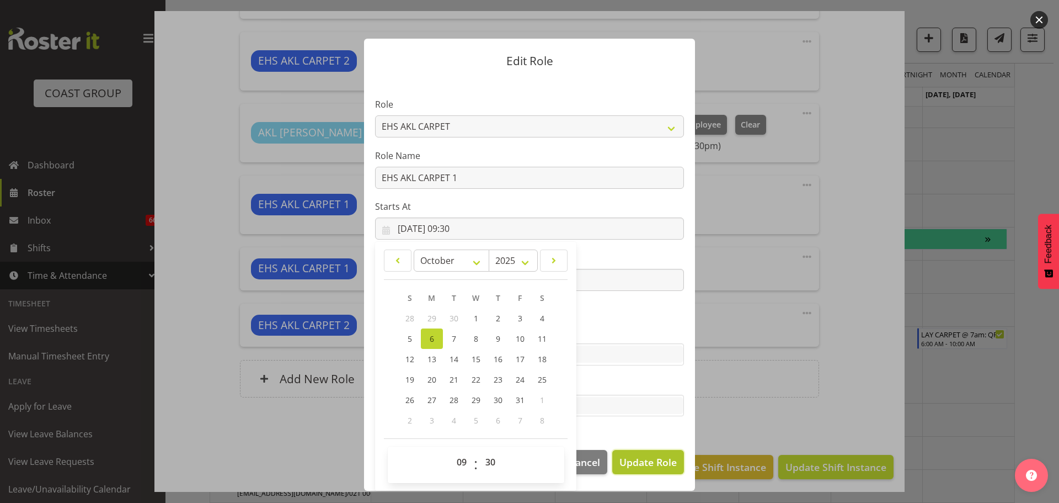
select select
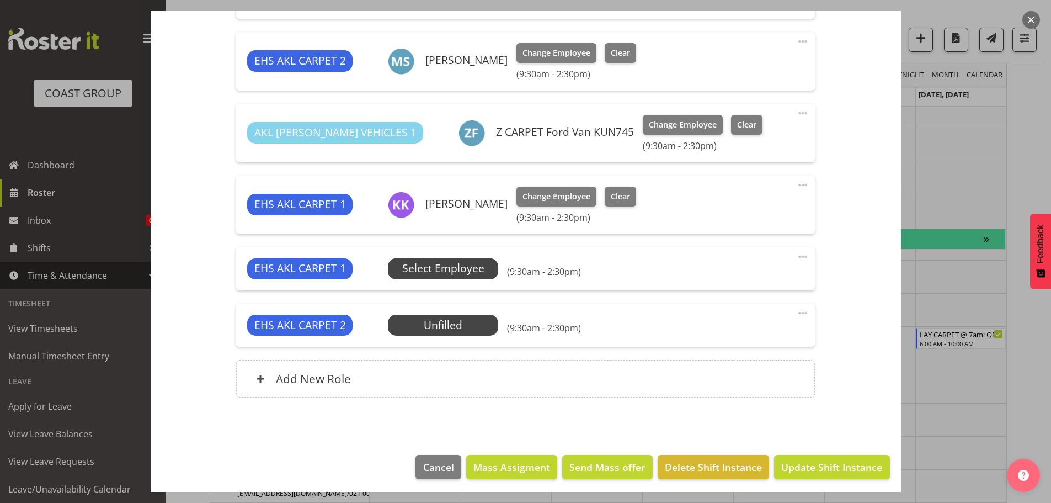
click at [451, 264] on span "Select Employee" at bounding box center [443, 268] width 82 height 16
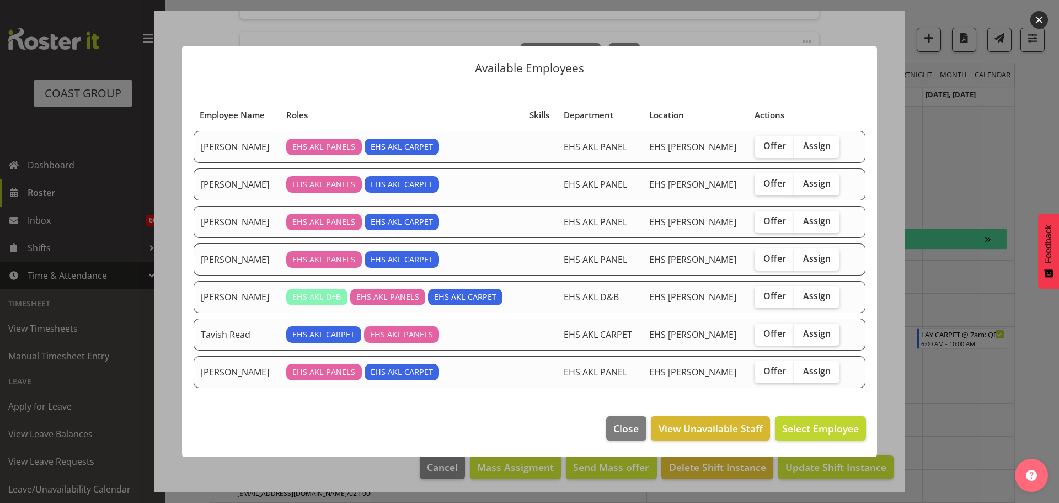
click at [827, 342] on label "Assign" at bounding box center [816, 334] width 45 height 22
click at [802, 337] on input "Assign" at bounding box center [797, 333] width 7 height 7
checkbox input "true"
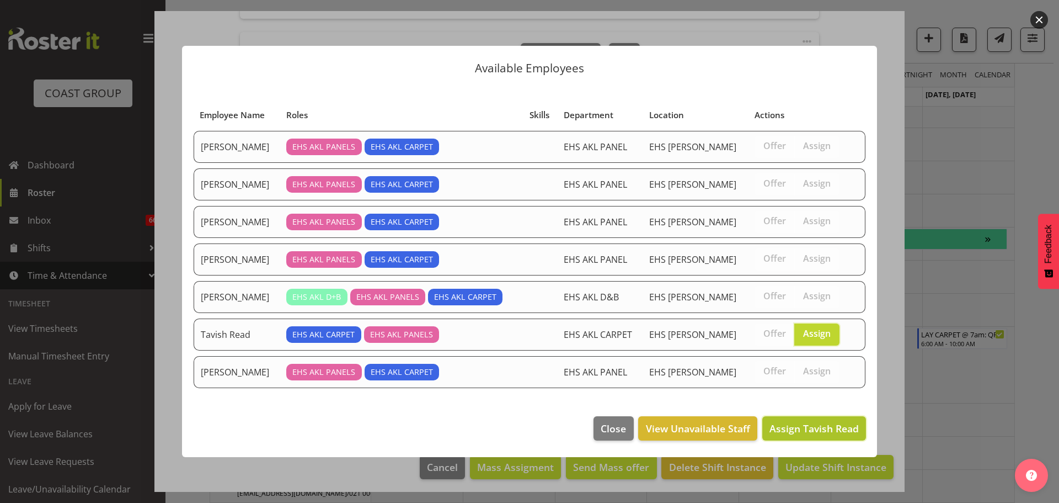
click at [832, 429] on span "Assign Tavish Read" at bounding box center [814, 427] width 89 height 13
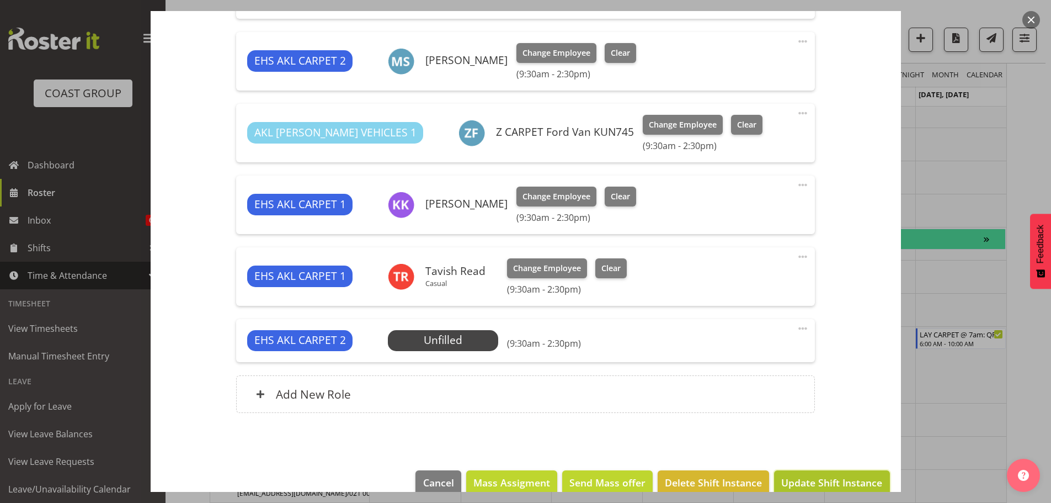
click at [848, 483] on span "Update Shift Instance" at bounding box center [831, 482] width 101 height 14
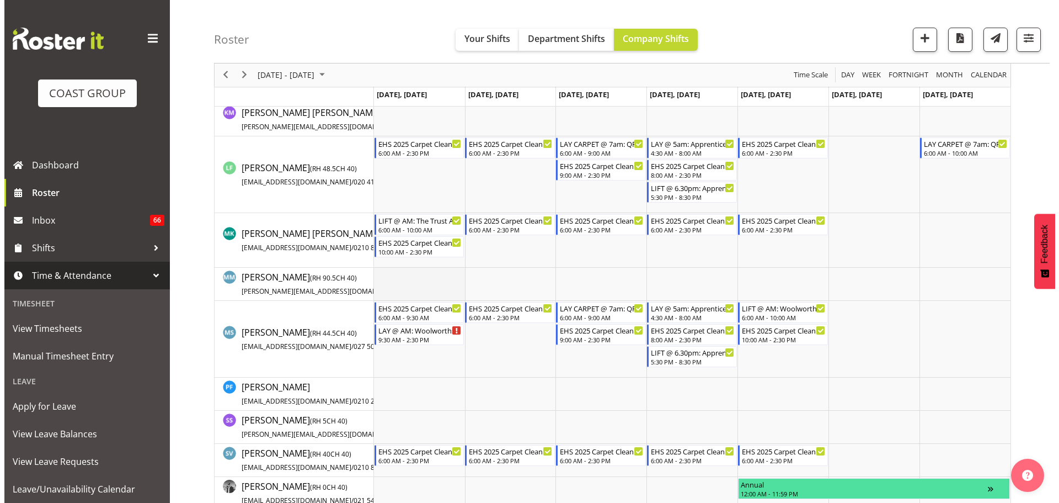
scroll to position [771, 0]
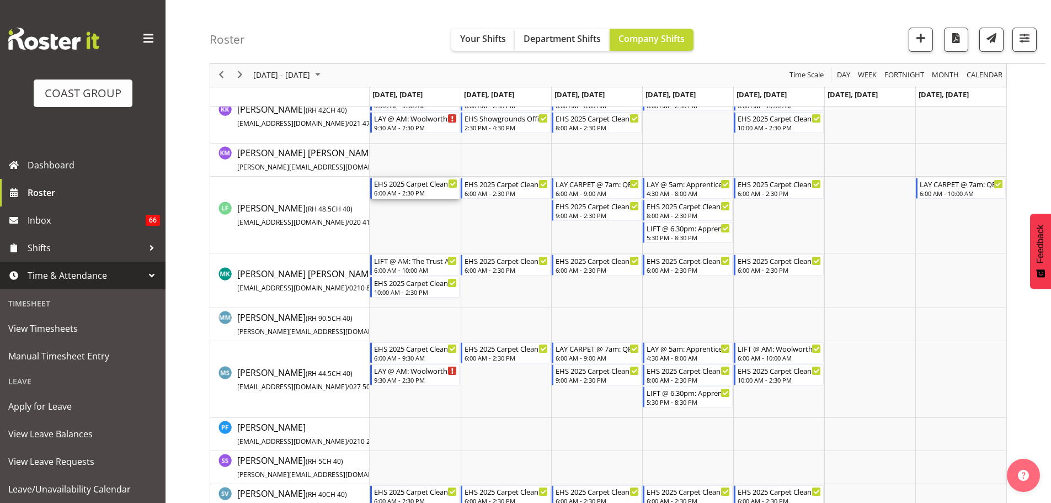
click at [418, 191] on div "6:00 AM - 2:30 PM" at bounding box center [416, 192] width 84 height 9
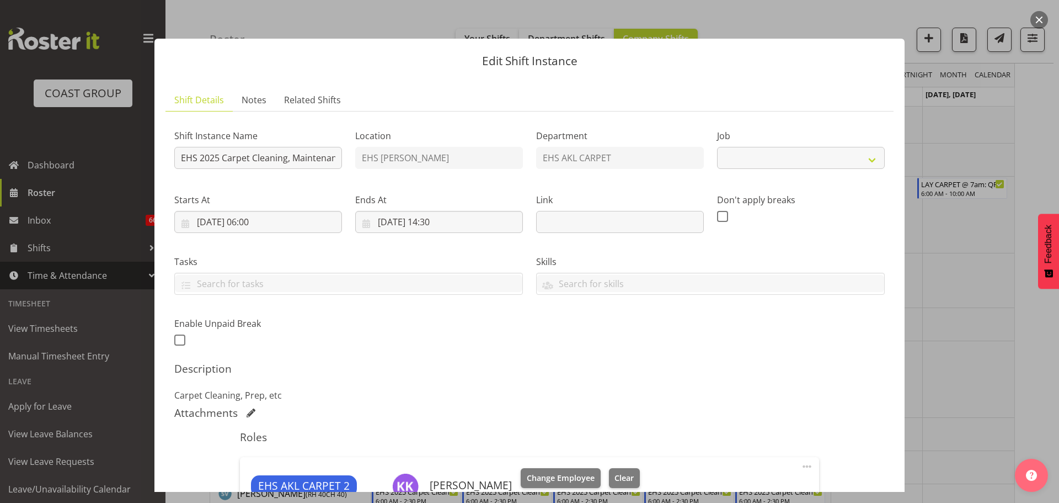
select select "69"
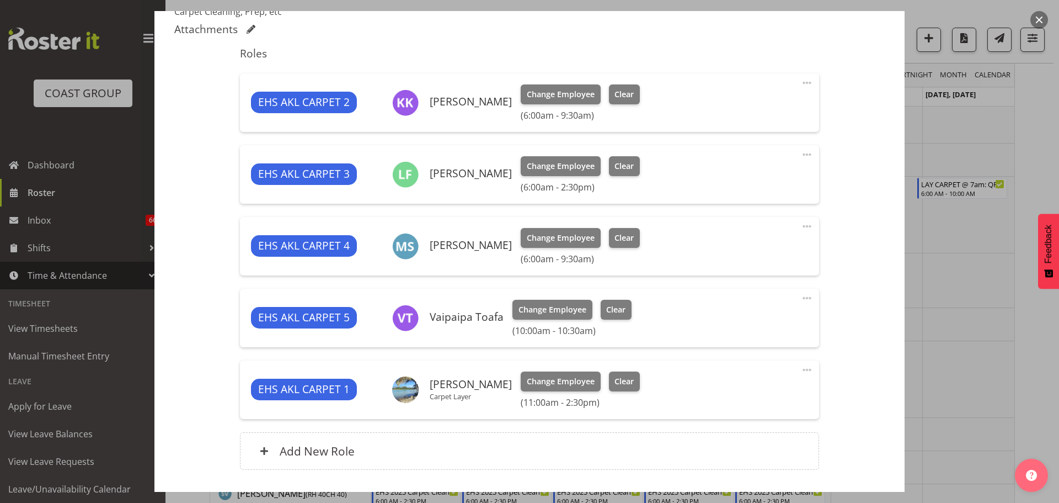
scroll to position [441, 0]
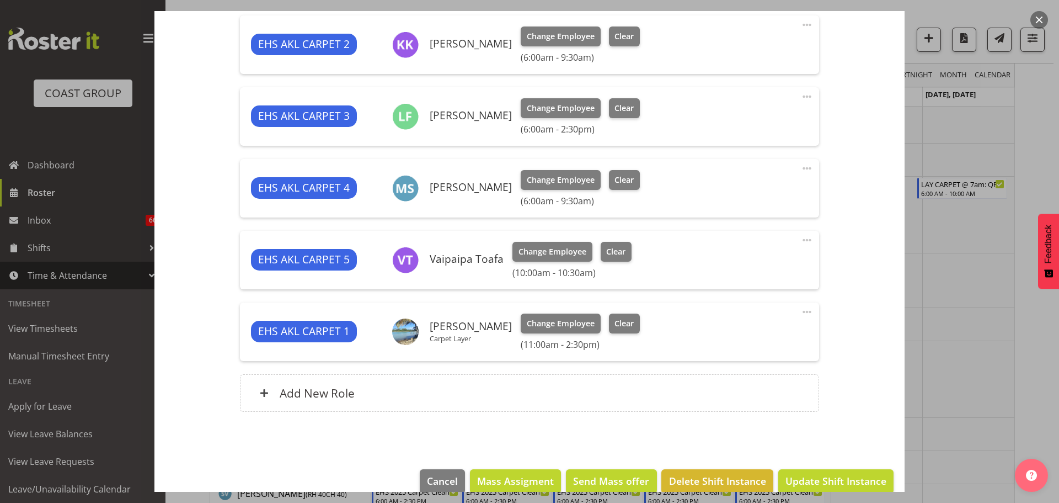
click at [800, 95] on span at bounding box center [806, 96] width 13 height 13
click at [760, 115] on link "Edit" at bounding box center [761, 121] width 106 height 20
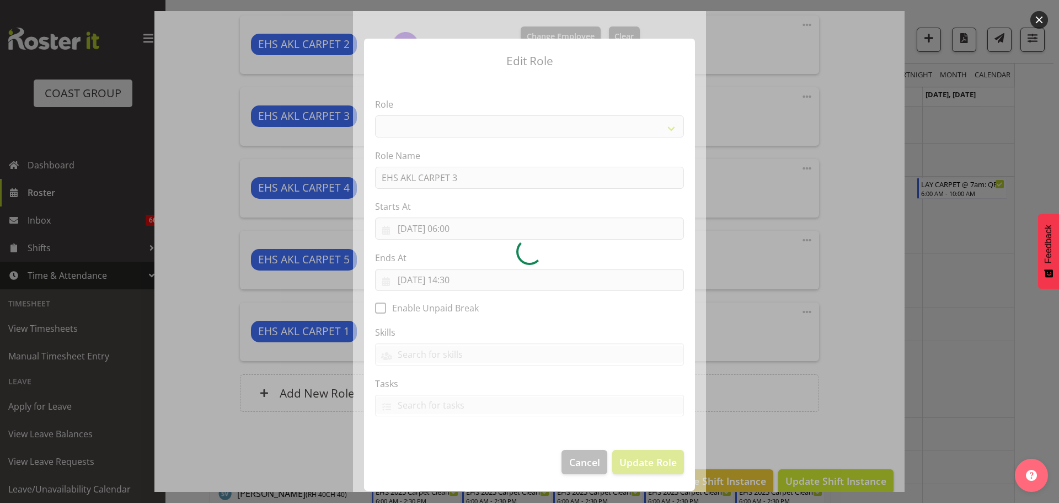
select select "190"
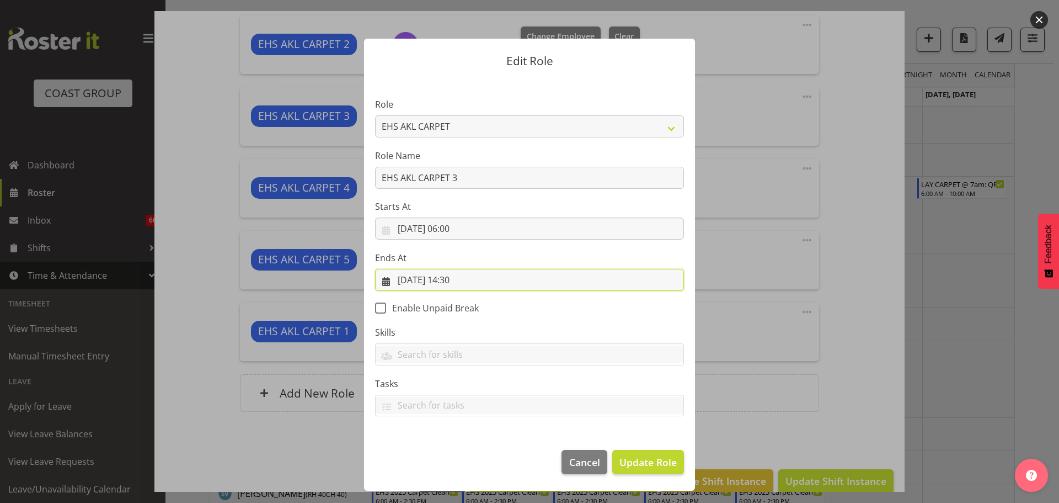
click at [459, 282] on input "06/10/2025, 14:30" at bounding box center [529, 280] width 309 height 22
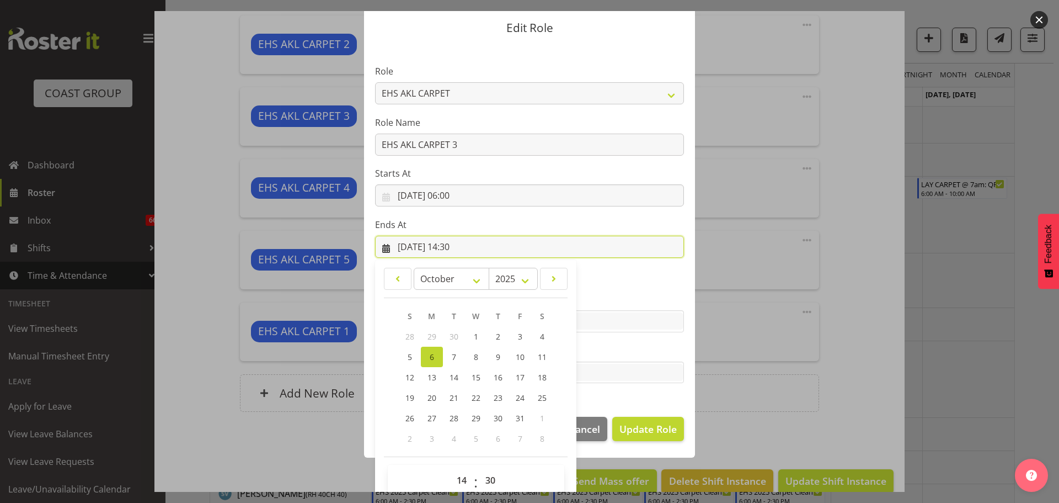
scroll to position [50, 0]
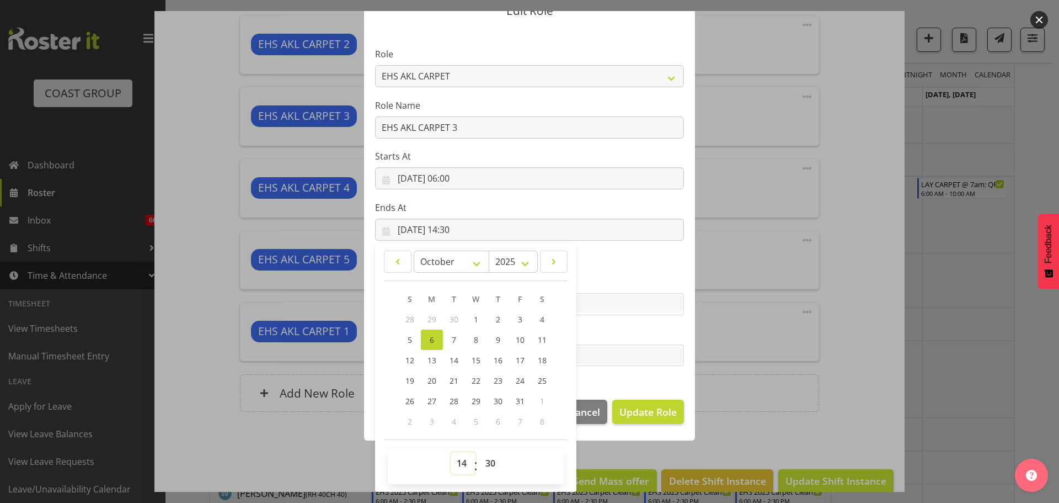
click at [462, 462] on select "00 01 02 03 04 05 06 07 08 09 10 11 12 13 14 15 16 17 18 19 20 21 22 23" at bounding box center [463, 463] width 25 height 22
select select "9"
click at [451, 452] on select "00 01 02 03 04 05 06 07 08 09 10 11 12 13 14 15 16 17 18 19 20 21 22 23" at bounding box center [463, 463] width 25 height 22
type input "06/10/2025, 09:30"
click at [638, 414] on span "Update Role" at bounding box center [647, 411] width 57 height 14
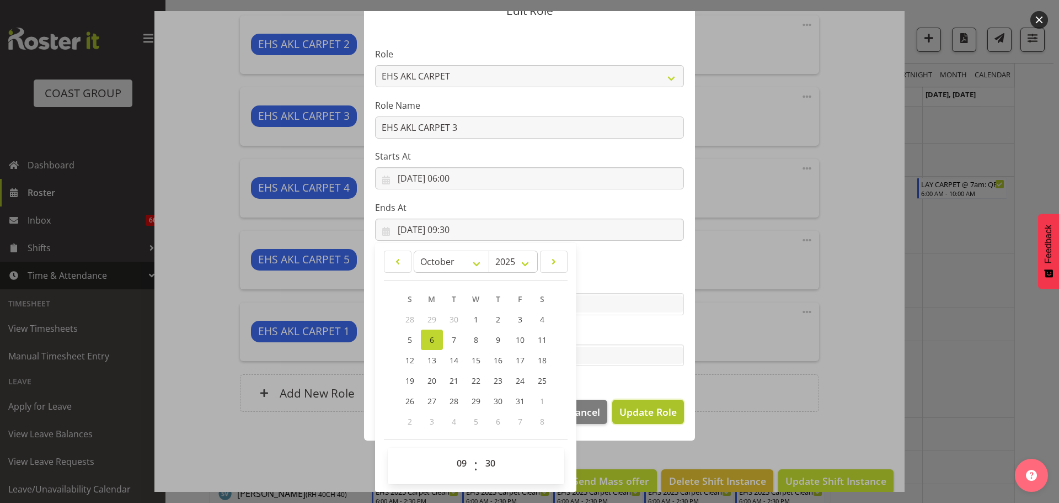
select select
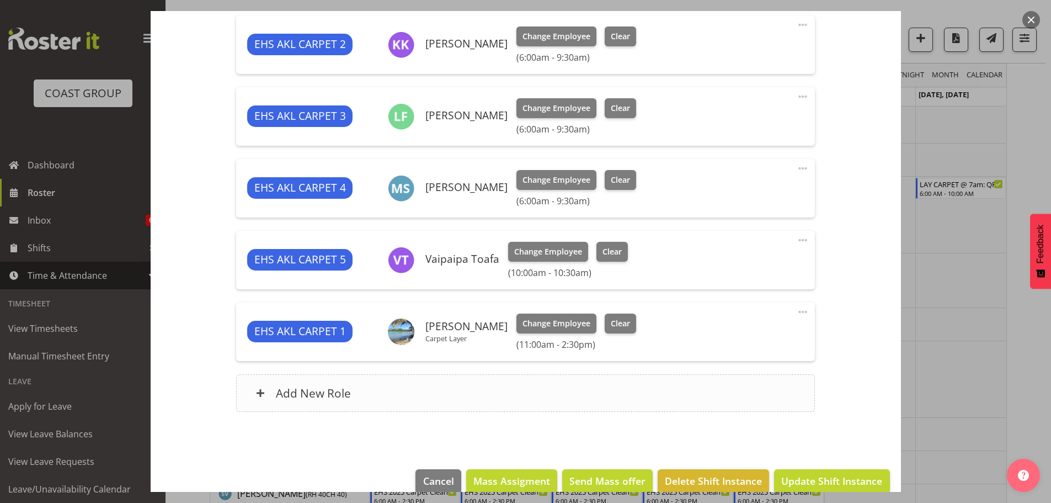
click at [648, 396] on div "Add New Role" at bounding box center [525, 393] width 579 height 38
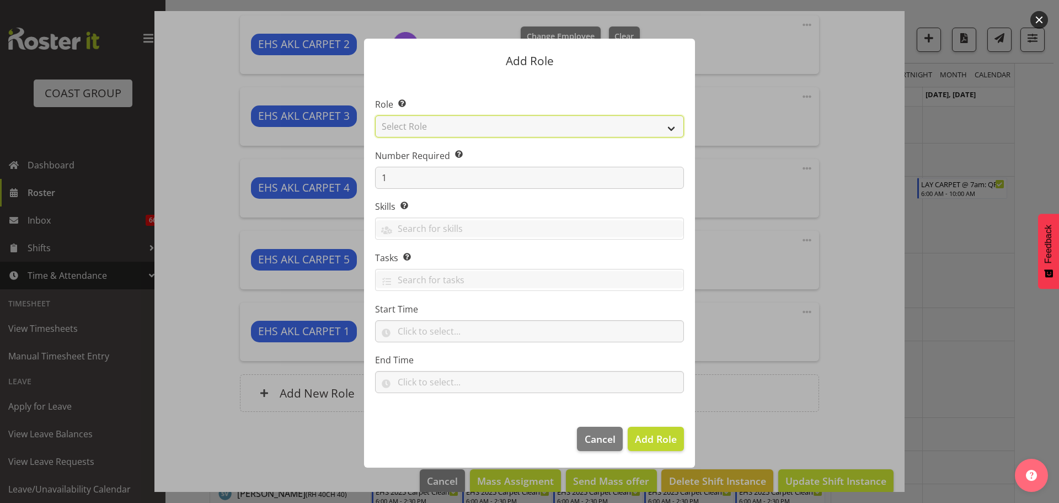
click at [580, 124] on select "Select Role ACCOUNT MANAGER ACCOUNT MANAGER DW ACCOUNTS AKL DIANNA VEHICLES AKL…" at bounding box center [529, 126] width 309 height 22
select select "190"
click at [375, 115] on select "Select Role ACCOUNT MANAGER ACCOUNT MANAGER DW ACCOUNTS AKL DIANNA VEHICLES AKL…" at bounding box center [529, 126] width 309 height 22
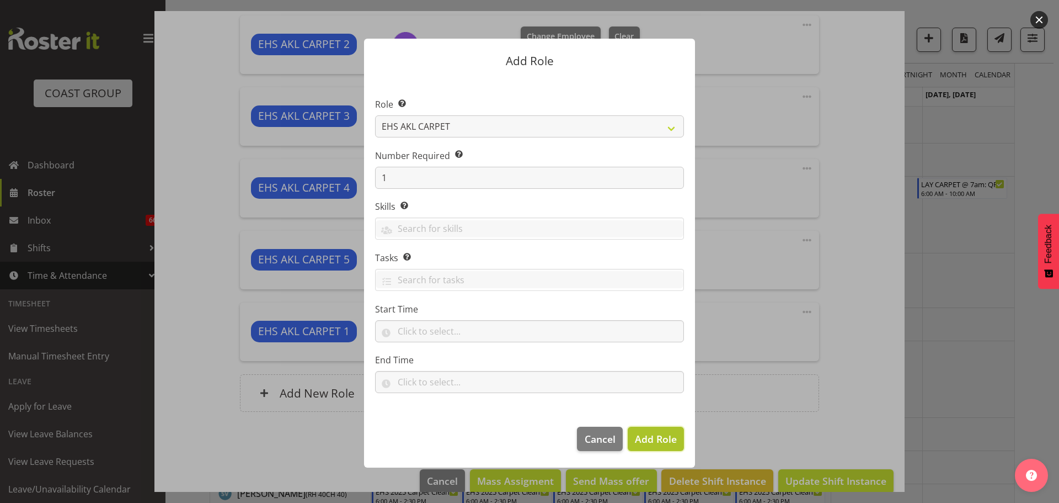
click at [663, 437] on span "Add Role" at bounding box center [656, 438] width 42 height 13
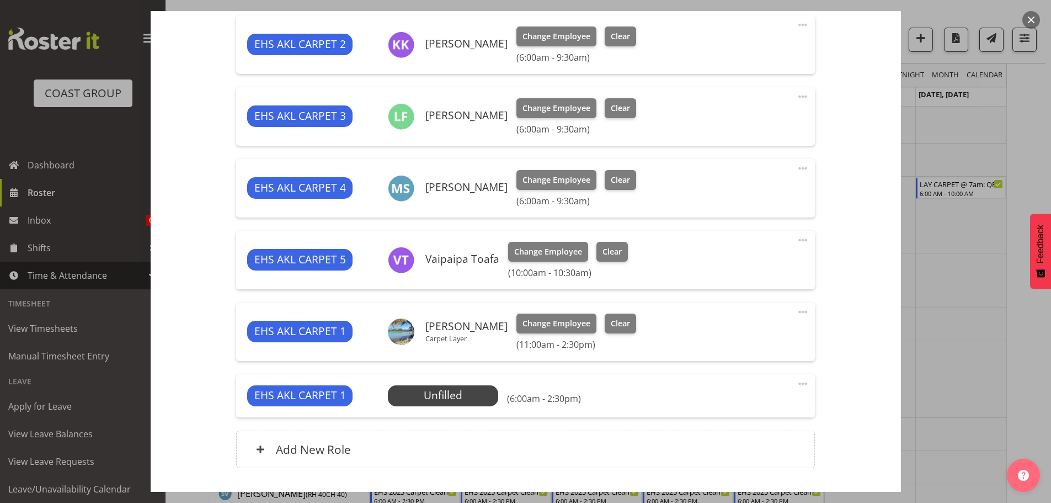
click at [796, 385] on span at bounding box center [802, 383] width 13 height 13
click at [767, 410] on link "Edit" at bounding box center [756, 408] width 106 height 20
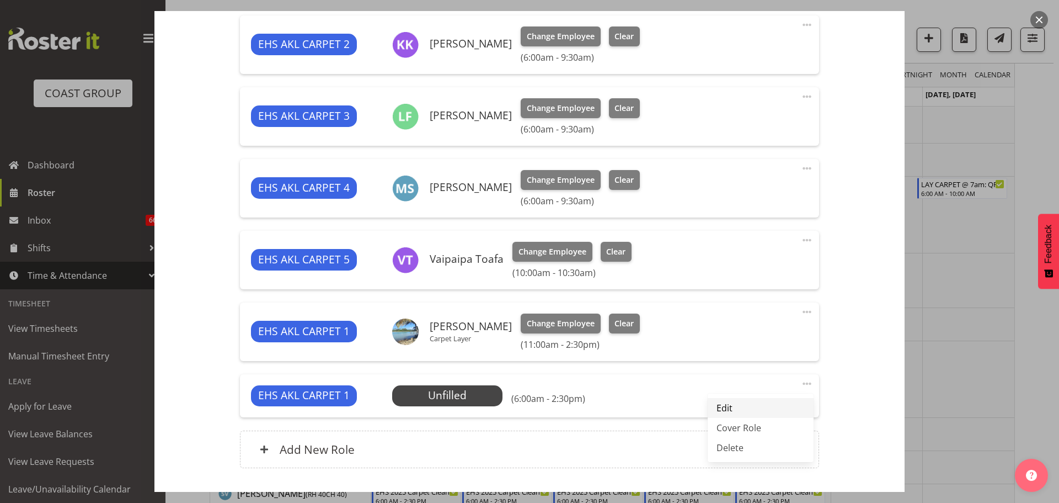
select select "9"
select select "2025"
select select "14"
select select "30"
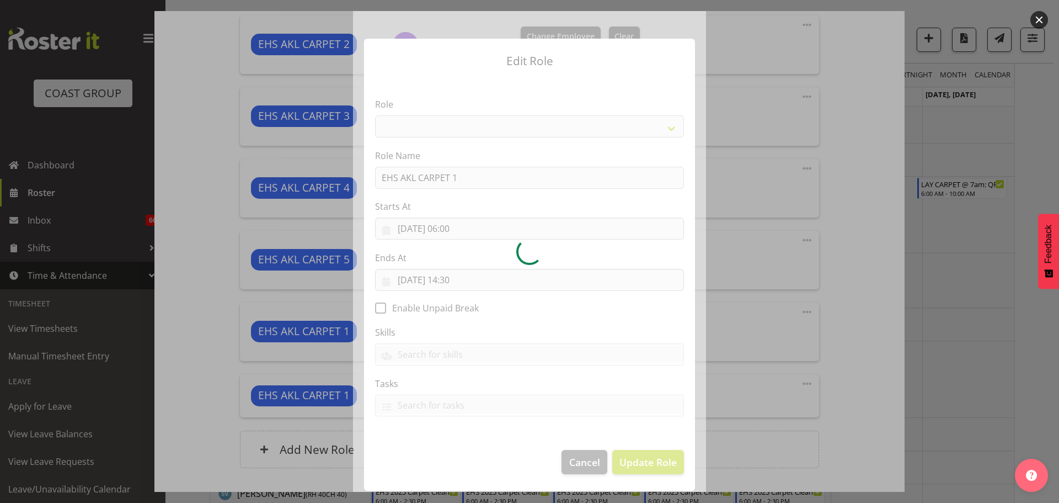
select select "190"
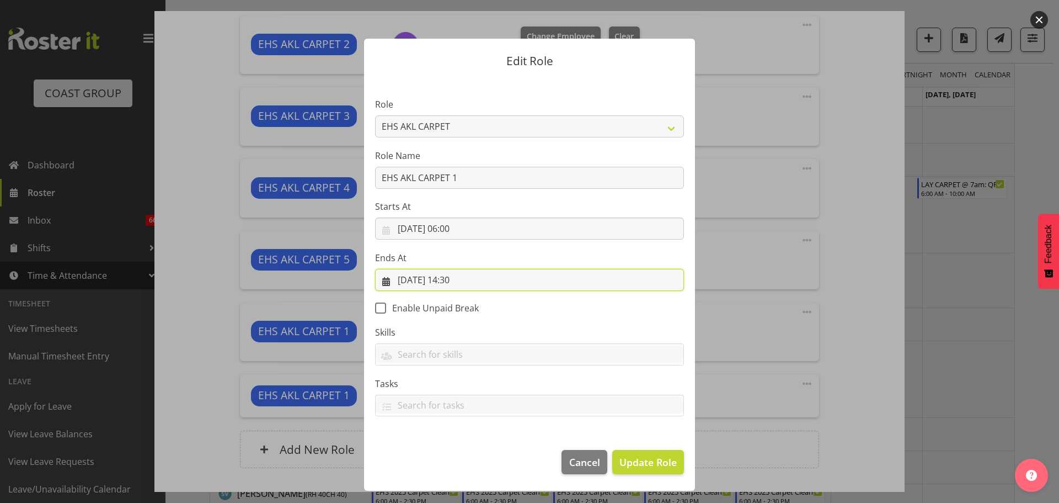
click at [459, 283] on input "06/10/2025, 14:30" at bounding box center [529, 280] width 309 height 22
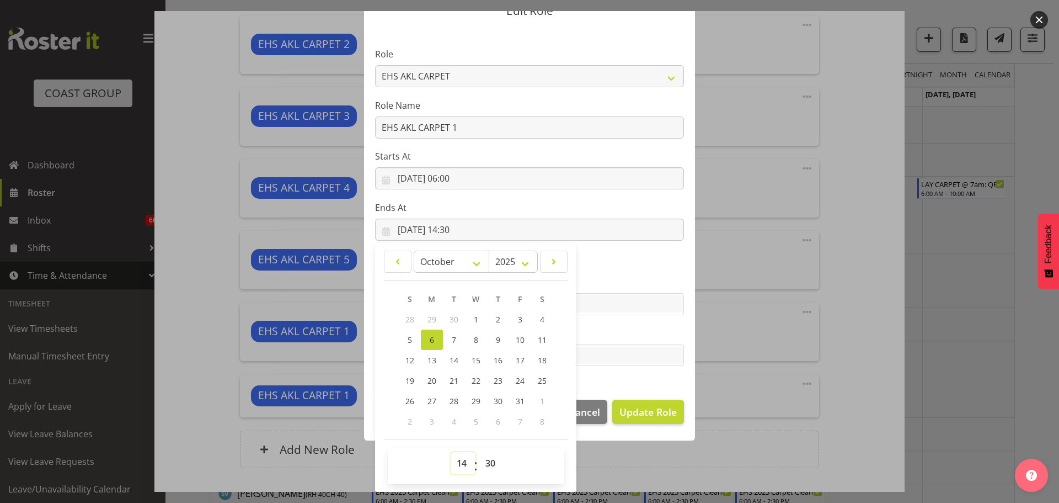
click at [460, 455] on select "00 01 02 03 04 05 06 07 08 09 10 11 12 13 14 15 16 17 18 19 20 21 22 23" at bounding box center [463, 463] width 25 height 22
select select "9"
click at [451, 452] on select "00 01 02 03 04 05 06 07 08 09 10 11 12 13 14 15 16 17 18 19 20 21 22 23" at bounding box center [463, 463] width 25 height 22
type input "06/10/2025, 09:30"
click at [651, 408] on span "Update Role" at bounding box center [647, 411] width 57 height 14
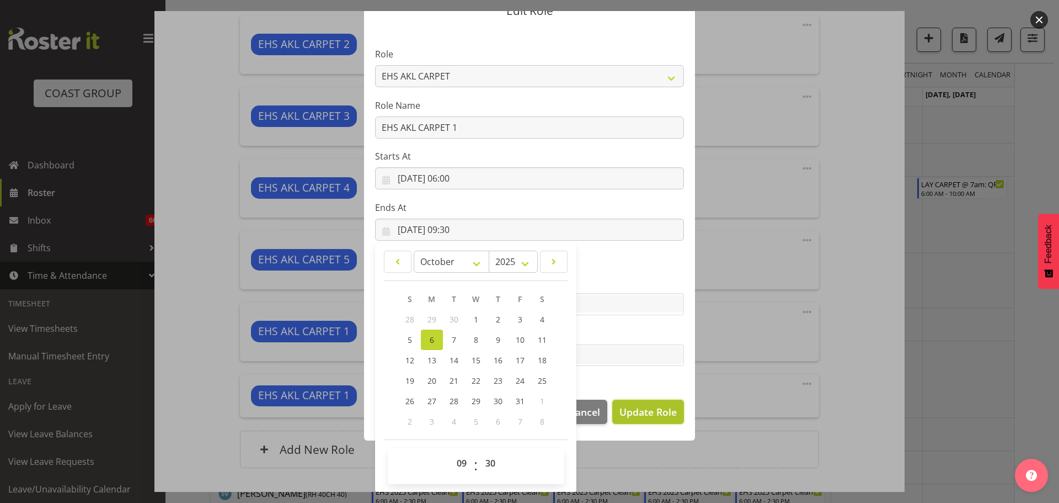
select select
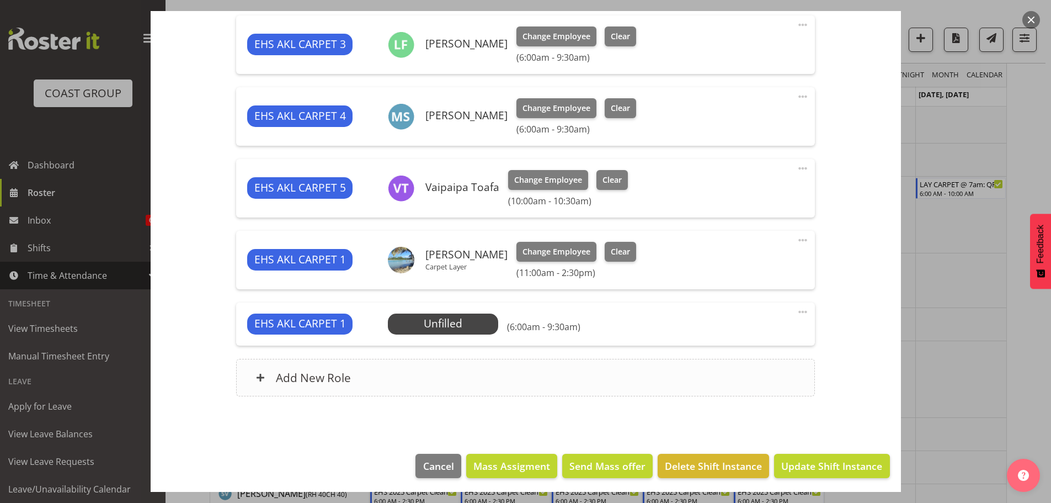
scroll to position [516, 0]
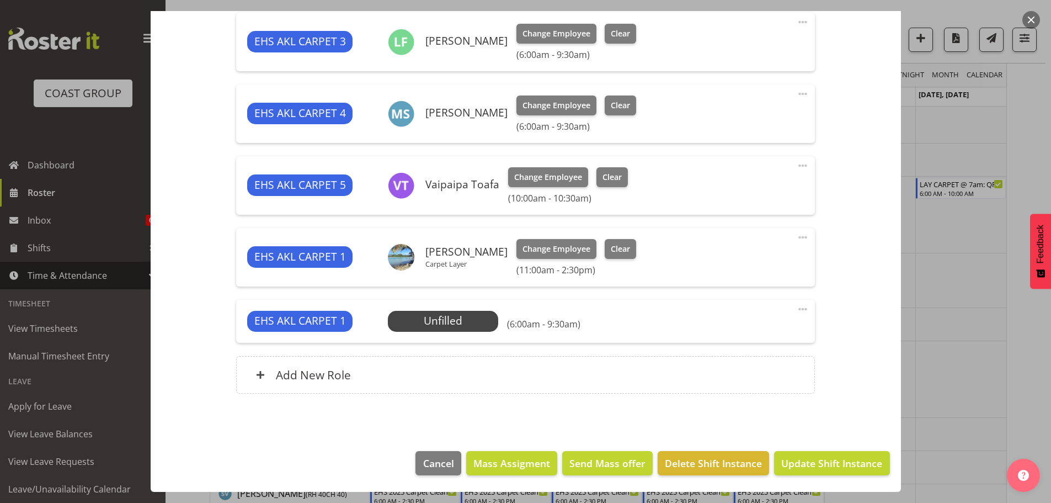
click at [457, 308] on div "EHS AKL CARPET 1 Unfilled Select Employee (6:00am - 9:30am) Edit Cover Role Del…" at bounding box center [525, 321] width 579 height 43
click at [461, 316] on span "Select Employee" at bounding box center [443, 321] width 82 height 16
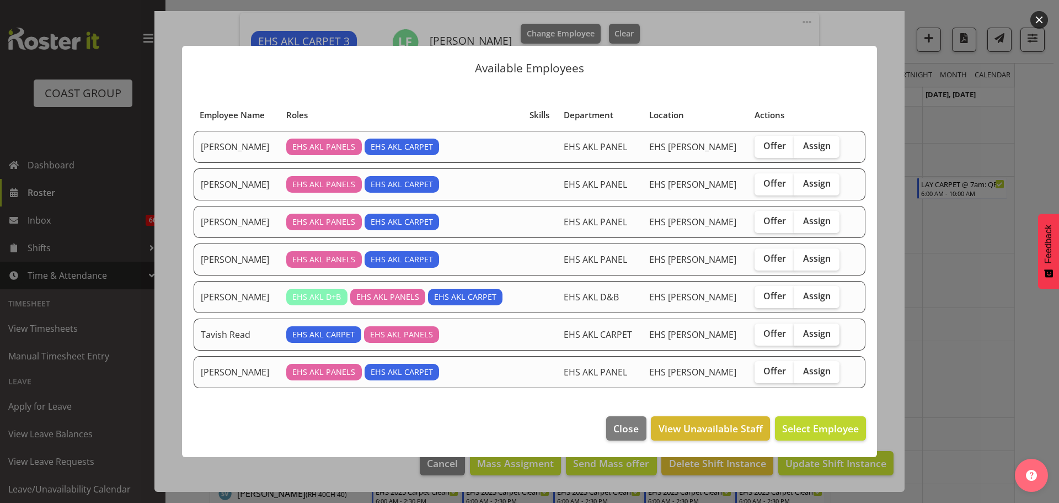
click at [808, 341] on label "Assign" at bounding box center [816, 334] width 45 height 22
click at [802, 337] on input "Assign" at bounding box center [797, 333] width 7 height 7
checkbox input "true"
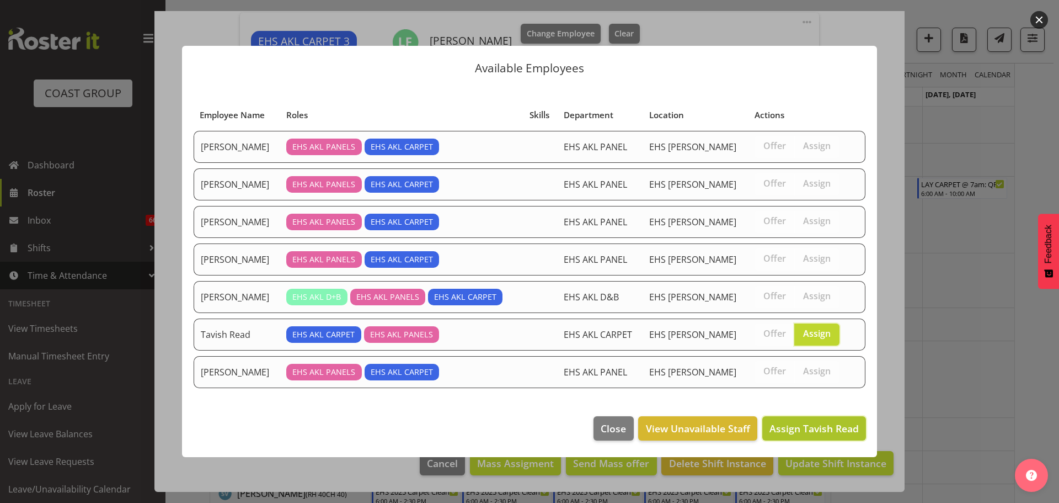
click at [819, 426] on span "Assign Tavish Read" at bounding box center [814, 427] width 89 height 13
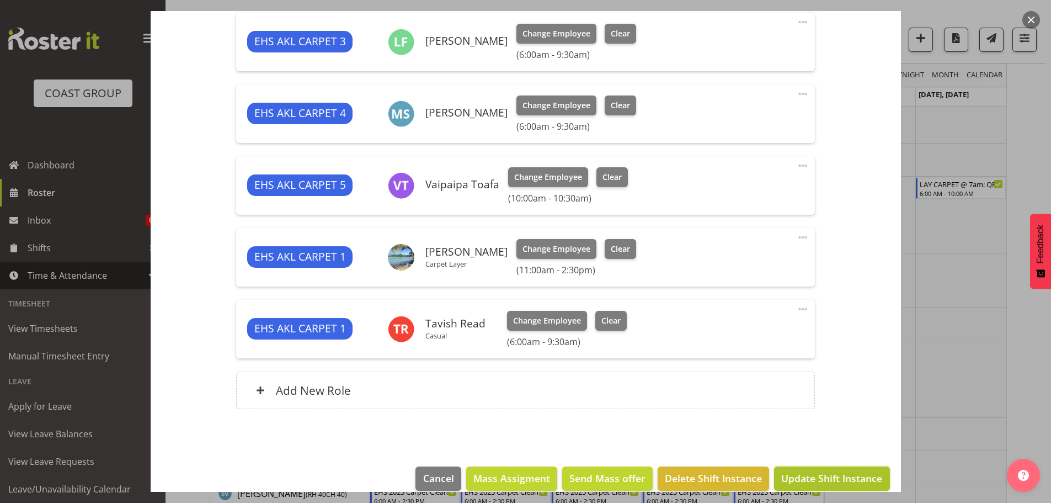
click at [834, 473] on span "Update Shift Instance" at bounding box center [831, 478] width 101 height 14
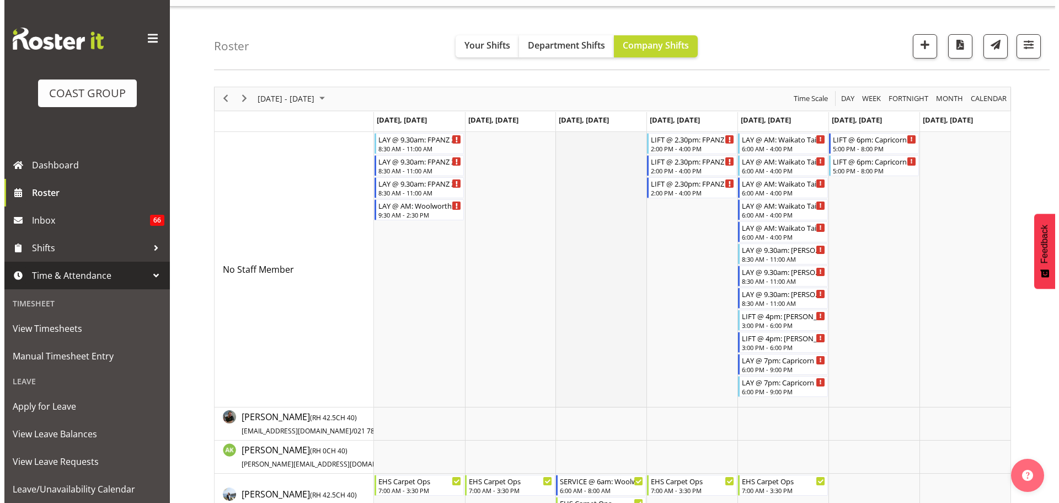
scroll to position [22, 0]
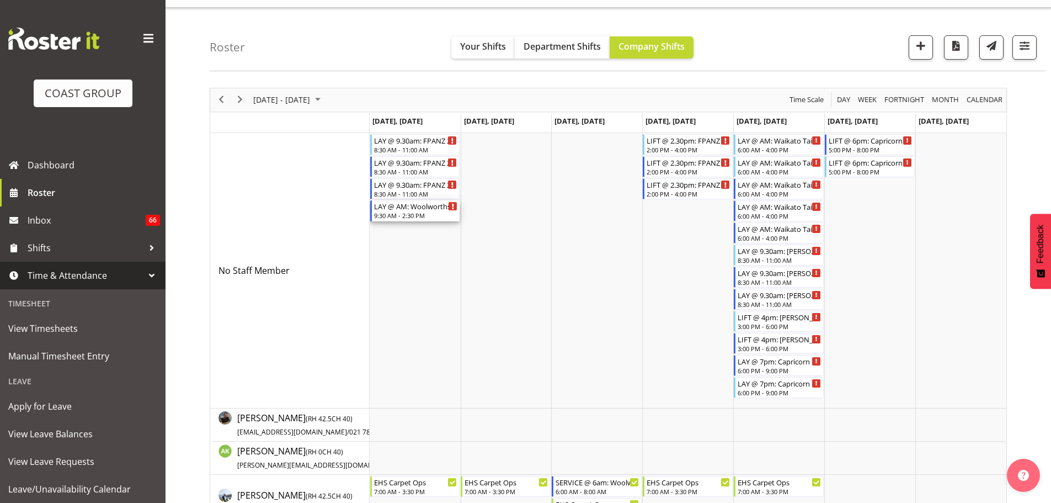
click at [430, 208] on div "LAY @ AM: Woolworths Expo 25 @ Akl Showgrounds" at bounding box center [416, 205] width 84 height 11
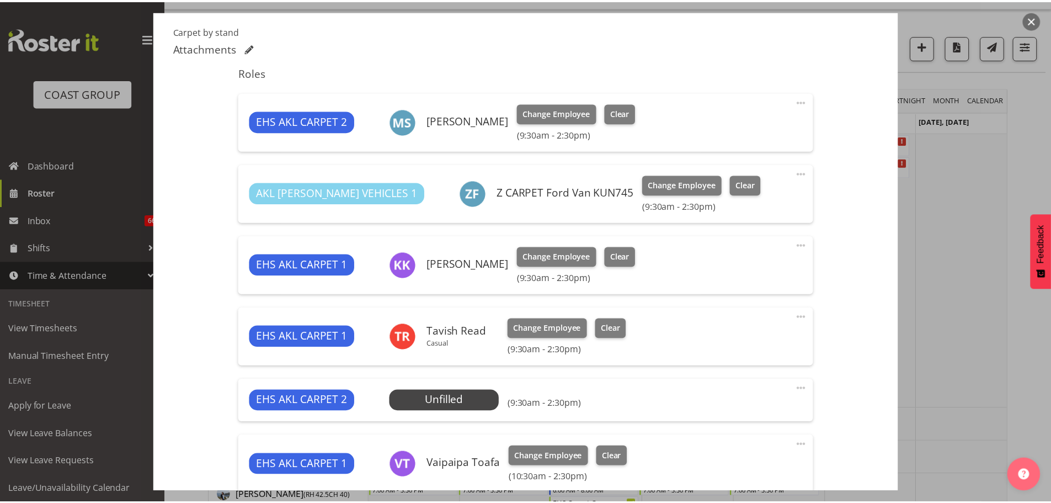
scroll to position [496, 0]
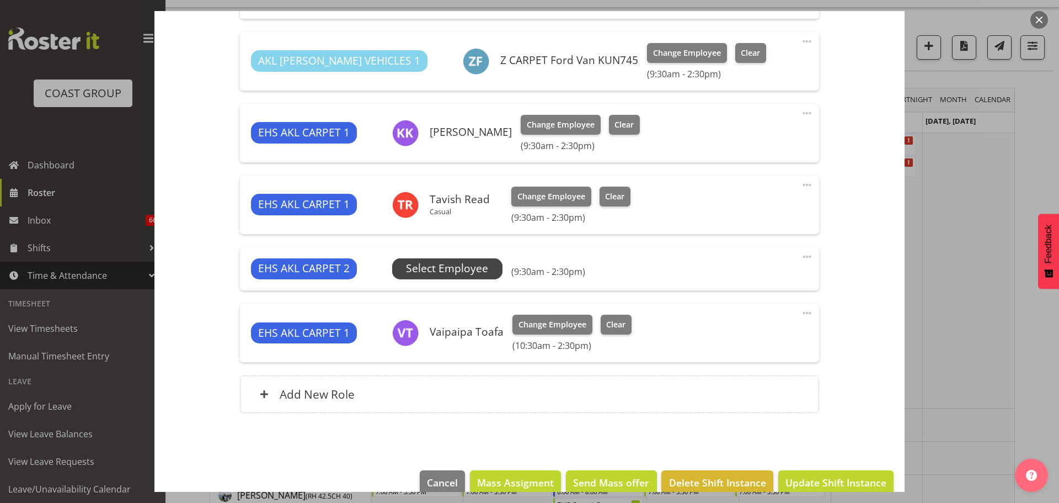
select select "10237"
click at [488, 271] on span "Select Employee" at bounding box center [447, 268] width 110 height 21
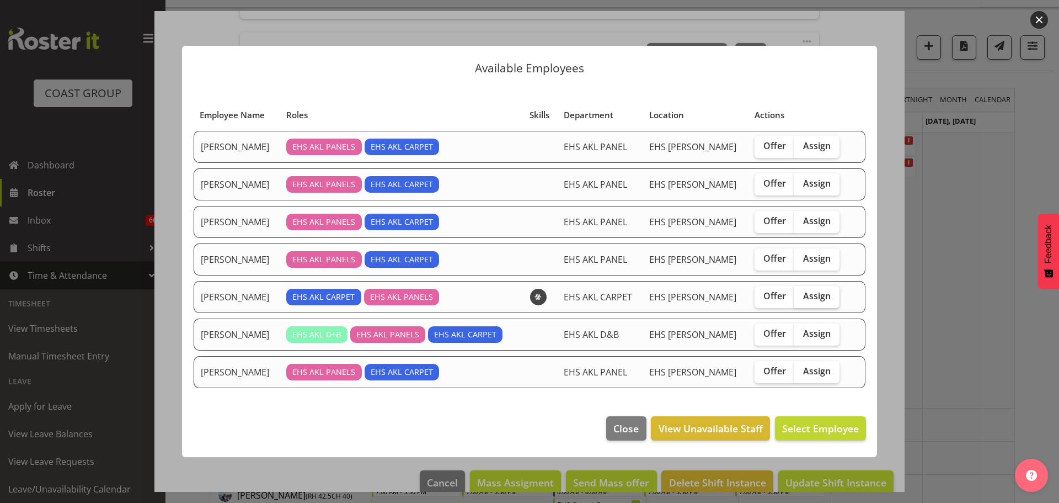
click at [816, 300] on span "Assign" at bounding box center [817, 295] width 28 height 11
click at [802, 300] on input "Assign" at bounding box center [797, 295] width 7 height 7
checkbox input "true"
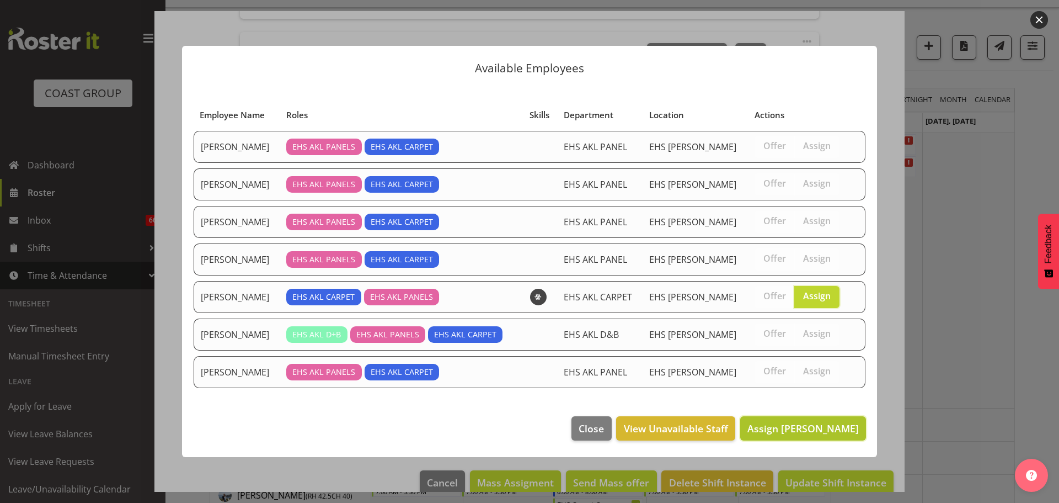
click at [821, 435] on span "Assign Leo Faalogo" at bounding box center [802, 428] width 111 height 14
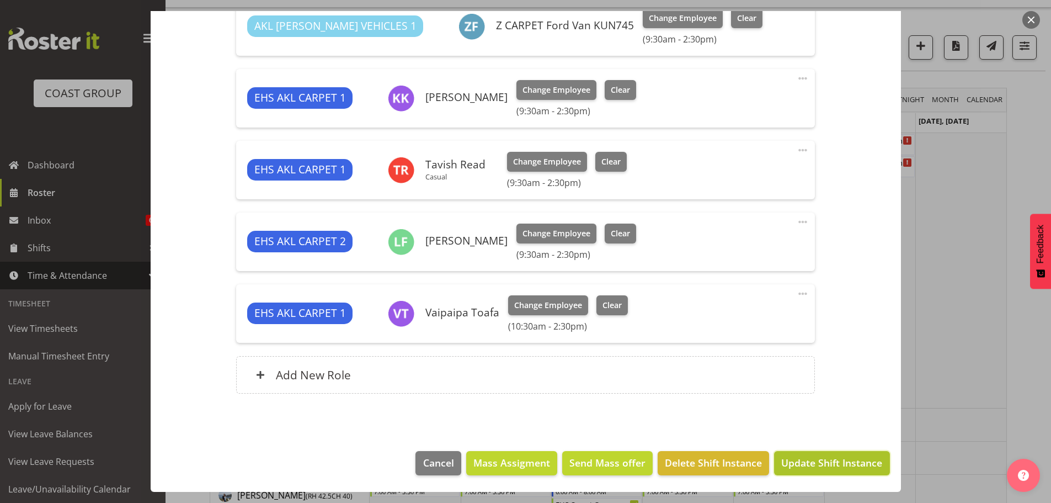
click at [848, 468] on span "Update Shift Instance" at bounding box center [831, 462] width 101 height 14
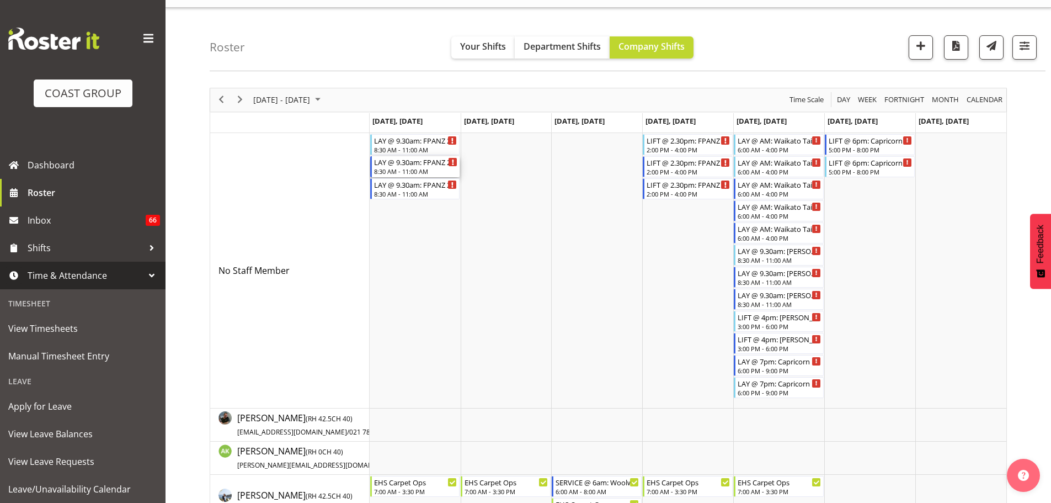
click at [396, 161] on div "LAY @ 9.30am: FPANZ 25 @ Viaduct Events Centre" at bounding box center [416, 161] width 84 height 11
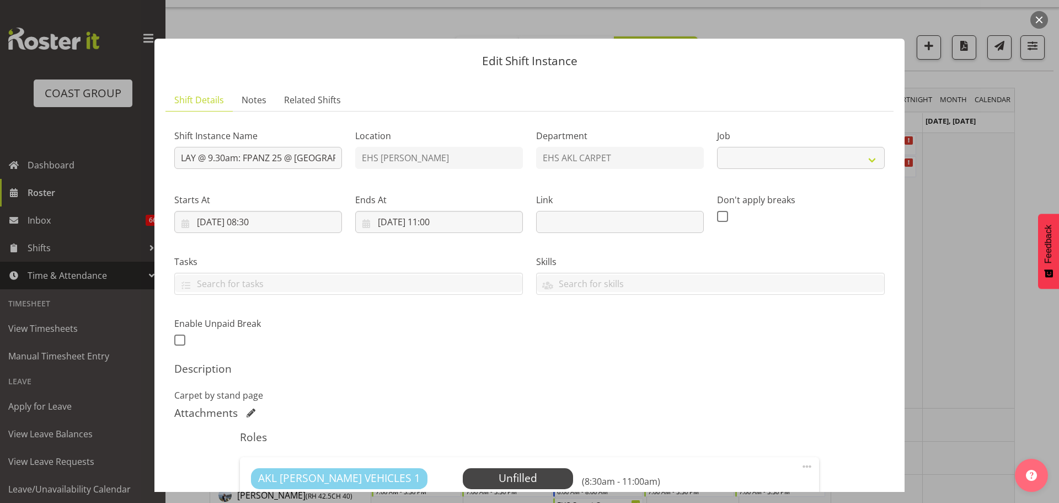
select select "10517"
click at [1007, 272] on div at bounding box center [529, 251] width 1059 height 503
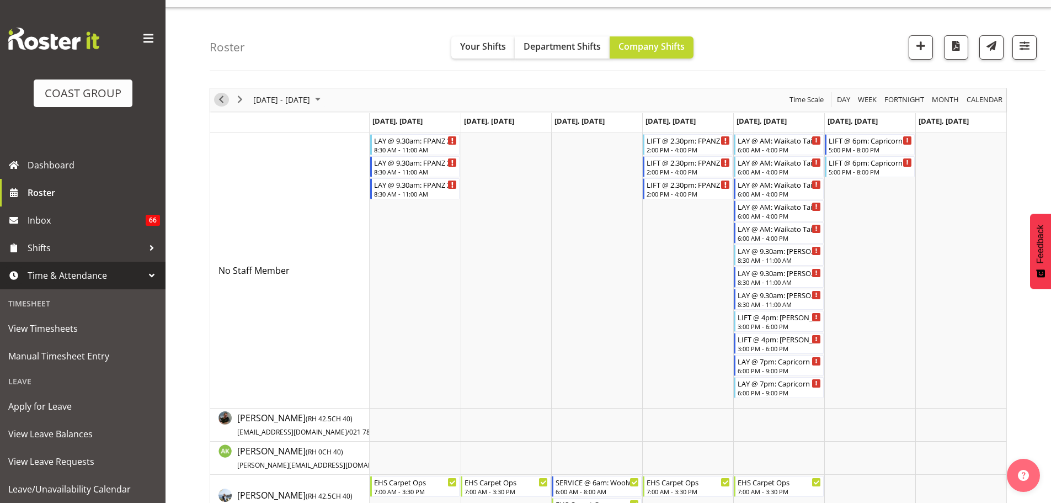
click at [220, 96] on span "Previous" at bounding box center [221, 100] width 13 height 14
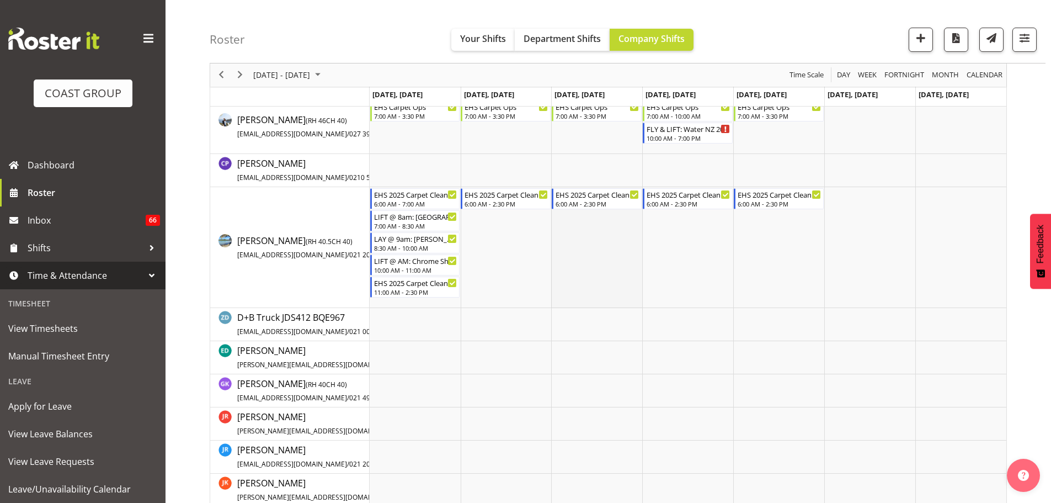
scroll to position [519, 0]
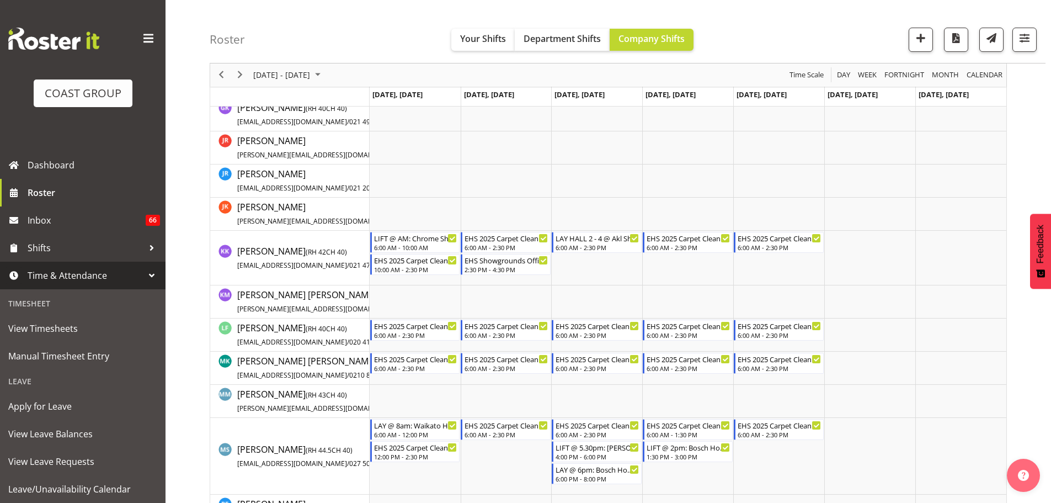
click at [309, 66] on div "Sep 29 - Oct 05, 2025" at bounding box center [288, 74] width 78 height 23
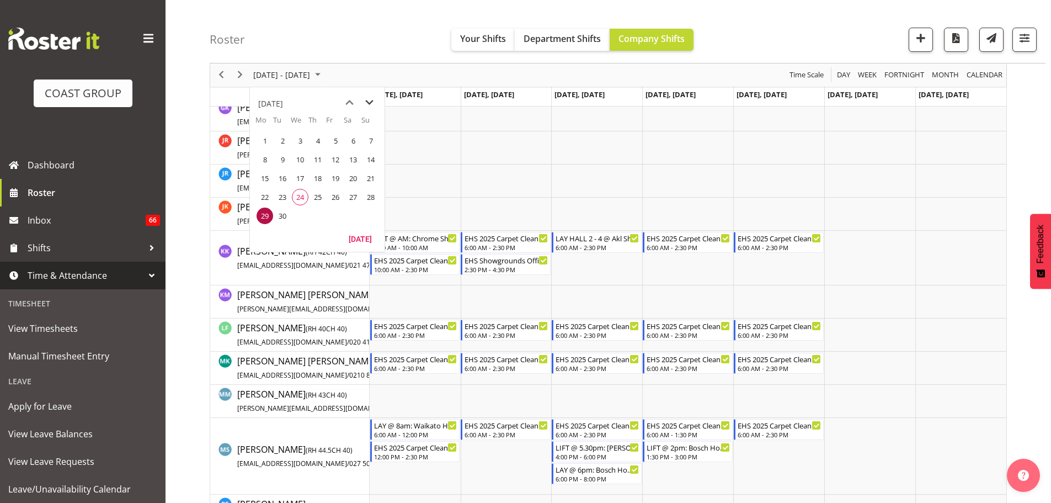
click at [369, 100] on span "next month" at bounding box center [369, 103] width 19 height 20
click at [321, 180] on span "13" at bounding box center [317, 178] width 17 height 17
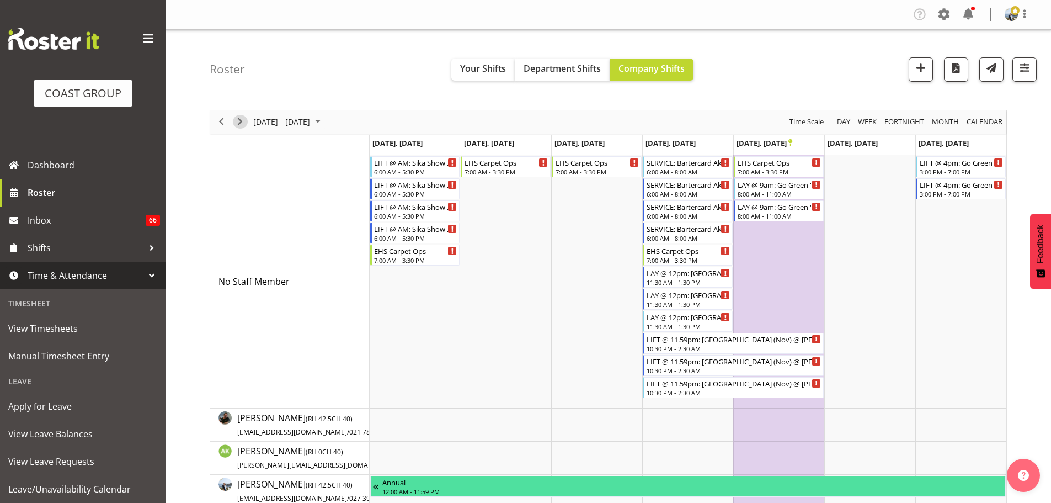
click at [243, 121] on span "Next" at bounding box center [239, 122] width 13 height 14
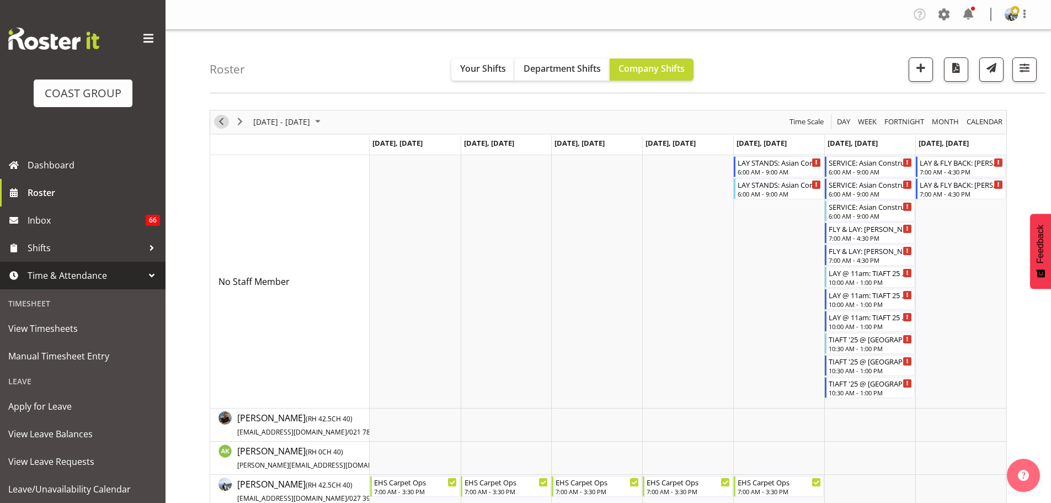
click at [220, 124] on span "Previous" at bounding box center [221, 122] width 13 height 14
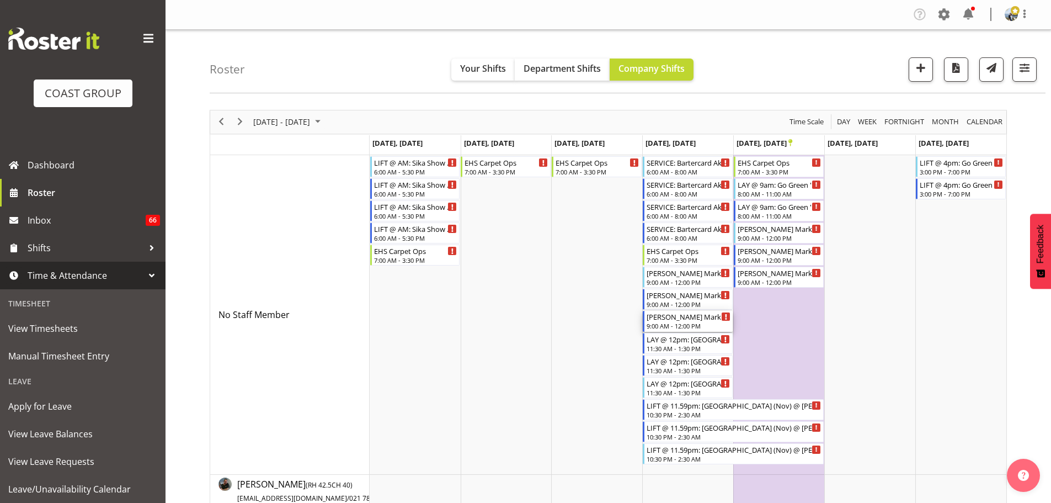
click at [702, 314] on div "Willett Marketing '25 @ St Matthews in the City" at bounding box center [689, 316] width 84 height 11
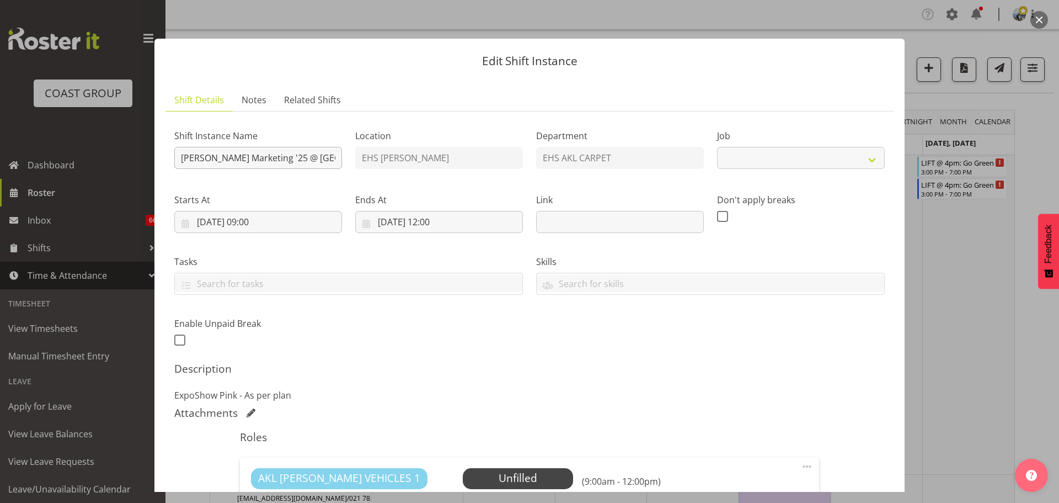
select select "8577"
click at [184, 155] on input "Willett Marketing '25 @ St Matthews in the City" at bounding box center [258, 158] width 168 height 22
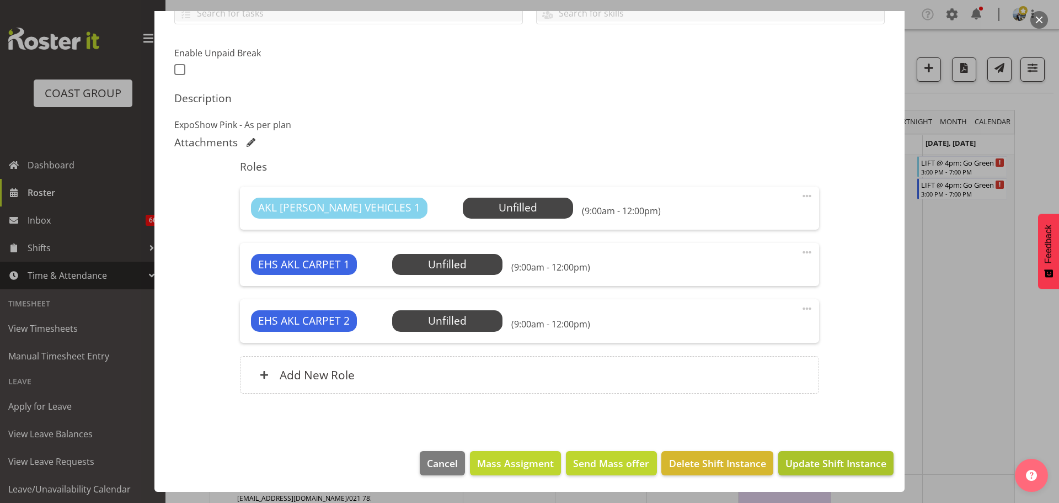
type input "LAY @ 10am: Willett Marketing '25 @ St Matthews in the City"
click at [851, 459] on span "Update Shift Instance" at bounding box center [836, 463] width 101 height 14
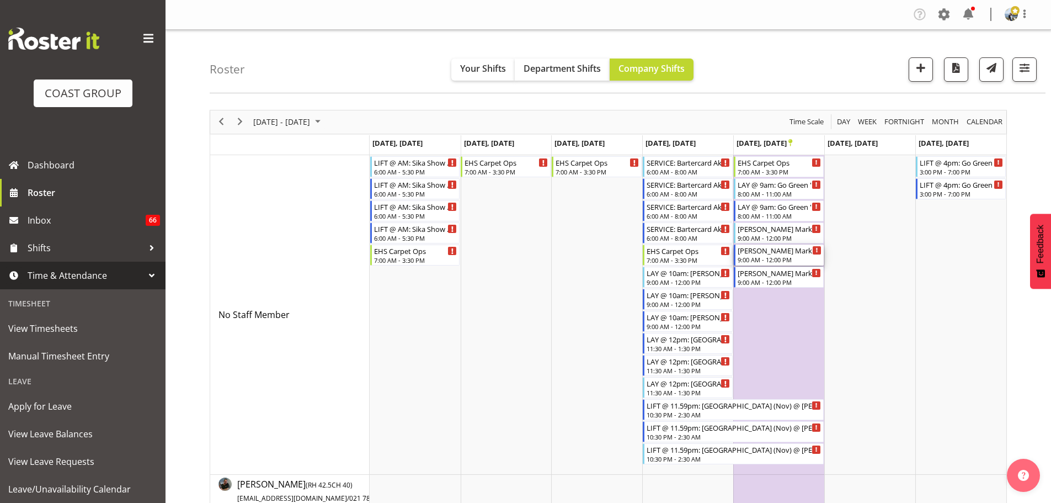
click at [792, 244] on div "Willett Marketing '25 @ St Matthews in the City 9:00 AM - 12:00 PM" at bounding box center [779, 254] width 90 height 21
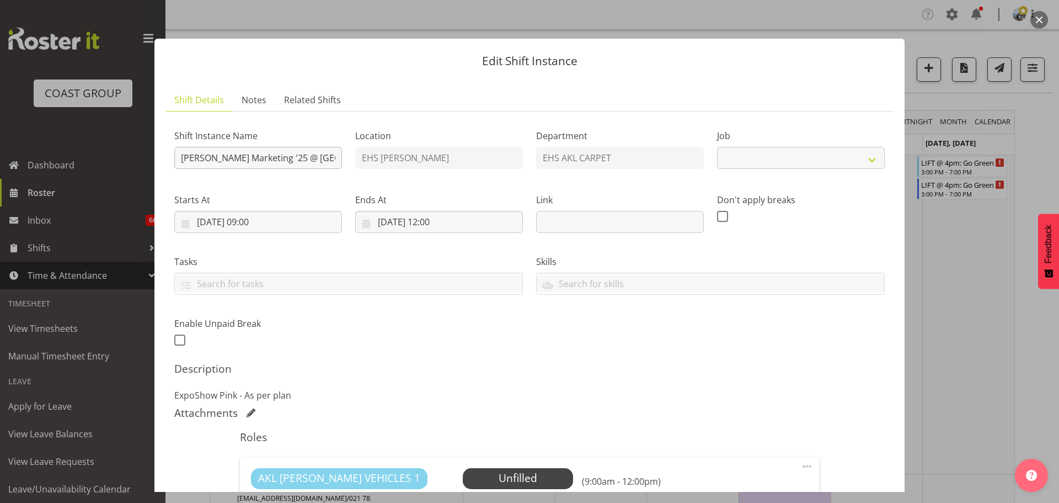
select select "8577"
click at [177, 160] on input "Willett Marketing '25 @ St Matthews in the City" at bounding box center [258, 158] width 168 height 22
type input "LIFT @ 11pm: Willett Marketing '25 @ St Matthews in the City"
click at [269, 217] on input "14/11/2025, 09:00" at bounding box center [258, 222] width 168 height 22
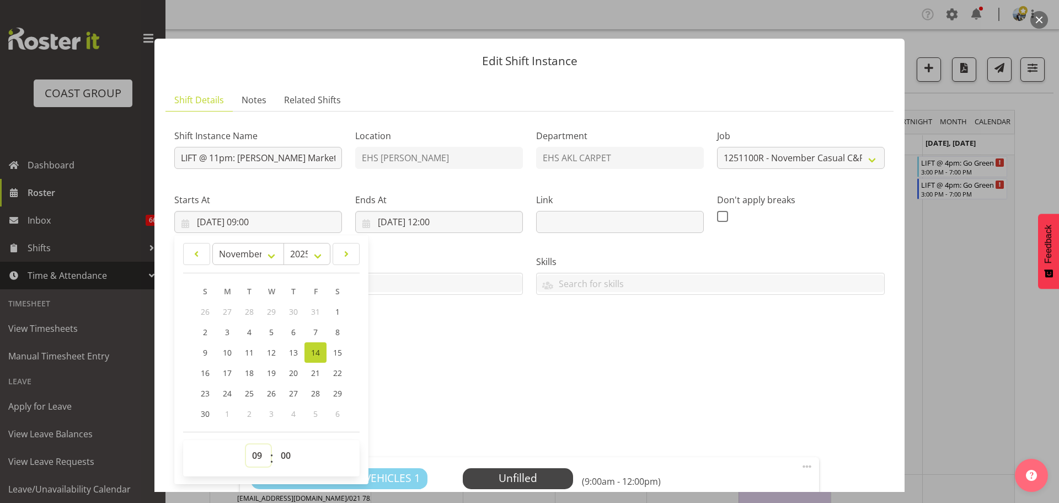
click at [250, 461] on select "00 01 02 03 04 05 06 07 08 09 10 11 12 13 14 15 16 17 18 19 20 21 22 23" at bounding box center [258, 455] width 25 height 22
select select "22"
click at [246, 444] on select "00 01 02 03 04 05 06 07 08 09 10 11 12 13 14 15 16 17 18 19 20 21 22 23" at bounding box center [258, 455] width 25 height 22
click at [456, 216] on input "14/11/2025, 12:00" at bounding box center [439, 222] width 168 height 22
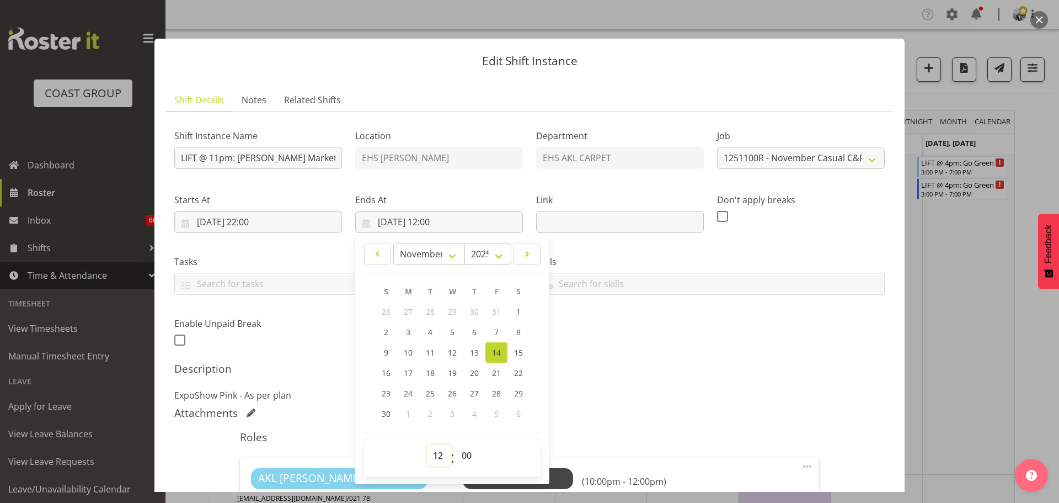
click at [439, 458] on select "00 01 02 03 04 05 06 07 08 09 10 11 12 13 14 15 16 17 18 19 20 21 22 23" at bounding box center [439, 455] width 25 height 22
click at [631, 365] on h5 "Description" at bounding box center [529, 368] width 711 height 13
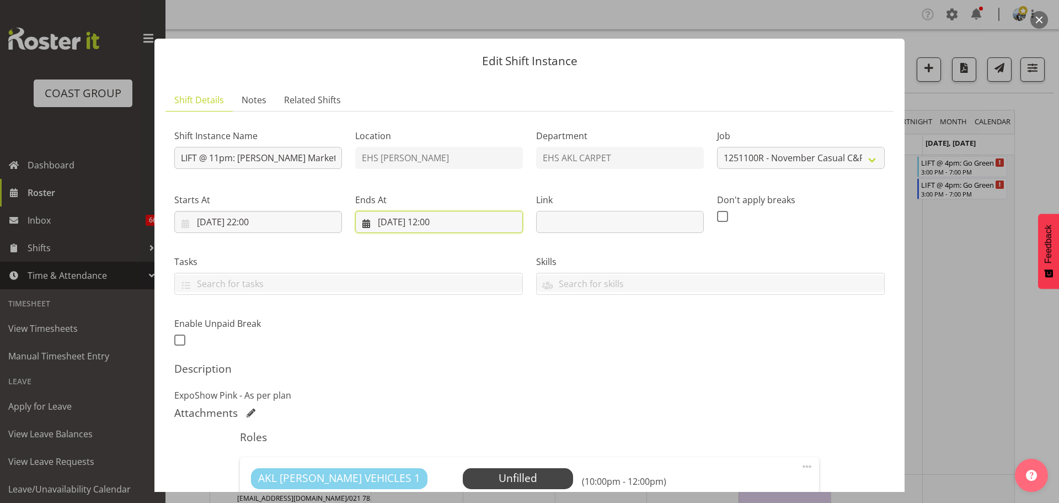
click at [444, 223] on input "14/11/2025, 12:00" at bounding box center [439, 222] width 168 height 22
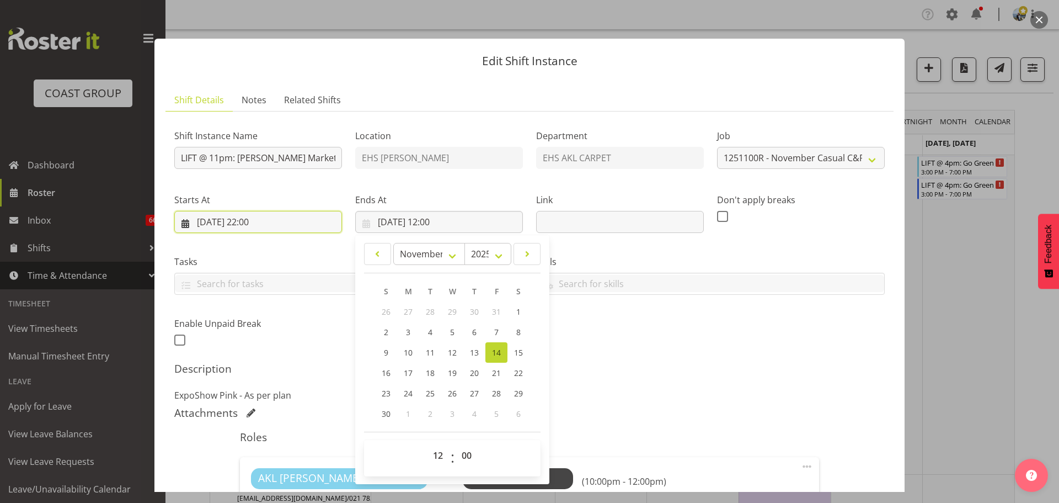
click at [237, 222] on input "14/11/2025, 22:00" at bounding box center [258, 222] width 168 height 22
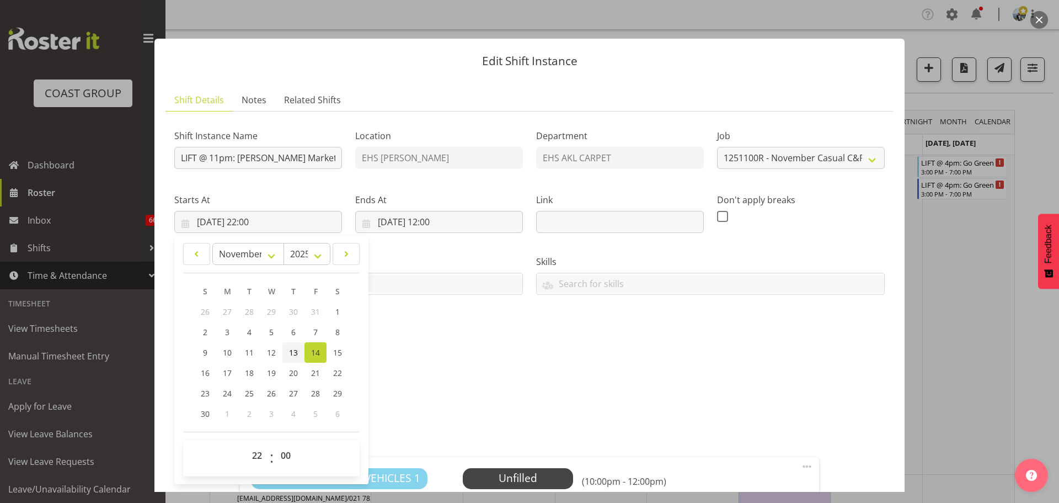
click at [295, 355] on span "13" at bounding box center [293, 352] width 9 height 10
type input "13/11/2025, 22:00"
click at [406, 218] on input "14/11/2025, 12:00" at bounding box center [439, 222] width 168 height 22
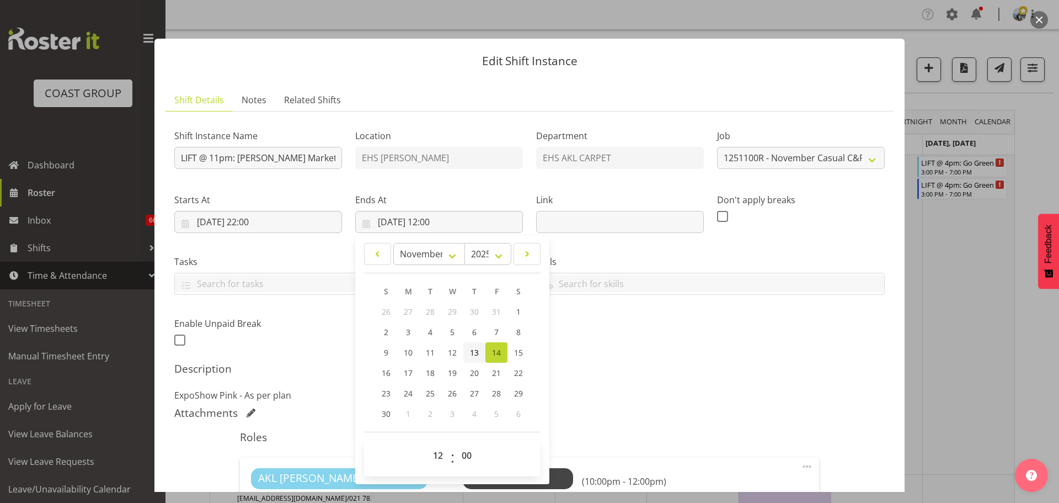
click at [473, 348] on span "13" at bounding box center [474, 352] width 9 height 10
type input "13/11/2025, 12:00"
click at [432, 453] on select "00 01 02 03 04 05 06 07 08 09 10 11 12 13 14 15 16 17 18 19 20 21 22 23" at bounding box center [439, 455] width 25 height 22
select select "23"
click at [427, 444] on select "00 01 02 03 04 05 06 07 08 09 10 11 12 13 14 15 16 17 18 19 20 21 22 23" at bounding box center [439, 455] width 25 height 22
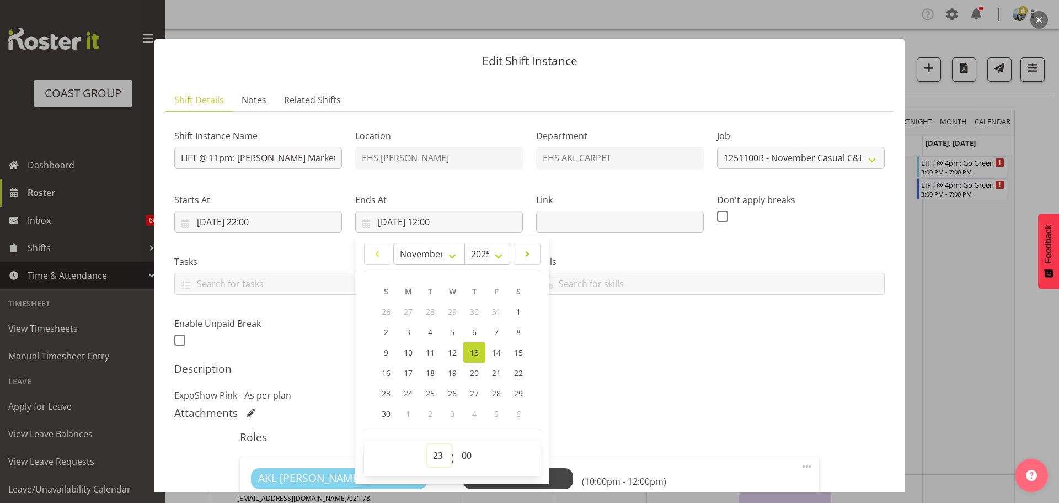
type input "13/11/2025, 23:00"
click at [470, 466] on span "00 01 02 03 04 05 06 07 08 09 10 11 12 13 14 15 16 17 18 19 20 21 22 23 24 25 2…" at bounding box center [468, 458] width 25 height 28
click at [469, 462] on select "00 01 02 03 04 05 06 07 08 09 10 11 12 13 14 15 16 17 18 19 20 21 22 23 24 25 2…" at bounding box center [468, 455] width 25 height 22
select select "45"
click at [639, 355] on div "Shift Instance Name LIFT @ 11pm: Willett Marketing '25 @ St Matthews in the Cit…" at bounding box center [529, 398] width 711 height 557
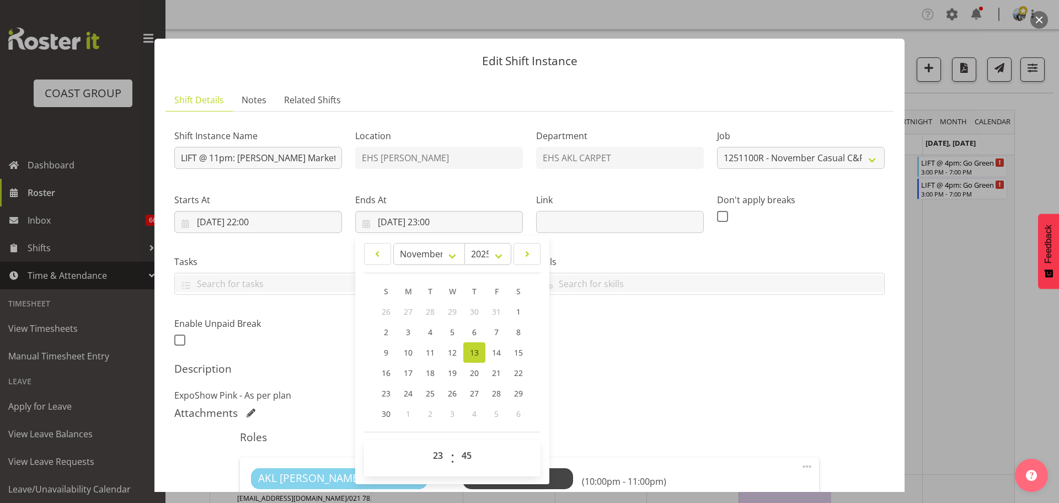
type input "13/11/2025, 23:45"
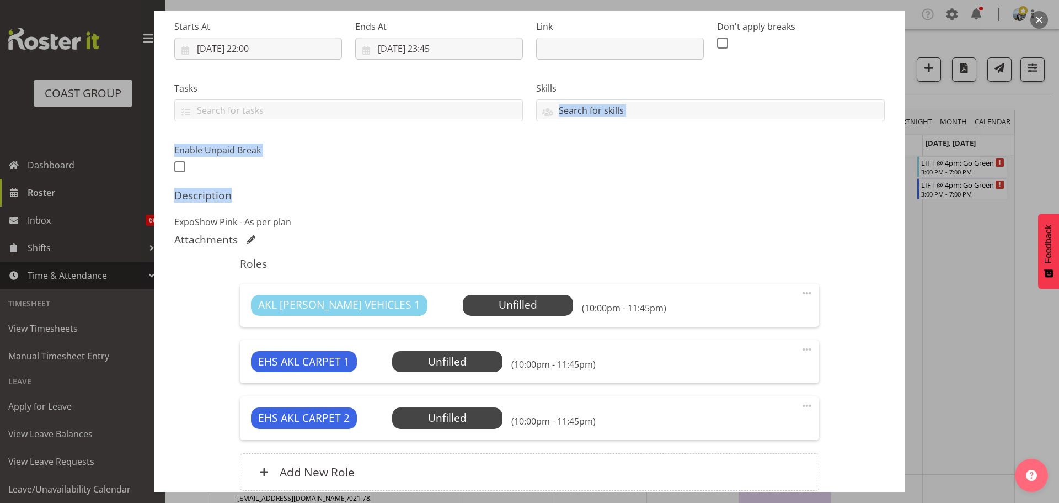
scroll to position [50, 0]
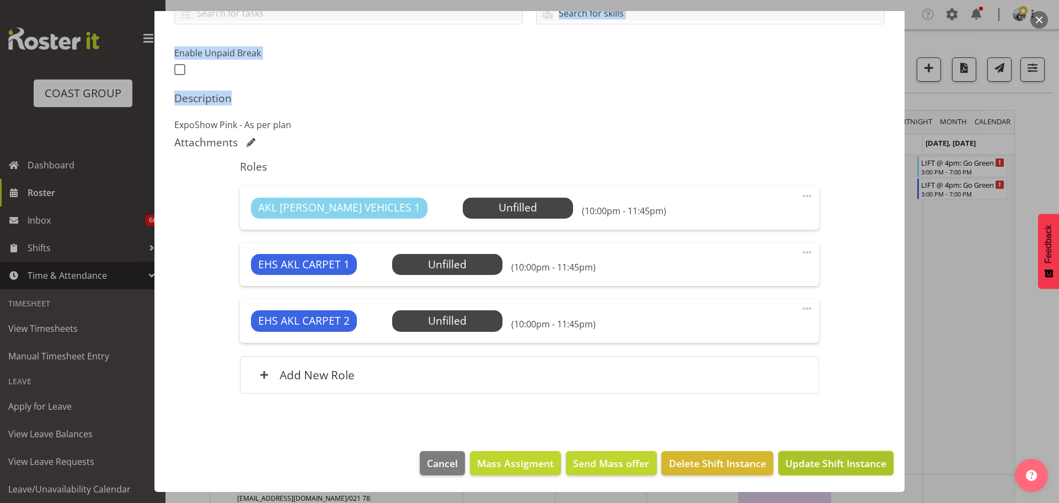
click at [831, 460] on span "Update Shift Instance" at bounding box center [836, 463] width 101 height 14
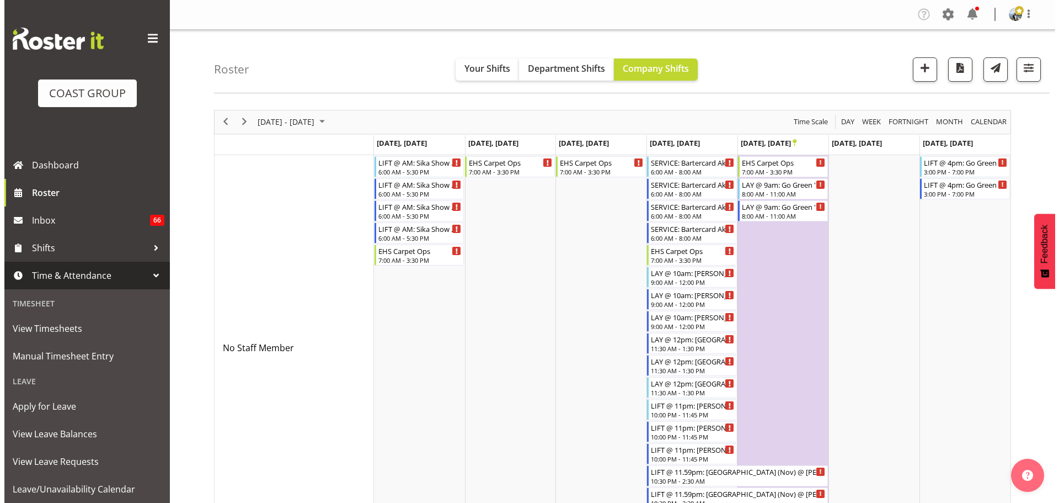
scroll to position [110, 0]
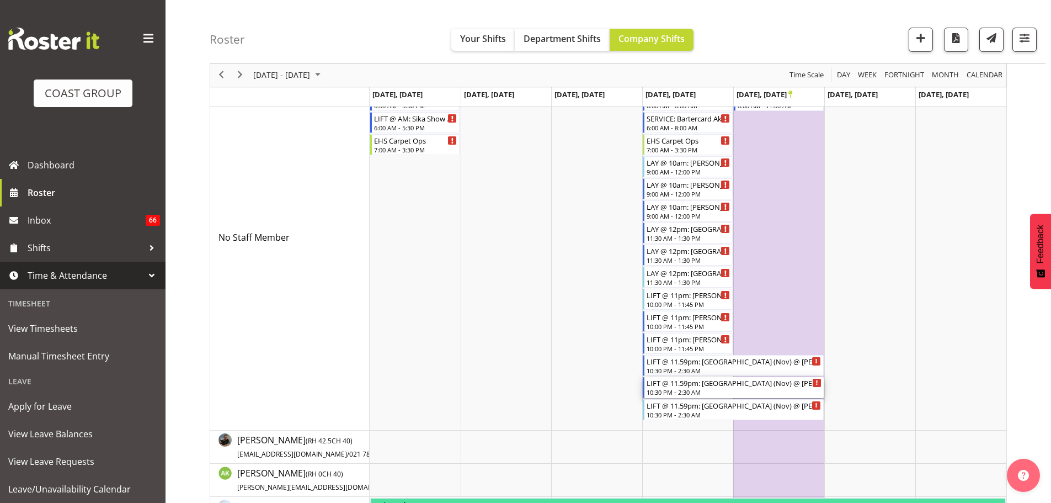
click at [695, 396] on div "10:30 PM - 2:30 AM" at bounding box center [734, 391] width 175 height 9
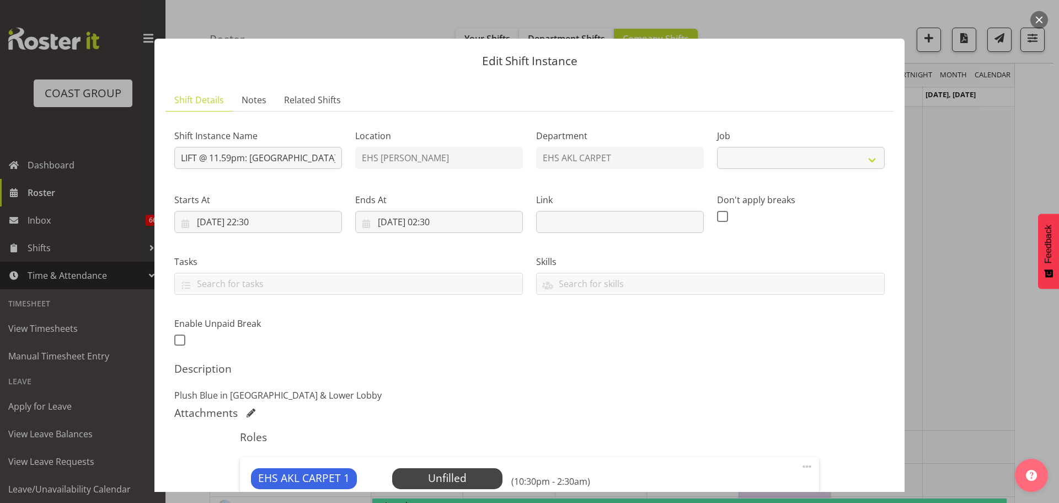
click at [1002, 404] on div at bounding box center [529, 251] width 1059 height 503
select select "8577"
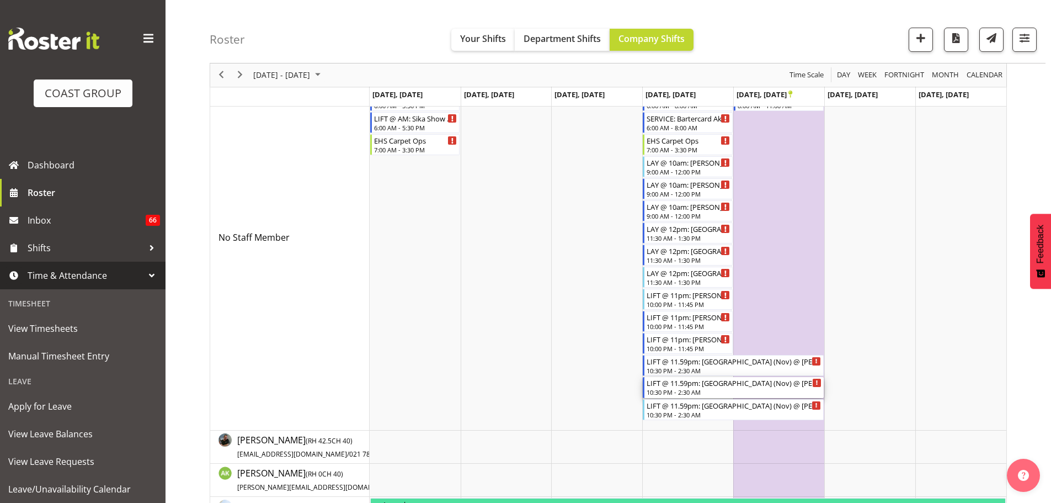
click at [701, 391] on div "10:30 PM - 2:30 AM" at bounding box center [734, 391] width 175 height 9
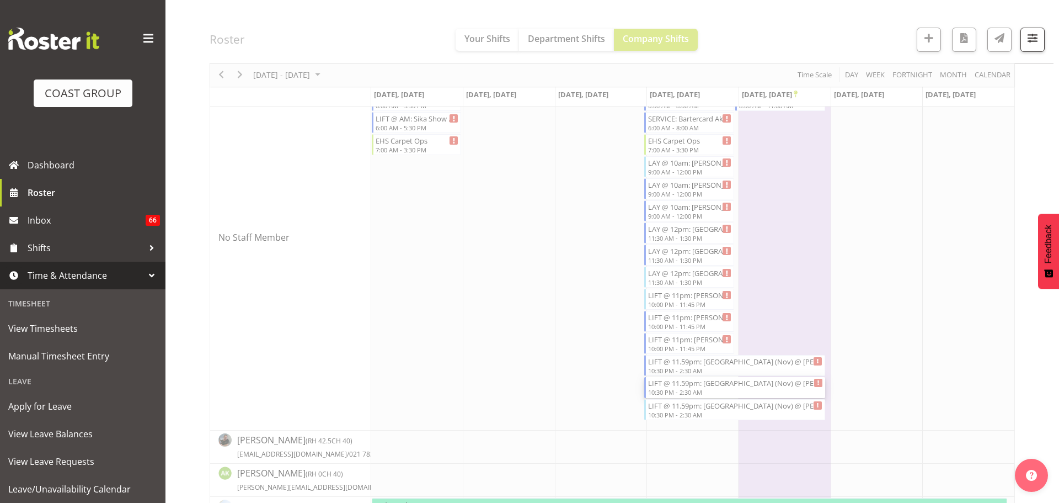
select select
select select "10"
select select "2025"
select select "22"
select select "30"
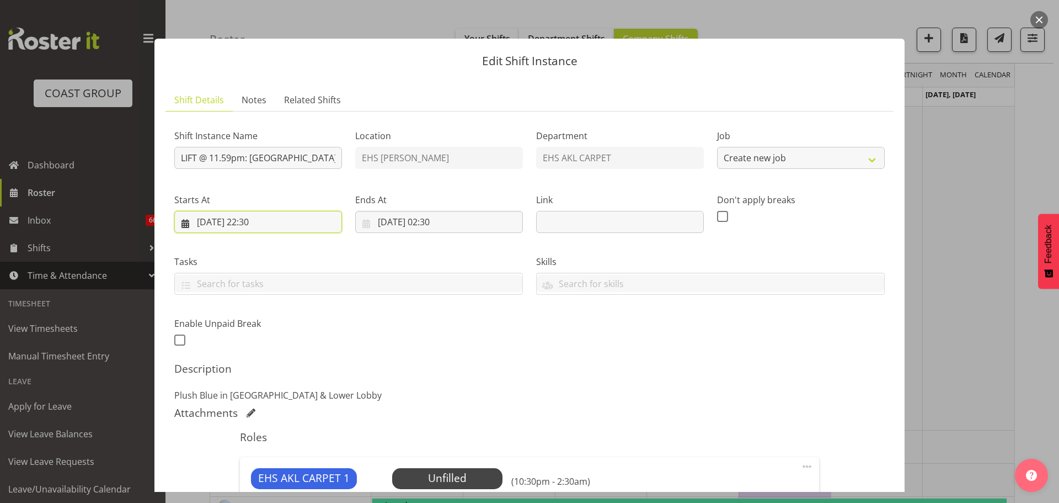
select select "8577"
click at [257, 222] on input "13/11/2025, 22:30" at bounding box center [258, 222] width 168 height 22
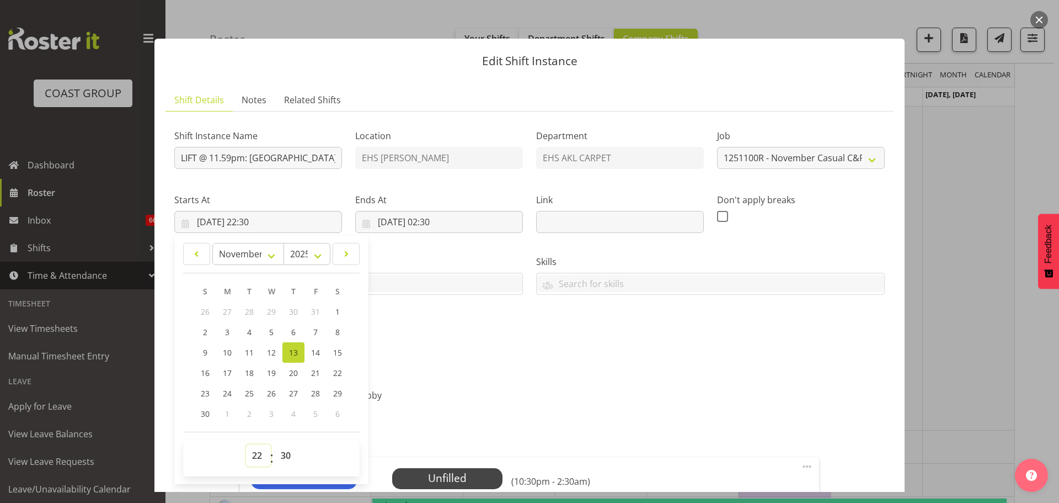
click at [255, 452] on select "00 01 02 03 04 05 06 07 08 09 10 11 12 13 14 15 16 17 18 19 20 21 22 23" at bounding box center [258, 455] width 25 height 22
select select "23"
click at [246, 444] on select "00 01 02 03 04 05 06 07 08 09 10 11 12 13 14 15 16 17 18 19 20 21 22 23" at bounding box center [258, 455] width 25 height 22
type input "13/11/2025, 23:30"
click at [291, 451] on select "00 01 02 03 04 05 06 07 08 09 10 11 12 13 14 15 16 17 18 19 20 21 22 23 24 25 2…" at bounding box center [287, 455] width 25 height 22
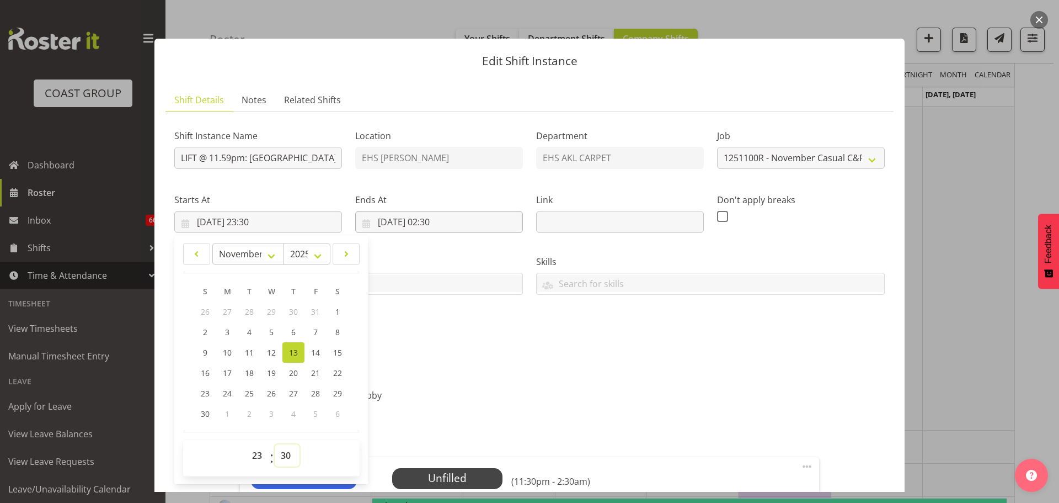
select select "45"
type input "13/11/2025, 23:45"
click at [446, 223] on input "14/11/2025, 02:30" at bounding box center [439, 222] width 168 height 22
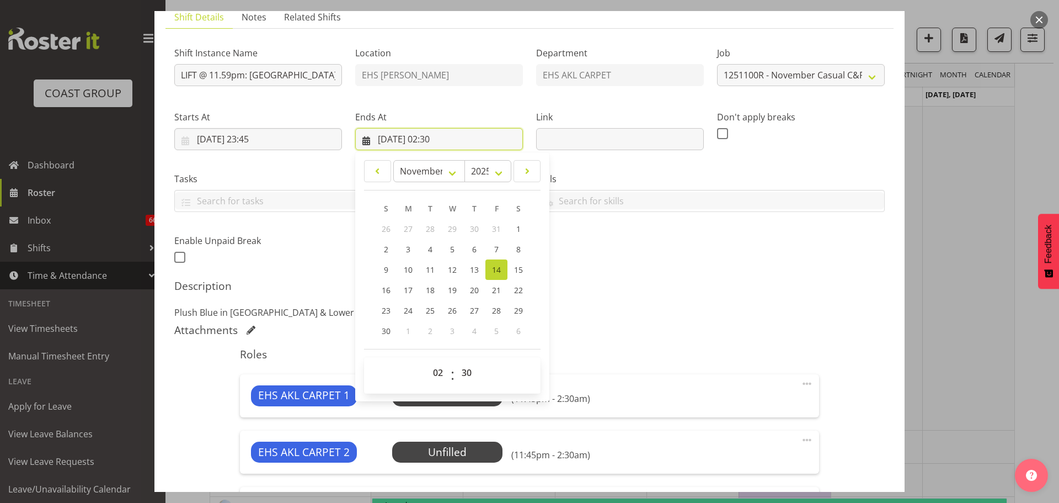
scroll to position [165, 0]
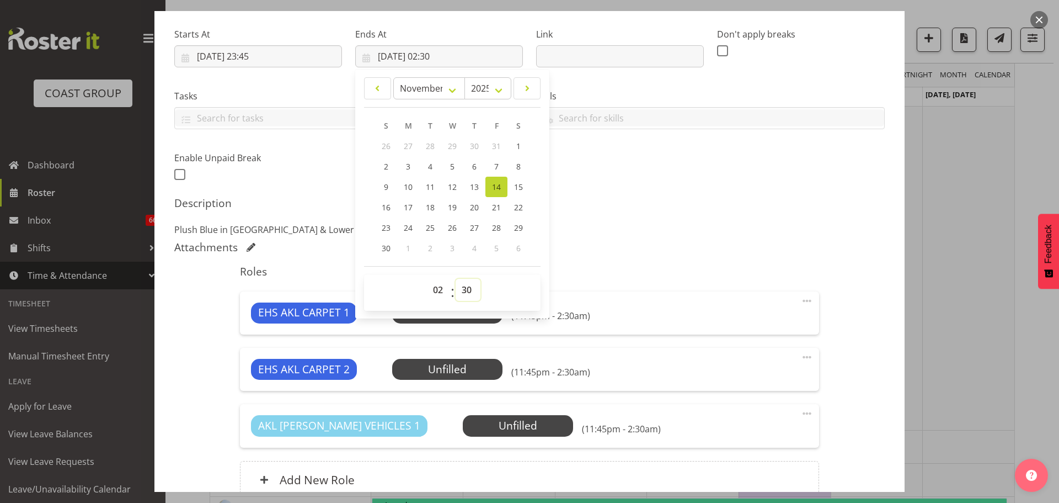
click at [463, 289] on select "00 01 02 03 04 05 06 07 08 09 10 11 12 13 14 15 16 17 18 19 20 21 22 23 24 25 2…" at bounding box center [468, 290] width 25 height 22
select select "0"
type input "14/11/2025, 02:00"
click at [643, 206] on h5 "Description" at bounding box center [529, 202] width 711 height 13
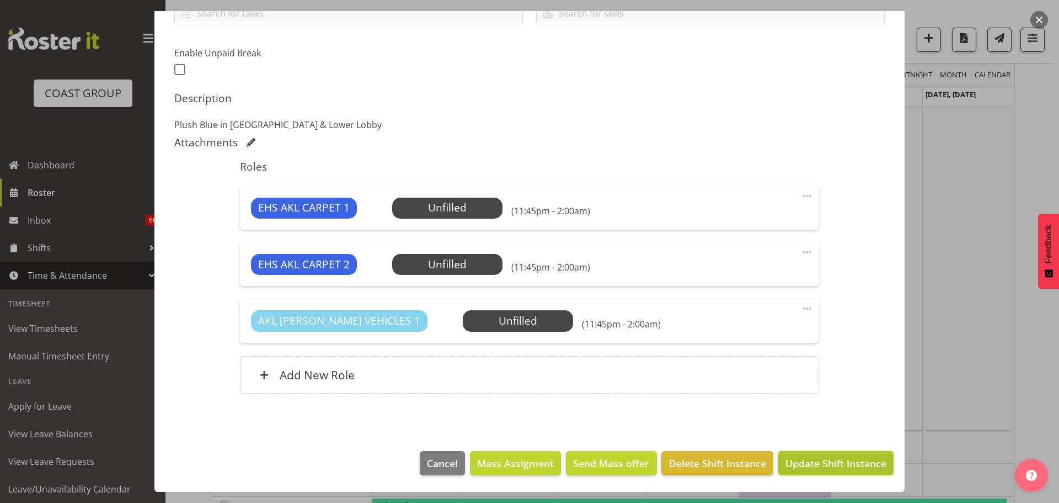
click at [854, 458] on span "Update Shift Instance" at bounding box center [836, 463] width 101 height 14
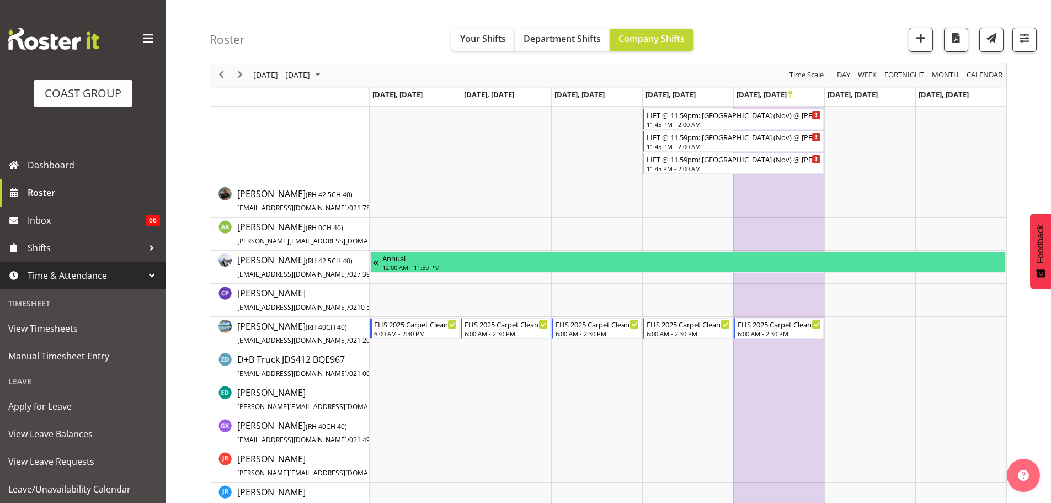
scroll to position [0, 0]
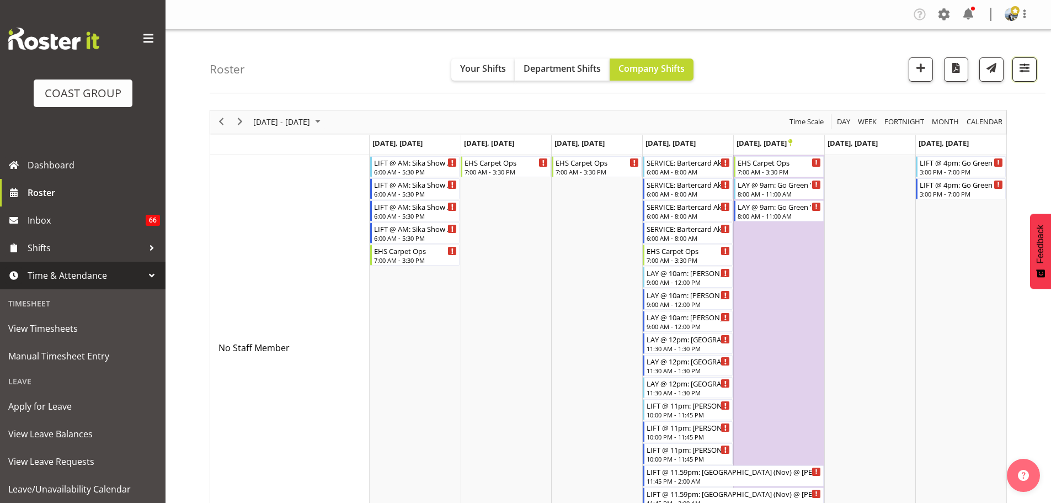
click at [1026, 66] on span "button" at bounding box center [1024, 68] width 14 height 14
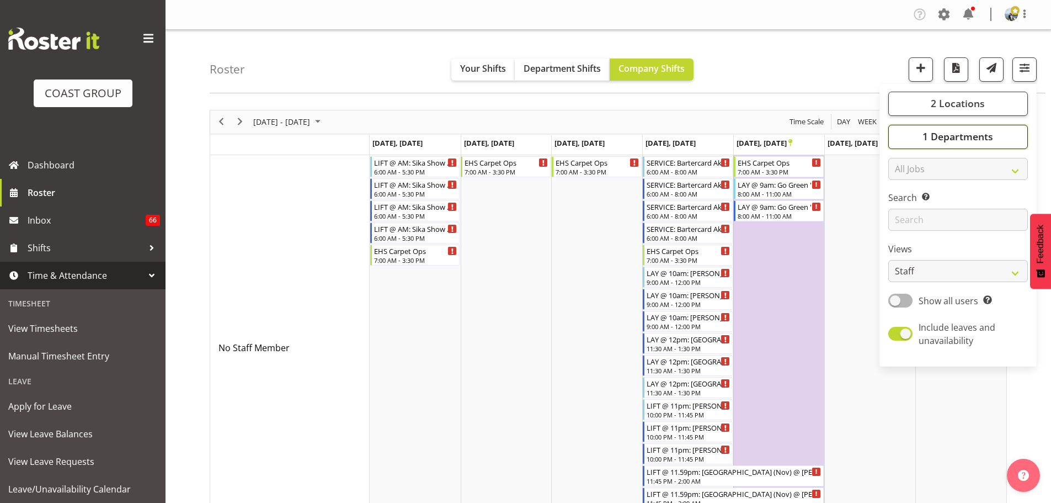
click at [1002, 129] on button "1 Departments" at bounding box center [958, 137] width 140 height 24
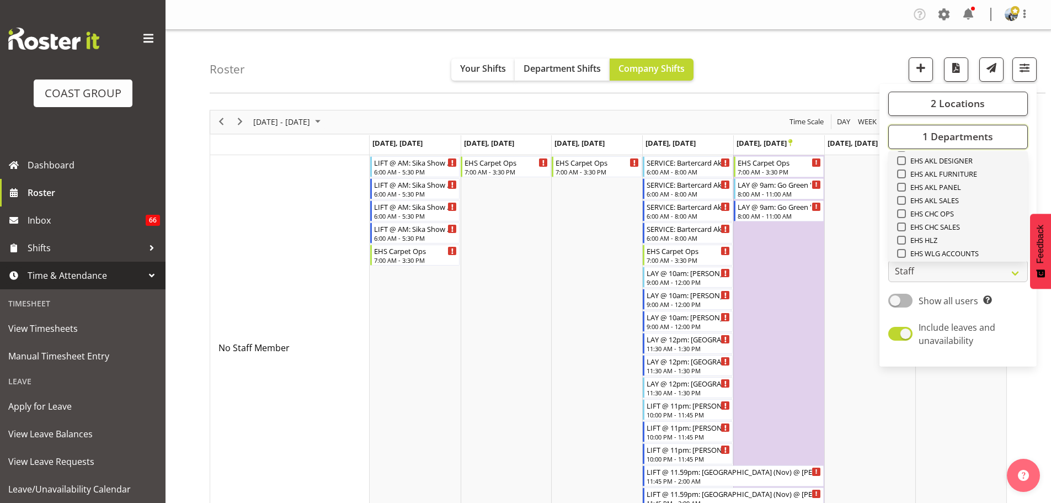
scroll to position [313, 0]
click at [949, 169] on span "EHS AKL PANEL" at bounding box center [934, 168] width 56 height 9
click at [904, 169] on input "EHS AKL PANEL" at bounding box center [900, 168] width 7 height 7
checkbox input "true"
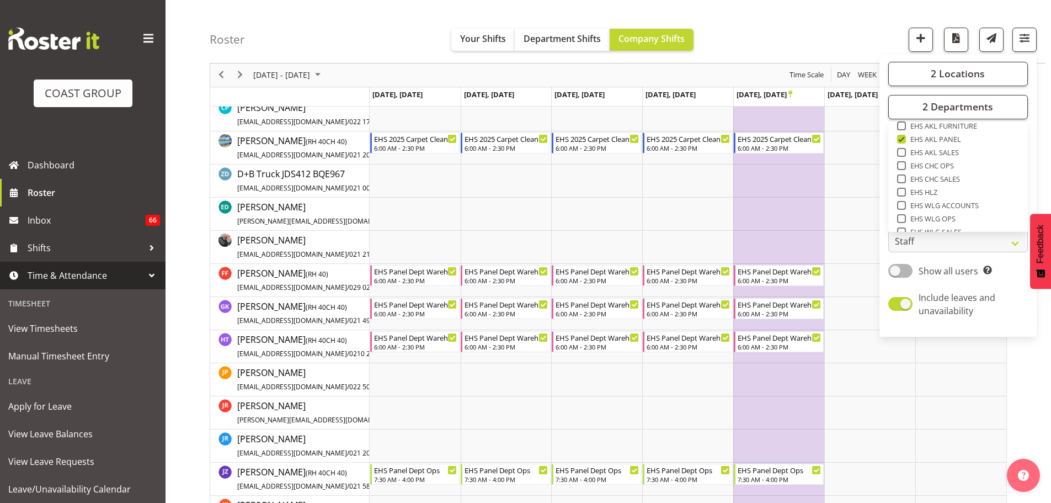
scroll to position [529, 0]
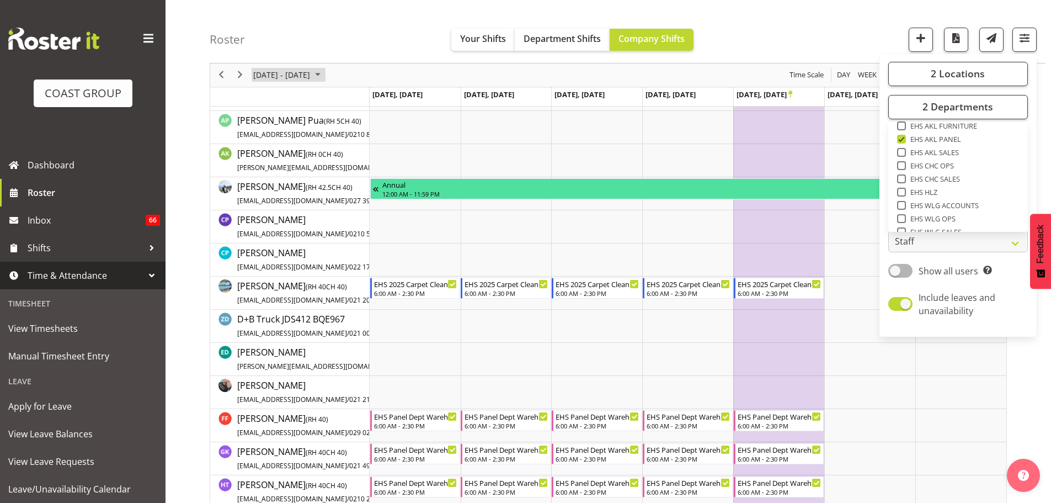
click at [263, 71] on span "November 10 - 16, 2025" at bounding box center [281, 75] width 59 height 14
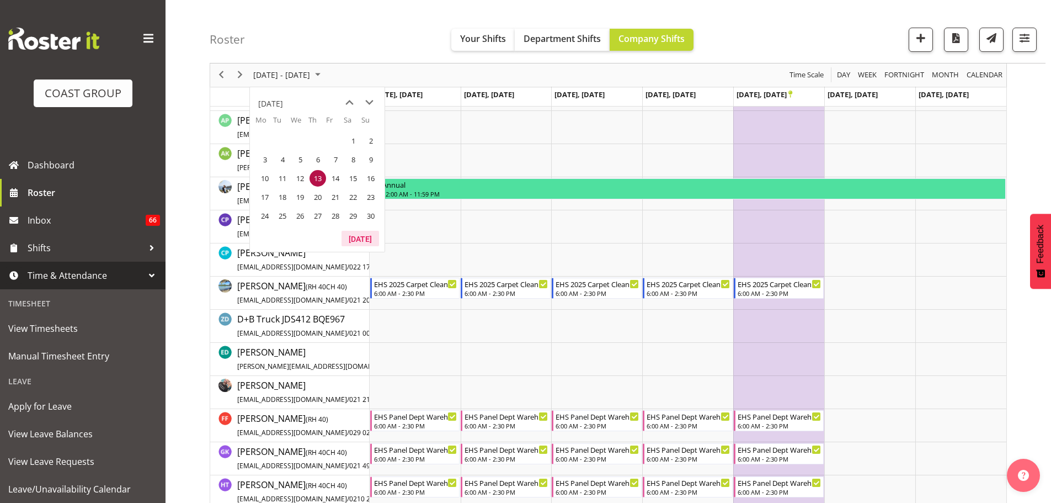
click at [357, 245] on button "Today" at bounding box center [360, 238] width 38 height 15
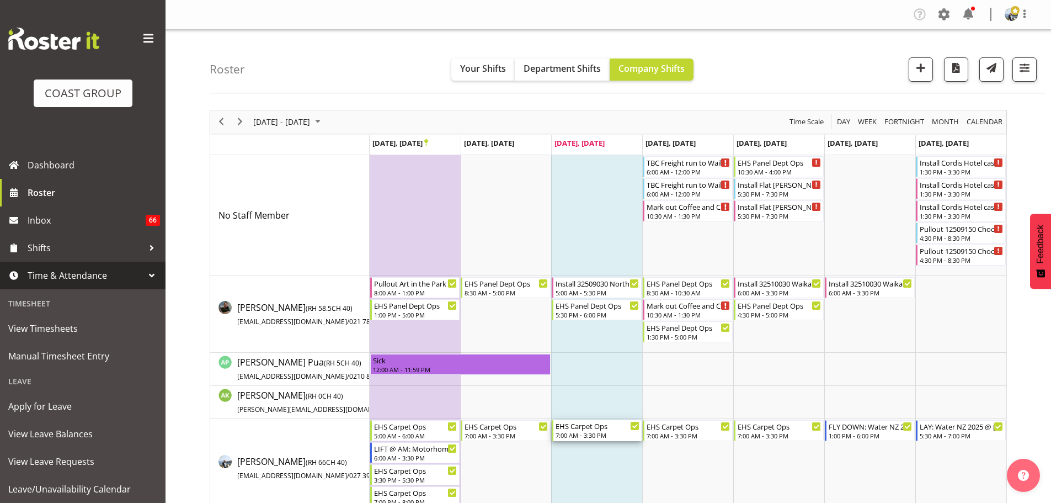
click at [584, 431] on div "EHS Carpet Ops 7:00 AM - 3:30 PM" at bounding box center [598, 430] width 84 height 21
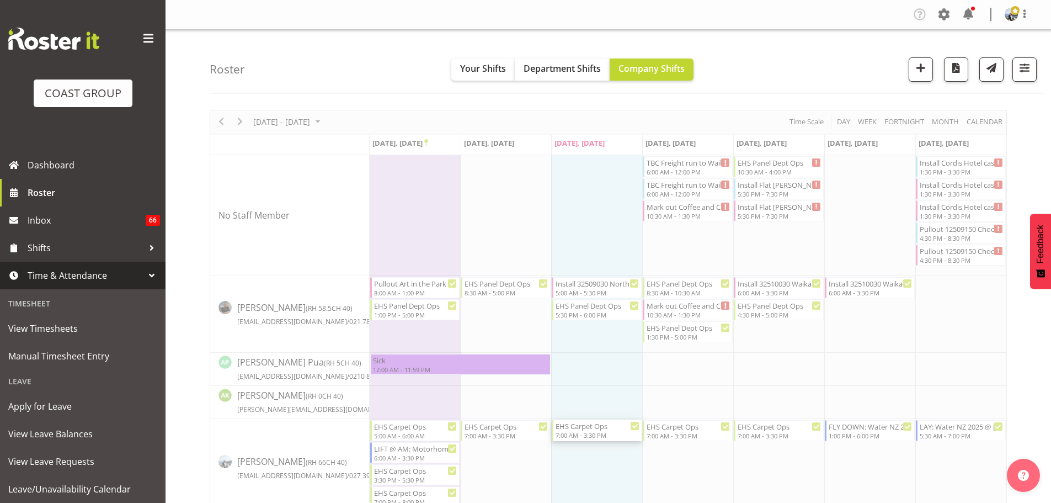
select select
select select "8"
select select "2025"
select select "15"
select select "30"
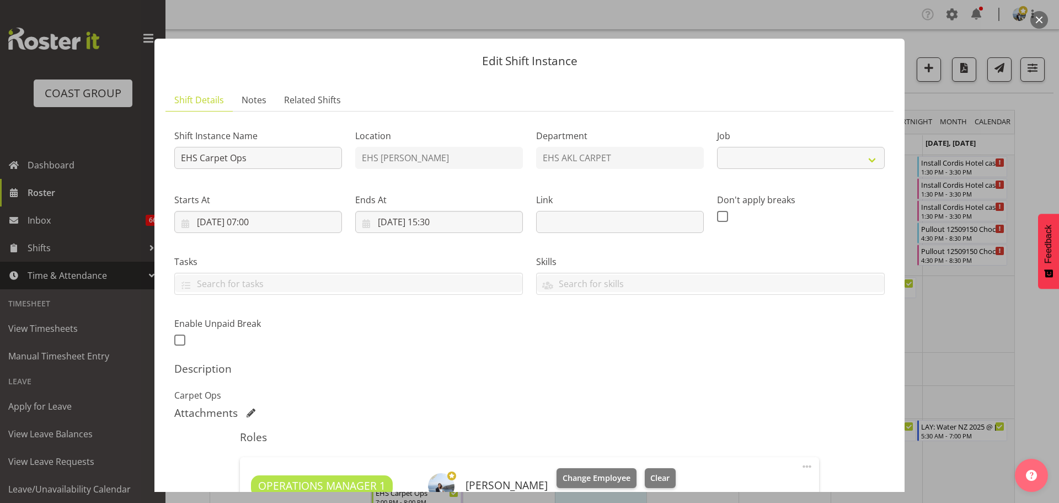
select select "69"
click at [268, 227] on input "24/09/2025, 07:00" at bounding box center [258, 222] width 168 height 22
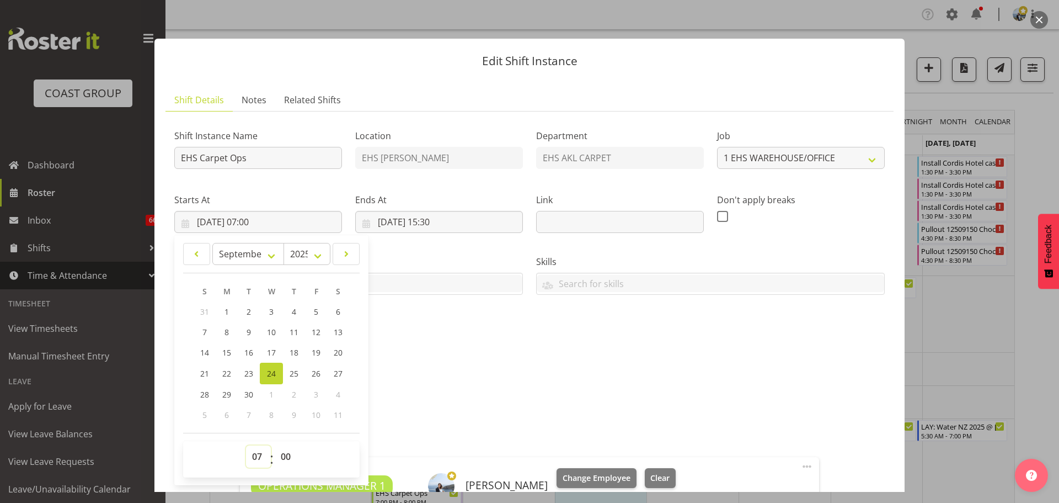
click at [257, 450] on select "00 01 02 03 04 05 06 07 08 09 10 11 12 13 14 15 16 17 18 19 20 21 22 23" at bounding box center [258, 456] width 25 height 22
select select "8"
click at [246, 445] on select "00 01 02 03 04 05 06 07 08 09 10 11 12 13 14 15 16 17 18 19 20 21 22 23" at bounding box center [258, 456] width 25 height 22
type input "24/09/2025, 08:00"
click at [434, 223] on input "24/09/2025, 15:30" at bounding box center [439, 222] width 168 height 22
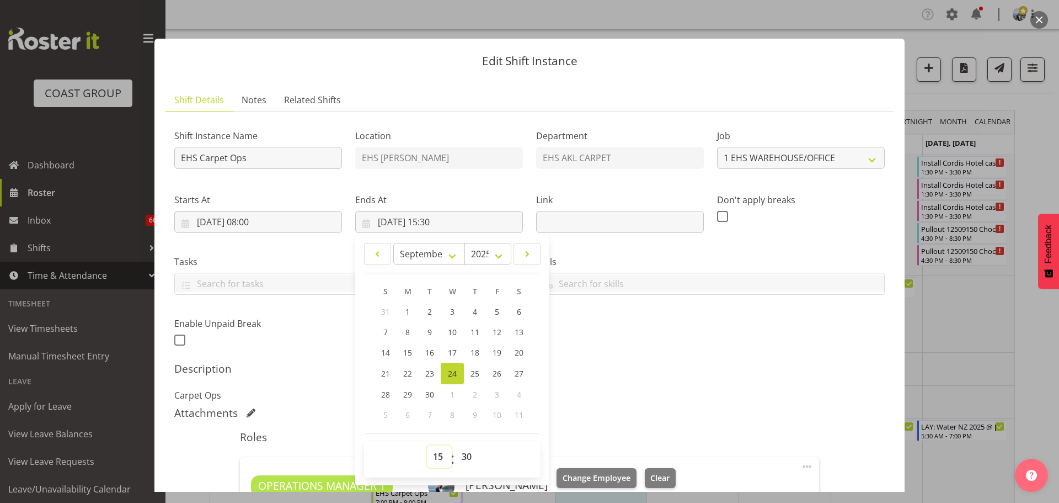
click at [439, 453] on select "00 01 02 03 04 05 06 07 08 09 10 11 12 13 14 15 16 17 18 19 20 21 22 23" at bounding box center [439, 456] width 25 height 22
select select "16"
click at [427, 445] on select "00 01 02 03 04 05 06 07 08 09 10 11 12 13 14 15 16 17 18 19 20 21 22 23" at bounding box center [439, 456] width 25 height 22
type input "24/09/2025, 16:30"
click at [462, 457] on select "00 01 02 03 04 05 06 07 08 09 10 11 12 13 14 15 16 17 18 19 20 21 22 23 24 25 2…" at bounding box center [468, 456] width 25 height 22
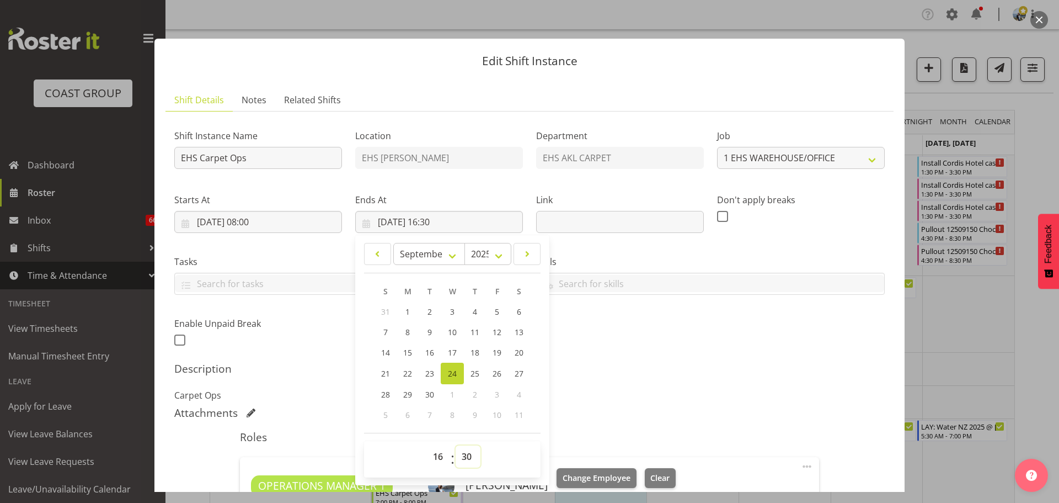
select select "0"
type input "24/09/2025, 16:00"
click at [682, 336] on div "Shift Instance Name EHS Carpet Ops Location EHS RYMER Department EHS AKL CARPET…" at bounding box center [530, 235] width 724 height 242
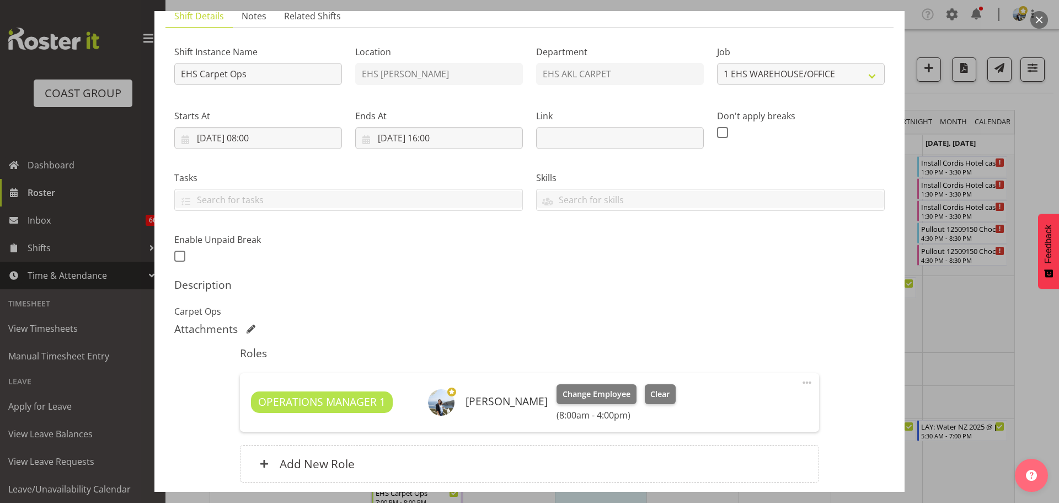
scroll to position [173, 0]
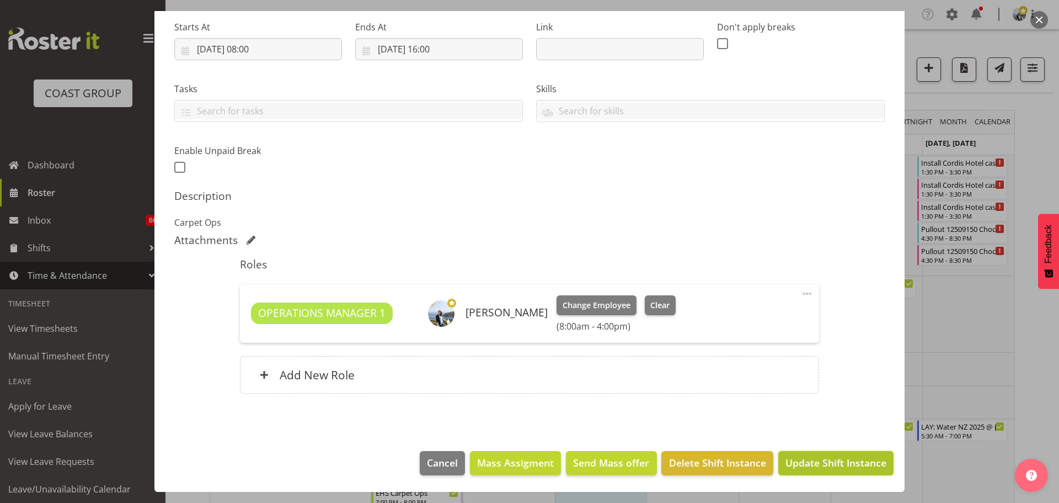
click at [865, 458] on span "Update Shift Instance" at bounding box center [836, 462] width 101 height 14
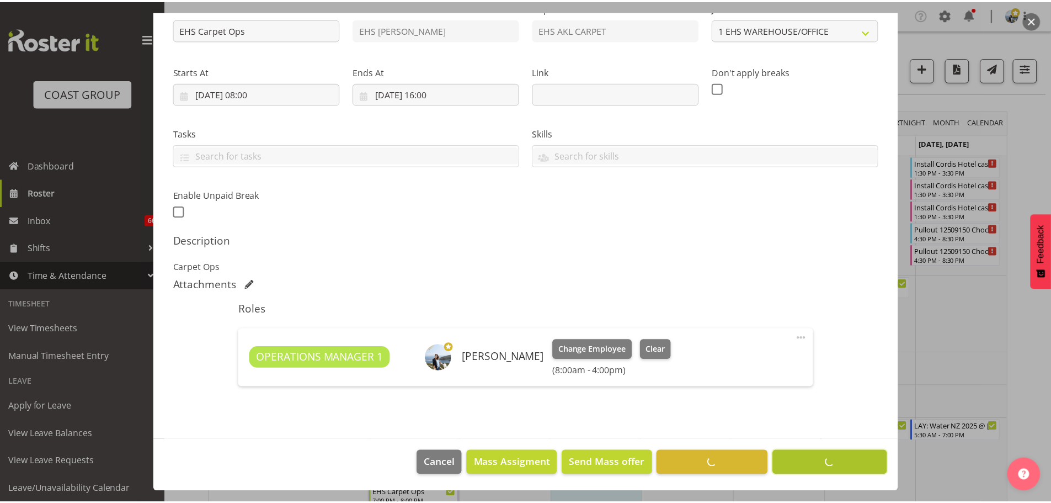
scroll to position [129, 0]
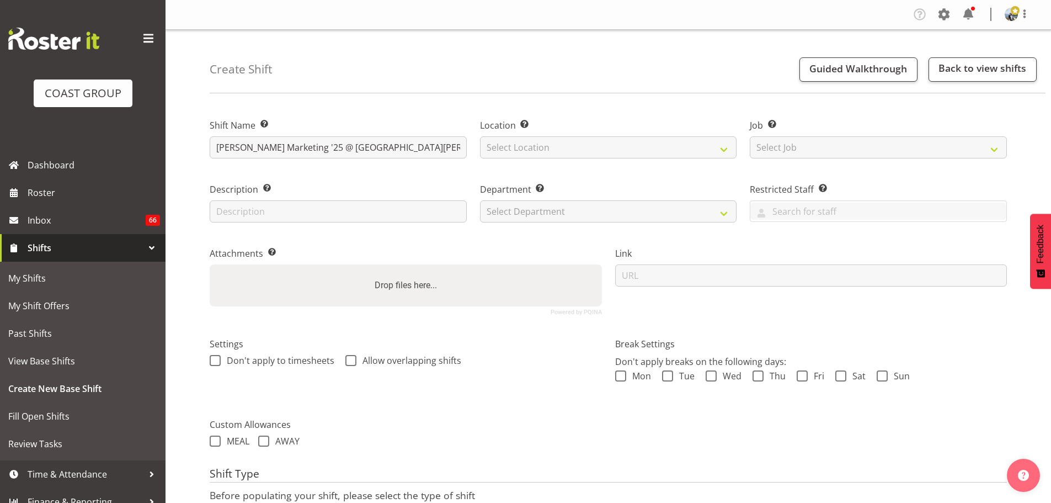
type input "[PERSON_NAME] Marketing '25 @ [GEOGRAPHIC_DATA][PERSON_NAME] in the City"
select select "35"
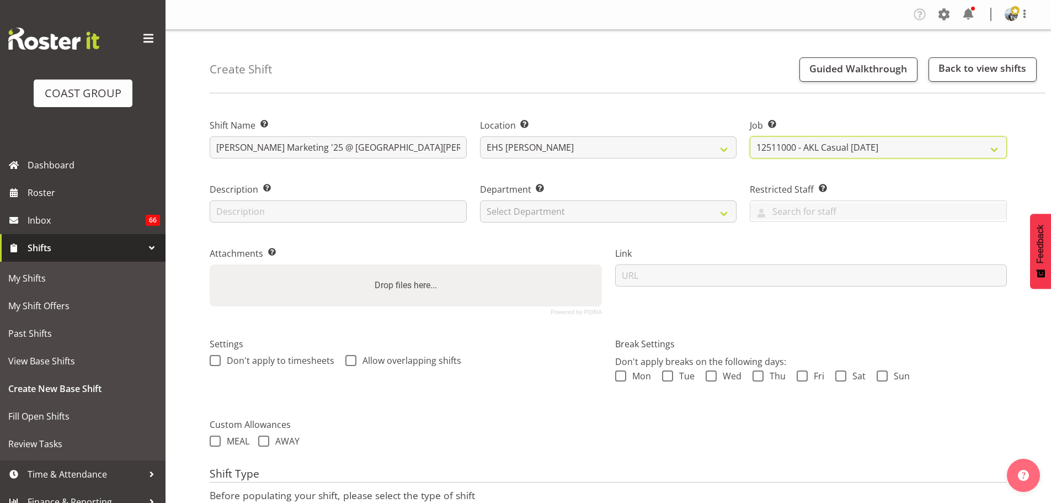
select select "8577"
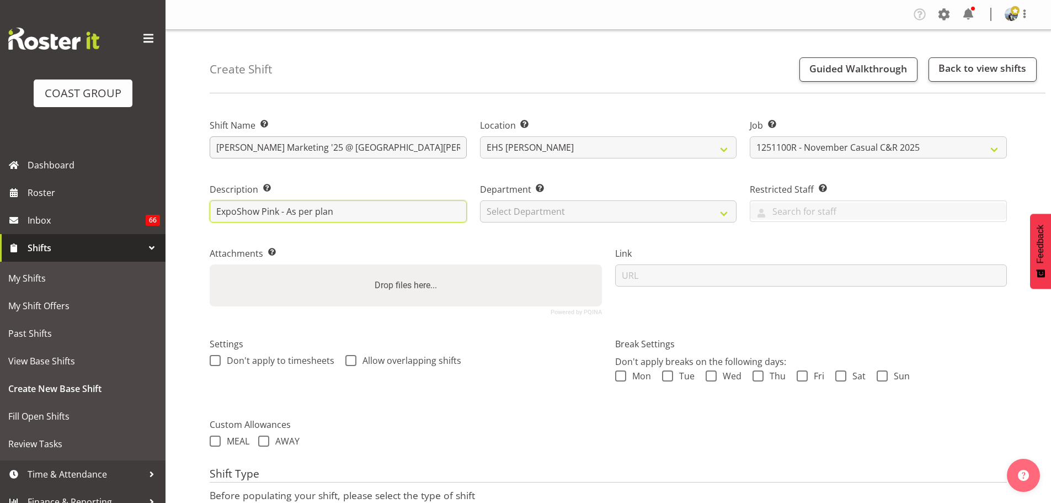
type input "ExpoShow Pink - As per plan"
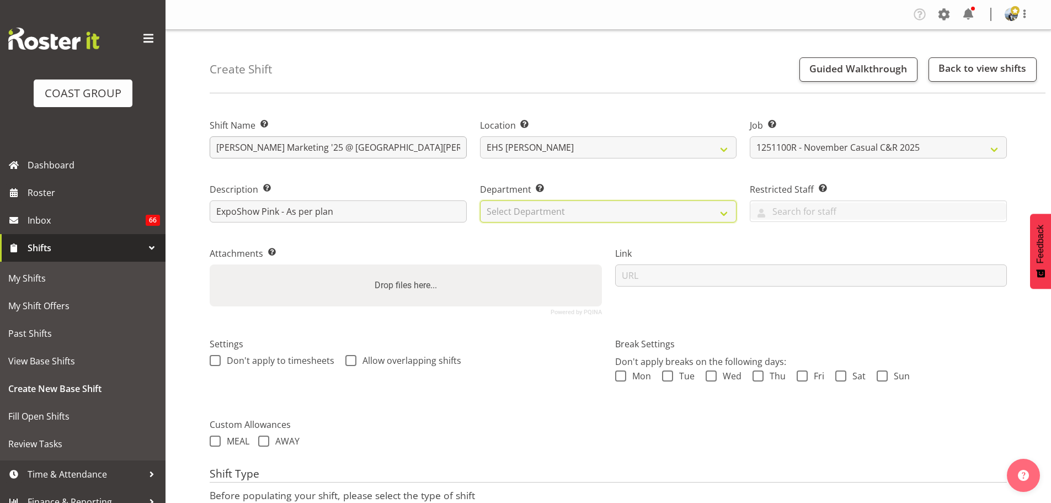
select select "35"
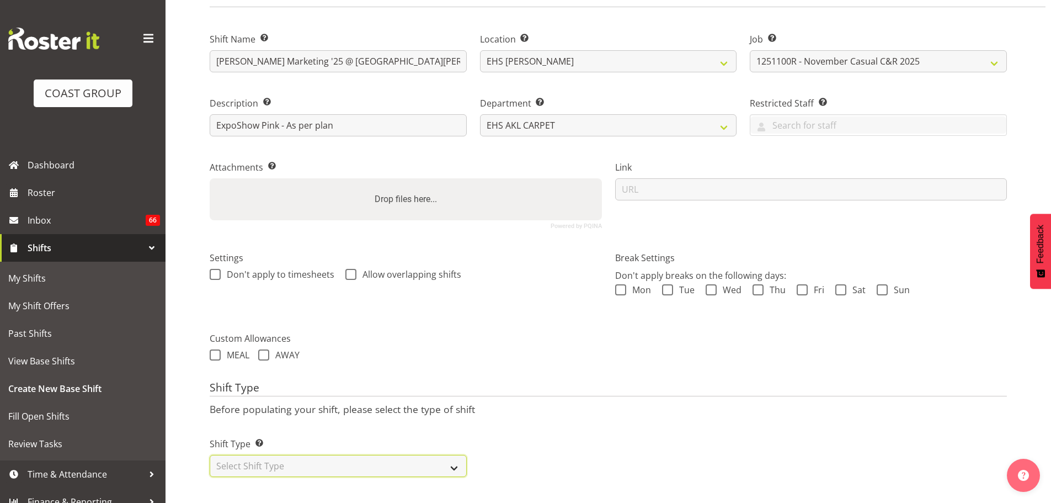
click at [358, 464] on select "Select Shift Type One Off Shift Recurring Shift Rotating Shift" at bounding box center [338, 466] width 257 height 22
select select "recurring"
click at [210, 455] on select "Select Shift Type One Off Shift Recurring Shift Rotating Shift" at bounding box center [338, 466] width 257 height 22
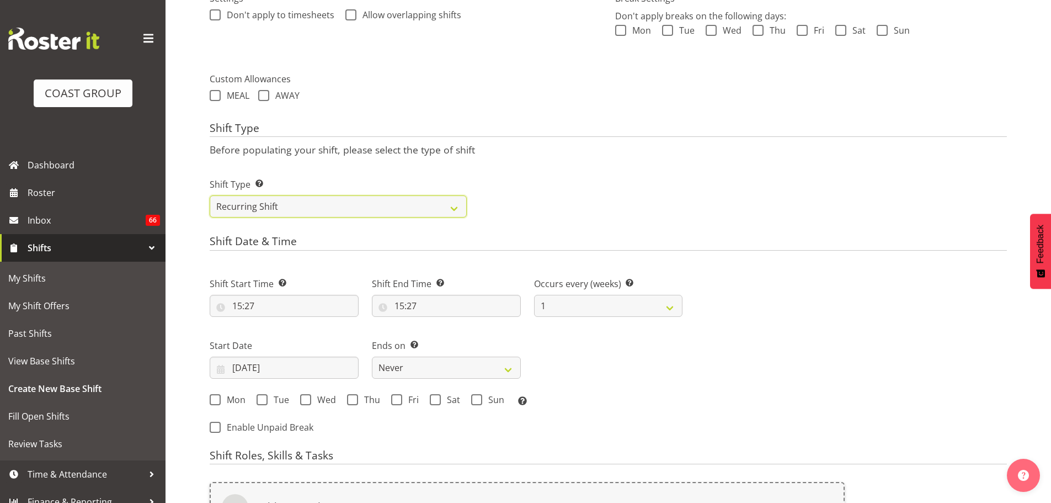
scroll to position [370, 0]
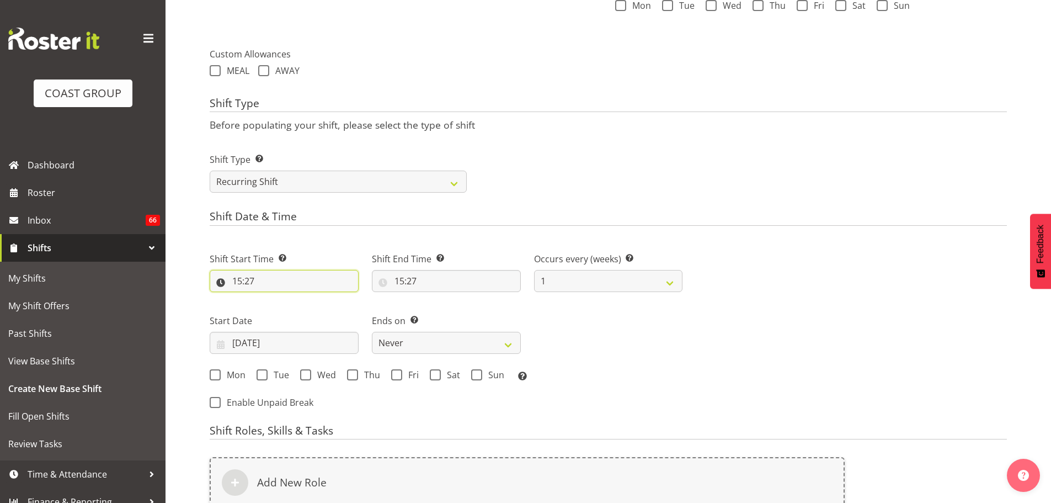
click at [245, 277] on input "15:27" at bounding box center [284, 281] width 149 height 22
click at [287, 316] on select "00 01 02 03 04 05 06 07 08 09 10 11 12 13 14 15 16 17 18 19 20 21 22 23" at bounding box center [285, 309] width 25 height 22
select select "9"
click at [273, 298] on select "00 01 02 03 04 05 06 07 08 09 10 11 12 13 14 15 16 17 18 19 20 21 22 23" at bounding box center [285, 309] width 25 height 22
type input "09:27"
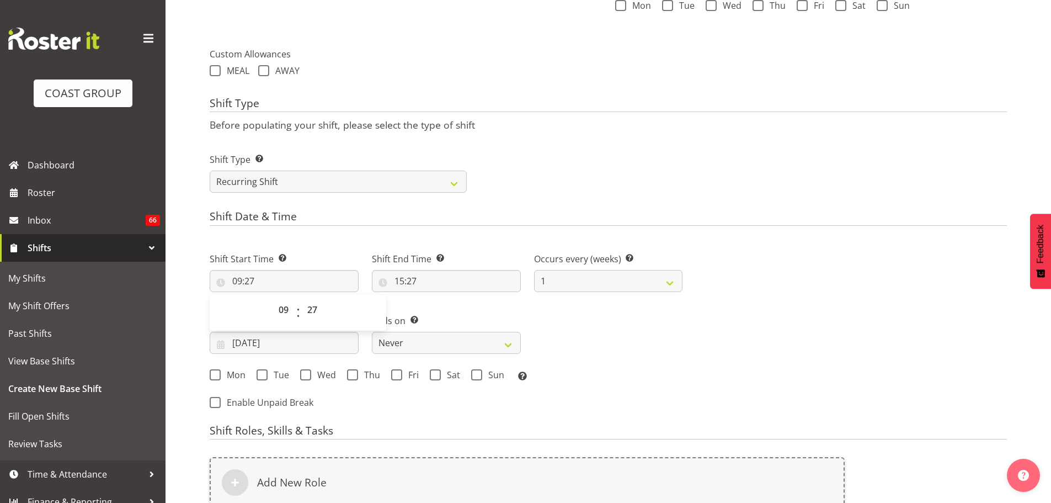
click at [300, 311] on div "00 01 02 03 04 05 06 07 08 09 10 11 12 13 14 15 16 17 18 19 20 21 22 23 24 25 2…" at bounding box center [312, 312] width 25 height 28
click at [304, 311] on select "00 01 02 03 04 05 06 07 08 09 10 11 12 13 14 15 16 17 18 19 20 21 22 23 24 25 2…" at bounding box center [313, 309] width 25 height 22
select select "0"
type input "09:00"
click at [409, 278] on input "15:27" at bounding box center [446, 281] width 149 height 22
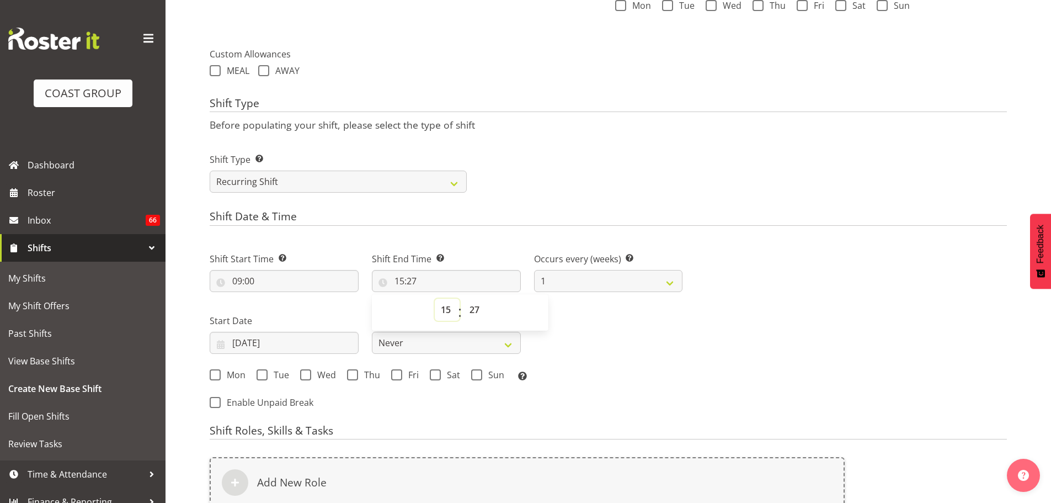
click at [441, 319] on select "00 01 02 03 04 05 06 07 08 09 10 11 12 13 14 15 16 17 18 19 20 21 22 23" at bounding box center [447, 309] width 25 height 22
select select "12"
click at [435, 298] on select "00 01 02 03 04 05 06 07 08 09 10 11 12 13 14 15 16 17 18 19 20 21 22 23" at bounding box center [447, 309] width 25 height 22
type input "12:27"
click at [483, 311] on select "00 01 02 03 04 05 06 07 08 09 10 11 12 13 14 15 16 17 18 19 20 21 22 23 24 25 2…" at bounding box center [475, 309] width 25 height 22
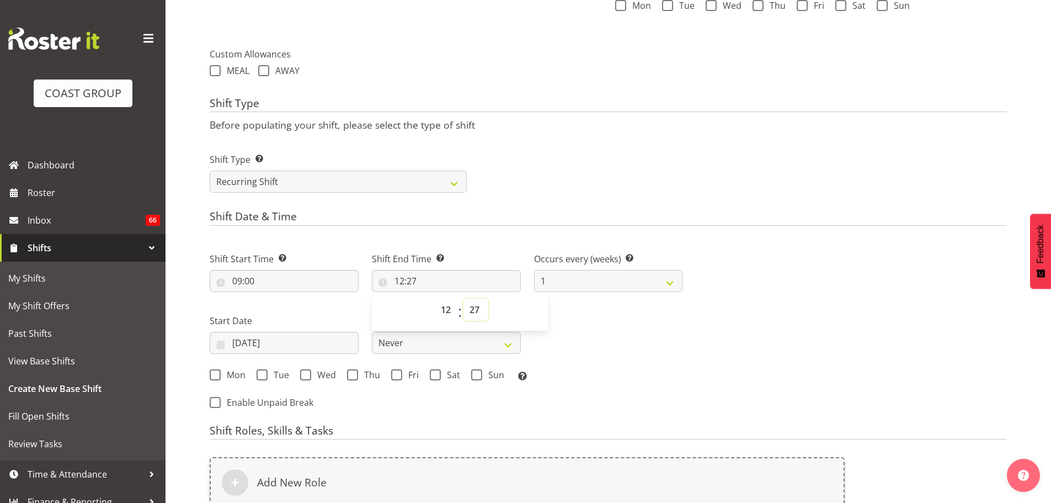
select select "0"
type input "12:00"
click at [697, 353] on div "Next Shifts" at bounding box center [851, 327] width 324 height 181
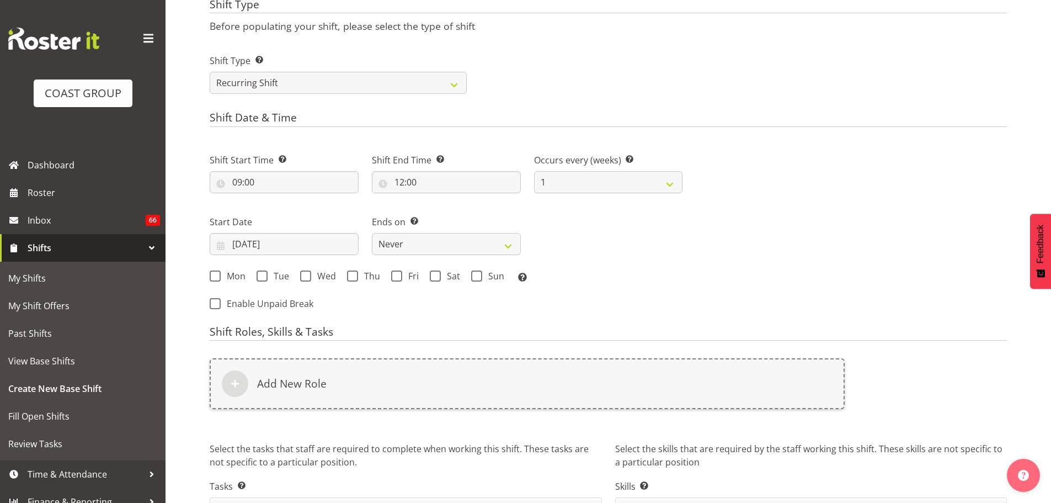
scroll to position [540, 0]
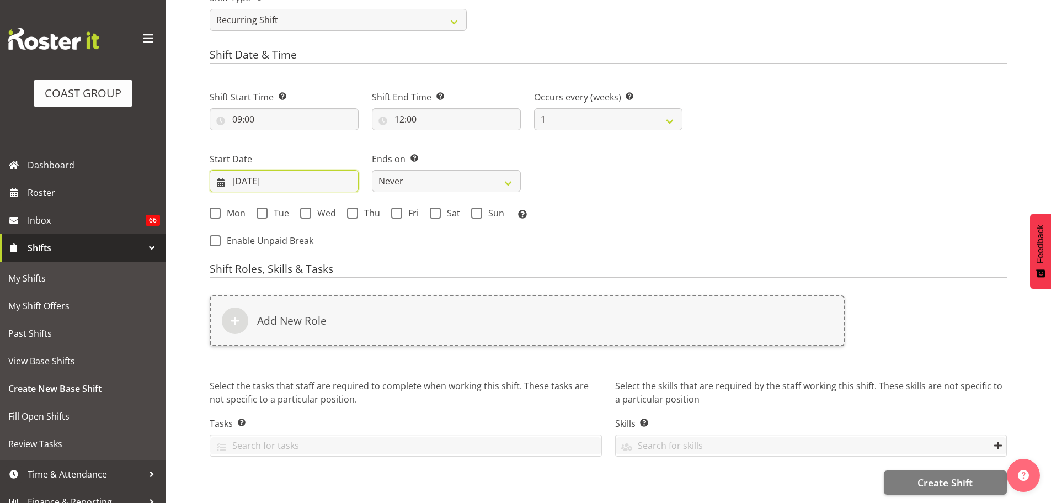
click at [284, 177] on input "[DATE]" at bounding box center [284, 181] width 149 height 22
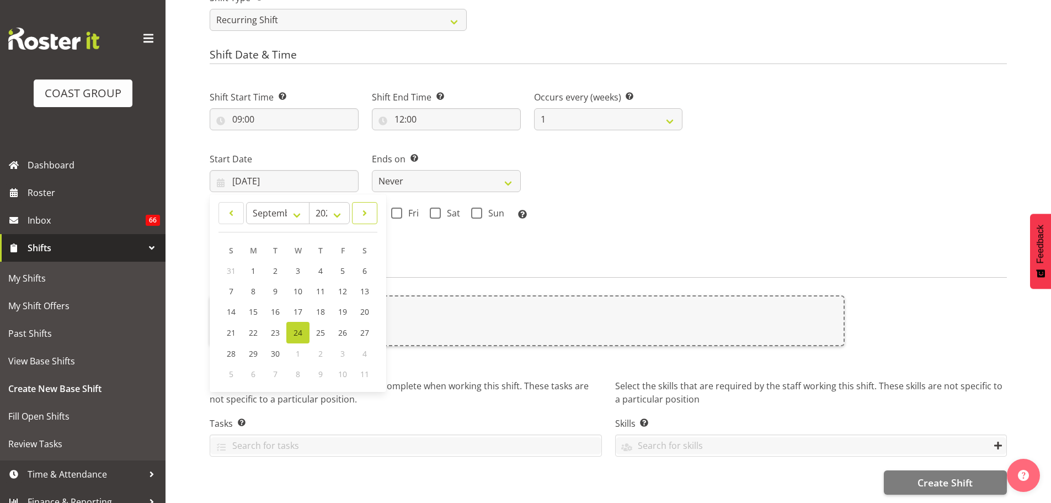
click at [356, 202] on link at bounding box center [364, 213] width 25 height 22
click at [225, 202] on link at bounding box center [230, 213] width 25 height 22
select select "10"
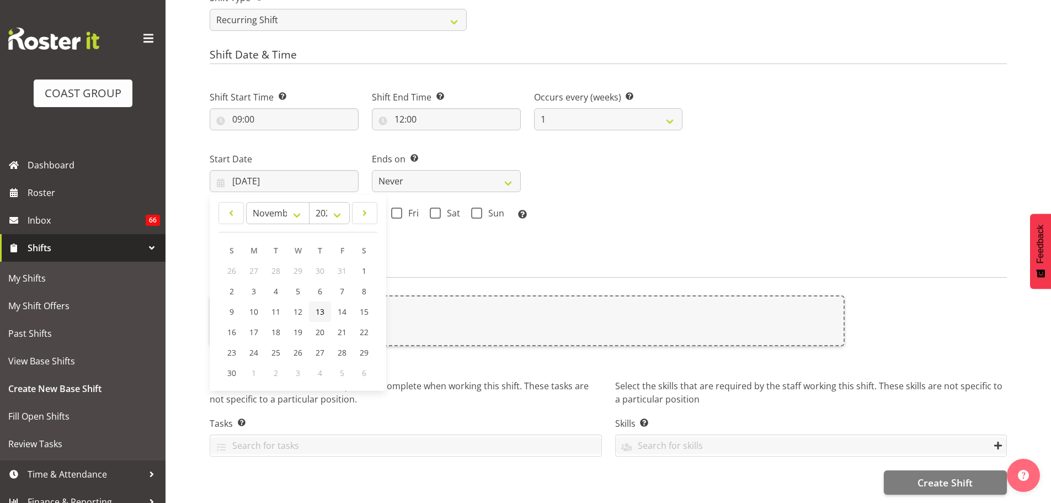
click at [319, 309] on link "13" at bounding box center [320, 311] width 22 height 20
type input "[DATE]"
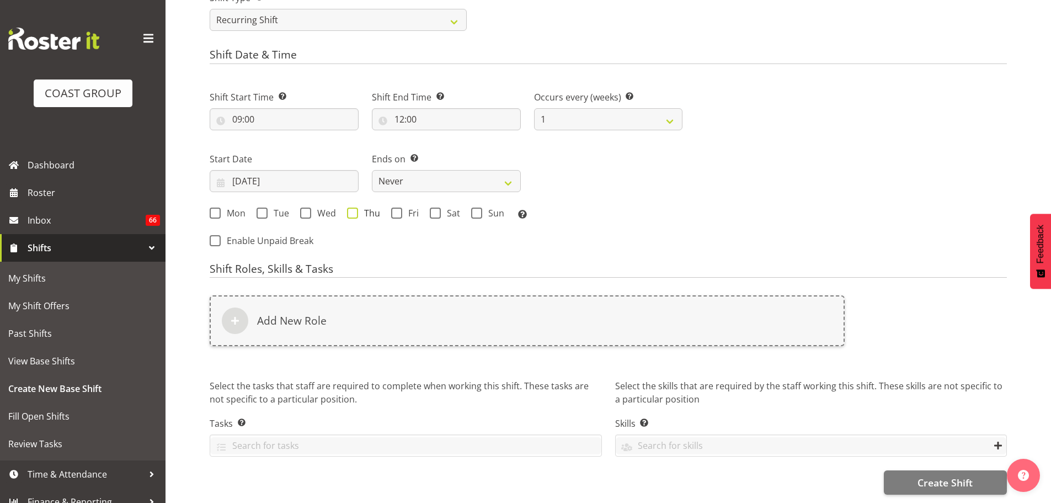
click at [366, 210] on span "Thu" at bounding box center [369, 212] width 22 height 11
click at [354, 210] on input "Thu" at bounding box center [350, 212] width 7 height 7
checkbox input "true"
click at [425, 207] on div "Mon Tue Wed Thu Fri Sat Sun Select the days of the week you wish to create this…" at bounding box center [446, 214] width 473 height 14
click at [410, 207] on span "Fri" at bounding box center [410, 212] width 17 height 11
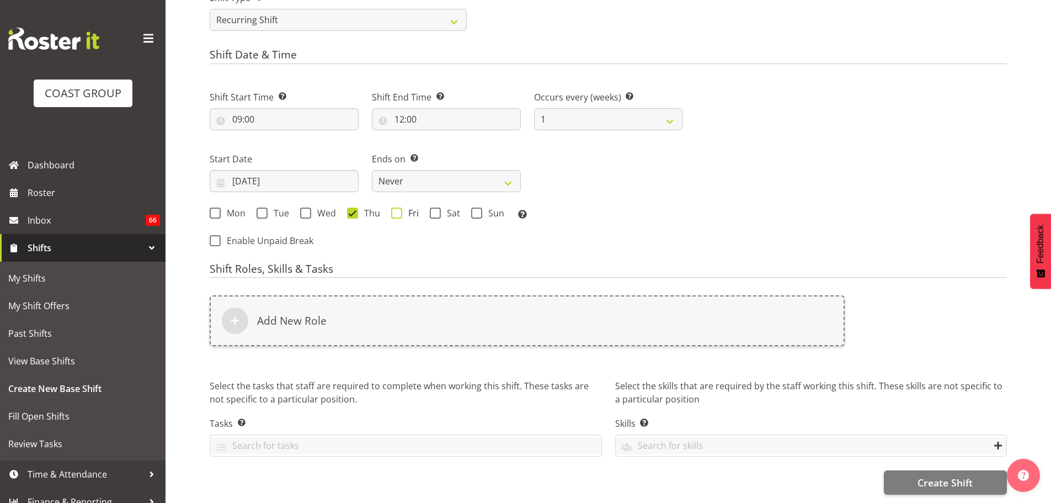
click at [398, 209] on input "Fri" at bounding box center [394, 212] width 7 height 7
checkbox input "true"
click at [452, 180] on select "Never On Date" at bounding box center [446, 181] width 149 height 22
select select "date"
click at [372, 170] on select "Never On Date" at bounding box center [446, 181] width 149 height 22
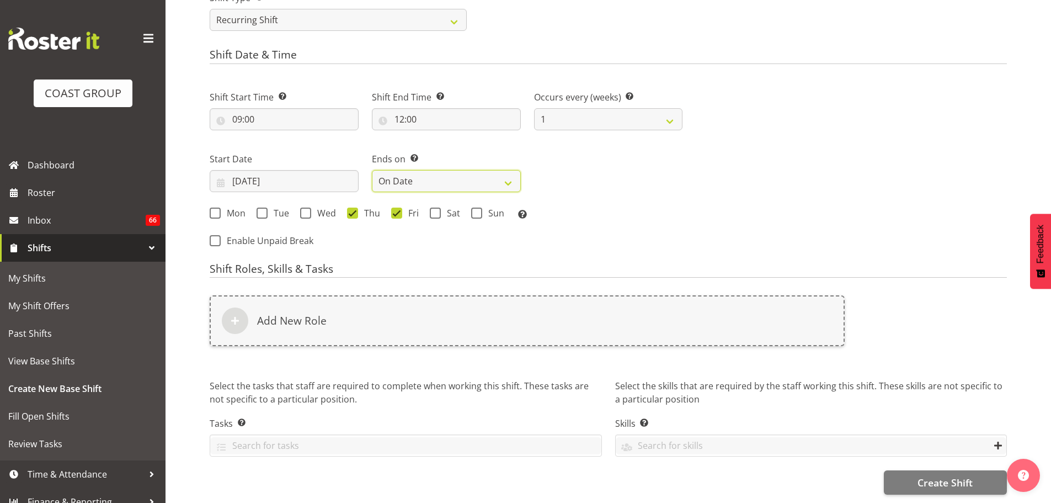
select select "8"
select select "2025"
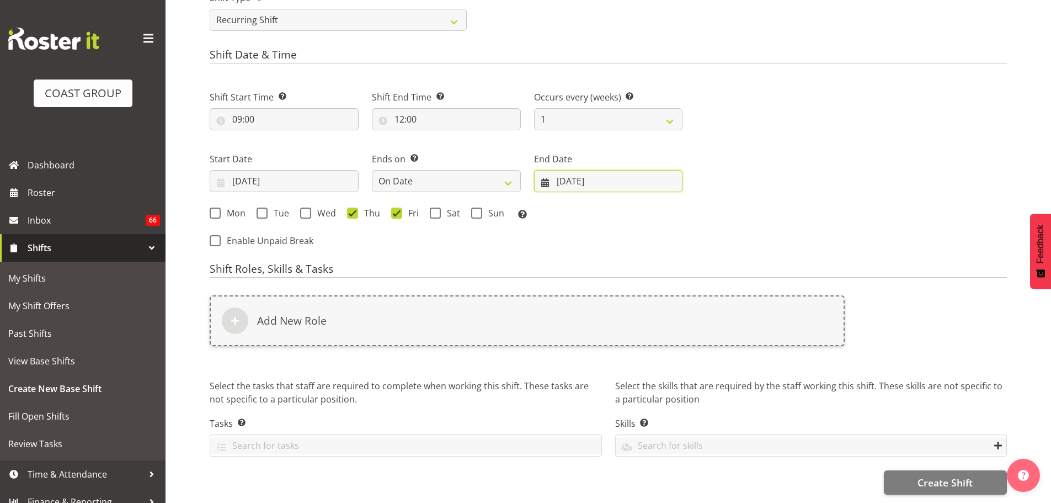
click at [613, 179] on input "[DATE]" at bounding box center [608, 181] width 149 height 22
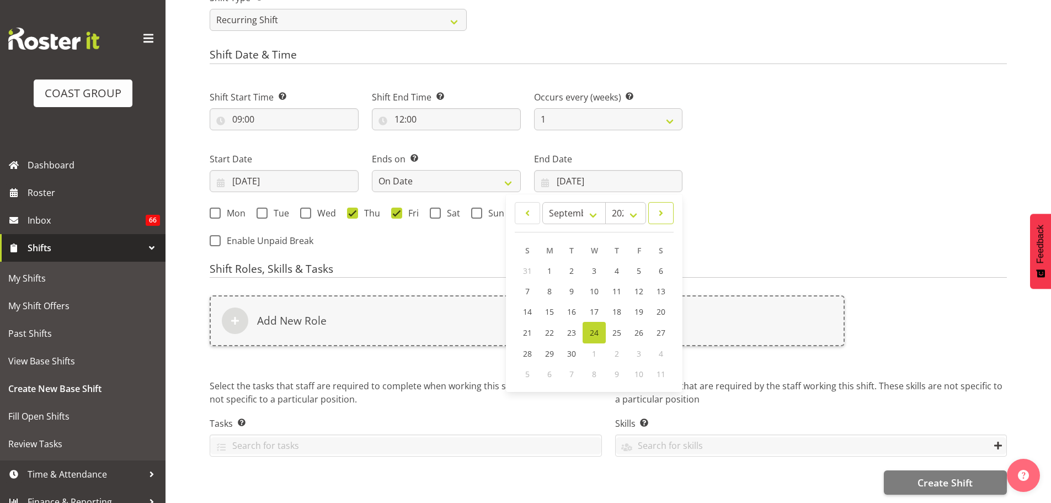
click at [664, 206] on span at bounding box center [660, 212] width 11 height 13
click at [528, 206] on span at bounding box center [527, 212] width 11 height 13
select select "10"
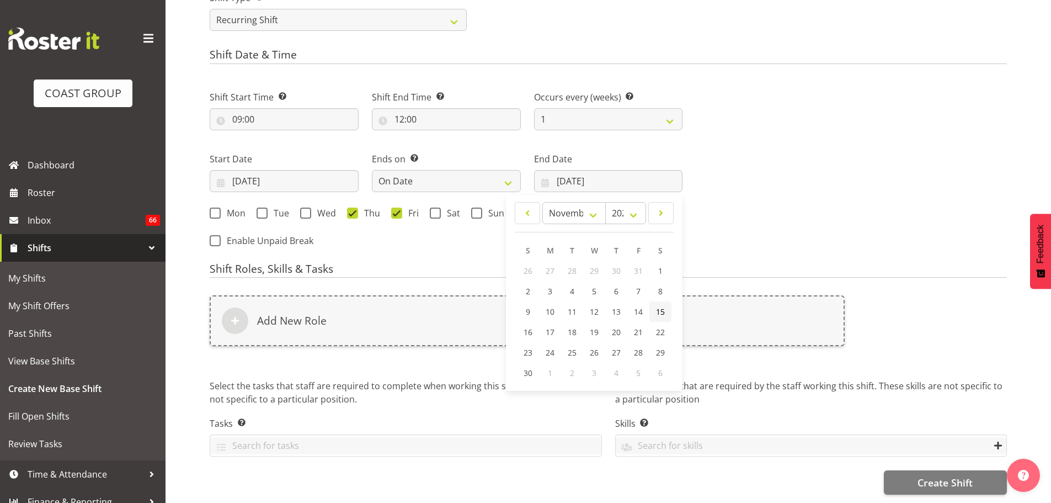
click at [664, 306] on span "15" at bounding box center [660, 311] width 9 height 10
type input "[DATE]"
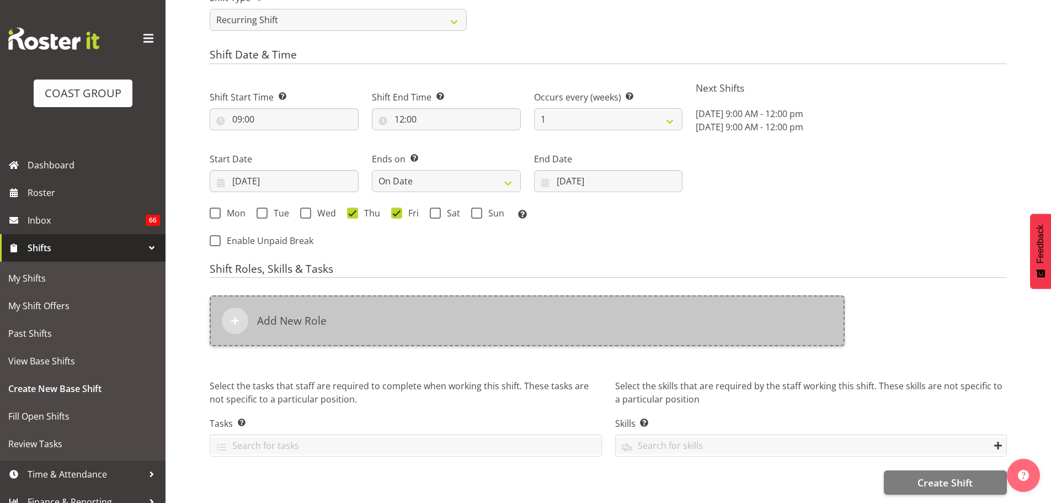
click at [606, 324] on div "Add New Role" at bounding box center [527, 320] width 635 height 51
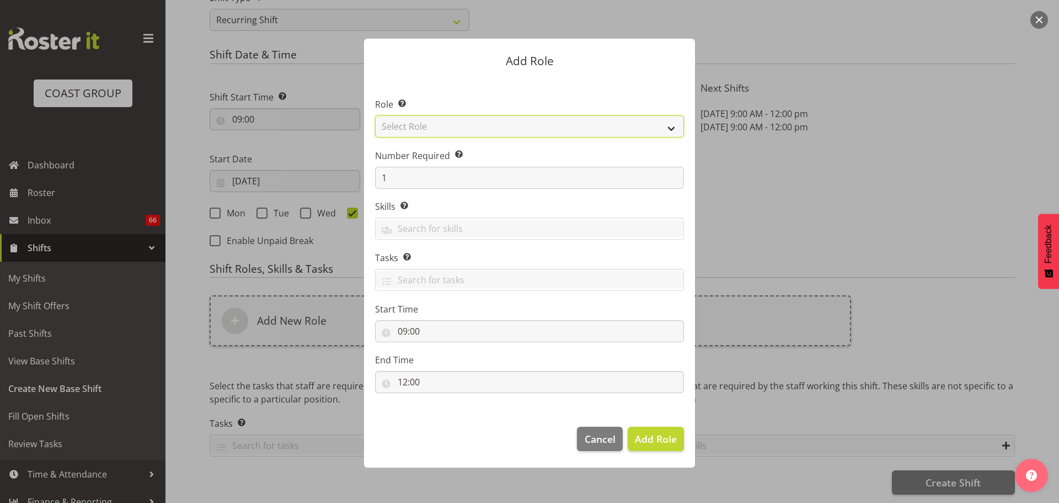
click at [614, 130] on select "Select Role ACCOUNT MANAGER ACCOUNT MANAGER DW ACCOUNTS [PERSON_NAME] VEHICLES …" at bounding box center [529, 126] width 309 height 22
select select "81"
click at [375, 115] on select "Select Role ACCOUNT MANAGER ACCOUNT MANAGER DW ACCOUNTS [PERSON_NAME] VEHICLES …" at bounding box center [529, 126] width 309 height 22
click at [666, 434] on span "Add Role" at bounding box center [656, 438] width 42 height 13
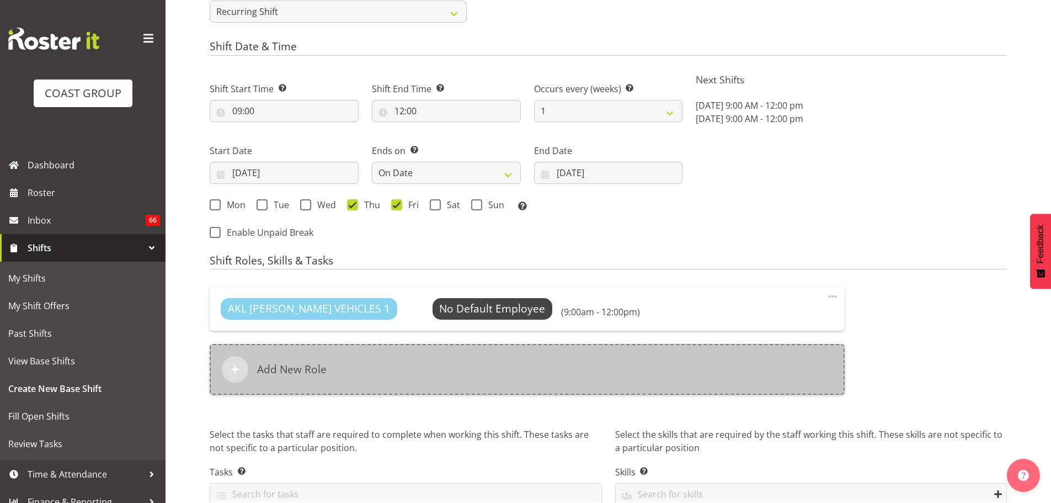
click at [544, 378] on div "Add New Role" at bounding box center [527, 369] width 635 height 51
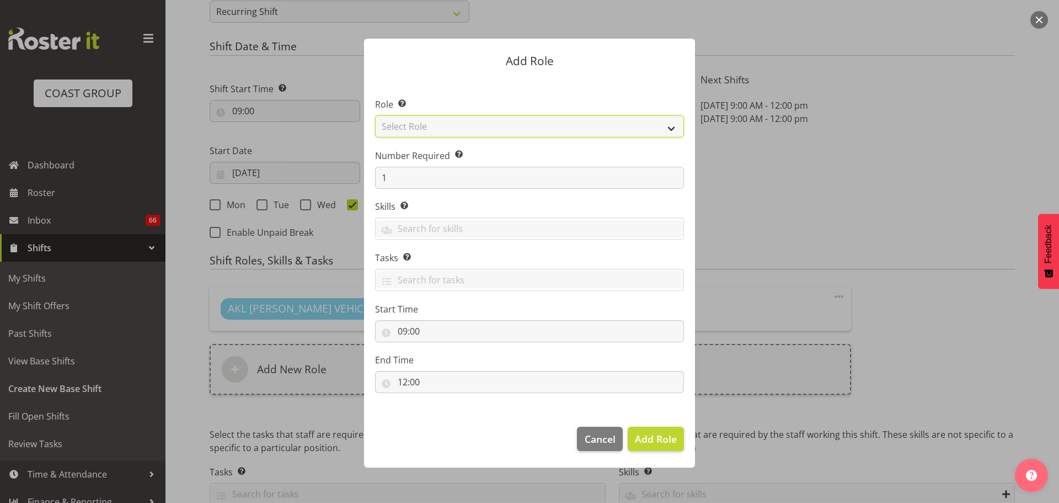
click at [559, 127] on select "Select Role ACCOUNT MANAGER ACCOUNT MANAGER DW ACCOUNTS [PERSON_NAME] VEHICLES …" at bounding box center [529, 126] width 309 height 22
select select "190"
click at [375, 115] on select "Select Role ACCOUNT MANAGER ACCOUNT MANAGER DW ACCOUNTS [PERSON_NAME] VEHICLES …" at bounding box center [529, 126] width 309 height 22
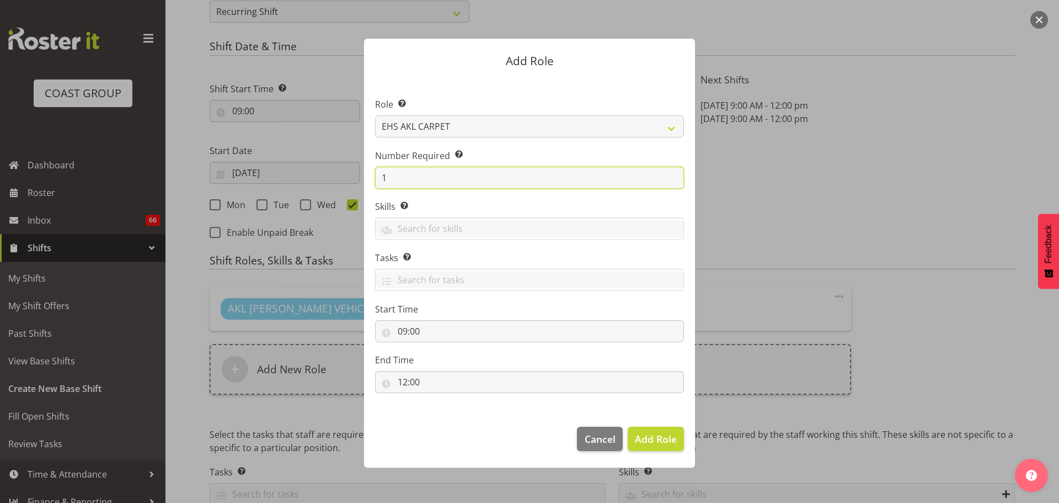
drag, startPoint x: 420, startPoint y: 177, endPoint x: 244, endPoint y: 155, distance: 177.3
click at [271, 159] on form "Add Role Role Select the role you wish to add to the shift. ACCOUNT MANAGER ACC…" at bounding box center [530, 251] width 530 height 480
type input "2"
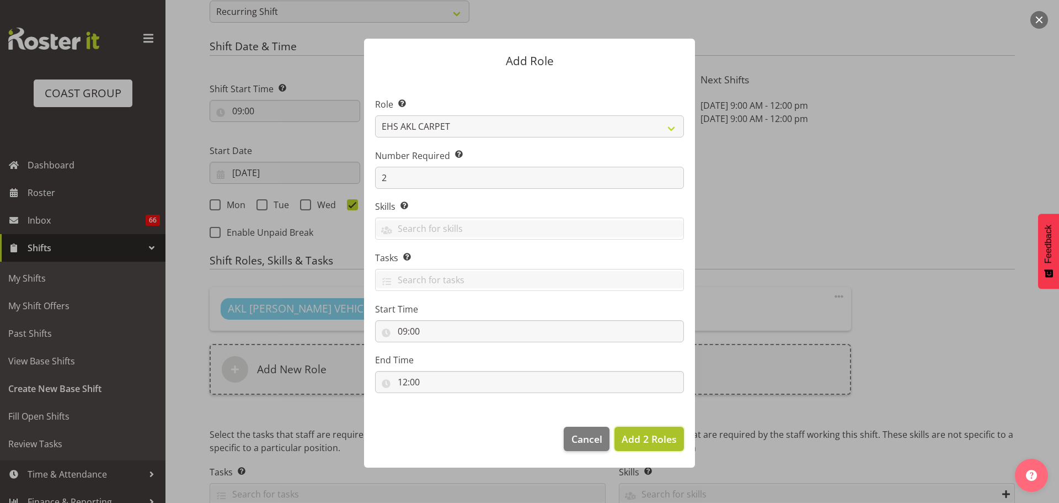
click at [663, 443] on span "Add 2 Roles" at bounding box center [649, 438] width 55 height 13
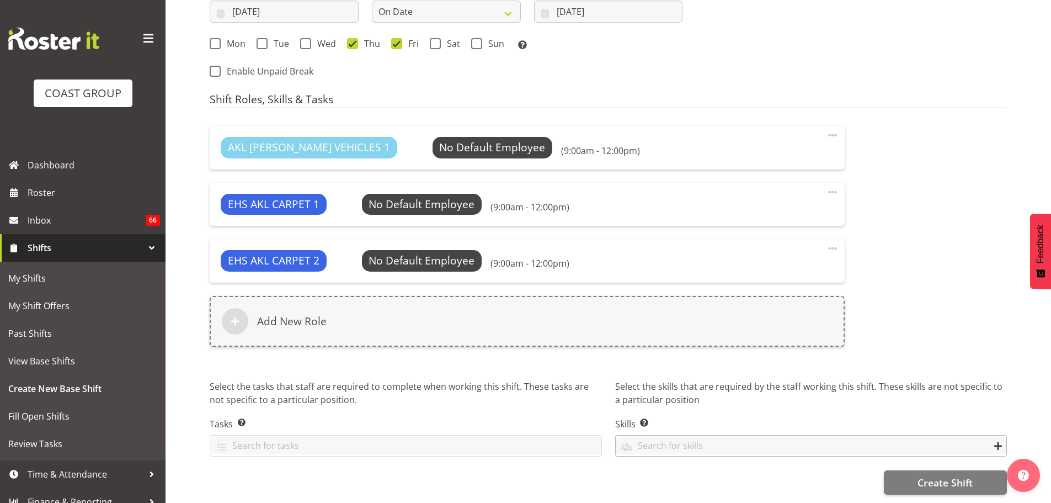
scroll to position [709, 0]
click at [958, 477] on span "Create Shift" at bounding box center [944, 482] width 55 height 14
